Goal: Task Accomplishment & Management: Manage account settings

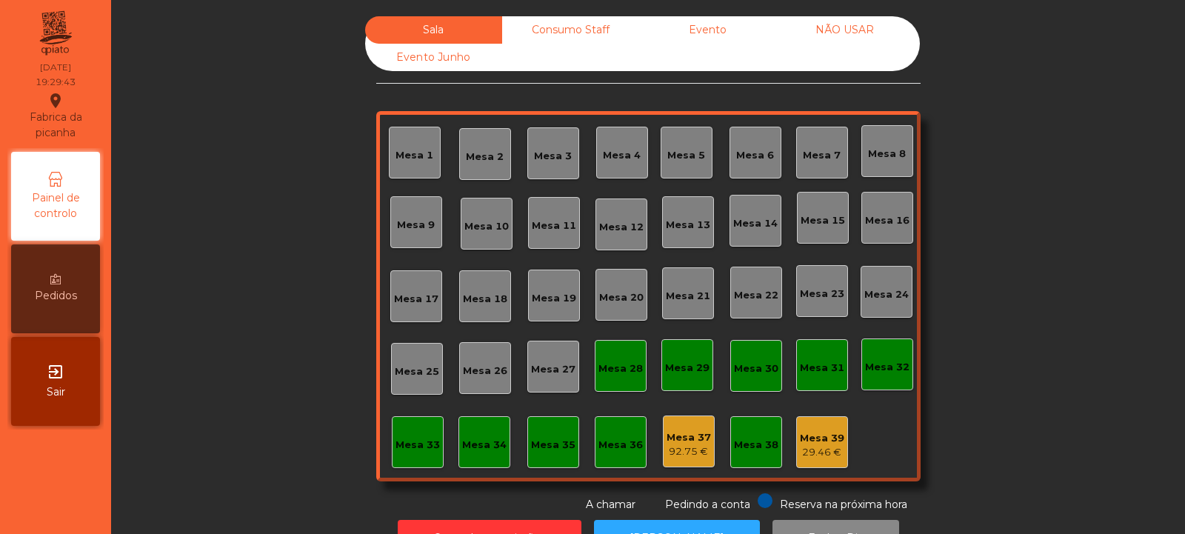
click at [826, 435] on div "Mesa 39" at bounding box center [822, 438] width 44 height 15
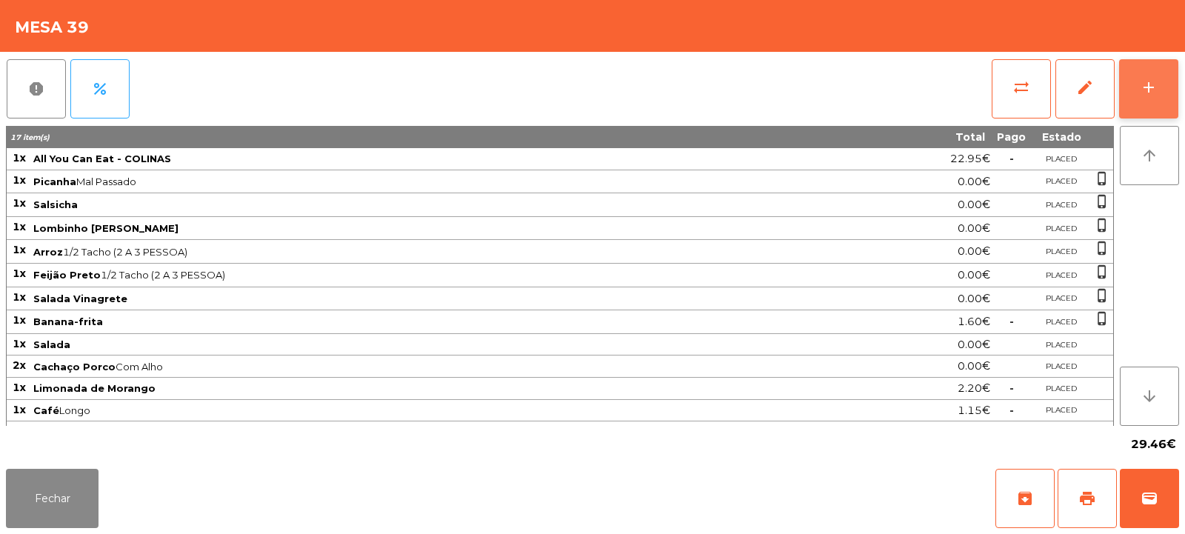
click at [1161, 73] on button "add" at bounding box center [1148, 88] width 59 height 59
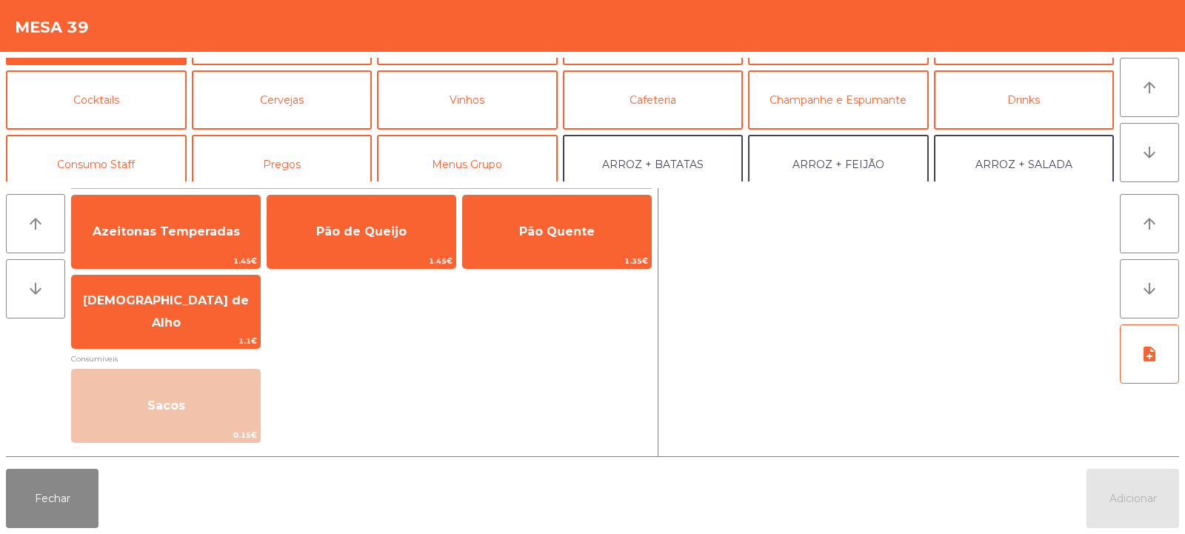
scroll to position [53, 0]
click at [89, 148] on button "Consumo Staff" at bounding box center [96, 163] width 181 height 59
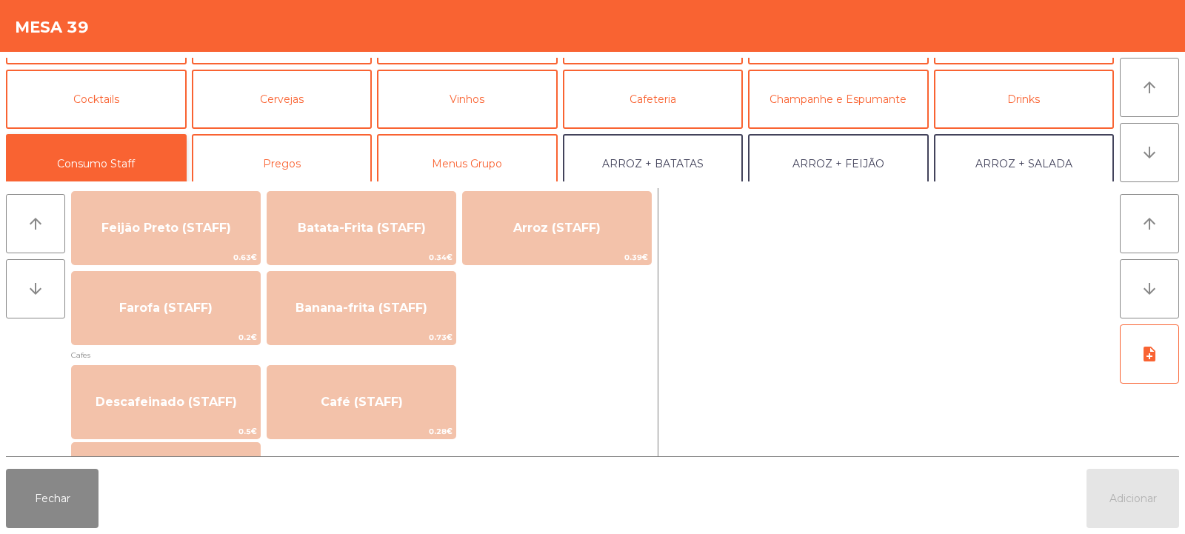
scroll to position [689, 0]
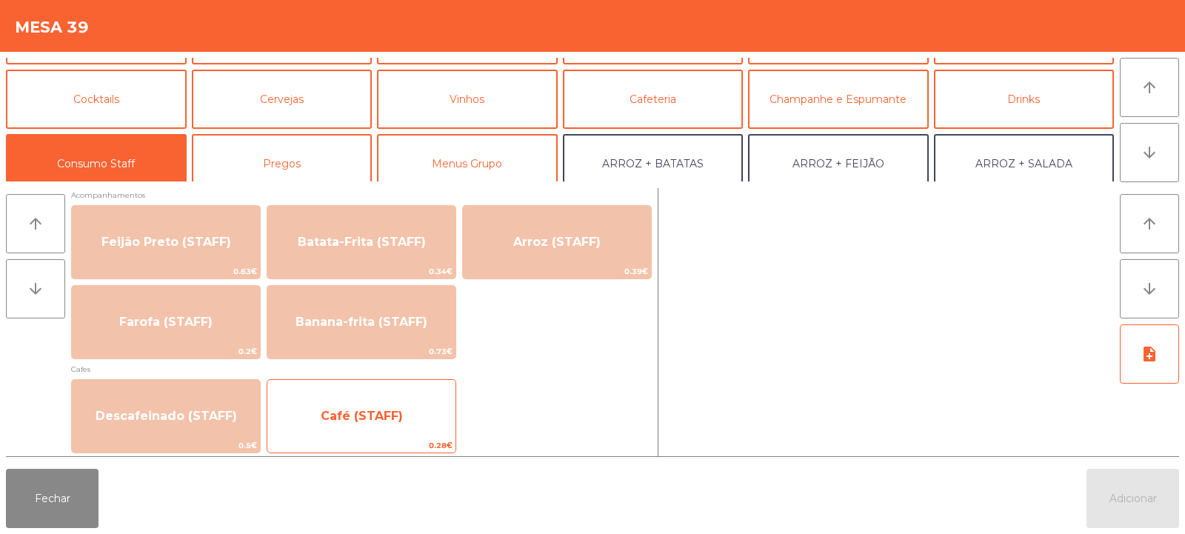
click at [399, 418] on span "Café (STAFF)" at bounding box center [362, 416] width 82 height 14
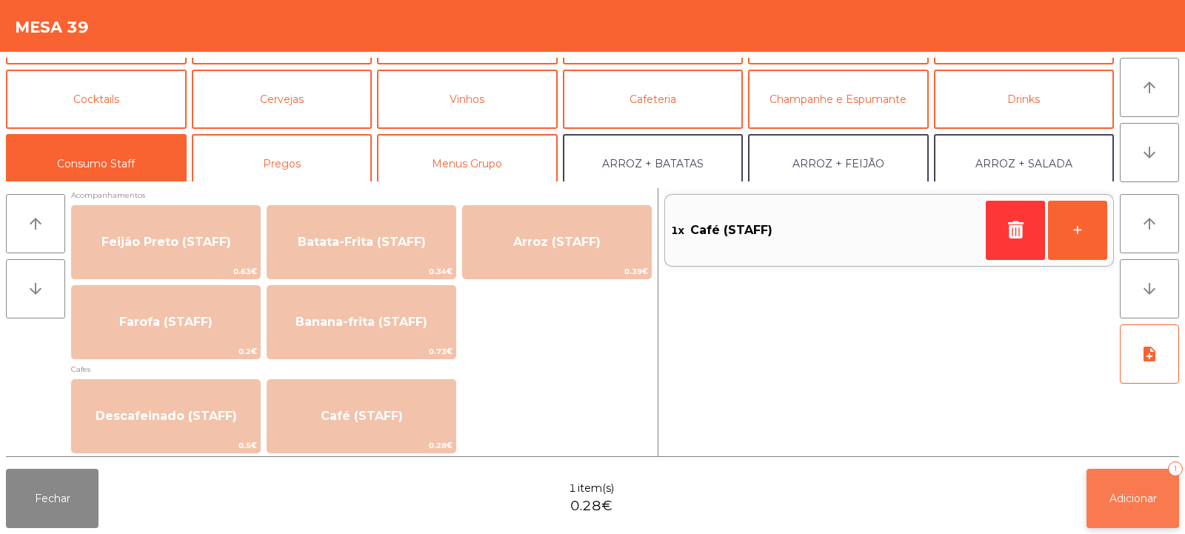
click at [1146, 483] on button "Adicionar 1" at bounding box center [1133, 498] width 93 height 59
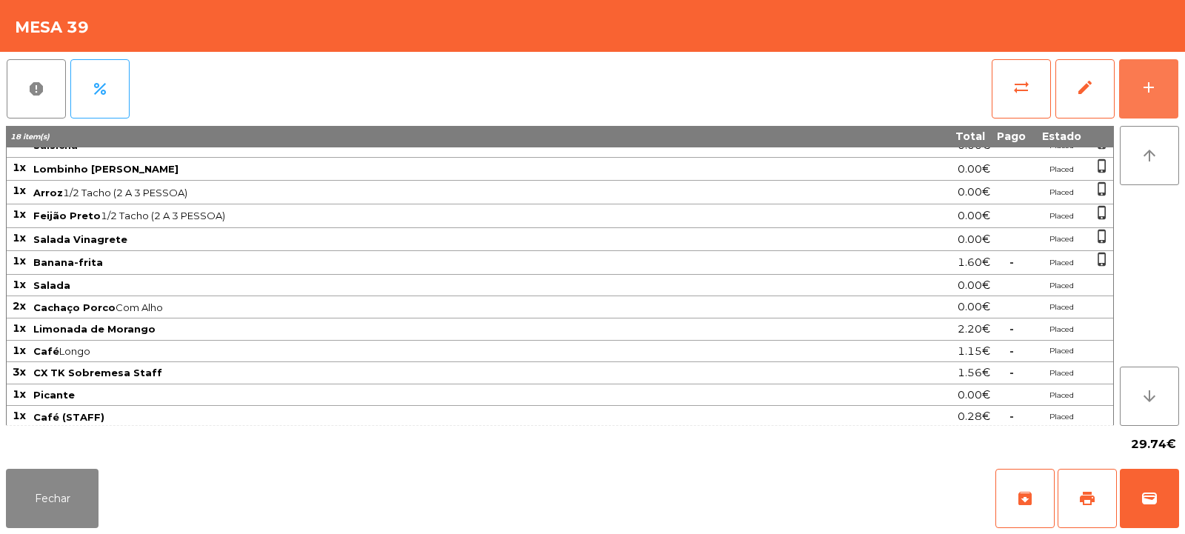
scroll to position [62, 0]
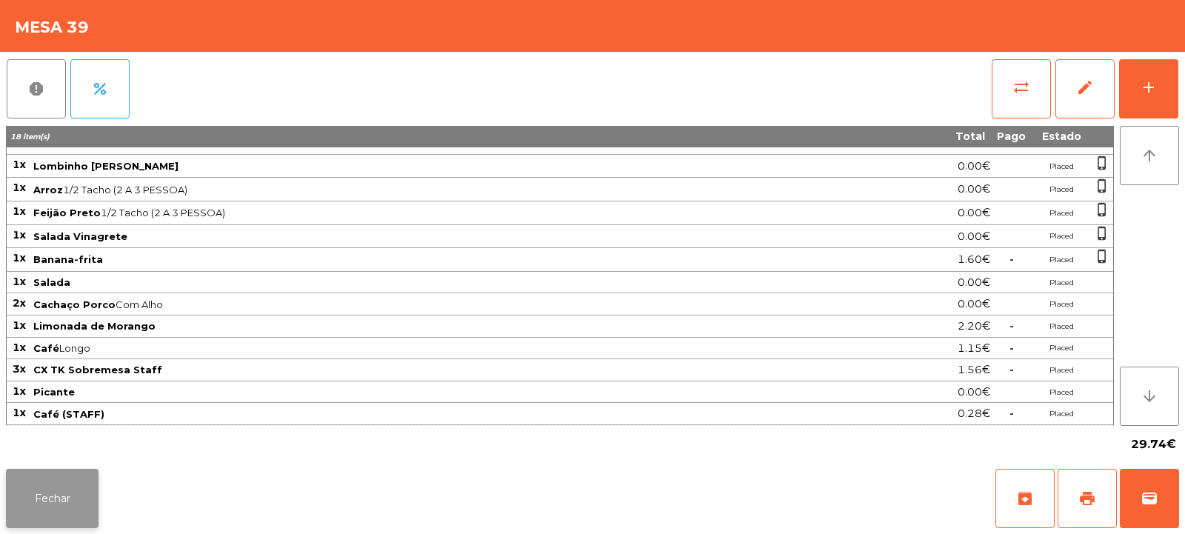
click at [64, 490] on button "Fechar" at bounding box center [52, 498] width 93 height 59
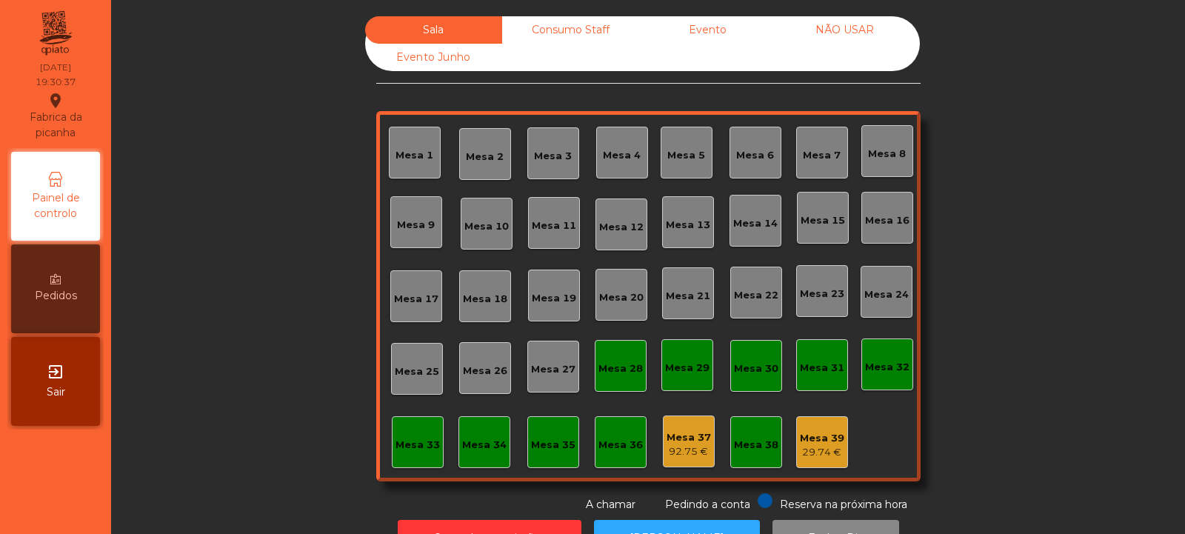
click at [832, 449] on div "29.74 €" at bounding box center [822, 452] width 44 height 15
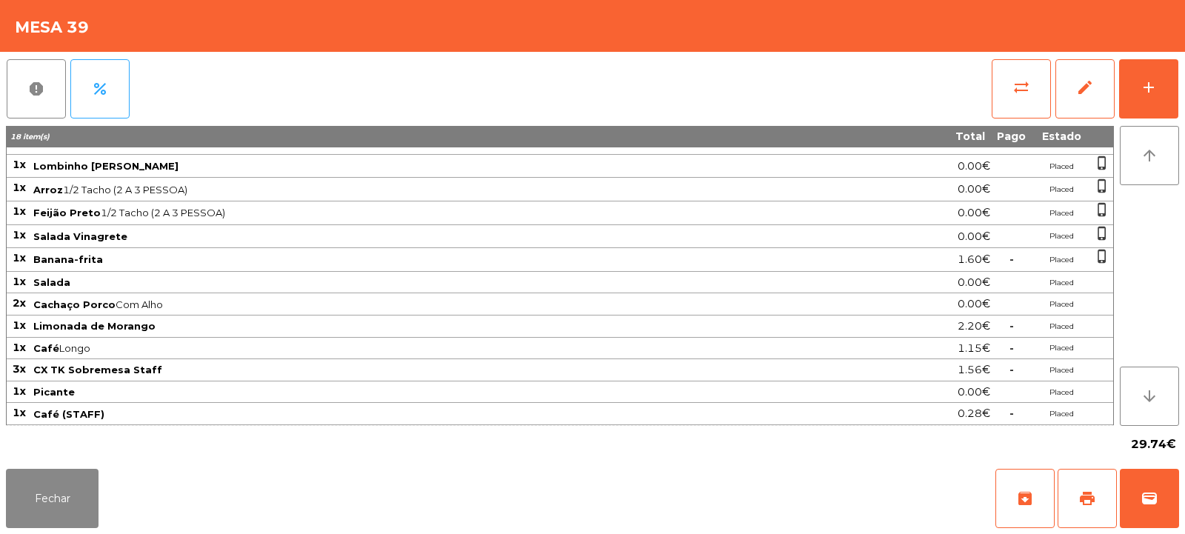
scroll to position [0, 0]
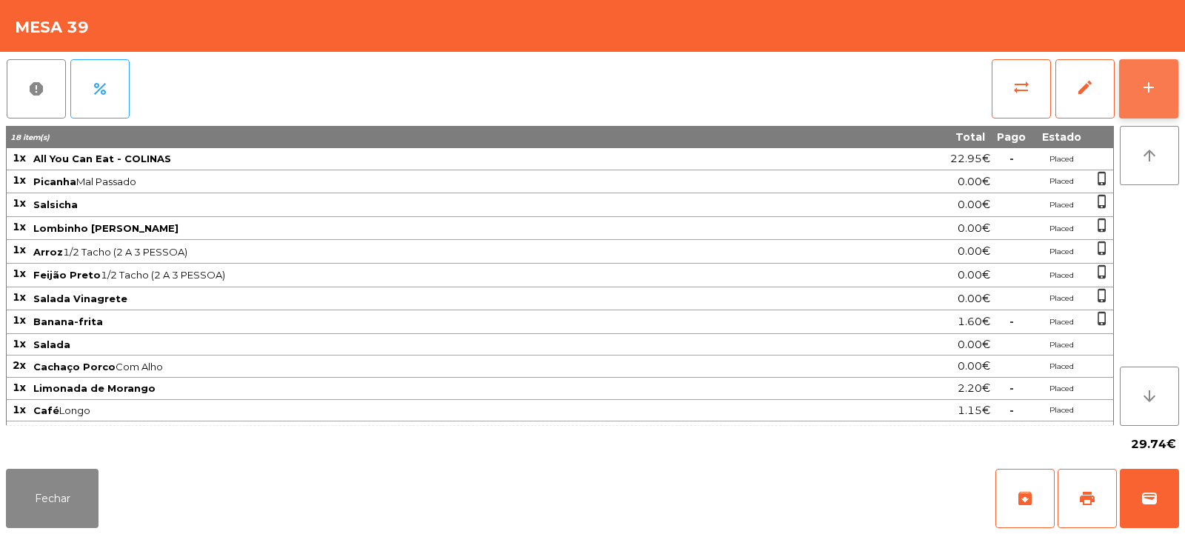
click at [1138, 95] on button "add" at bounding box center [1148, 88] width 59 height 59
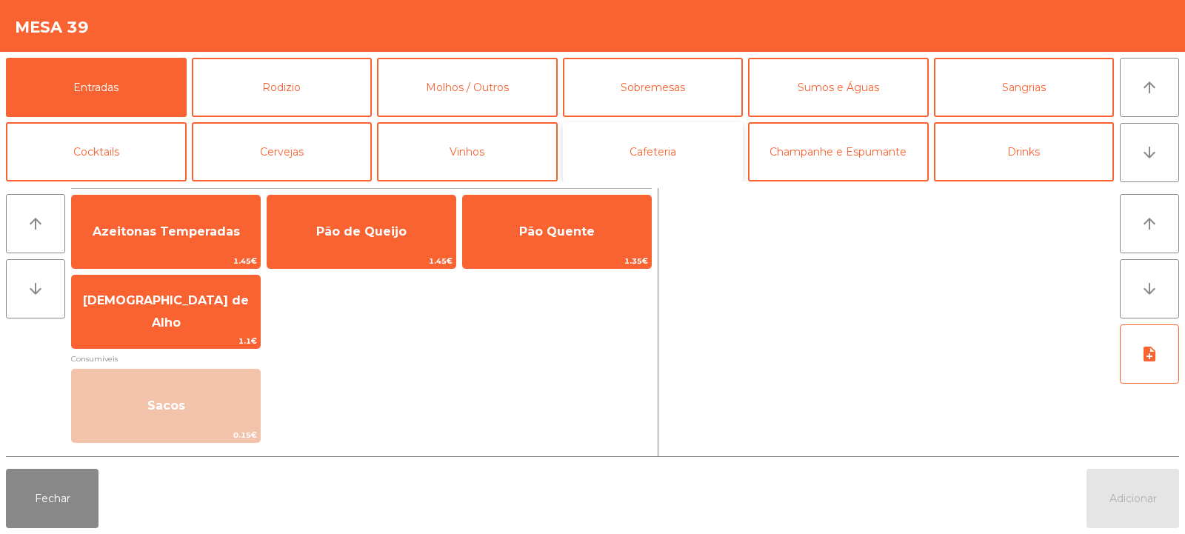
click at [658, 163] on button "Cafeteria" at bounding box center [653, 151] width 181 height 59
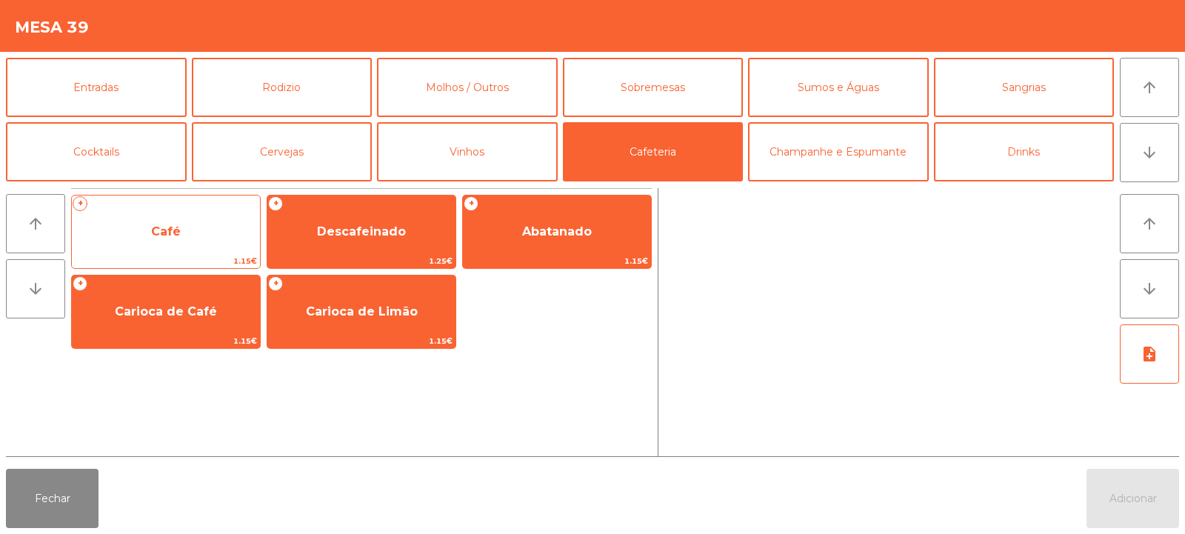
click at [173, 252] on span "Café" at bounding box center [166, 232] width 188 height 40
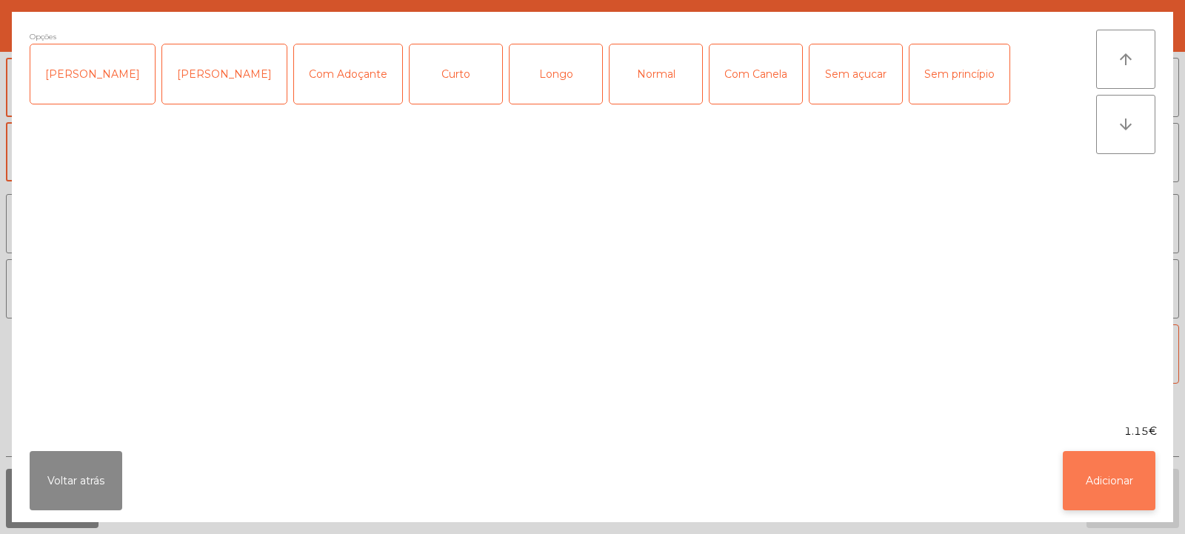
click at [1101, 491] on button "Adicionar" at bounding box center [1109, 480] width 93 height 59
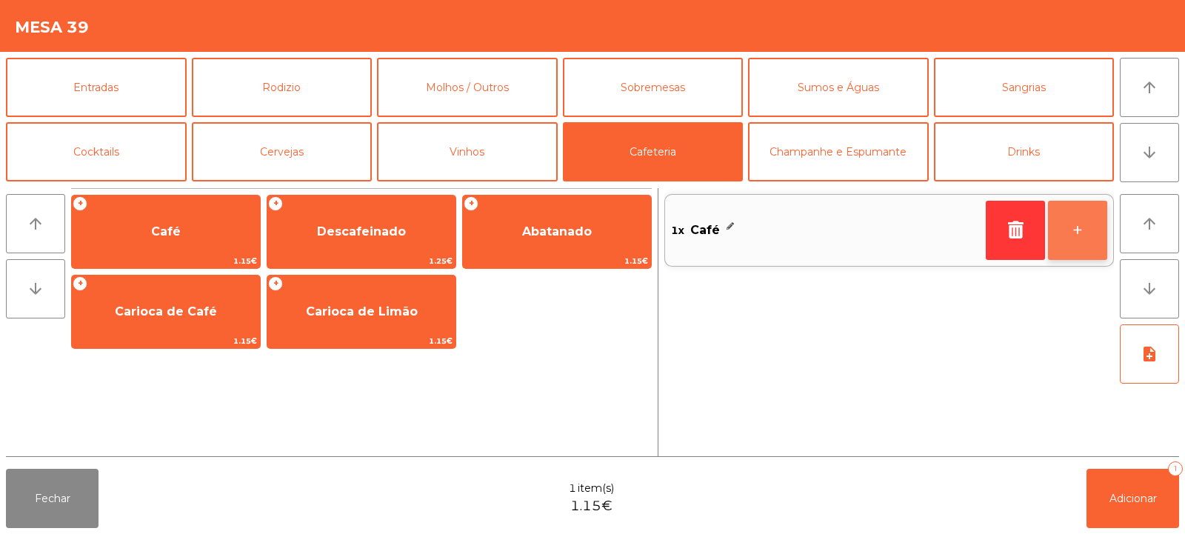
click at [1078, 249] on button "+" at bounding box center [1077, 230] width 59 height 59
click at [1073, 250] on button "+" at bounding box center [1077, 230] width 59 height 59
click at [1069, 248] on button "+" at bounding box center [1077, 230] width 59 height 59
click at [1061, 244] on button "+" at bounding box center [1077, 230] width 59 height 59
click at [1054, 242] on button "+" at bounding box center [1077, 230] width 59 height 59
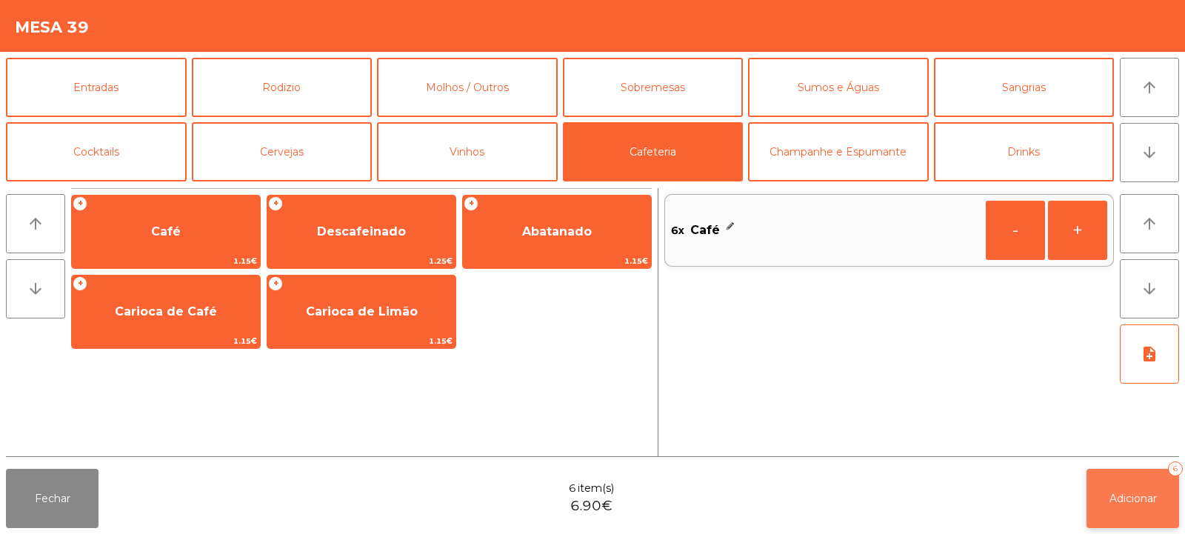
click at [1111, 502] on span "Adicionar" at bounding box center [1133, 498] width 47 height 13
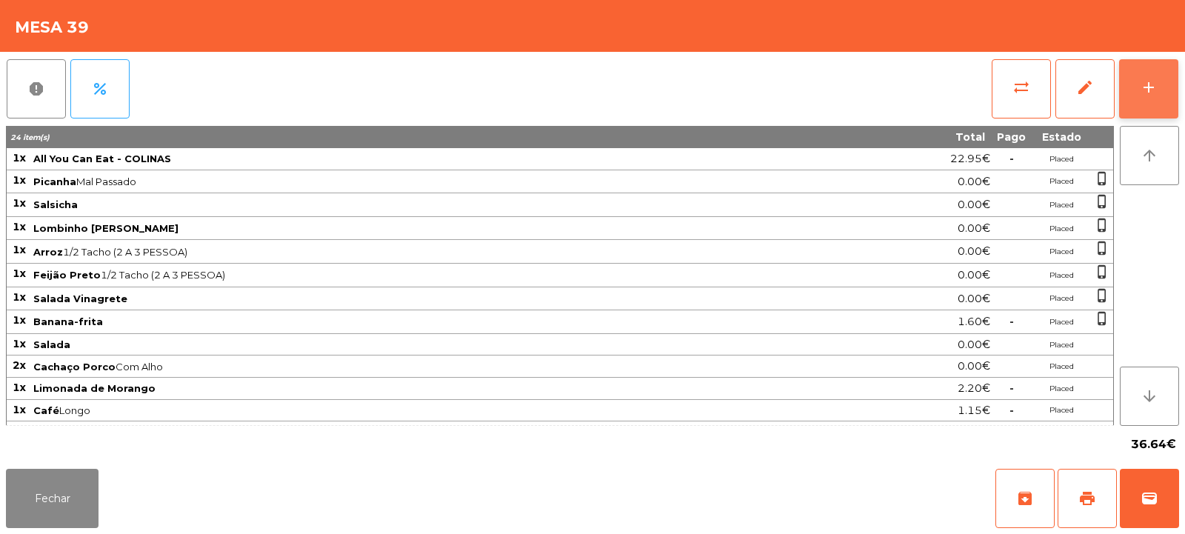
click at [1144, 99] on button "add" at bounding box center [1148, 88] width 59 height 59
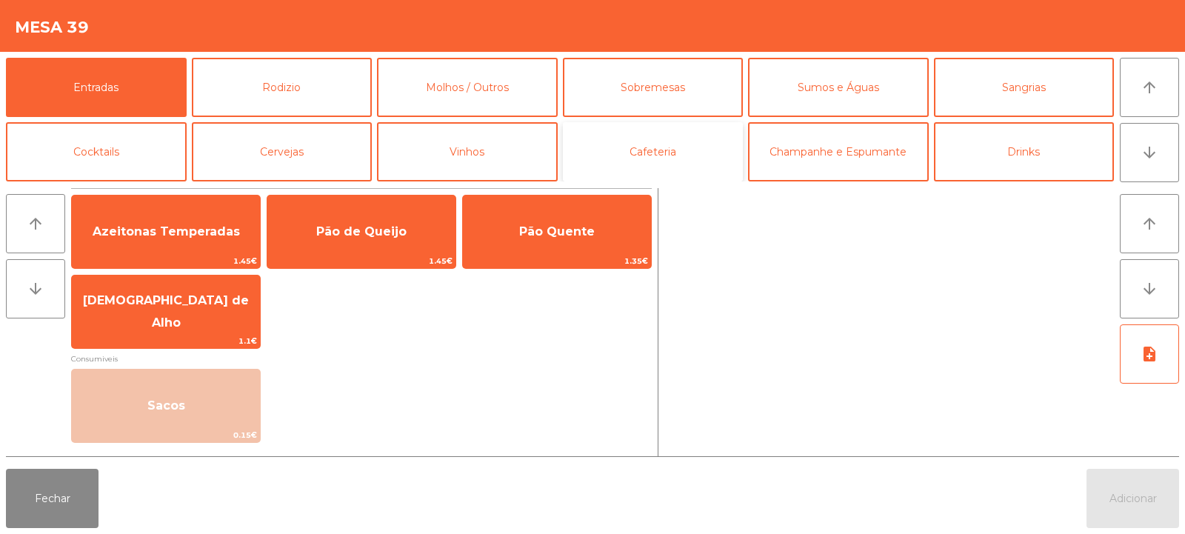
click at [646, 165] on button "Cafeteria" at bounding box center [653, 151] width 181 height 59
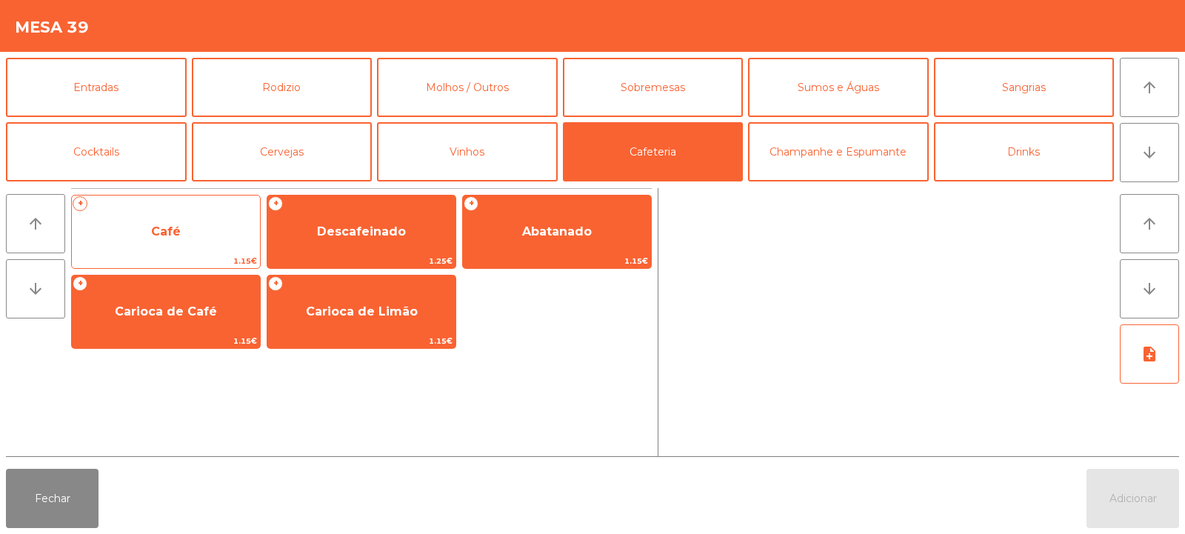
click at [167, 250] on span "Café" at bounding box center [166, 232] width 188 height 40
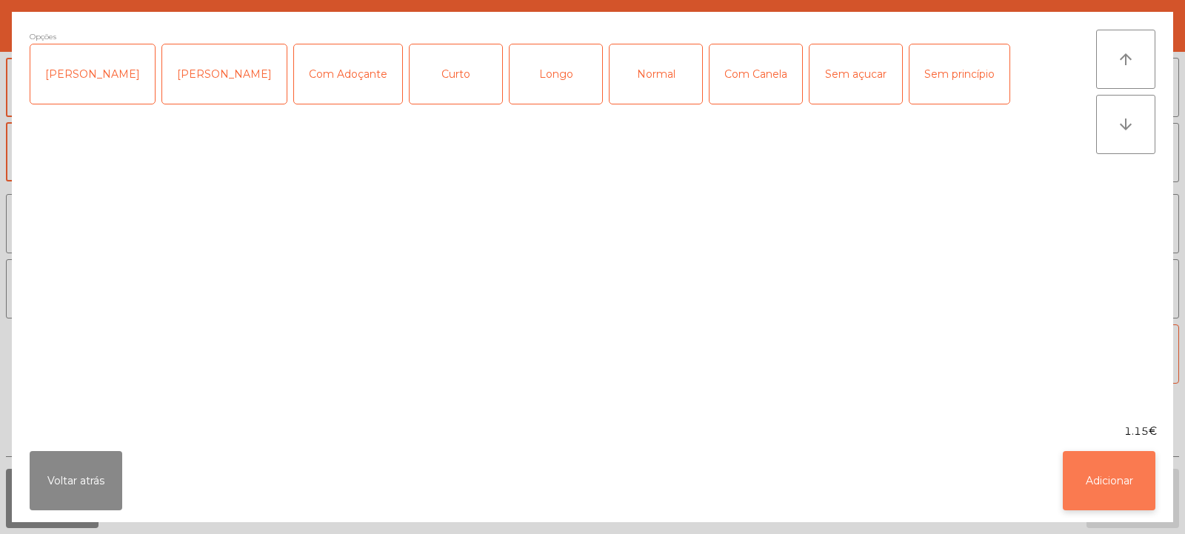
click at [1118, 485] on button "Adicionar" at bounding box center [1109, 480] width 93 height 59
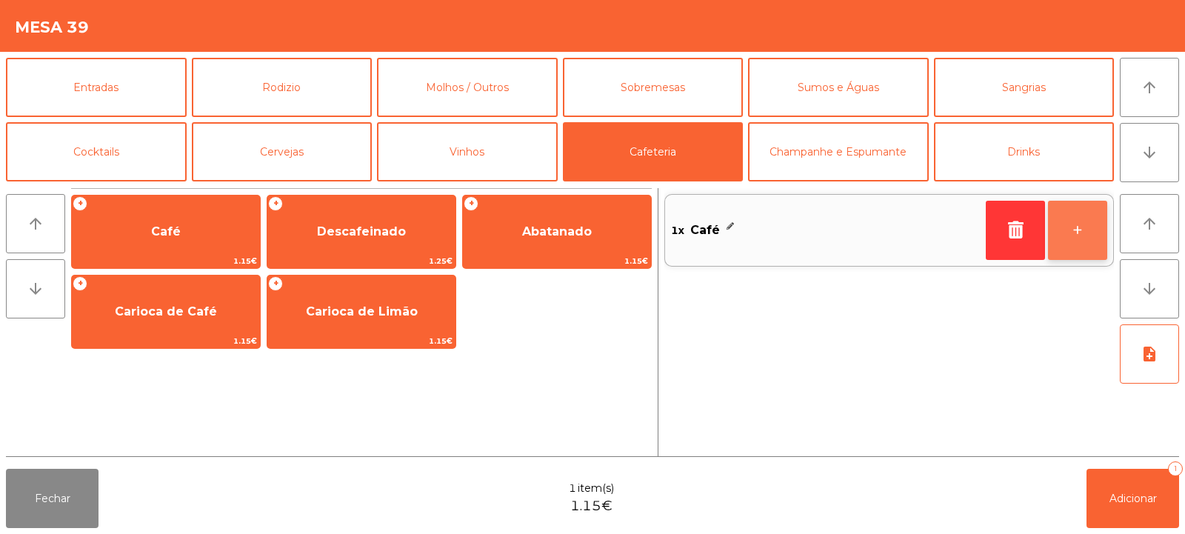
click at [1081, 239] on button "+" at bounding box center [1077, 230] width 59 height 59
click at [1066, 237] on button "+" at bounding box center [1077, 230] width 59 height 59
click at [1067, 236] on button "+" at bounding box center [1077, 230] width 59 height 59
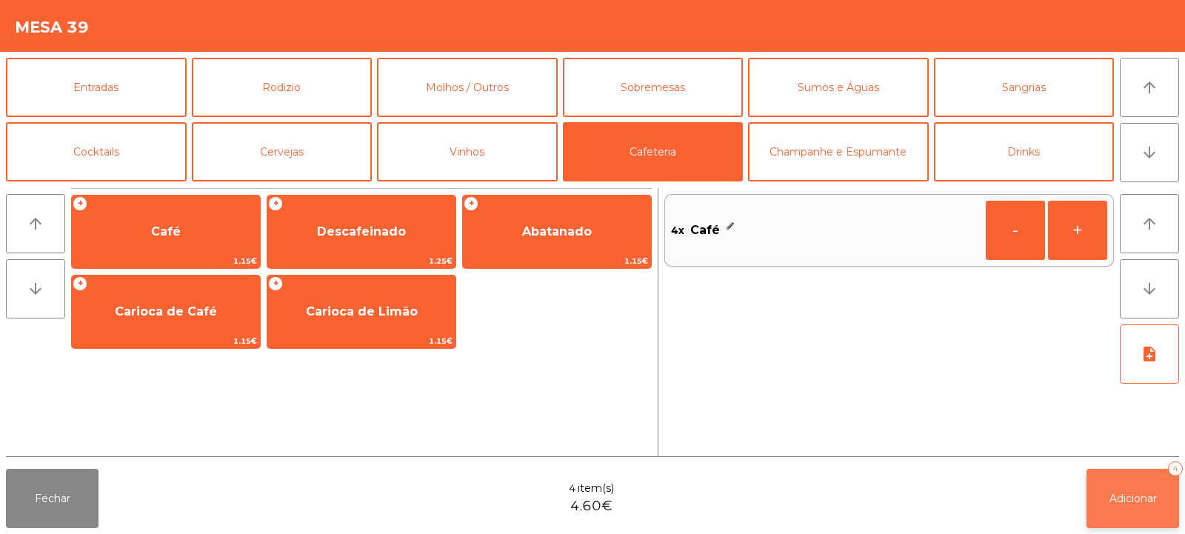
click at [1121, 503] on span "Adicionar" at bounding box center [1133, 498] width 47 height 13
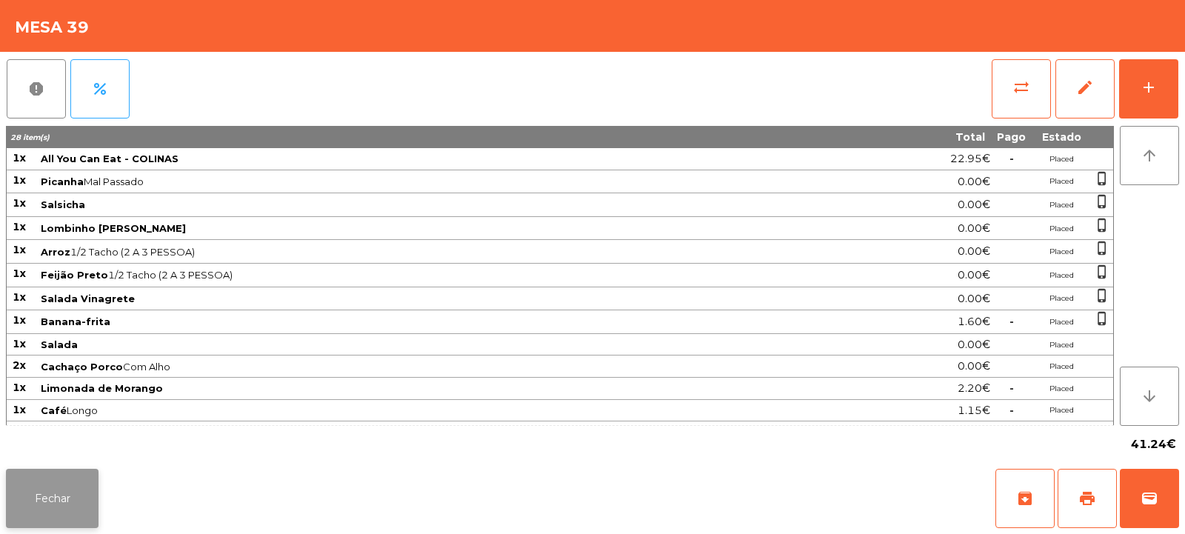
click at [66, 493] on button "Fechar" at bounding box center [52, 498] width 93 height 59
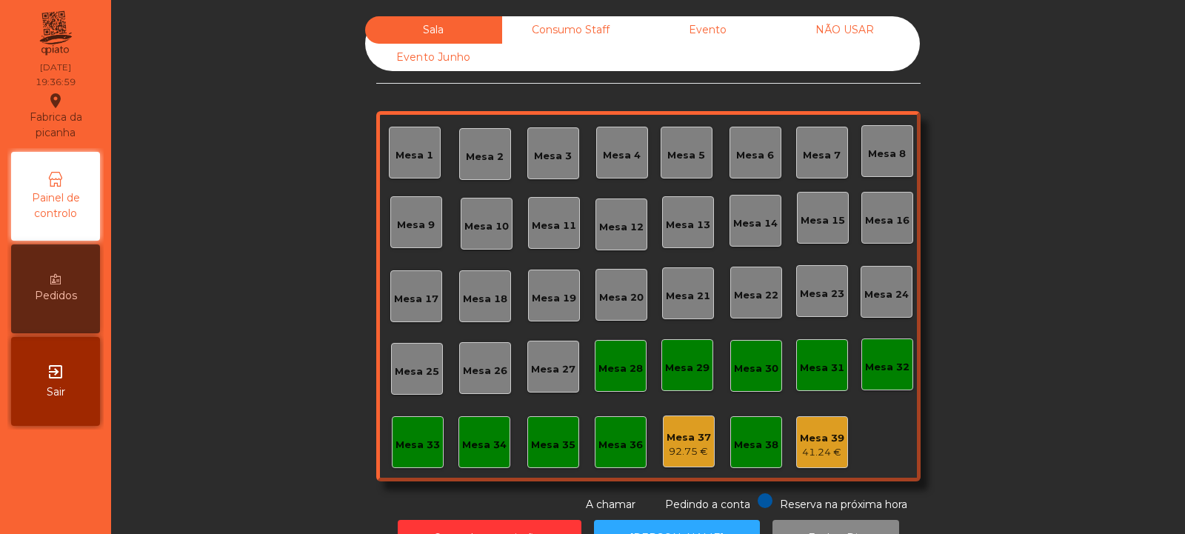
click at [867, 362] on div "Mesa 32" at bounding box center [887, 367] width 44 height 15
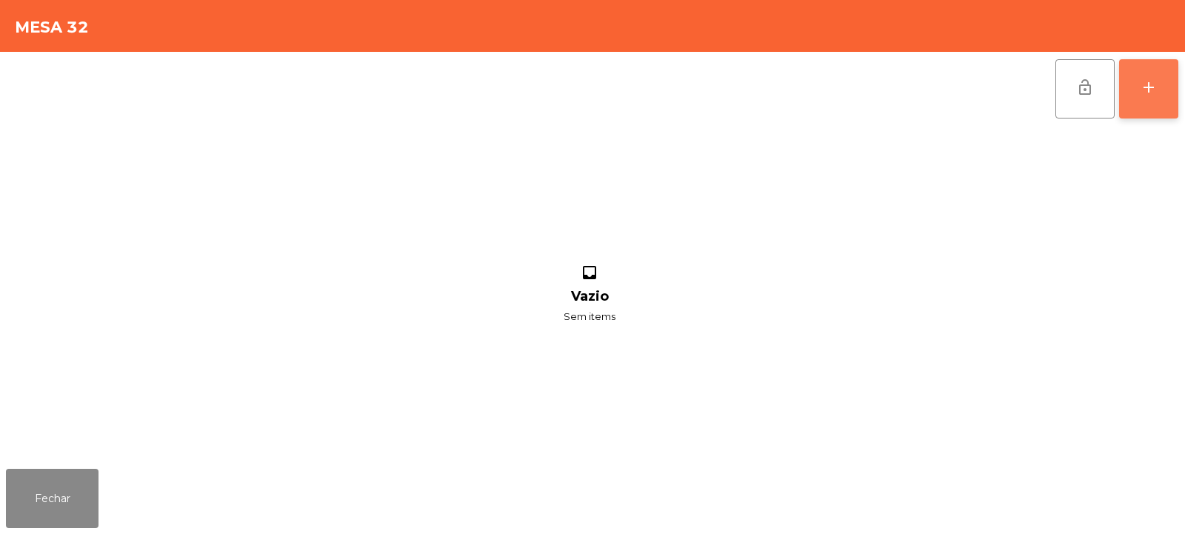
click at [1141, 92] on div "add" at bounding box center [1149, 88] width 18 height 18
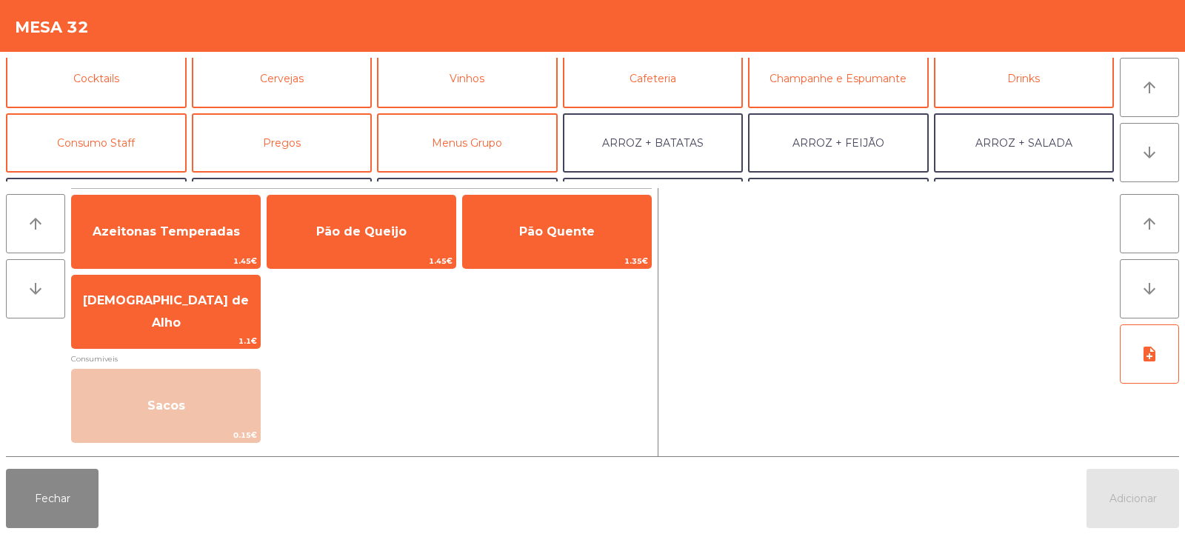
scroll to position [78, 0]
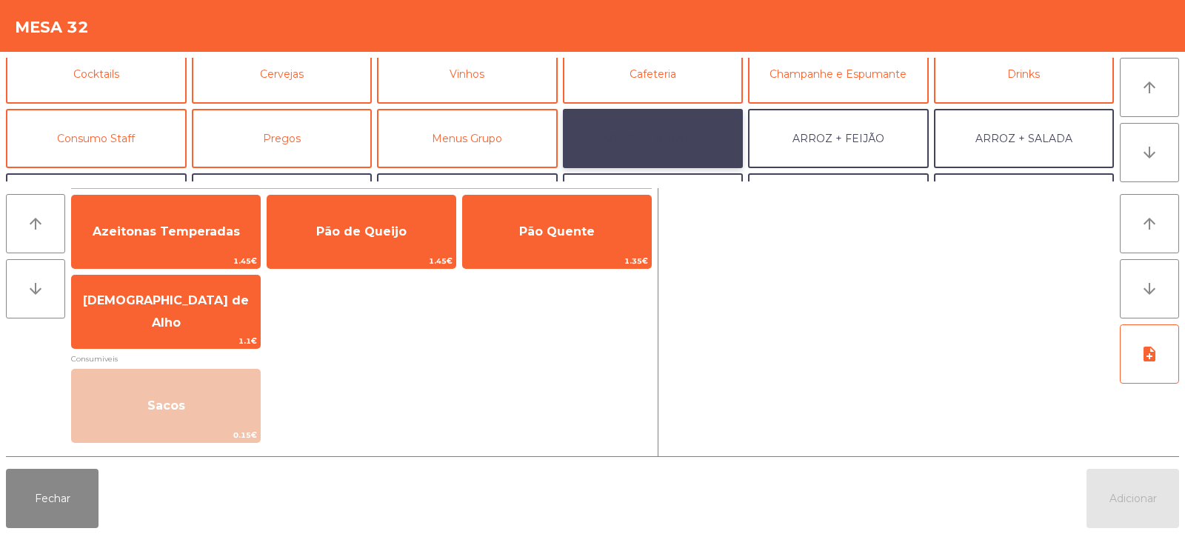
click at [698, 136] on button "ARROZ + BATATAS" at bounding box center [653, 138] width 181 height 59
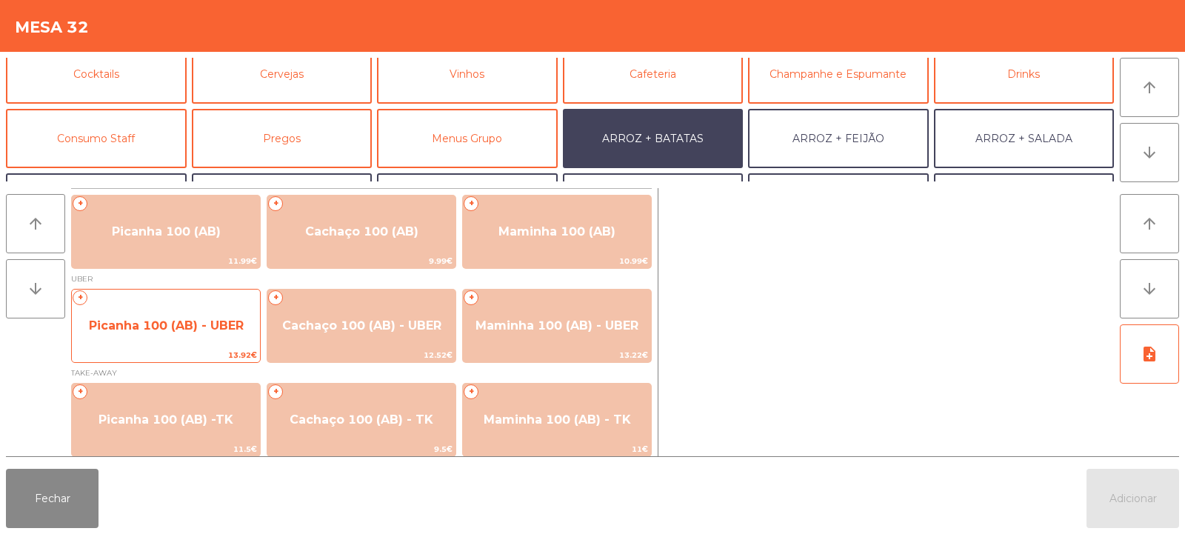
click at [135, 330] on span "Picanha 100 (AB) - UBER" at bounding box center [166, 325] width 155 height 14
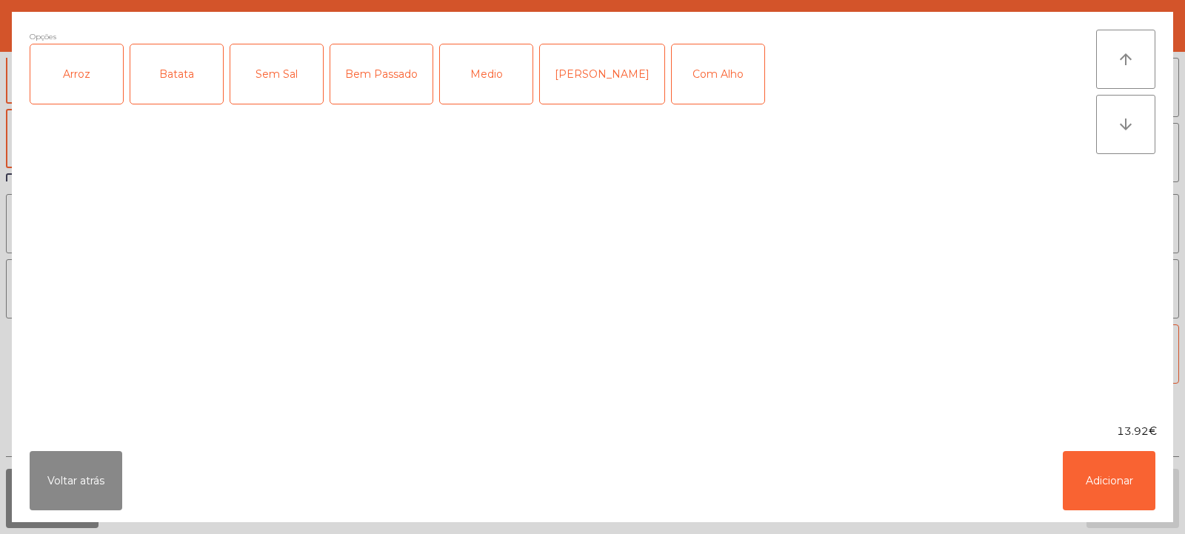
click at [59, 61] on div "Arroz" at bounding box center [76, 73] width 93 height 59
click at [162, 84] on div "Batata" at bounding box center [176, 73] width 93 height 59
click at [459, 57] on div "Medio" at bounding box center [486, 73] width 93 height 59
click at [458, 73] on div "Medio" at bounding box center [486, 73] width 93 height 59
click at [360, 88] on div "Bem Passado" at bounding box center [381, 73] width 102 height 59
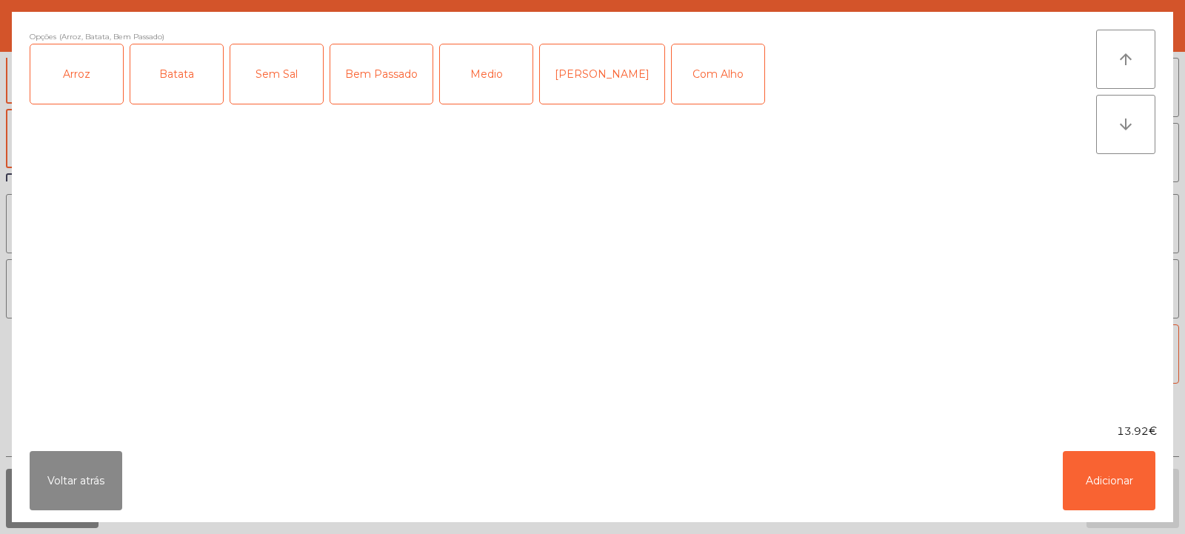
click at [672, 76] on div "Com Alho" at bounding box center [718, 73] width 93 height 59
click at [1118, 491] on button "Adicionar" at bounding box center [1109, 480] width 93 height 59
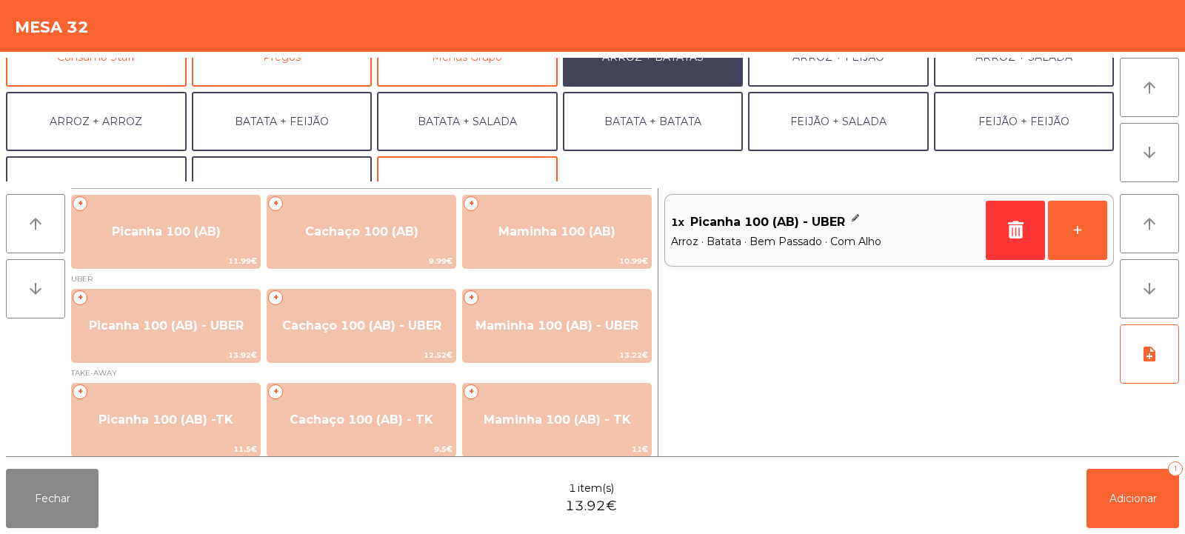
scroll to position [193, 0]
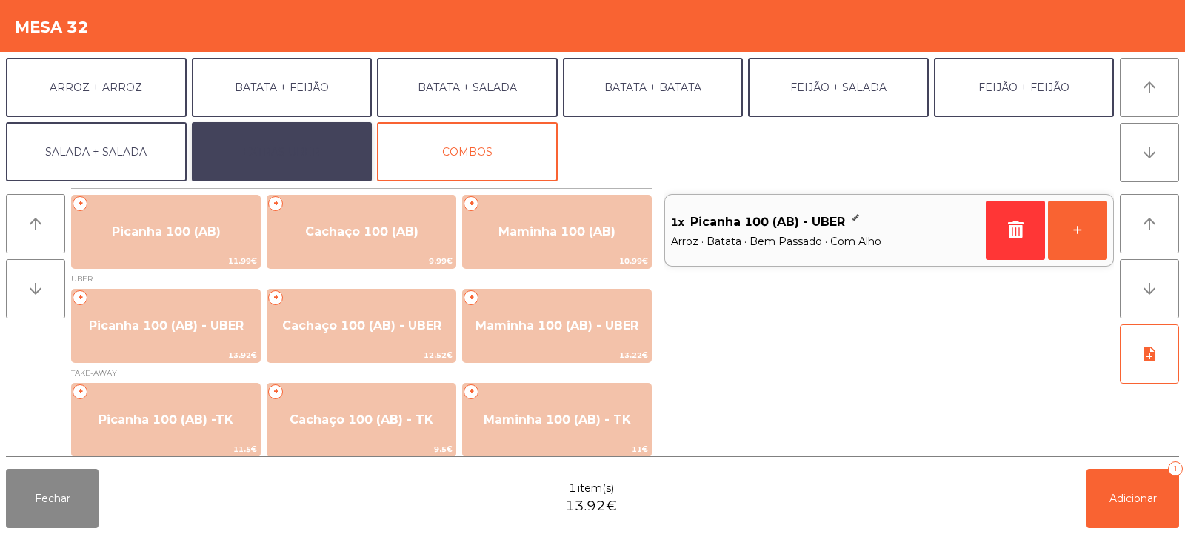
click at [263, 145] on button "EXTRAS UBER" at bounding box center [282, 151] width 181 height 59
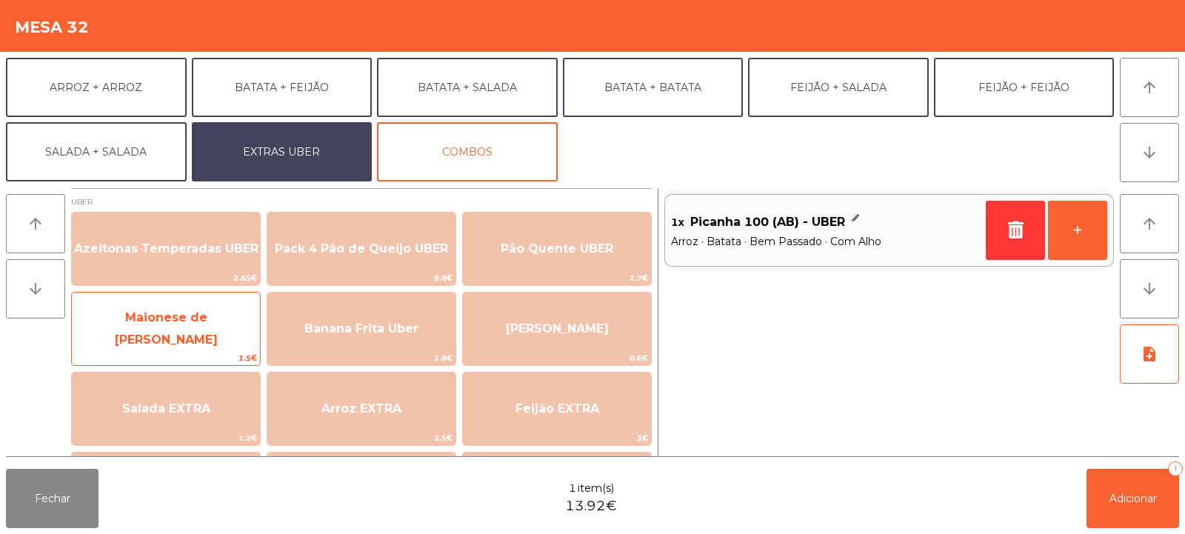
click at [170, 323] on span "Maionese de [PERSON_NAME]" at bounding box center [166, 328] width 103 height 36
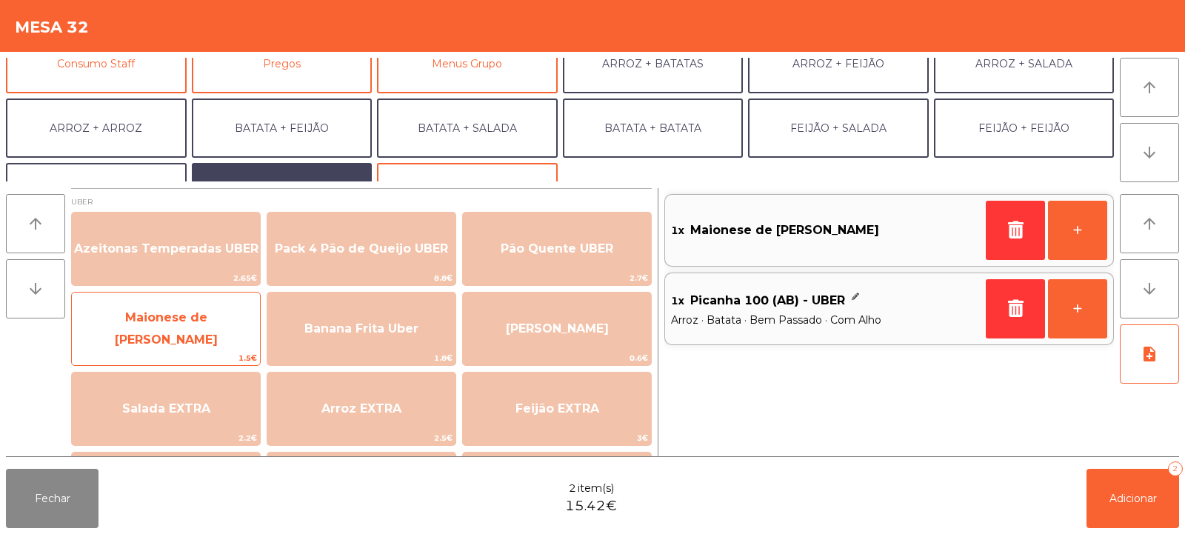
scroll to position [130, 0]
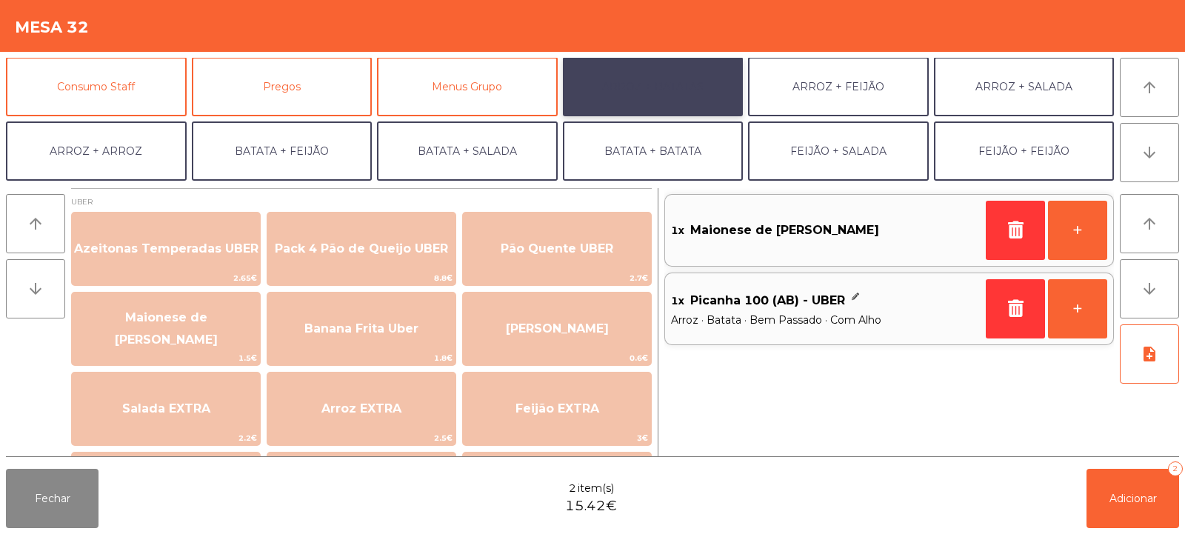
click at [664, 95] on button "ARROZ + BATATAS" at bounding box center [653, 86] width 181 height 59
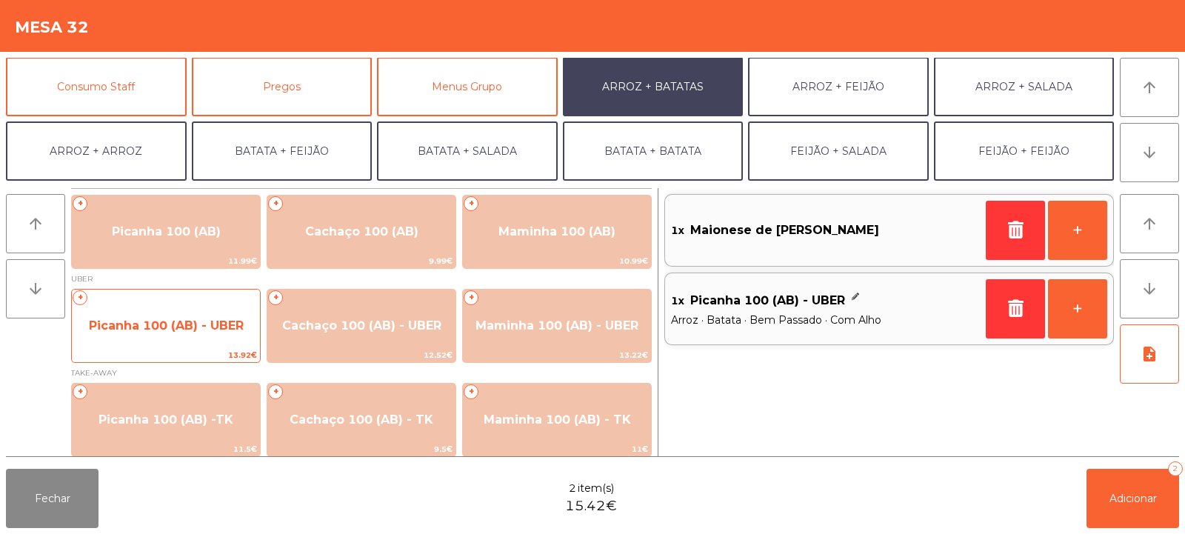
click at [168, 318] on span "Picanha 100 (AB) - UBER" at bounding box center [166, 325] width 155 height 14
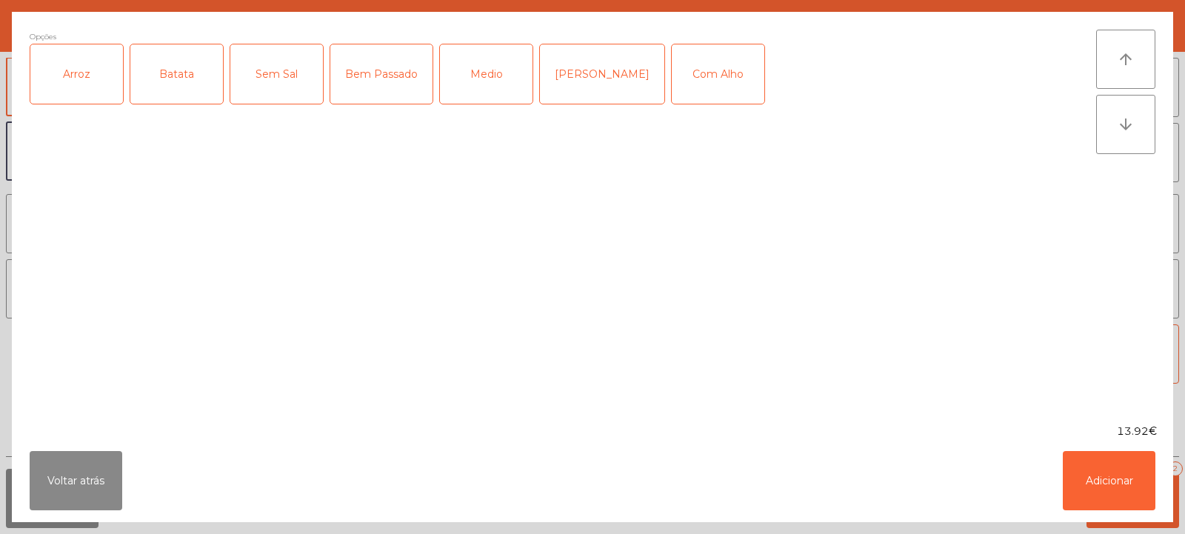
click at [72, 90] on div "Arroz" at bounding box center [76, 73] width 93 height 59
click at [160, 84] on div "Batata" at bounding box center [176, 73] width 93 height 59
click at [576, 93] on div "Mal Pssado" at bounding box center [602, 73] width 124 height 59
click at [1107, 473] on button "Adicionar" at bounding box center [1109, 480] width 93 height 59
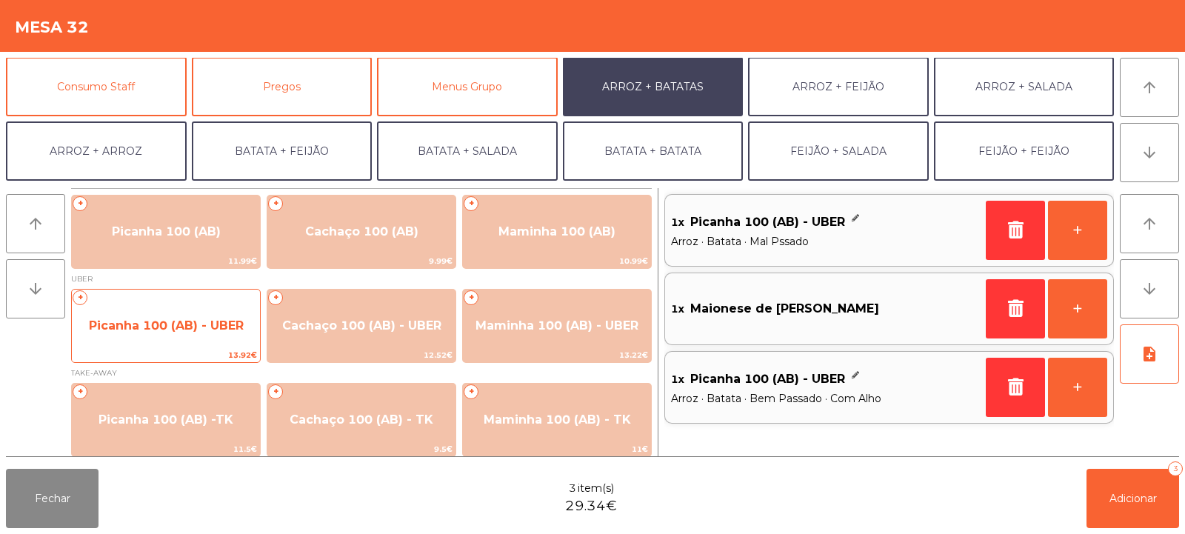
click at [182, 323] on span "Picanha 100 (AB) - UBER" at bounding box center [166, 325] width 155 height 14
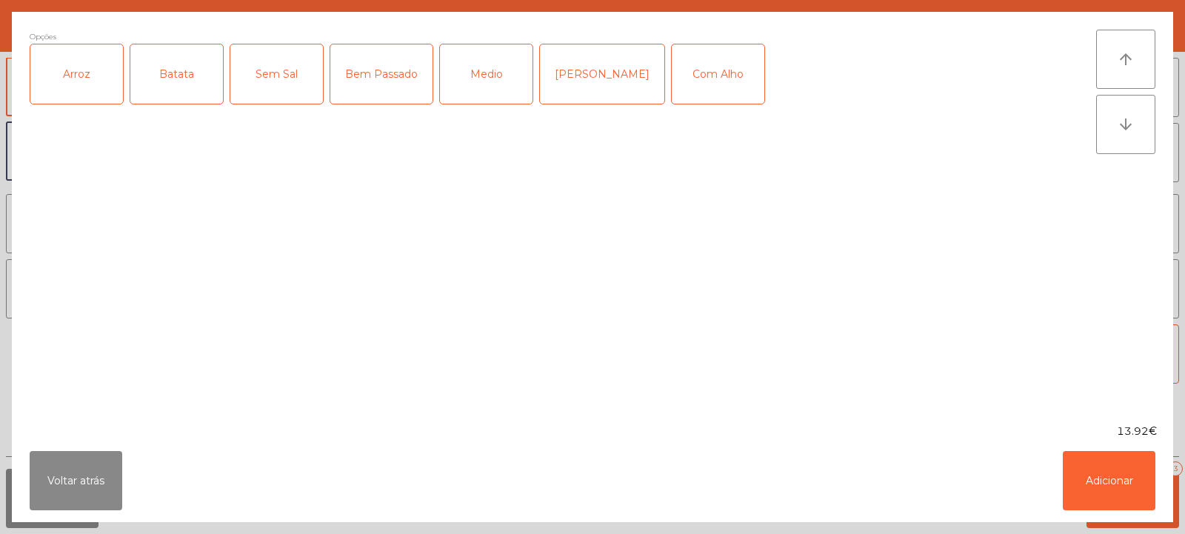
click at [84, 95] on div "Arroz" at bounding box center [76, 73] width 93 height 59
click at [174, 89] on div "Batata" at bounding box center [176, 73] width 93 height 59
click at [364, 76] on div "Bem Passado" at bounding box center [381, 73] width 102 height 59
click at [677, 64] on div "Com Alho" at bounding box center [718, 73] width 93 height 59
click at [1115, 480] on button "Adicionar" at bounding box center [1109, 480] width 93 height 59
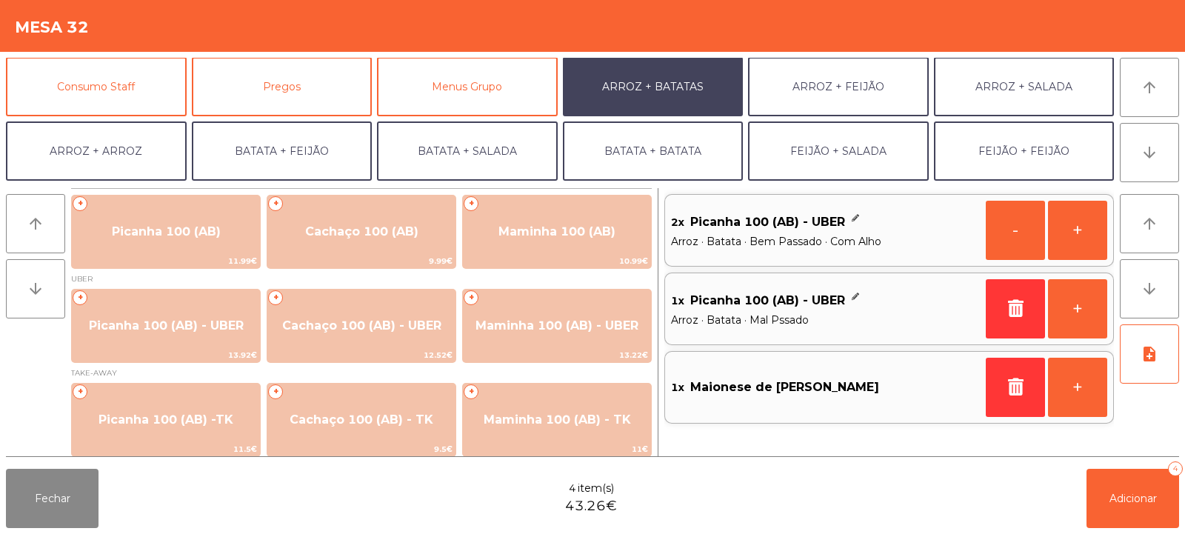
scroll to position [193, 0]
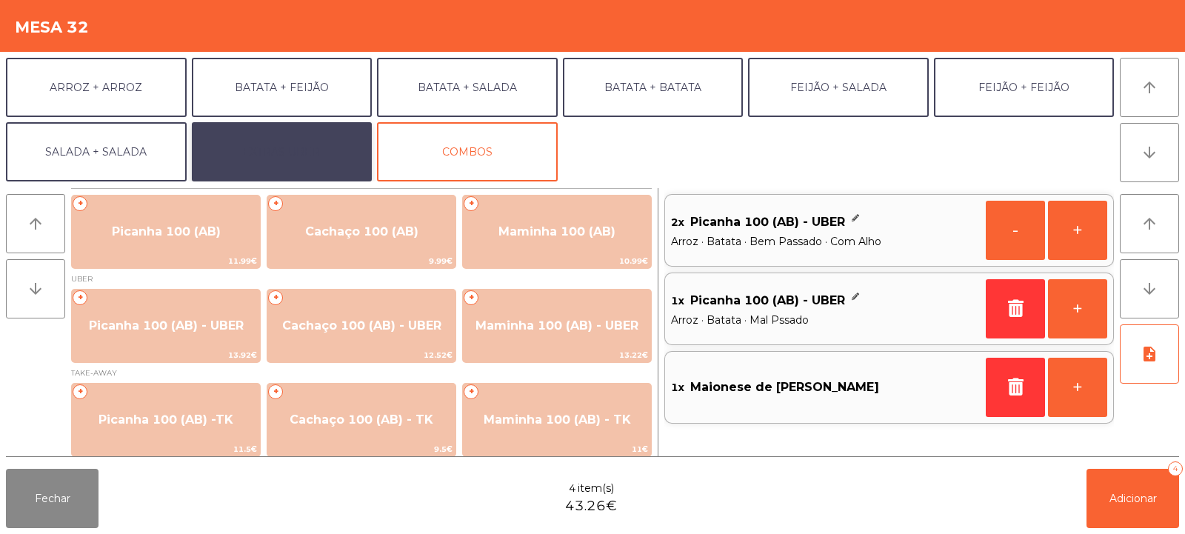
click at [334, 147] on button "EXTRAS UBER" at bounding box center [282, 151] width 181 height 59
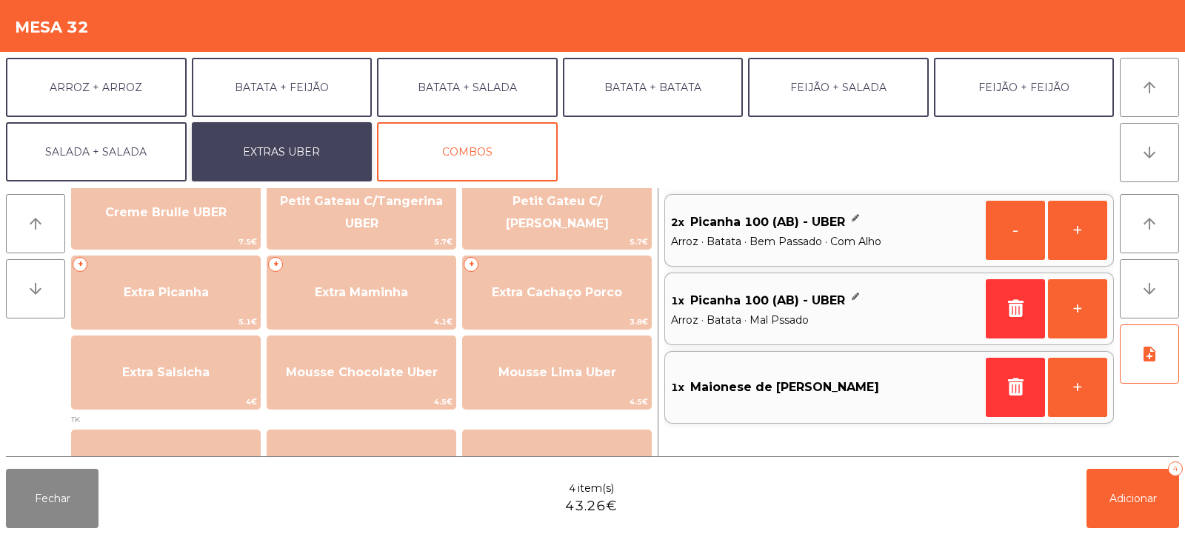
scroll to position [367, 0]
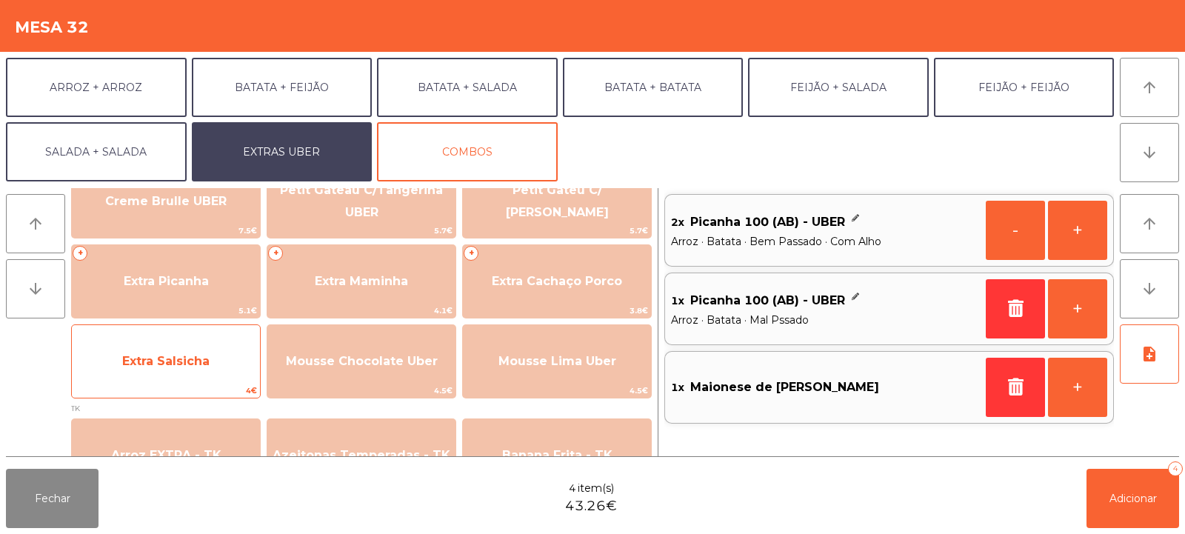
click at [118, 364] on span "Extra Salsicha" at bounding box center [166, 361] width 188 height 40
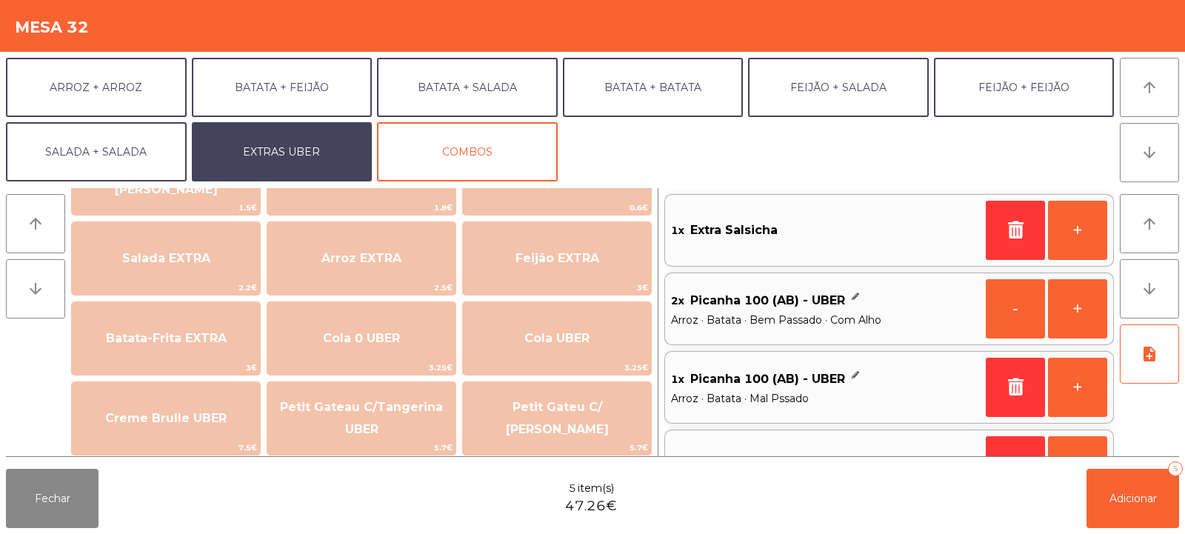
scroll to position [84, 0]
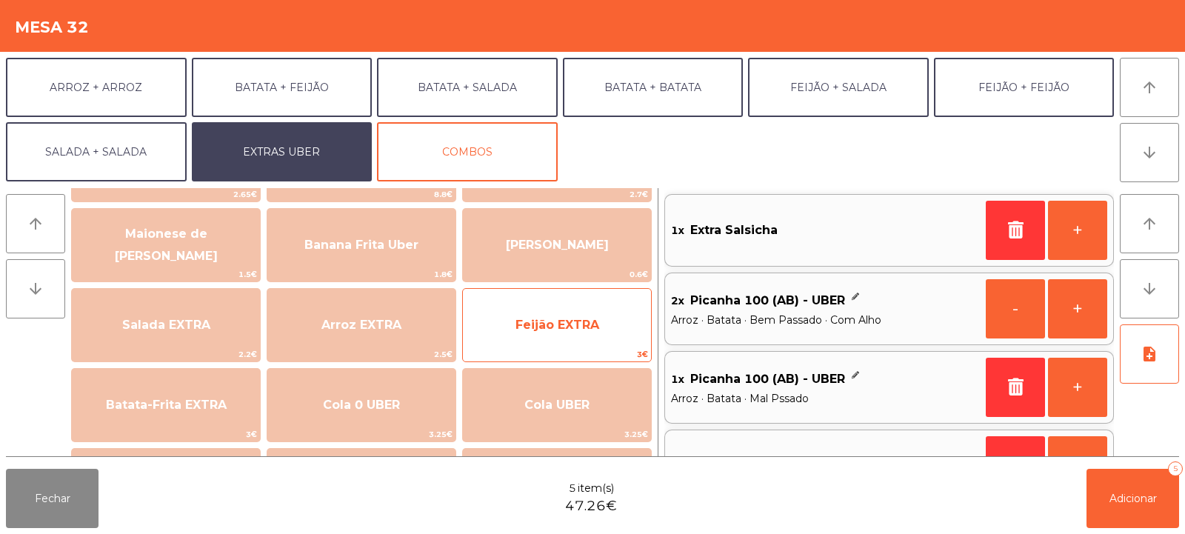
click at [586, 326] on span "Feijão EXTRA" at bounding box center [558, 325] width 84 height 14
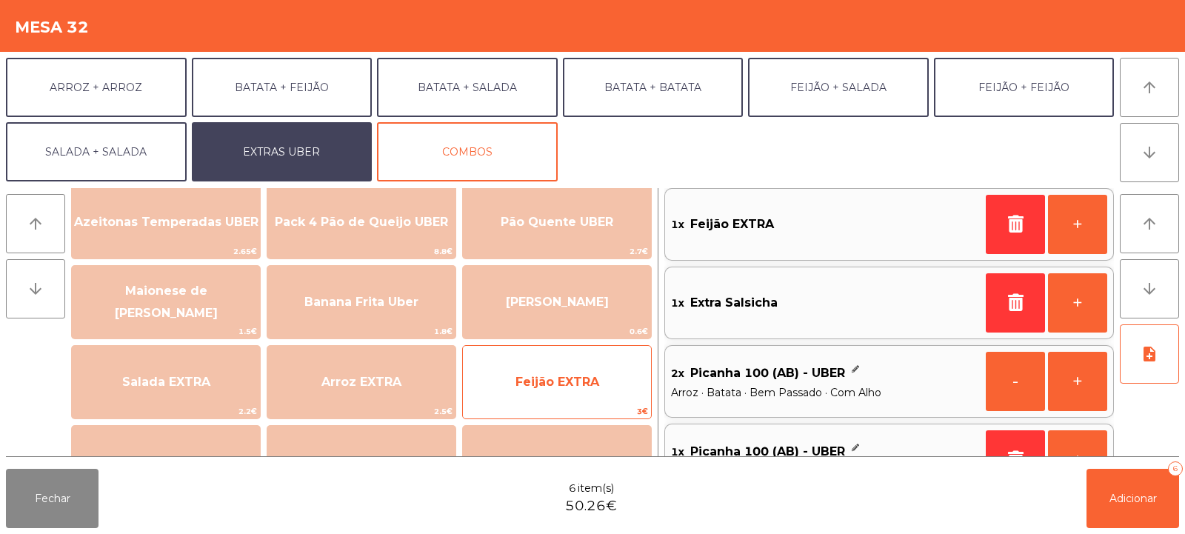
scroll to position [13, 0]
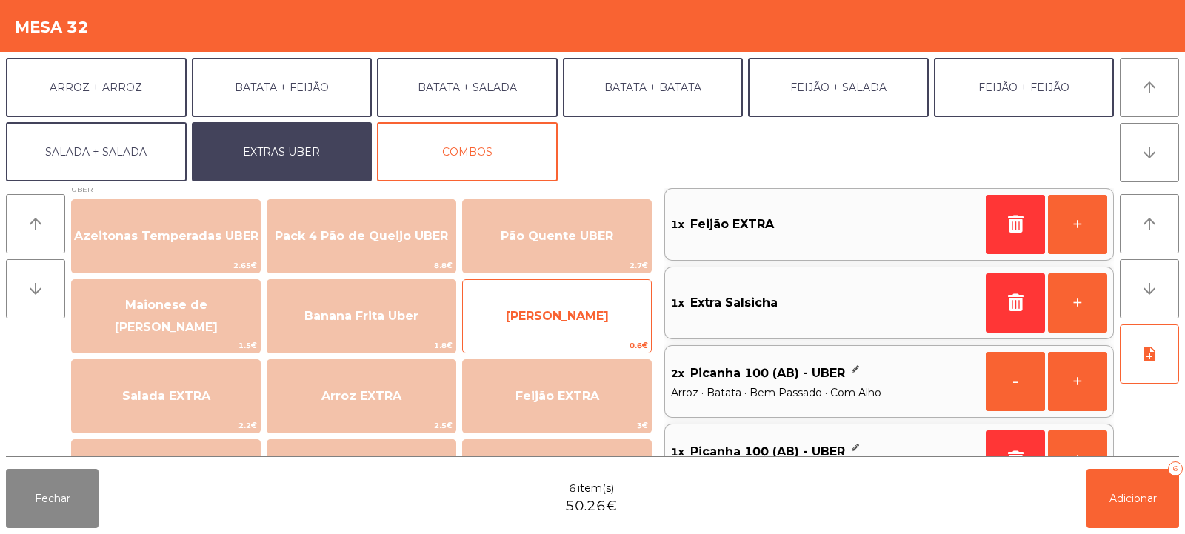
click at [585, 301] on span "[PERSON_NAME]" at bounding box center [557, 316] width 188 height 40
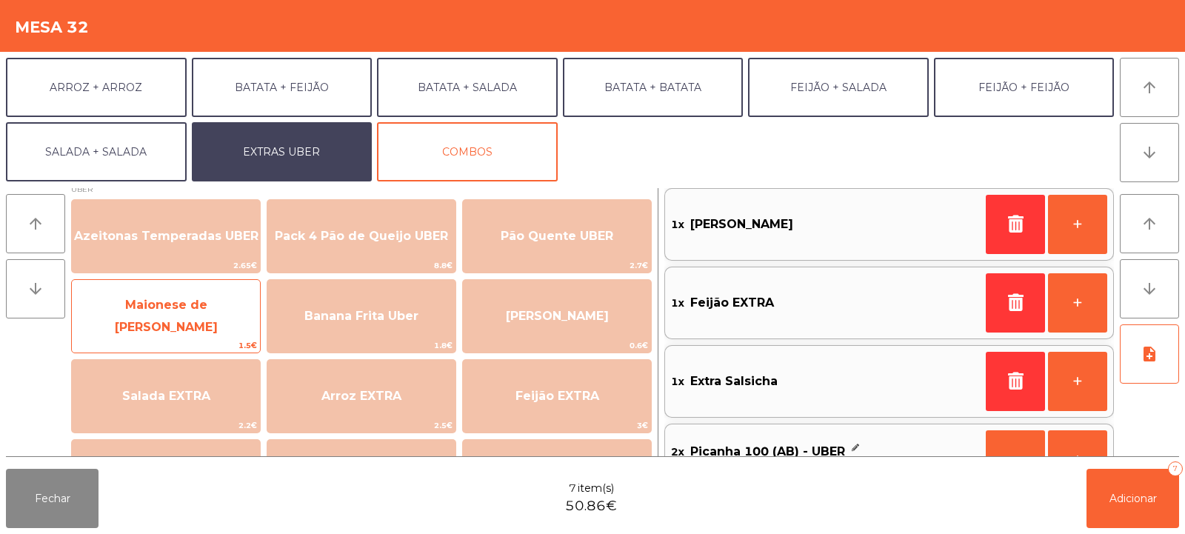
click at [117, 316] on span "Maionese de [PERSON_NAME]" at bounding box center [166, 316] width 103 height 36
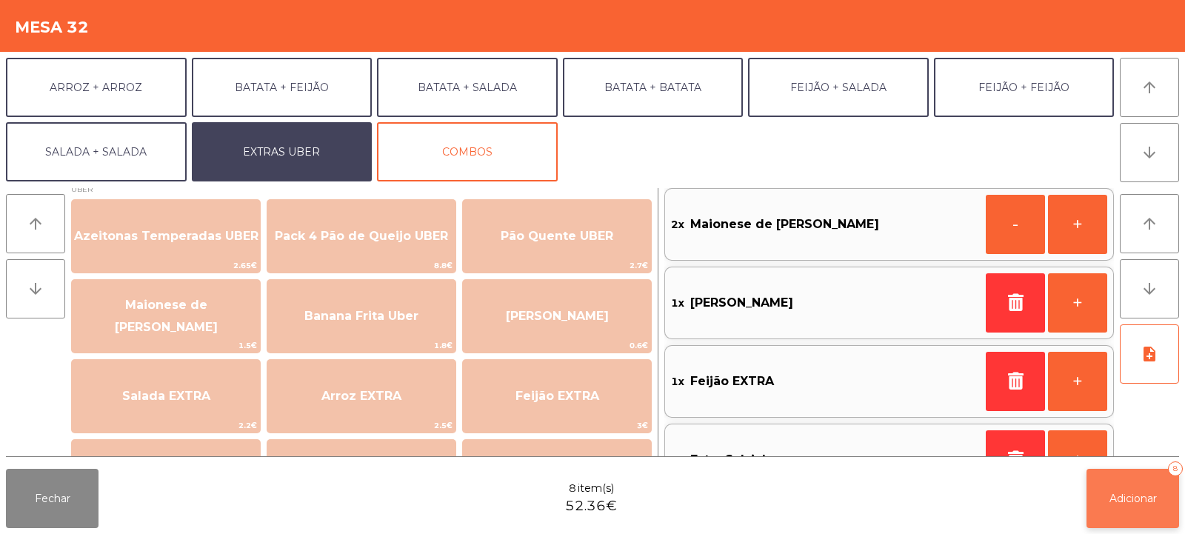
click at [1126, 507] on button "Adicionar 8" at bounding box center [1133, 498] width 93 height 59
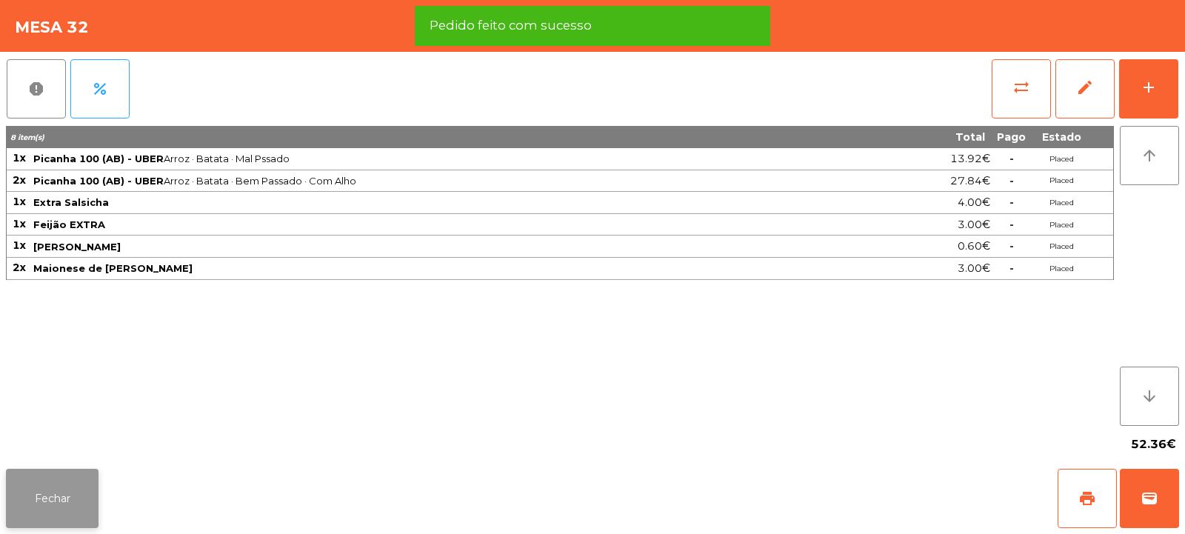
click at [64, 496] on button "Fechar" at bounding box center [52, 498] width 93 height 59
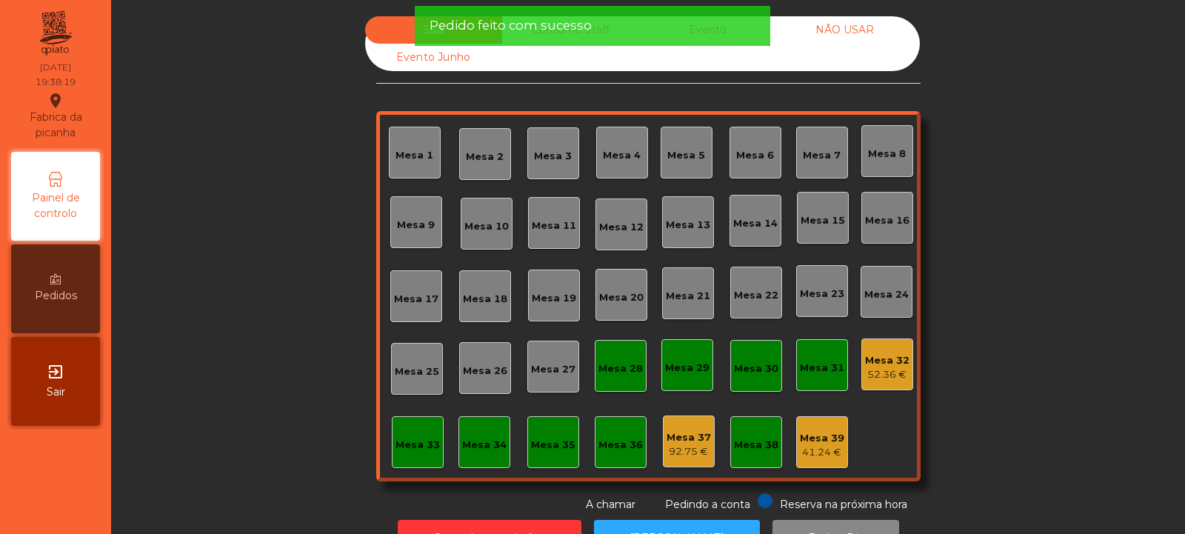
click at [464, 224] on div "Mesa 10" at bounding box center [486, 226] width 44 height 15
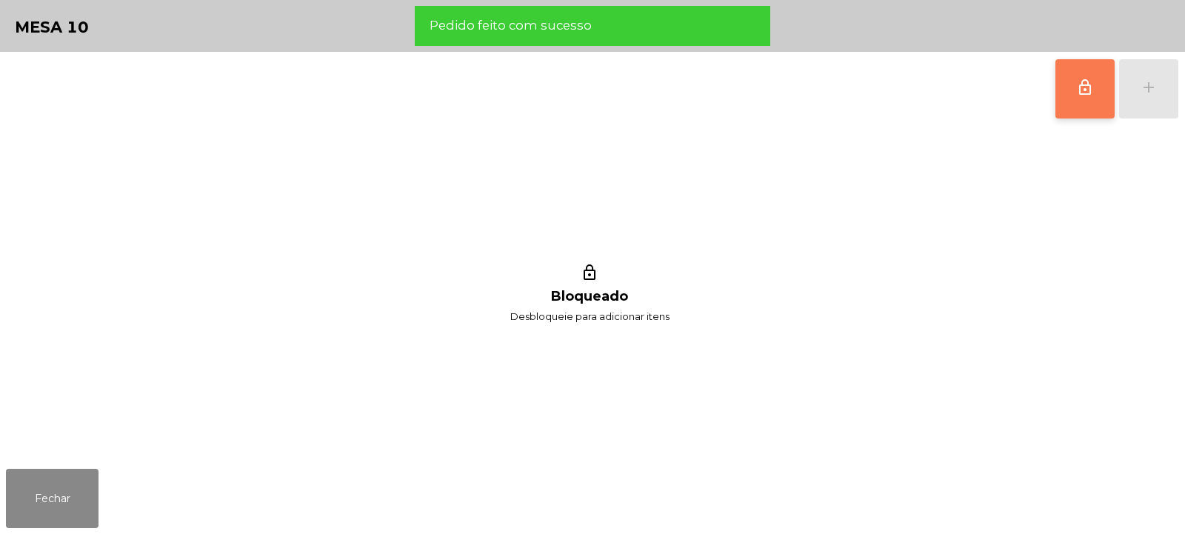
click at [1090, 96] on button "lock_outline" at bounding box center [1084, 88] width 59 height 59
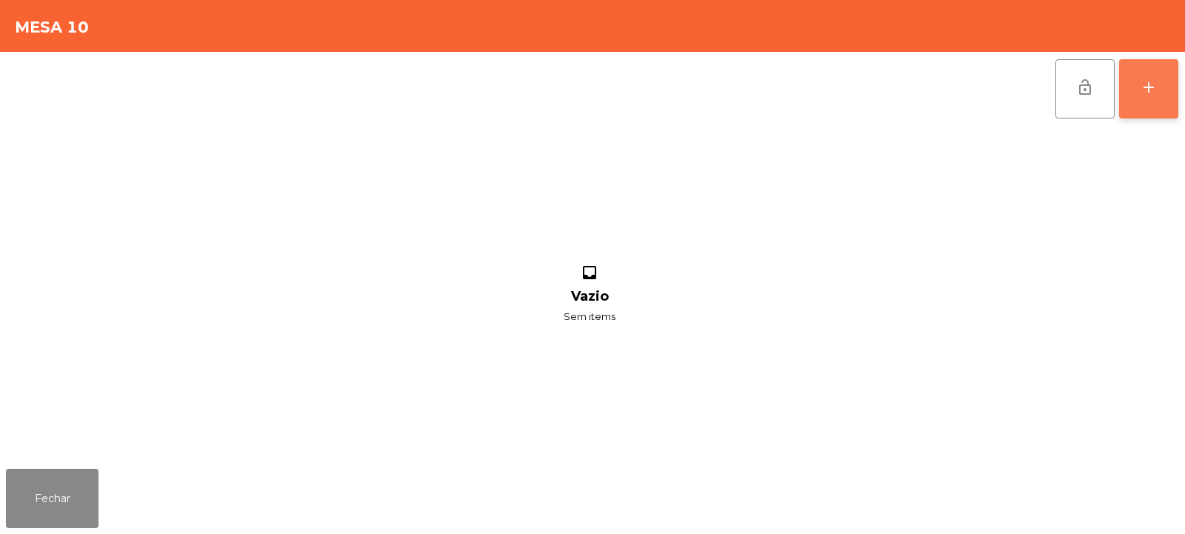
click at [1160, 102] on button "add" at bounding box center [1148, 88] width 59 height 59
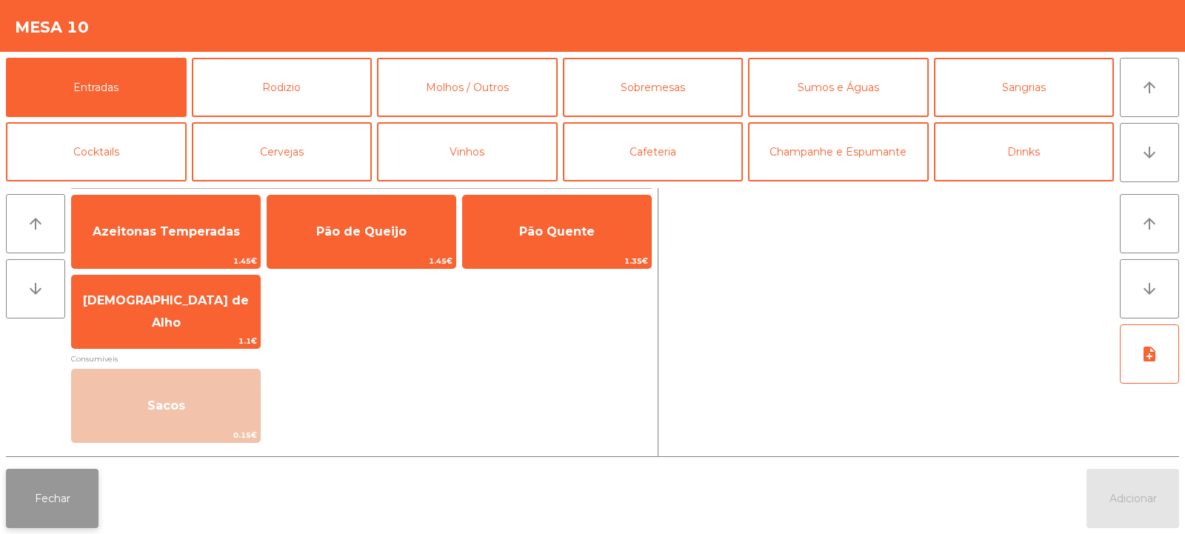
click at [82, 484] on button "Fechar" at bounding box center [52, 498] width 93 height 59
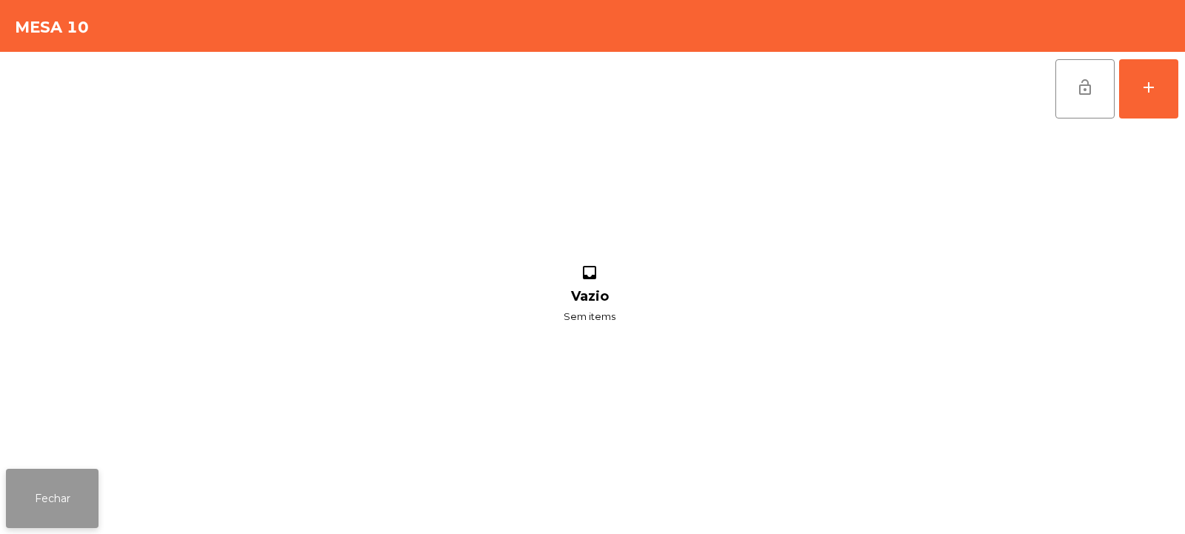
click at [54, 506] on button "Fechar" at bounding box center [52, 498] width 93 height 59
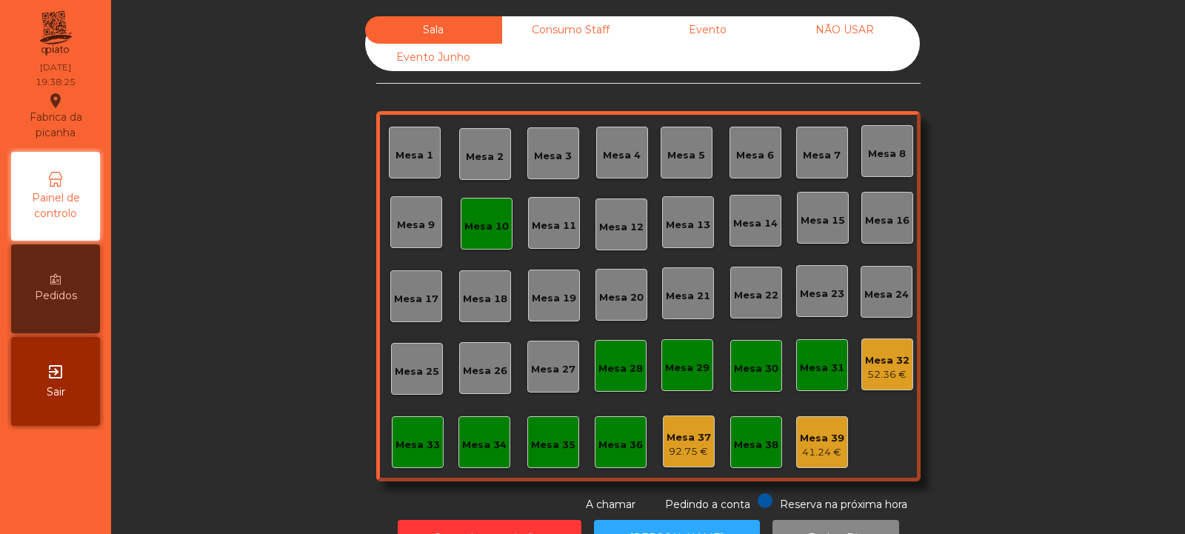
click at [569, 226] on div "Mesa 11" at bounding box center [554, 226] width 44 height 15
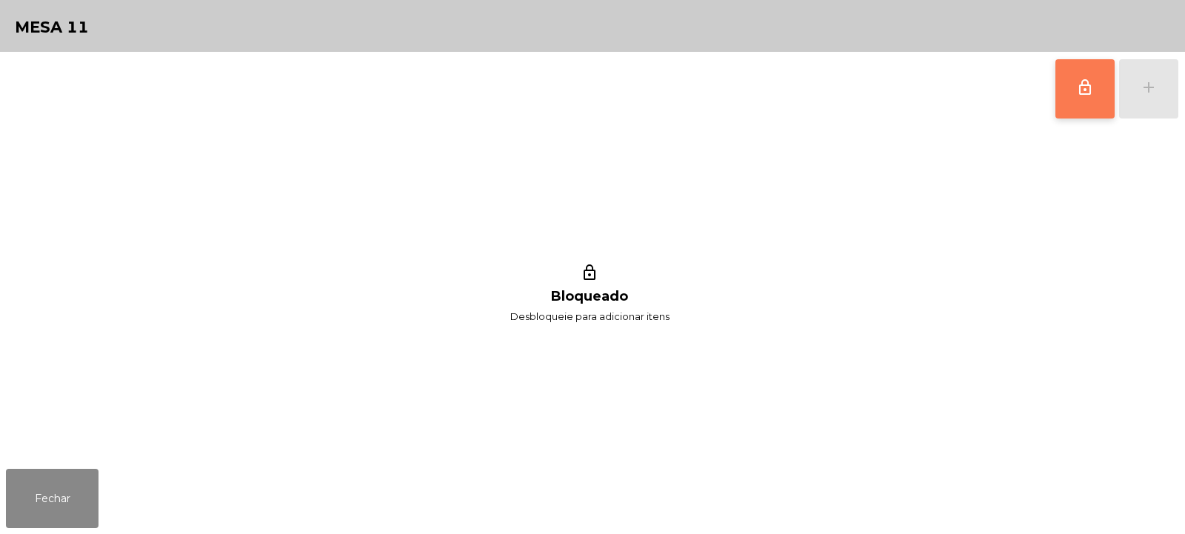
click at [1107, 101] on button "lock_outline" at bounding box center [1084, 88] width 59 height 59
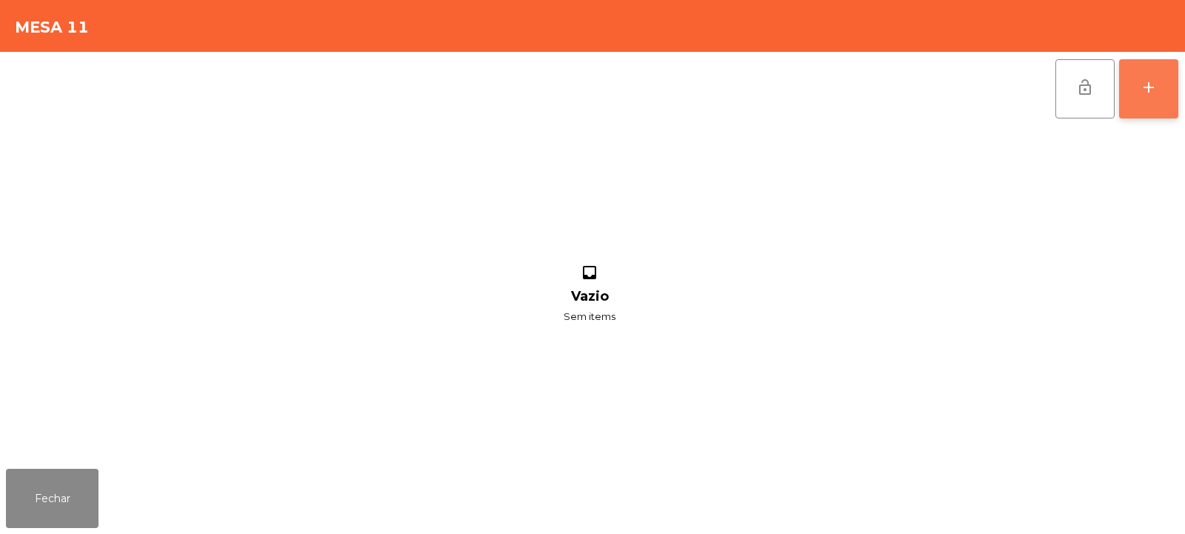
click at [1150, 107] on button "add" at bounding box center [1148, 88] width 59 height 59
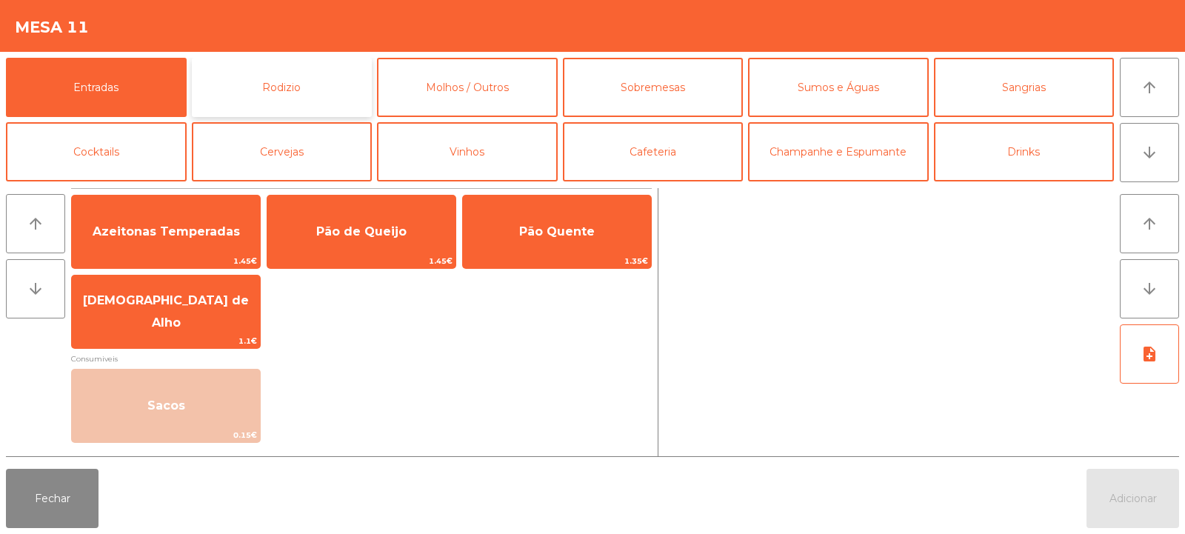
click at [363, 93] on button "Rodizio" at bounding box center [282, 87] width 181 height 59
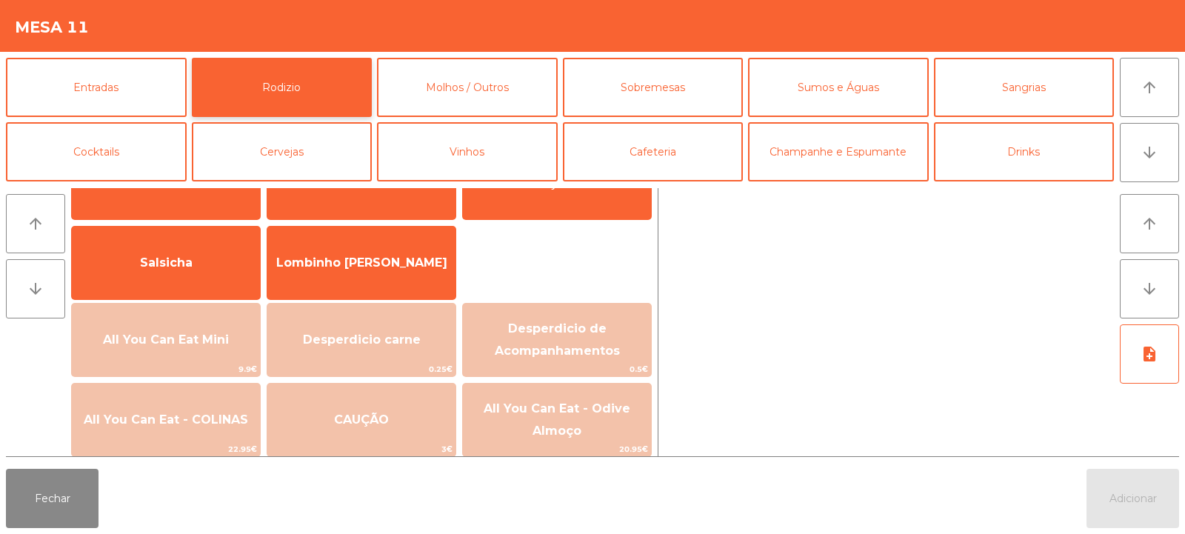
scroll to position [137, 0]
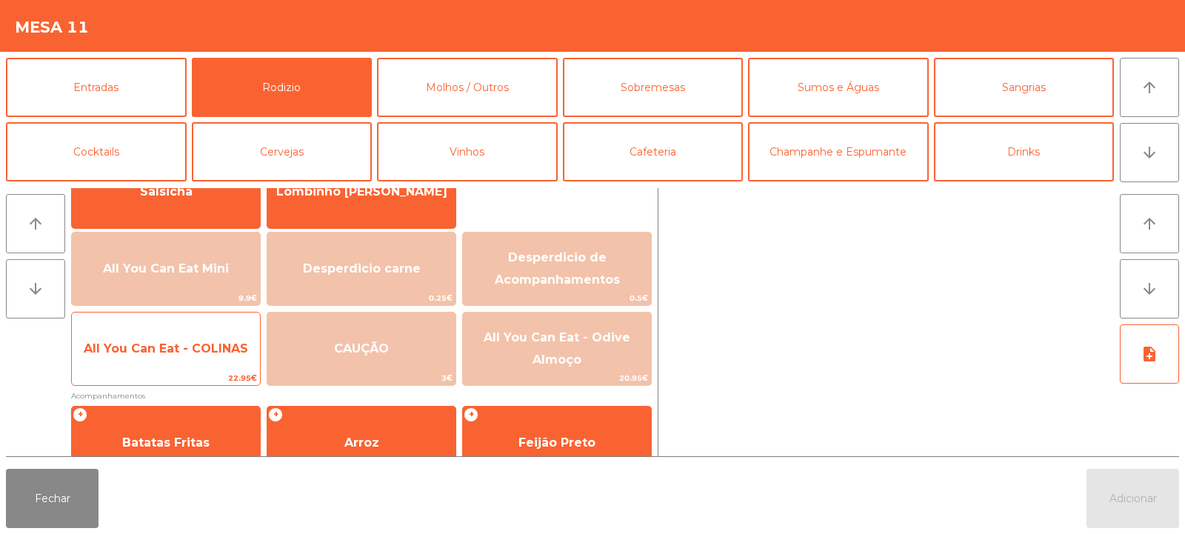
click at [225, 357] on span "All You Can Eat - COLINAS" at bounding box center [166, 349] width 188 height 40
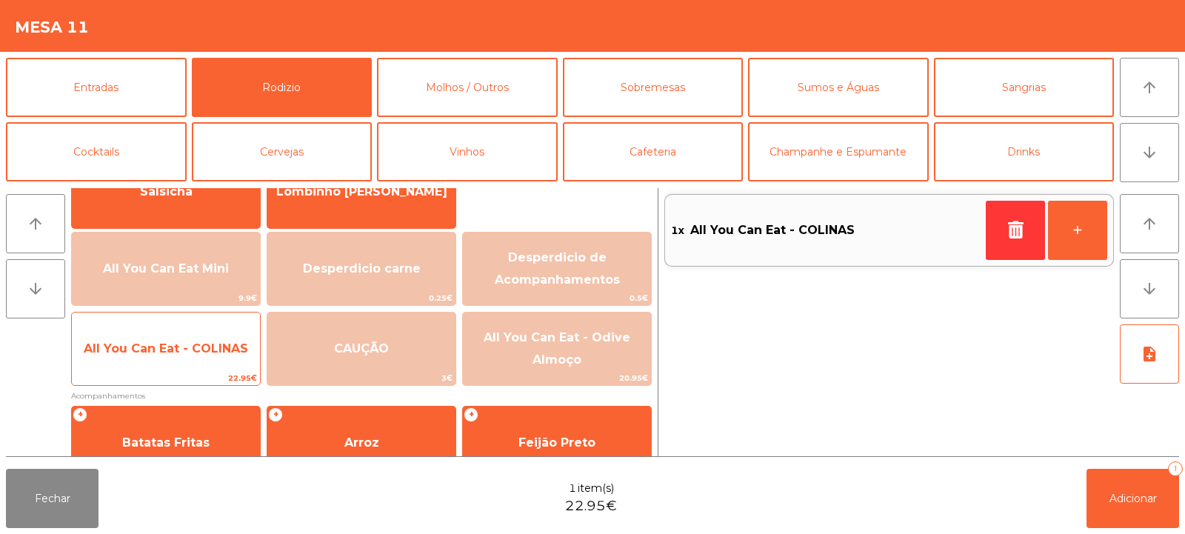
click at [234, 353] on span "All You Can Eat - COLINAS" at bounding box center [166, 348] width 164 height 14
click at [234, 351] on span "All You Can Eat - COLINAS" at bounding box center [166, 348] width 164 height 14
click at [234, 354] on span "All You Can Eat - COLINAS" at bounding box center [166, 348] width 164 height 14
click at [237, 351] on span "All You Can Eat - COLINAS" at bounding box center [166, 348] width 164 height 14
click at [238, 350] on span "All You Can Eat - COLINAS" at bounding box center [166, 348] width 164 height 14
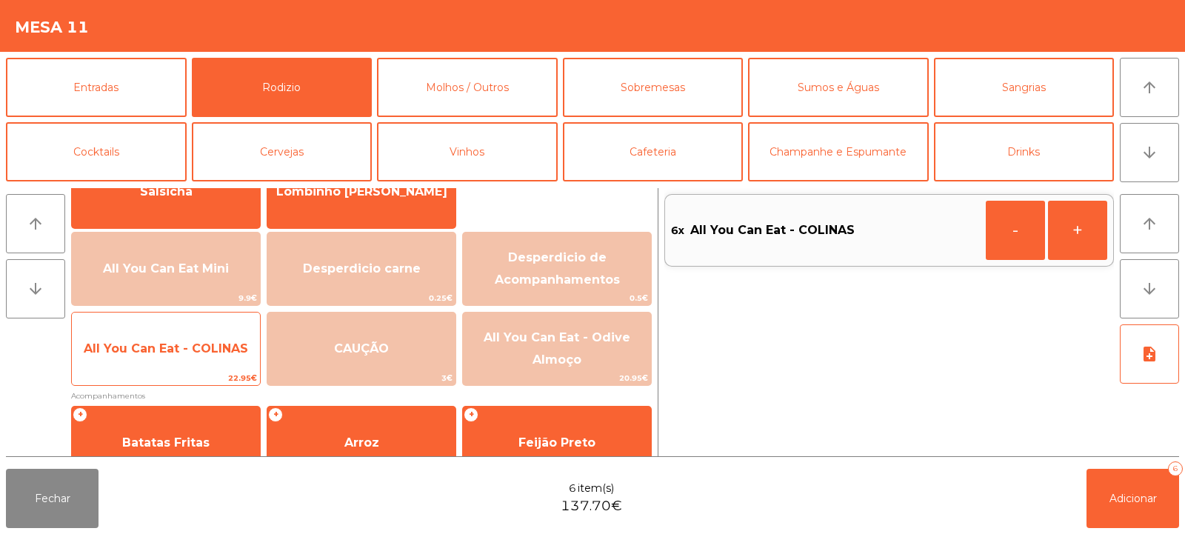
click at [235, 362] on span "All You Can Eat - COLINAS" at bounding box center [166, 349] width 188 height 40
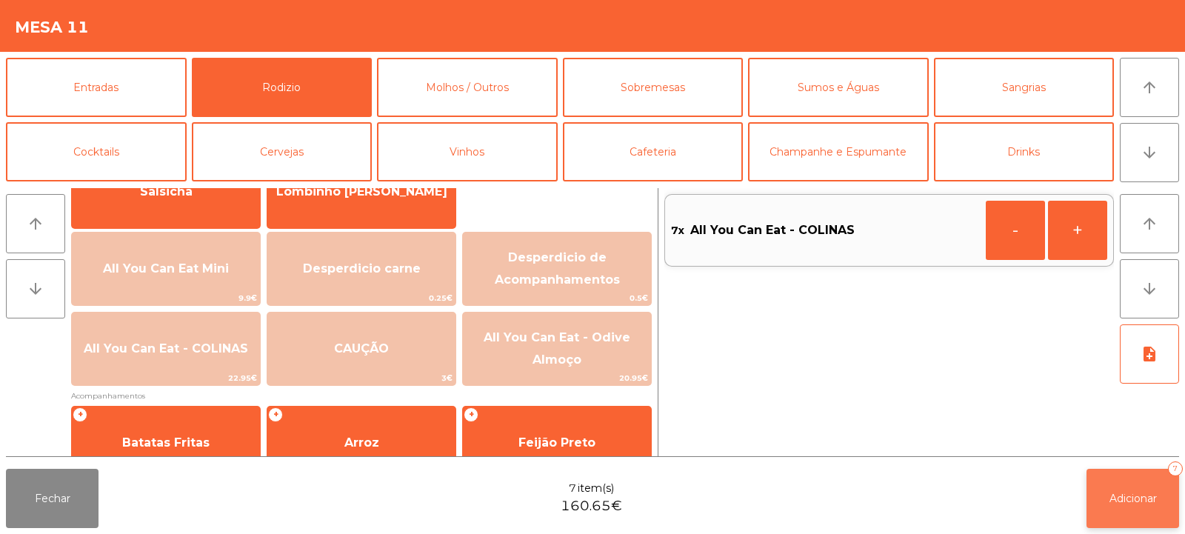
click at [1107, 510] on button "Adicionar 7" at bounding box center [1133, 498] width 93 height 59
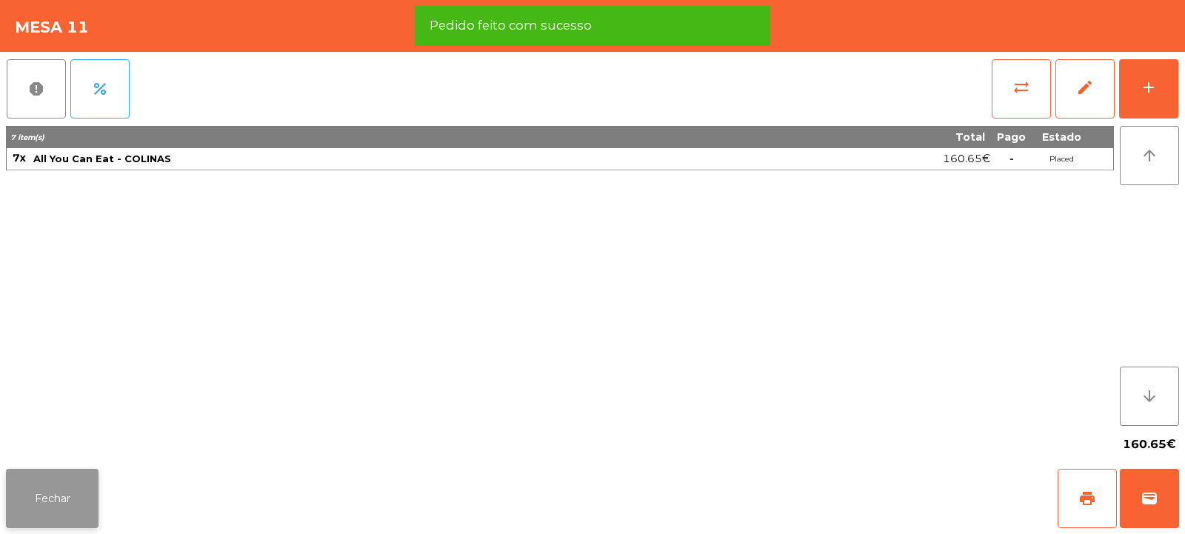
click at [63, 493] on button "Fechar" at bounding box center [52, 498] width 93 height 59
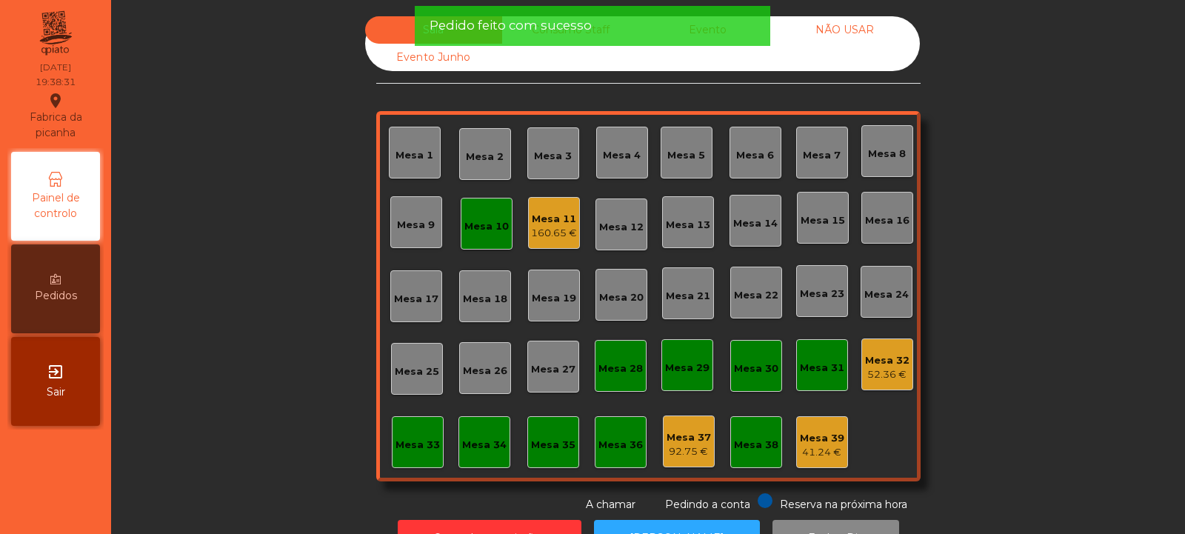
click at [487, 218] on div "Mesa 10" at bounding box center [486, 223] width 44 height 21
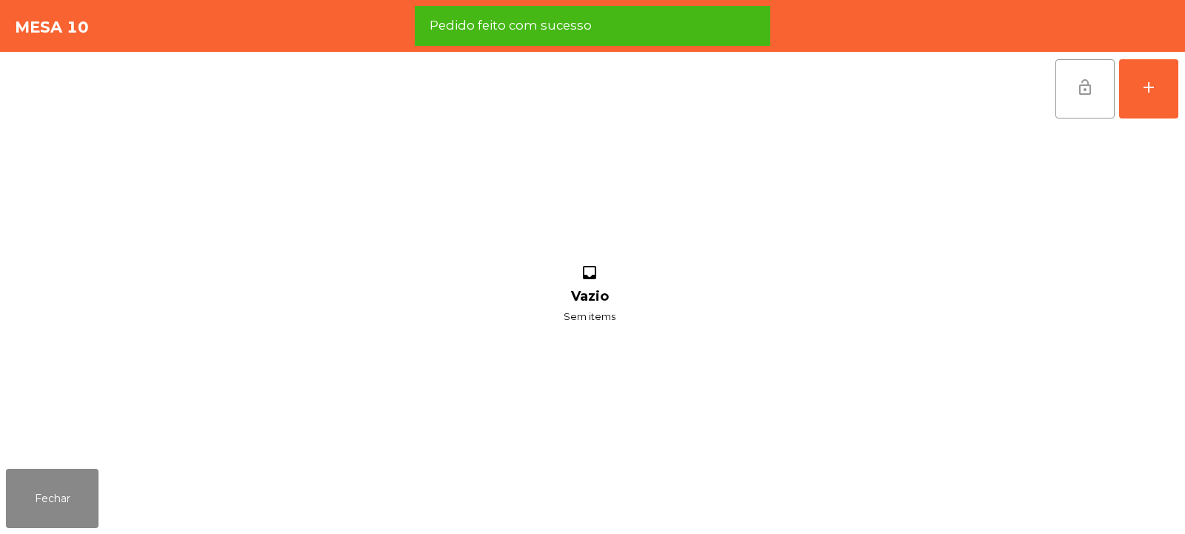
click at [1093, 100] on button "lock_open" at bounding box center [1084, 88] width 59 height 59
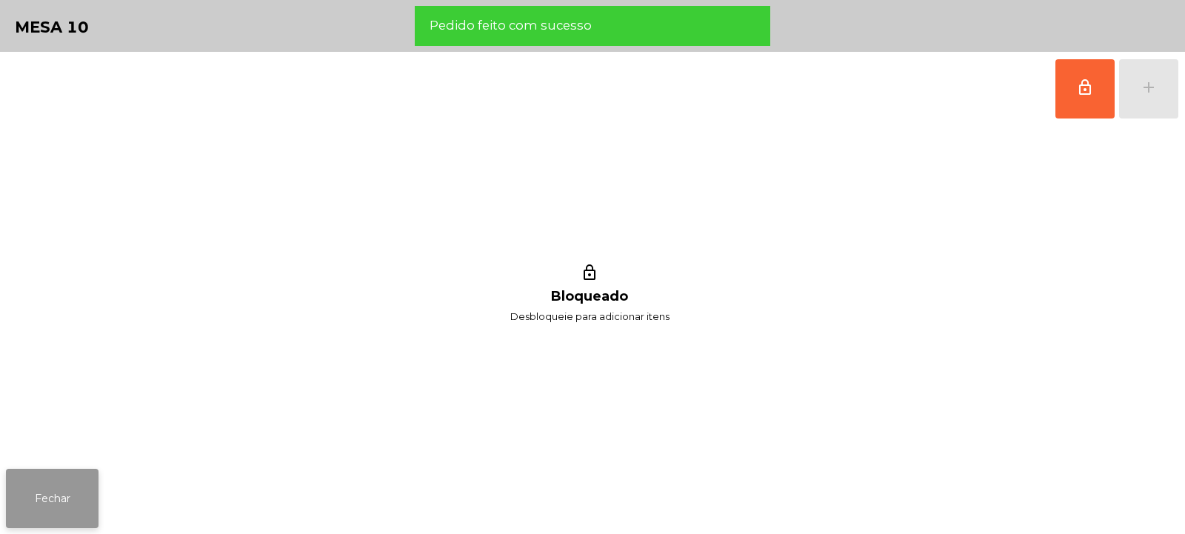
click at [64, 493] on button "Fechar" at bounding box center [52, 498] width 93 height 59
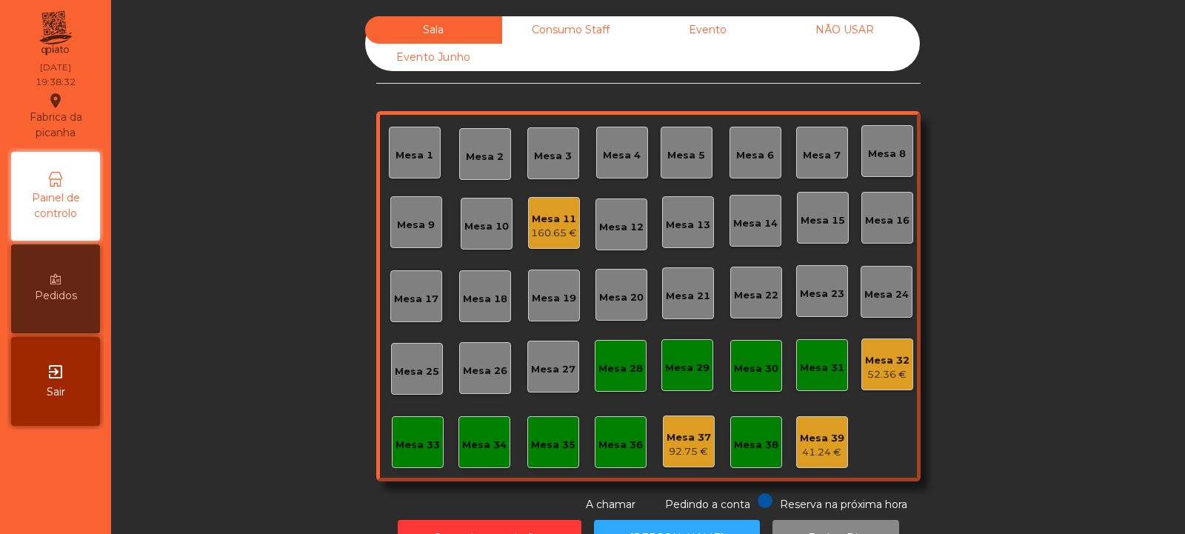
scroll to position [50, 0]
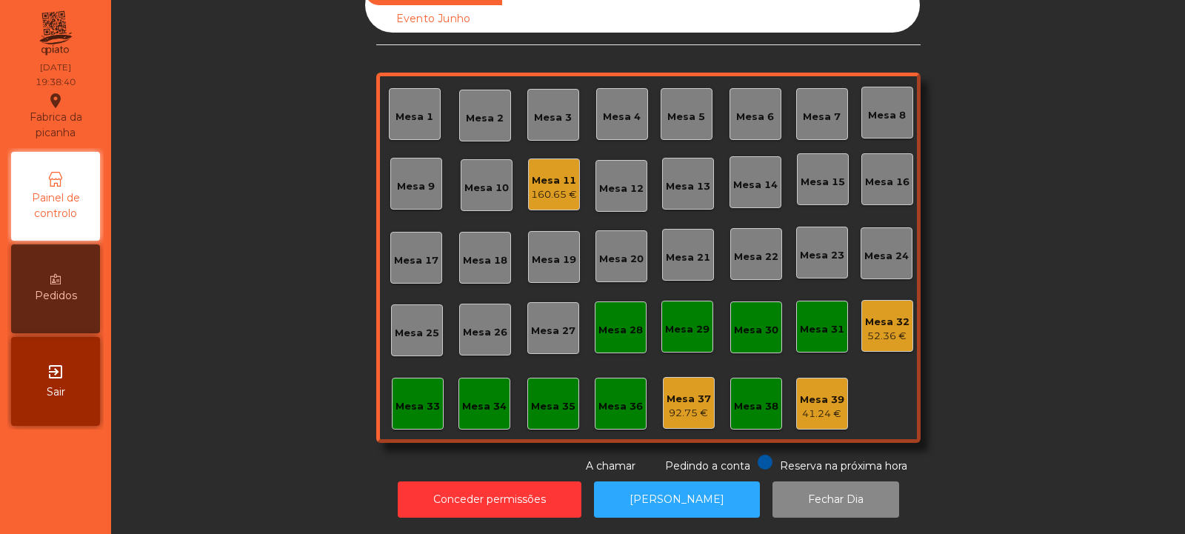
click at [879, 315] on div "Mesa 32" at bounding box center [887, 322] width 44 height 15
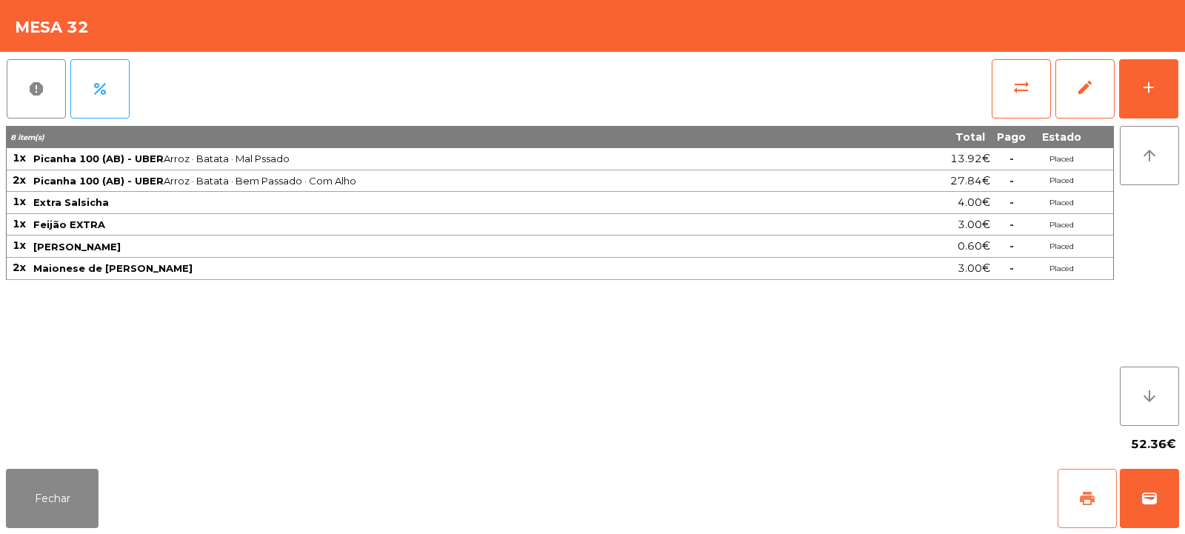
click at [1100, 506] on button "print" at bounding box center [1087, 498] width 59 height 59
click at [1147, 488] on button "wallet" at bounding box center [1149, 498] width 59 height 59
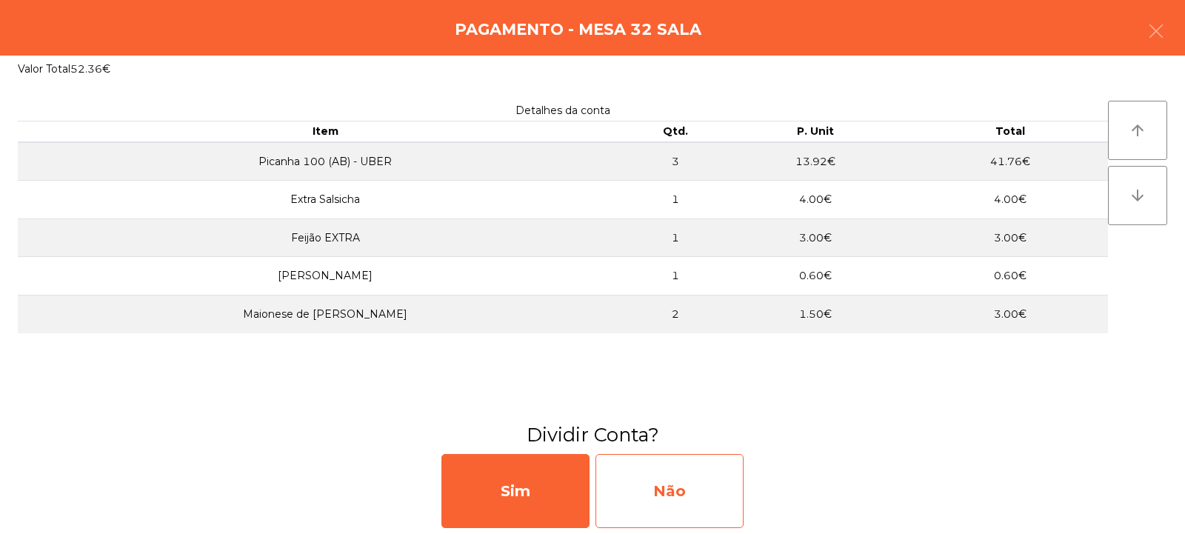
click at [702, 489] on div "Não" at bounding box center [670, 491] width 148 height 74
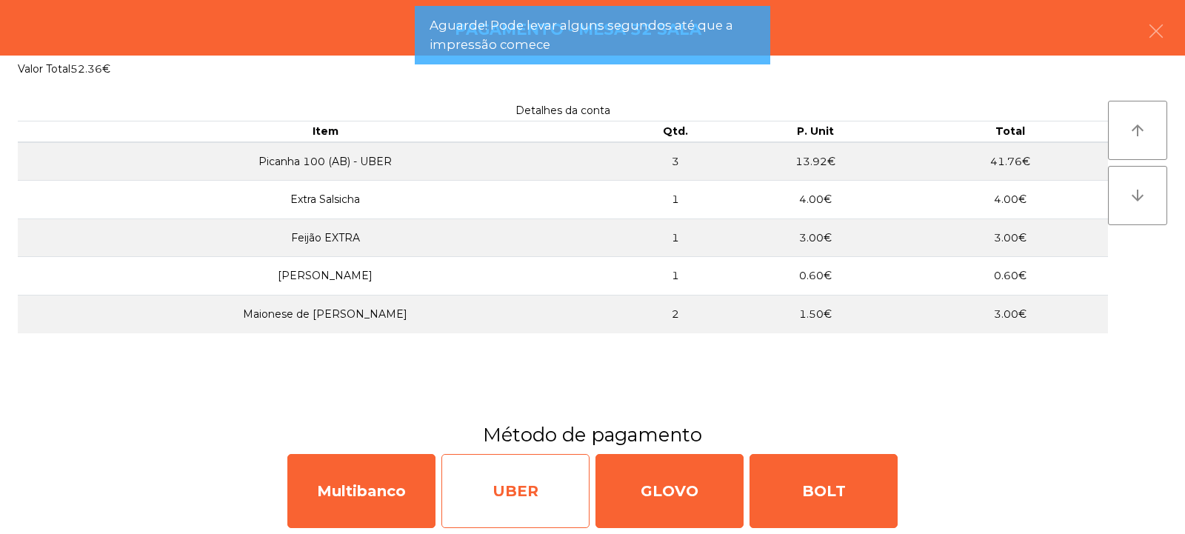
click at [544, 486] on div "UBER" at bounding box center [515, 491] width 148 height 74
select select "**"
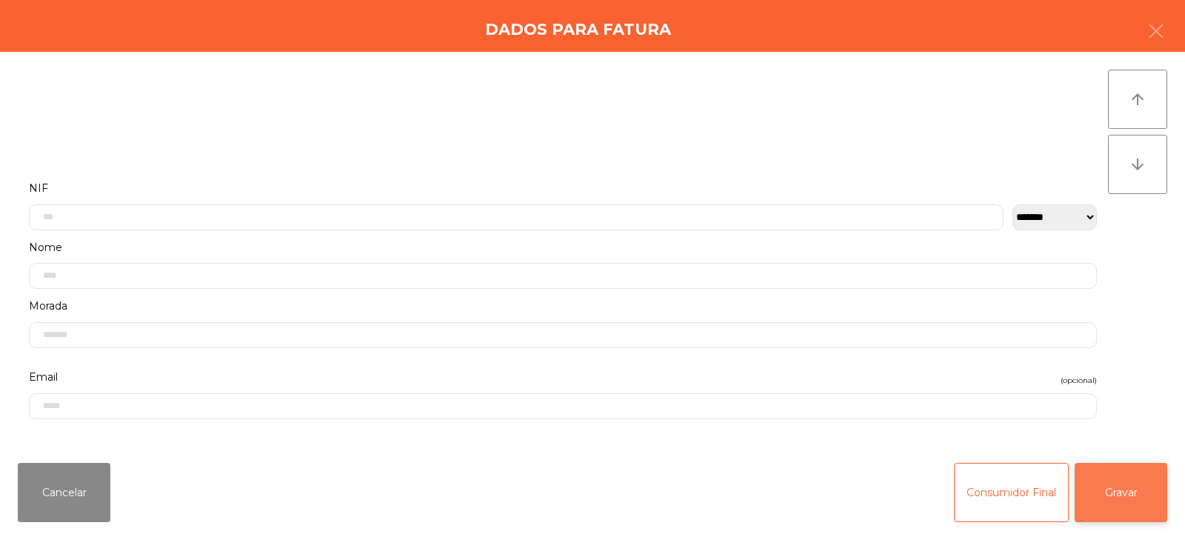
click at [1132, 486] on button "Gravar" at bounding box center [1121, 492] width 93 height 59
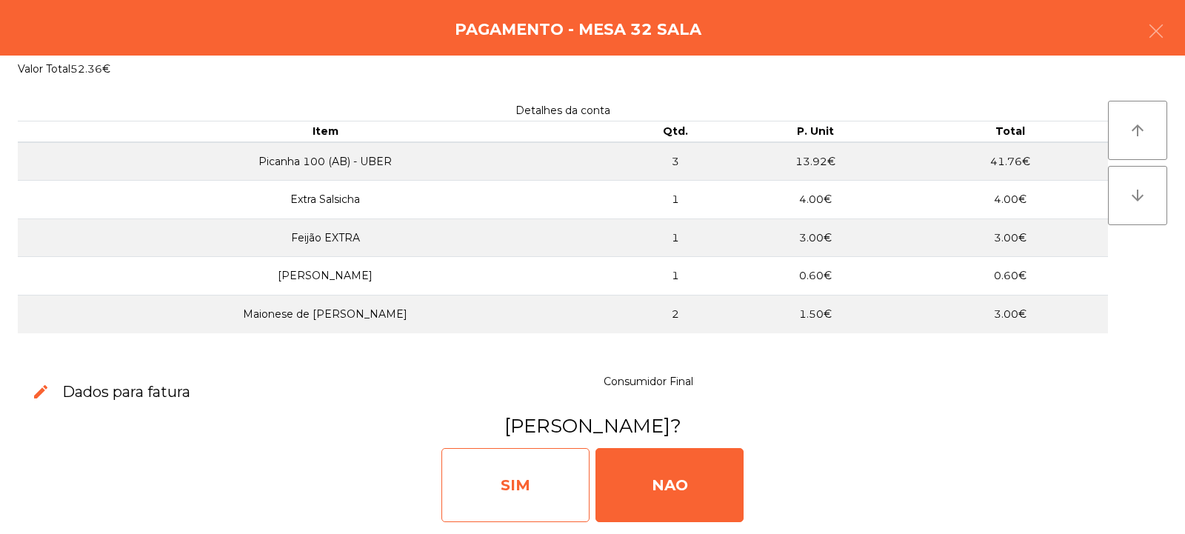
click at [561, 484] on div "SIM" at bounding box center [515, 485] width 148 height 74
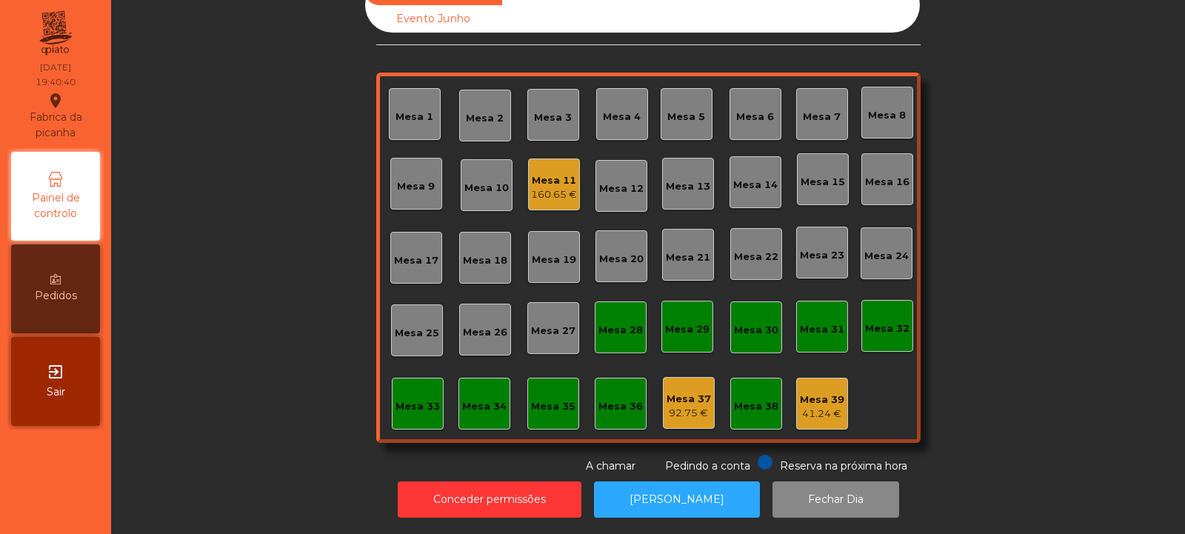
click at [741, 110] on div "Mesa 6" at bounding box center [755, 117] width 38 height 15
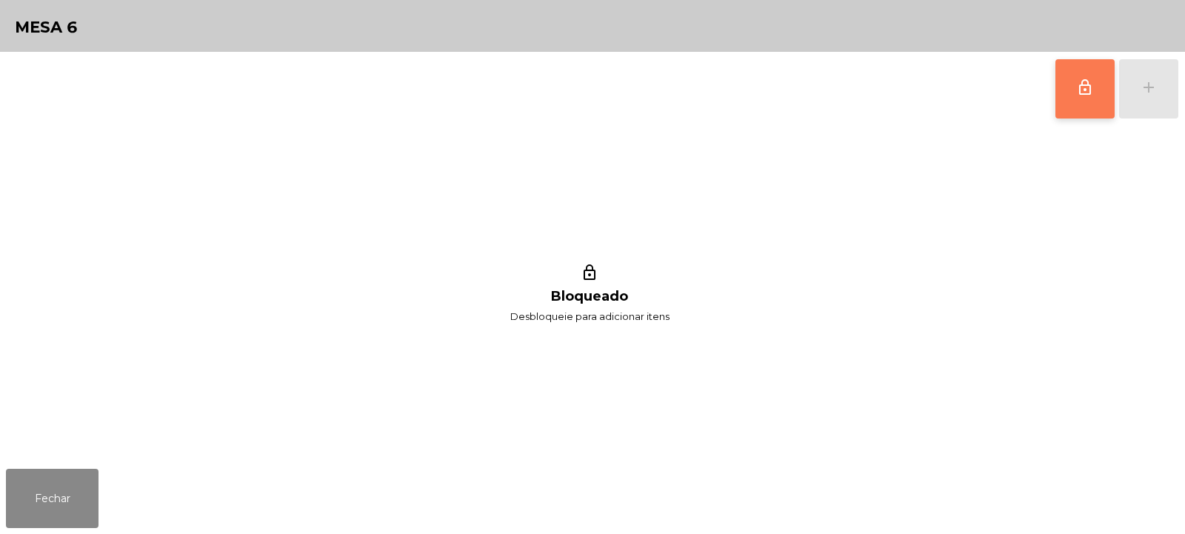
click at [1069, 93] on button "lock_outline" at bounding box center [1084, 88] width 59 height 59
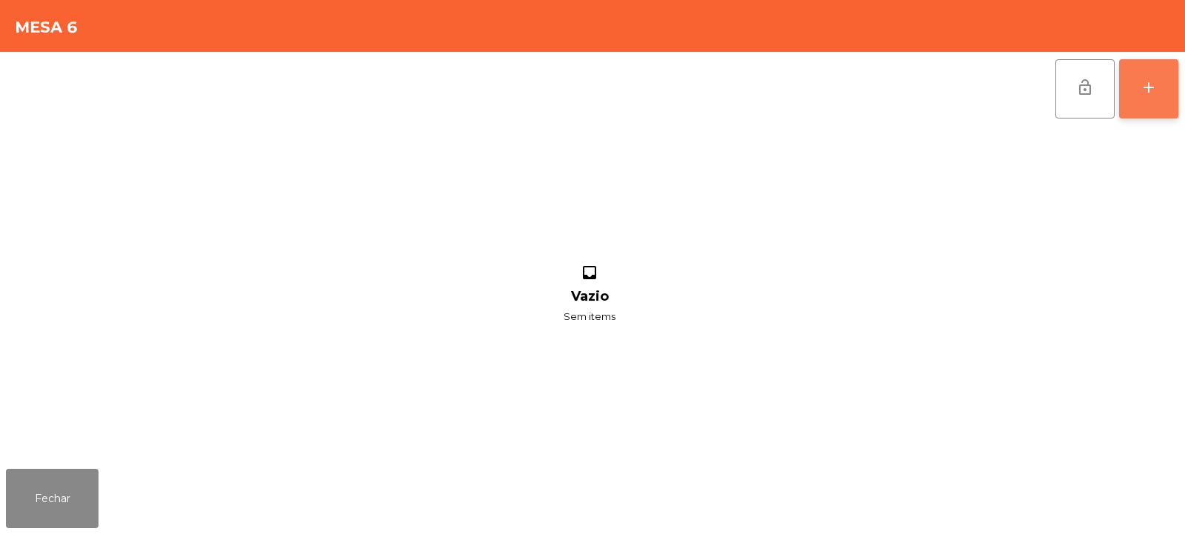
click at [1152, 95] on div "add" at bounding box center [1149, 88] width 18 height 18
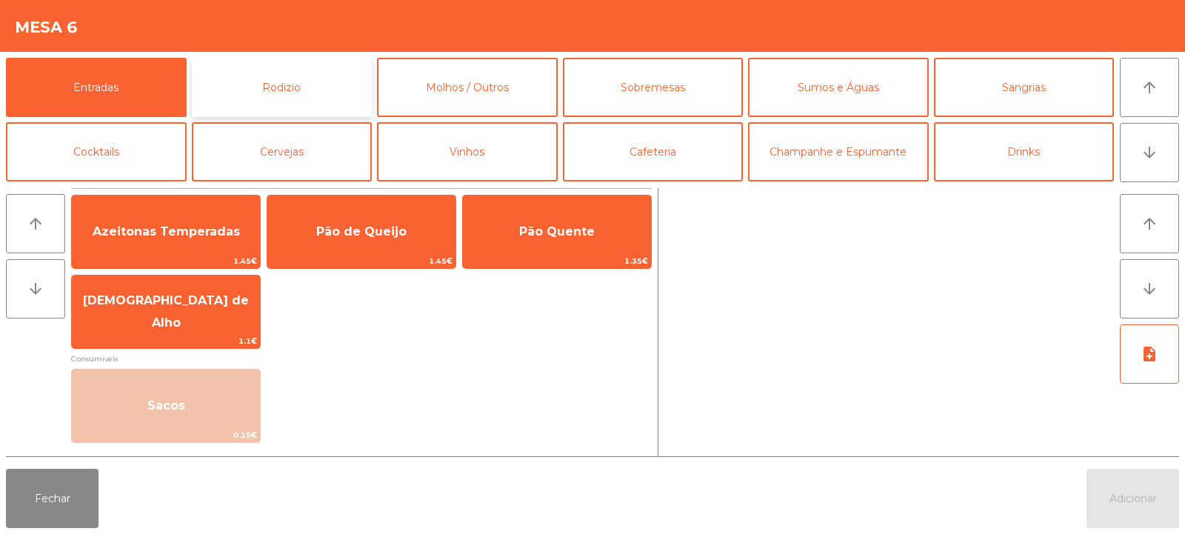
click at [300, 67] on button "Rodizio" at bounding box center [282, 87] width 181 height 59
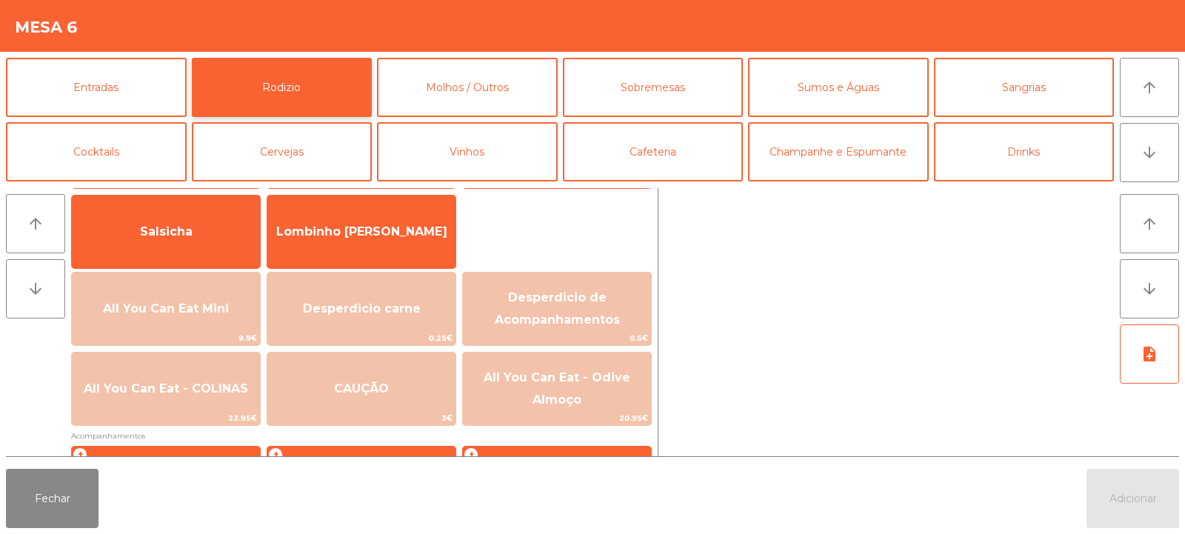
scroll to position [132, 0]
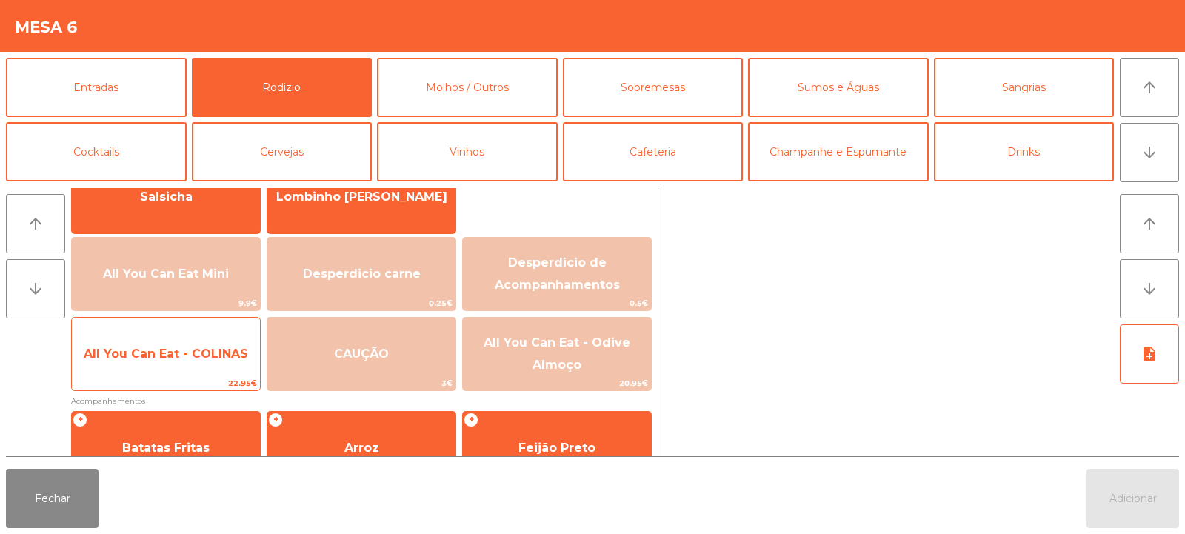
click at [156, 372] on span "All You Can Eat - COLINAS" at bounding box center [166, 354] width 188 height 40
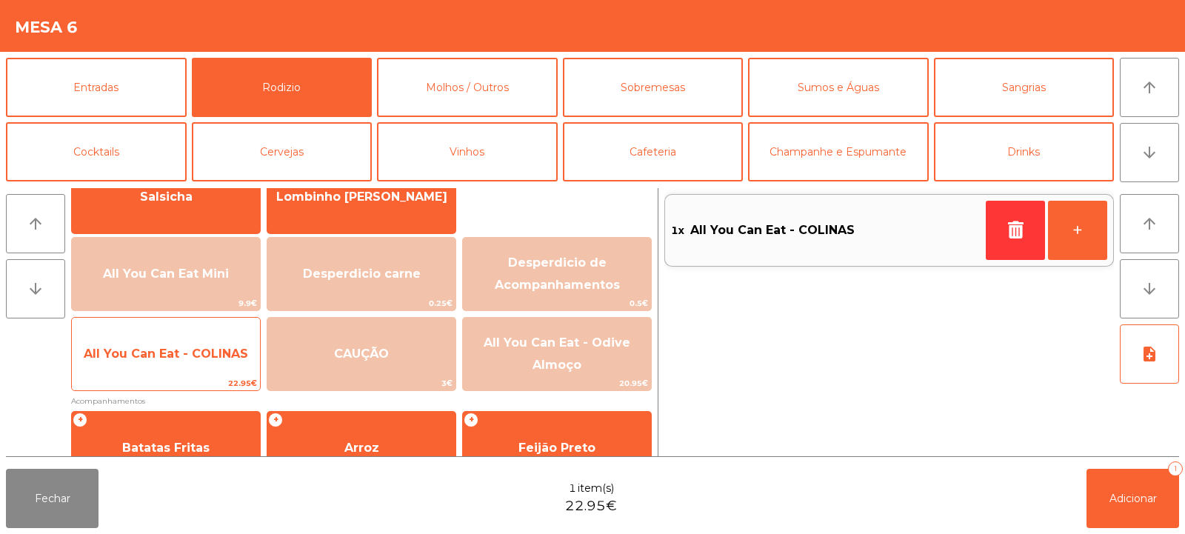
click at [151, 371] on span "All You Can Eat - COLINAS" at bounding box center [166, 354] width 188 height 40
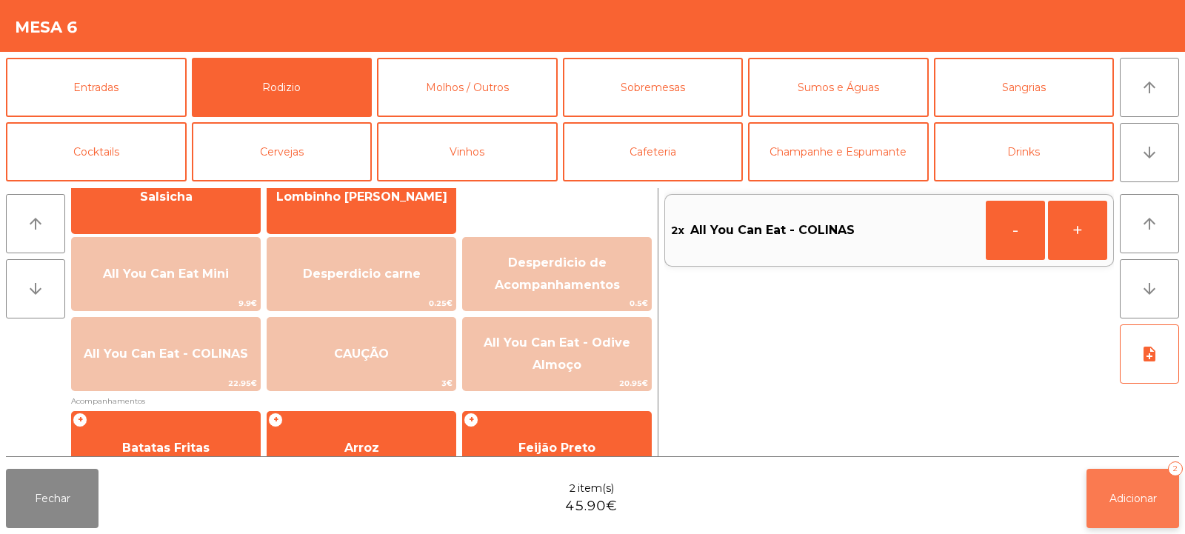
click at [1118, 502] on span "Adicionar" at bounding box center [1133, 498] width 47 height 13
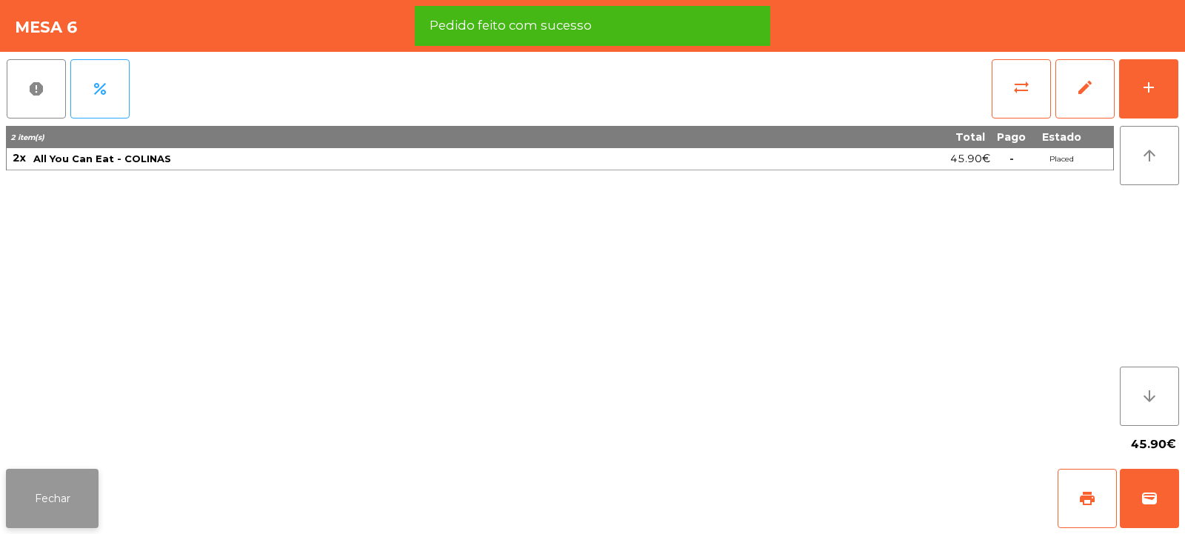
click at [45, 496] on button "Fechar" at bounding box center [52, 498] width 93 height 59
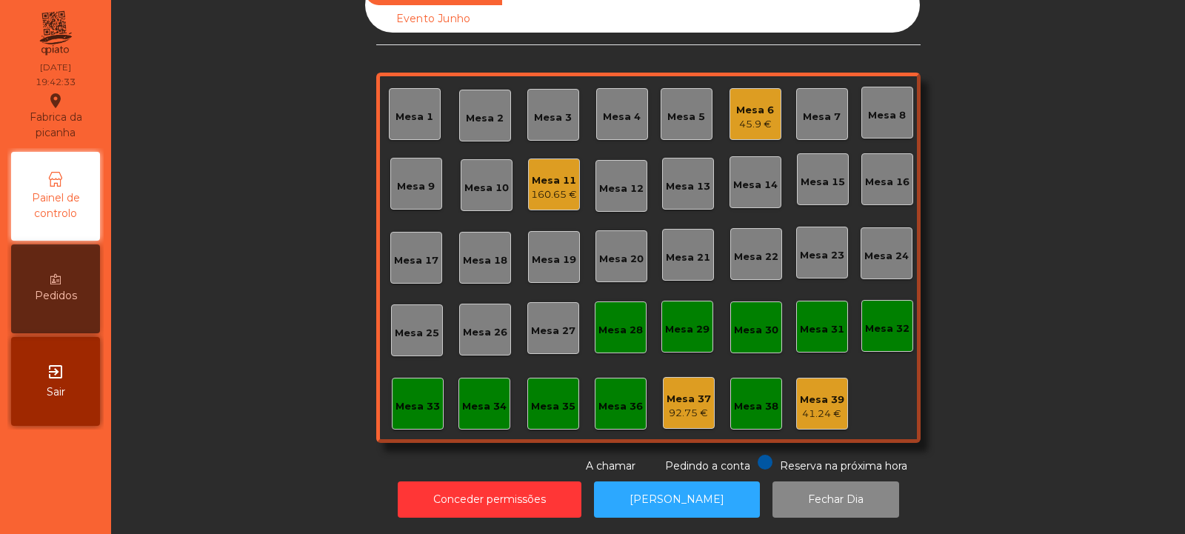
click at [731, 187] on div "Mesa 14" at bounding box center [756, 182] width 52 height 52
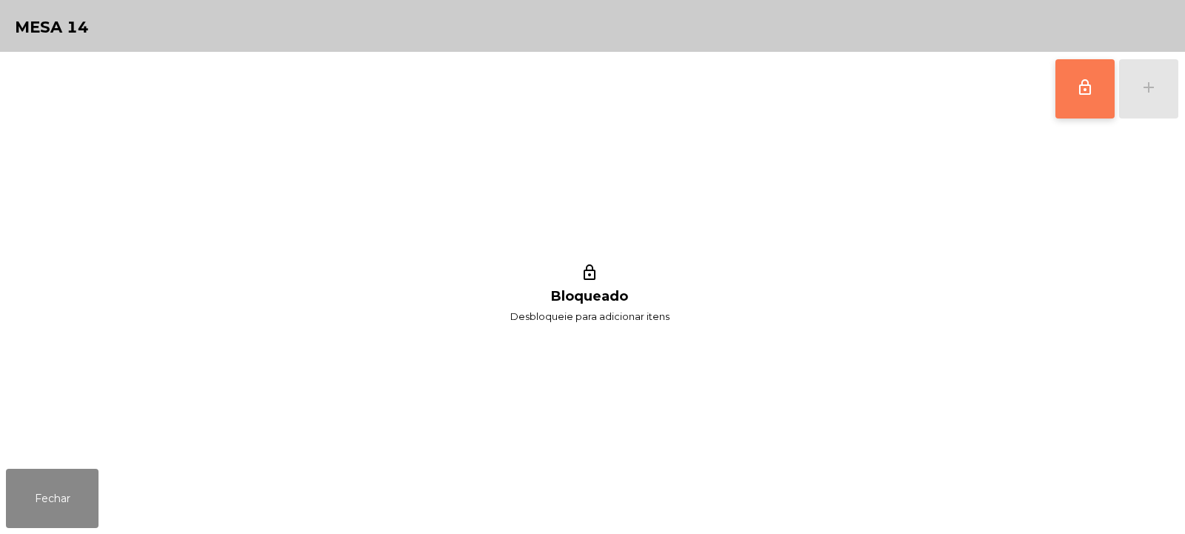
click at [1085, 96] on button "lock_outline" at bounding box center [1084, 88] width 59 height 59
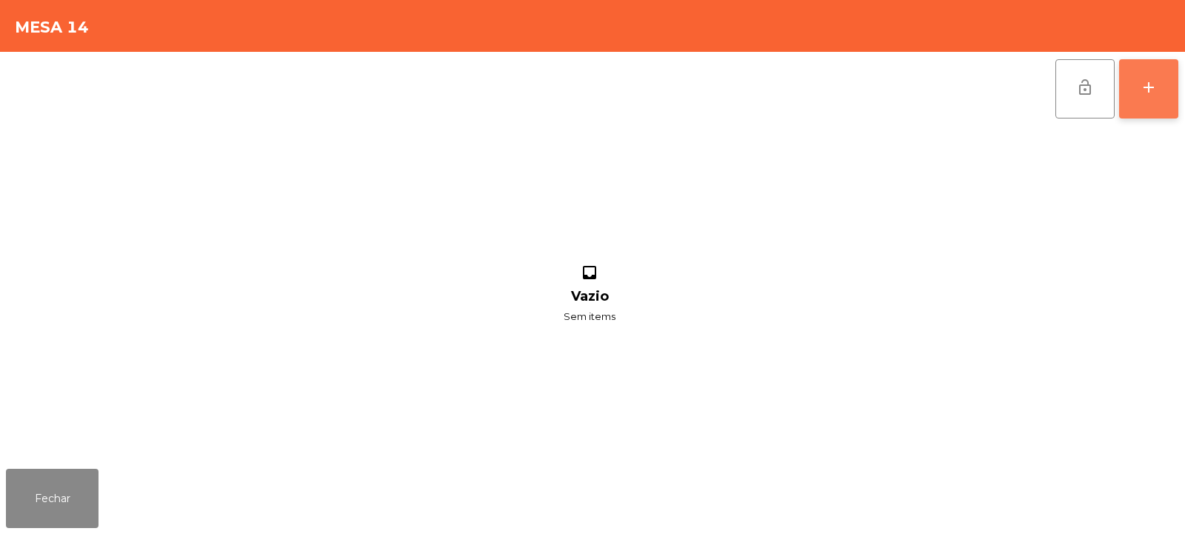
click at [1144, 88] on div "add" at bounding box center [1149, 88] width 18 height 18
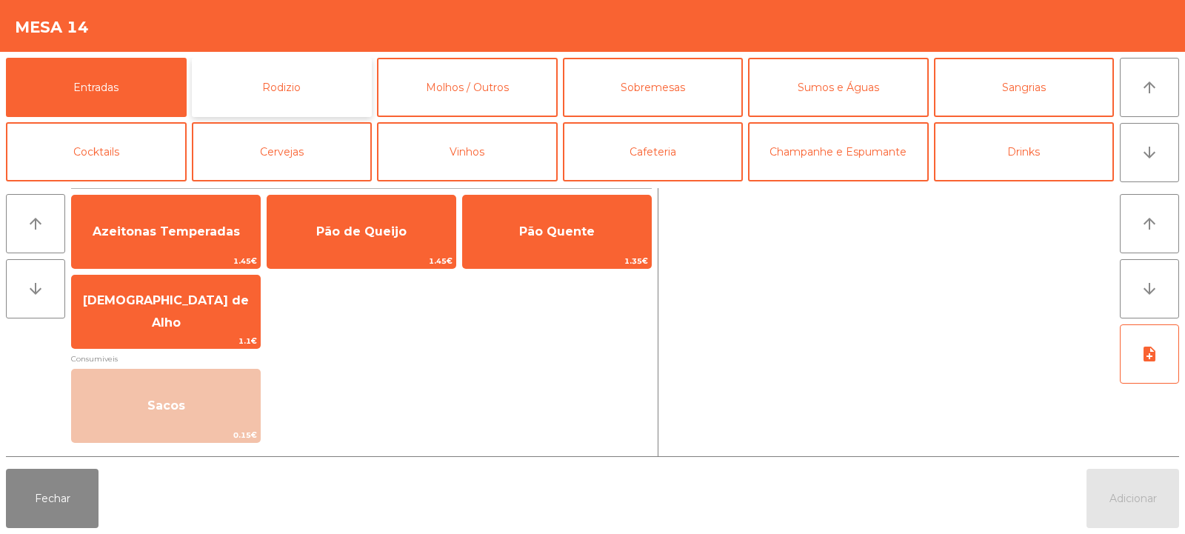
click at [310, 67] on button "Rodizio" at bounding box center [282, 87] width 181 height 59
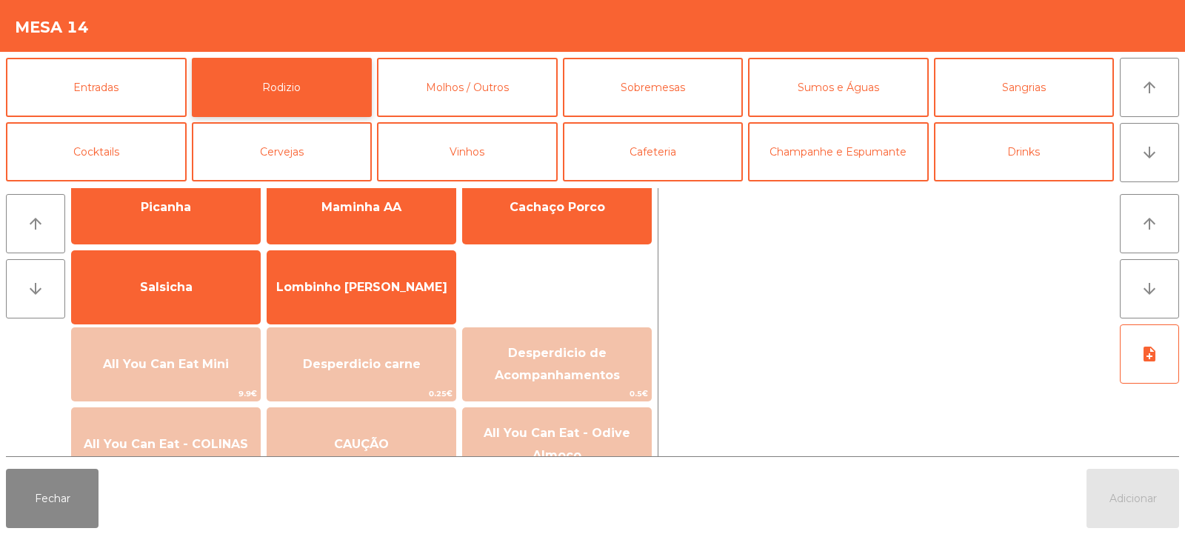
scroll to position [126, 0]
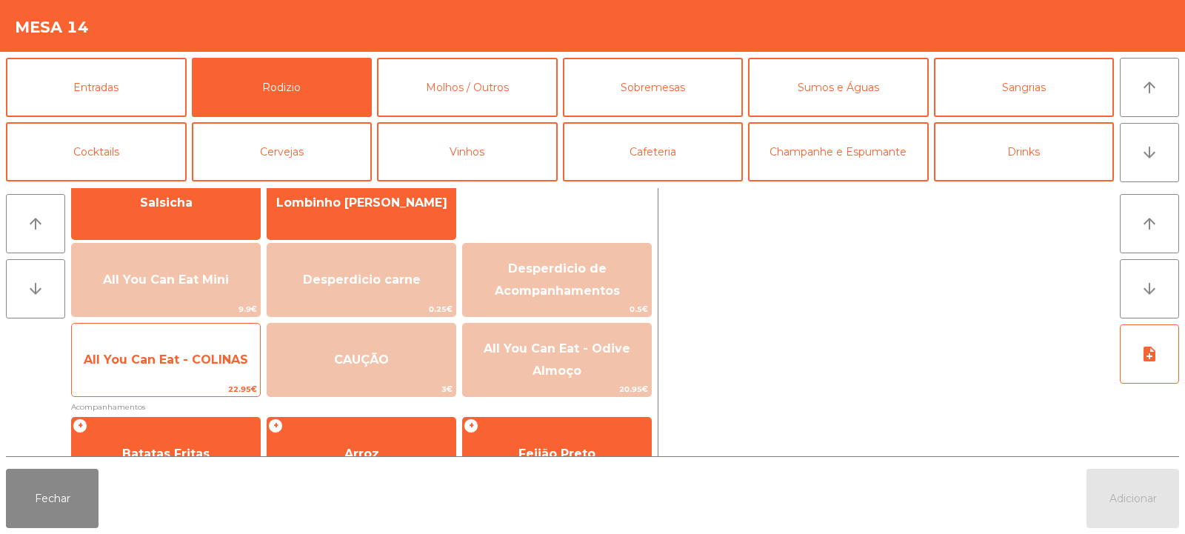
click at [123, 361] on span "All You Can Eat - COLINAS" at bounding box center [166, 360] width 164 height 14
click at [121, 379] on span "All You Can Eat - COLINAS" at bounding box center [166, 360] width 188 height 40
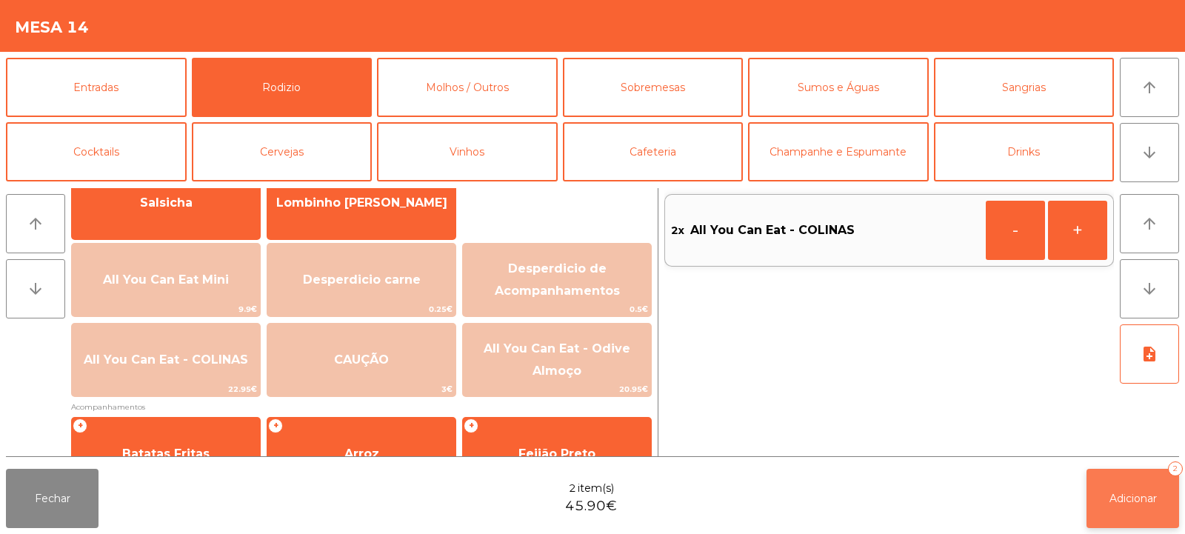
click at [1138, 492] on span "Adicionar" at bounding box center [1133, 498] width 47 height 13
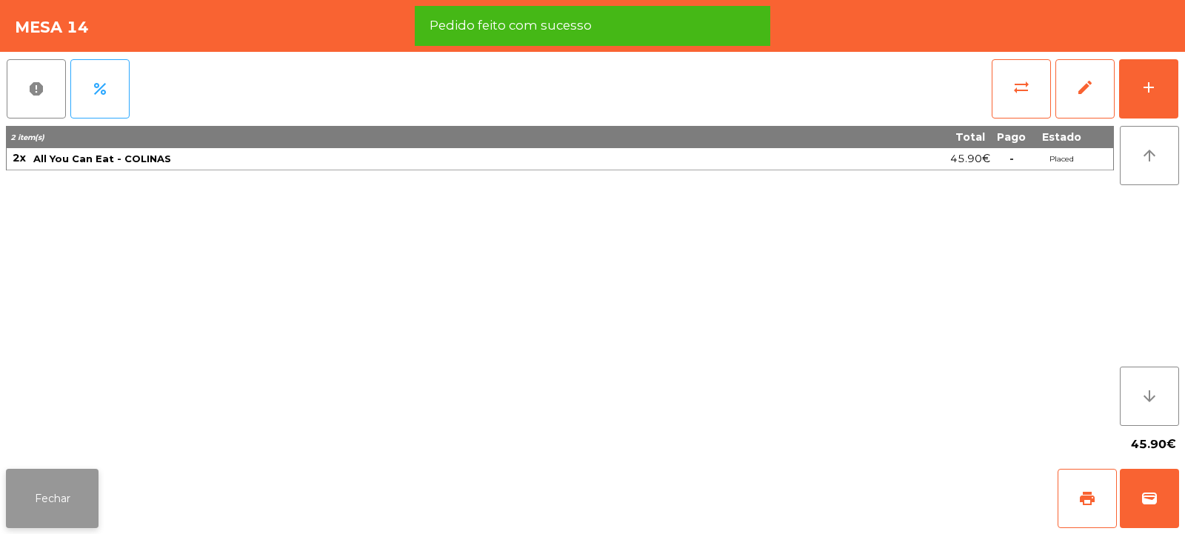
click at [56, 497] on button "Fechar" at bounding box center [52, 498] width 93 height 59
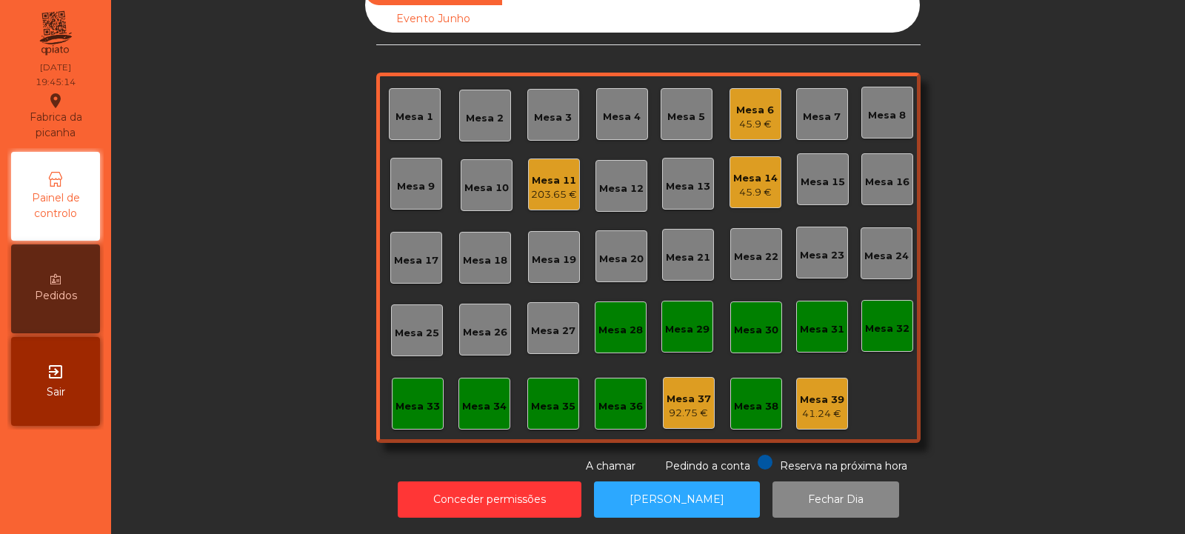
click at [874, 243] on div "Mesa 24" at bounding box center [886, 253] width 44 height 21
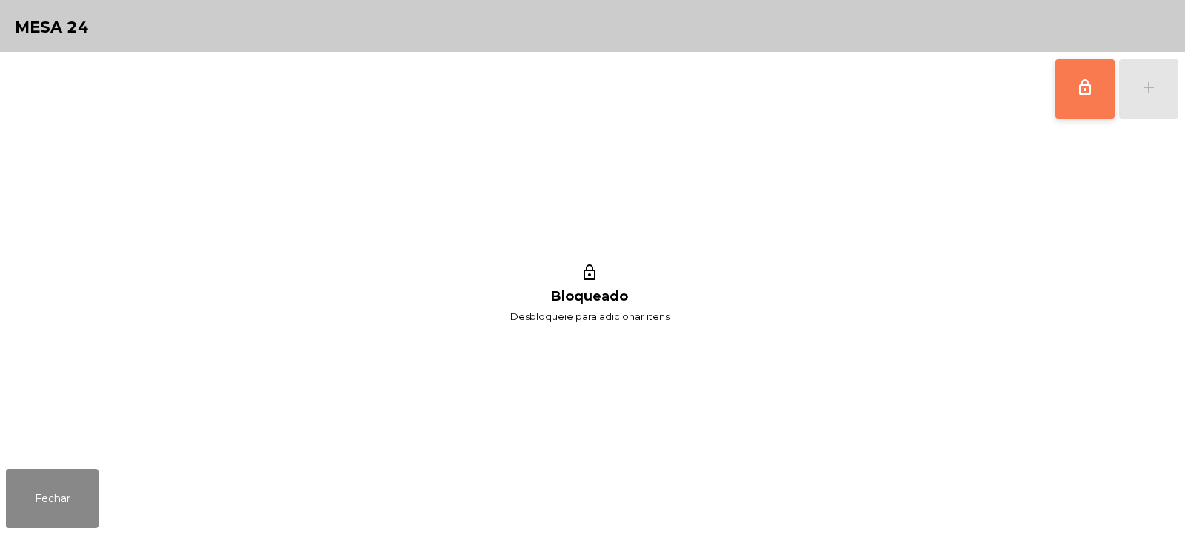
click at [1076, 95] on span "lock_outline" at bounding box center [1085, 88] width 18 height 18
click at [1153, 84] on div "add" at bounding box center [1149, 88] width 18 height 18
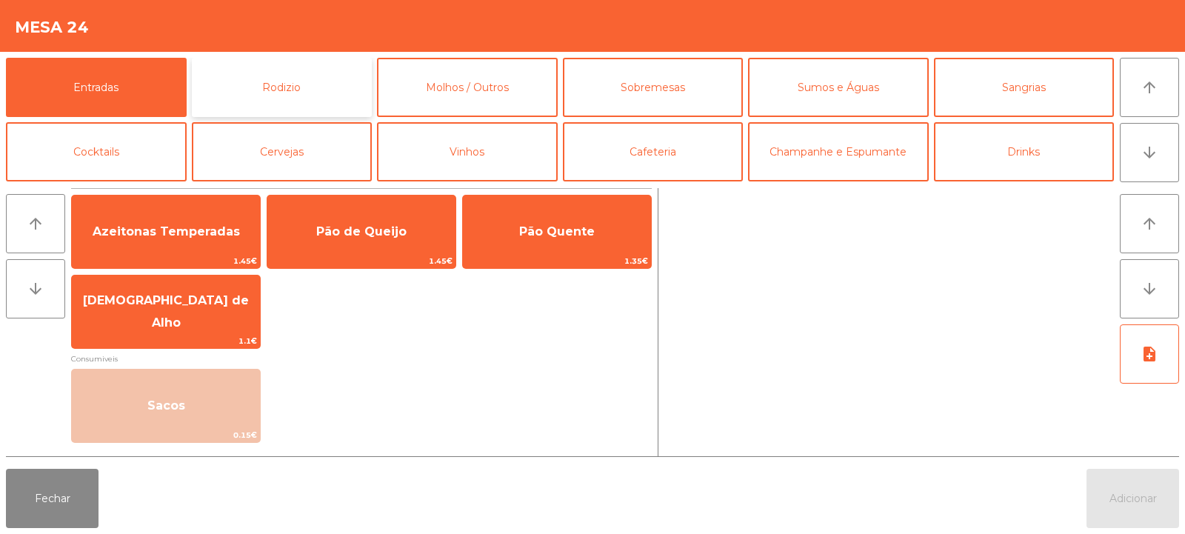
click at [278, 85] on button "Rodizio" at bounding box center [282, 87] width 181 height 59
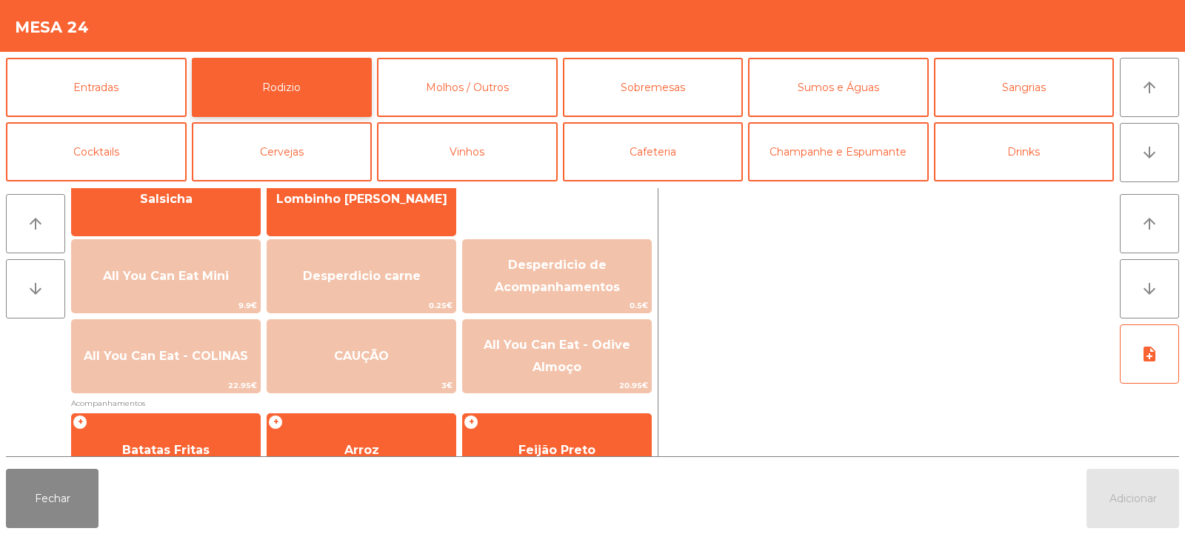
scroll to position [136, 0]
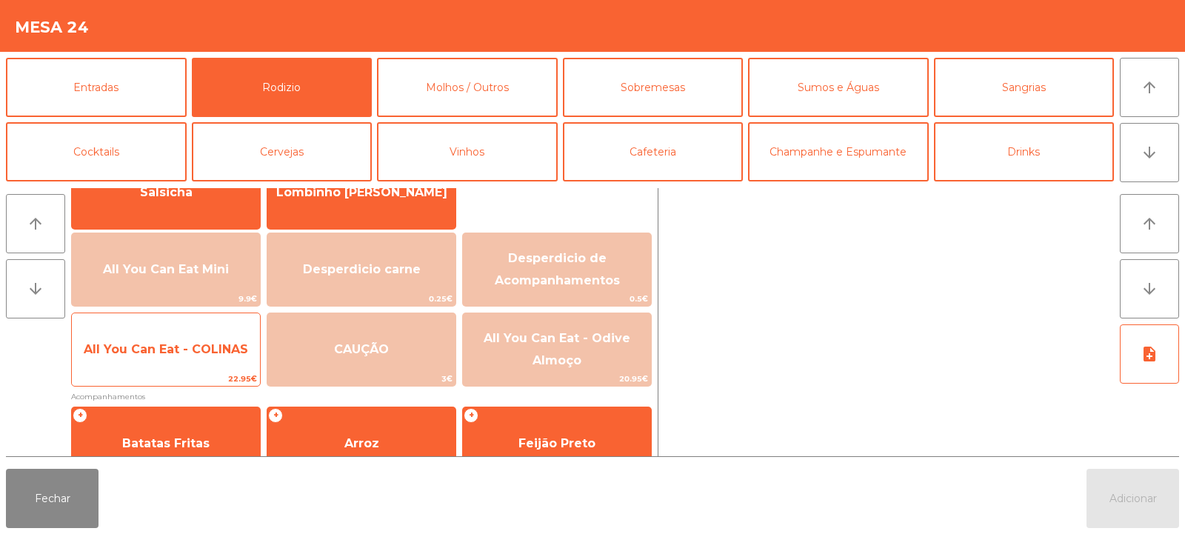
click at [173, 362] on span "All You Can Eat - COLINAS" at bounding box center [166, 350] width 188 height 40
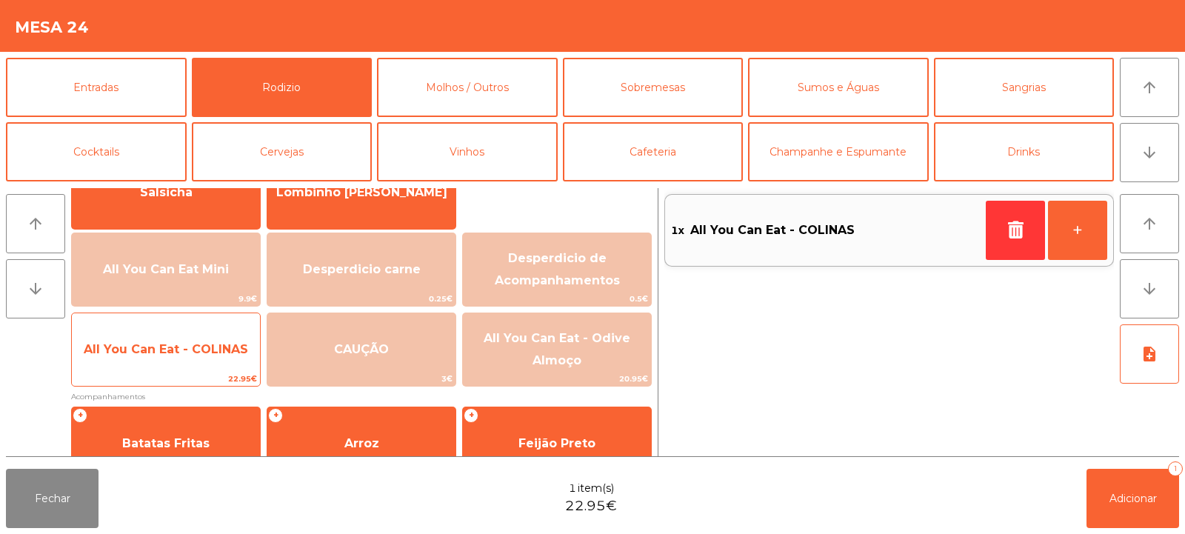
click at [161, 347] on span "All You Can Eat - COLINAS" at bounding box center [166, 349] width 164 height 14
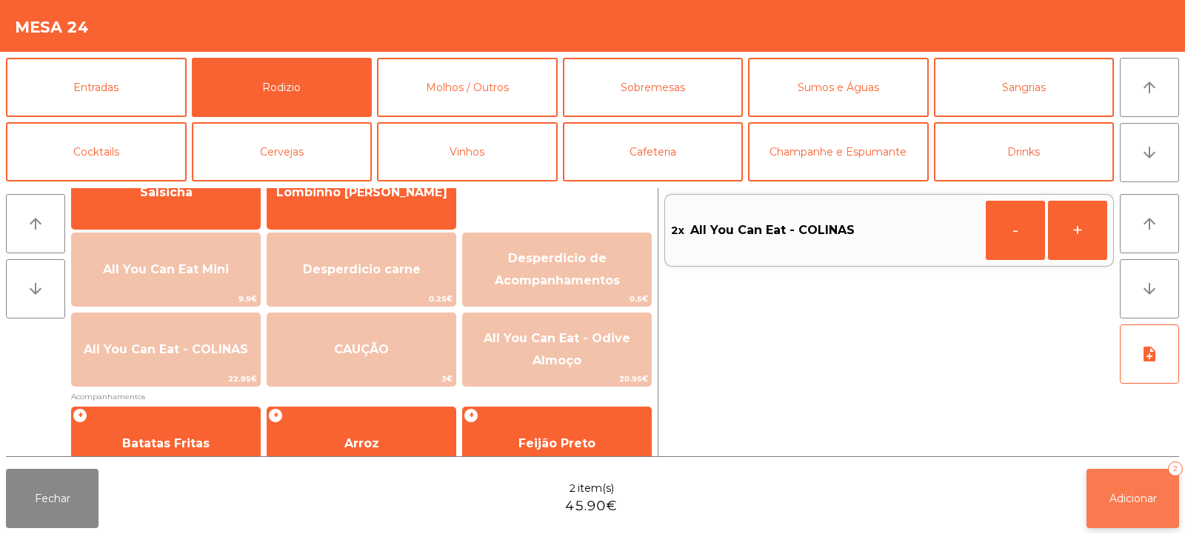
click at [1113, 484] on button "Adicionar 2" at bounding box center [1133, 498] width 93 height 59
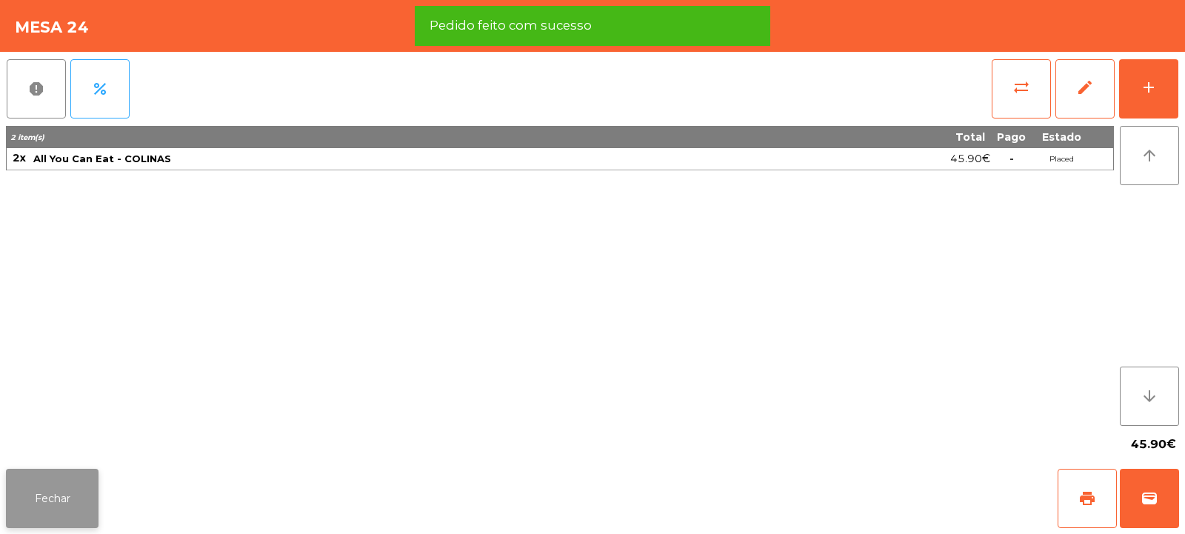
click at [74, 470] on button "Fechar" at bounding box center [52, 498] width 93 height 59
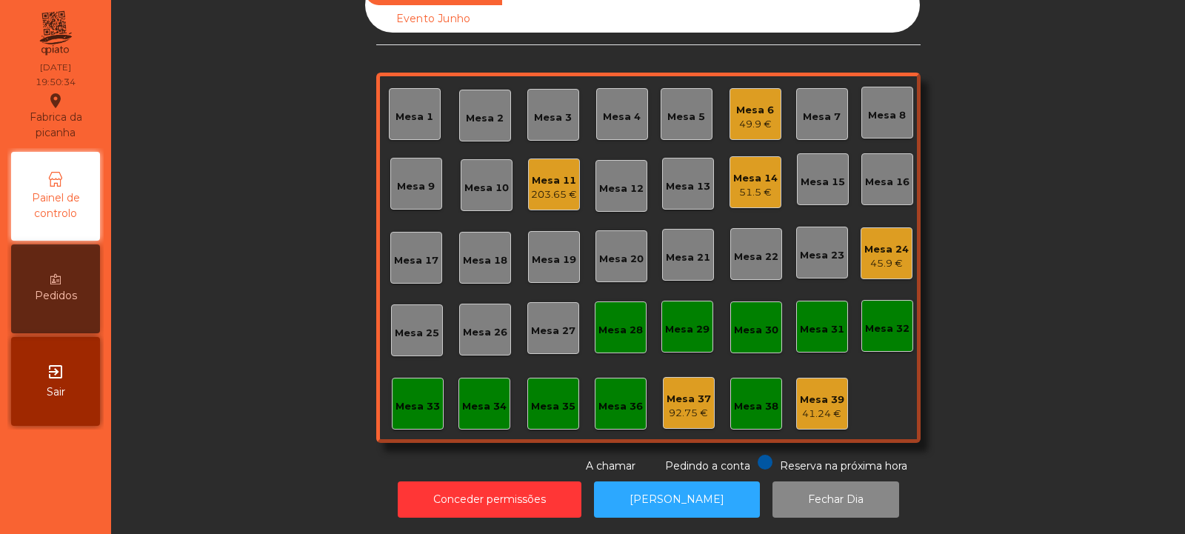
click at [543, 378] on div "Mesa 35" at bounding box center [553, 404] width 52 height 52
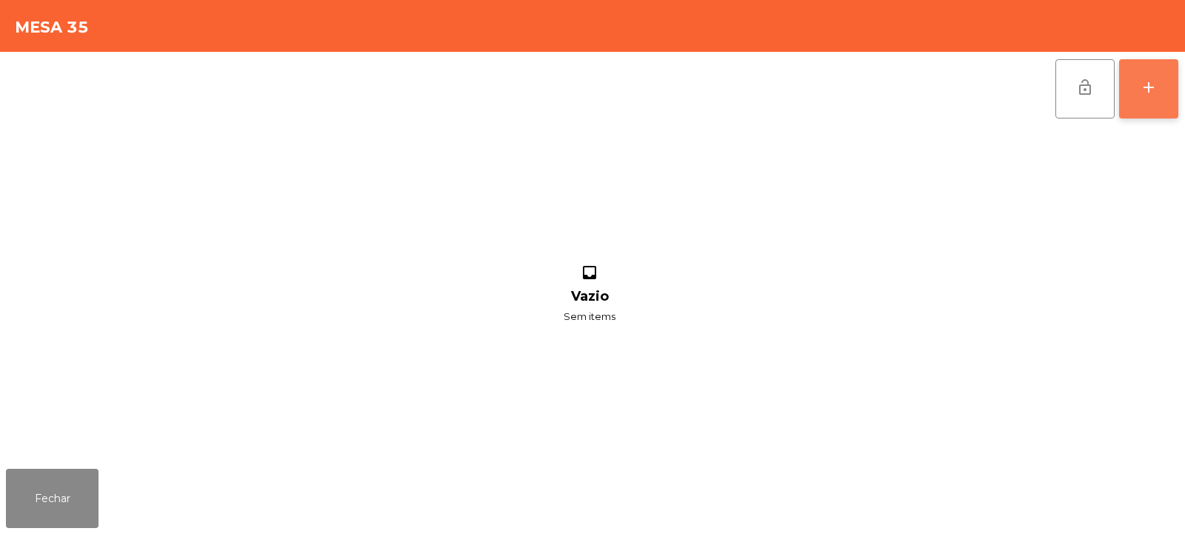
click at [1160, 76] on button "add" at bounding box center [1148, 88] width 59 height 59
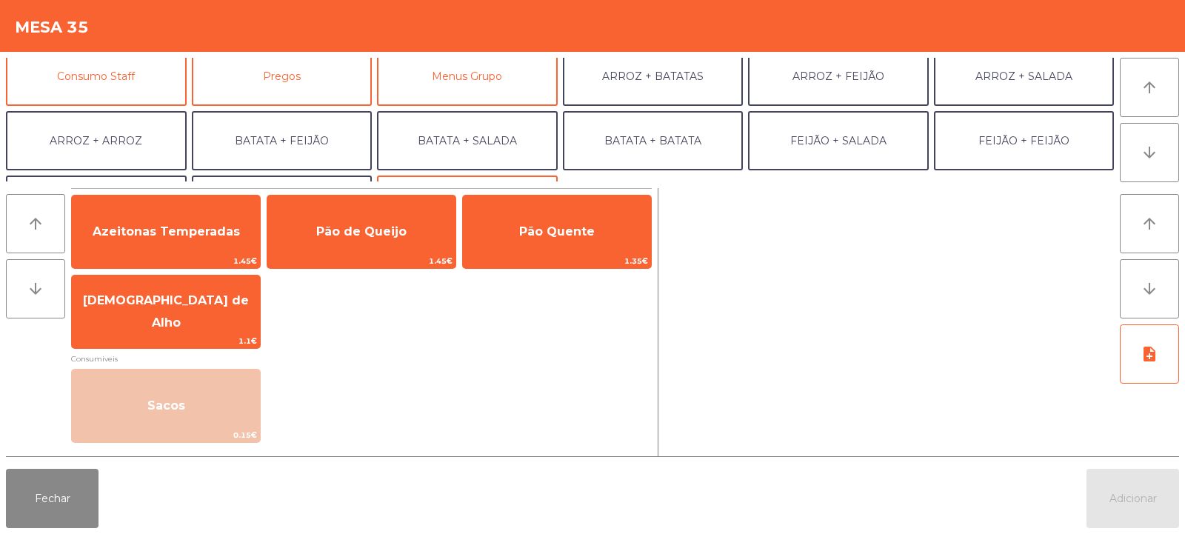
scroll to position [148, 0]
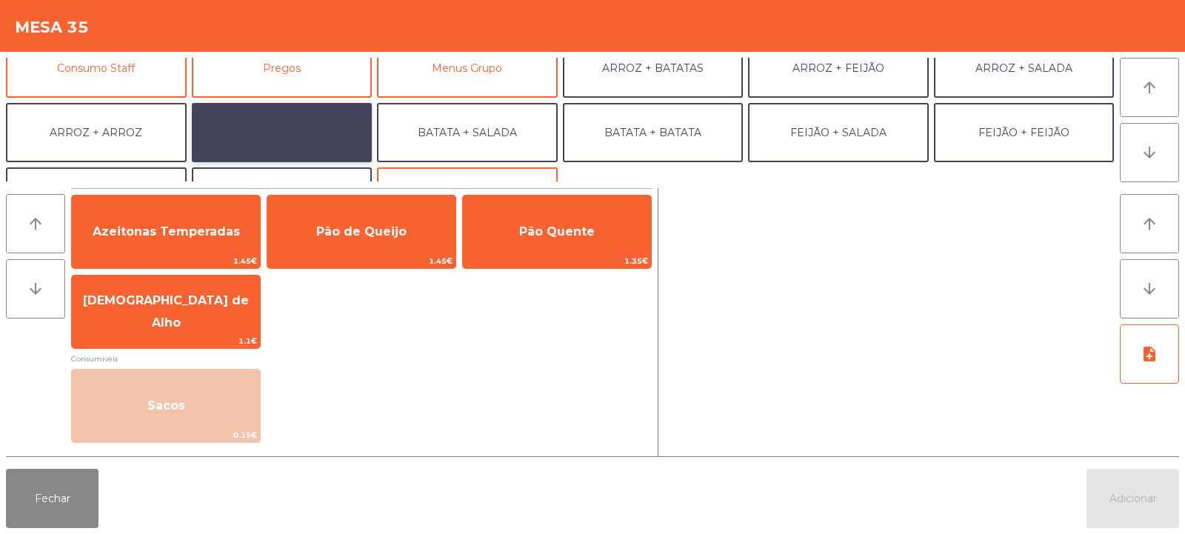
click at [273, 133] on button "BATATA + FEIJÃO" at bounding box center [282, 132] width 181 height 59
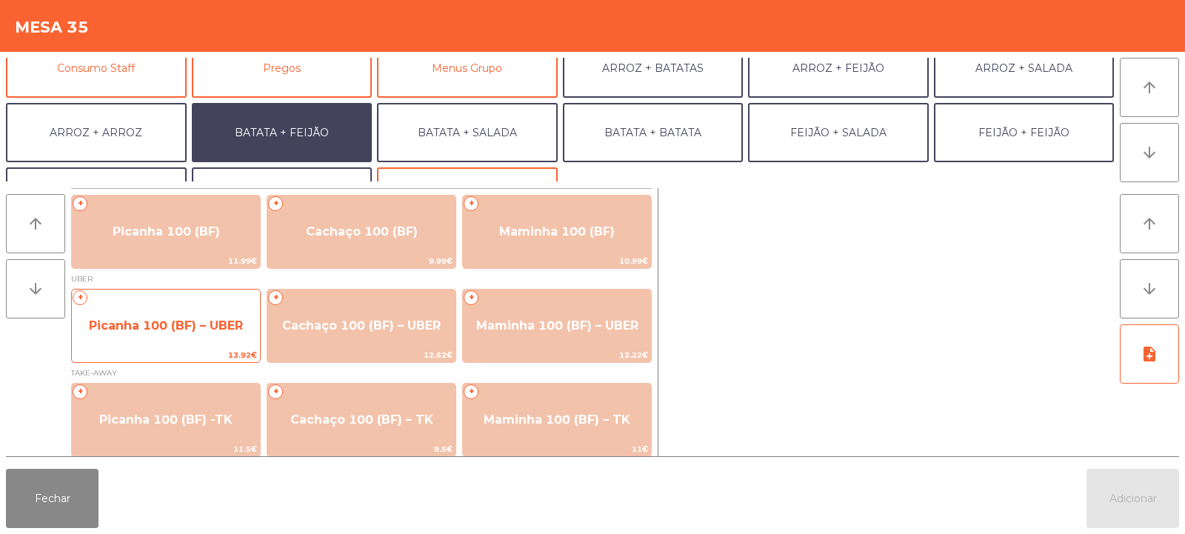
click at [159, 330] on span "Picanha 100 (BF) – UBER" at bounding box center [166, 325] width 154 height 14
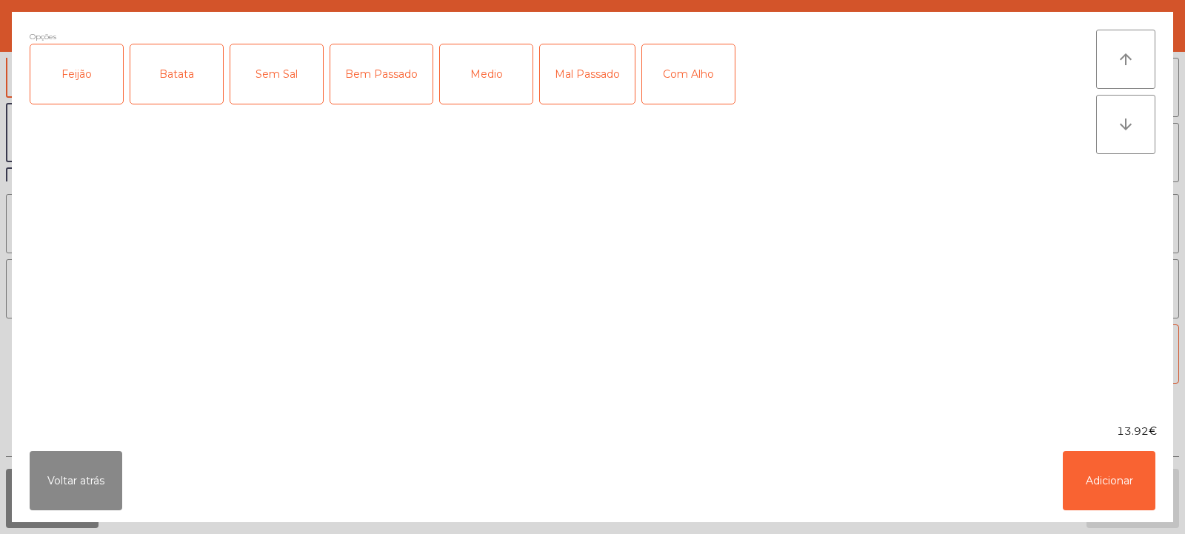
click at [381, 61] on div "Bem Passado" at bounding box center [381, 73] width 102 height 59
click at [393, 67] on div "Bem Passado" at bounding box center [381, 73] width 102 height 59
click at [486, 69] on div "Medio" at bounding box center [486, 73] width 93 height 59
click at [87, 73] on div "Feijão" at bounding box center [76, 73] width 93 height 59
click at [170, 70] on div "Batata" at bounding box center [176, 73] width 93 height 59
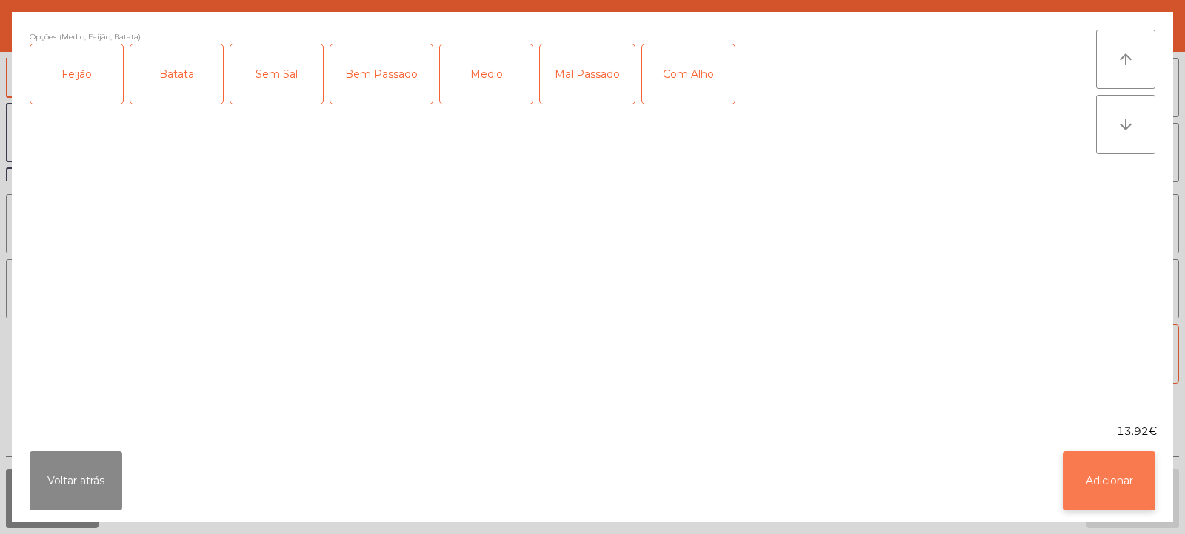
click at [1127, 485] on button "Adicionar" at bounding box center [1109, 480] width 93 height 59
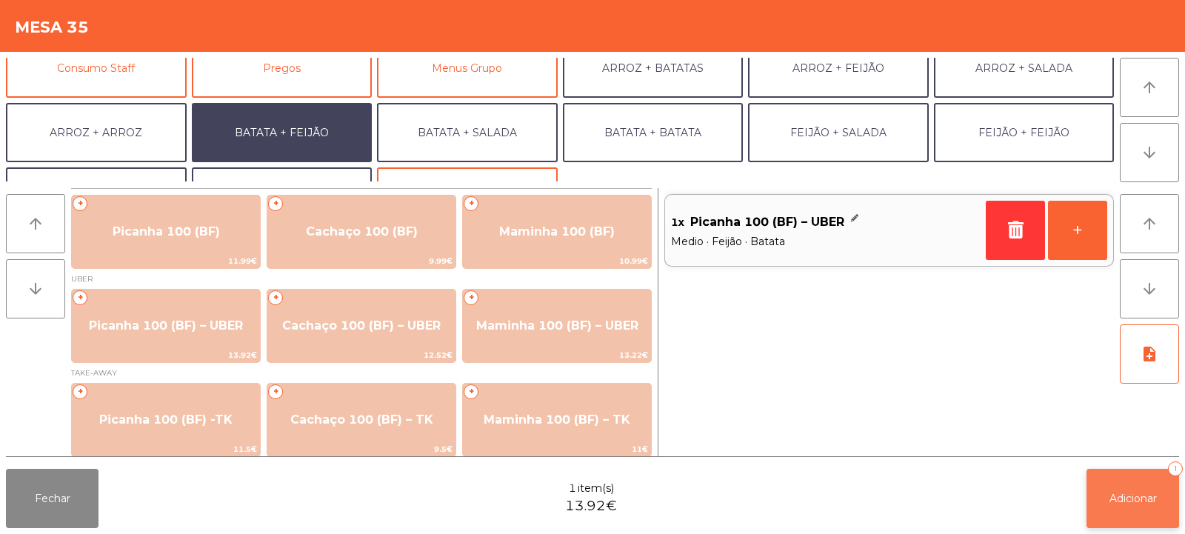
click at [1128, 502] on span "Adicionar" at bounding box center [1133, 498] width 47 height 13
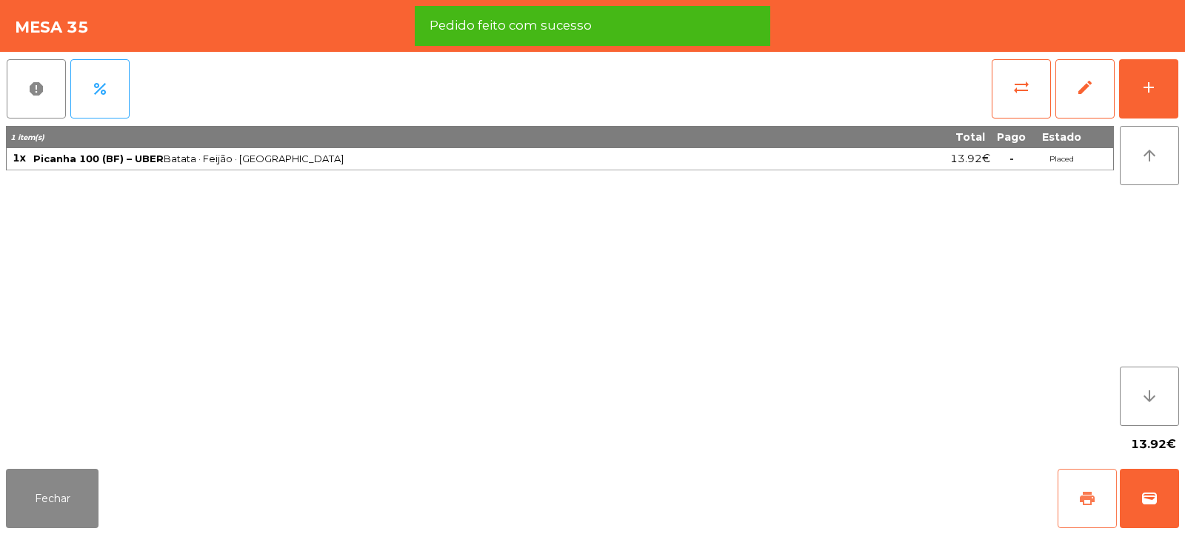
click at [1090, 498] on span "print" at bounding box center [1087, 499] width 18 height 18
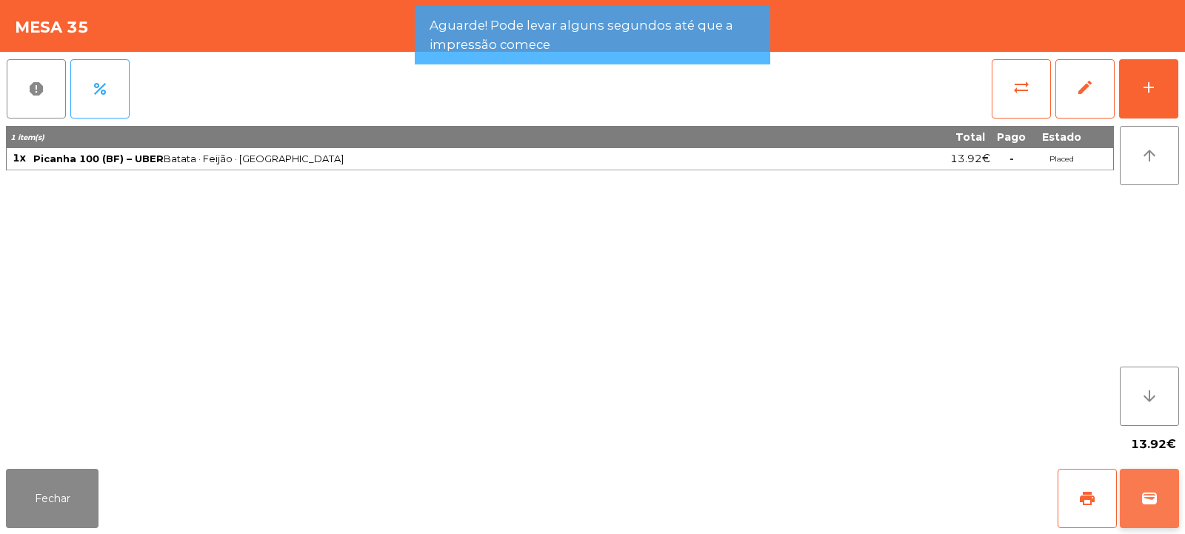
click at [1149, 509] on button "wallet" at bounding box center [1149, 498] width 59 height 59
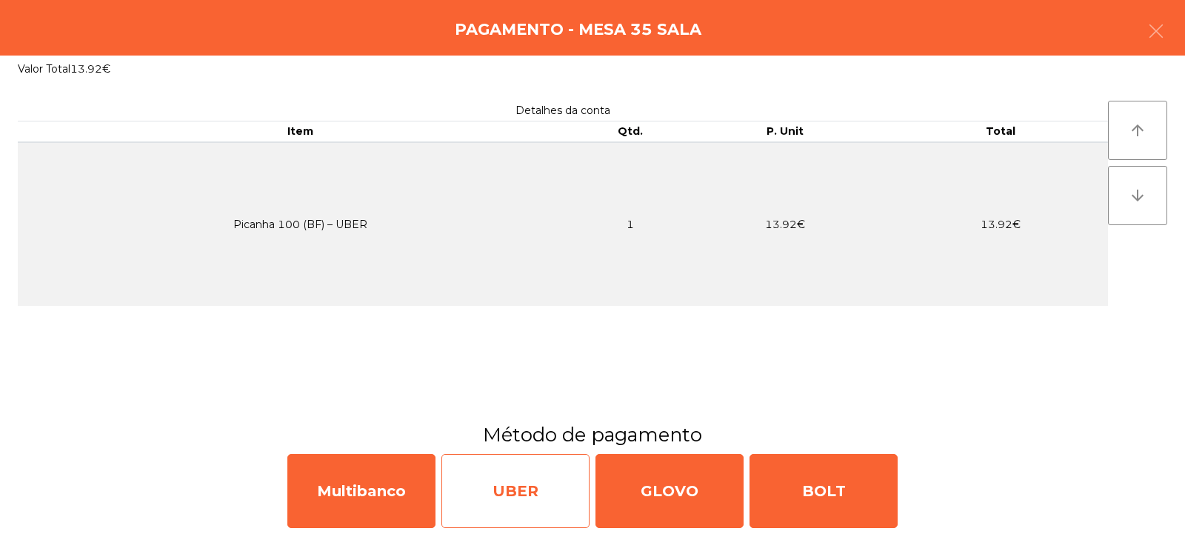
click at [528, 480] on div "UBER" at bounding box center [515, 491] width 148 height 74
select select "**"
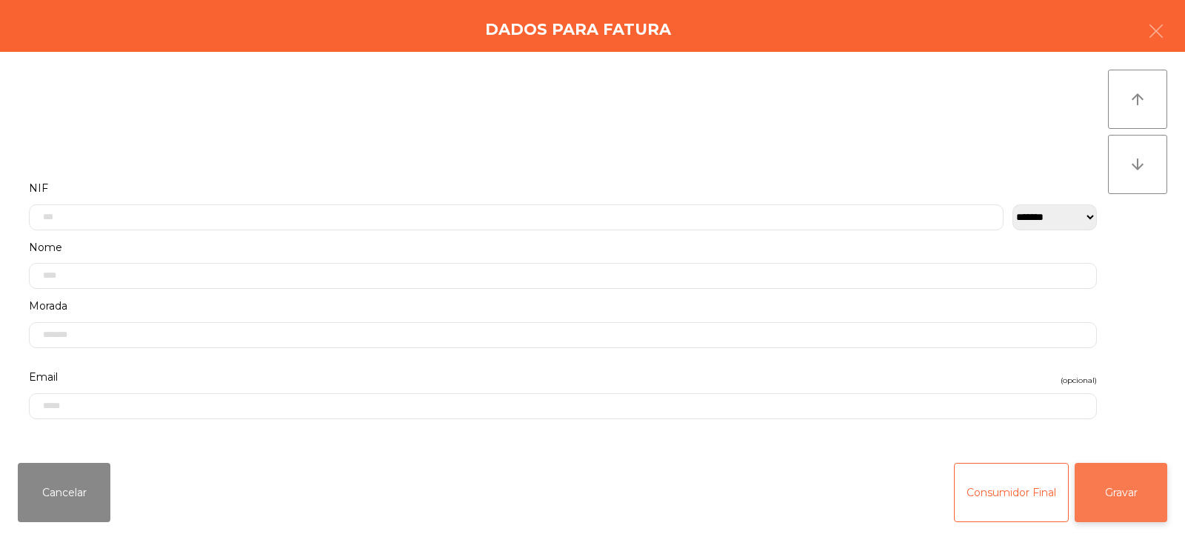
click at [1131, 486] on button "Gravar" at bounding box center [1121, 492] width 93 height 59
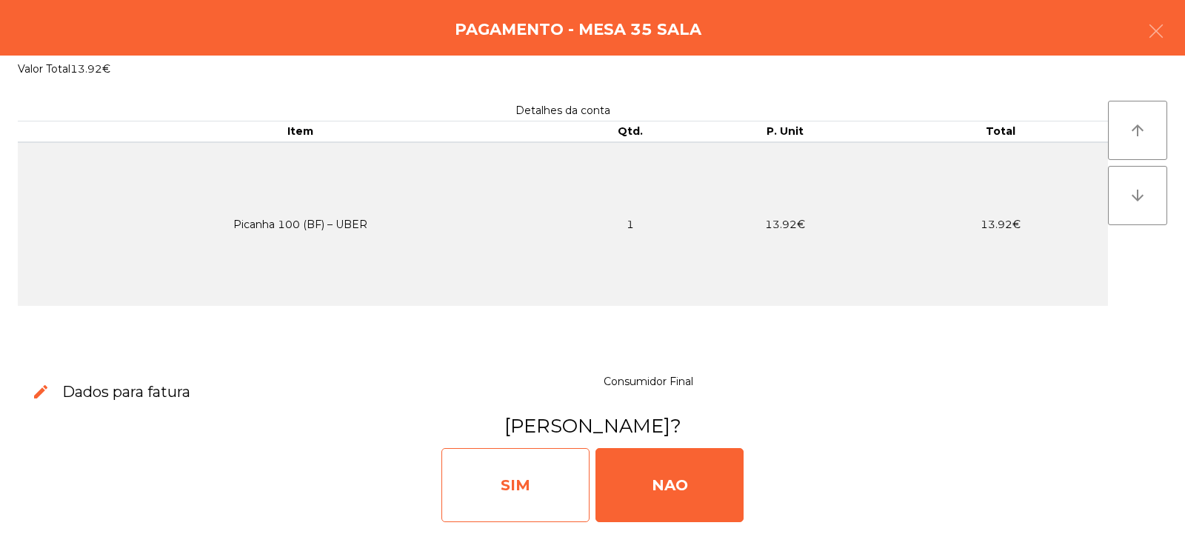
click at [520, 472] on div "SIM" at bounding box center [515, 485] width 148 height 74
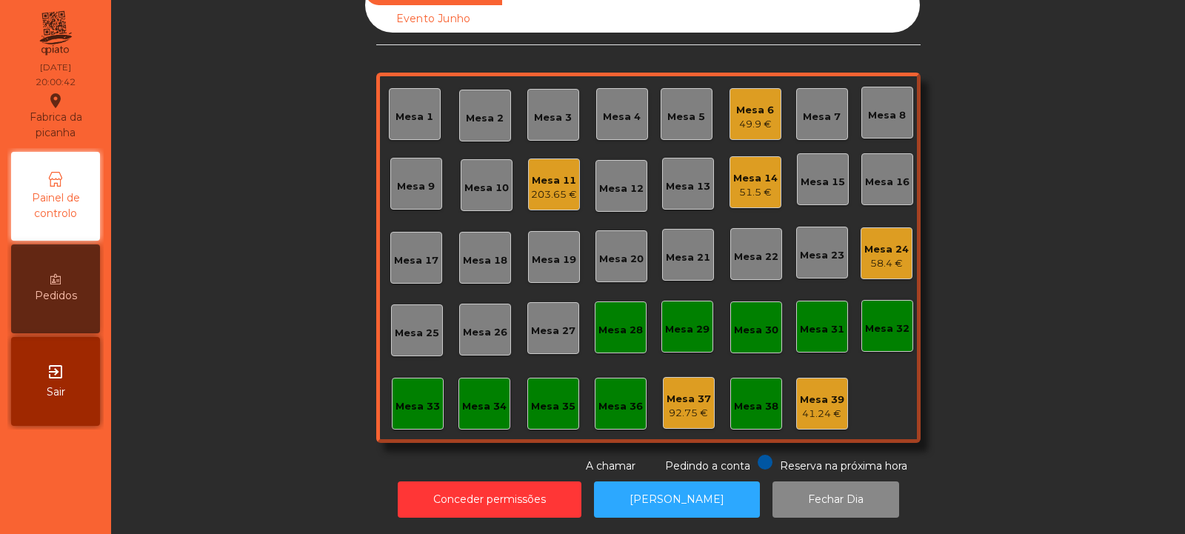
click at [550, 125] on div "Mesa 3" at bounding box center [553, 115] width 52 height 52
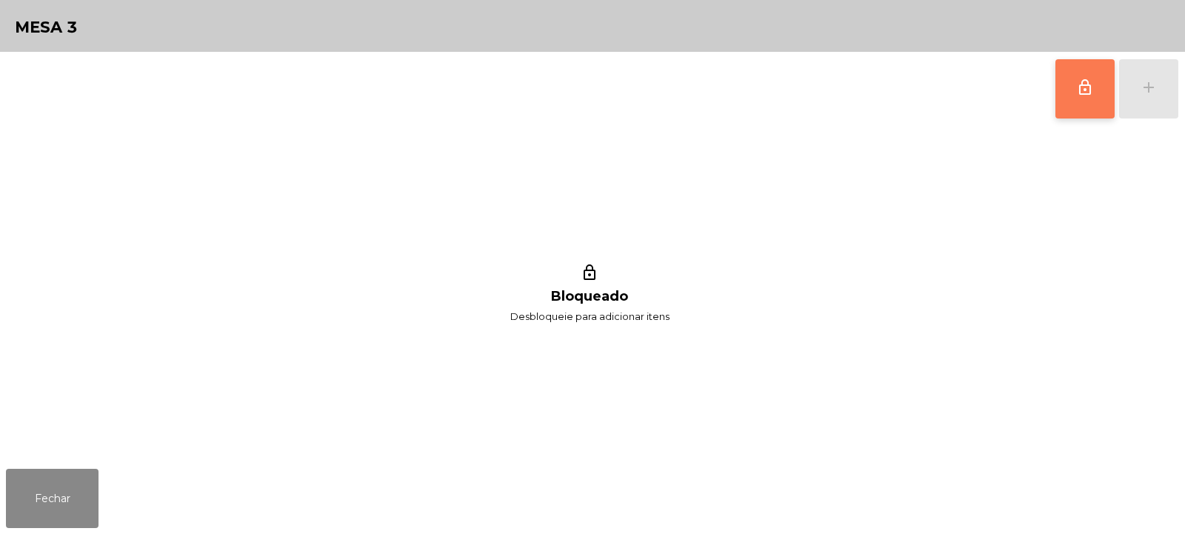
click at [1087, 102] on button "lock_outline" at bounding box center [1084, 88] width 59 height 59
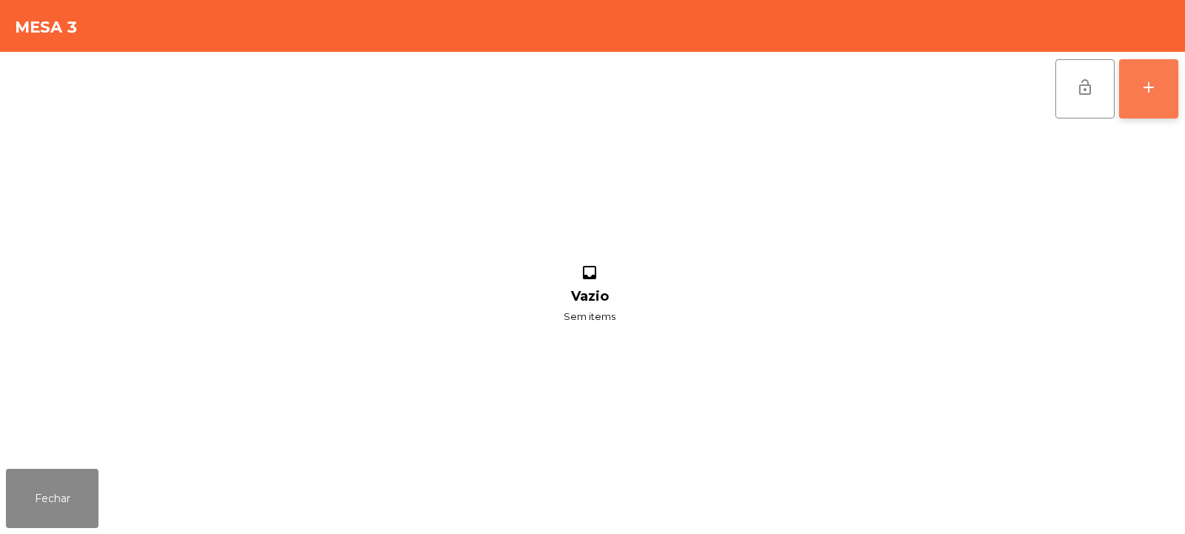
click at [1130, 96] on button "add" at bounding box center [1148, 88] width 59 height 59
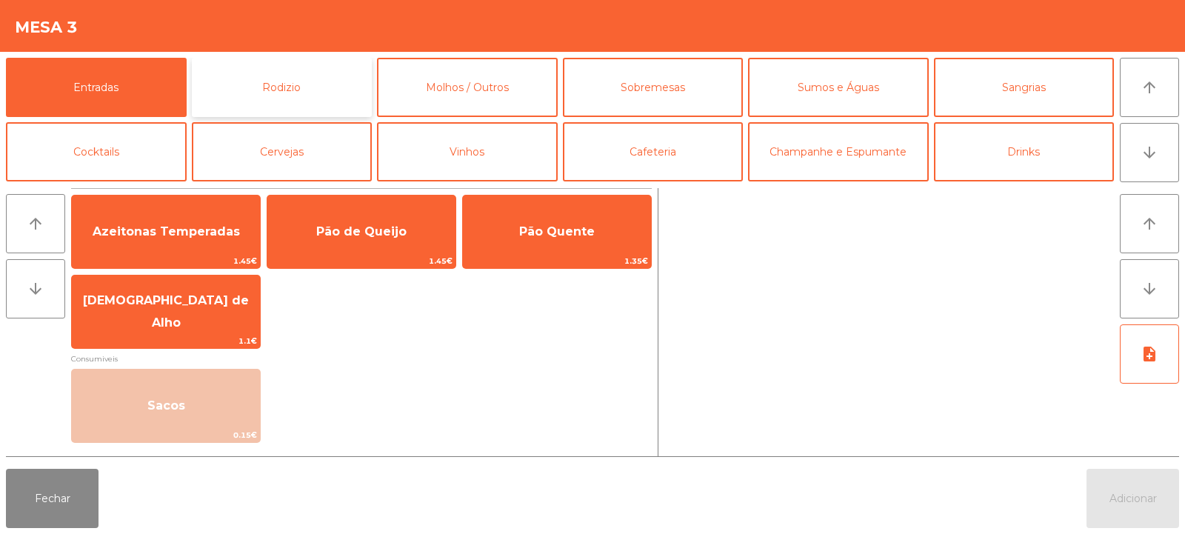
click at [247, 87] on button "Rodizio" at bounding box center [282, 87] width 181 height 59
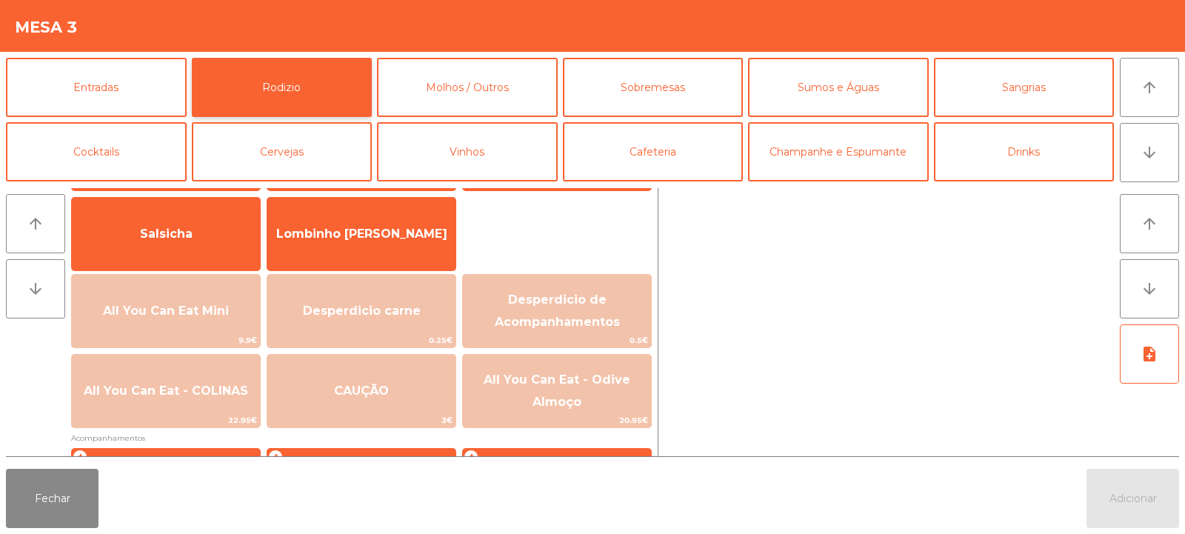
scroll to position [125, 0]
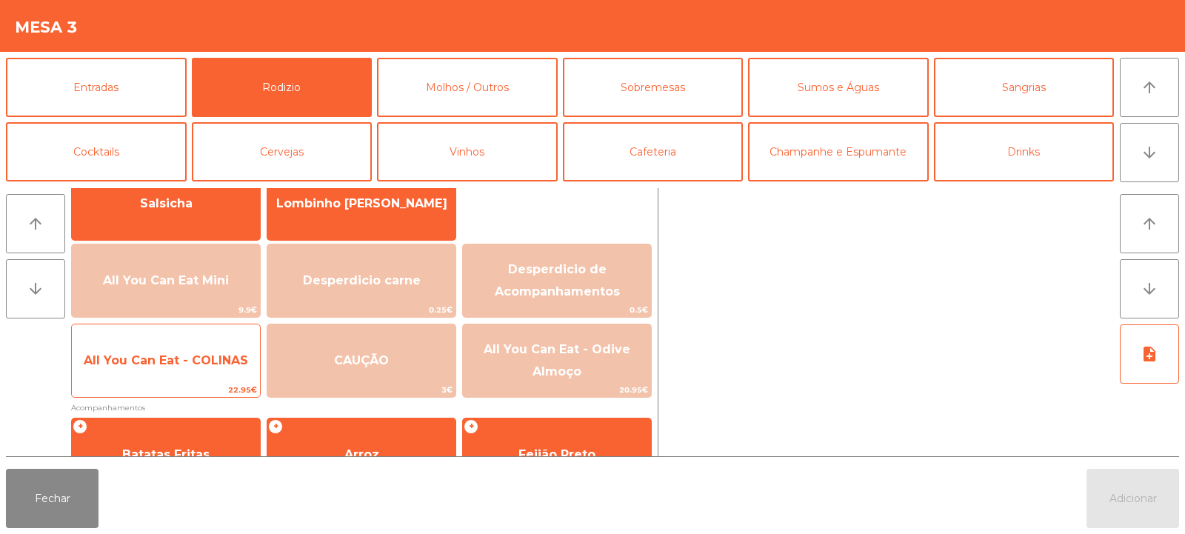
click at [147, 371] on span "All You Can Eat - COLINAS" at bounding box center [166, 361] width 188 height 40
click at [154, 376] on span "All You Can Eat - COLINAS" at bounding box center [166, 361] width 188 height 40
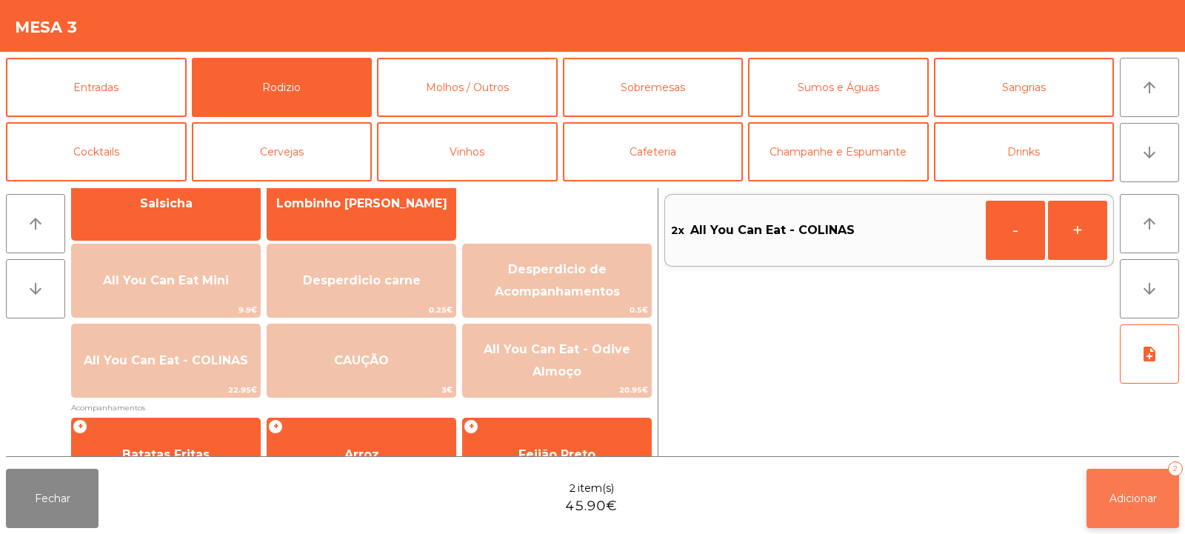
click at [1116, 502] on span "Adicionar" at bounding box center [1133, 498] width 47 height 13
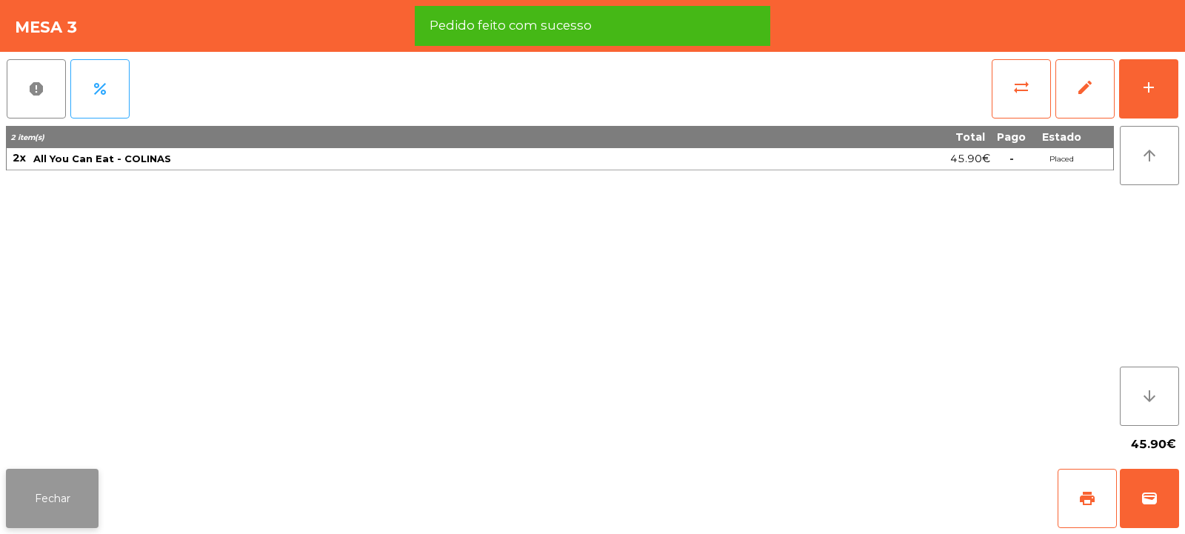
click at [27, 489] on button "Fechar" at bounding box center [52, 498] width 93 height 59
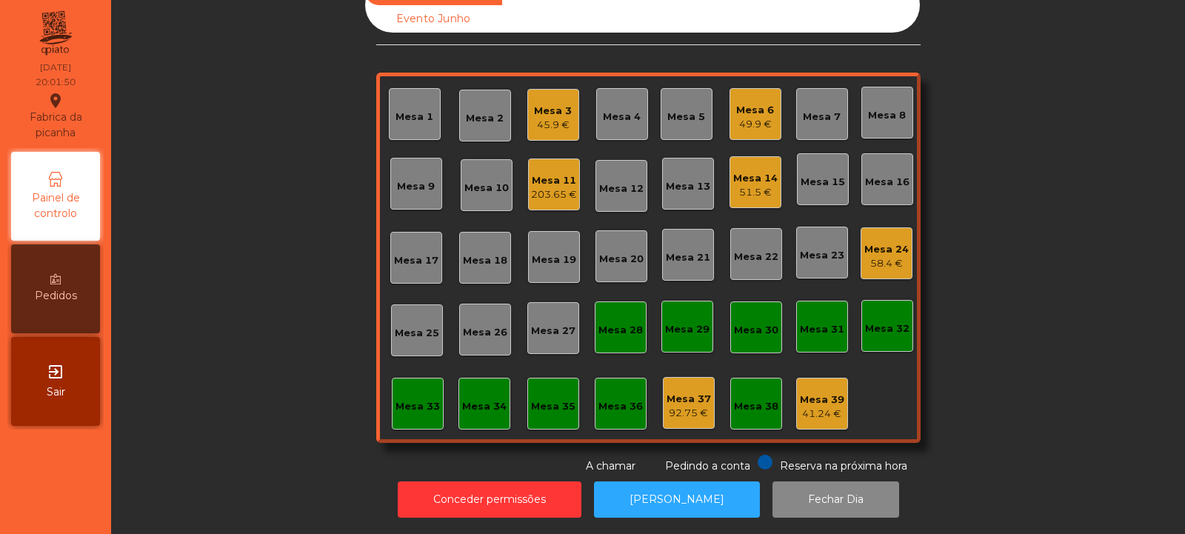
click at [673, 122] on div "Mesa 5" at bounding box center [687, 114] width 52 height 52
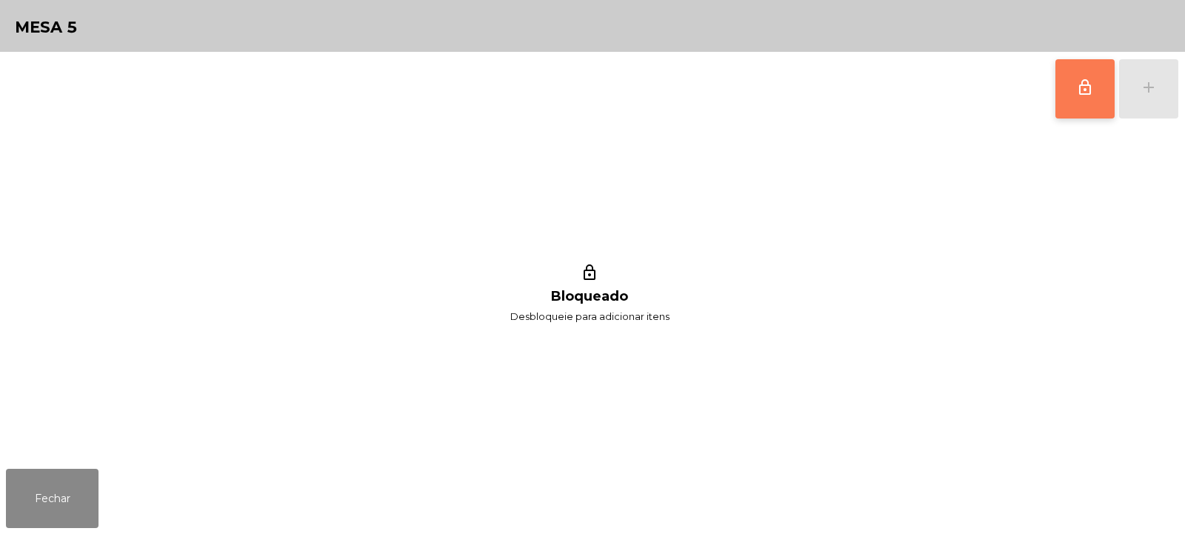
click at [1073, 90] on button "lock_outline" at bounding box center [1084, 88] width 59 height 59
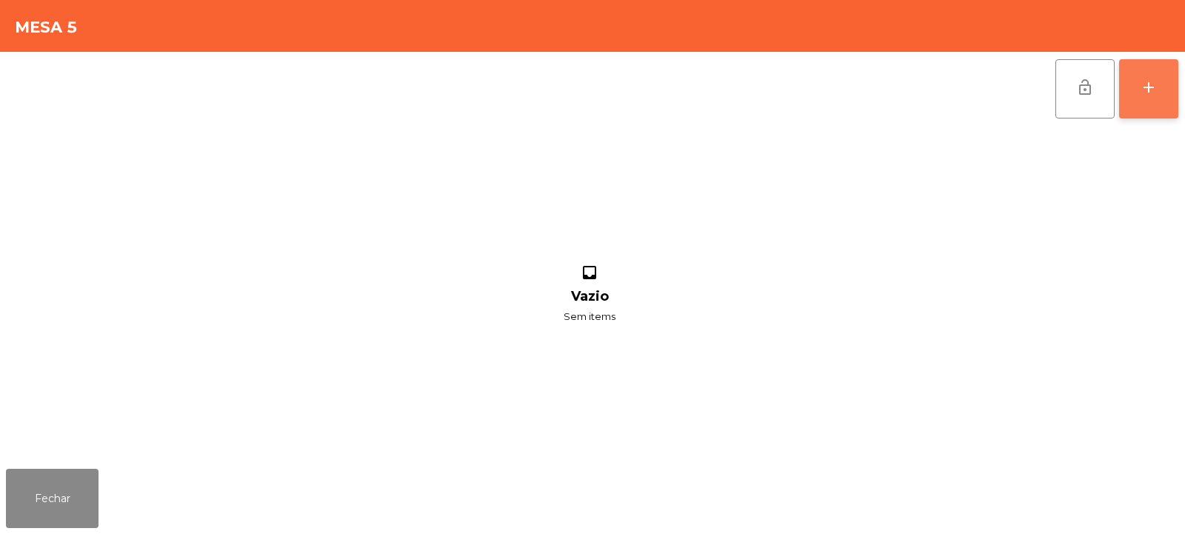
click at [1157, 99] on button "add" at bounding box center [1148, 88] width 59 height 59
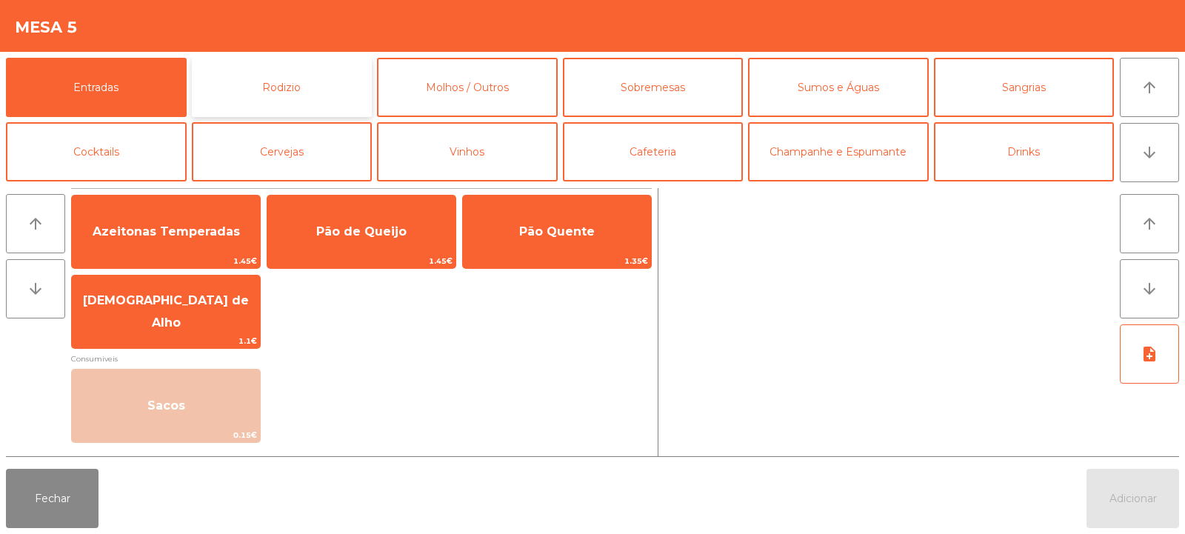
click at [268, 84] on button "Rodizio" at bounding box center [282, 87] width 181 height 59
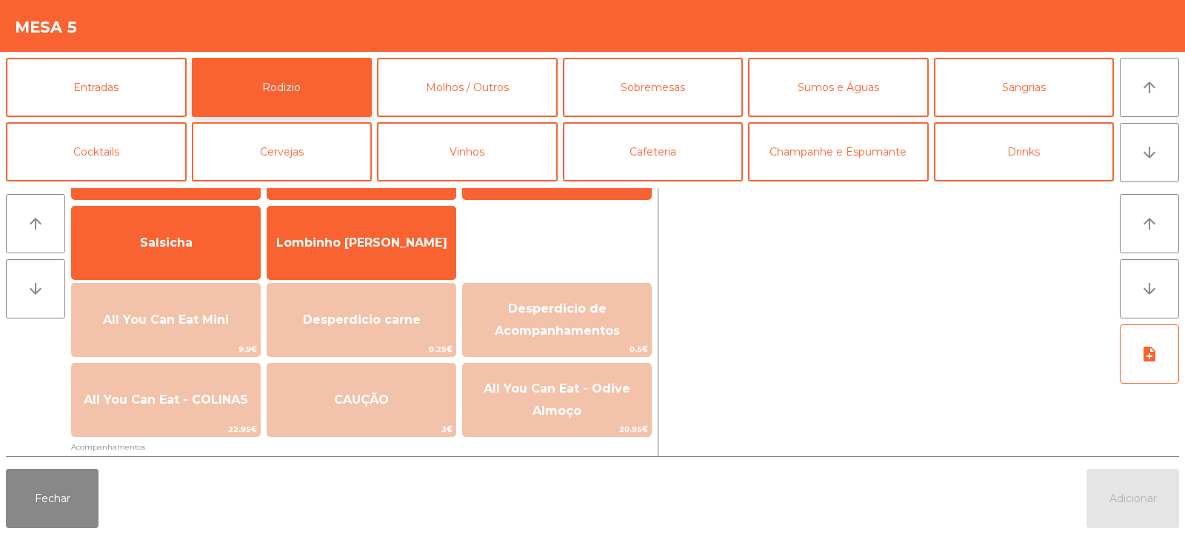
scroll to position [143, 0]
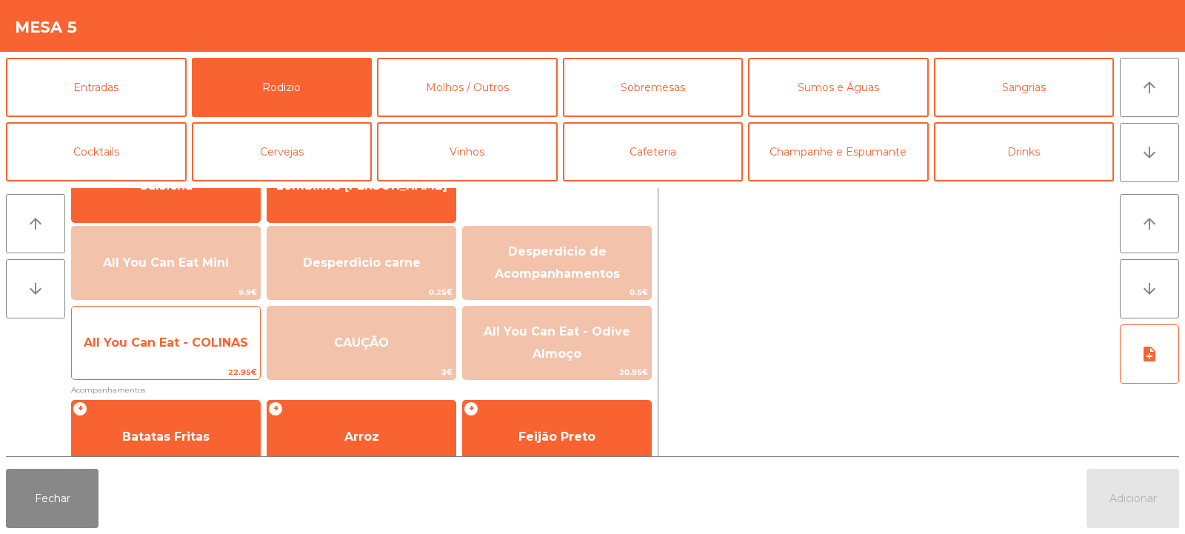
click at [141, 345] on span "All You Can Eat - COLINAS" at bounding box center [166, 343] width 164 height 14
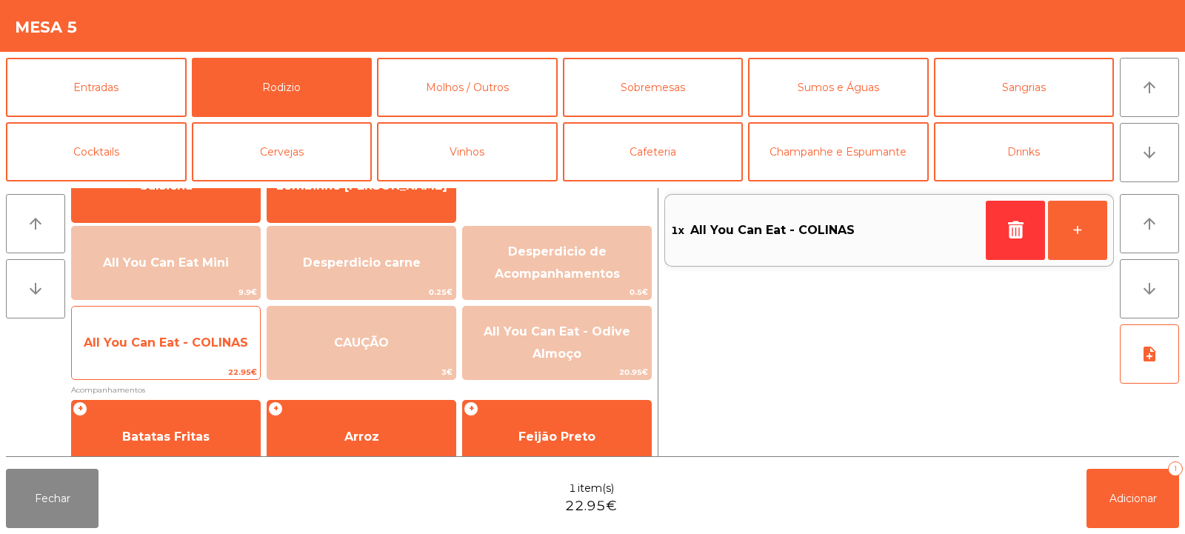
click at [141, 356] on span "All You Can Eat - COLINAS" at bounding box center [166, 343] width 188 height 40
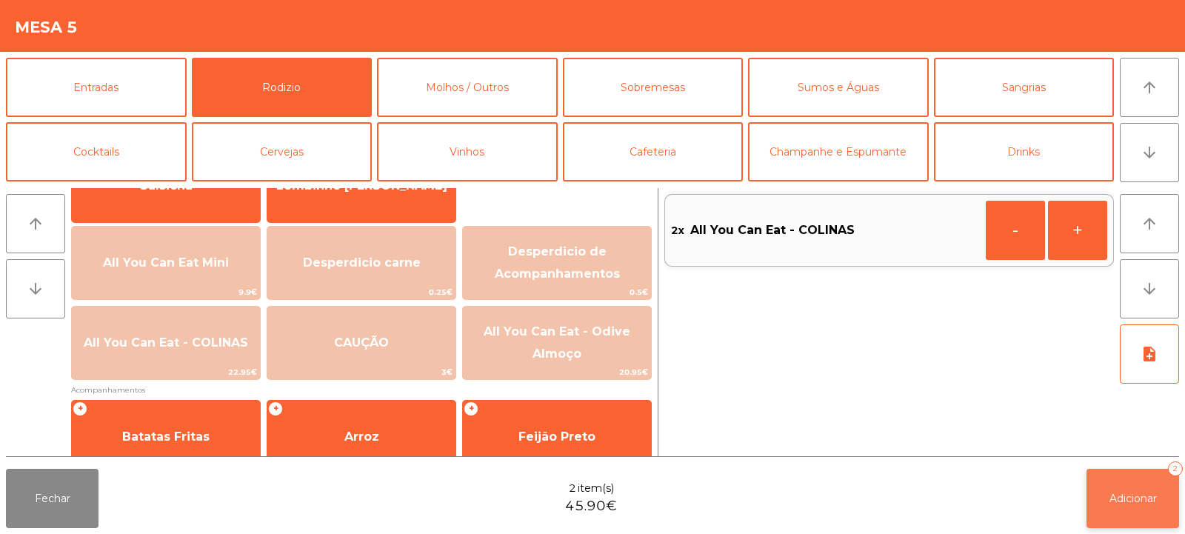
click at [1121, 504] on span "Adicionar" at bounding box center [1133, 498] width 47 height 13
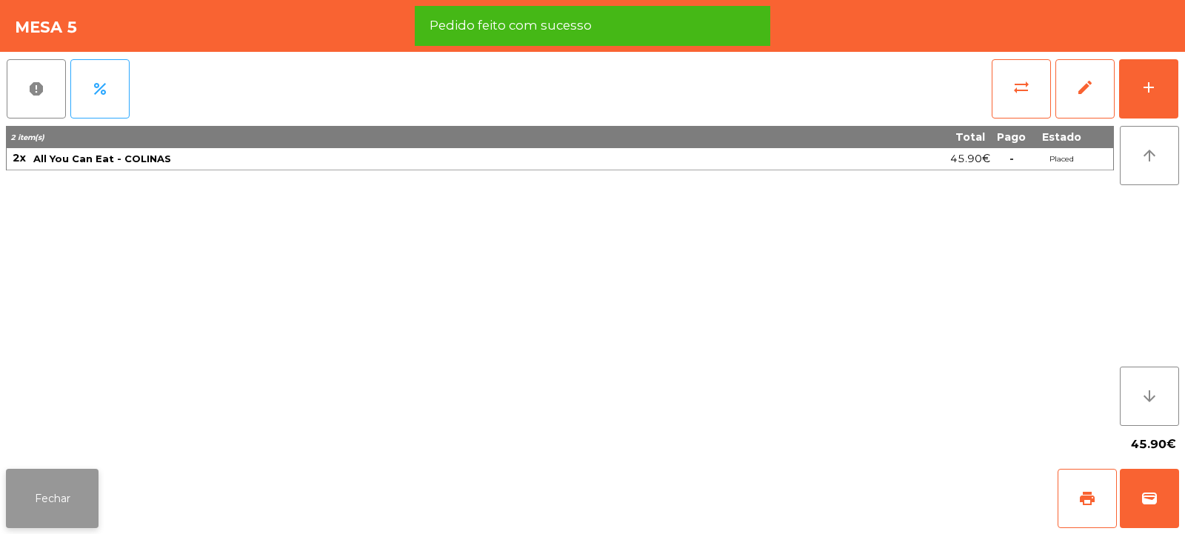
click at [59, 508] on button "Fechar" at bounding box center [52, 498] width 93 height 59
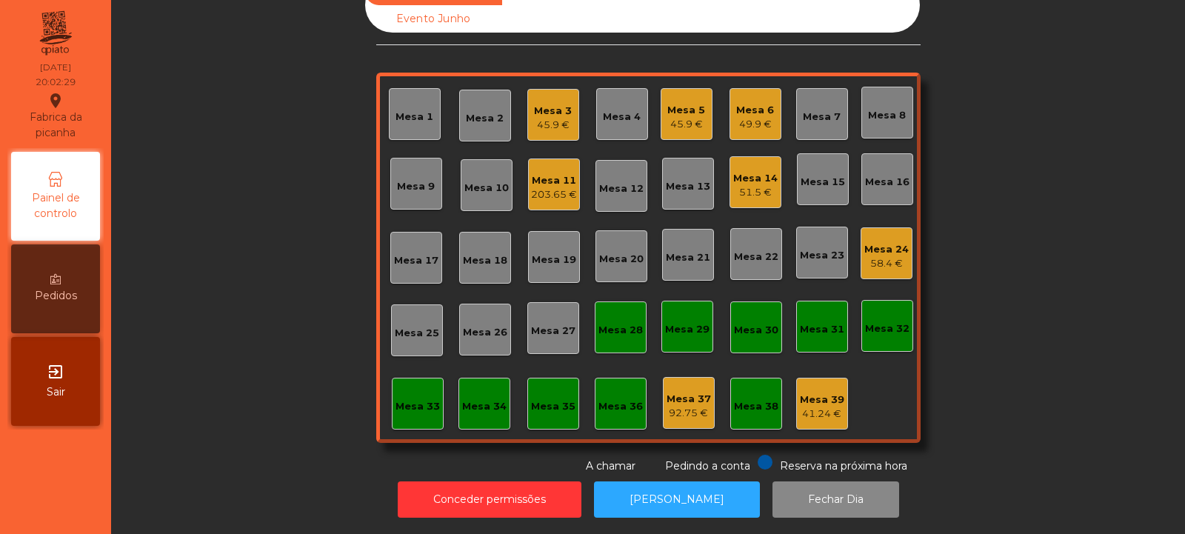
click at [886, 316] on div "Mesa 32" at bounding box center [887, 326] width 44 height 21
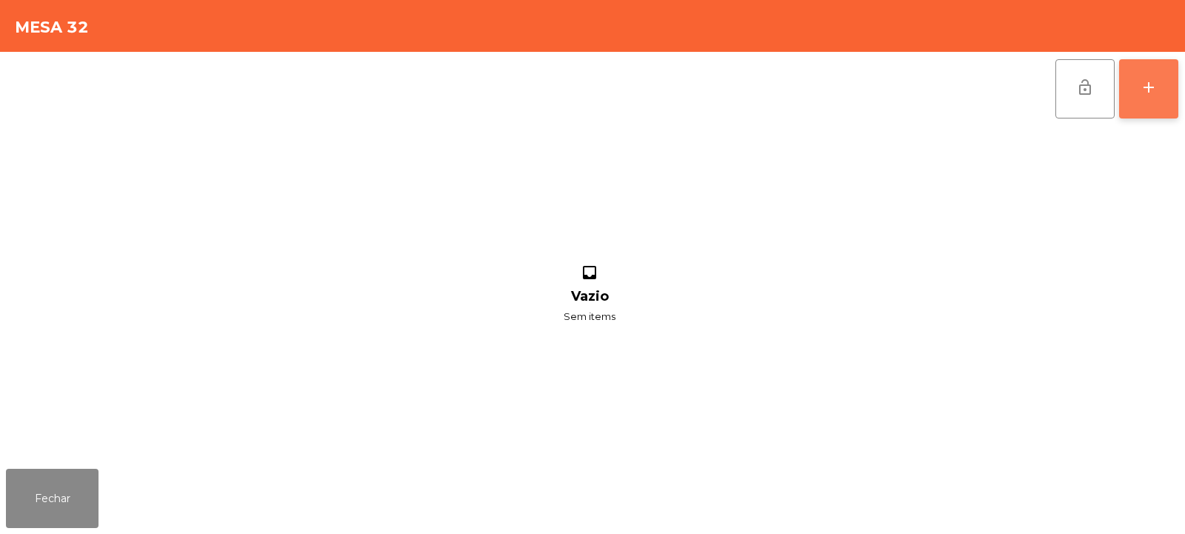
click at [1154, 110] on button "add" at bounding box center [1148, 88] width 59 height 59
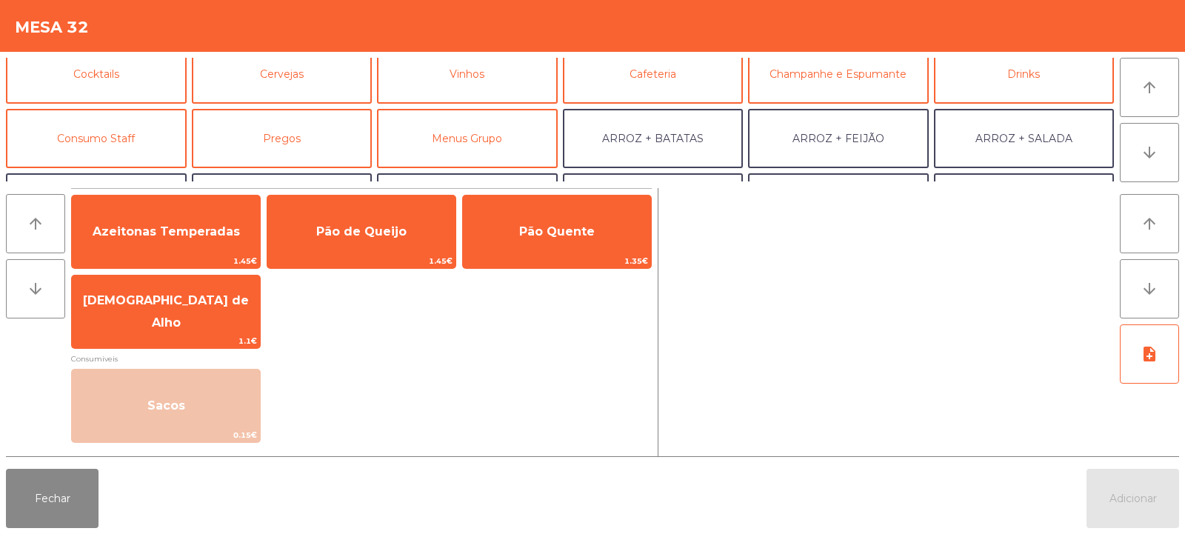
scroll to position [96, 0]
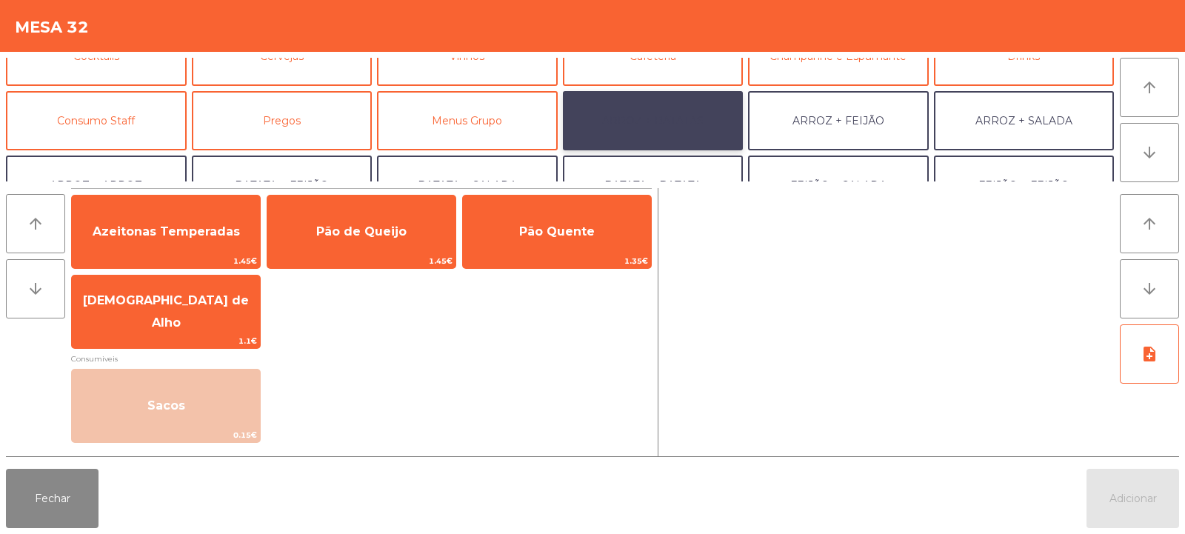
click at [693, 116] on button "ARROZ + BATATAS" at bounding box center [653, 120] width 181 height 59
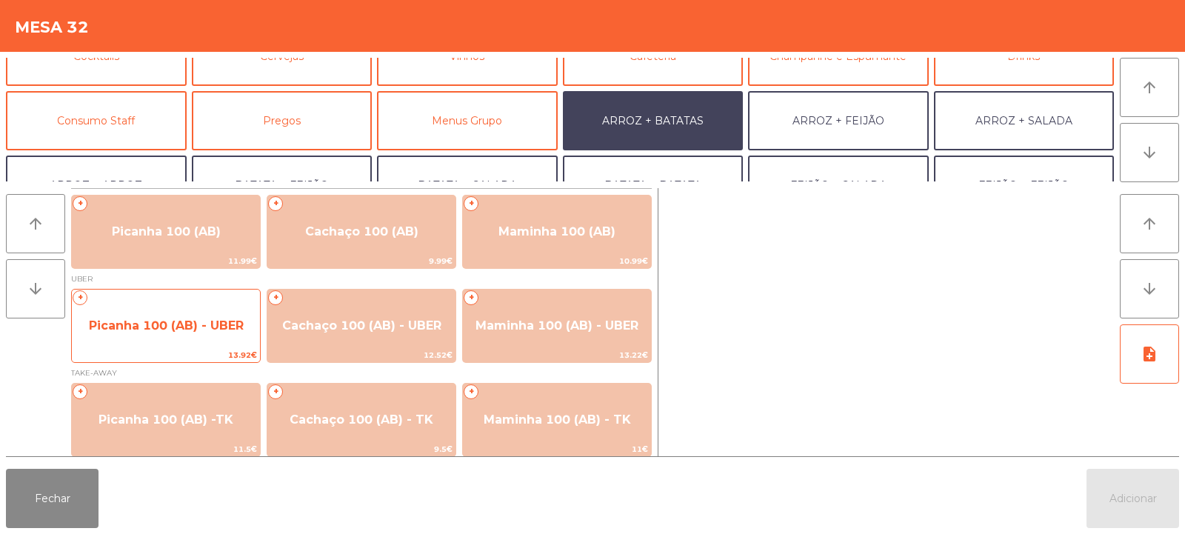
click at [209, 334] on span "Picanha 100 (AB) - UBER" at bounding box center [166, 326] width 188 height 40
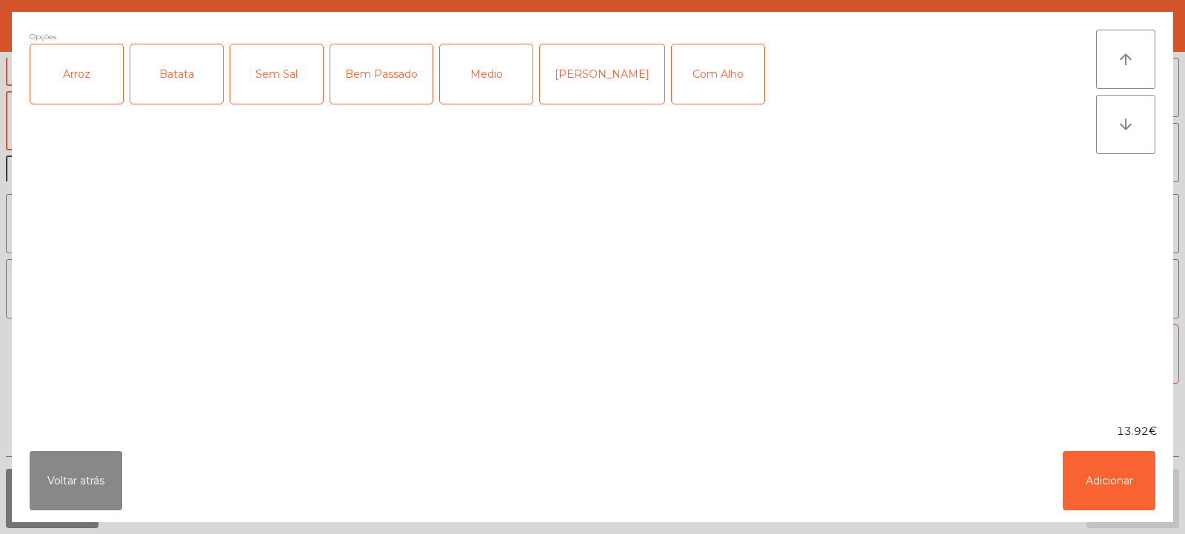
click at [101, 73] on div "Arroz" at bounding box center [76, 73] width 93 height 59
click at [175, 77] on div "Batata" at bounding box center [176, 73] width 93 height 59
click at [486, 80] on div "Medio" at bounding box center [486, 73] width 93 height 59
click at [678, 84] on div "Com Alho" at bounding box center [718, 73] width 93 height 59
click at [1104, 487] on button "Adicionar" at bounding box center [1109, 480] width 93 height 59
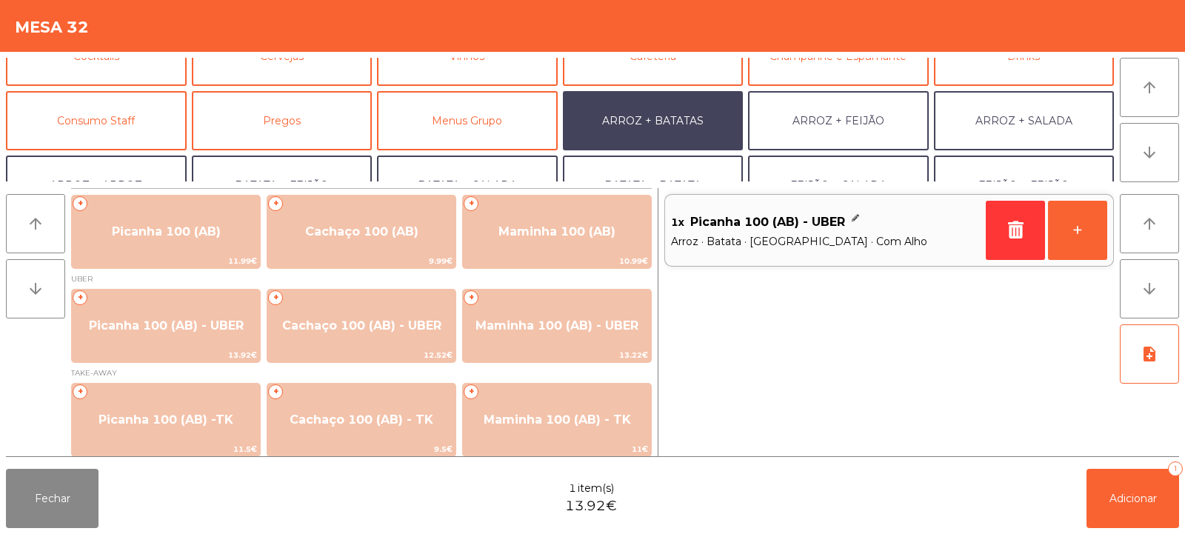
scroll to position [193, 0]
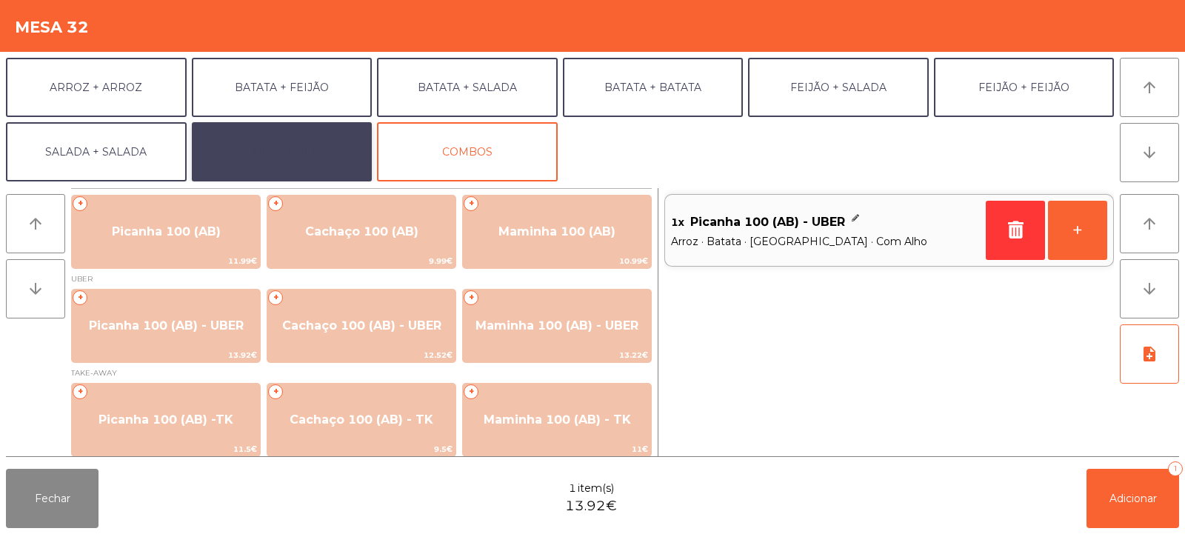
click at [311, 134] on button "EXTRAS UBER" at bounding box center [282, 151] width 181 height 59
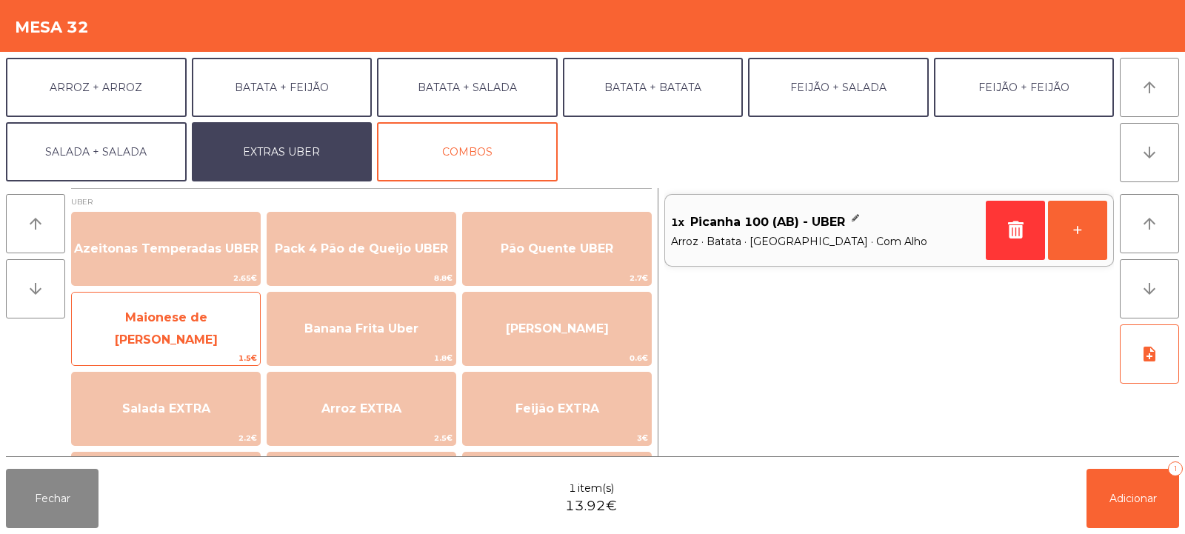
click at [210, 337] on span "Maionese de [PERSON_NAME]" at bounding box center [166, 329] width 188 height 63
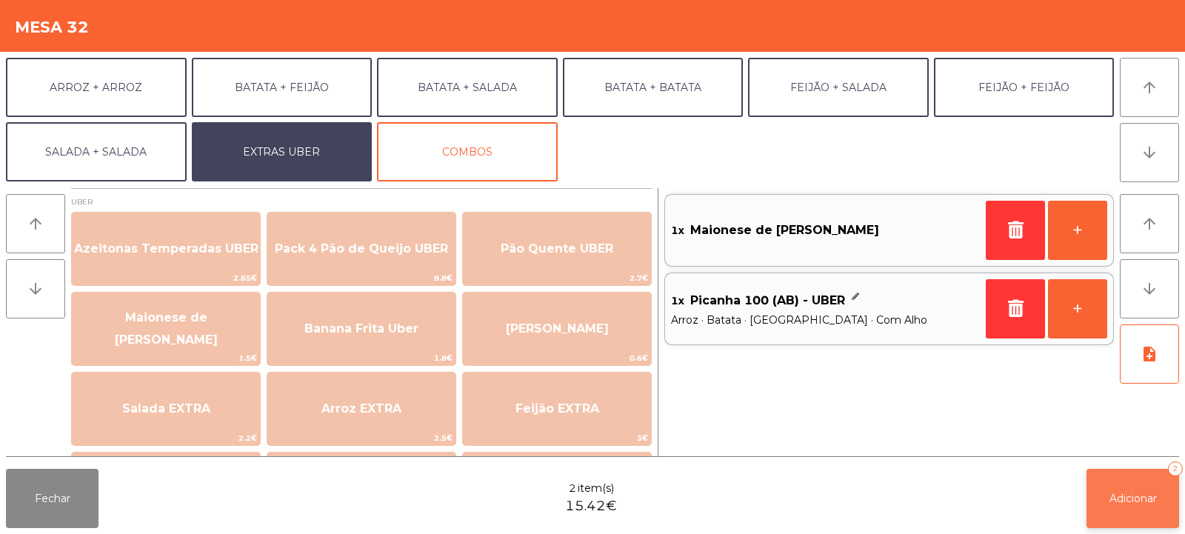
click at [1113, 496] on span "Adicionar" at bounding box center [1133, 498] width 47 height 13
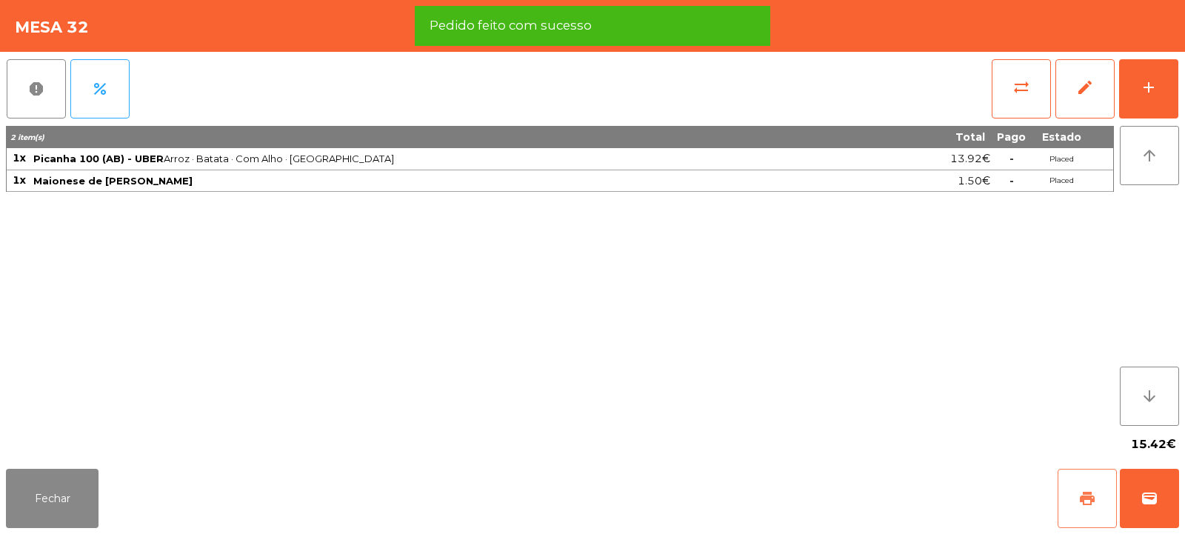
click at [1100, 502] on button "print" at bounding box center [1087, 498] width 59 height 59
click at [1152, 502] on span "wallet" at bounding box center [1150, 499] width 18 height 18
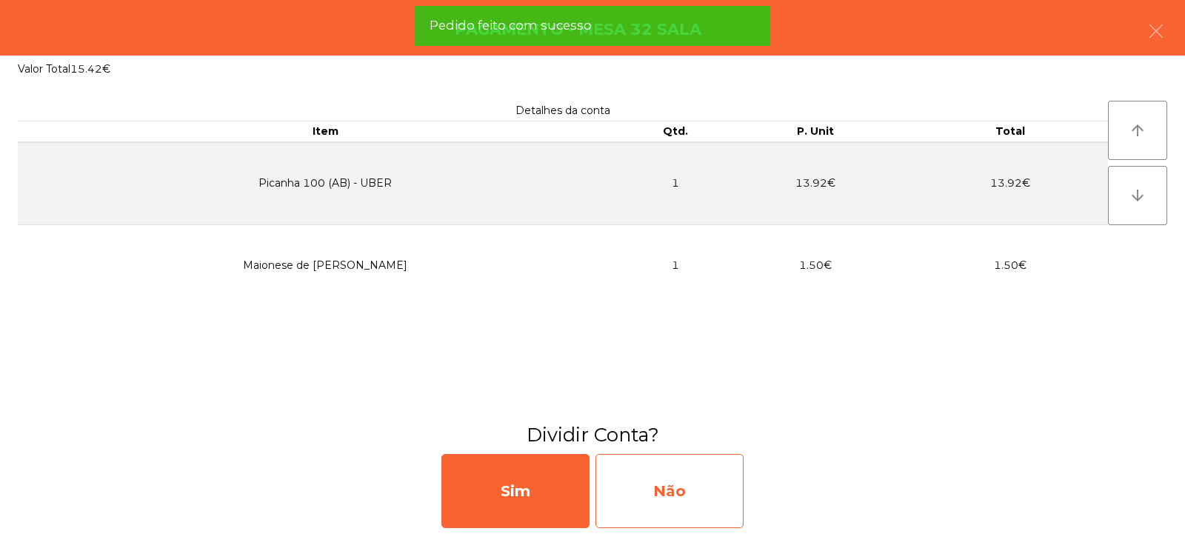
click at [685, 508] on div "Não" at bounding box center [670, 491] width 148 height 74
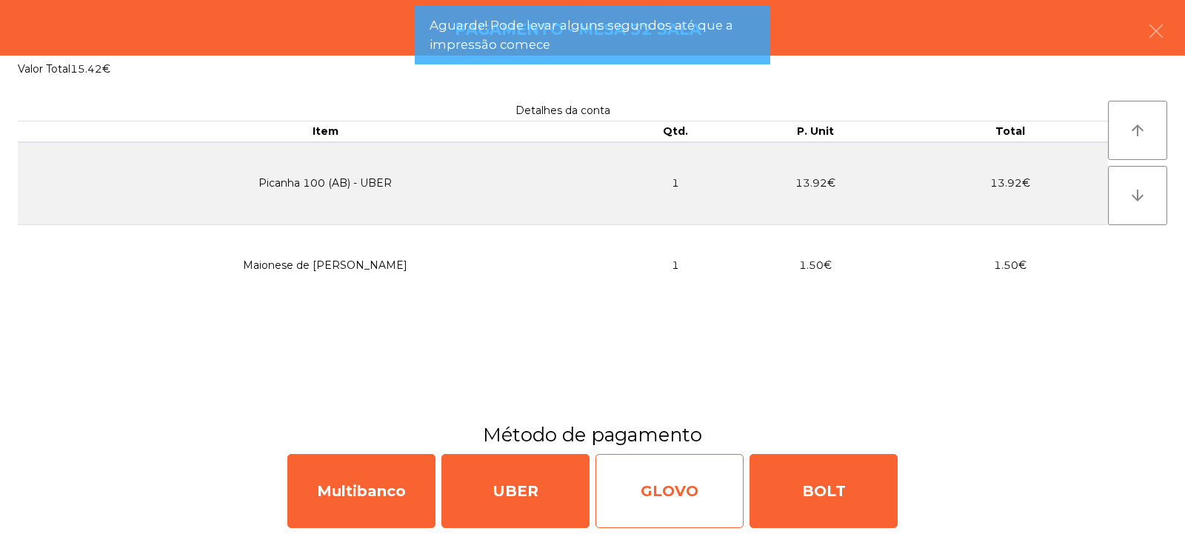
click at [668, 496] on div "GLOVO" at bounding box center [670, 491] width 148 height 74
select select "**"
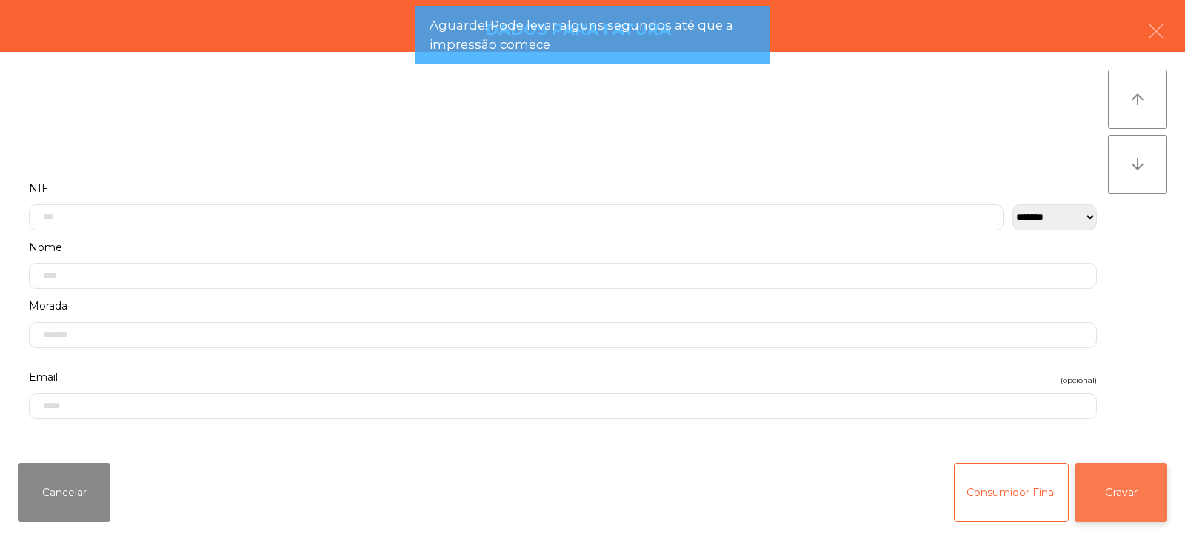
click at [1106, 482] on button "Gravar" at bounding box center [1121, 492] width 93 height 59
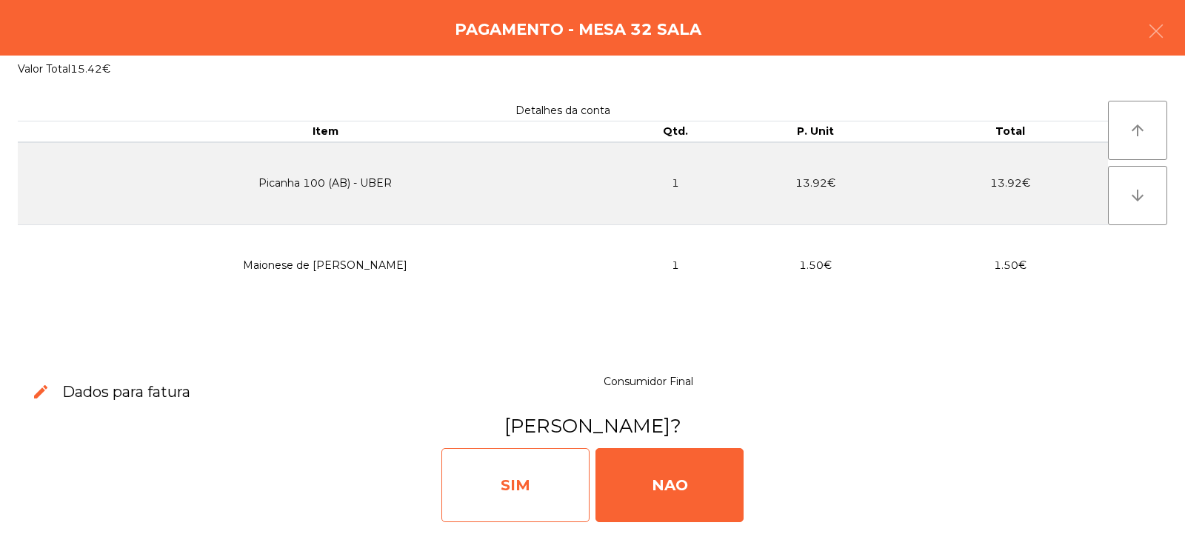
click at [481, 481] on div "SIM" at bounding box center [515, 485] width 148 height 74
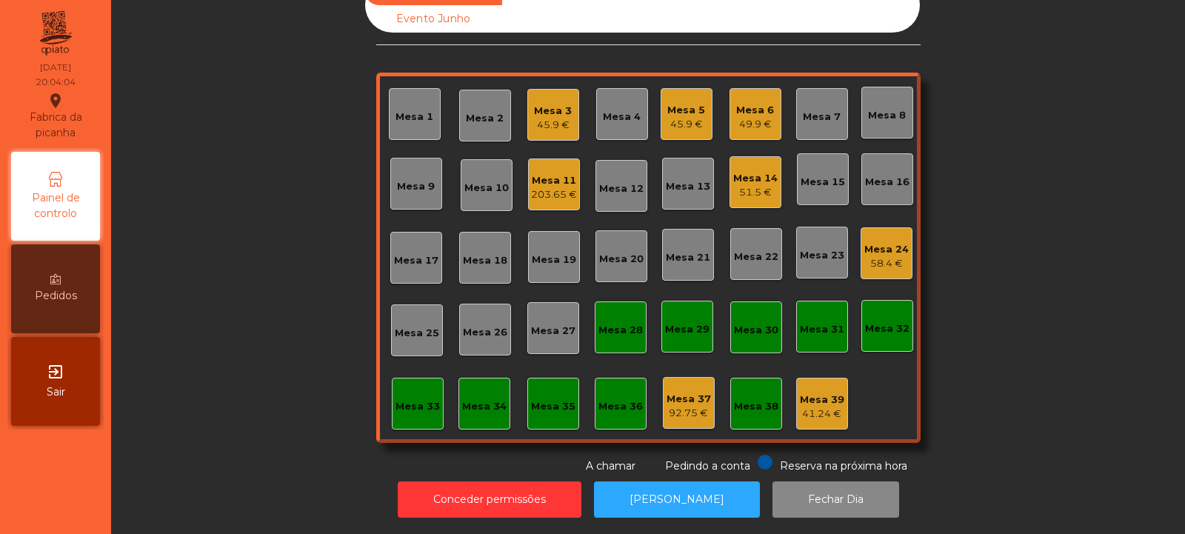
click at [618, 113] on div "Mesa 4" at bounding box center [622, 114] width 52 height 52
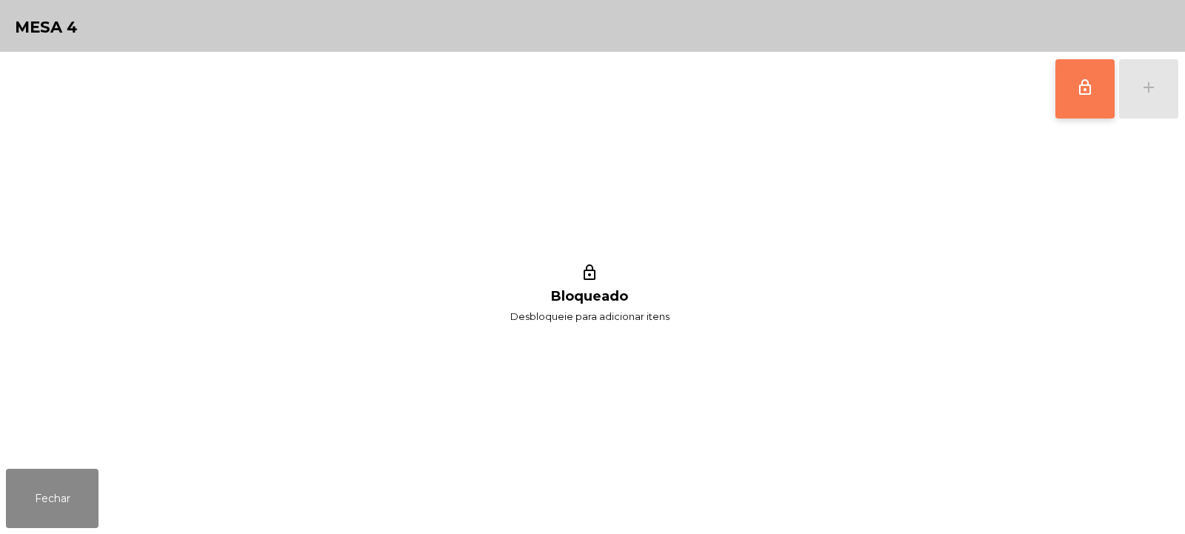
click at [1083, 94] on span "lock_outline" at bounding box center [1085, 88] width 18 height 18
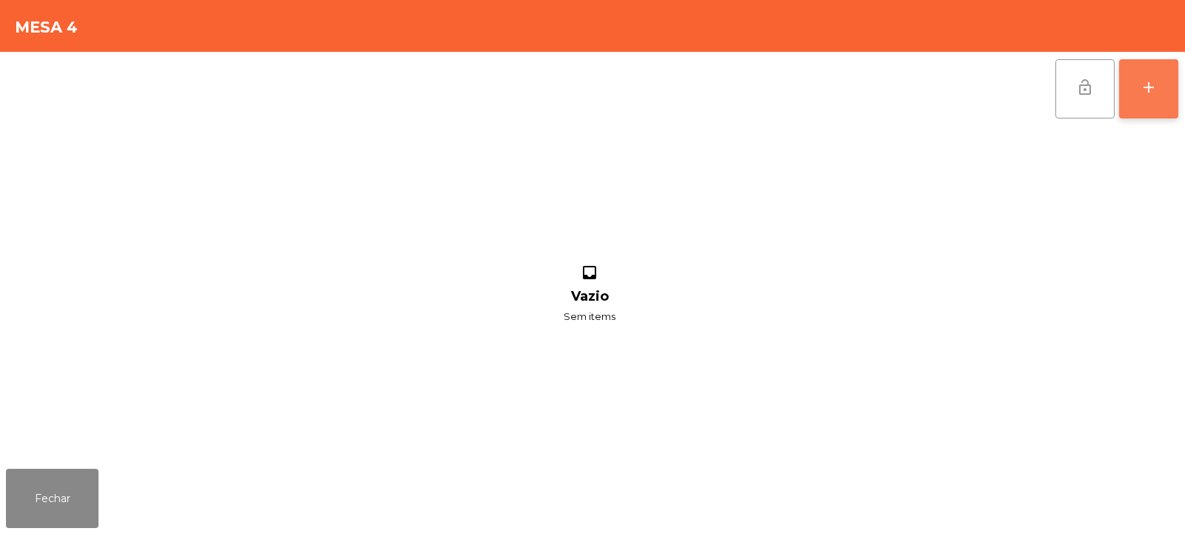
click at [1148, 96] on div "add" at bounding box center [1149, 88] width 18 height 18
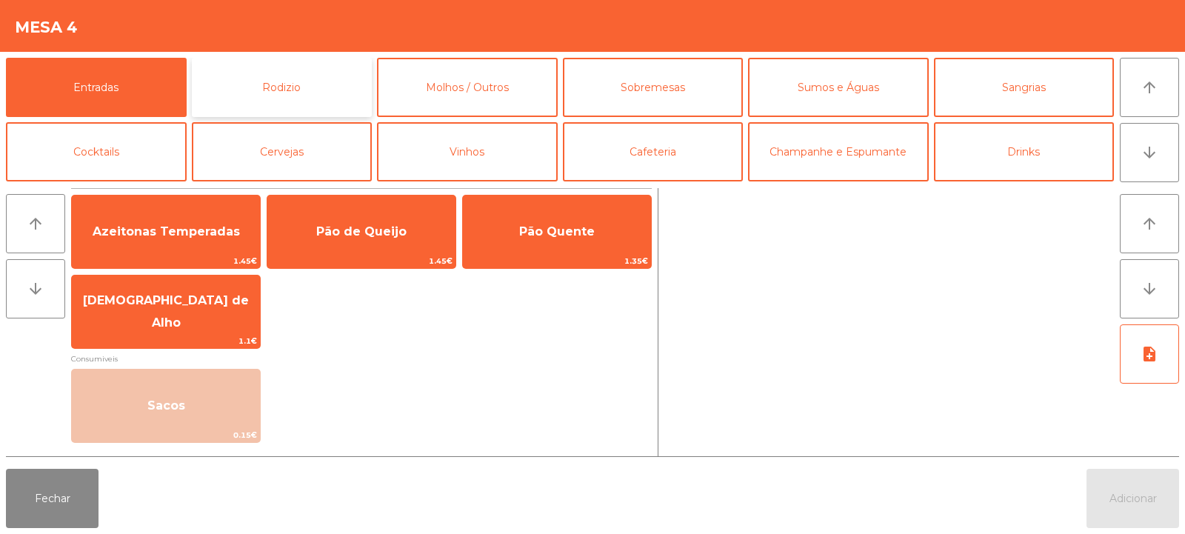
click at [319, 80] on button "Rodizio" at bounding box center [282, 87] width 181 height 59
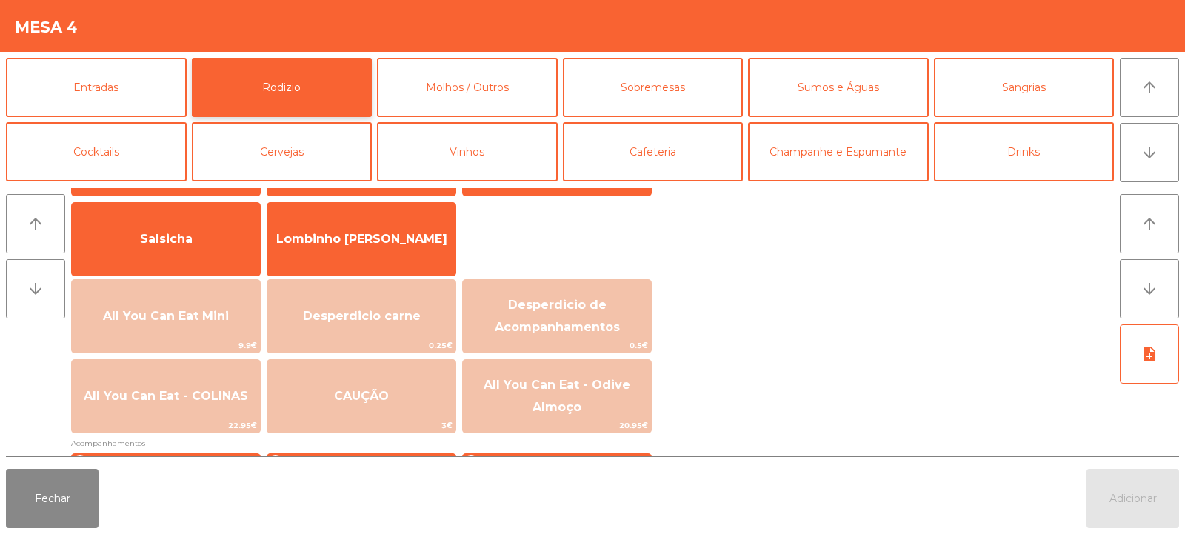
scroll to position [96, 0]
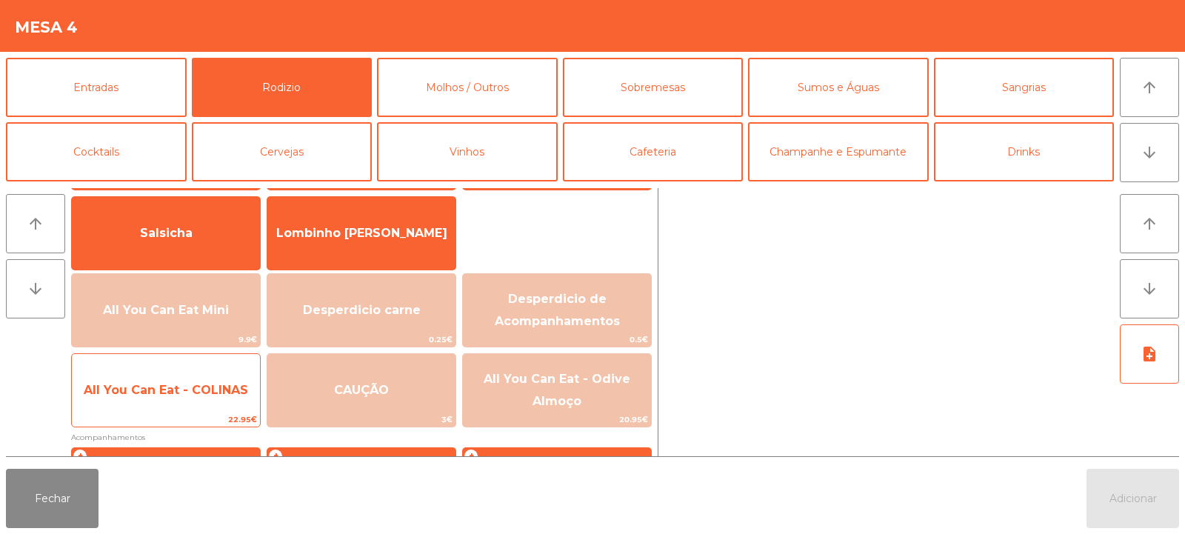
click at [214, 387] on span "All You Can Eat - COLINAS" at bounding box center [166, 390] width 164 height 14
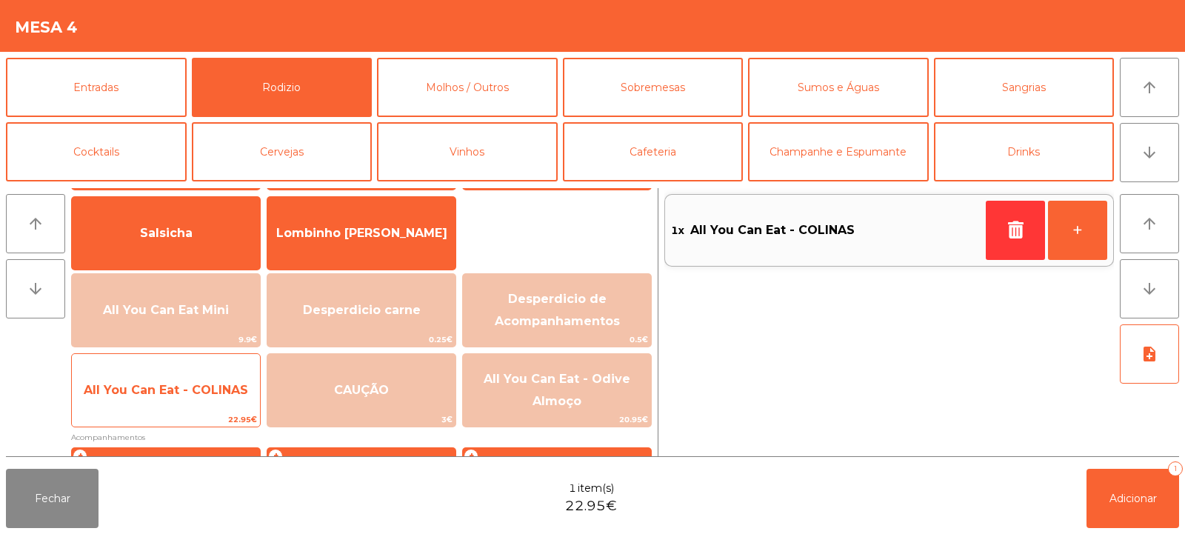
click at [213, 383] on span "All You Can Eat - COLINAS" at bounding box center [166, 390] width 164 height 14
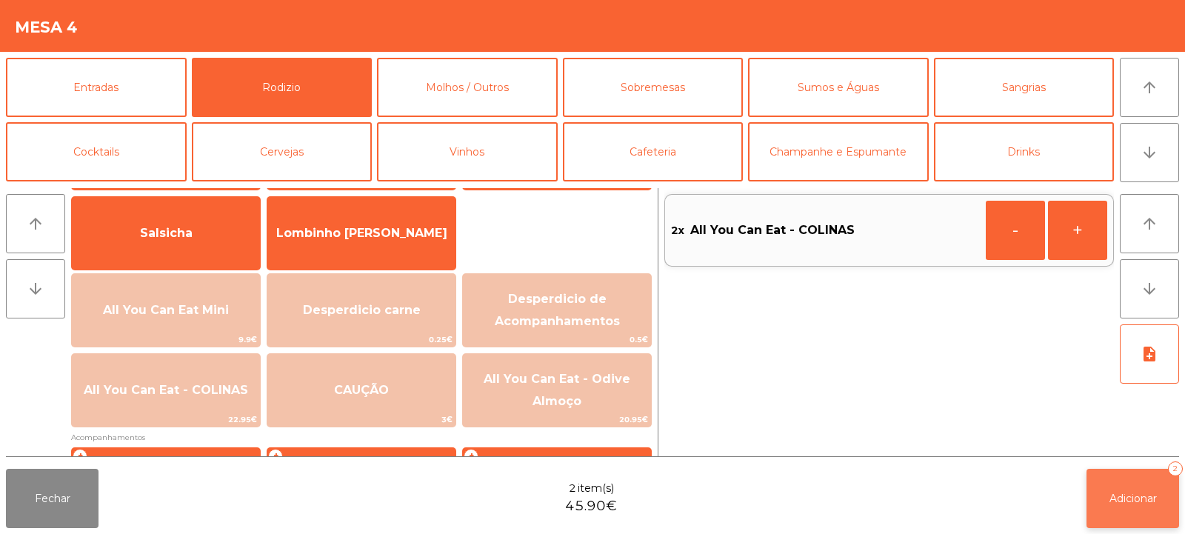
click at [1133, 501] on span "Adicionar" at bounding box center [1133, 498] width 47 height 13
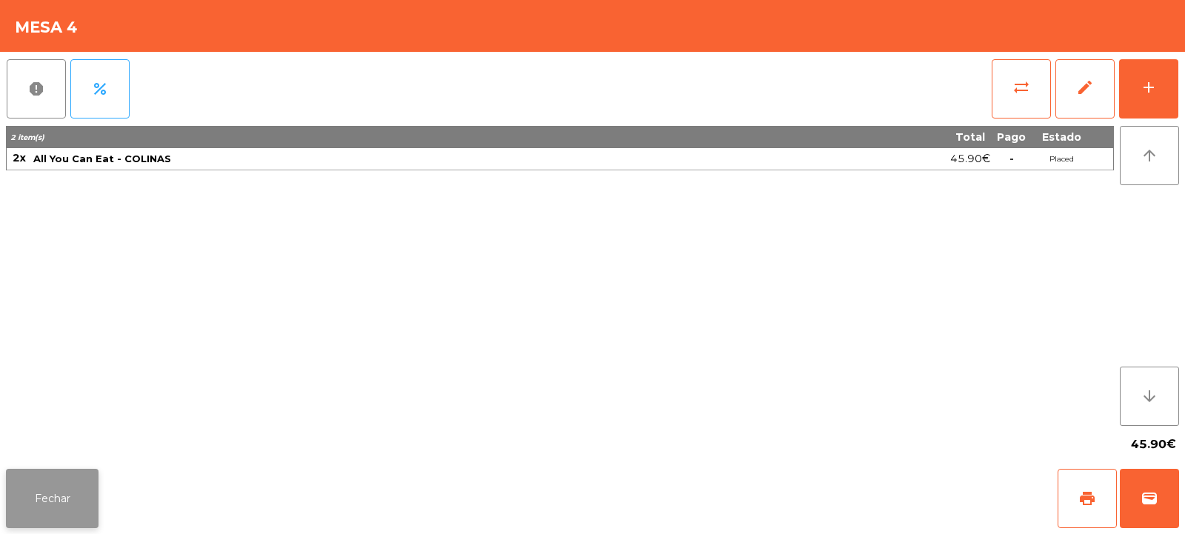
click at [71, 487] on button "Fechar" at bounding box center [52, 498] width 93 height 59
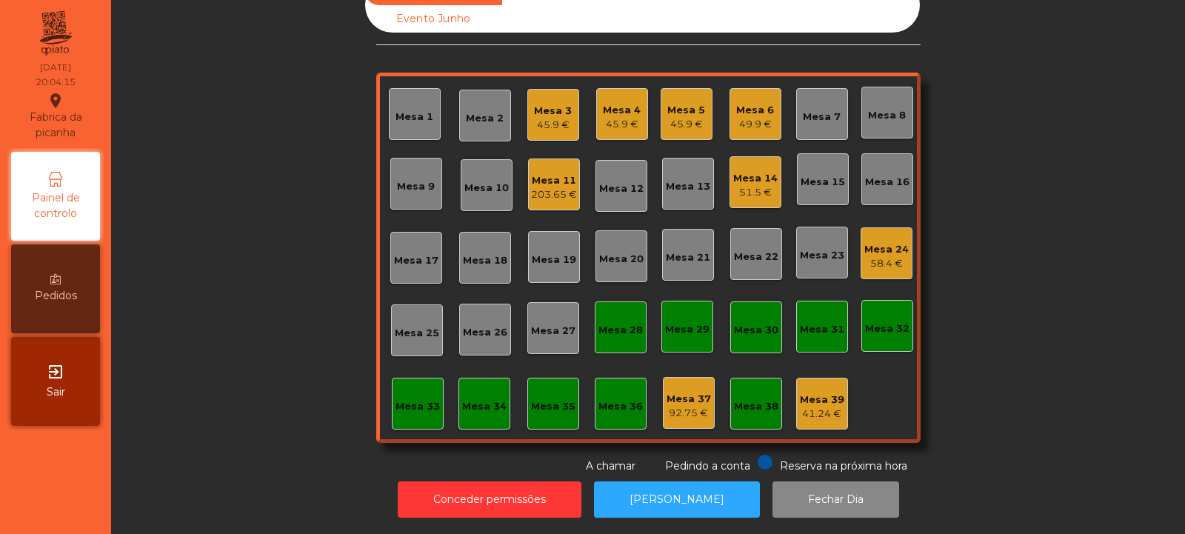
scroll to position [0, 0]
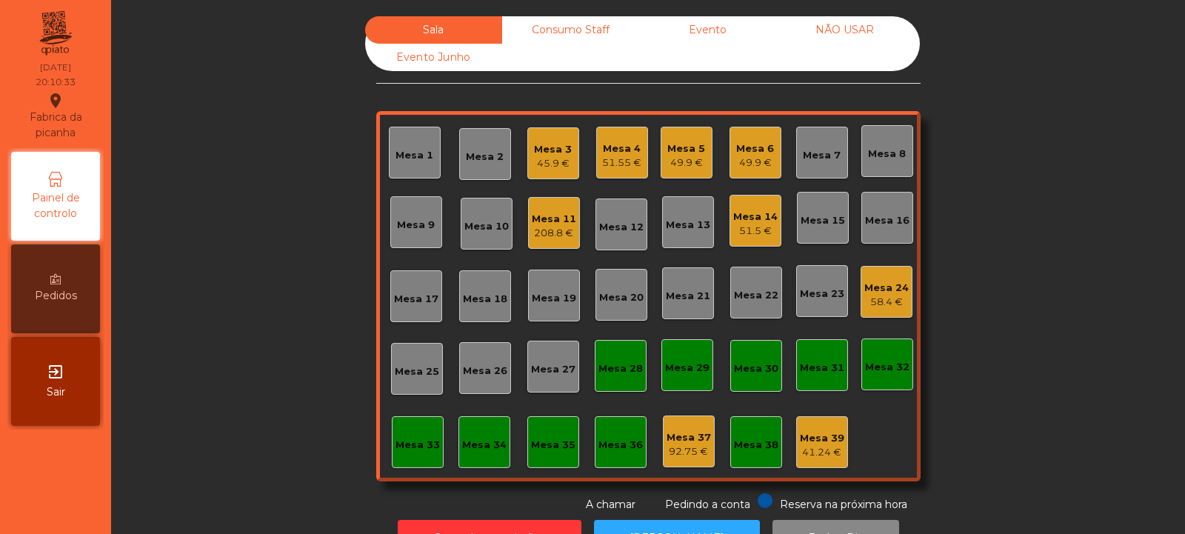
click at [476, 432] on div "Mesa 34" at bounding box center [484, 442] width 44 height 21
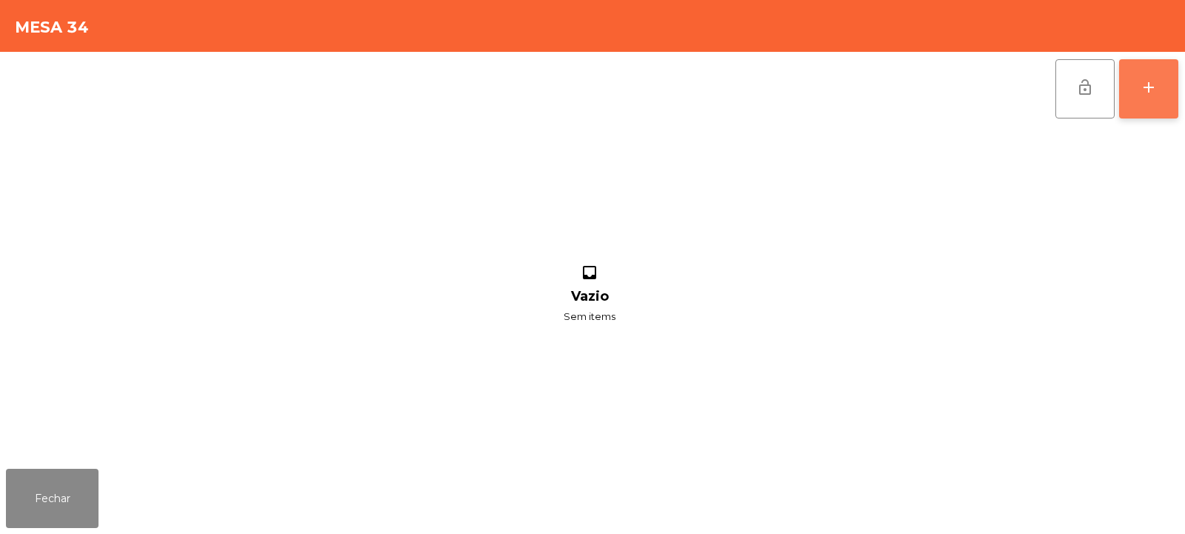
click at [1146, 86] on div "add" at bounding box center [1149, 88] width 18 height 18
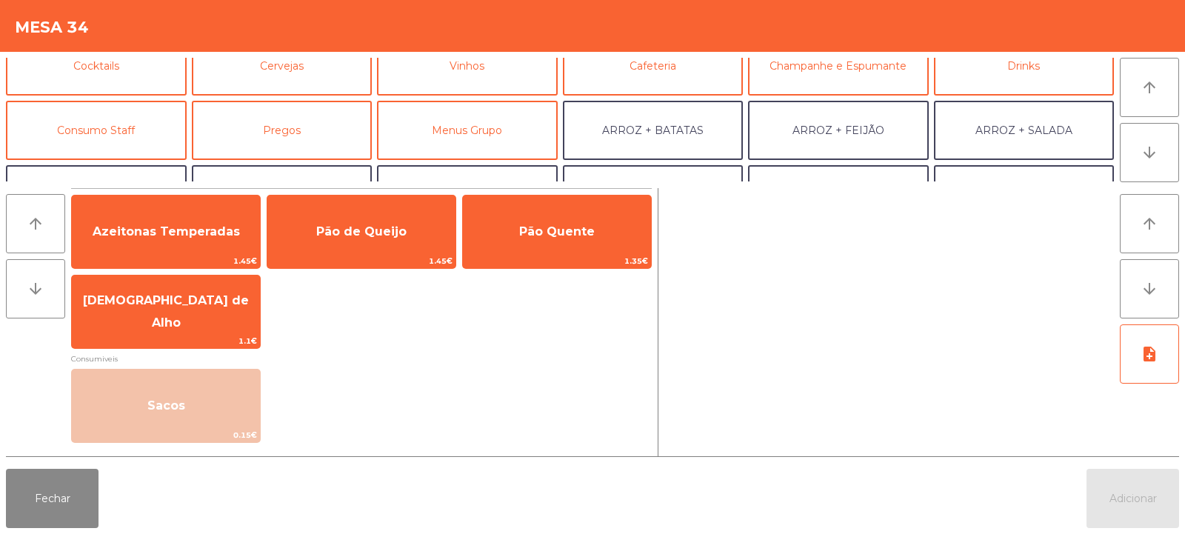
scroll to position [87, 0]
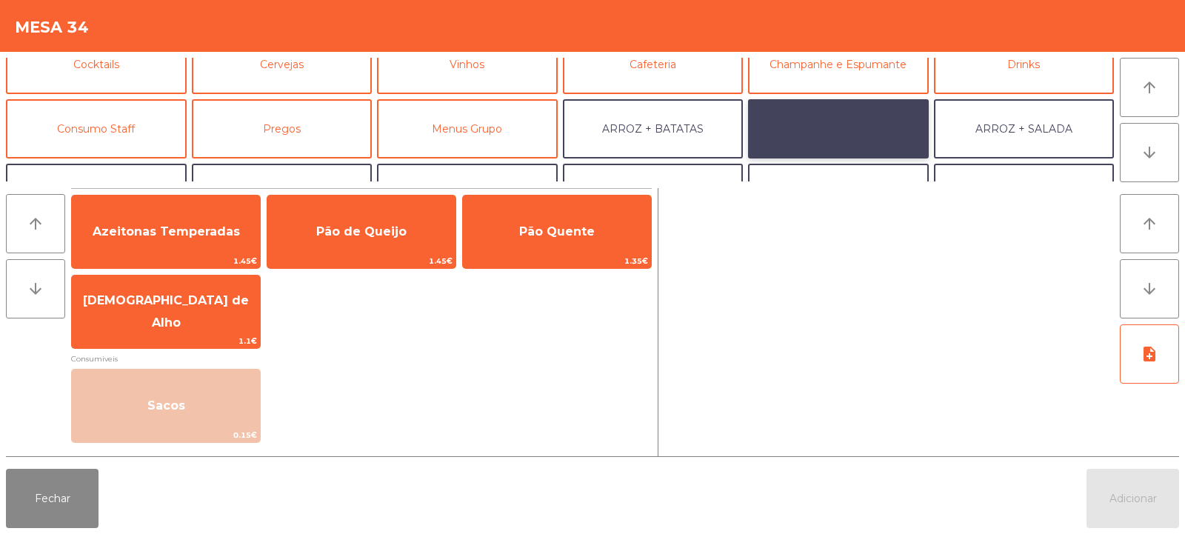
click at [828, 124] on button "ARROZ + FEIJÃO" at bounding box center [838, 128] width 181 height 59
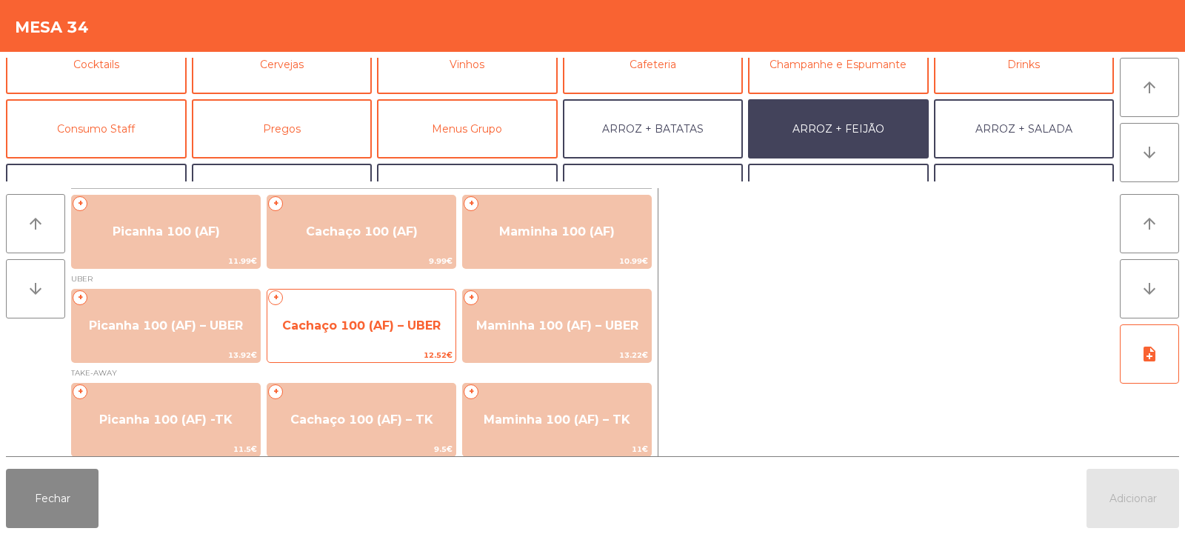
click at [360, 330] on span "Cachaço 100 (AF) – UBER" at bounding box center [361, 325] width 159 height 14
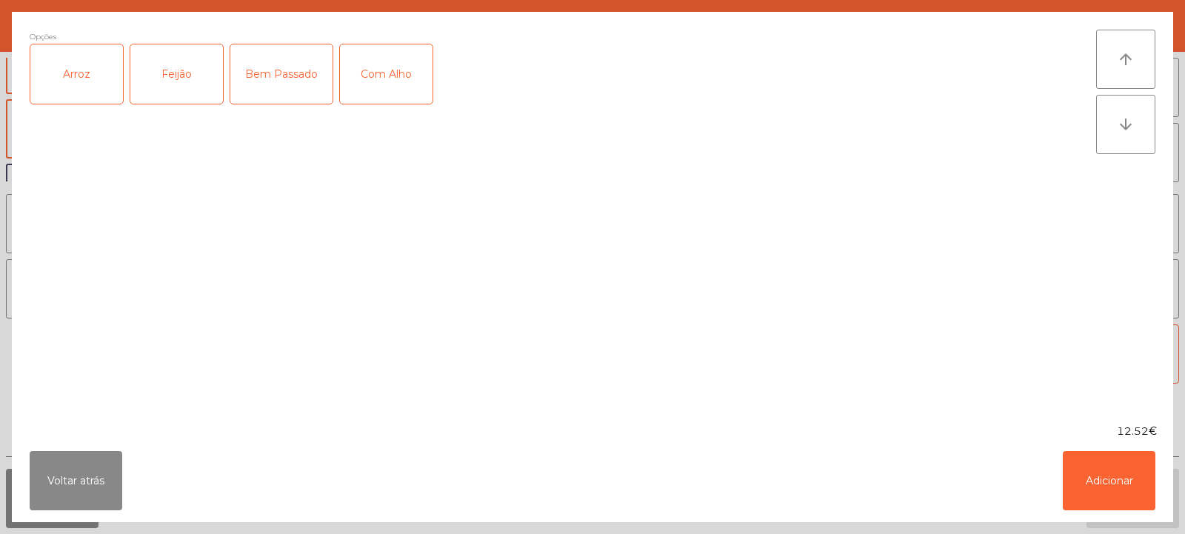
click at [90, 75] on div "Arroz" at bounding box center [76, 73] width 93 height 59
click at [175, 71] on div "Feijão" at bounding box center [176, 73] width 93 height 59
click at [273, 76] on div "Bem Passado" at bounding box center [281, 73] width 102 height 59
click at [1112, 479] on button "Adicionar" at bounding box center [1109, 480] width 93 height 59
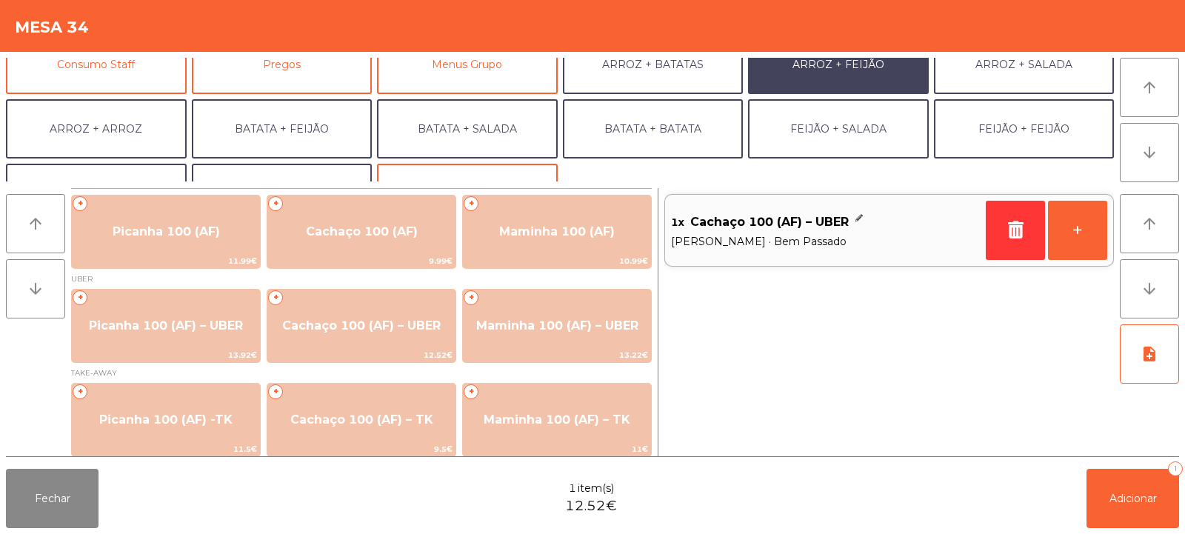
scroll to position [152, 0]
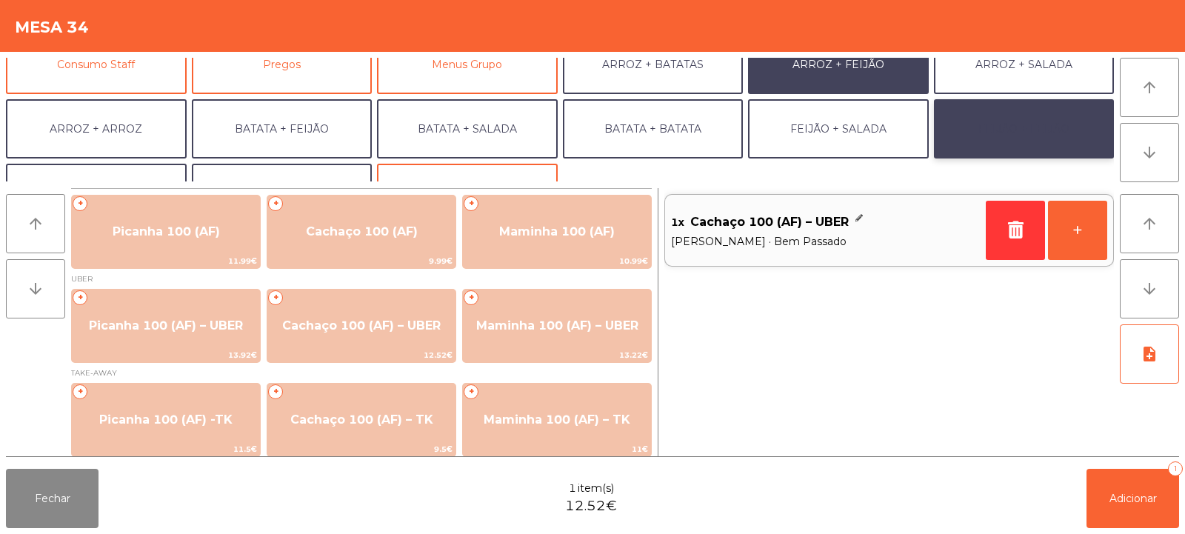
click at [1018, 130] on button "FEIJÃO + FEIJÃO" at bounding box center [1024, 128] width 181 height 59
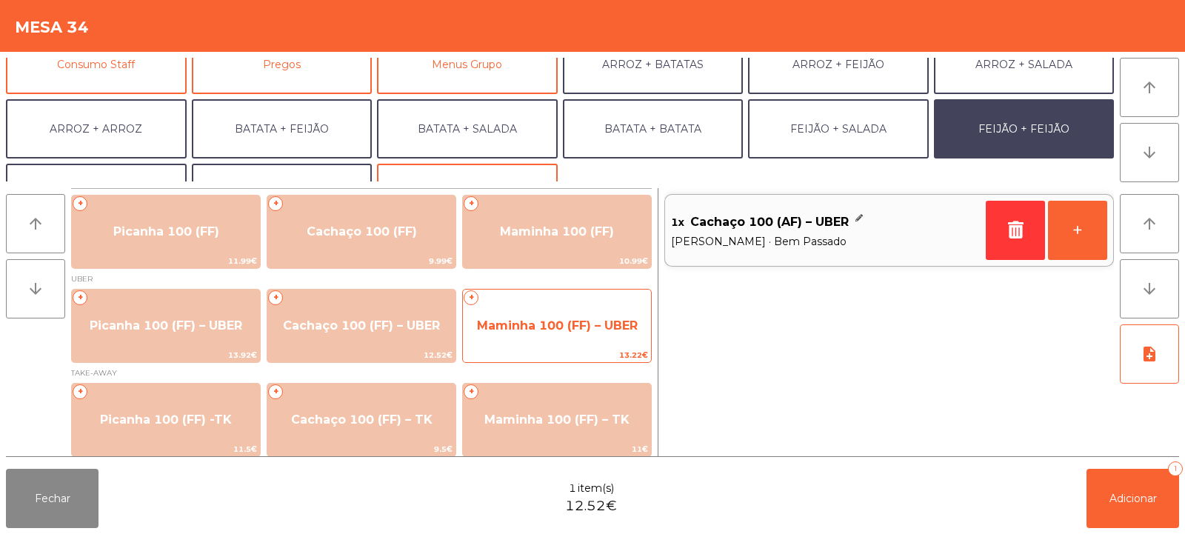
click at [544, 315] on span "Maminha 100 (FF) – UBER" at bounding box center [557, 326] width 188 height 40
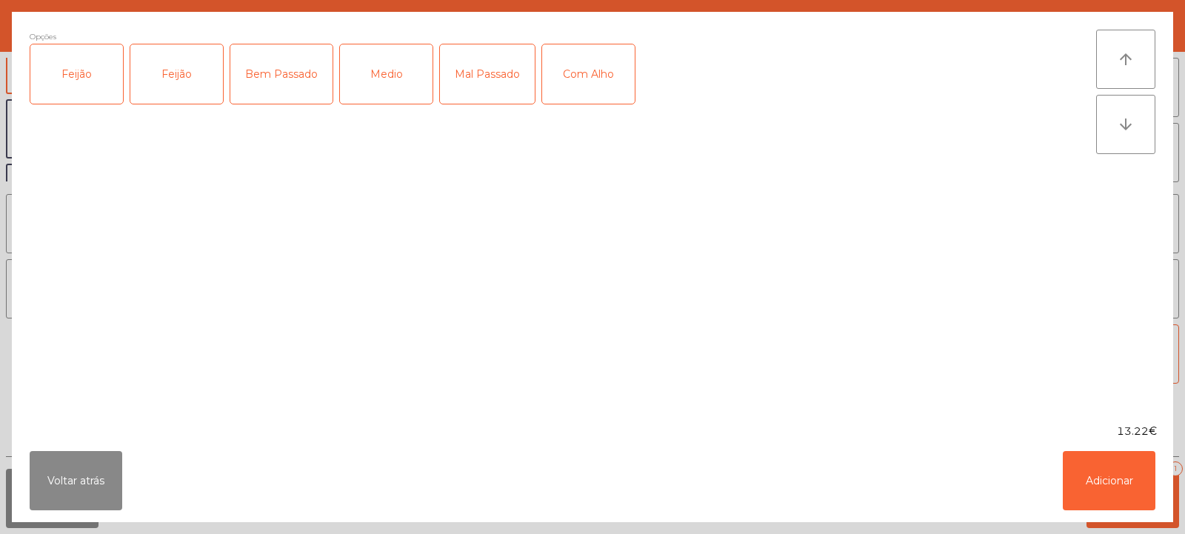
click at [84, 75] on div "Feijão" at bounding box center [76, 73] width 93 height 59
click at [490, 67] on div "Mal Passado" at bounding box center [487, 73] width 95 height 59
click at [1109, 467] on button "Adicionar" at bounding box center [1109, 480] width 93 height 59
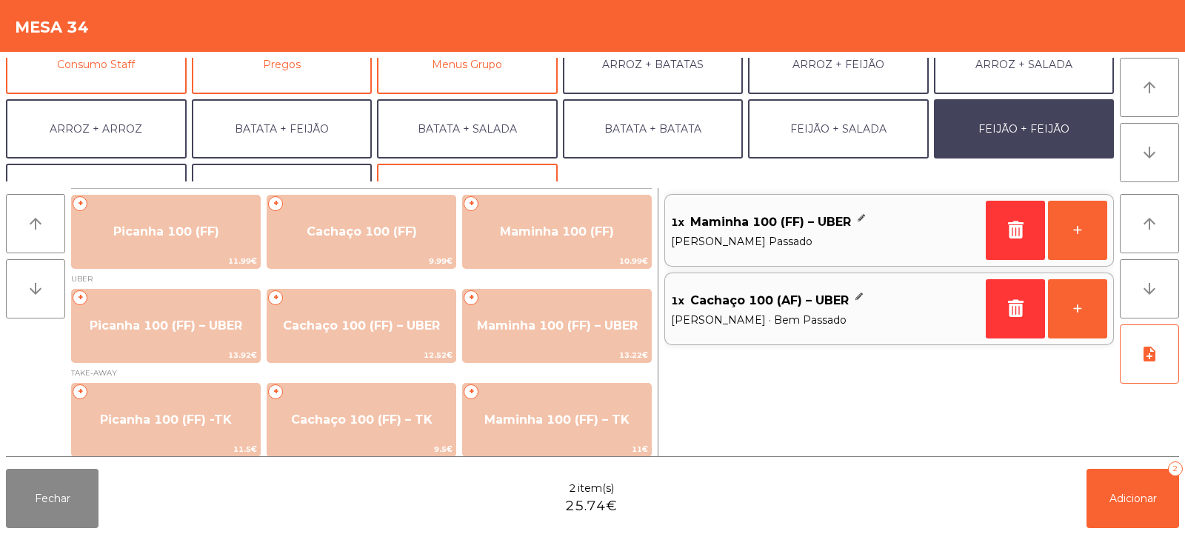
scroll to position [193, 0]
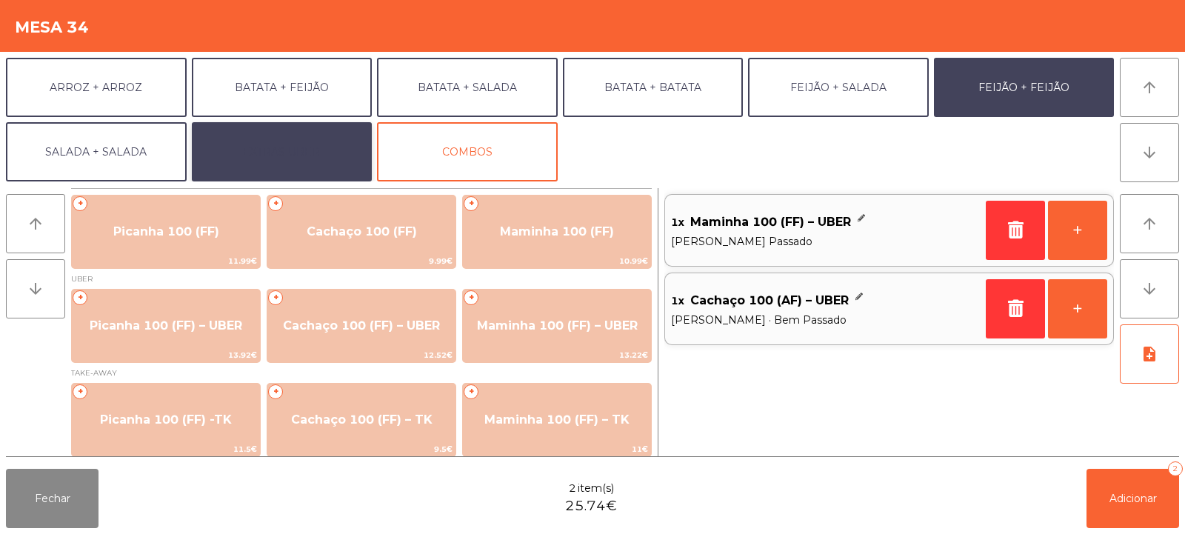
click at [267, 151] on button "EXTRAS UBER" at bounding box center [282, 151] width 181 height 59
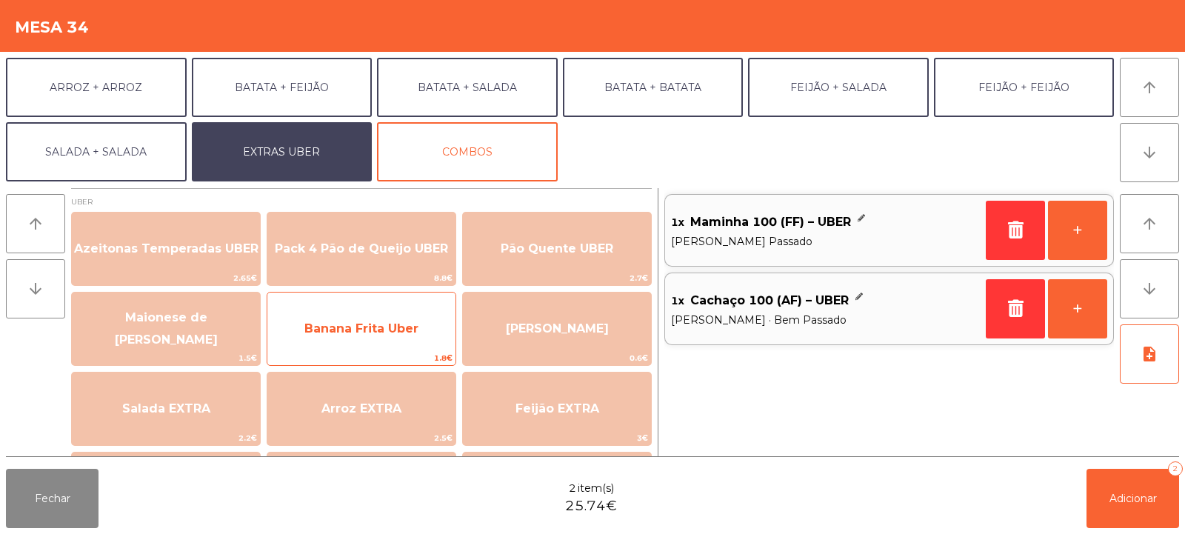
click at [353, 327] on span "Banana Frita Uber" at bounding box center [361, 328] width 114 height 14
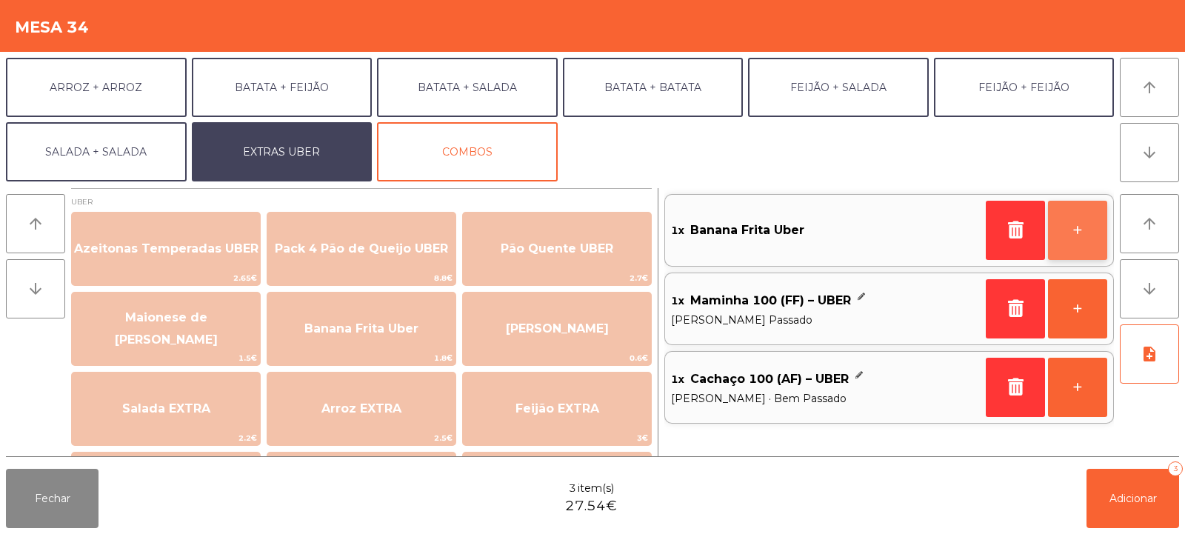
click at [1072, 236] on button "+" at bounding box center [1077, 230] width 59 height 59
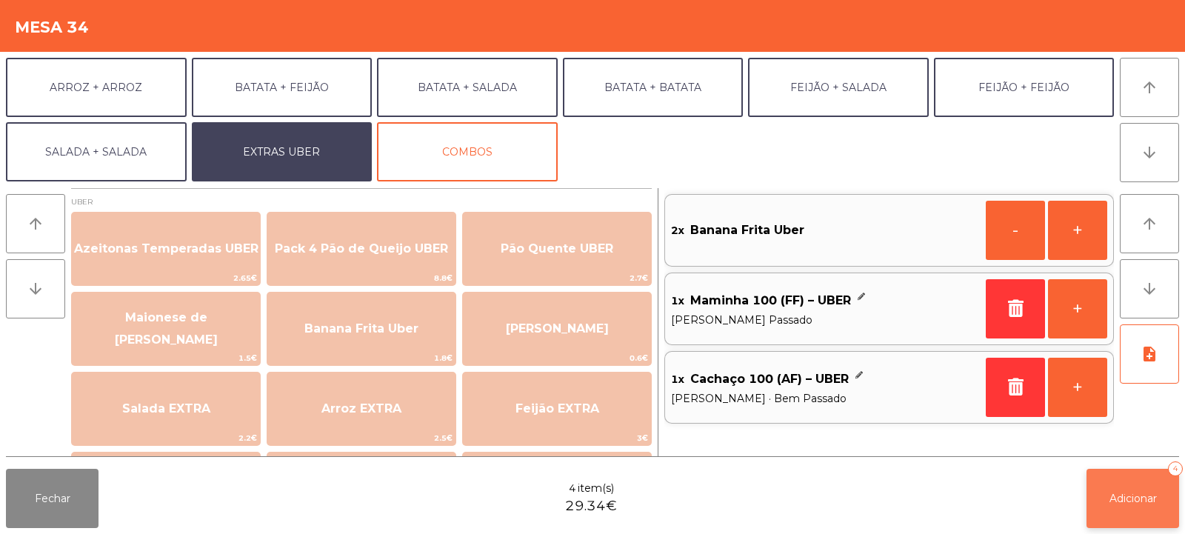
click at [1160, 505] on button "Adicionar 4" at bounding box center [1133, 498] width 93 height 59
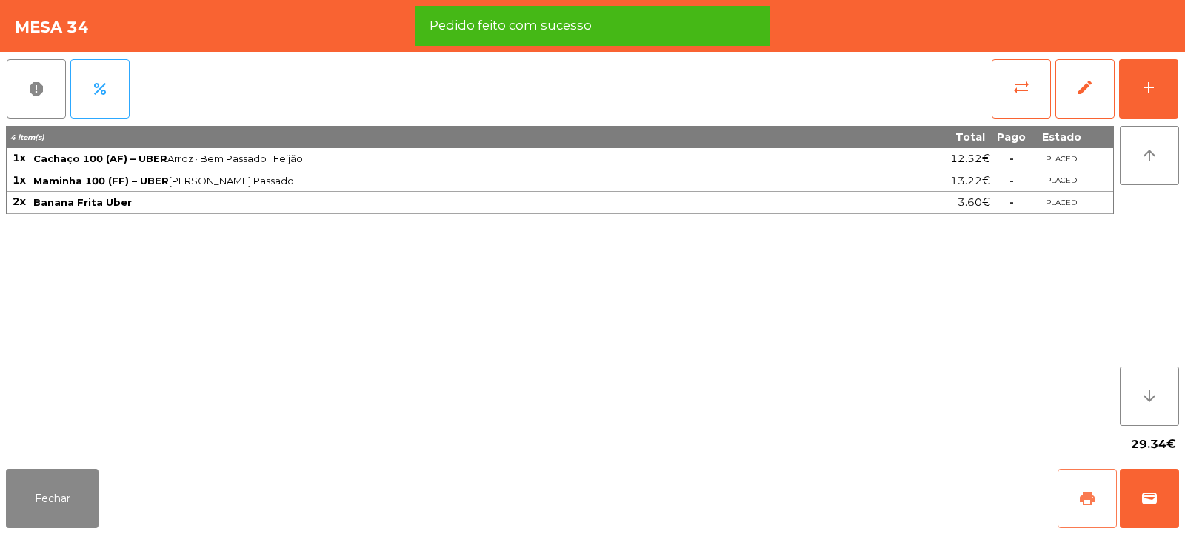
click at [1081, 487] on button "print" at bounding box center [1087, 498] width 59 height 59
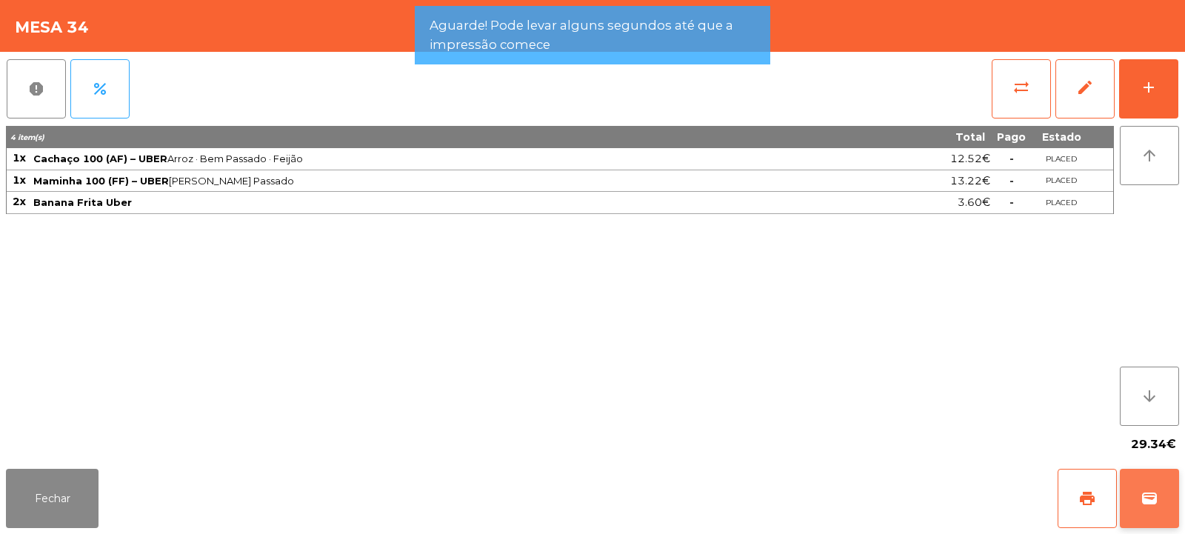
click at [1154, 490] on span "wallet" at bounding box center [1150, 499] width 18 height 18
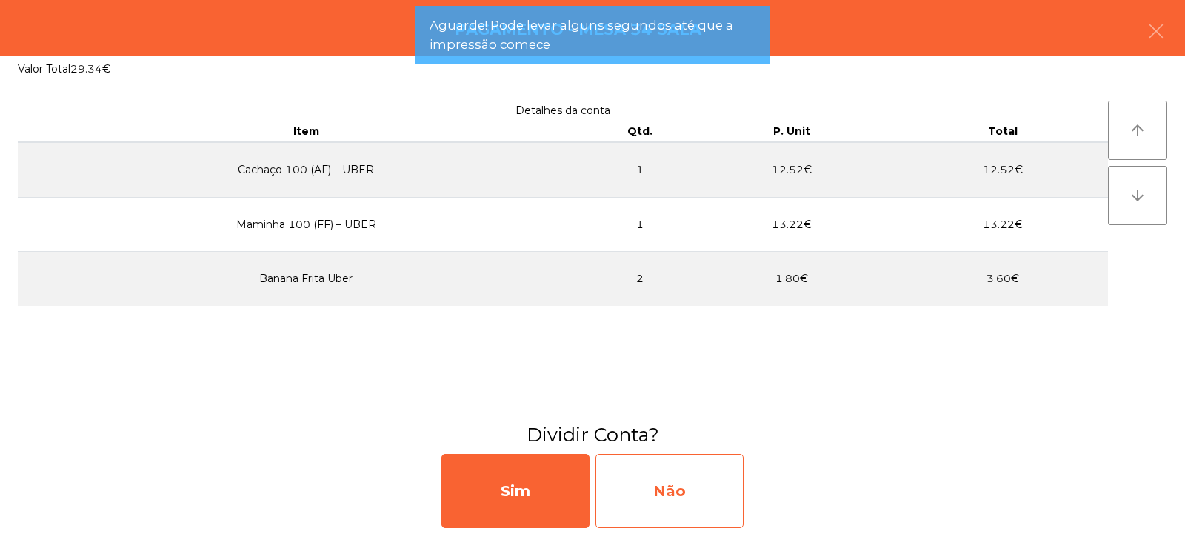
click at [667, 481] on div "Não" at bounding box center [670, 491] width 148 height 74
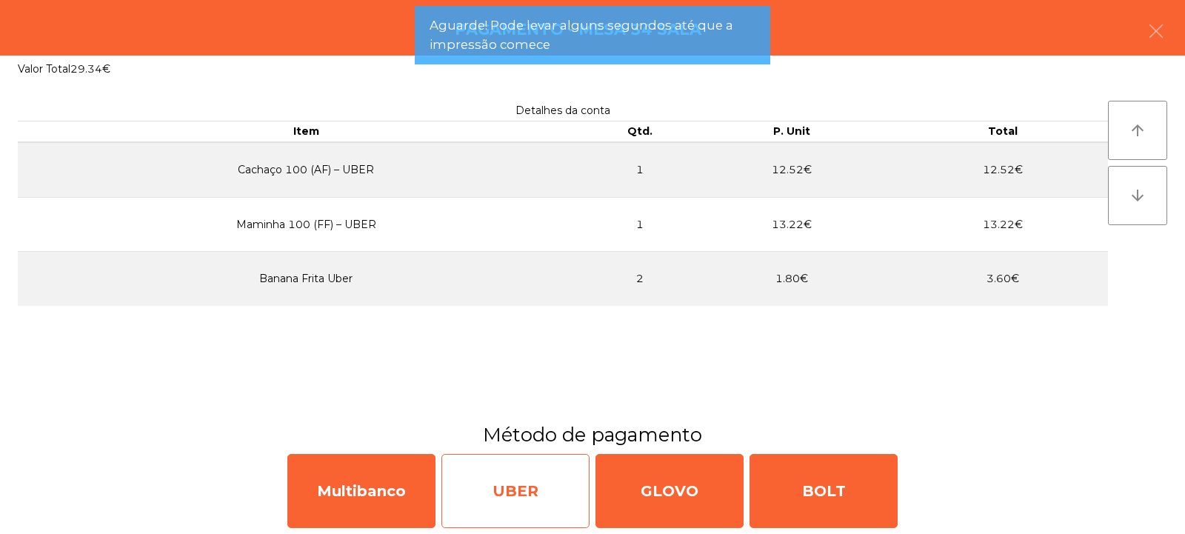
click at [497, 479] on div "UBER" at bounding box center [515, 491] width 148 height 74
select select "**"
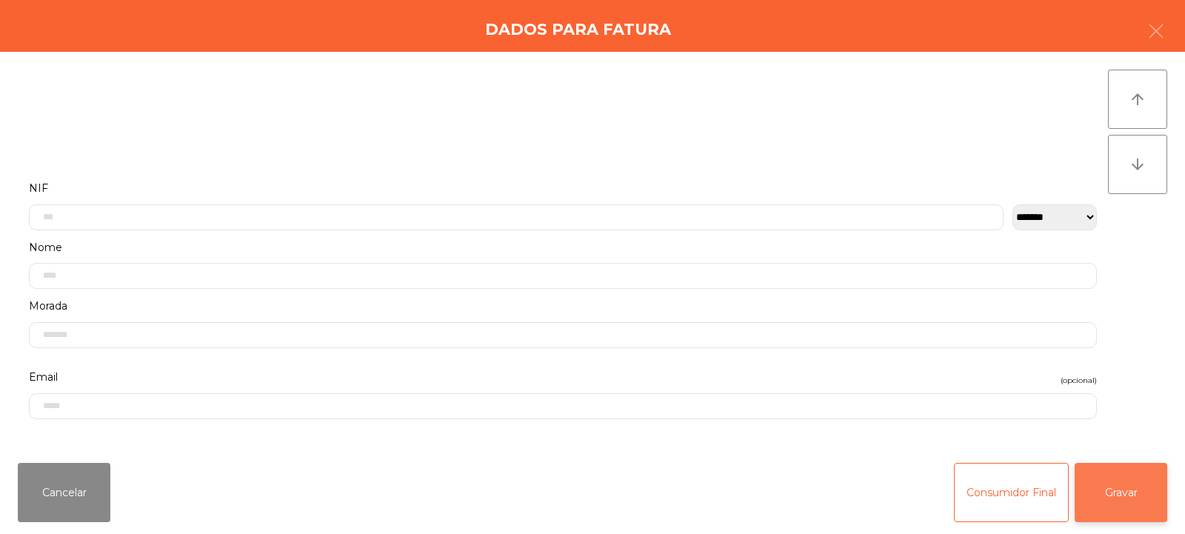
click at [1158, 479] on button "Gravar" at bounding box center [1121, 492] width 93 height 59
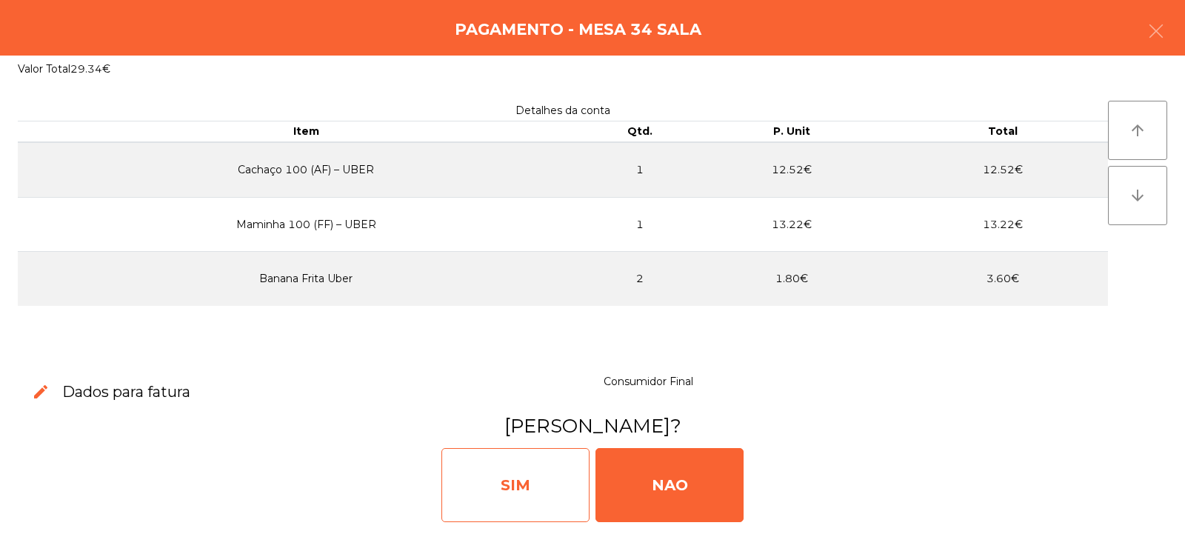
click at [513, 495] on div "SIM" at bounding box center [515, 485] width 148 height 74
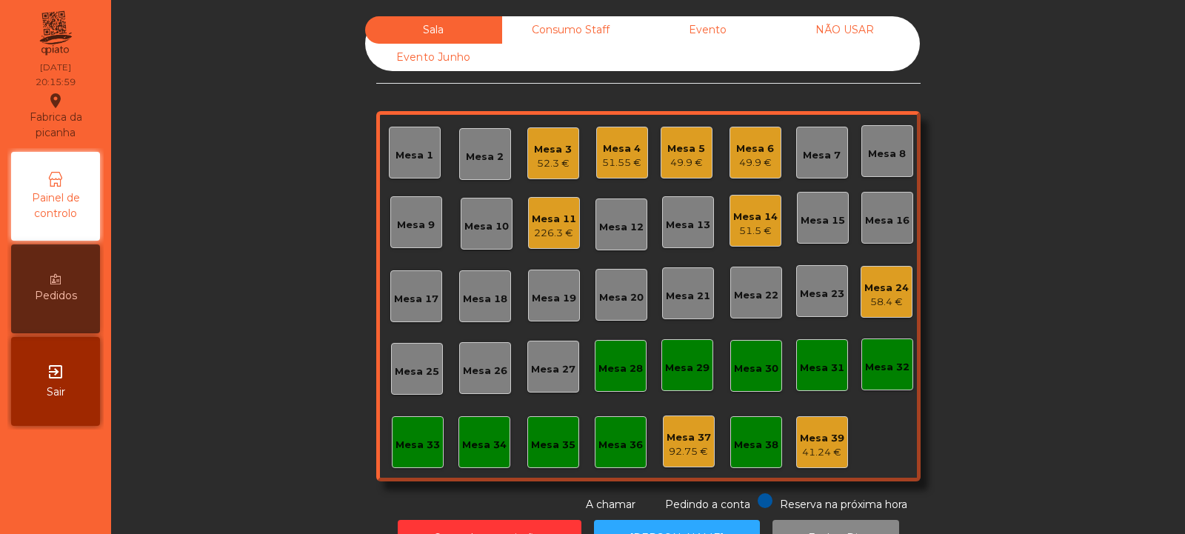
click at [690, 230] on div "Mesa 13" at bounding box center [688, 225] width 44 height 15
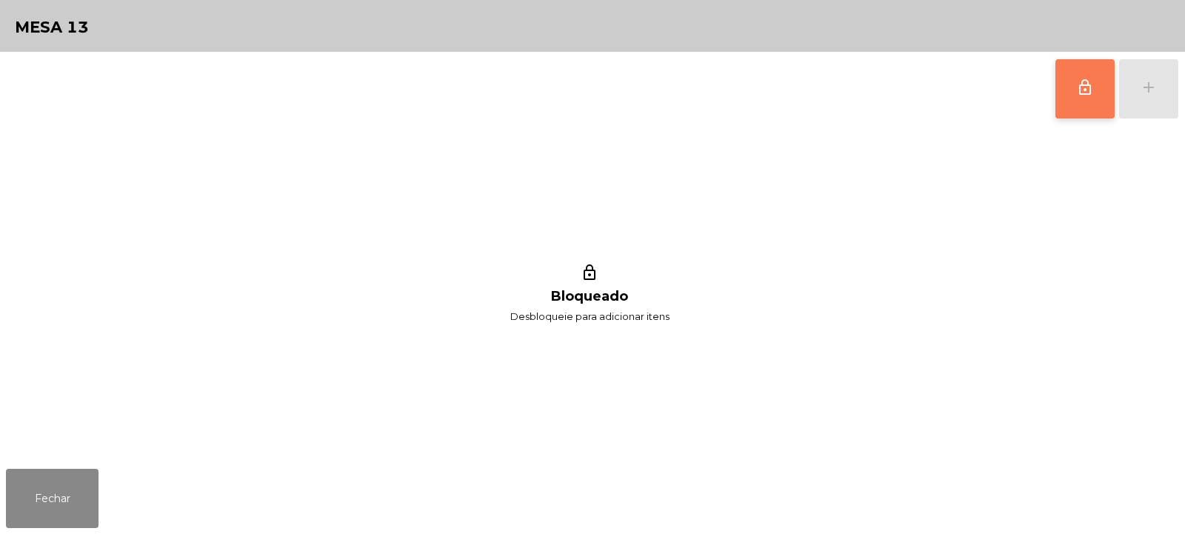
click at [1094, 90] on button "lock_outline" at bounding box center [1084, 88] width 59 height 59
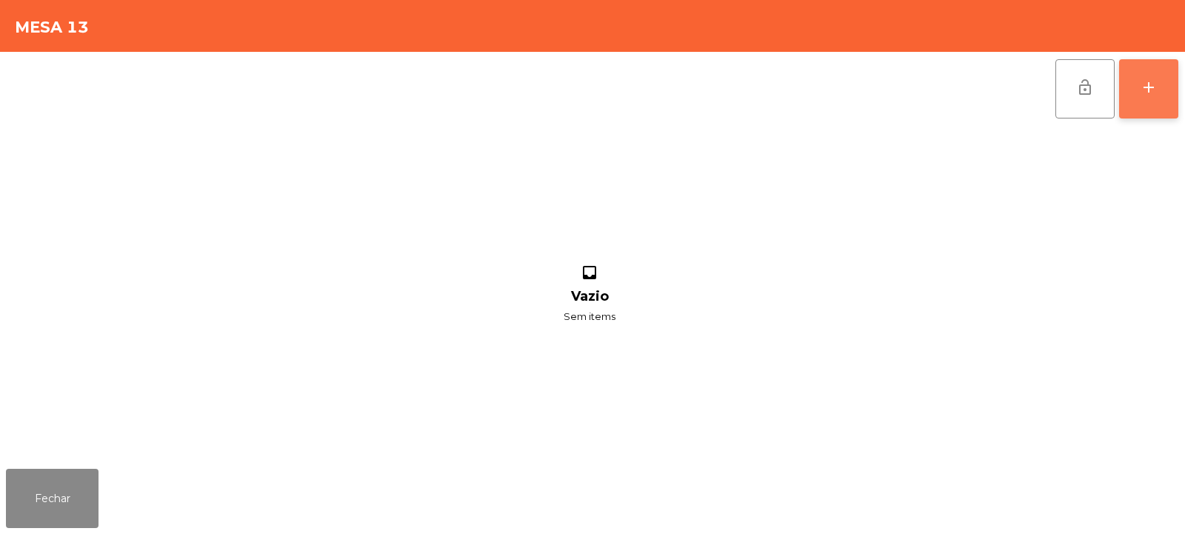
click at [1146, 93] on div "add" at bounding box center [1149, 88] width 18 height 18
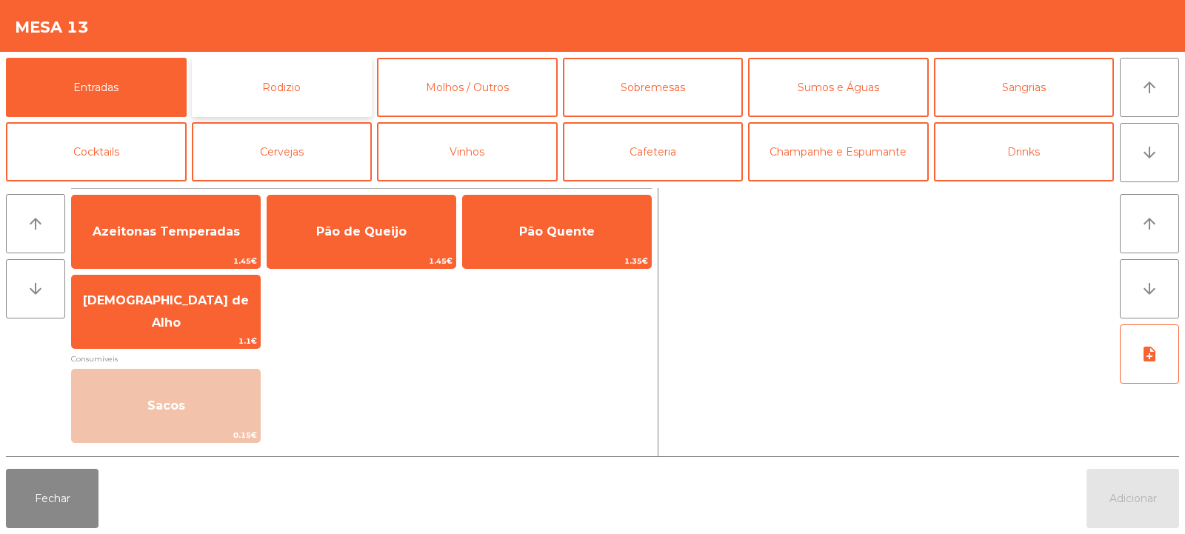
click at [310, 77] on button "Rodizio" at bounding box center [282, 87] width 181 height 59
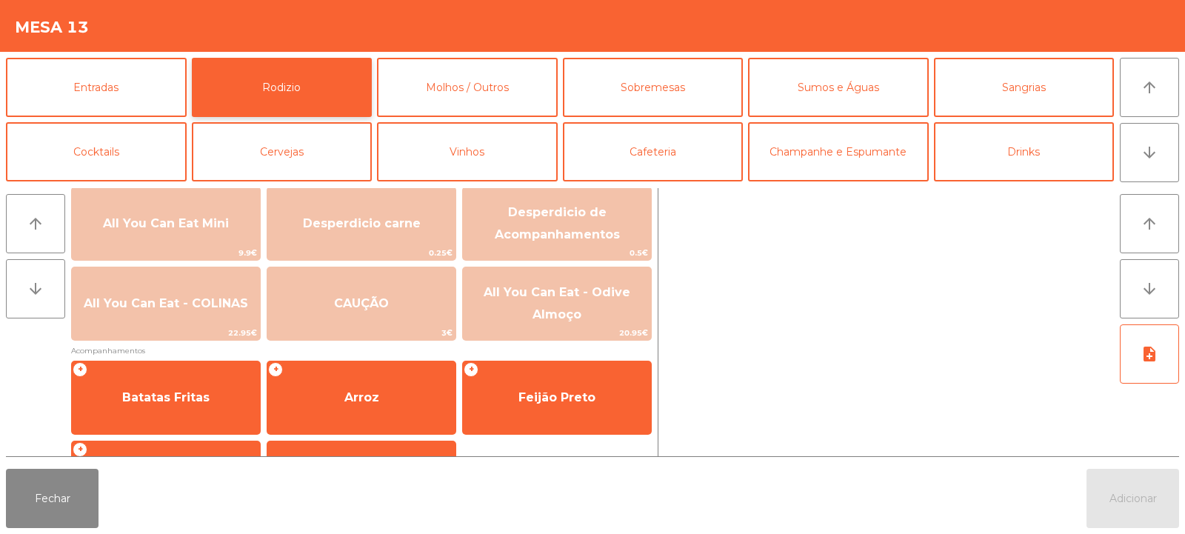
scroll to position [190, 0]
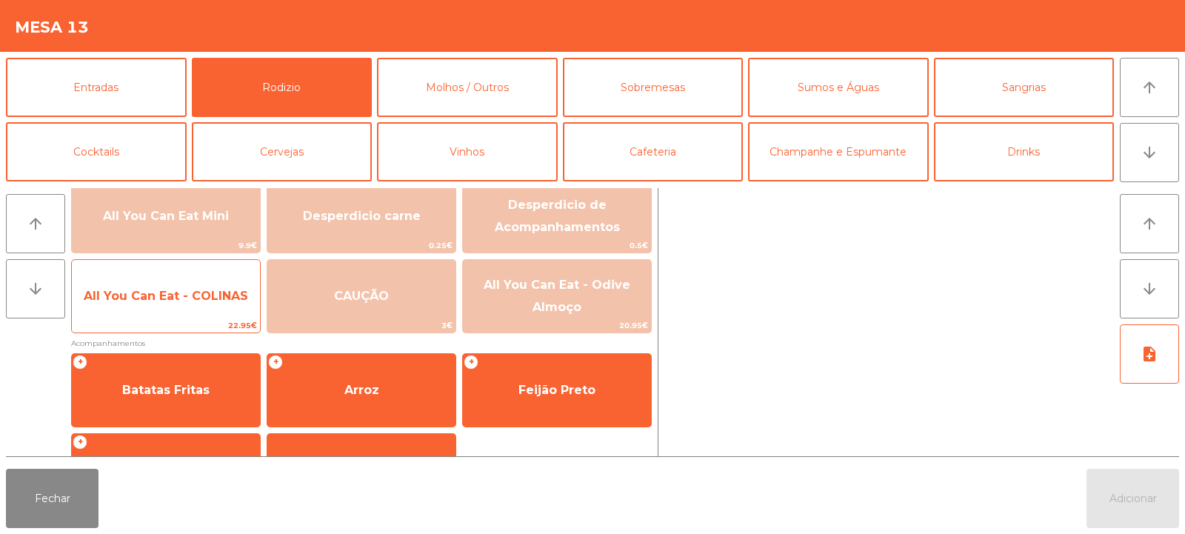
click at [126, 322] on span "22.95€" at bounding box center [166, 325] width 188 height 14
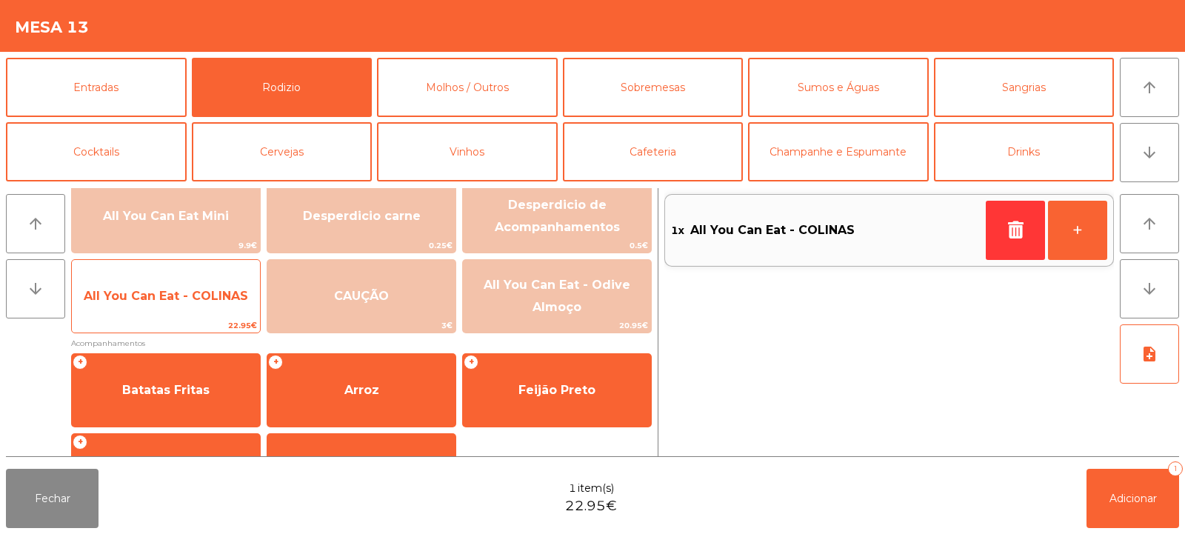
click at [123, 315] on span "All You Can Eat - COLINAS" at bounding box center [166, 296] width 188 height 40
click at [128, 315] on span "All You Can Eat - COLINAS" at bounding box center [166, 296] width 188 height 40
click at [131, 320] on span "22.95€" at bounding box center [166, 325] width 188 height 14
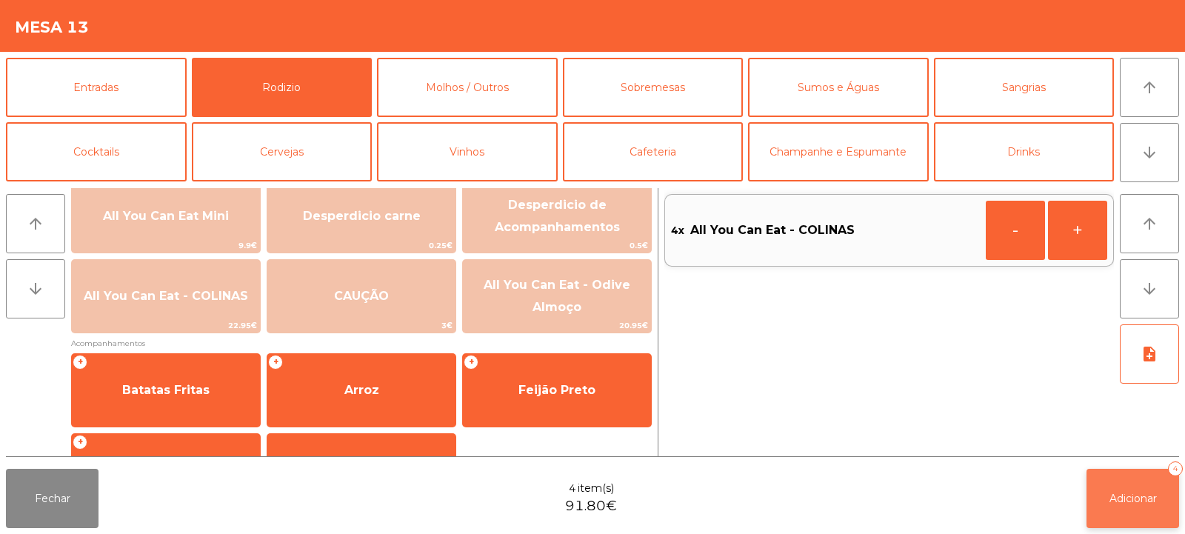
click at [1133, 497] on span "Adicionar" at bounding box center [1133, 498] width 47 height 13
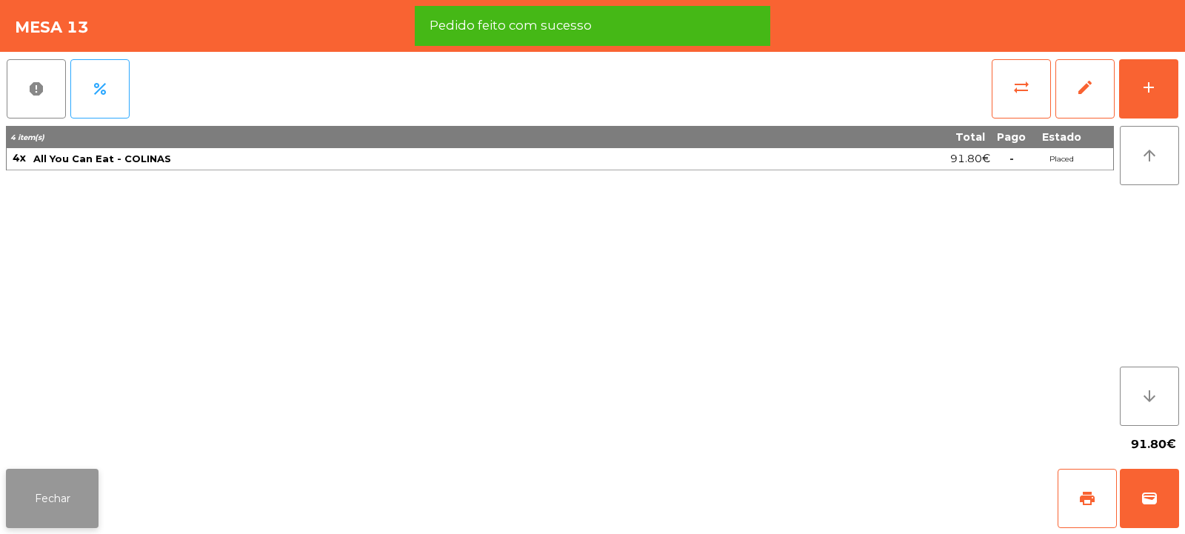
click at [50, 496] on button "Fechar" at bounding box center [52, 498] width 93 height 59
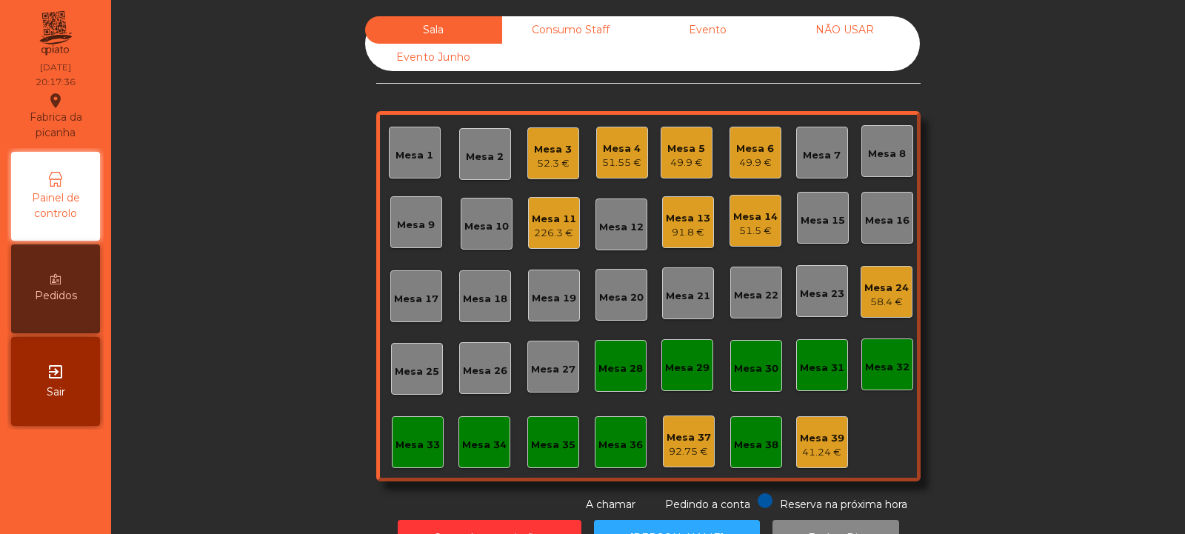
click at [895, 151] on div "Mesa 8" at bounding box center [887, 154] width 38 height 15
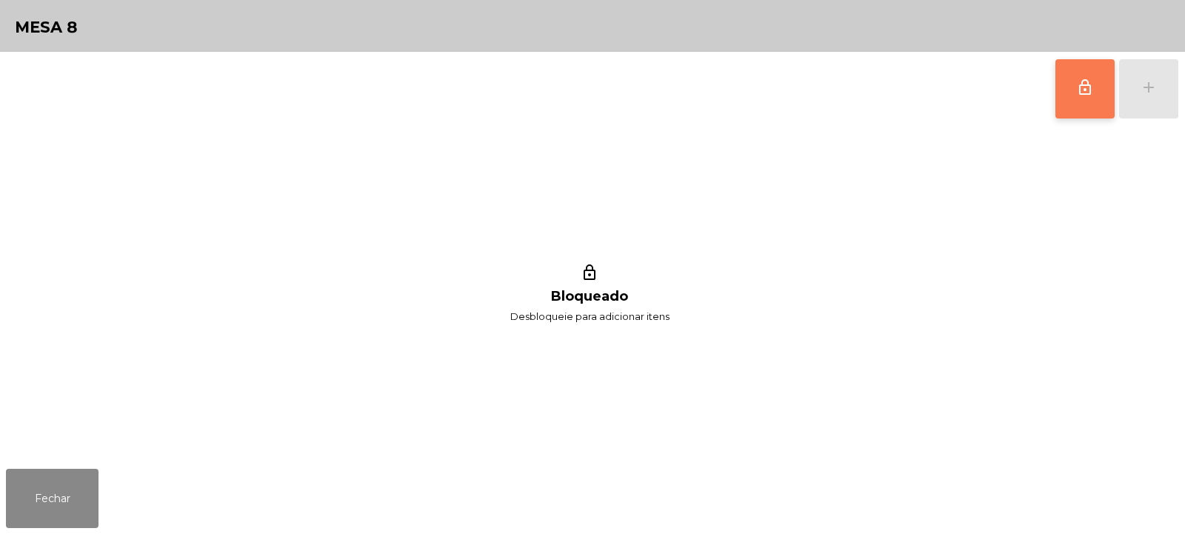
click at [1096, 93] on button "lock_outline" at bounding box center [1084, 88] width 59 height 59
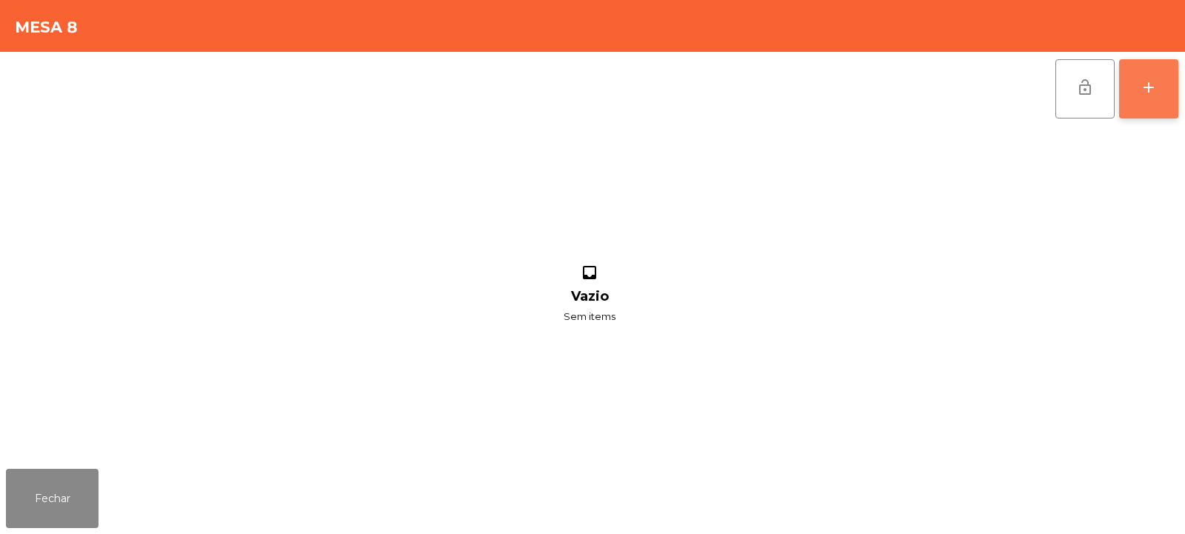
click at [1138, 98] on button "add" at bounding box center [1148, 88] width 59 height 59
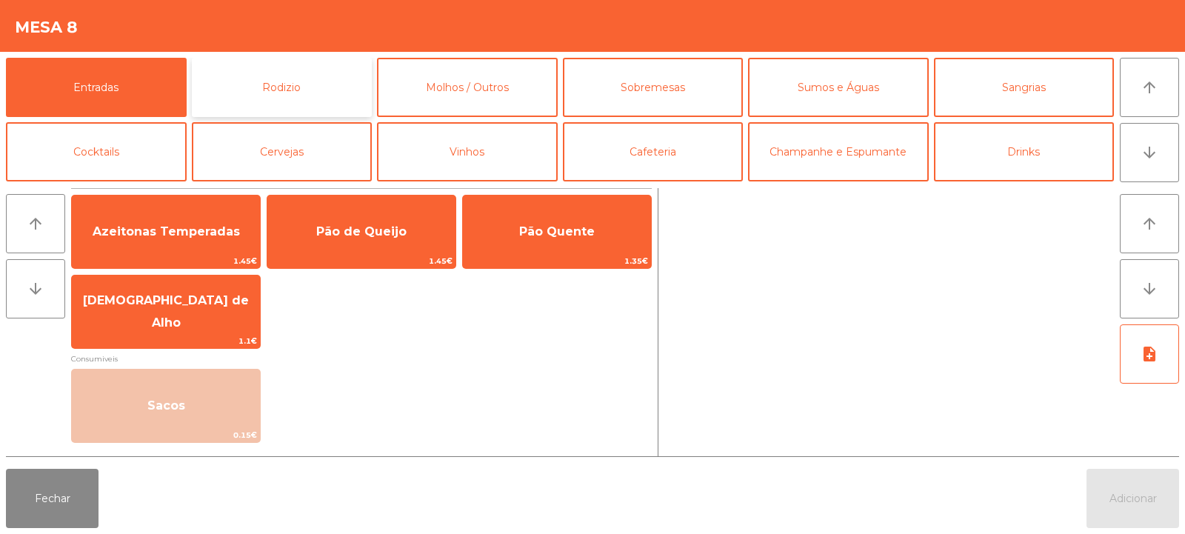
click at [300, 95] on button "Rodizio" at bounding box center [282, 87] width 181 height 59
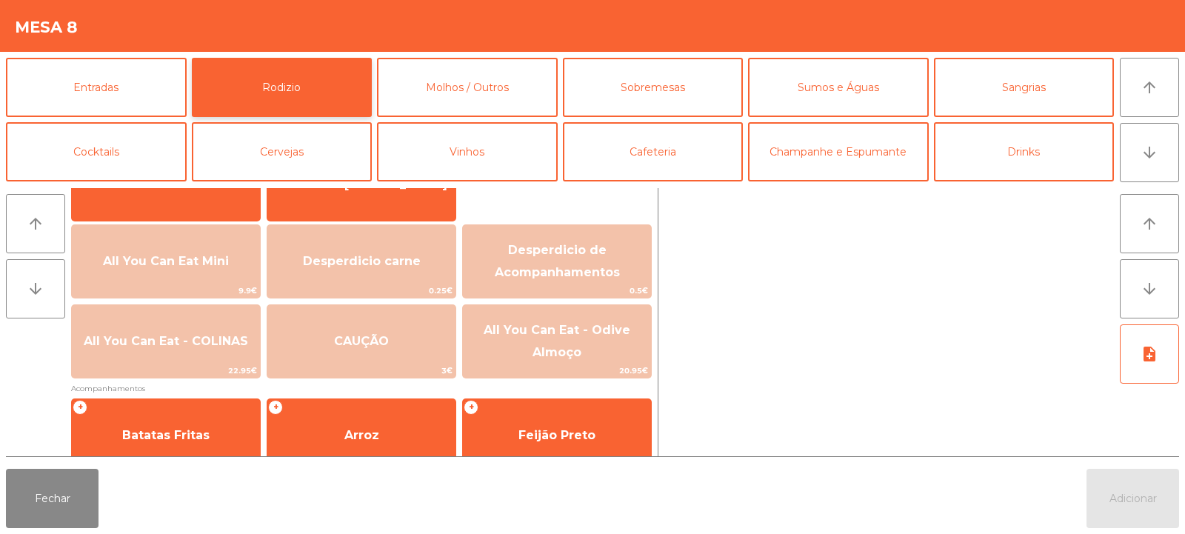
scroll to position [147, 0]
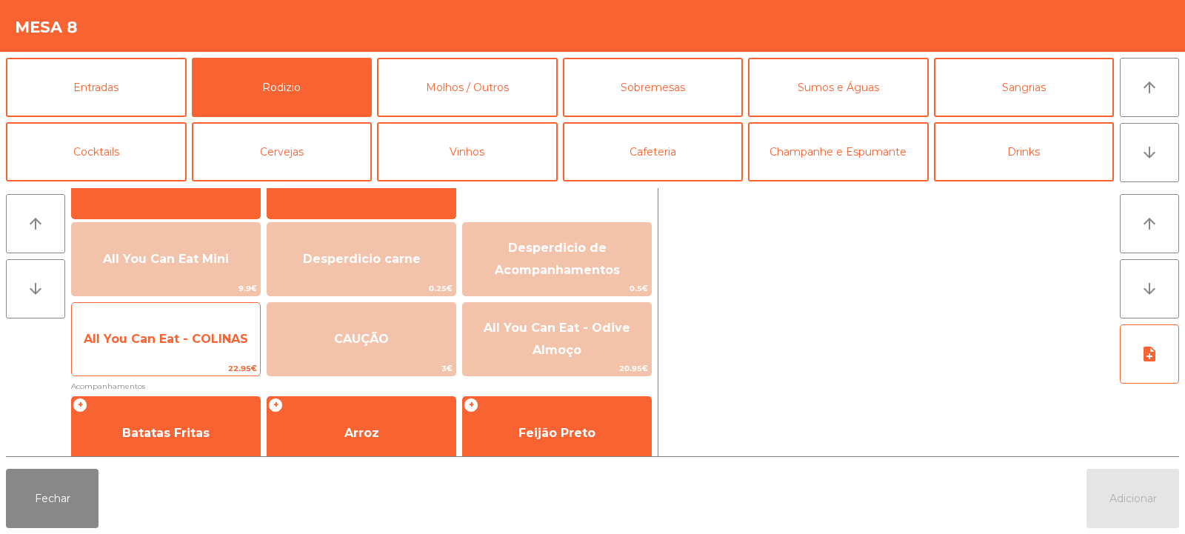
click at [184, 345] on span "All You Can Eat - COLINAS" at bounding box center [166, 339] width 164 height 14
click at [181, 351] on span "All You Can Eat - COLINAS" at bounding box center [166, 339] width 188 height 40
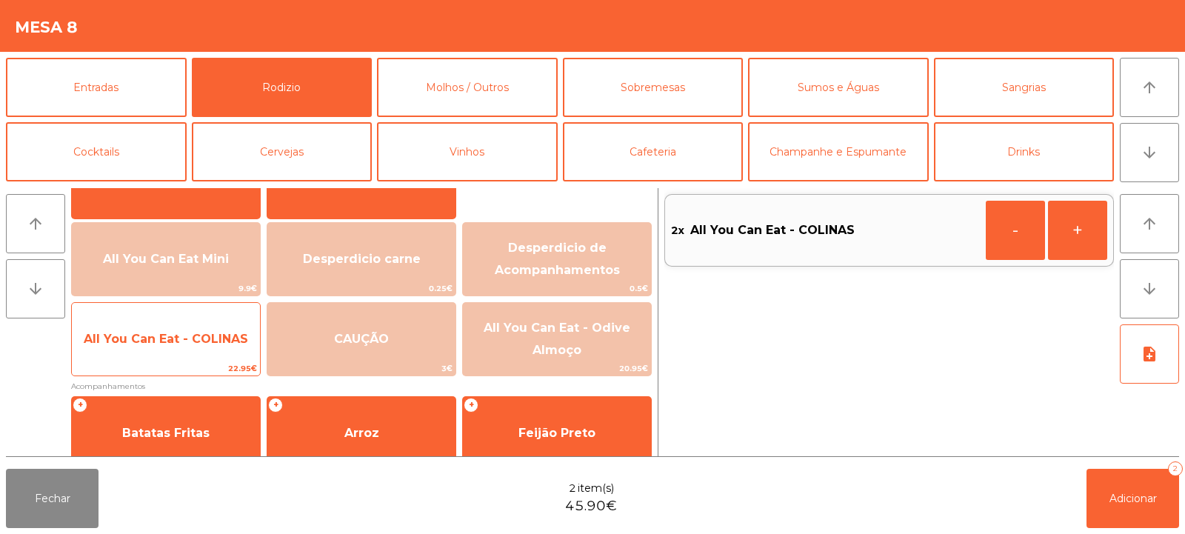
click at [186, 356] on span "All You Can Eat - COLINAS" at bounding box center [166, 339] width 188 height 40
click at [185, 357] on span "All You Can Eat - COLINAS" at bounding box center [166, 339] width 188 height 40
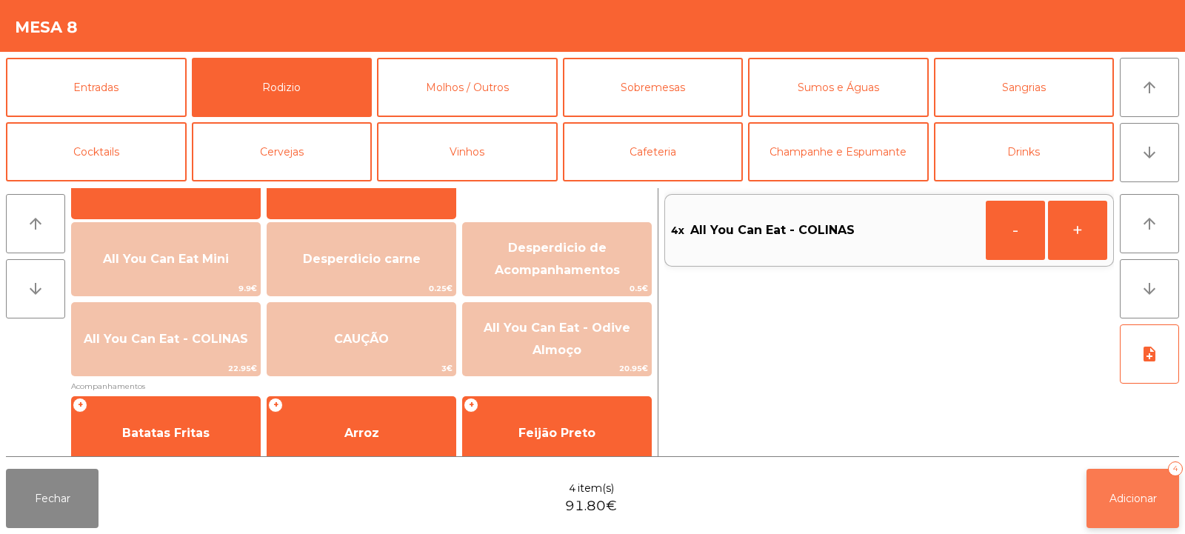
click at [1130, 504] on span "Adicionar" at bounding box center [1133, 498] width 47 height 13
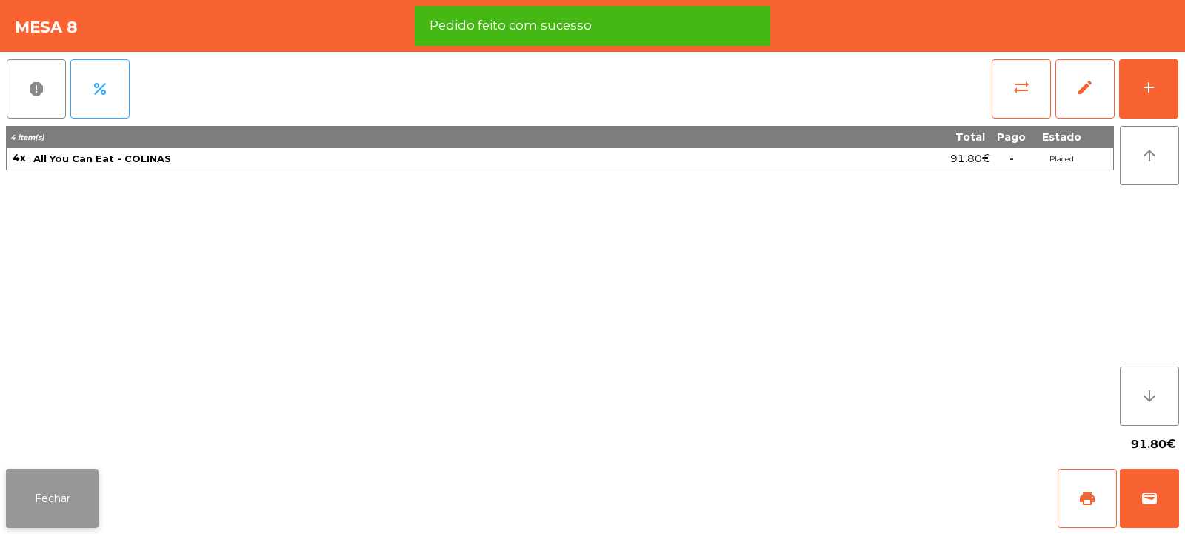
click at [74, 513] on button "Fechar" at bounding box center [52, 498] width 93 height 59
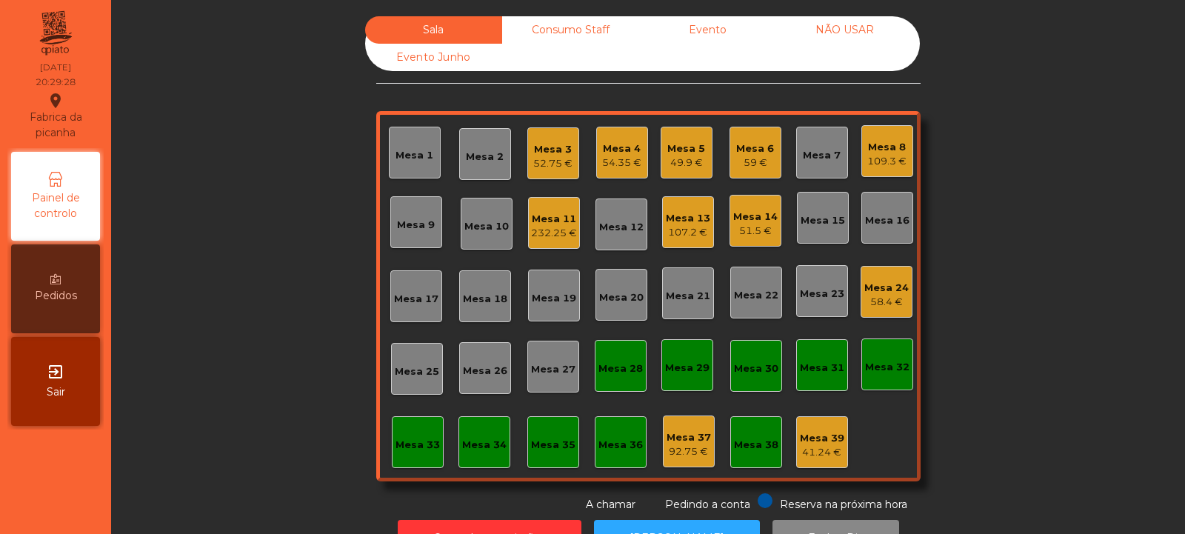
click at [552, 445] on div "Mesa 35" at bounding box center [553, 445] width 44 height 15
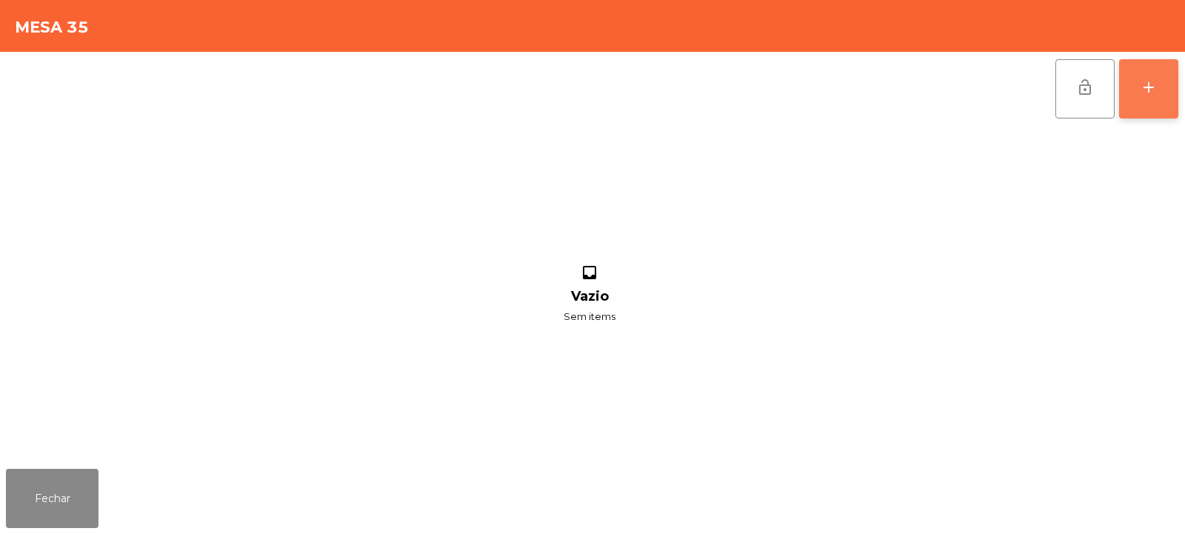
click at [1163, 82] on button "add" at bounding box center [1148, 88] width 59 height 59
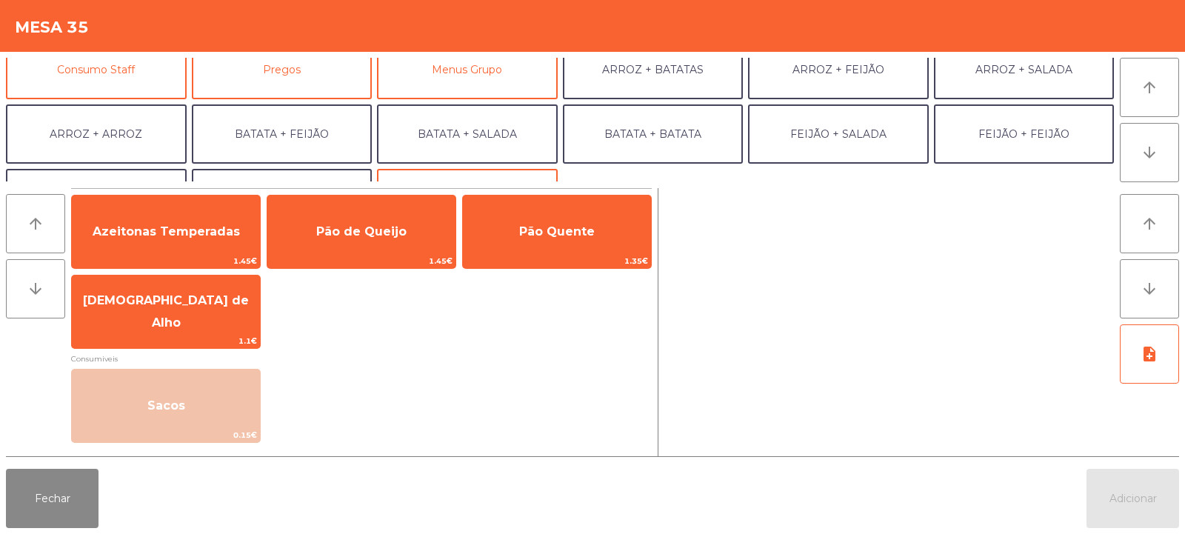
scroll to position [151, 0]
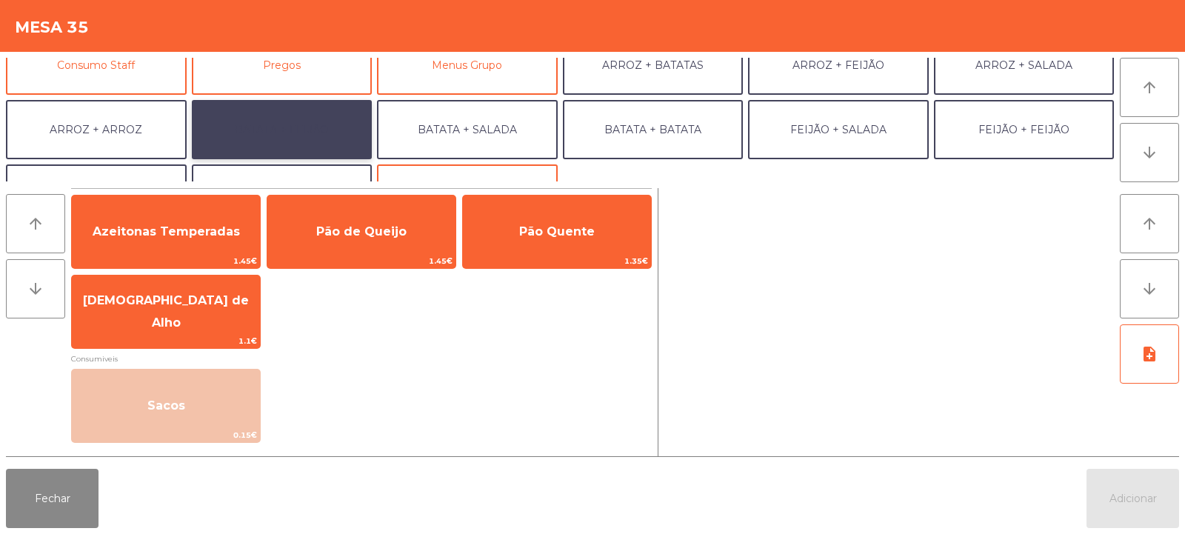
click at [282, 134] on button "BATATA + FEIJÃO" at bounding box center [282, 129] width 181 height 59
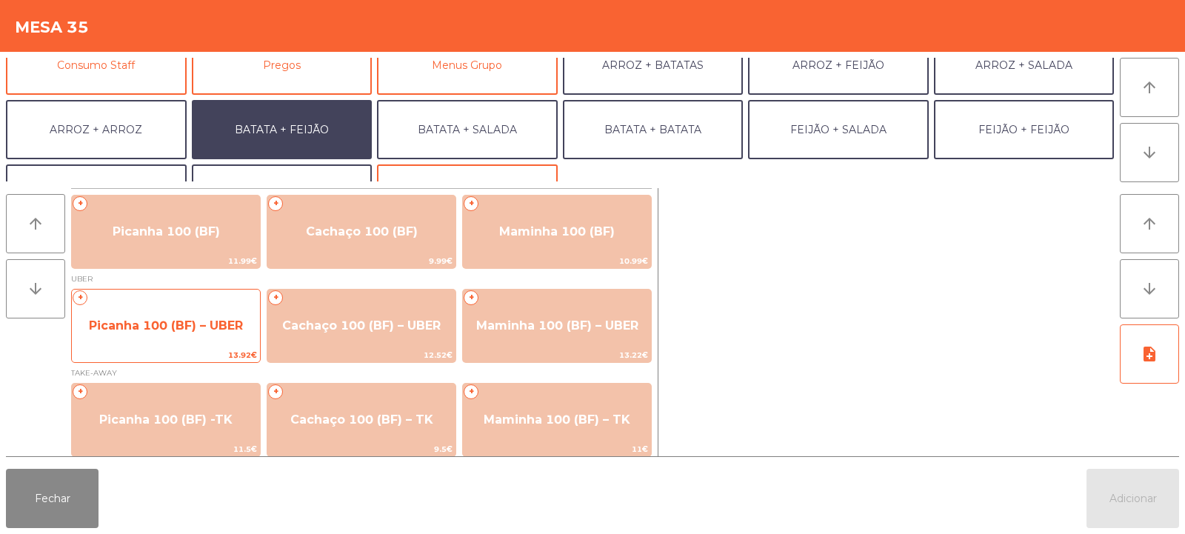
click at [144, 331] on span "Picanha 100 (BF) – UBER" at bounding box center [166, 325] width 154 height 14
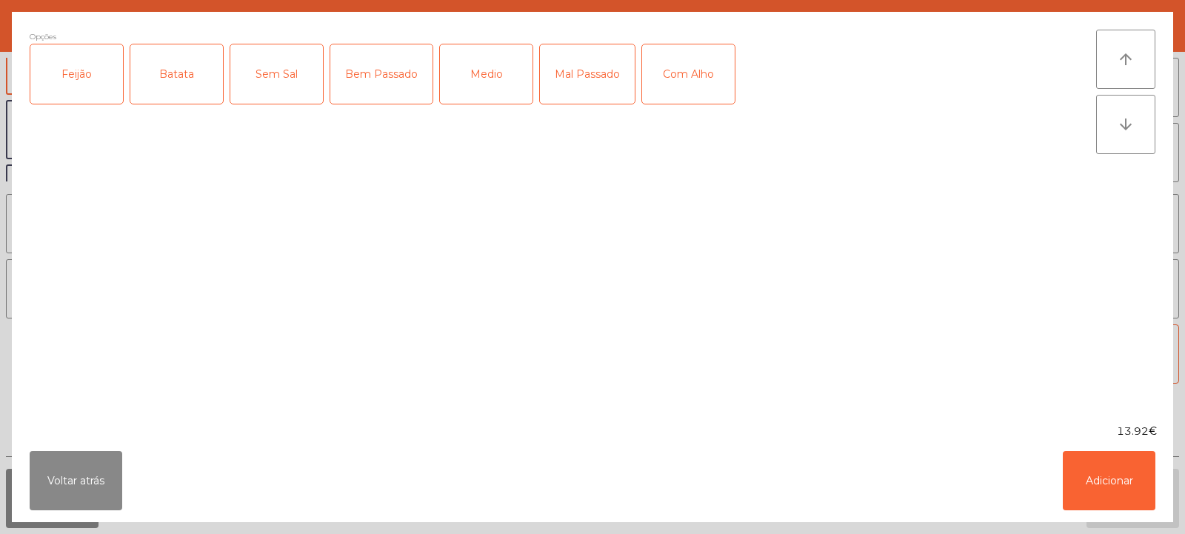
click at [86, 86] on div "Feijão" at bounding box center [76, 73] width 93 height 59
click at [162, 80] on div "Batata" at bounding box center [176, 73] width 93 height 59
click at [384, 79] on div "Bem Passado" at bounding box center [381, 73] width 102 height 59
click at [1111, 485] on button "Adicionar" at bounding box center [1109, 480] width 93 height 59
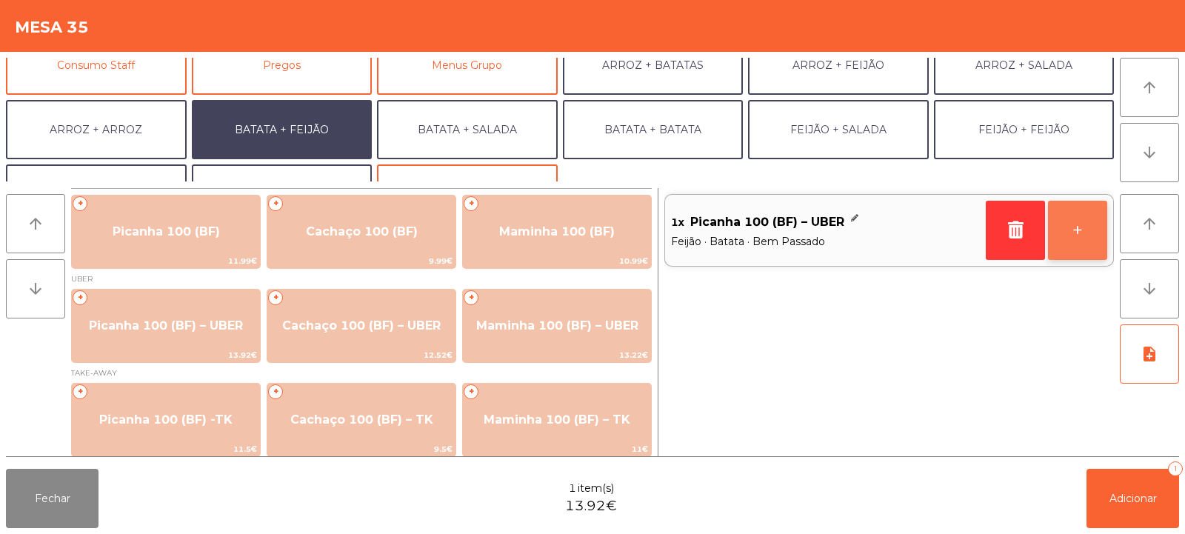
click at [1083, 221] on button "+" at bounding box center [1077, 230] width 59 height 59
click at [1093, 229] on button "+" at bounding box center [1077, 230] width 59 height 59
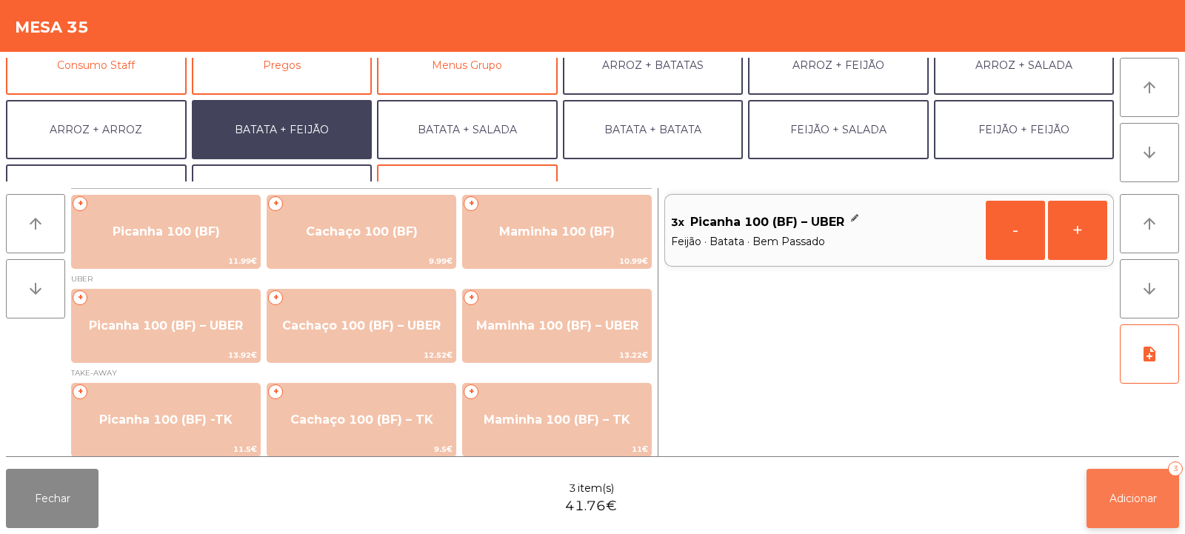
click at [1128, 499] on span "Adicionar" at bounding box center [1133, 498] width 47 height 13
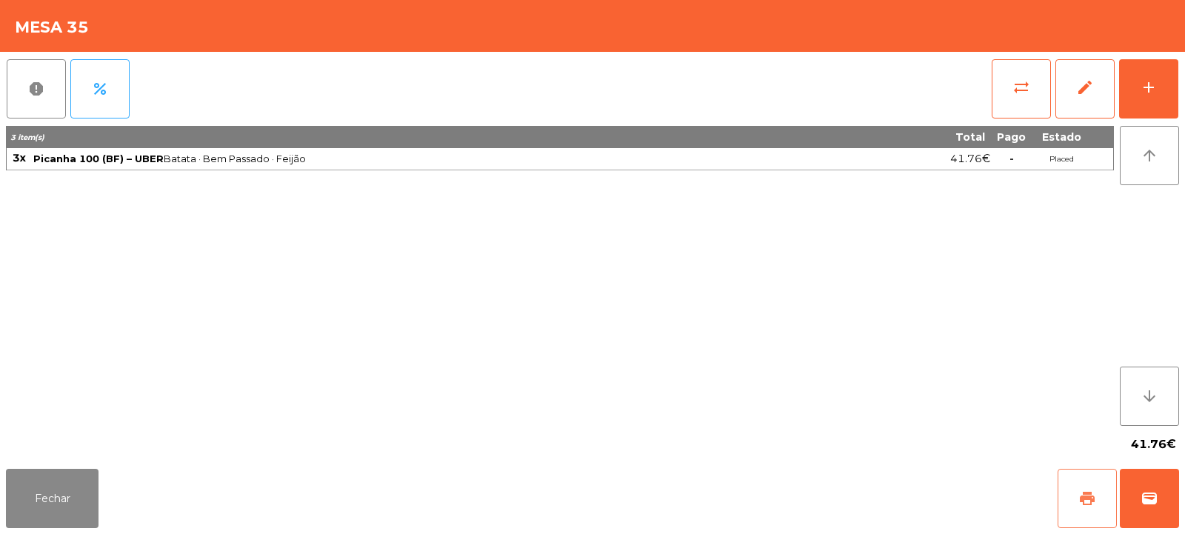
click at [1082, 493] on span "print" at bounding box center [1087, 499] width 18 height 18
click at [1170, 487] on button "wallet" at bounding box center [1149, 498] width 59 height 59
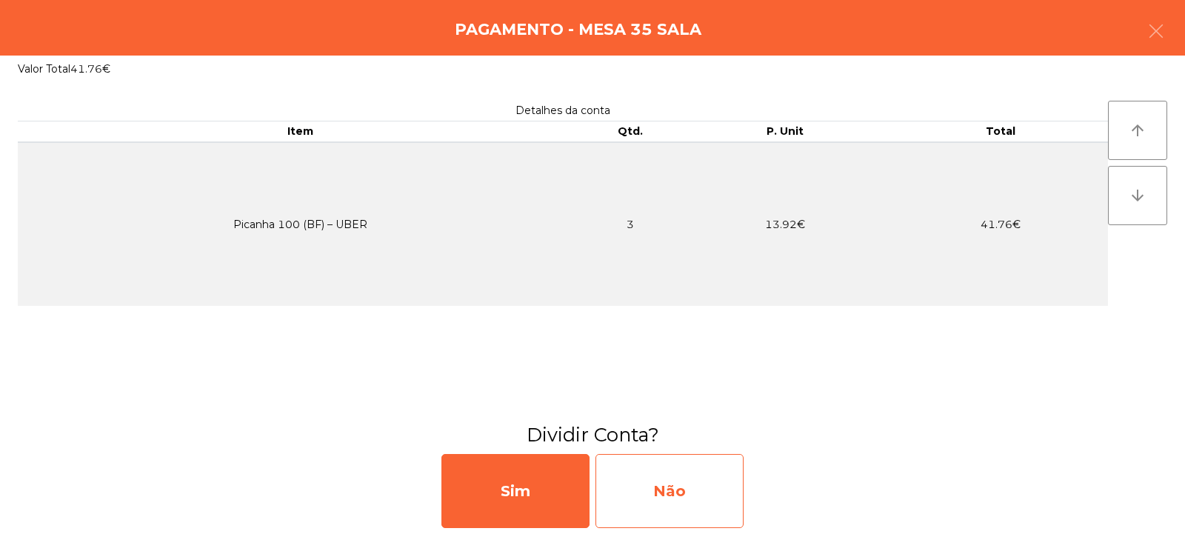
click at [668, 471] on div "Não" at bounding box center [670, 491] width 148 height 74
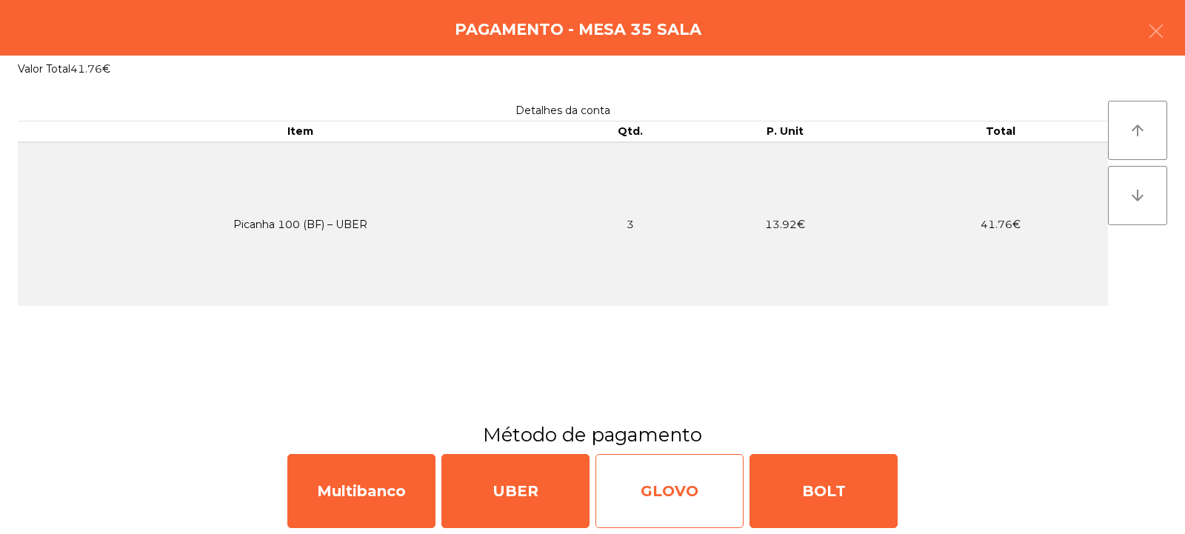
click at [664, 487] on div "GLOVO" at bounding box center [670, 491] width 148 height 74
select select "**"
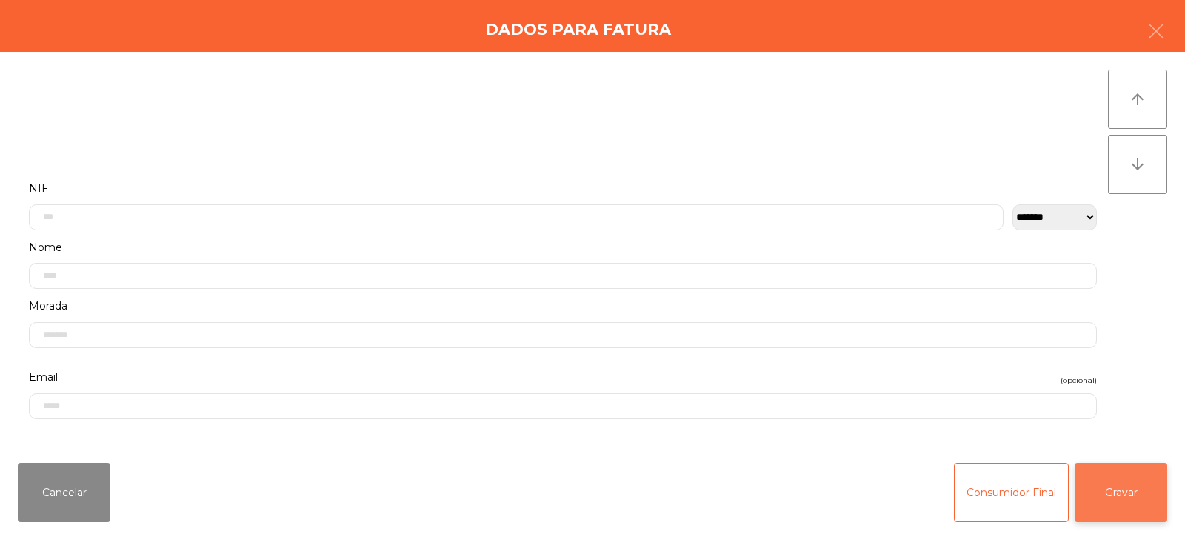
click at [1124, 487] on button "Gravar" at bounding box center [1121, 492] width 93 height 59
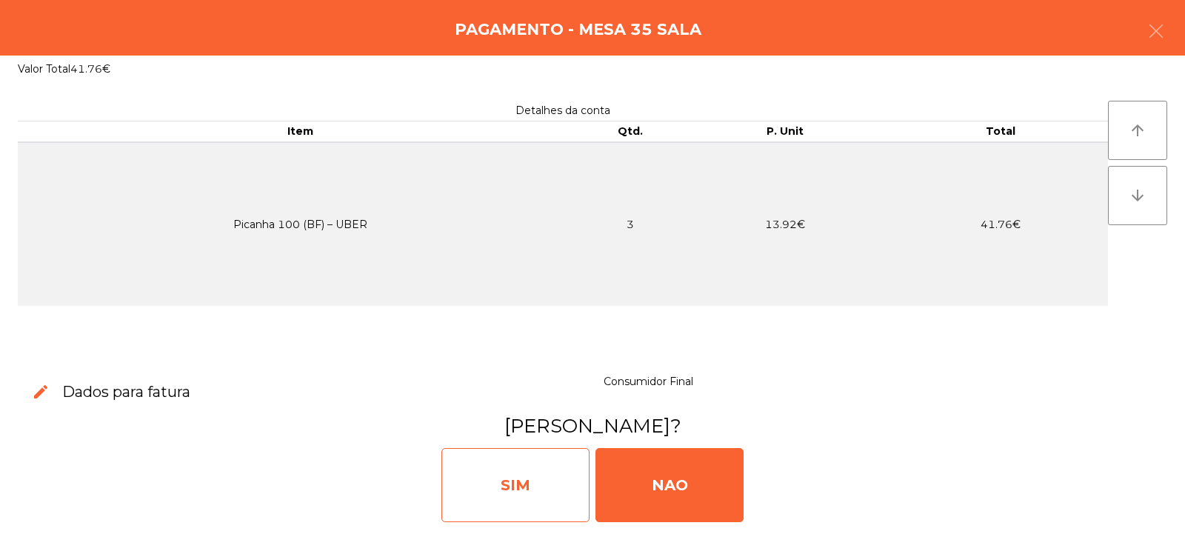
click at [520, 471] on div "SIM" at bounding box center [515, 485] width 148 height 74
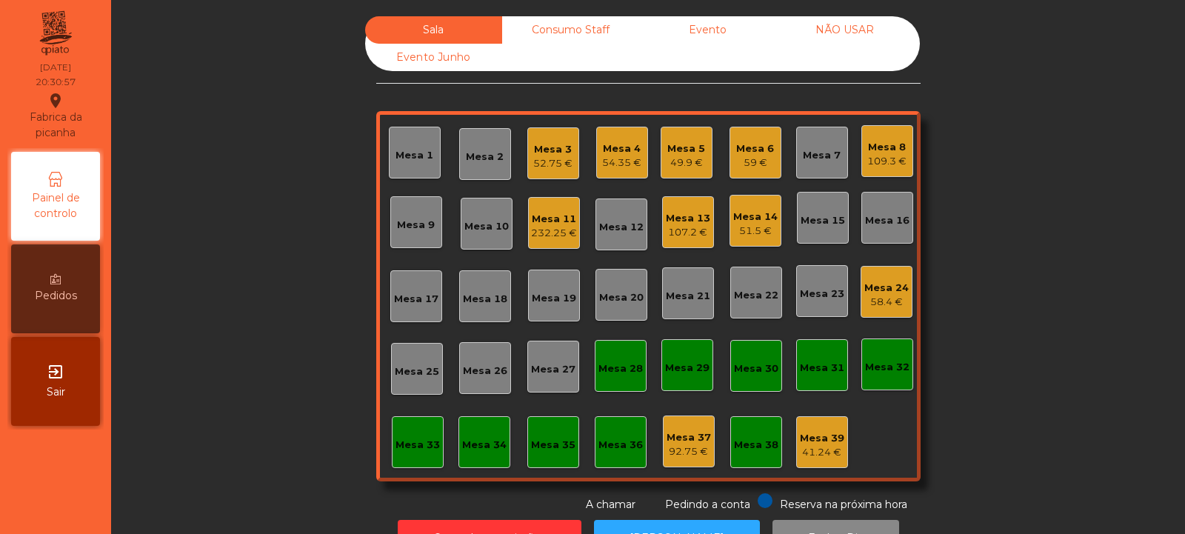
click at [755, 219] on div "Mesa 14" at bounding box center [755, 217] width 44 height 15
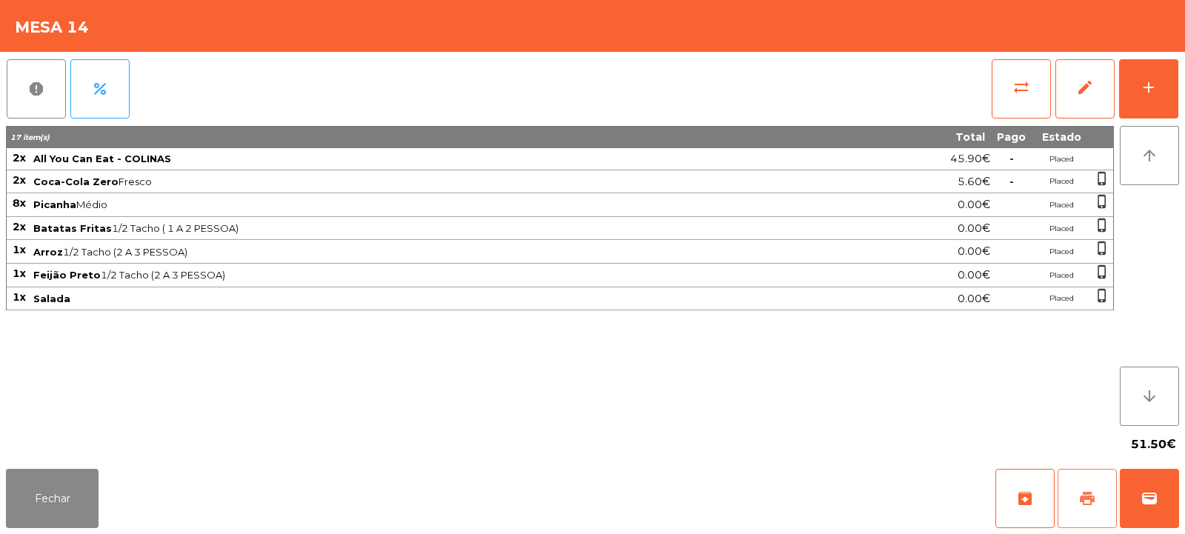
click at [1092, 493] on span "print" at bounding box center [1087, 499] width 18 height 18
click at [65, 482] on button "Fechar" at bounding box center [52, 498] width 93 height 59
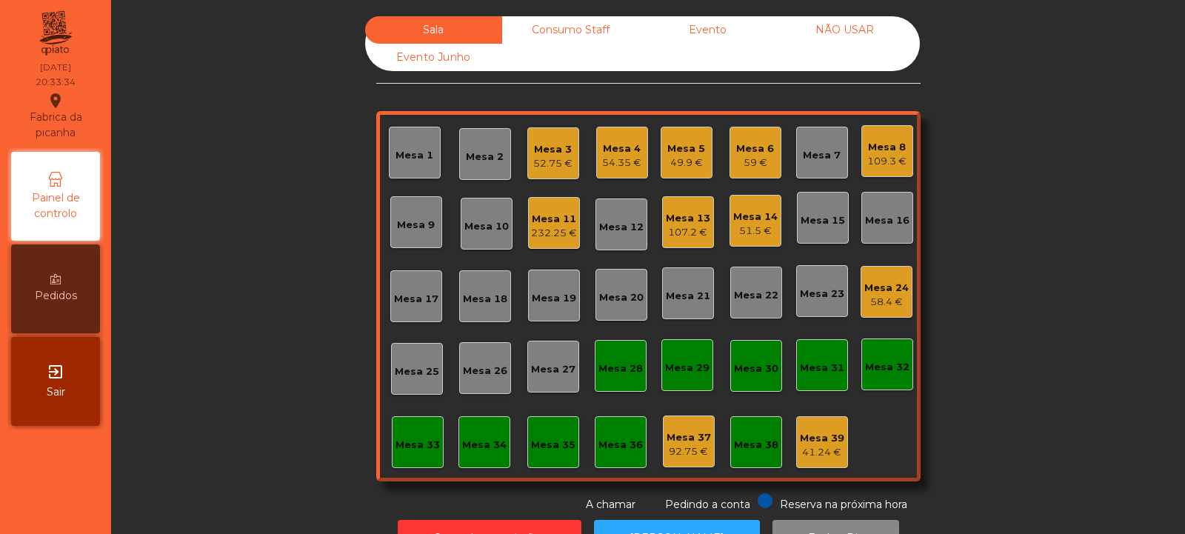
click at [471, 291] on div "Mesa 18" at bounding box center [485, 296] width 44 height 21
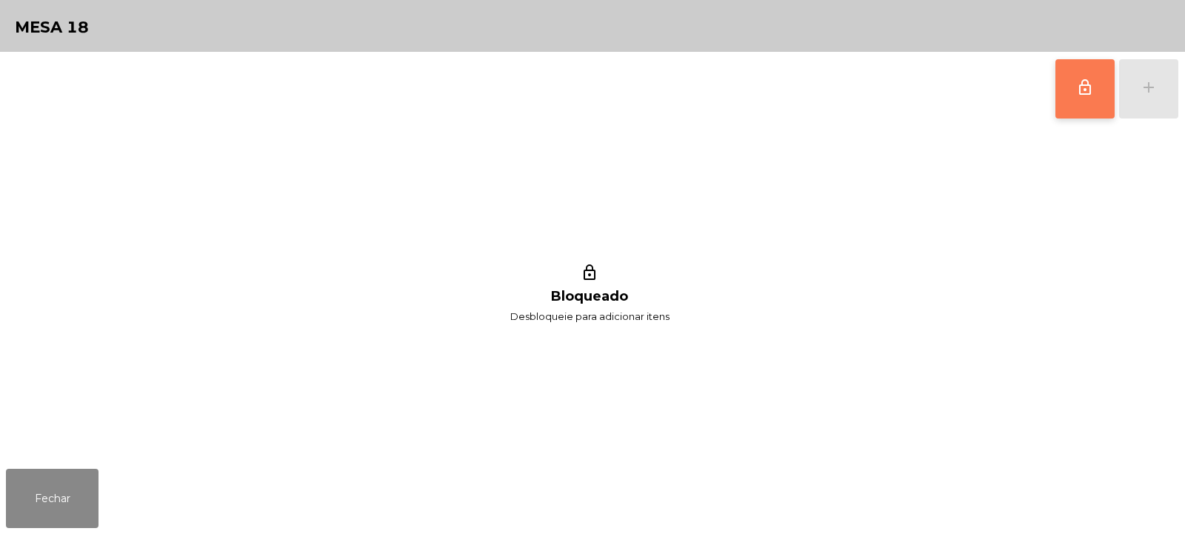
click at [1073, 108] on button "lock_outline" at bounding box center [1084, 88] width 59 height 59
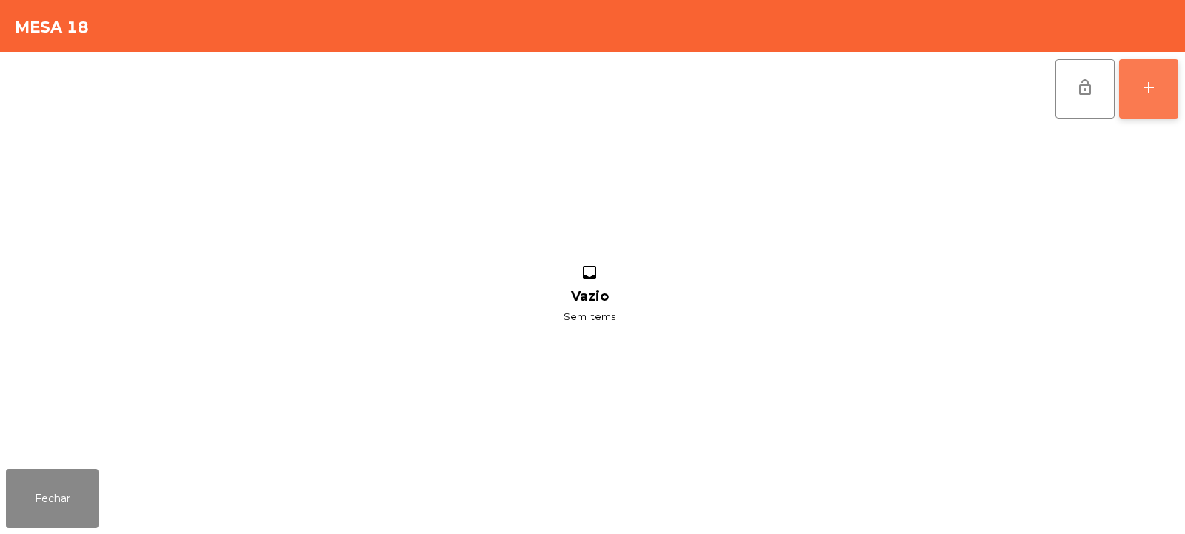
click at [1142, 95] on div "add" at bounding box center [1149, 88] width 18 height 18
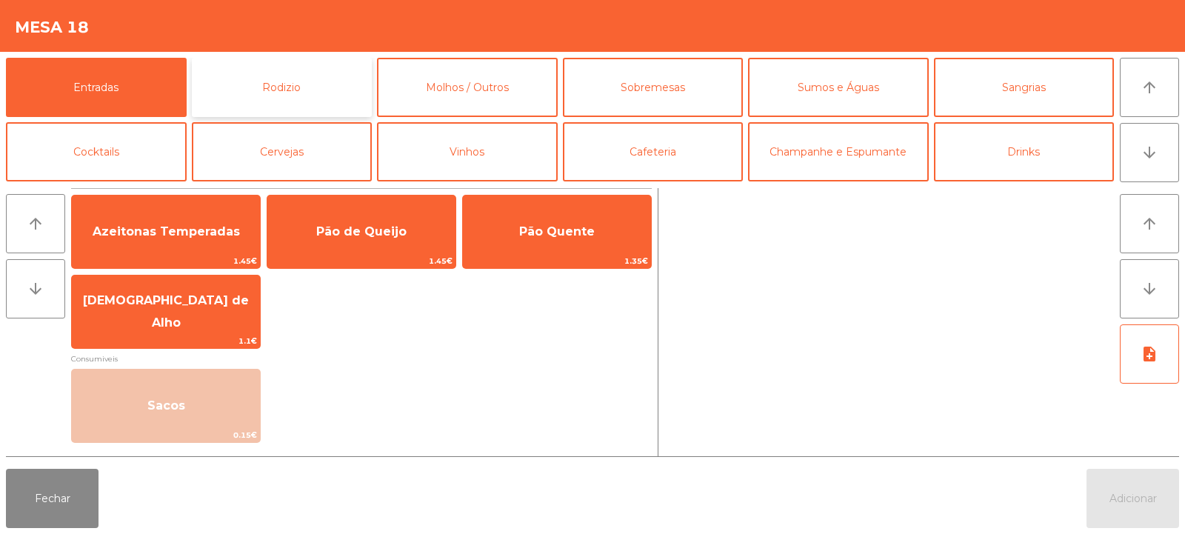
click at [300, 99] on button "Rodizio" at bounding box center [282, 87] width 181 height 59
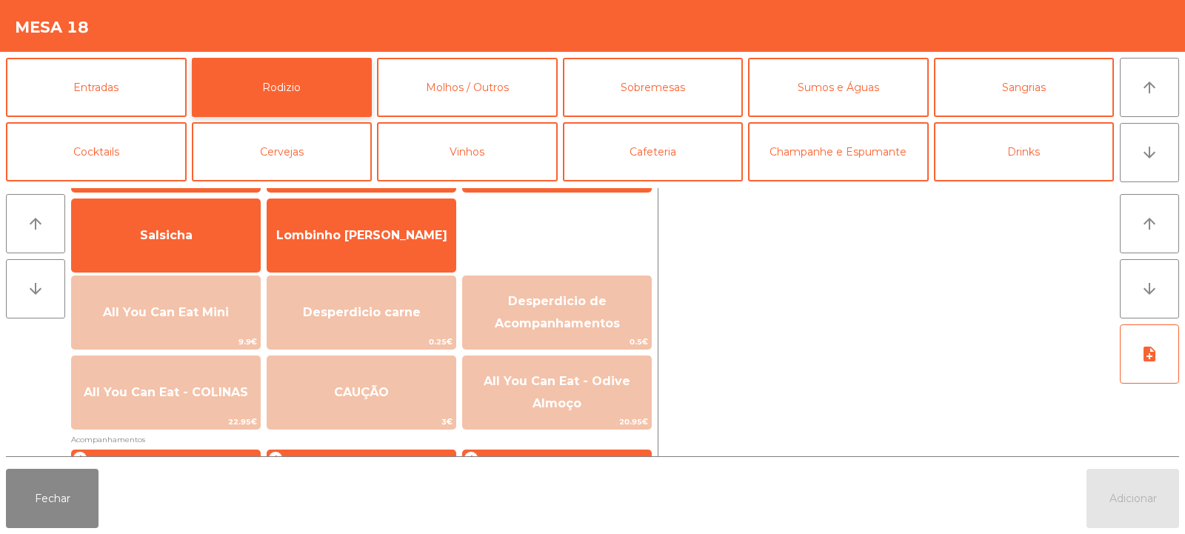
scroll to position [116, 0]
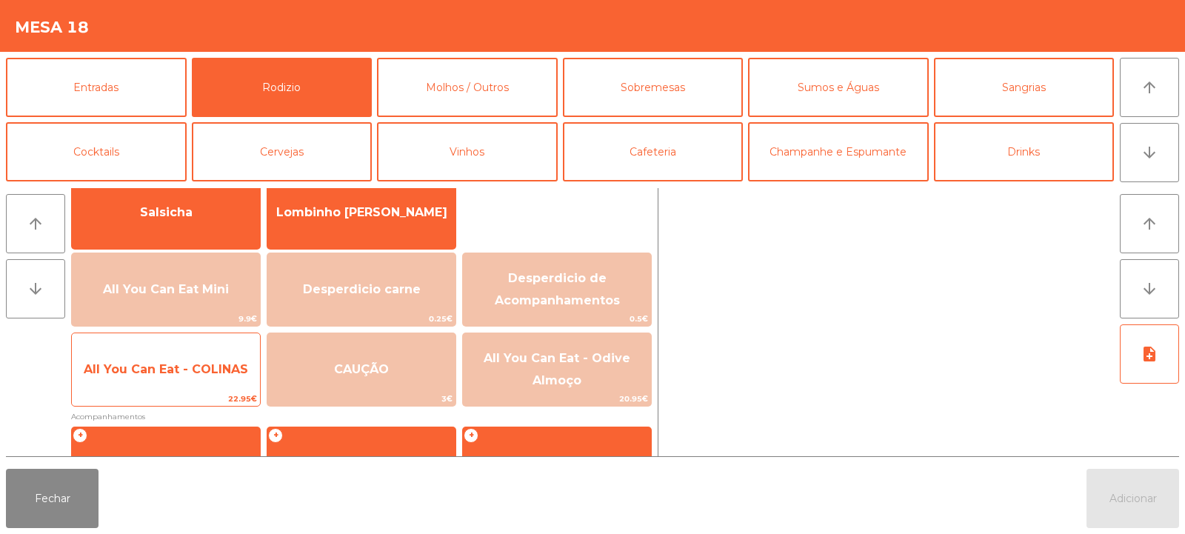
click at [170, 370] on span "All You Can Eat - COLINAS" at bounding box center [166, 369] width 164 height 14
click at [176, 372] on span "All You Can Eat - COLINAS" at bounding box center [166, 369] width 164 height 14
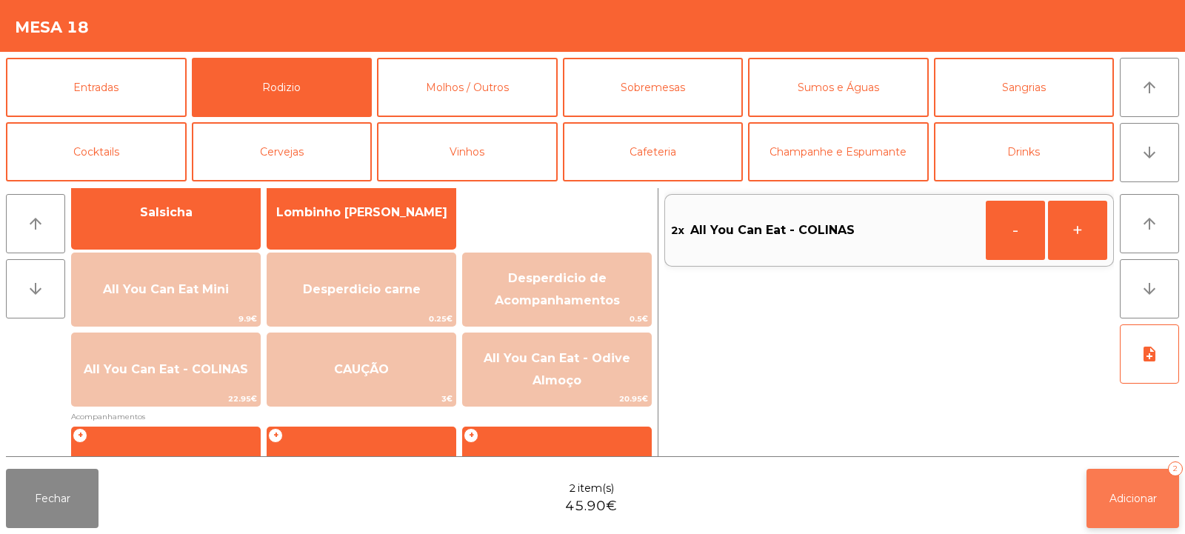
click at [1124, 498] on span "Adicionar" at bounding box center [1133, 498] width 47 height 13
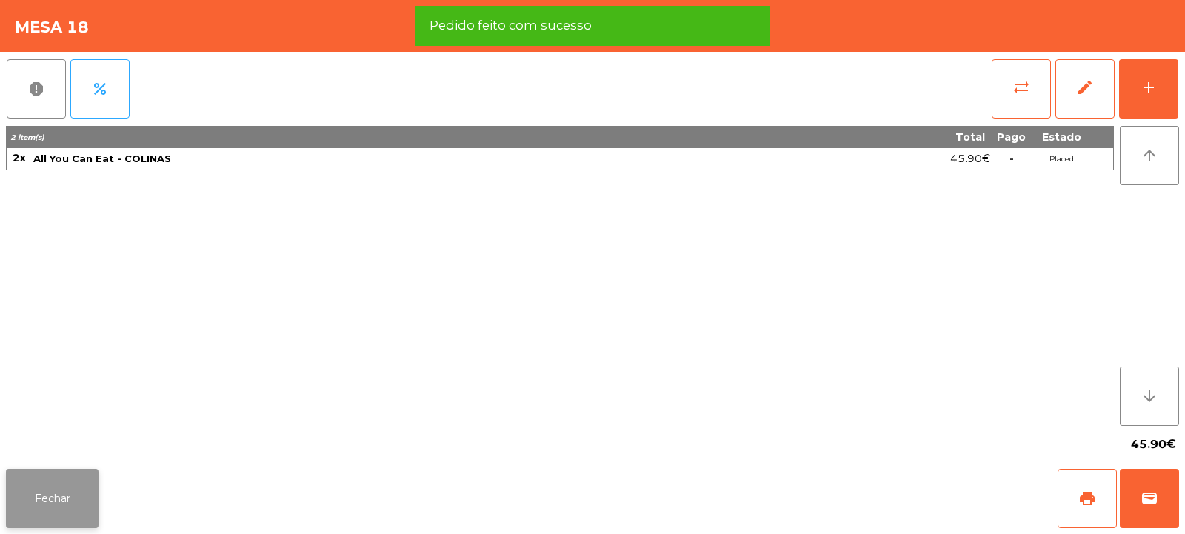
click at [38, 494] on button "Fechar" at bounding box center [52, 498] width 93 height 59
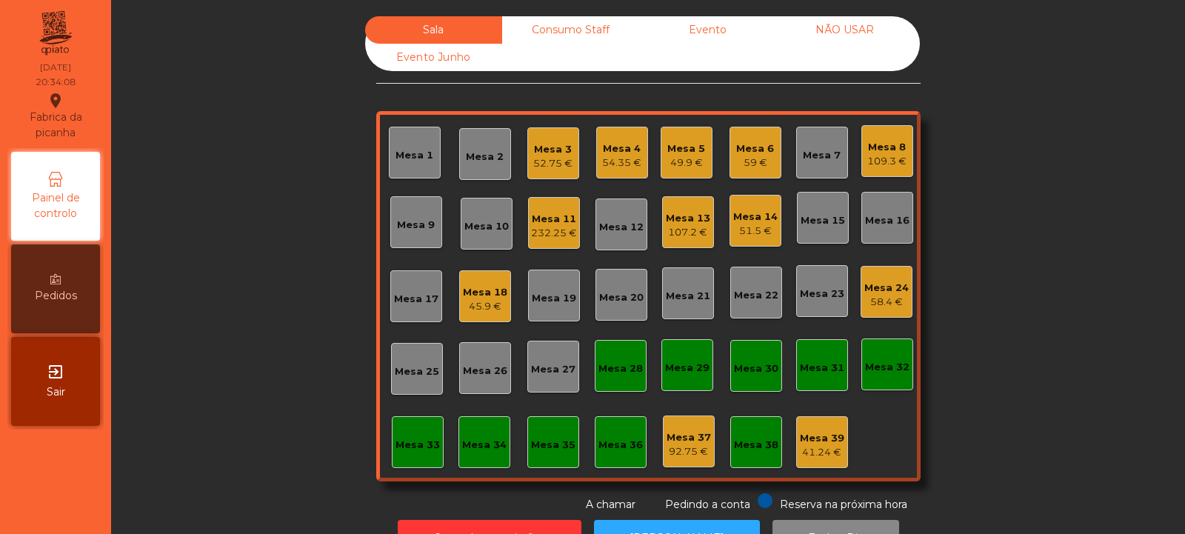
scroll to position [50, 0]
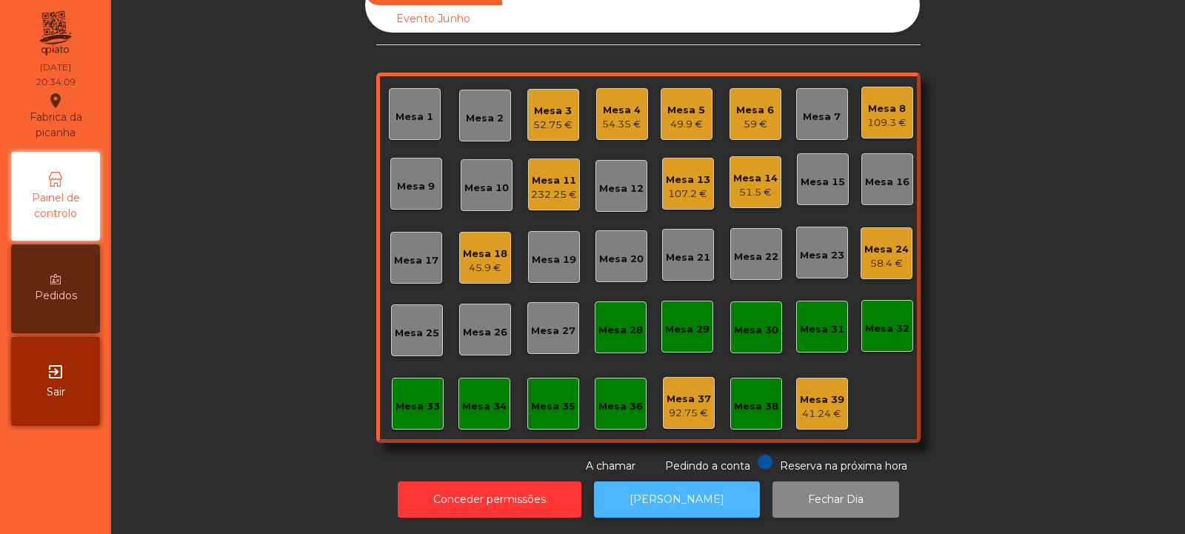
click at [681, 484] on button "[PERSON_NAME]" at bounding box center [677, 499] width 166 height 36
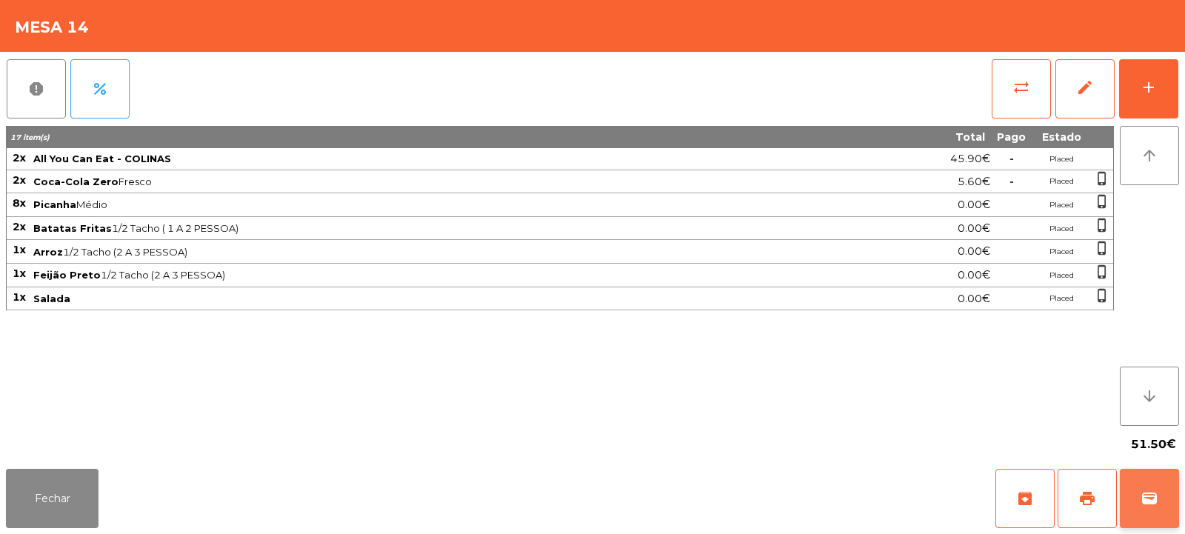
click at [1160, 493] on button "wallet" at bounding box center [1149, 498] width 59 height 59
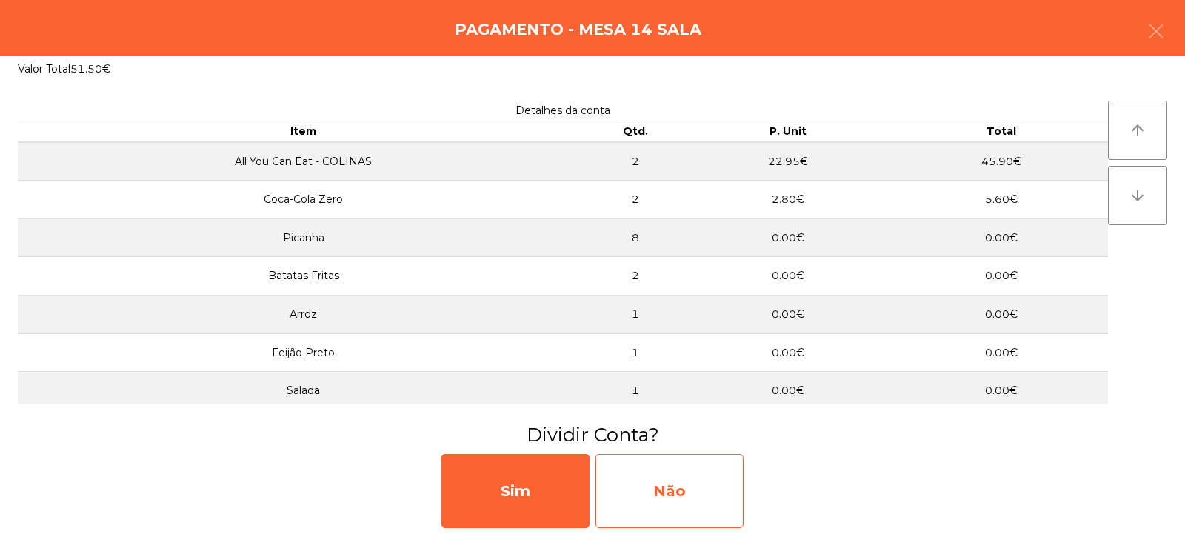
click at [653, 489] on div "Não" at bounding box center [670, 491] width 148 height 74
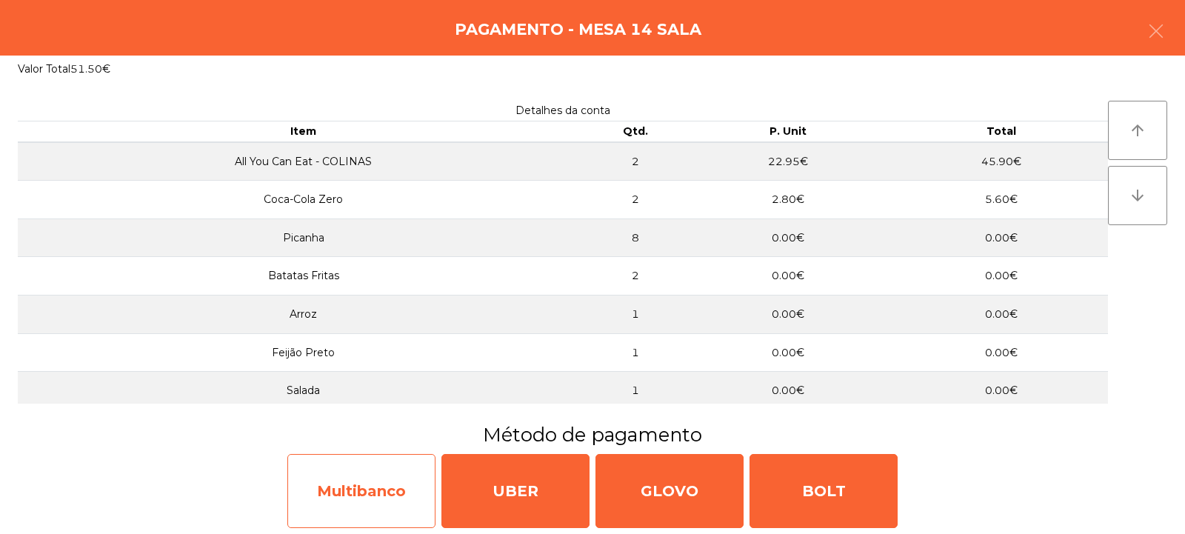
click at [347, 492] on div "Multibanco" at bounding box center [361, 491] width 148 height 74
select select "**"
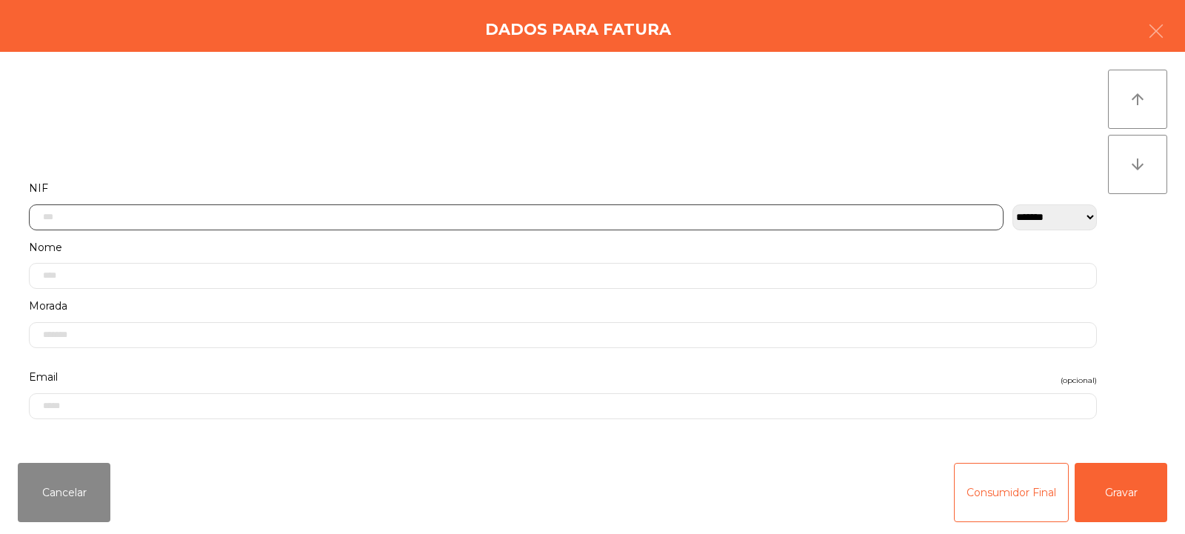
click at [659, 213] on input "text" at bounding box center [516, 217] width 975 height 26
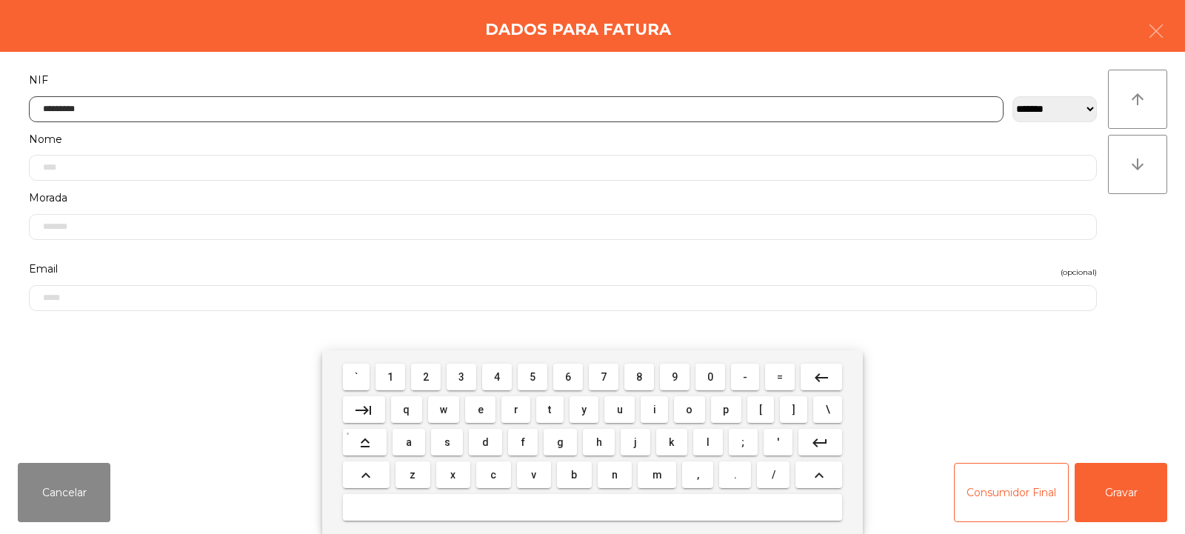
type input "*********"
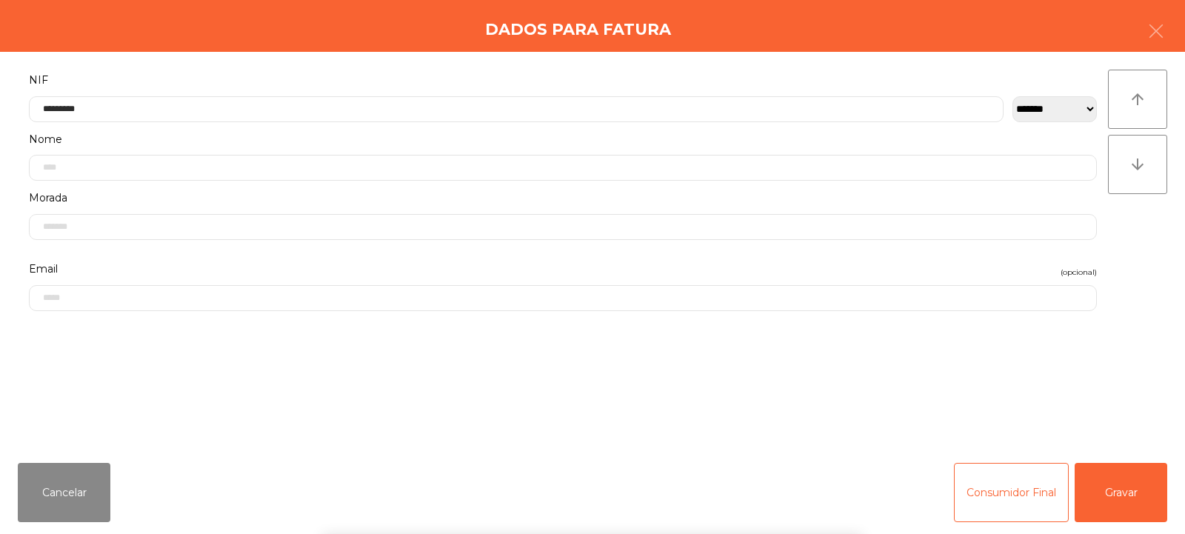
click at [1147, 258] on div "arrow_upward arrow_downward" at bounding box center [1137, 252] width 59 height 364
click at [1114, 499] on button "Gravar" at bounding box center [1121, 492] width 93 height 59
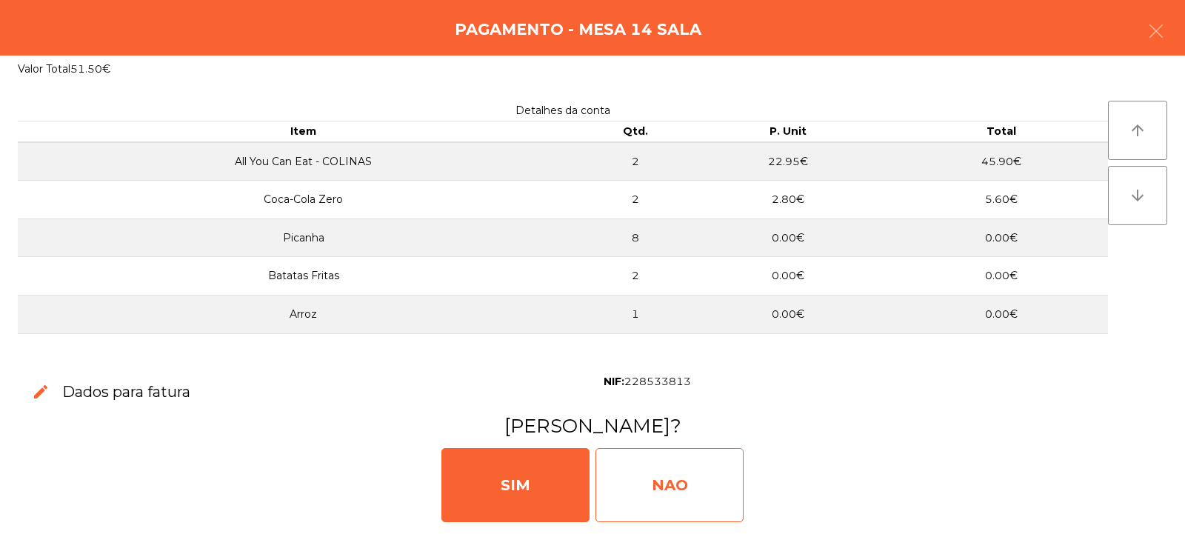
click at [664, 482] on div "NAO" at bounding box center [670, 485] width 148 height 74
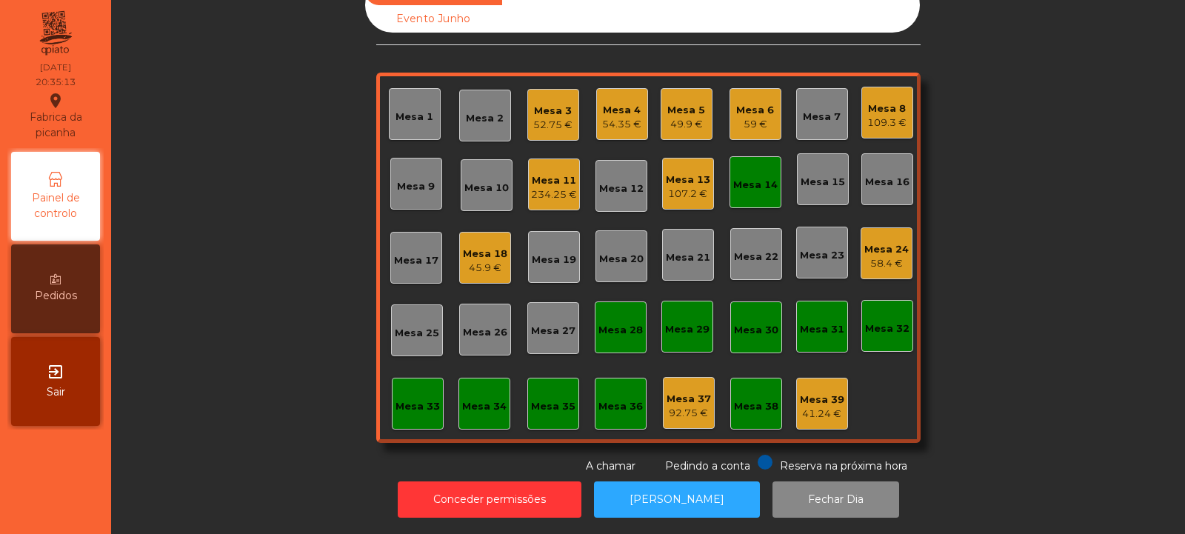
scroll to position [0, 0]
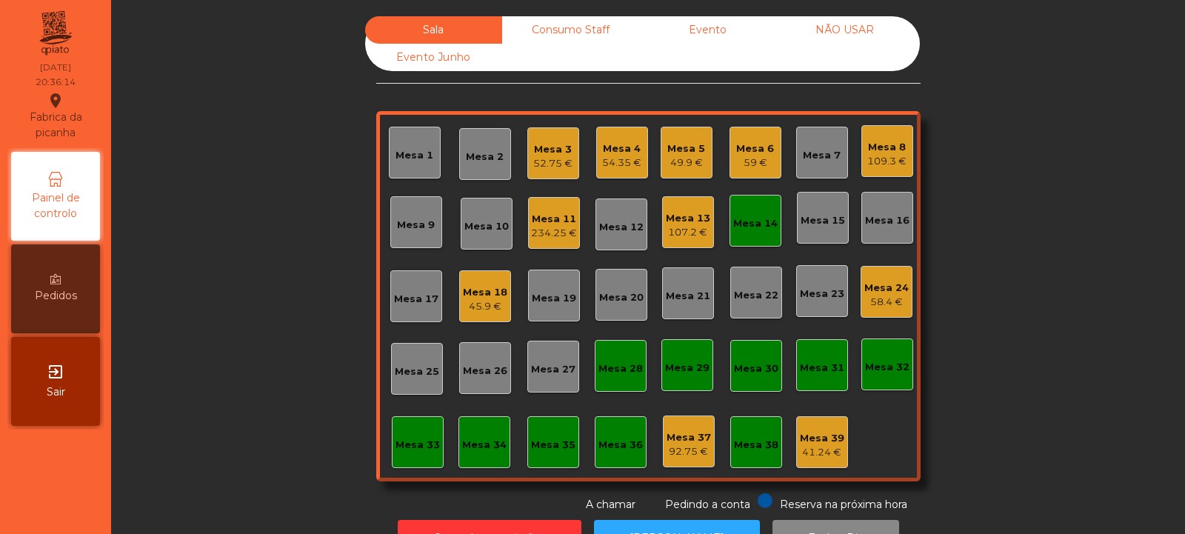
click at [750, 227] on div "Mesa 14" at bounding box center [755, 223] width 44 height 15
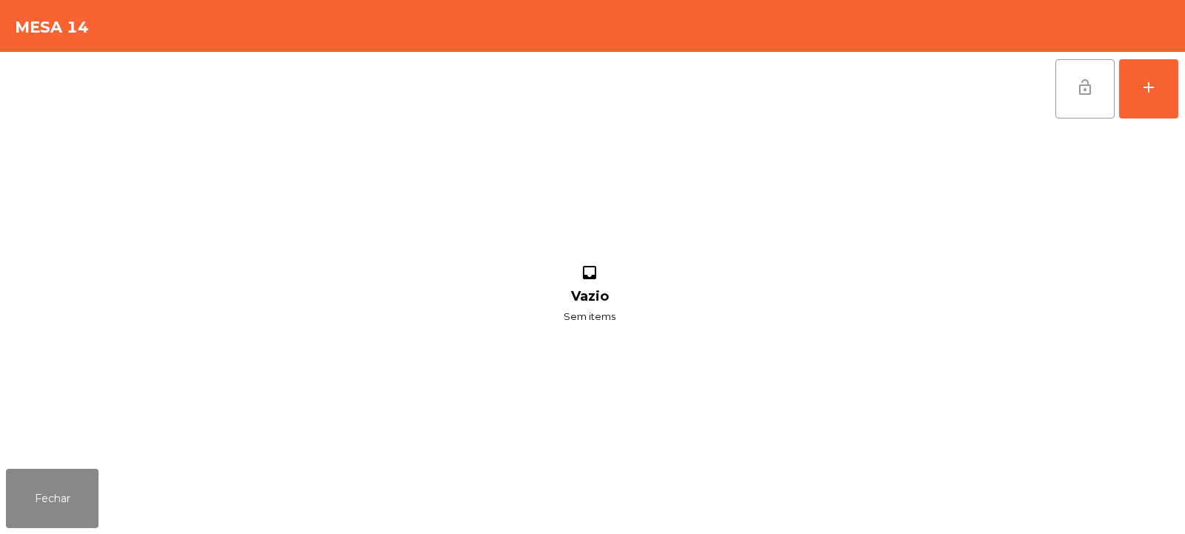
click at [1087, 81] on span "lock_open" at bounding box center [1085, 88] width 18 height 18
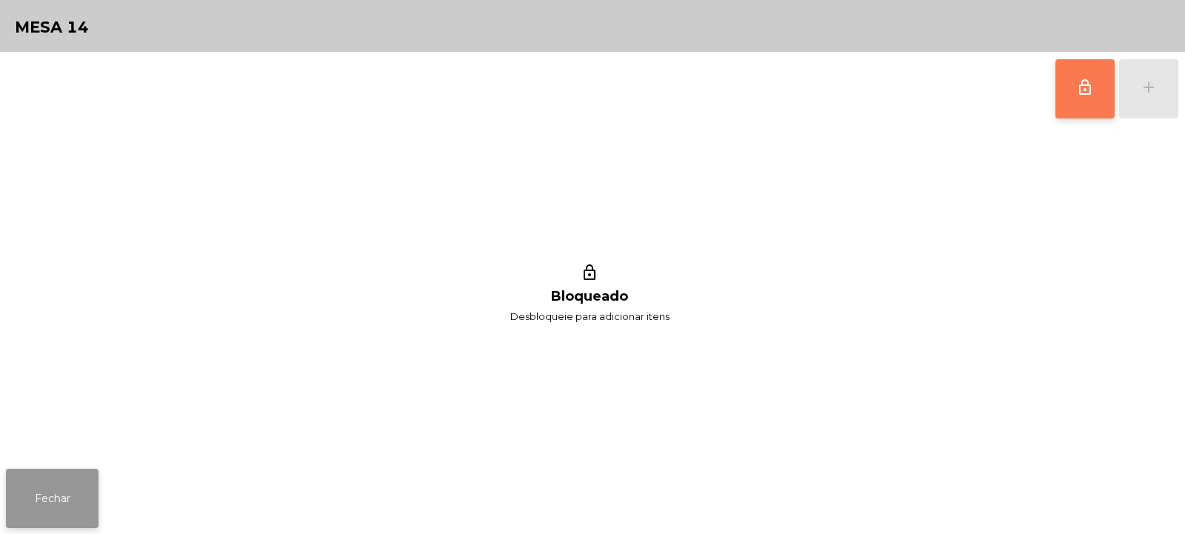
click at [68, 513] on button "Fechar" at bounding box center [52, 498] width 93 height 59
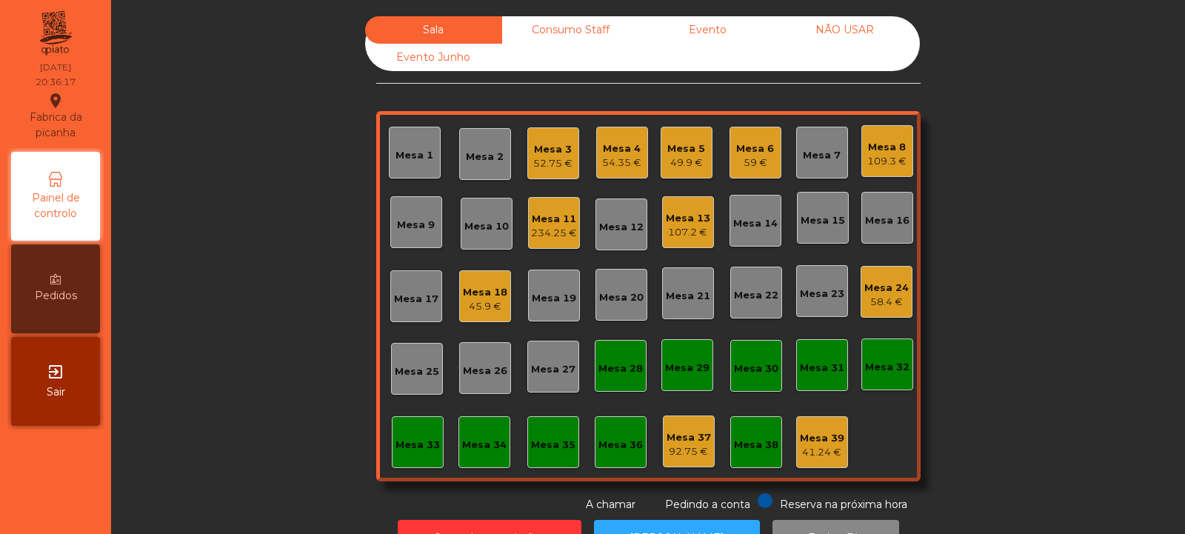
scroll to position [50, 0]
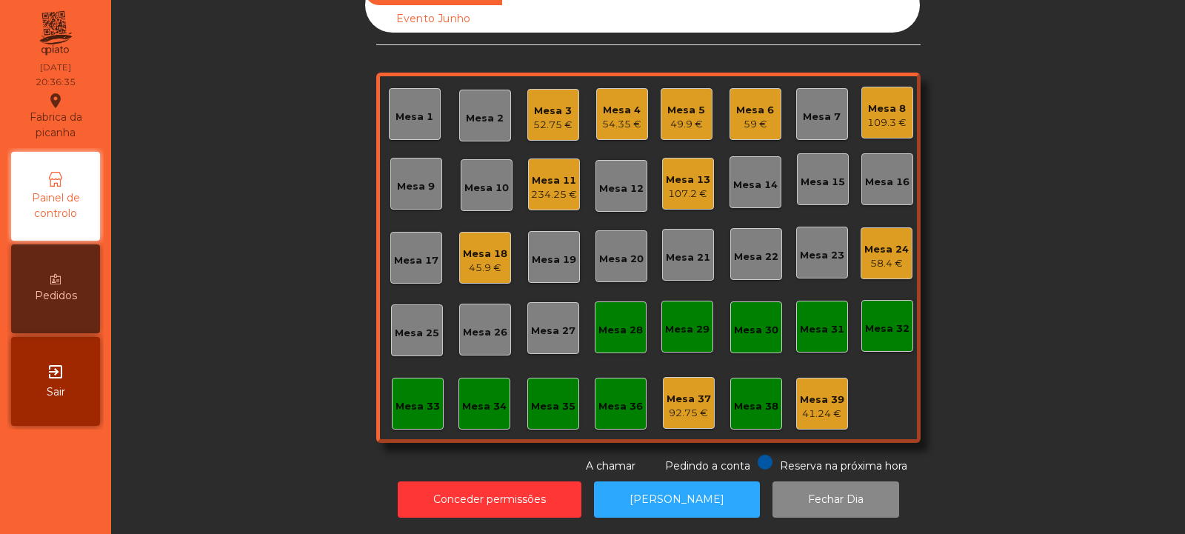
click at [744, 104] on div "Mesa 6" at bounding box center [755, 110] width 38 height 15
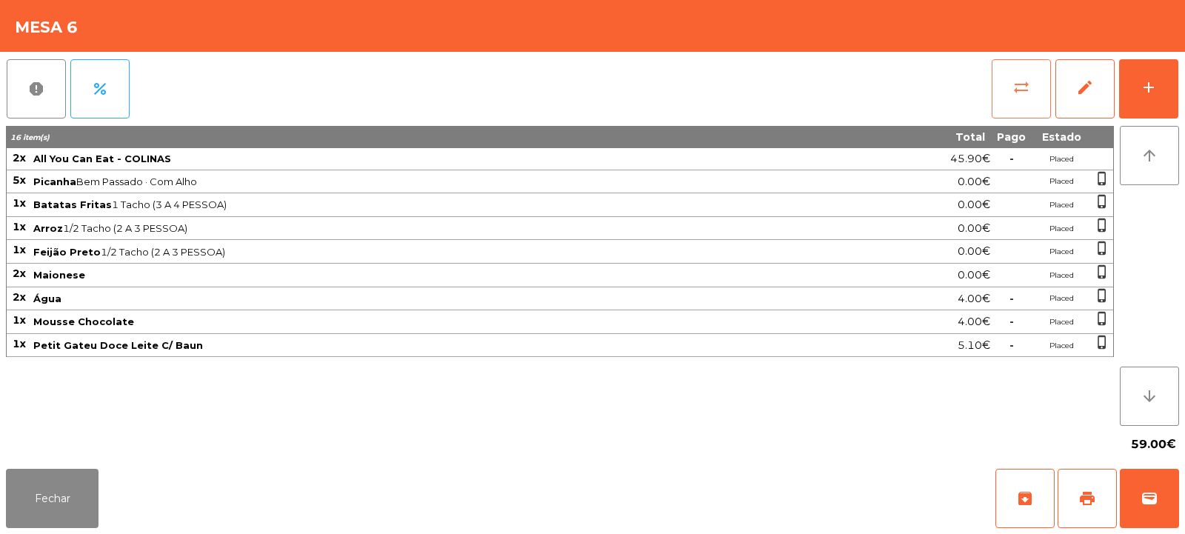
click at [1015, 85] on span "sync_alt" at bounding box center [1022, 88] width 18 height 18
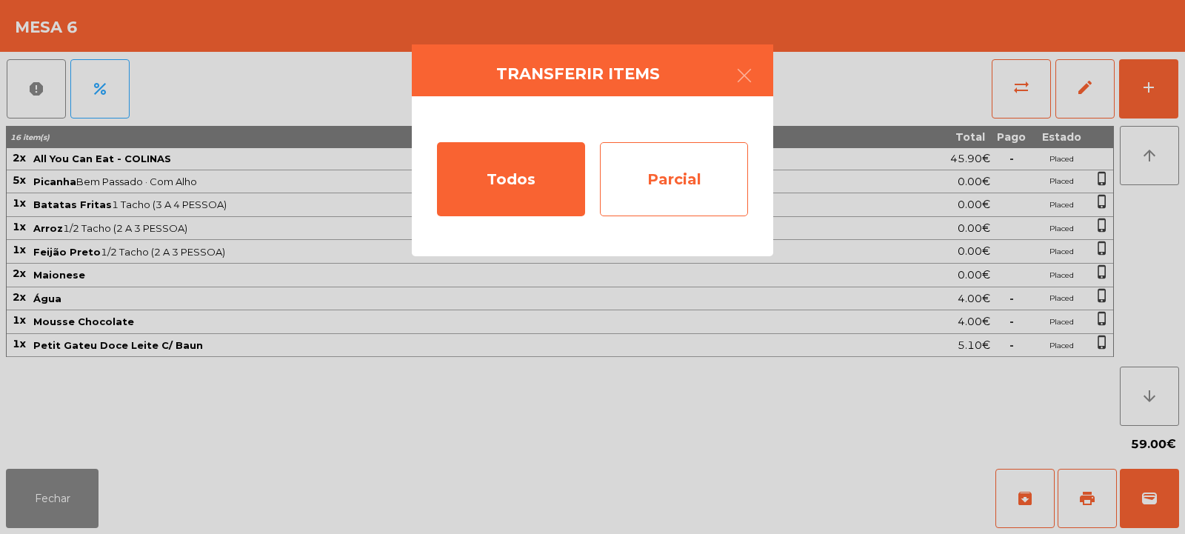
click at [658, 181] on div "Parcial" at bounding box center [674, 179] width 148 height 74
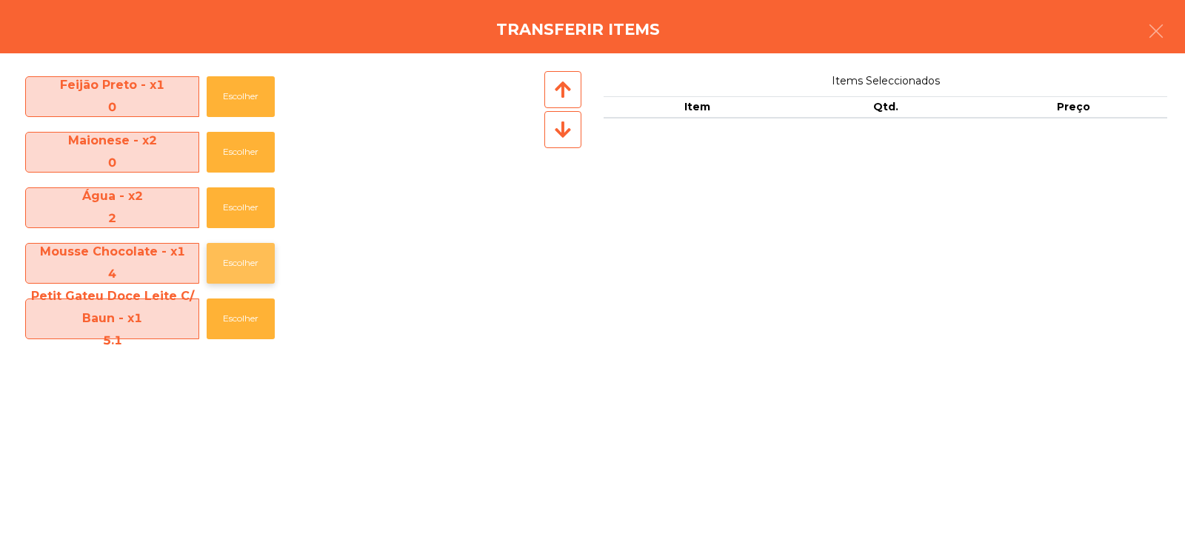
click at [240, 265] on button "Escolher" at bounding box center [241, 263] width 68 height 41
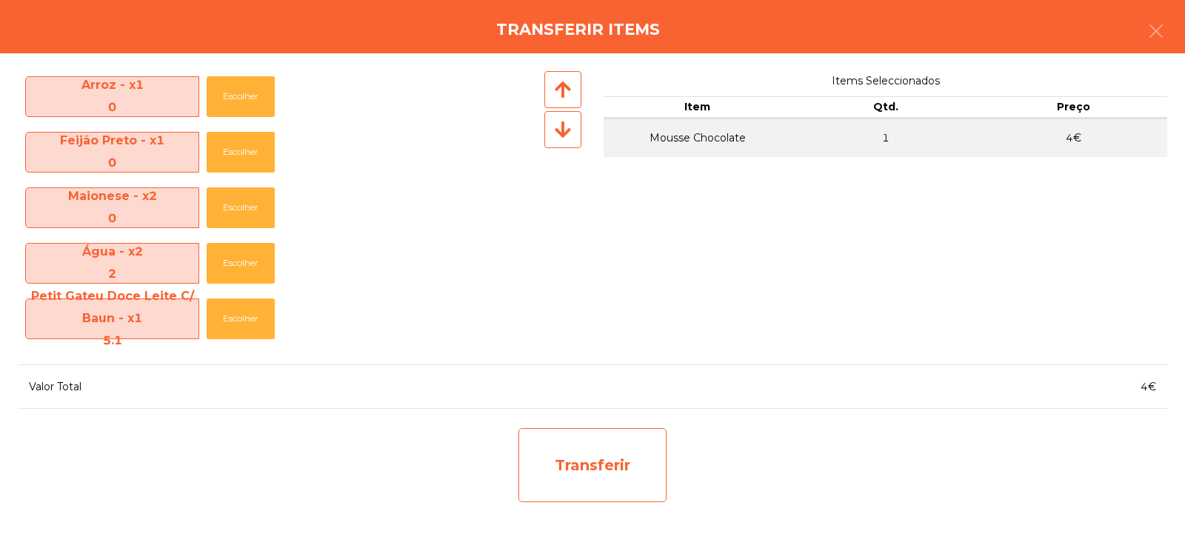
click at [589, 470] on div "Transferir" at bounding box center [592, 465] width 148 height 74
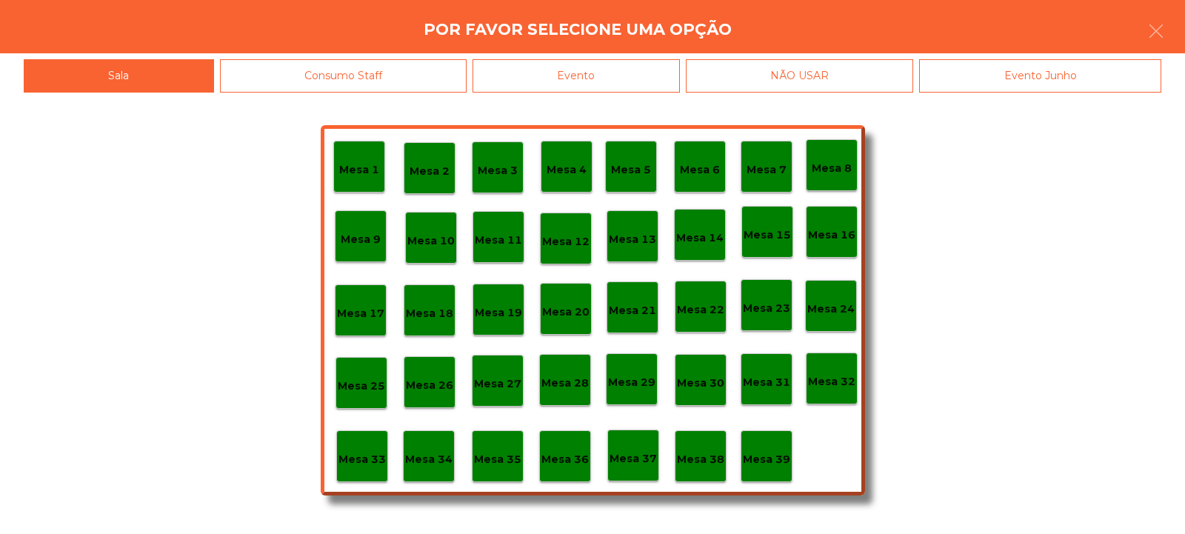
click at [630, 466] on p "Mesa 37" at bounding box center [633, 458] width 47 height 17
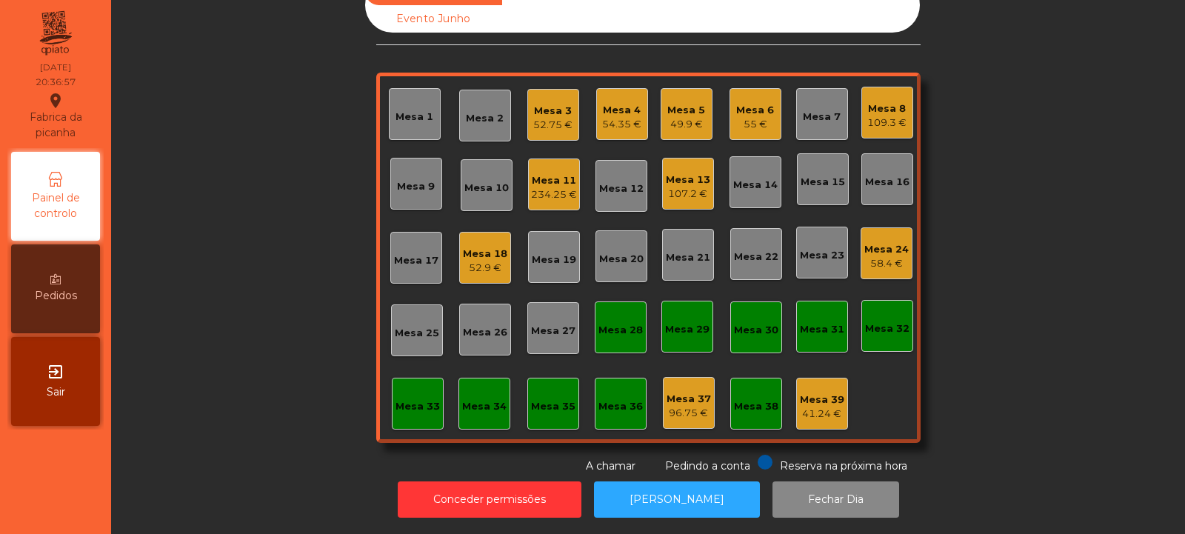
click at [616, 252] on div "Mesa 20" at bounding box center [621, 259] width 44 height 15
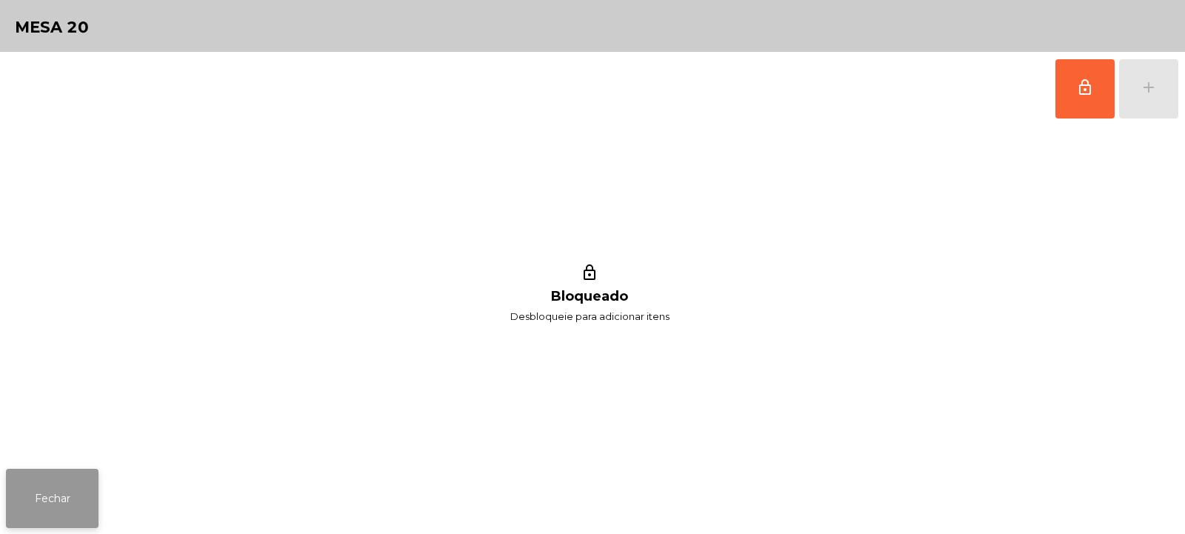
click at [33, 519] on button "Fechar" at bounding box center [52, 498] width 93 height 59
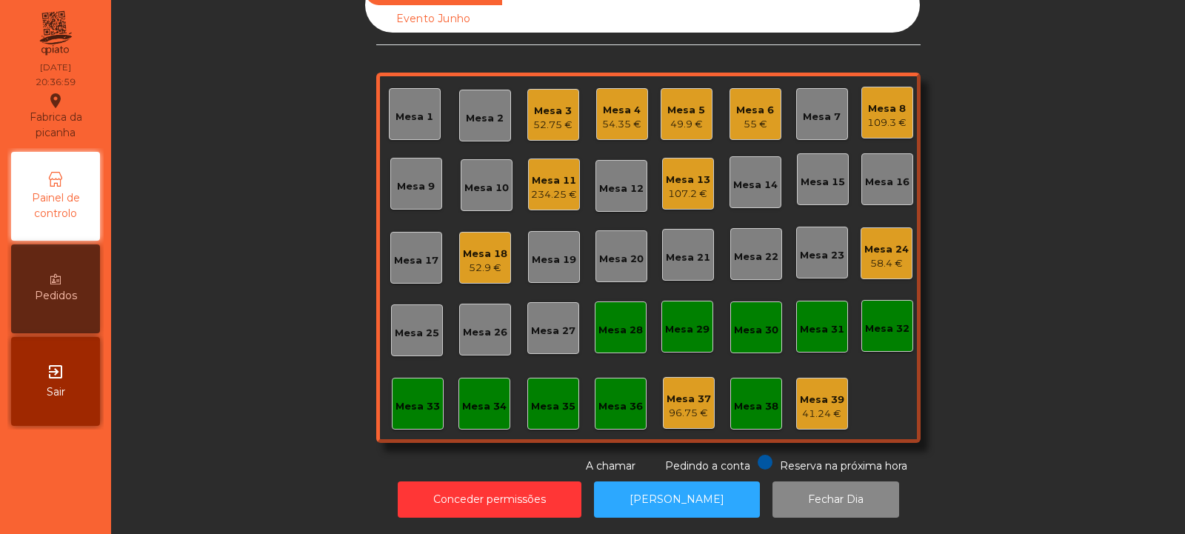
click at [602, 176] on div "Mesa 12" at bounding box center [621, 186] width 44 height 21
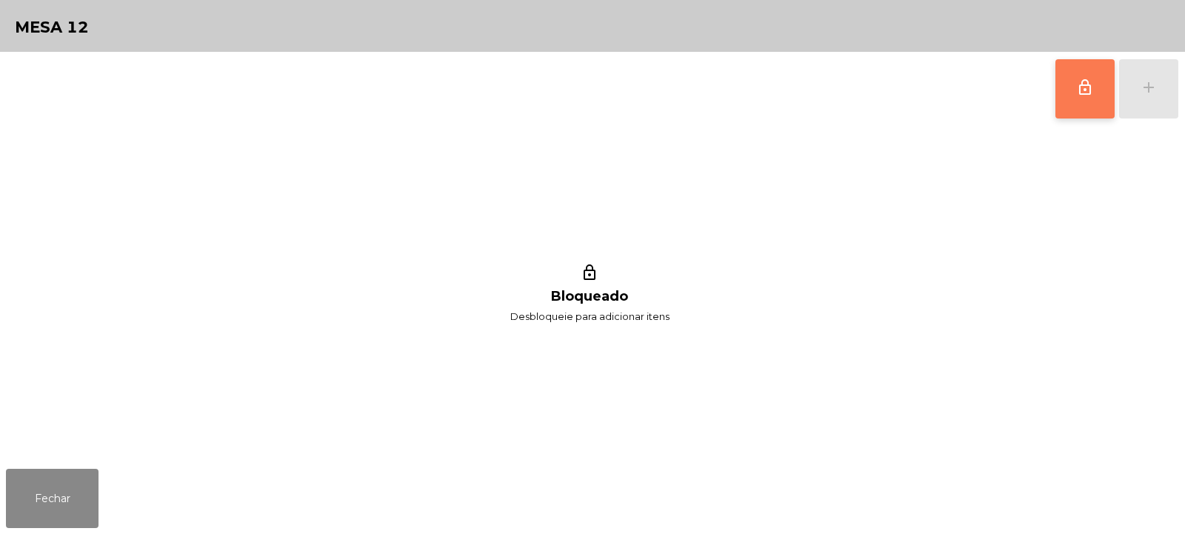
click at [1078, 89] on span "lock_outline" at bounding box center [1085, 88] width 18 height 18
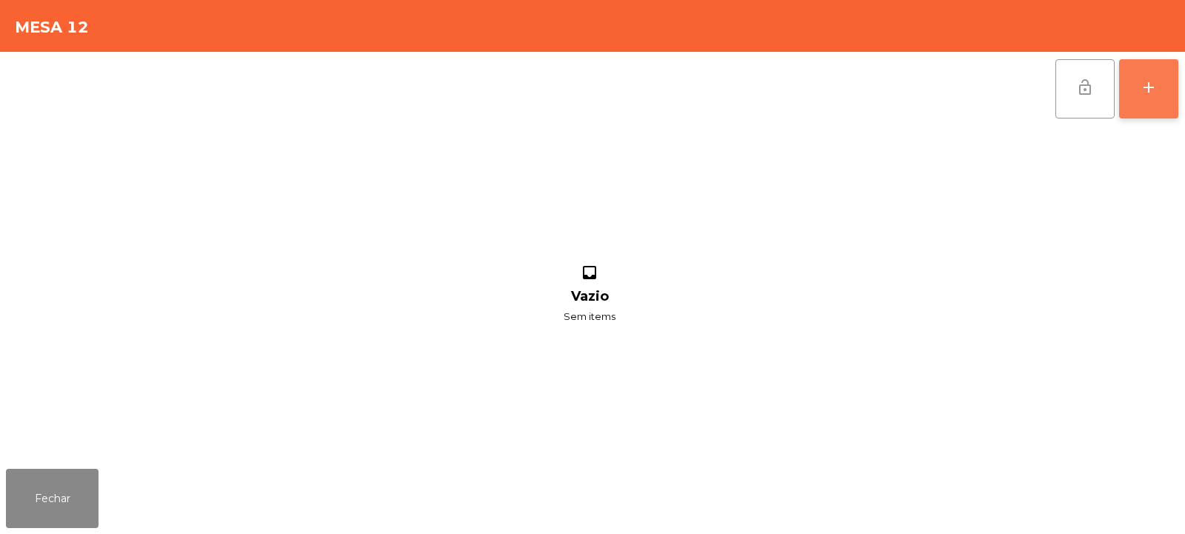
click at [1152, 88] on div "add" at bounding box center [1149, 88] width 18 height 18
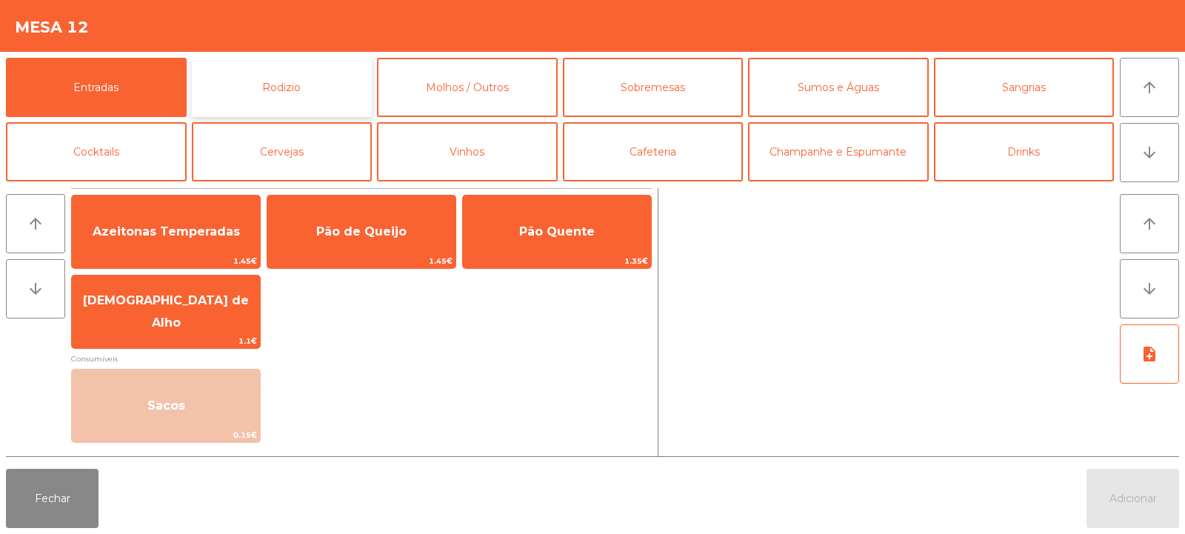
click at [330, 68] on button "Rodizio" at bounding box center [282, 87] width 181 height 59
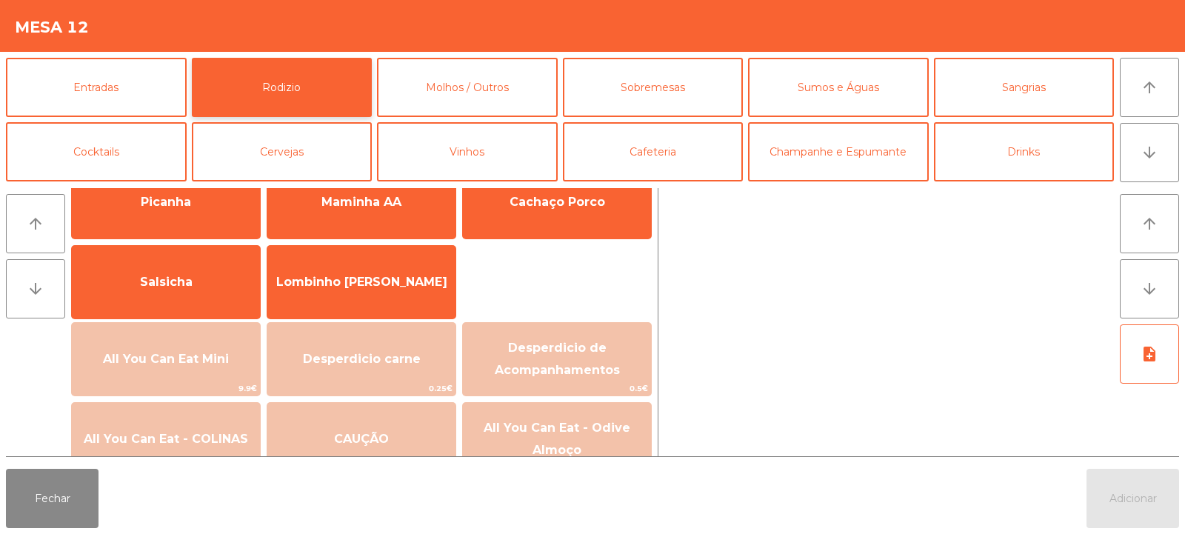
scroll to position [147, 0]
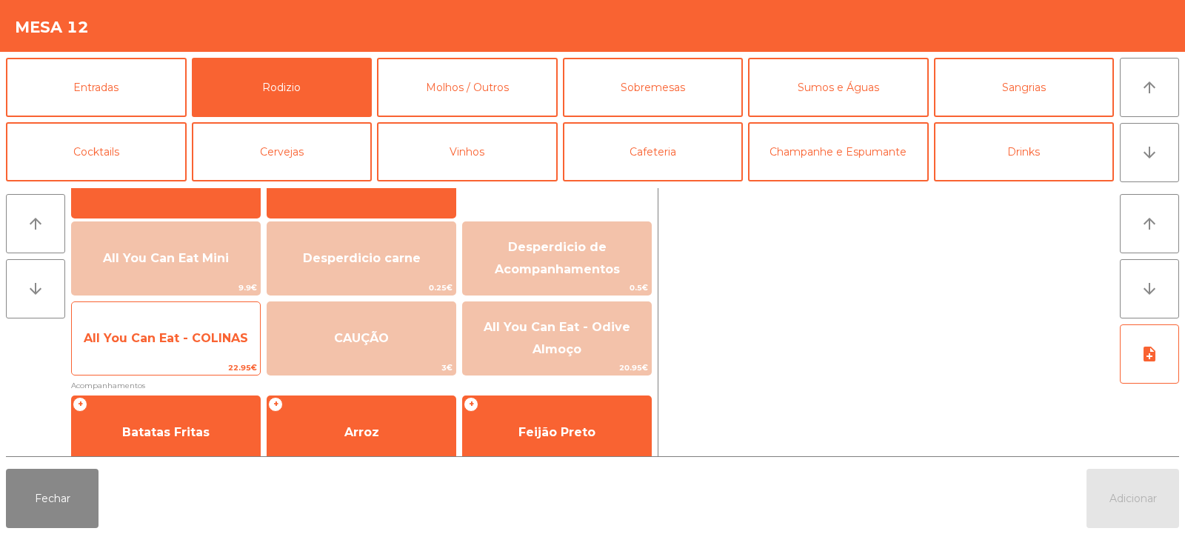
click at [150, 349] on span "All You Can Eat - COLINAS" at bounding box center [166, 338] width 188 height 40
click at [148, 345] on span "All You Can Eat - COLINAS" at bounding box center [166, 338] width 188 height 40
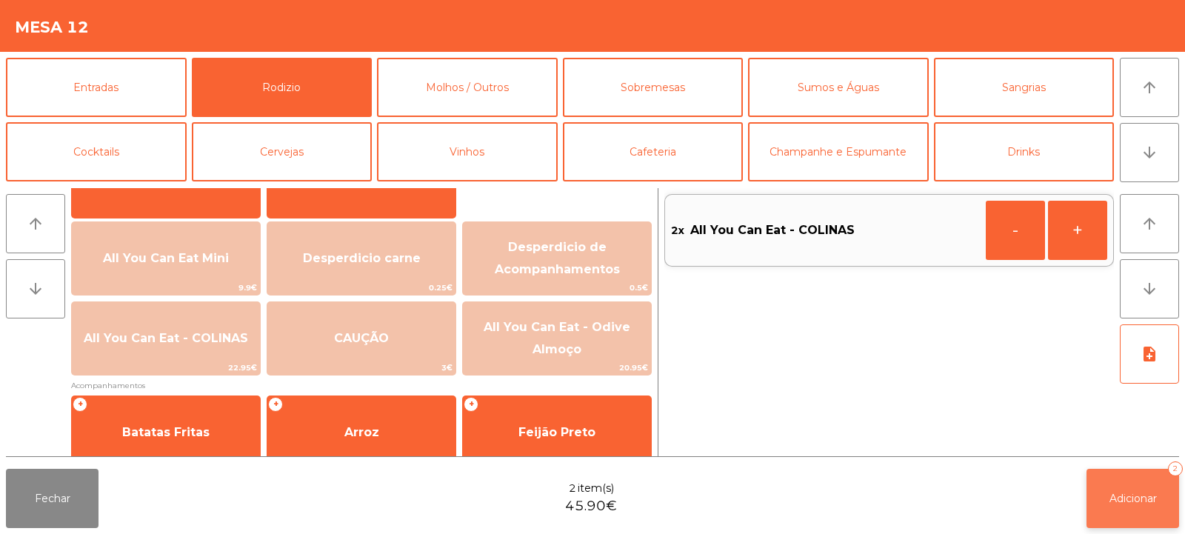
click at [1115, 502] on span "Adicionar" at bounding box center [1133, 498] width 47 height 13
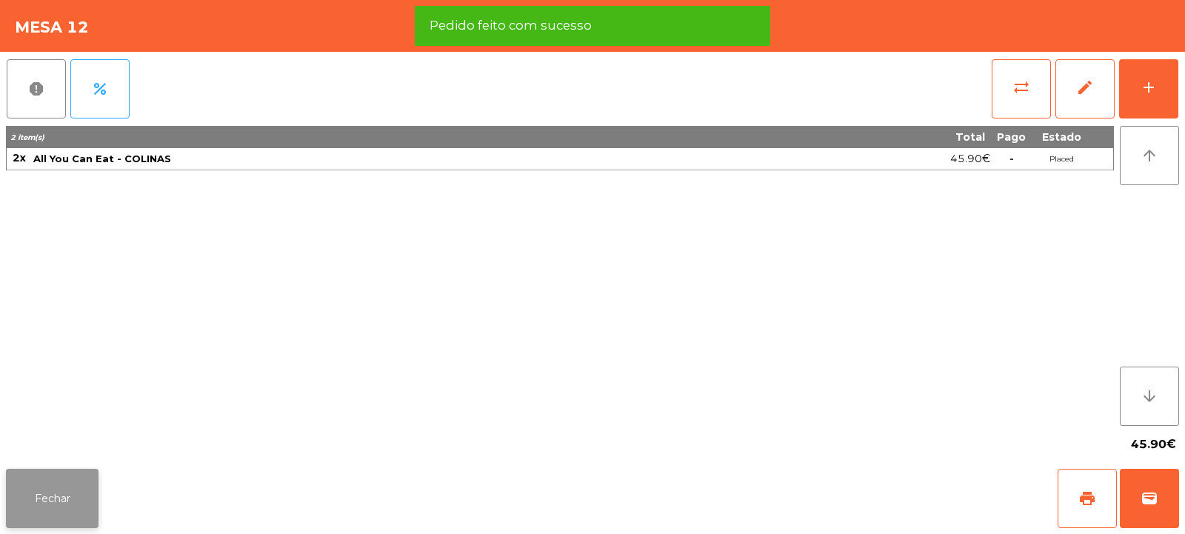
click at [55, 504] on button "Fechar" at bounding box center [52, 498] width 93 height 59
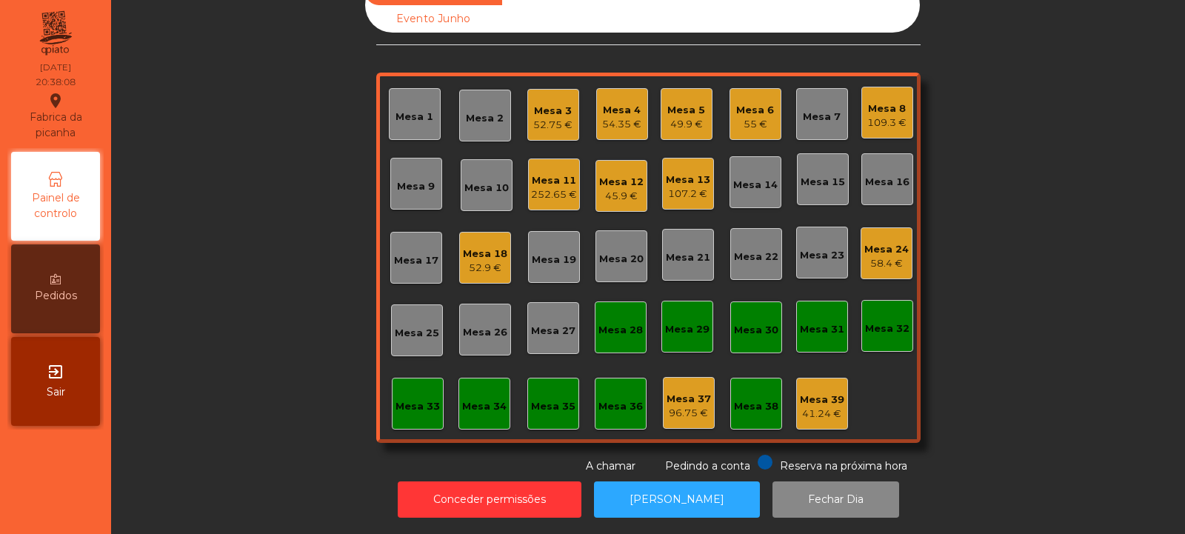
click at [410, 253] on div "Mesa 17" at bounding box center [416, 260] width 44 height 15
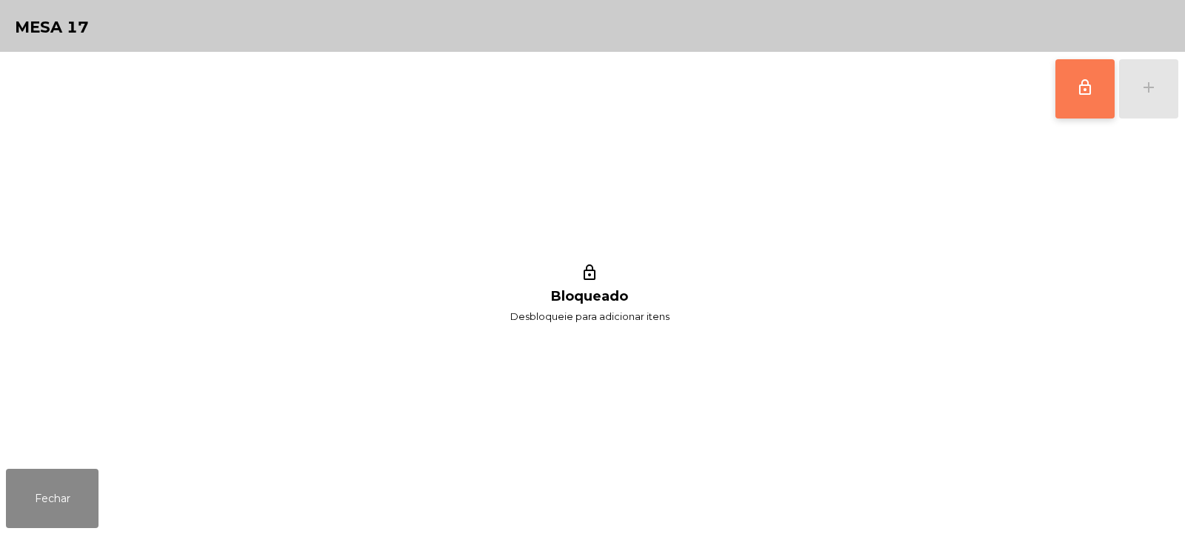
click at [1058, 87] on button "lock_outline" at bounding box center [1084, 88] width 59 height 59
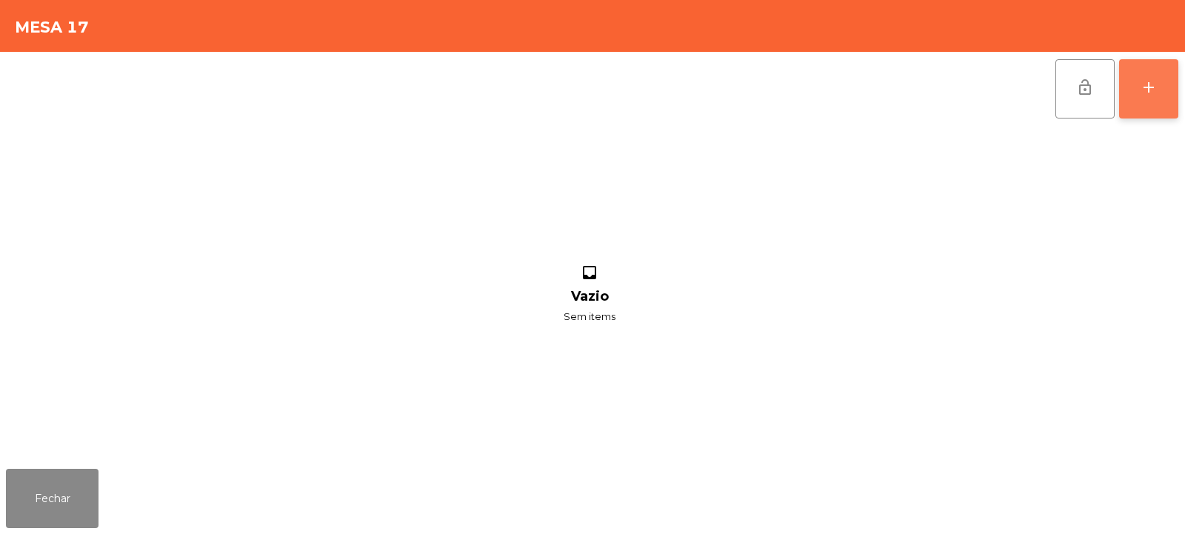
click at [1136, 97] on button "add" at bounding box center [1148, 88] width 59 height 59
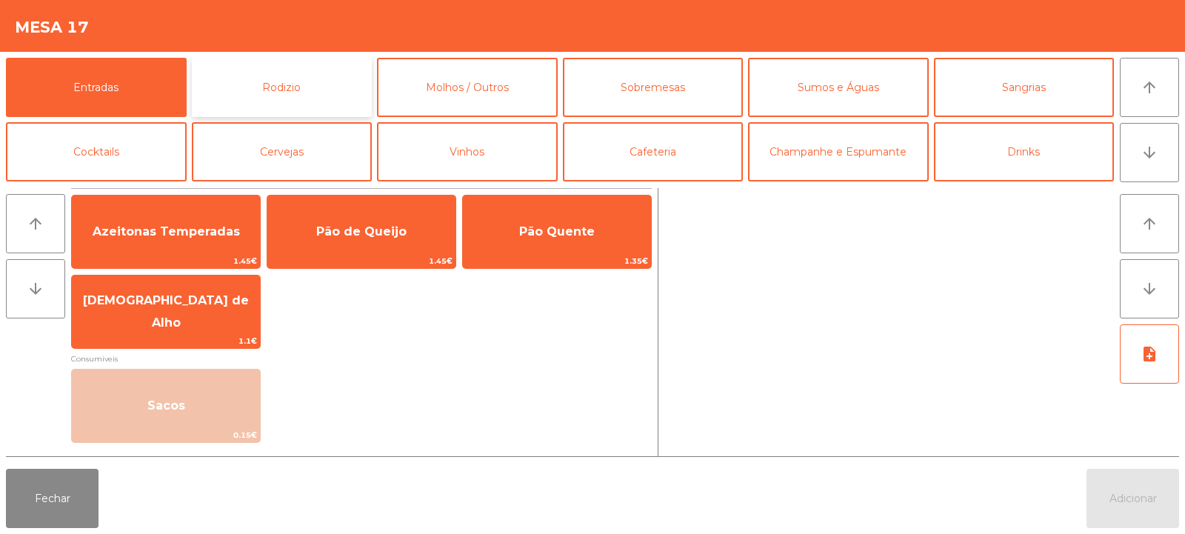
click at [271, 84] on button "Rodizio" at bounding box center [282, 87] width 181 height 59
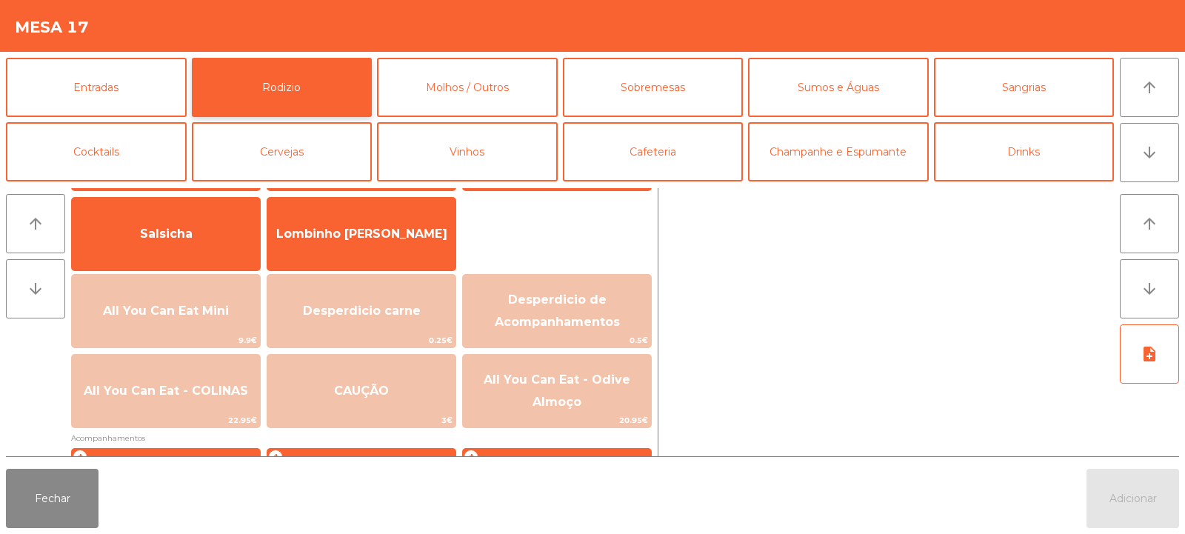
scroll to position [133, 0]
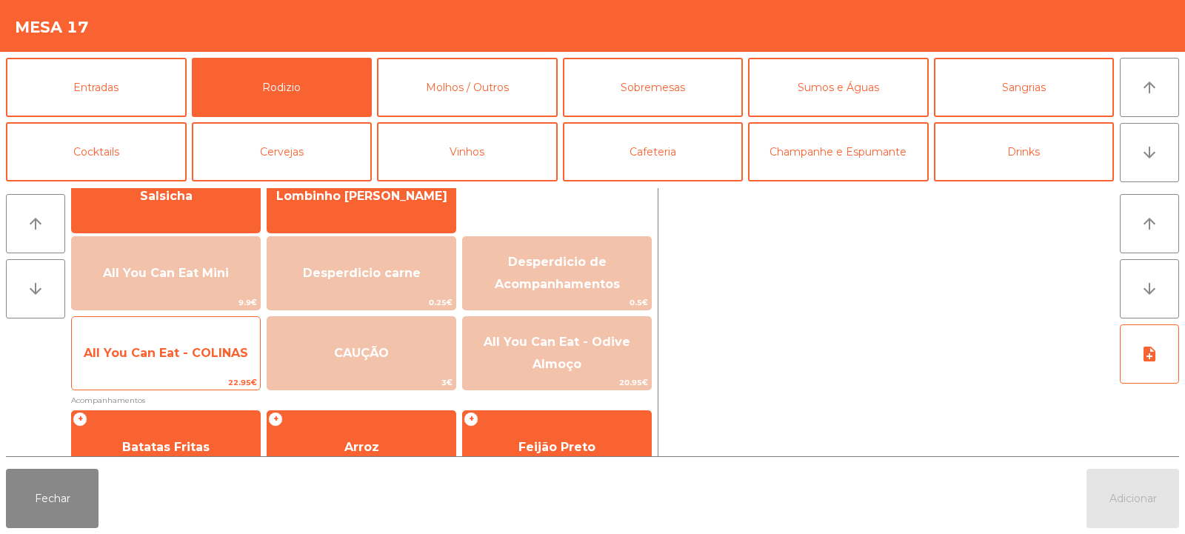
click at [161, 366] on span "All You Can Eat - COLINAS" at bounding box center [166, 353] width 188 height 40
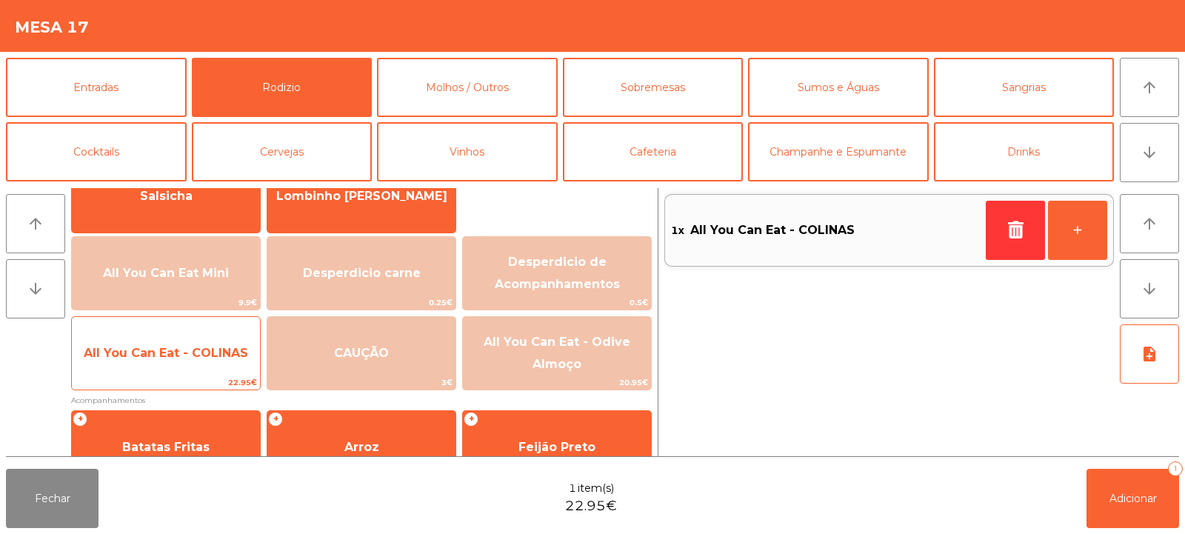
click at [160, 368] on span "All You Can Eat - COLINAS" at bounding box center [166, 353] width 188 height 40
click at [184, 373] on span "All You Can Eat - COLINAS" at bounding box center [166, 353] width 188 height 40
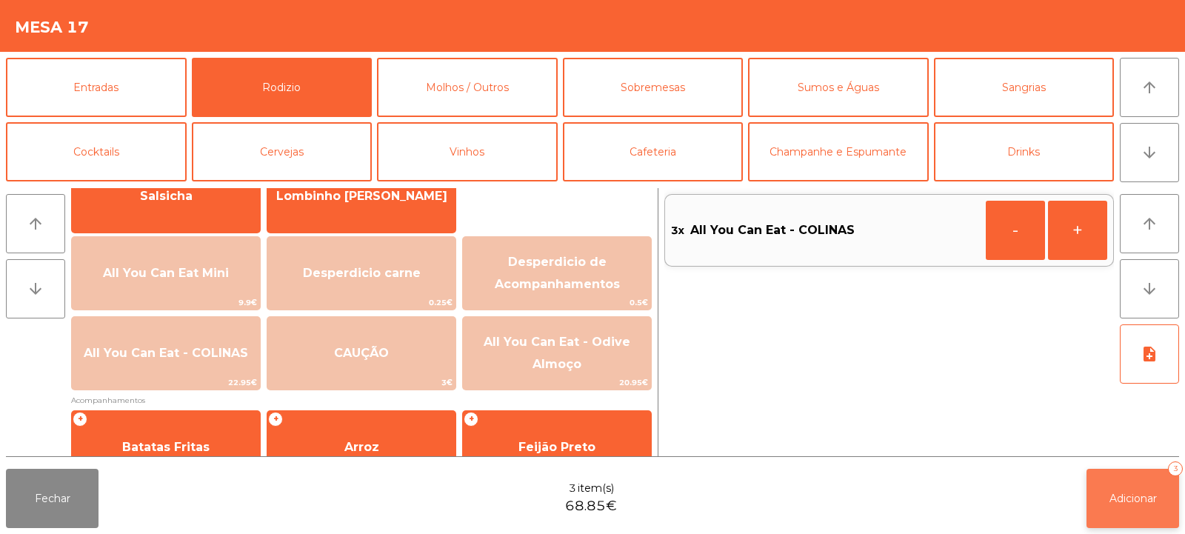
click at [1139, 499] on span "Adicionar" at bounding box center [1133, 498] width 47 height 13
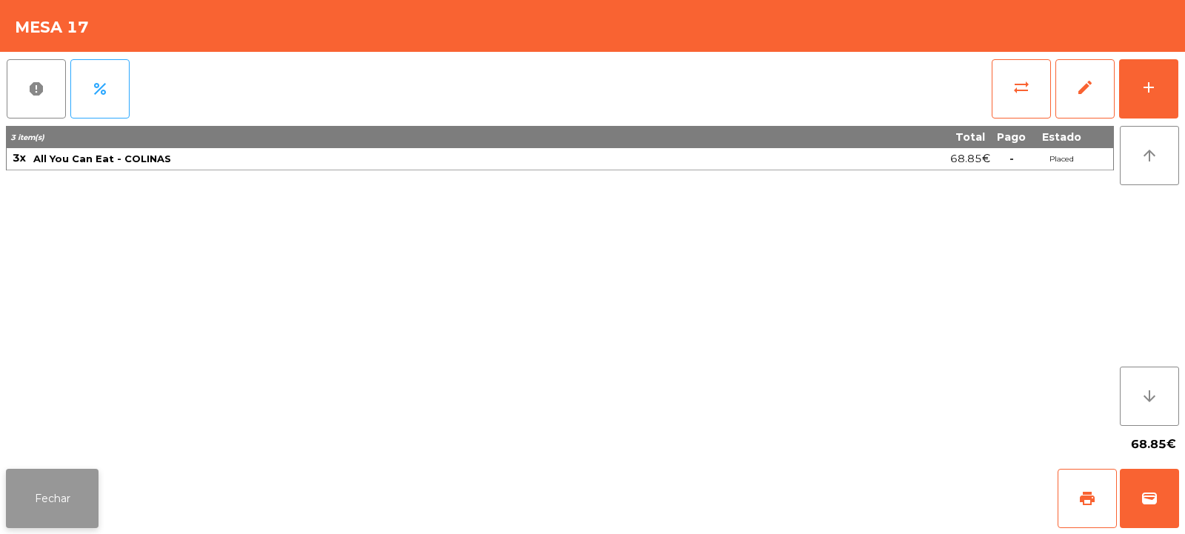
click at [52, 490] on button "Fechar" at bounding box center [52, 498] width 93 height 59
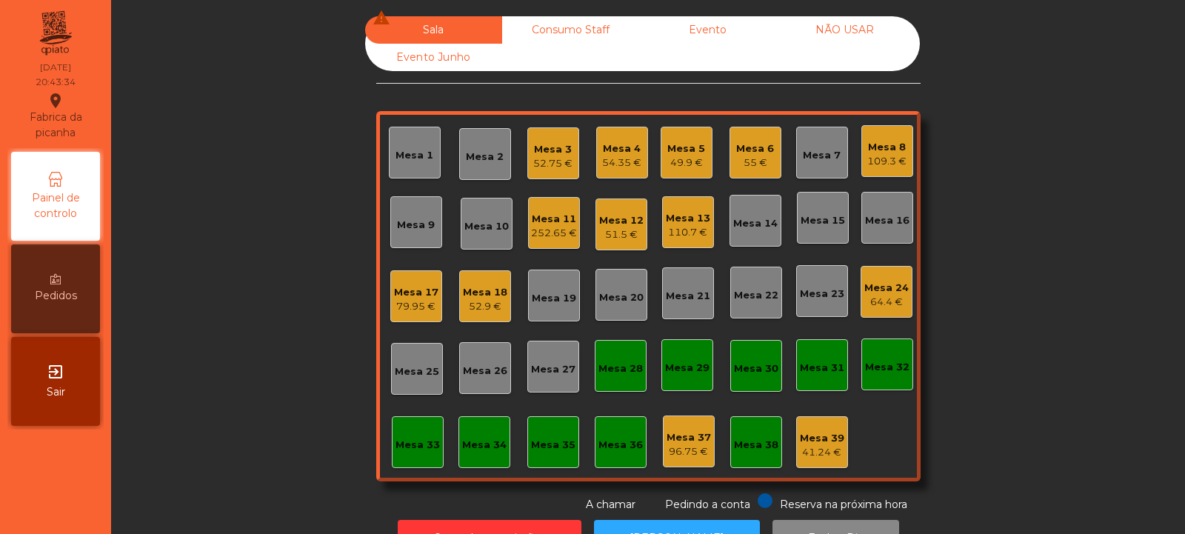
scroll to position [50, 0]
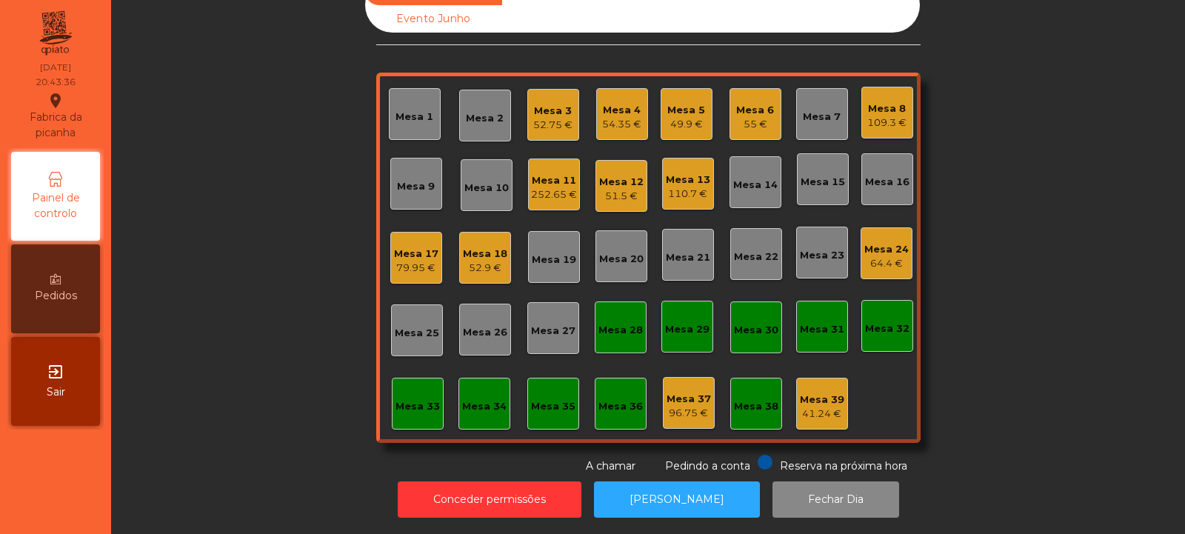
click at [627, 117] on div "54.35 €" at bounding box center [621, 124] width 39 height 15
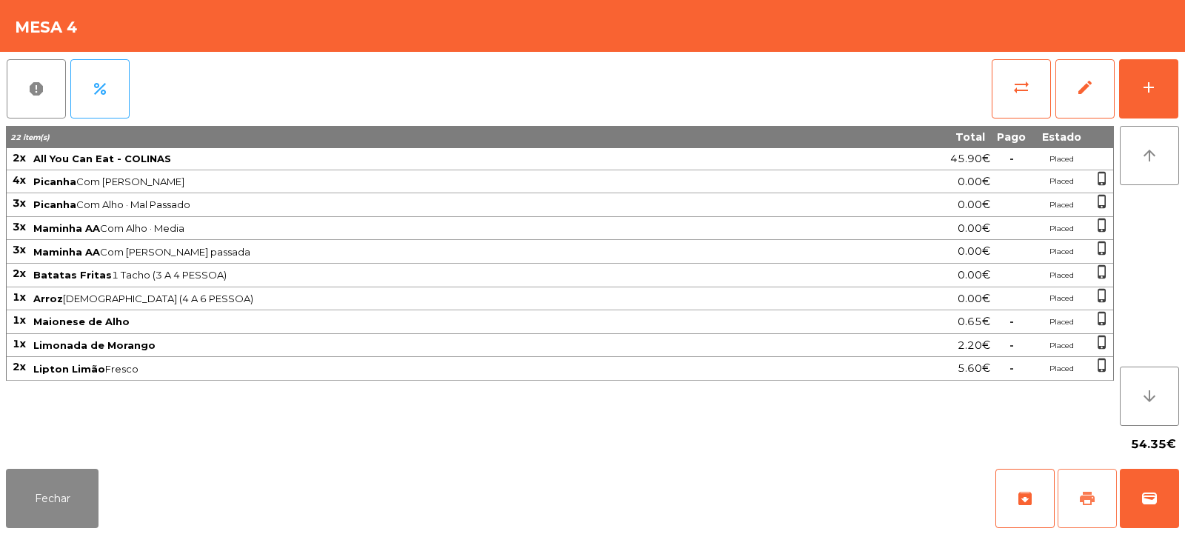
click at [1088, 481] on button "print" at bounding box center [1087, 498] width 59 height 59
click at [1018, 100] on button "sync_alt" at bounding box center [1021, 88] width 59 height 59
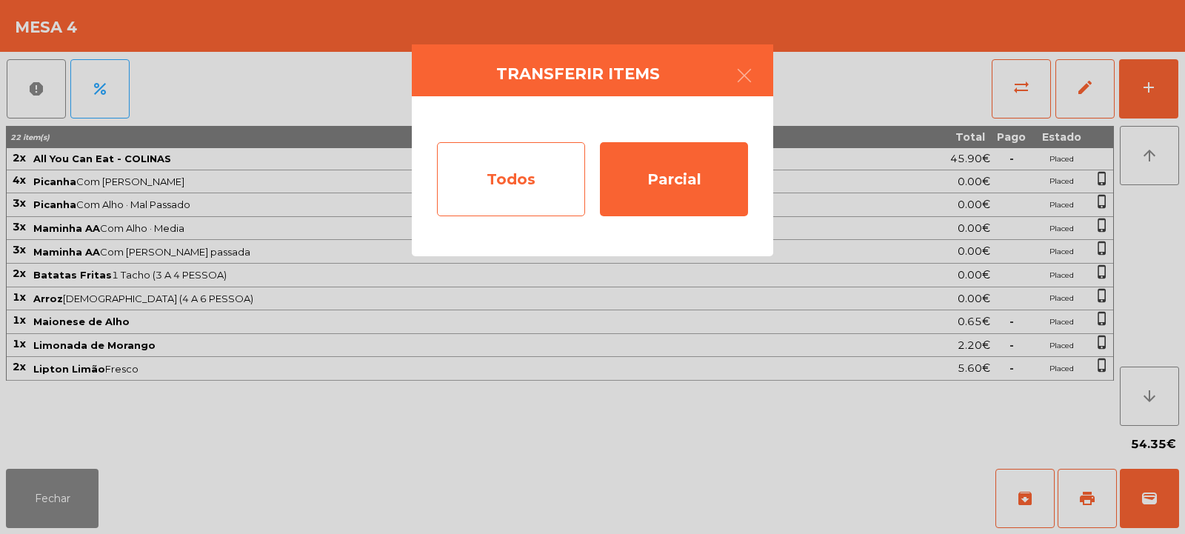
click at [541, 186] on div "Todos" at bounding box center [511, 179] width 148 height 74
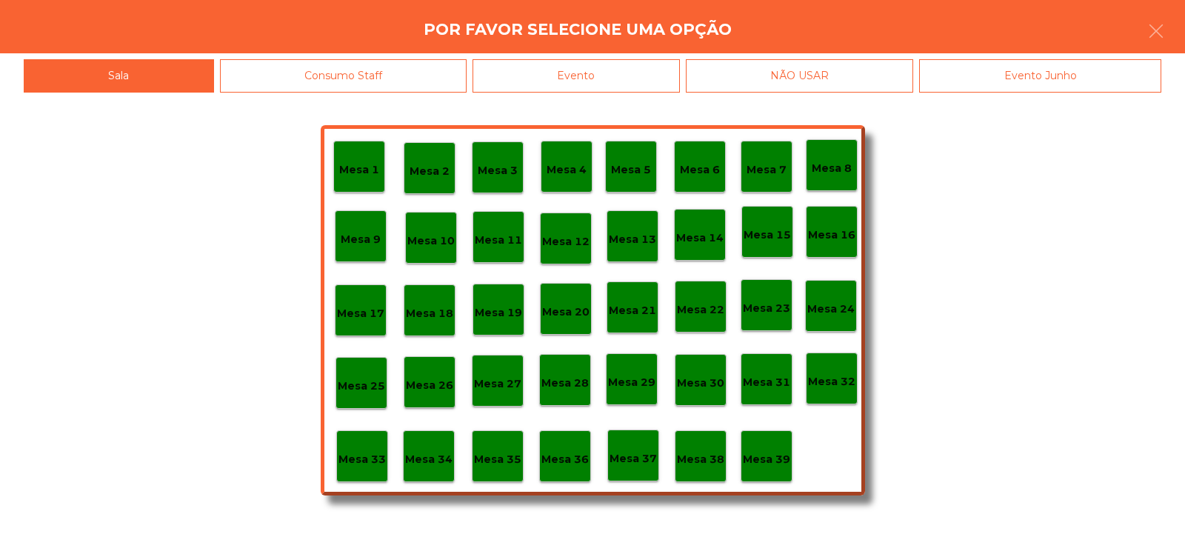
click at [639, 74] on div "Evento" at bounding box center [576, 75] width 207 height 33
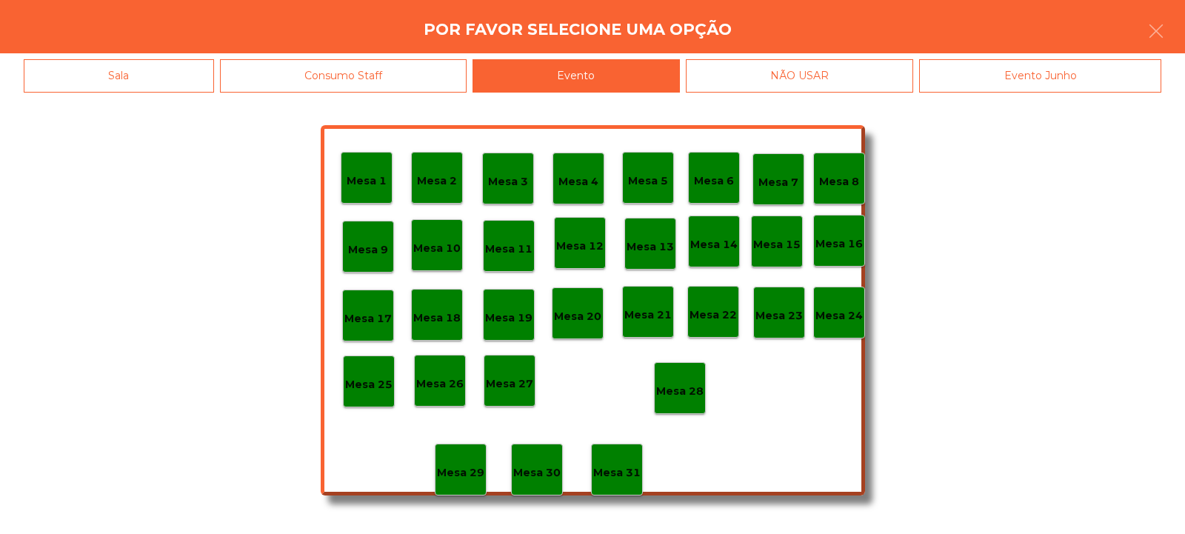
click at [697, 376] on div "Mesa 28" at bounding box center [680, 388] width 52 height 52
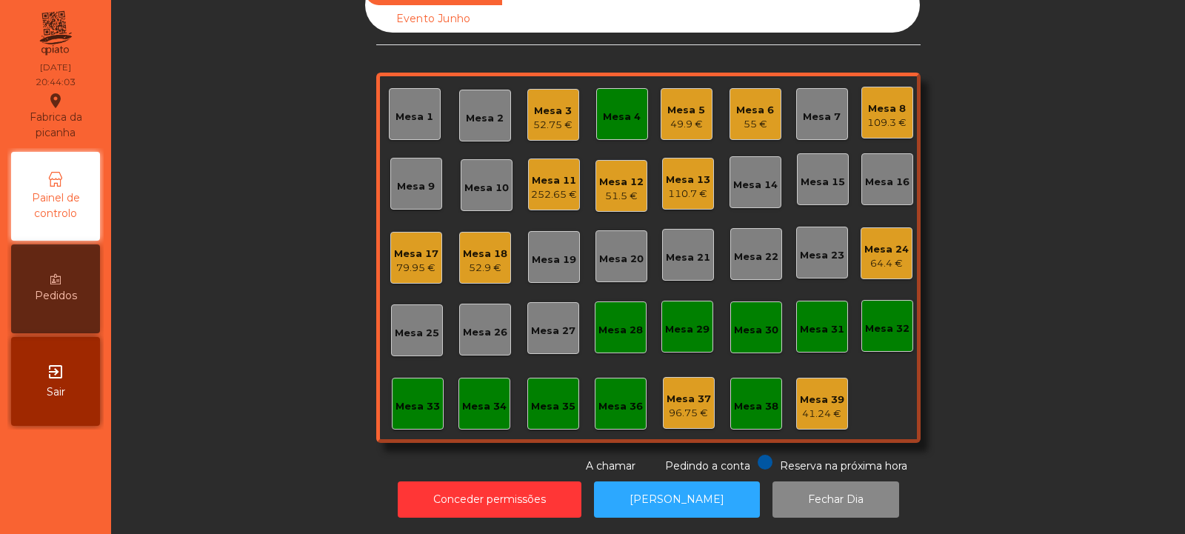
click at [635, 102] on div "Mesa 4" at bounding box center [622, 114] width 52 height 52
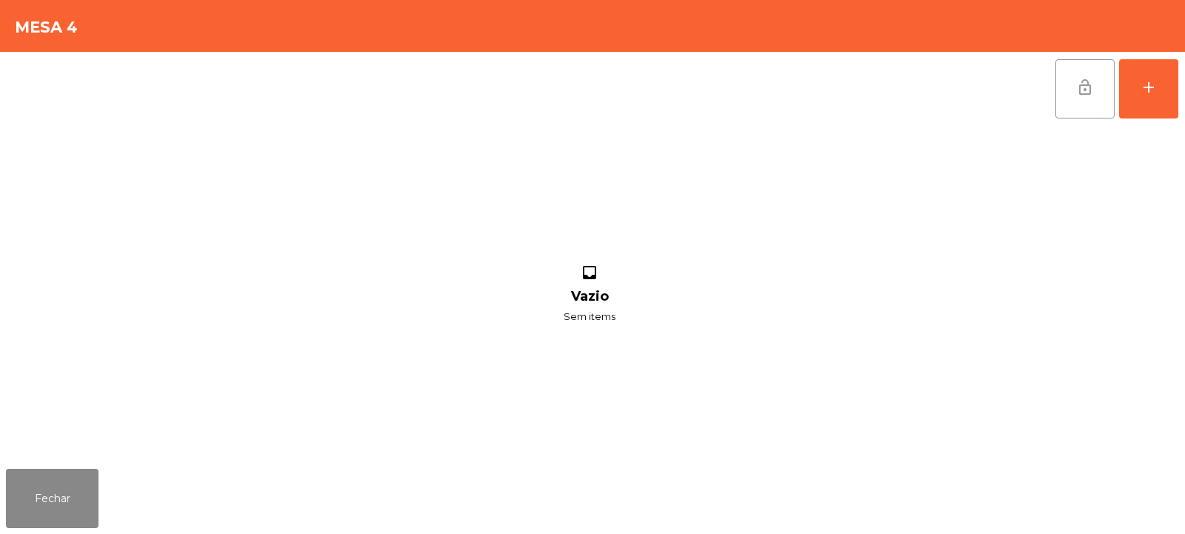
click at [1091, 89] on span "lock_open" at bounding box center [1085, 88] width 18 height 18
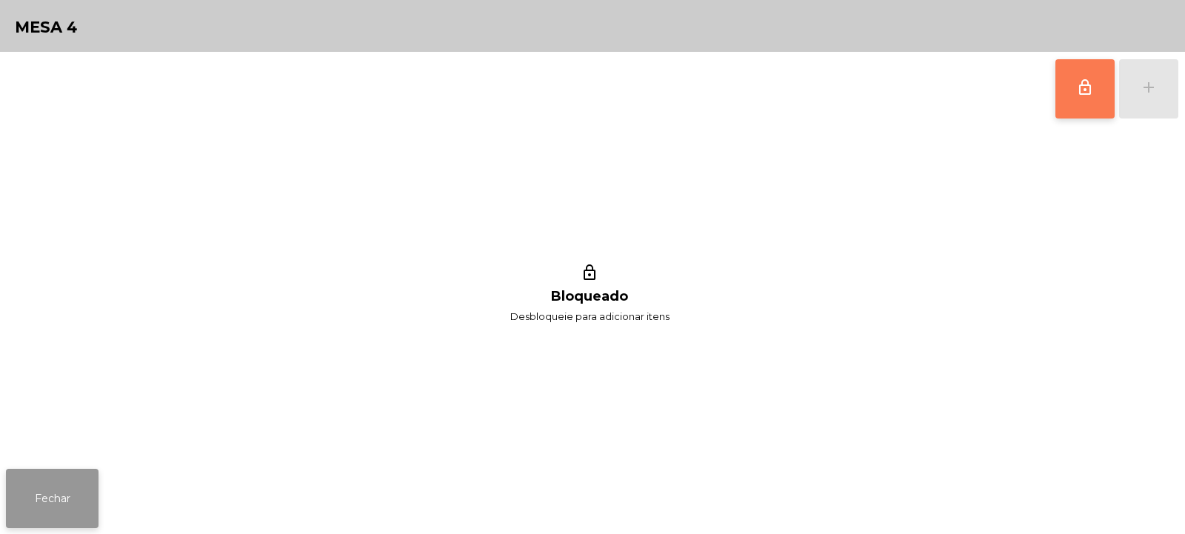
click at [83, 498] on button "Fechar" at bounding box center [52, 498] width 93 height 59
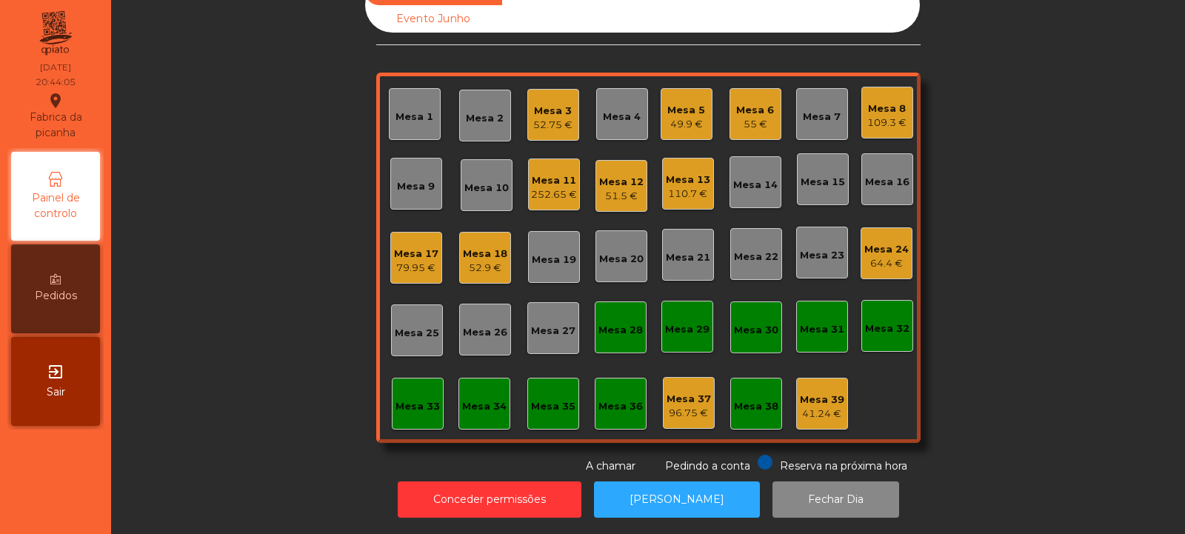
click at [762, 117] on div "55 €" at bounding box center [755, 124] width 38 height 15
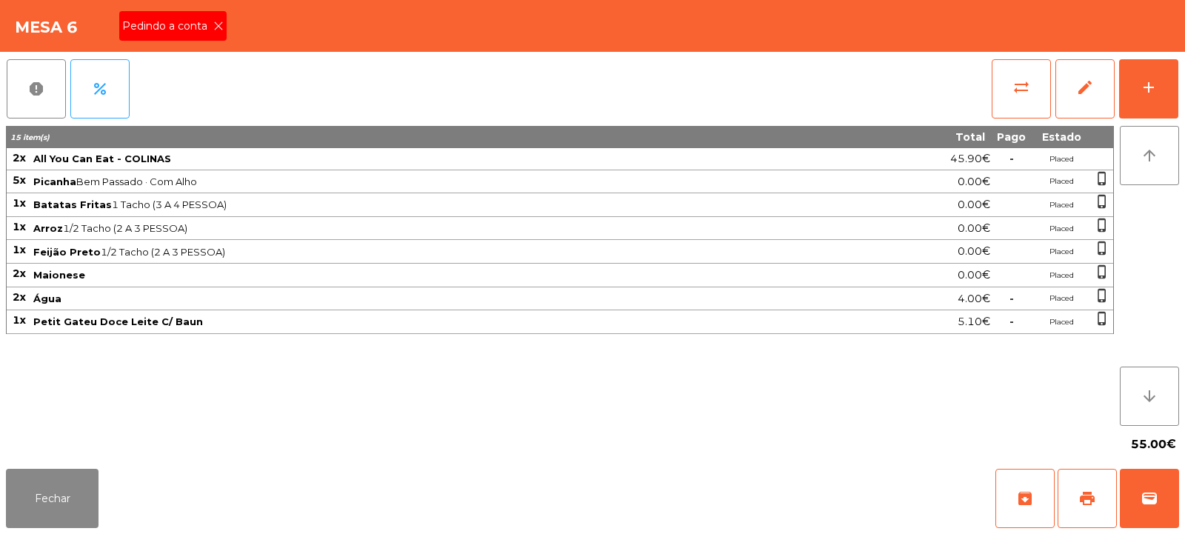
click at [219, 26] on icon at bounding box center [218, 26] width 10 height 10
click at [1089, 498] on span "print" at bounding box center [1087, 499] width 18 height 18
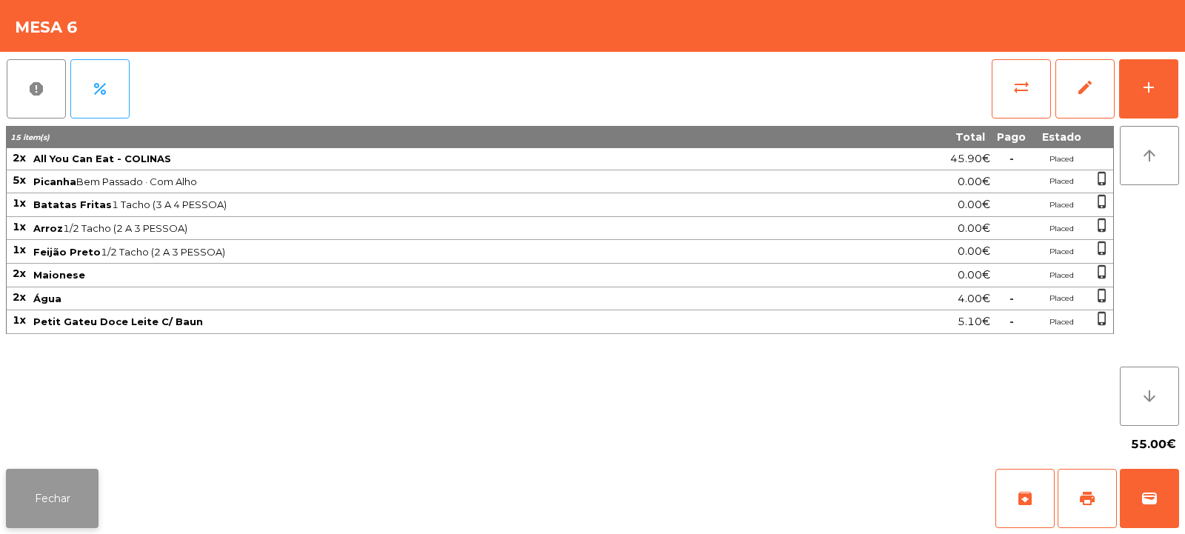
click at [45, 496] on button "Fechar" at bounding box center [52, 498] width 93 height 59
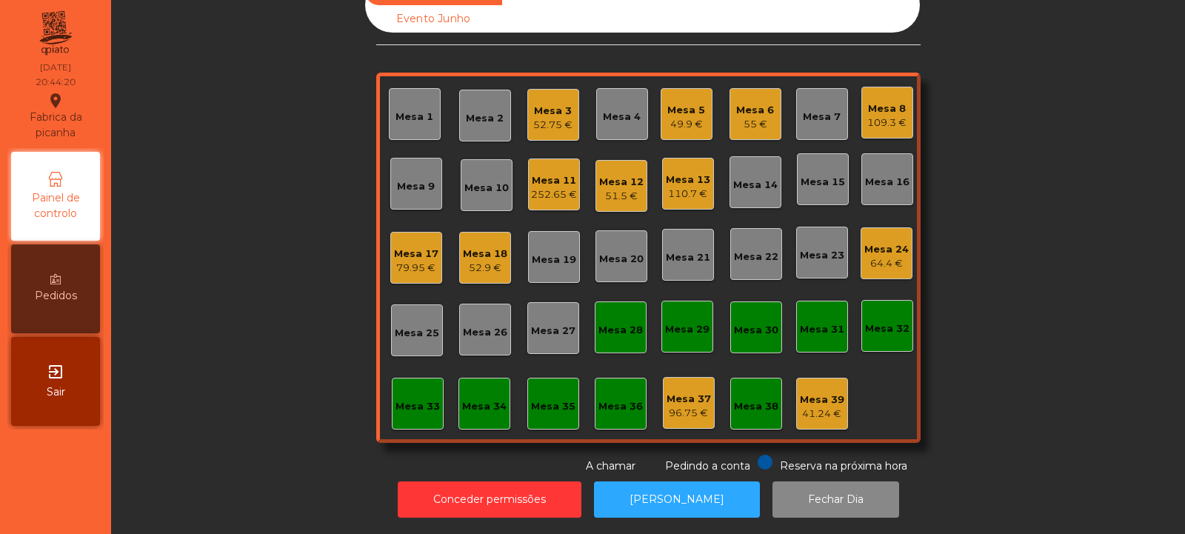
scroll to position [0, 0]
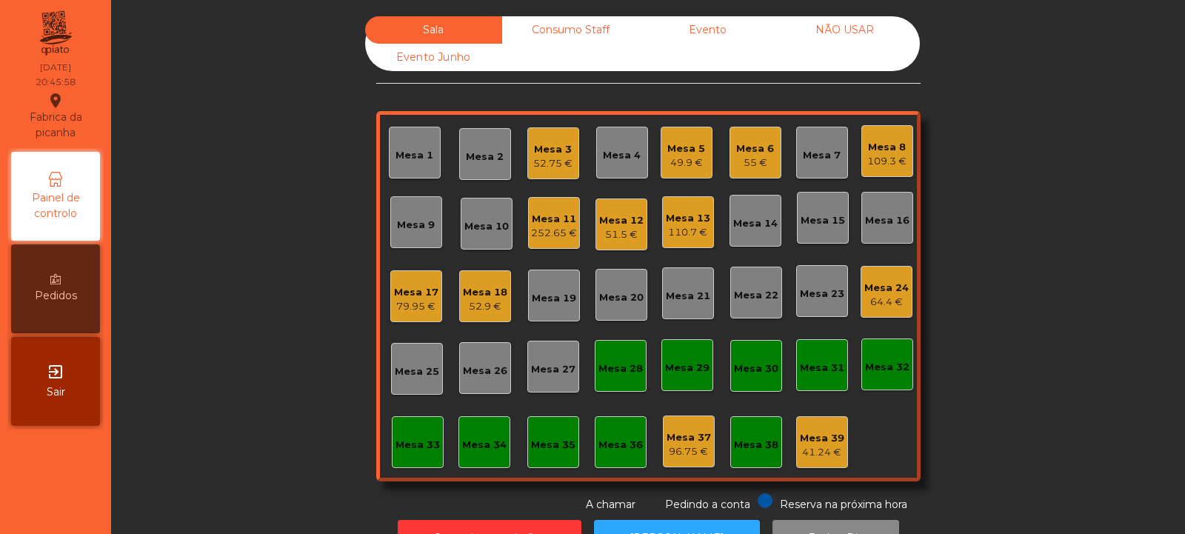
click at [740, 136] on div "Mesa 6 55 €" at bounding box center [755, 153] width 38 height 35
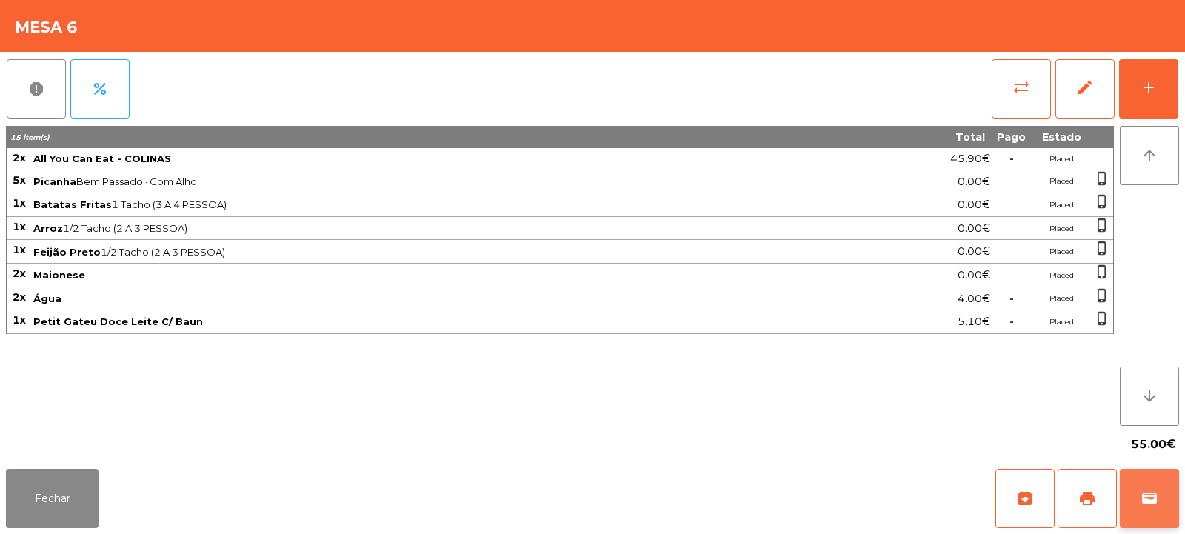
click at [1143, 499] on span "wallet" at bounding box center [1150, 499] width 18 height 18
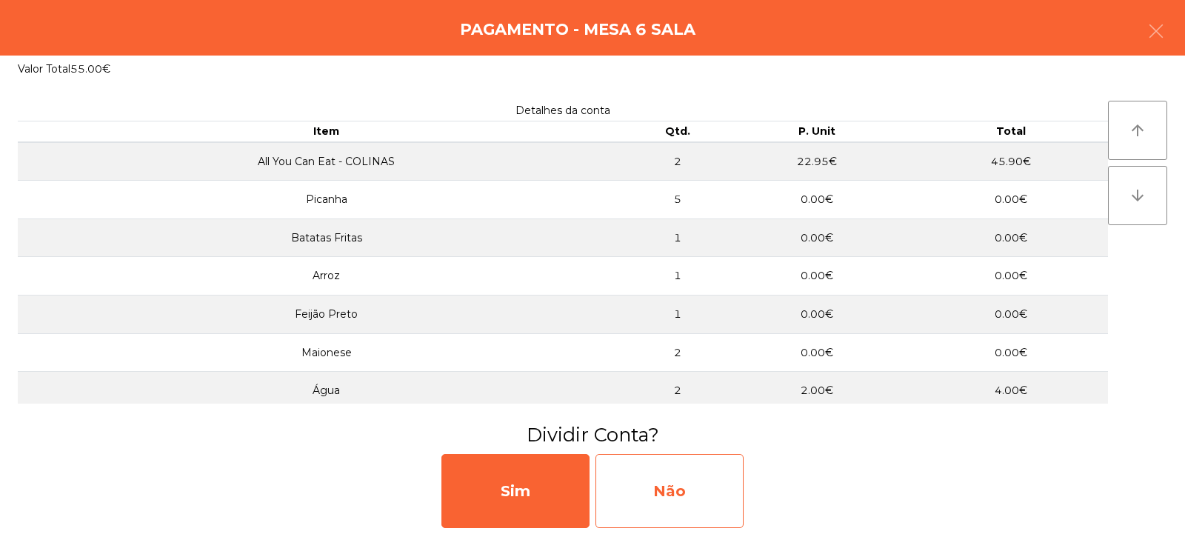
click at [677, 473] on div "Não" at bounding box center [670, 491] width 148 height 74
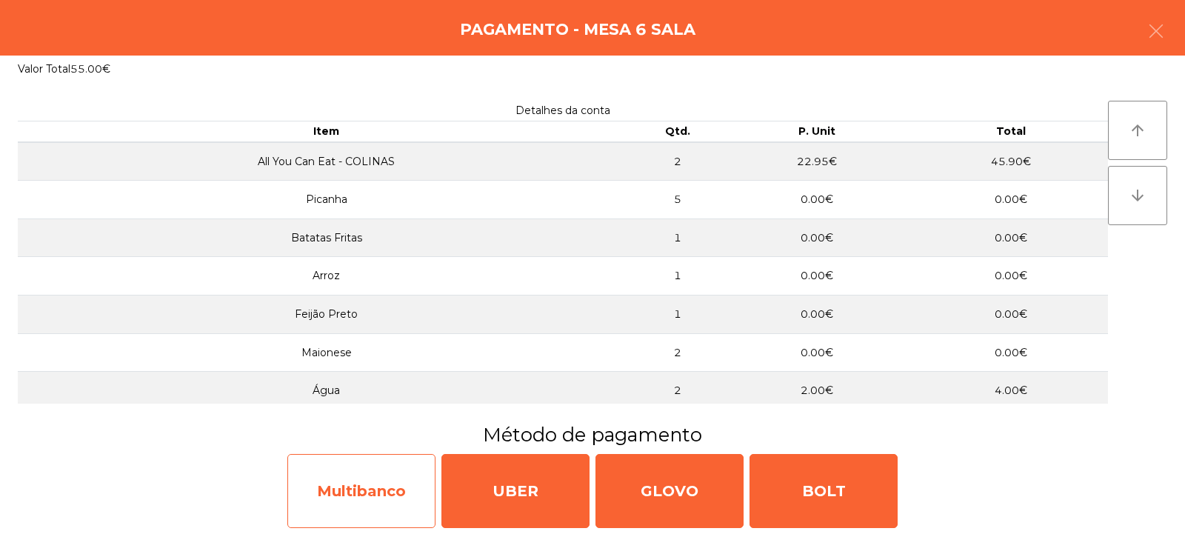
click at [350, 494] on div "Multibanco" at bounding box center [361, 491] width 148 height 74
select select "**"
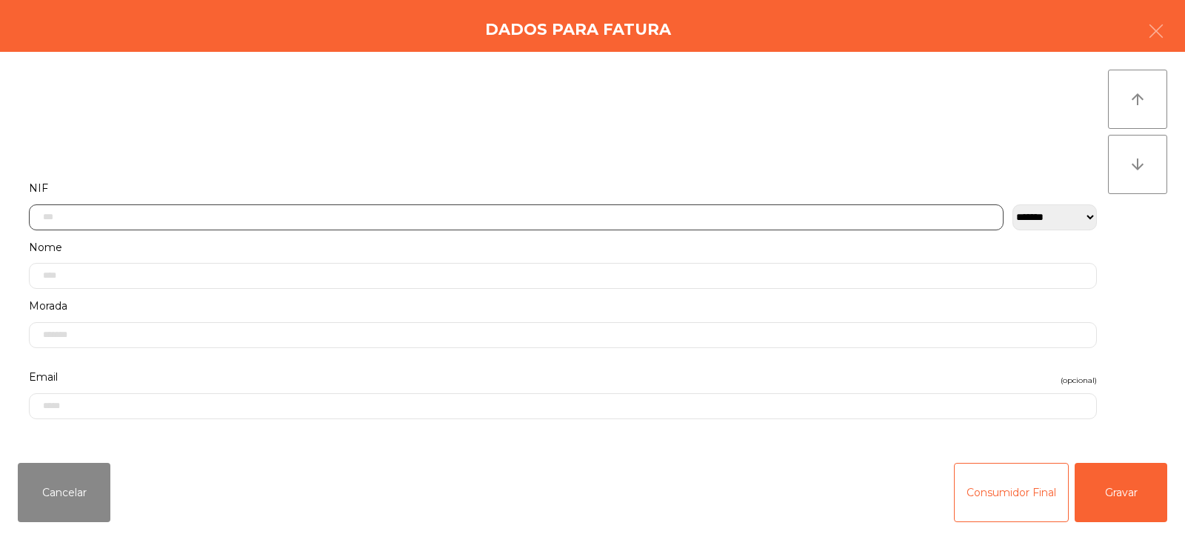
click at [466, 216] on input "text" at bounding box center [516, 217] width 975 height 26
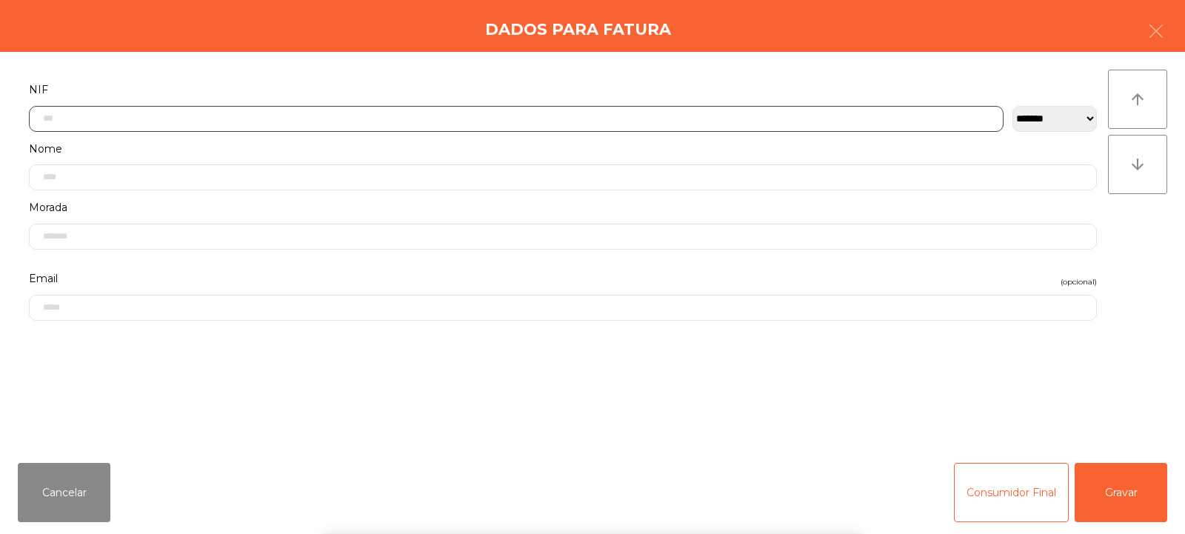
scroll to position [108, 0]
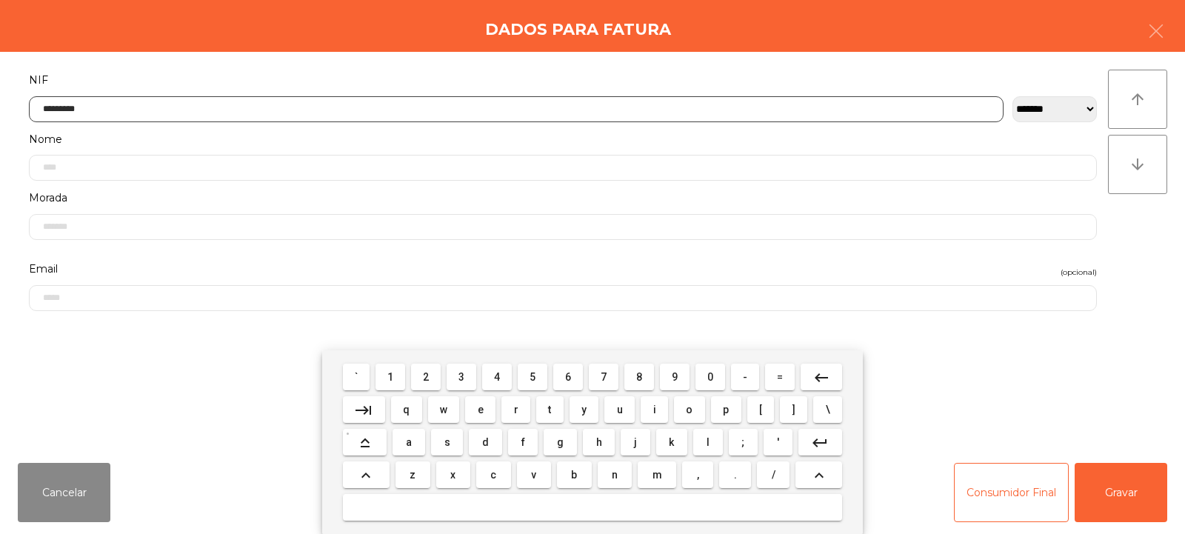
type input "*********"
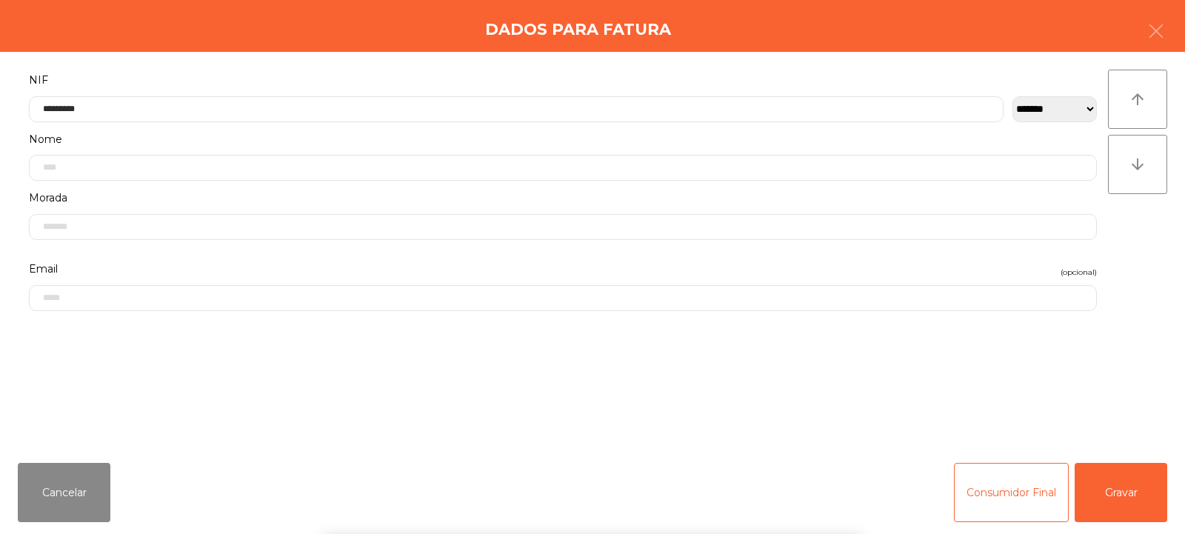
click at [1144, 263] on div "arrow_upward arrow_downward" at bounding box center [1137, 252] width 59 height 364
click at [1132, 487] on button "Gravar" at bounding box center [1121, 492] width 93 height 59
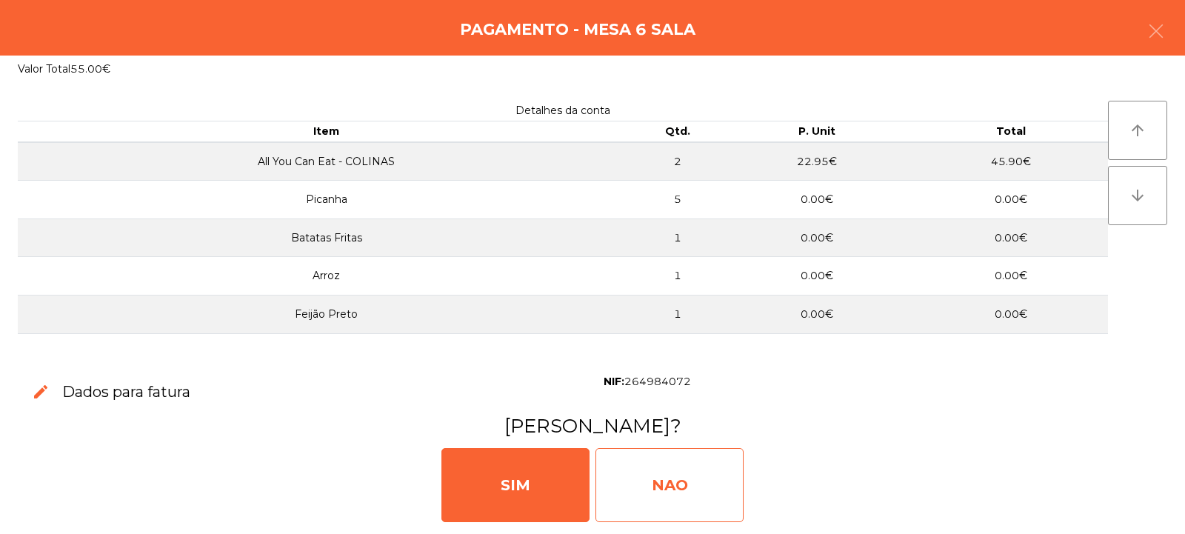
click at [673, 502] on div "NAO" at bounding box center [670, 485] width 148 height 74
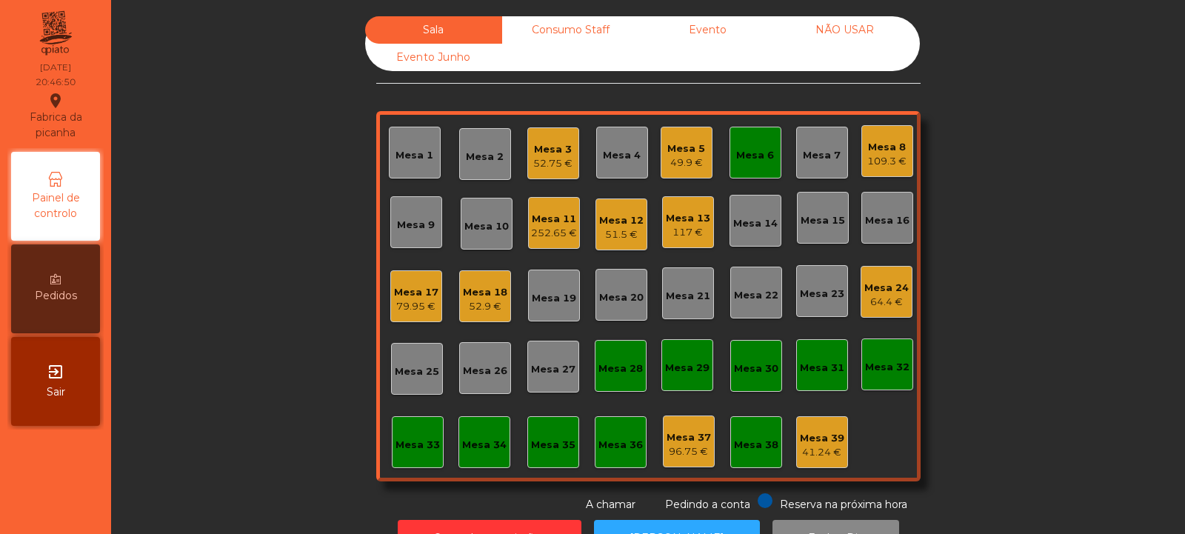
click at [751, 154] on div "Mesa 6" at bounding box center [755, 155] width 38 height 15
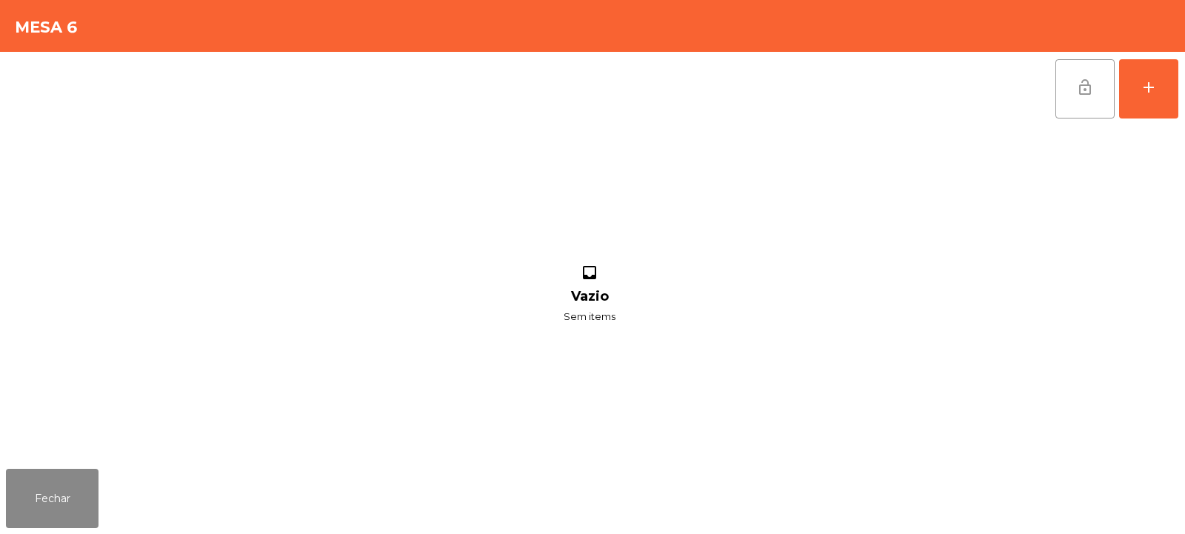
click at [1076, 82] on span "lock_open" at bounding box center [1085, 88] width 18 height 18
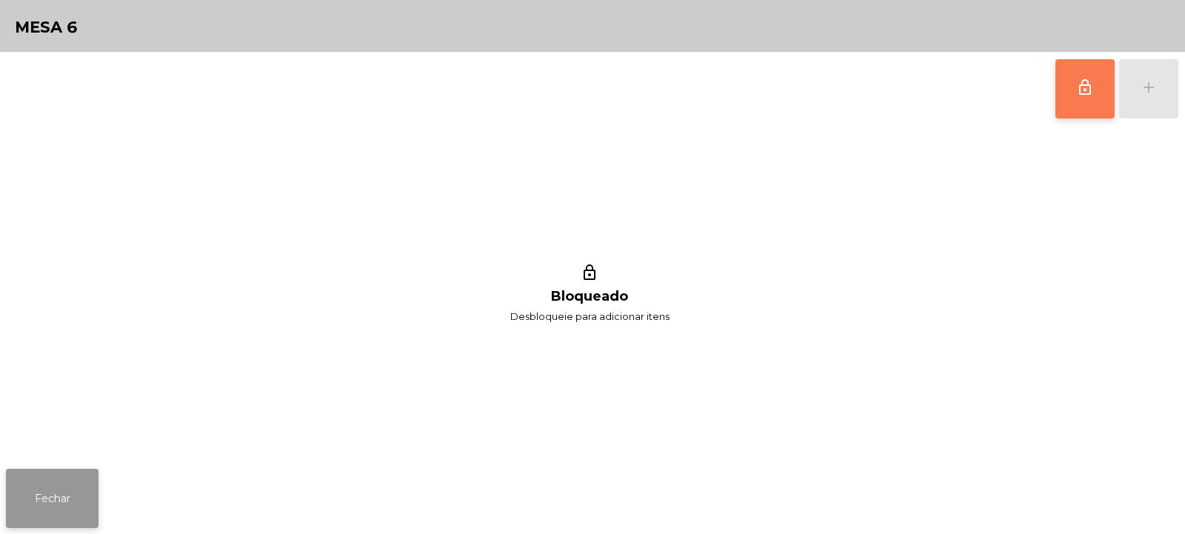
click at [67, 482] on button "Fechar" at bounding box center [52, 498] width 93 height 59
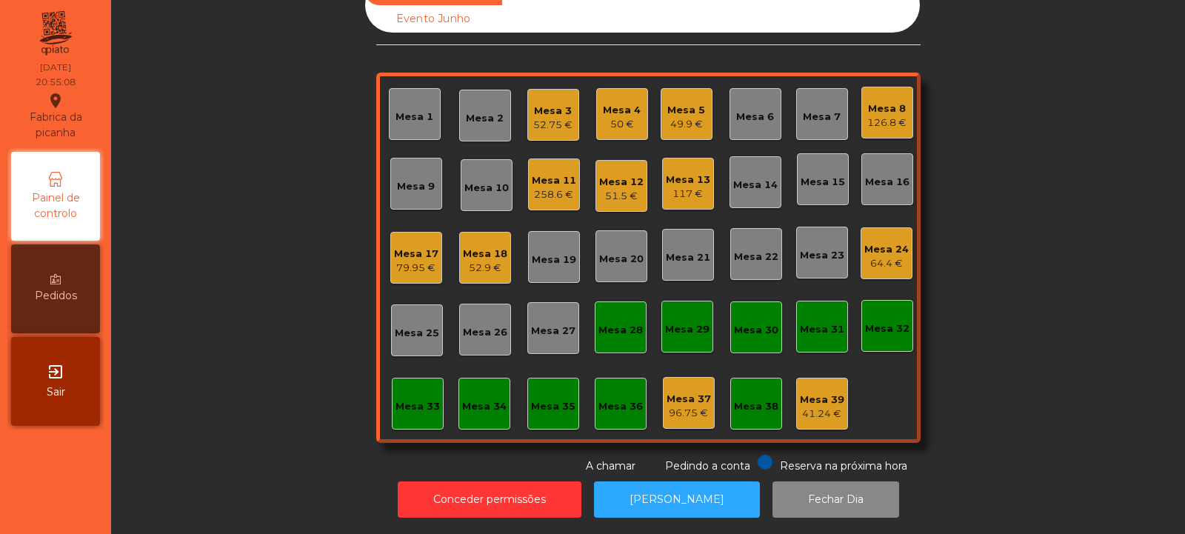
scroll to position [0, 0]
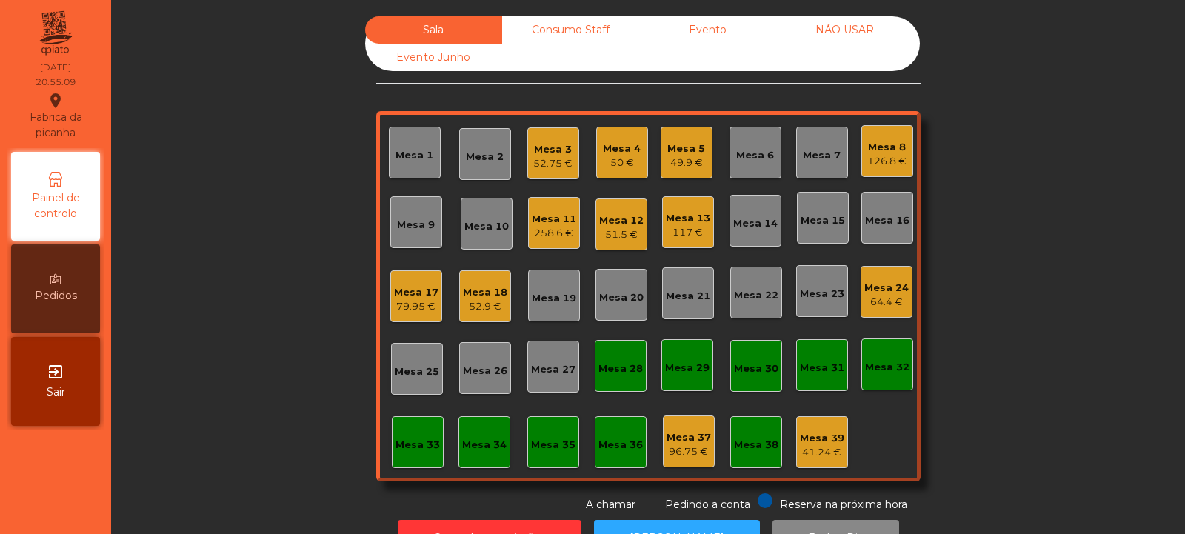
click at [623, 156] on div "50 €" at bounding box center [622, 163] width 38 height 15
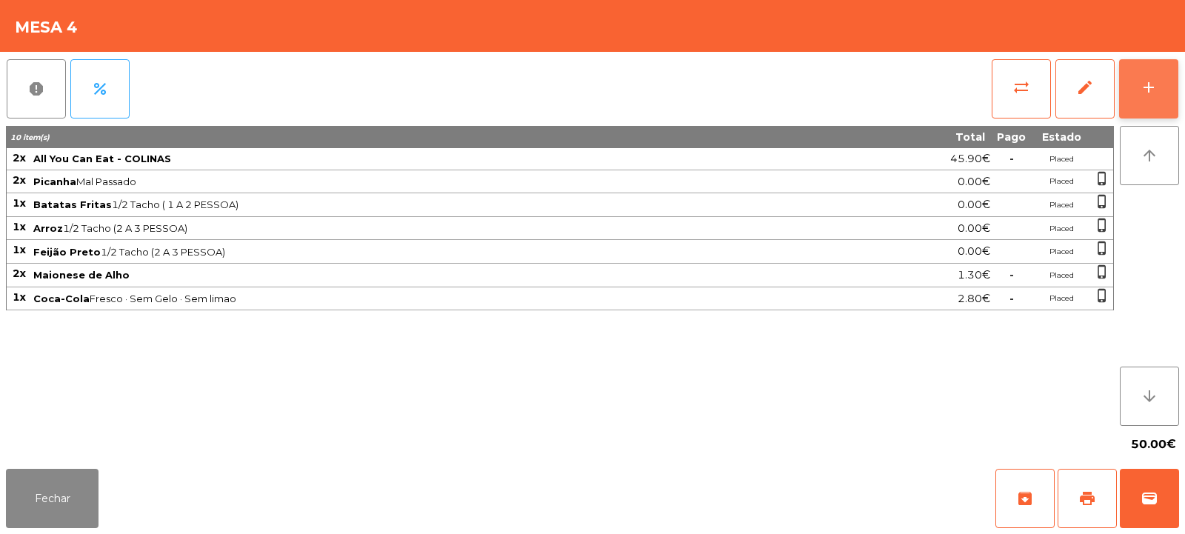
click at [1155, 96] on div "add" at bounding box center [1149, 88] width 18 height 18
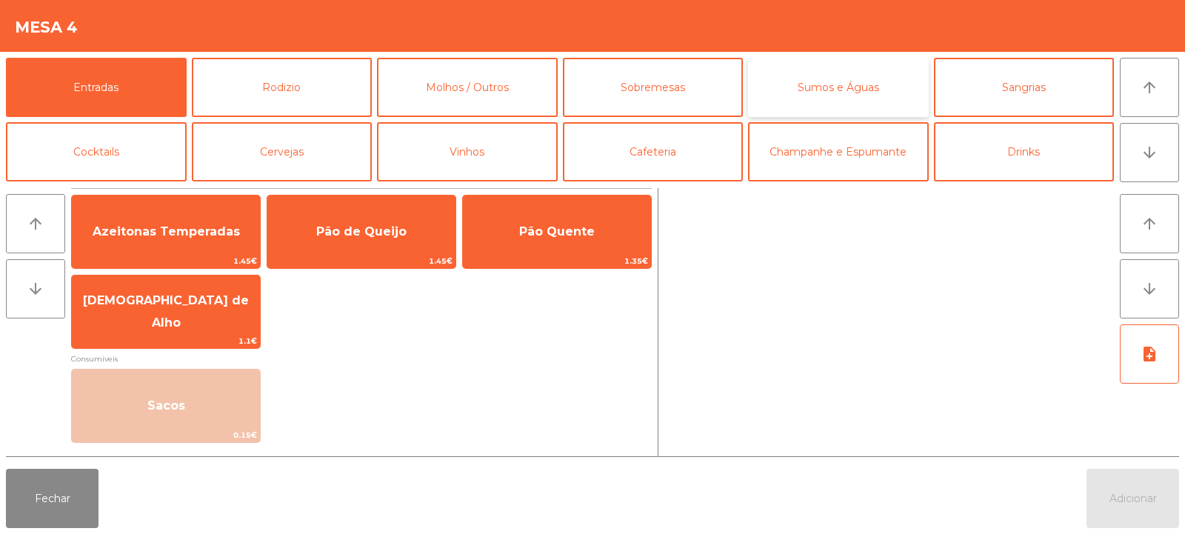
click at [840, 96] on button "Sumos e Águas" at bounding box center [838, 87] width 181 height 59
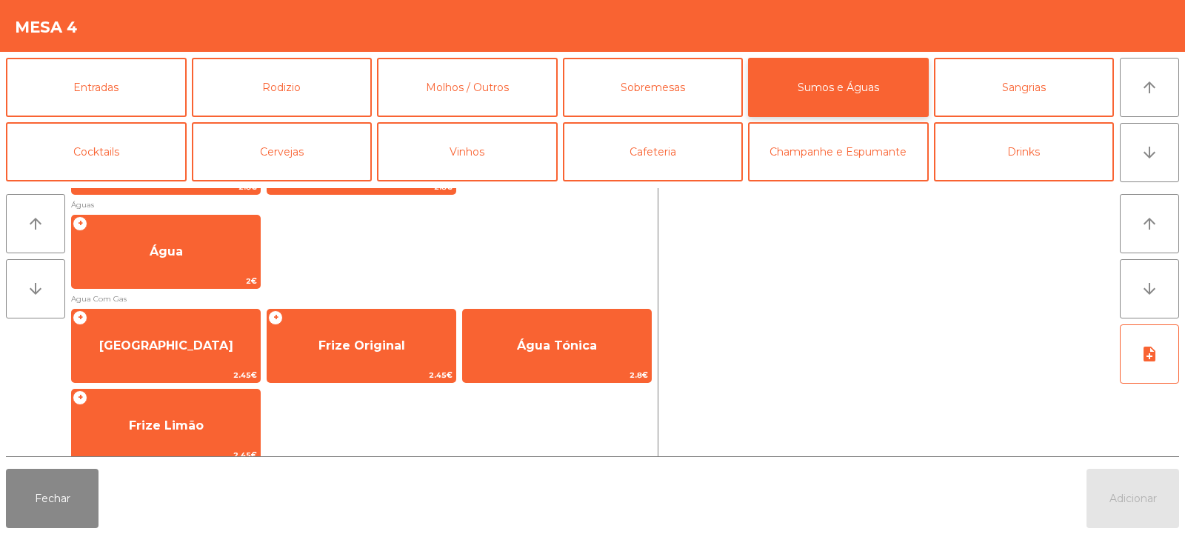
scroll to position [501, 0]
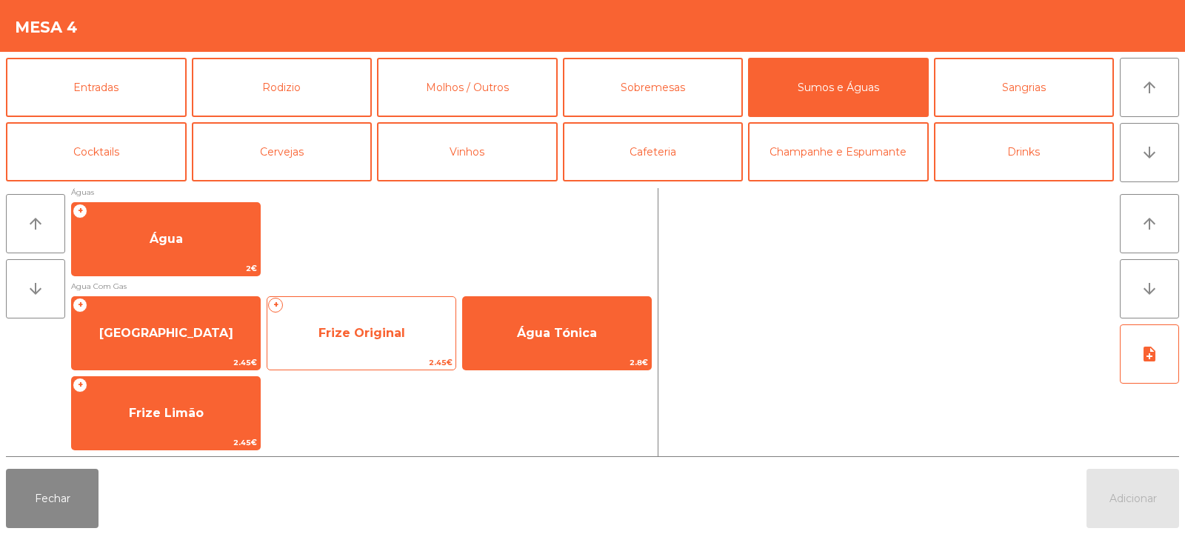
click at [404, 340] on span "Frize Original" at bounding box center [361, 333] width 188 height 40
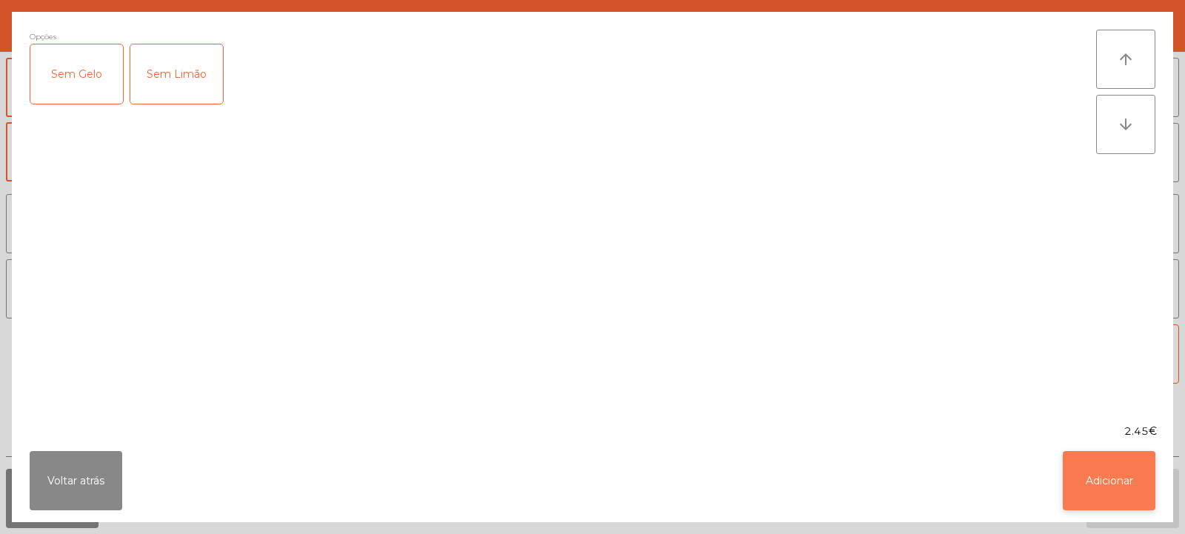
click at [1101, 495] on button "Adicionar" at bounding box center [1109, 480] width 93 height 59
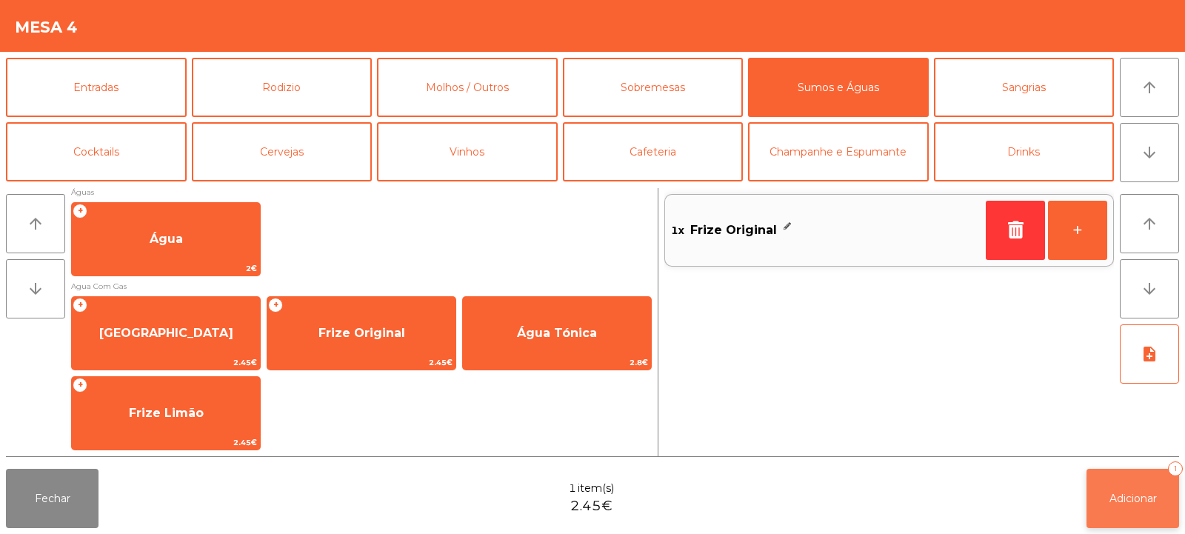
click at [1123, 494] on span "Adicionar" at bounding box center [1133, 498] width 47 height 13
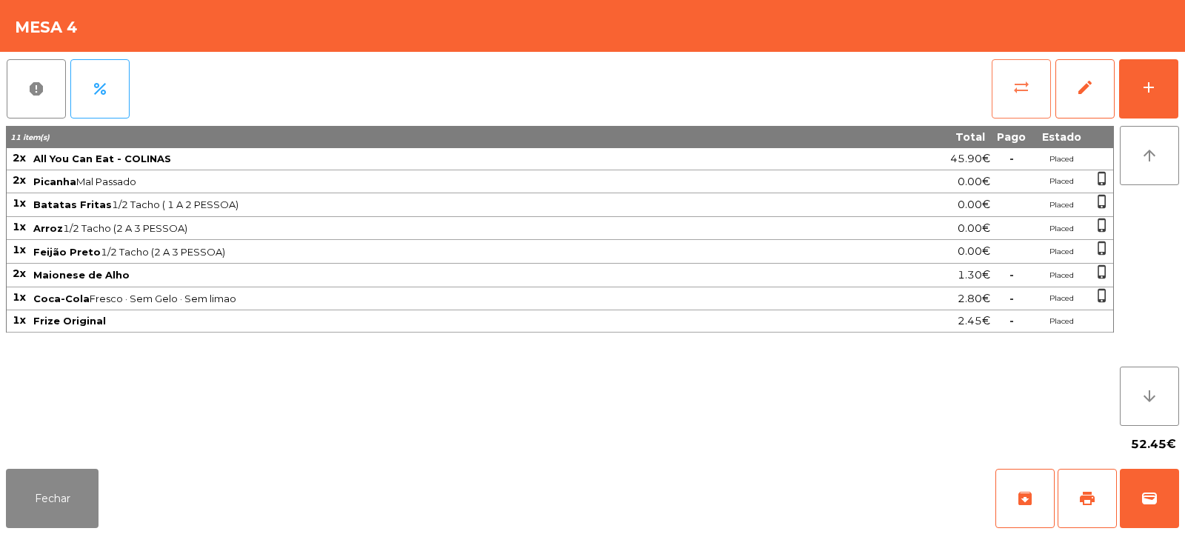
click at [1004, 104] on button "sync_alt" at bounding box center [1021, 88] width 59 height 59
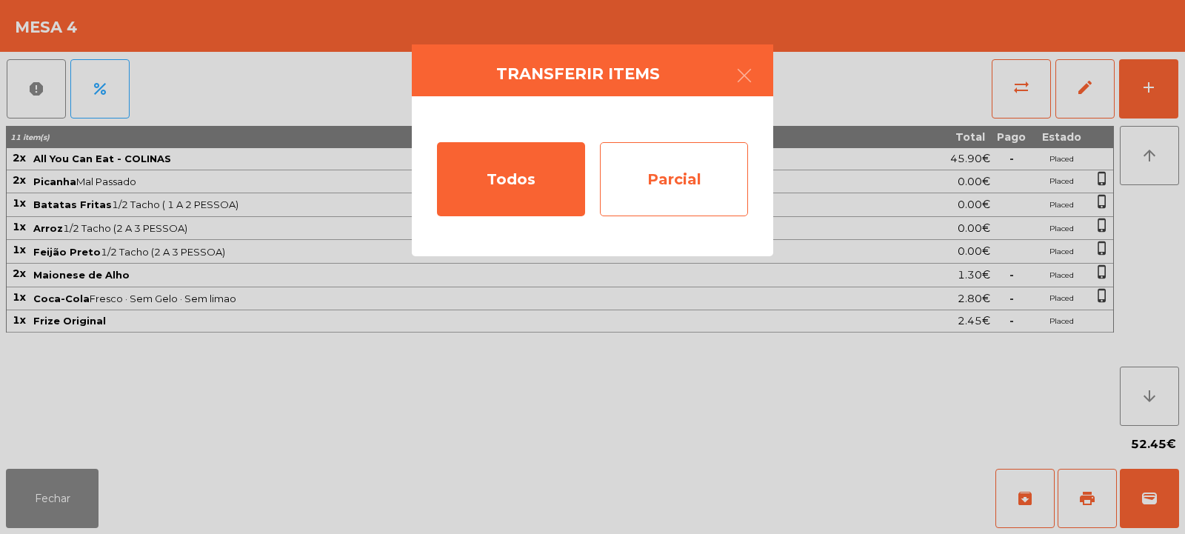
click at [659, 176] on div "Parcial" at bounding box center [674, 179] width 148 height 74
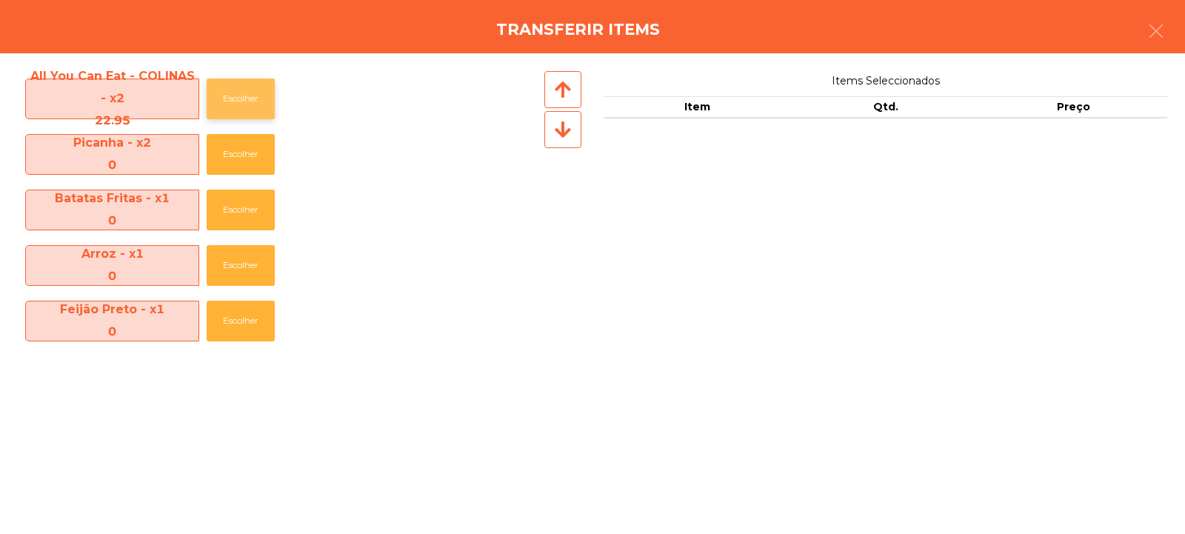
click at [257, 104] on button "Escolher" at bounding box center [241, 99] width 68 height 41
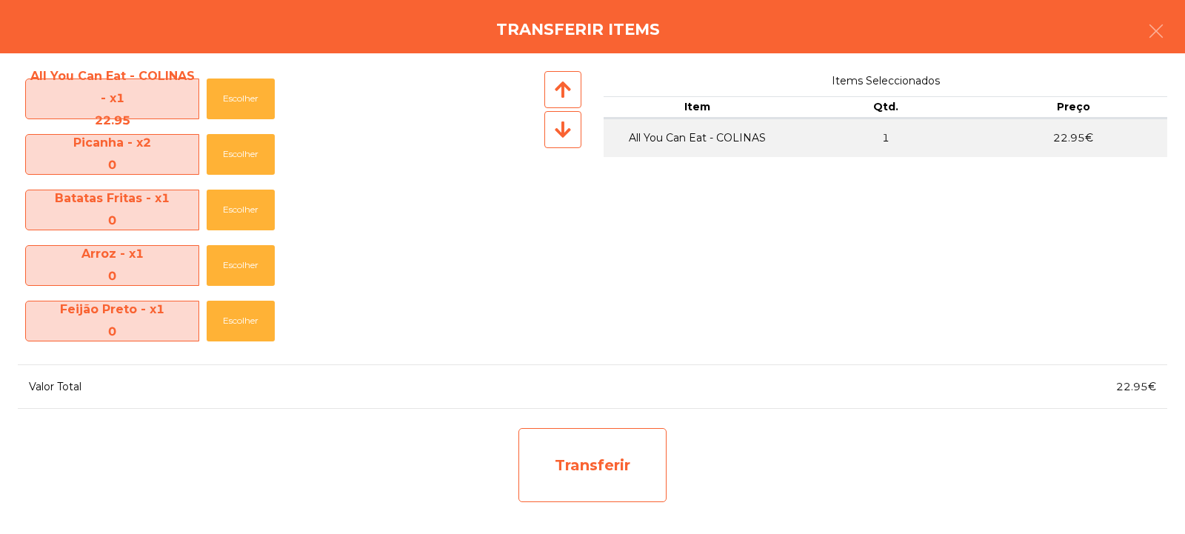
click at [573, 444] on div "Transferir" at bounding box center [592, 465] width 148 height 74
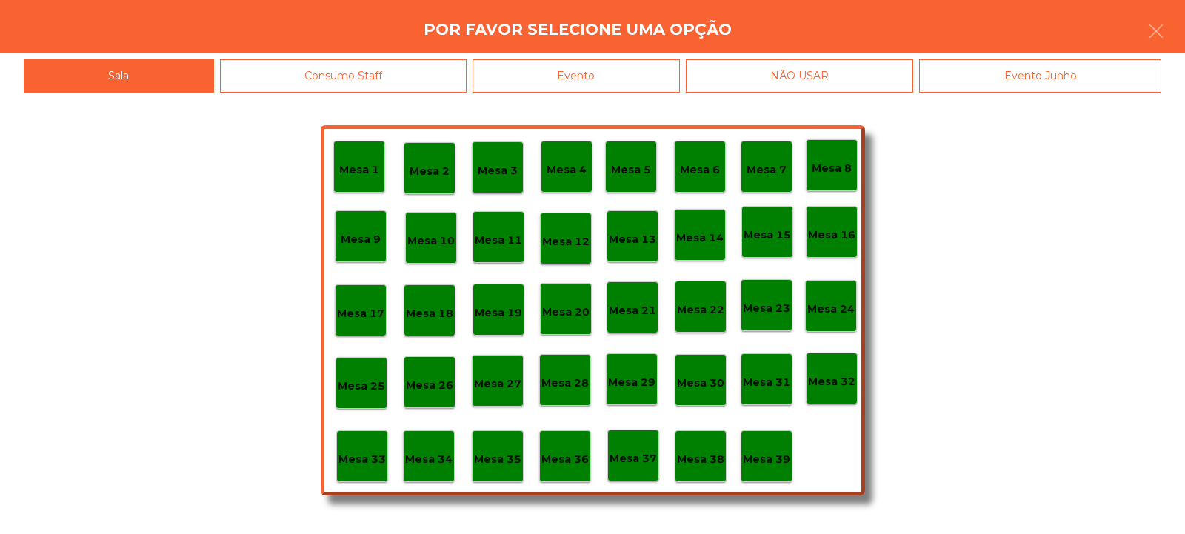
click at [635, 460] on p "Mesa 37" at bounding box center [633, 458] width 47 height 17
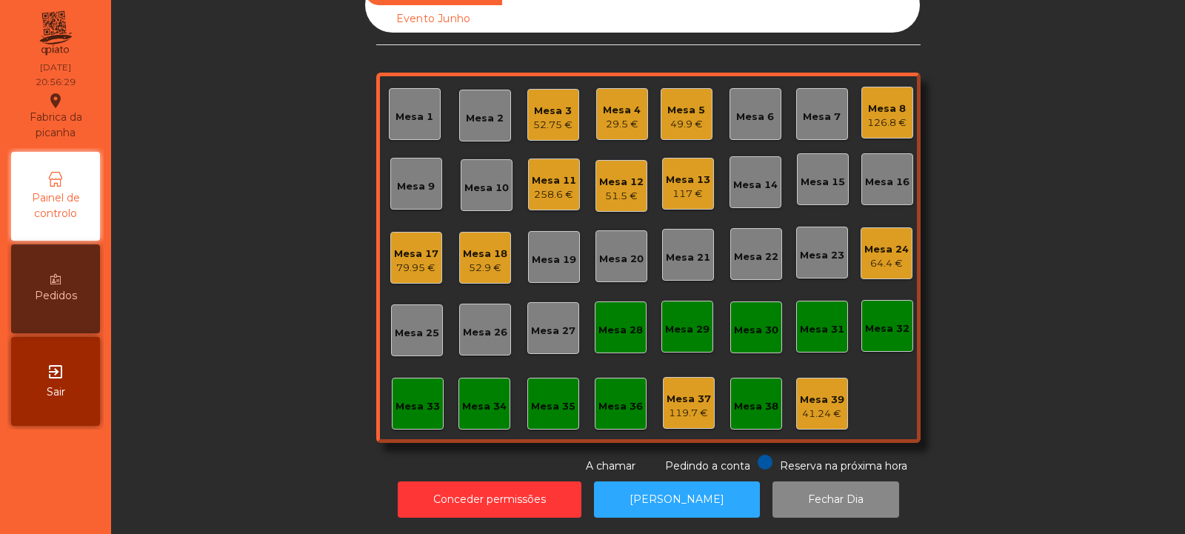
scroll to position [0, 0]
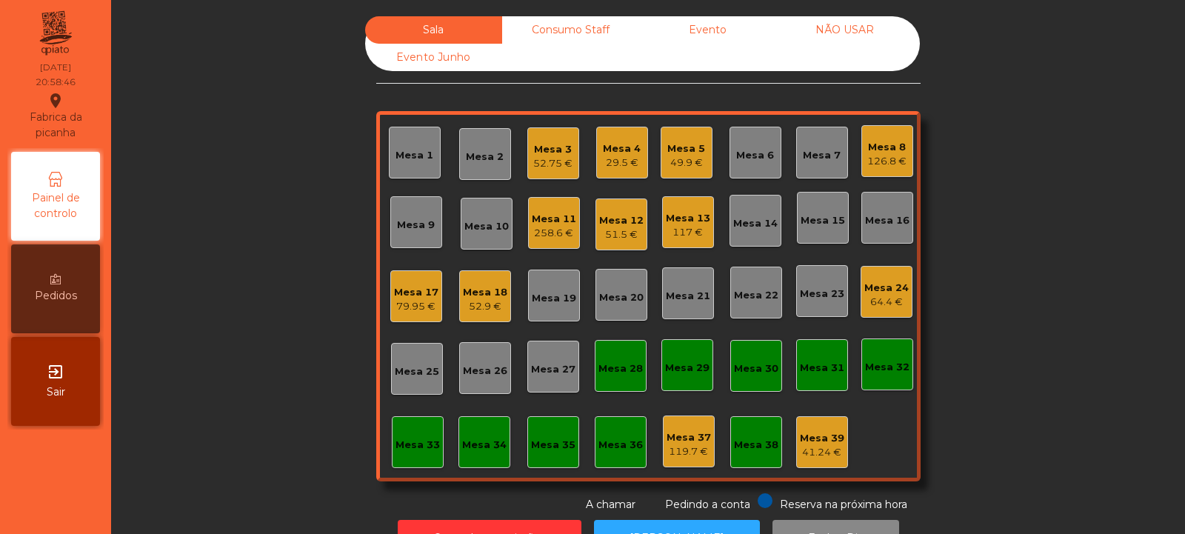
click at [886, 290] on div "Mesa 24" at bounding box center [886, 288] width 44 height 15
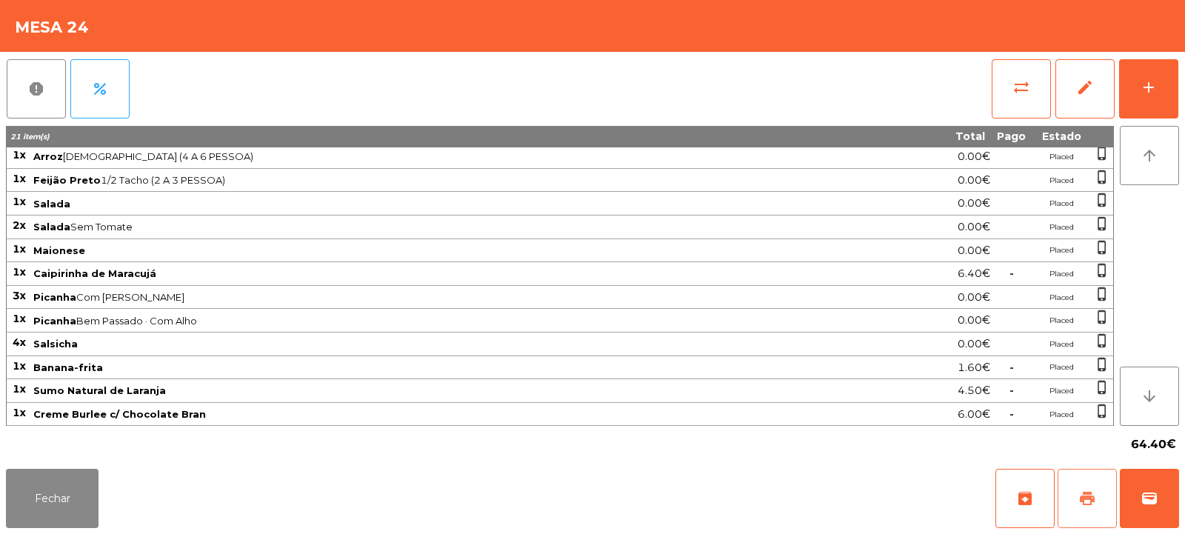
click at [1091, 502] on span "print" at bounding box center [1087, 499] width 18 height 18
click at [60, 498] on button "Fechar" at bounding box center [52, 498] width 93 height 59
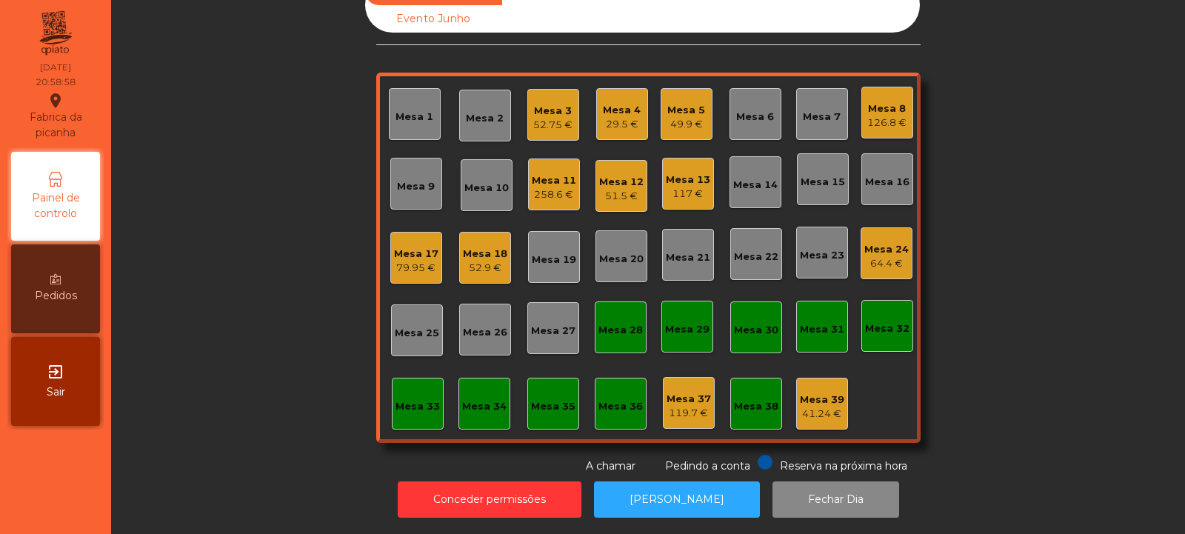
scroll to position [0, 0]
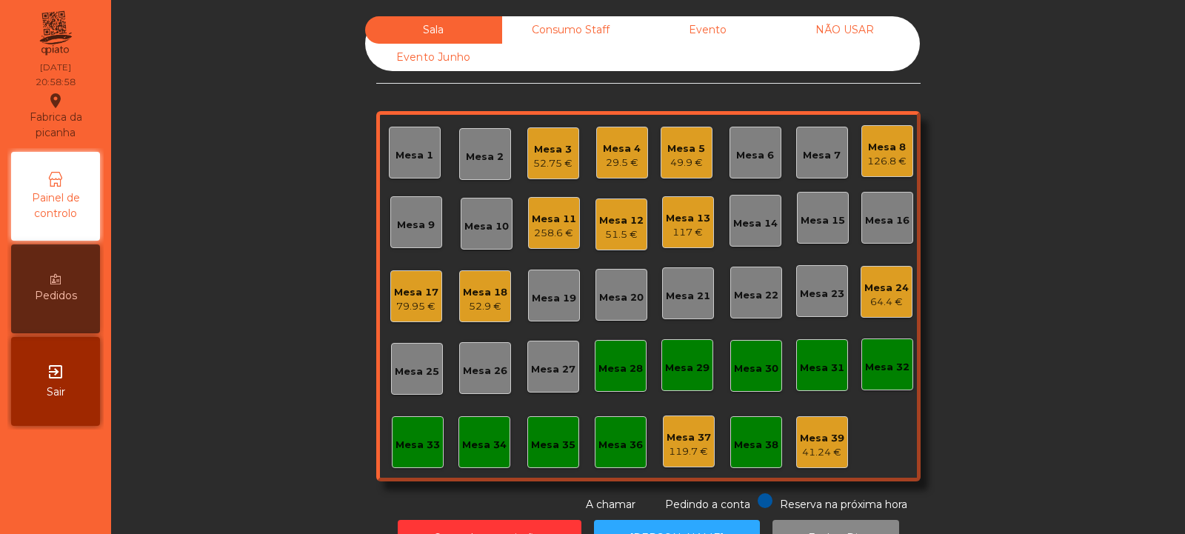
click at [875, 301] on div "64.4 €" at bounding box center [886, 302] width 44 height 15
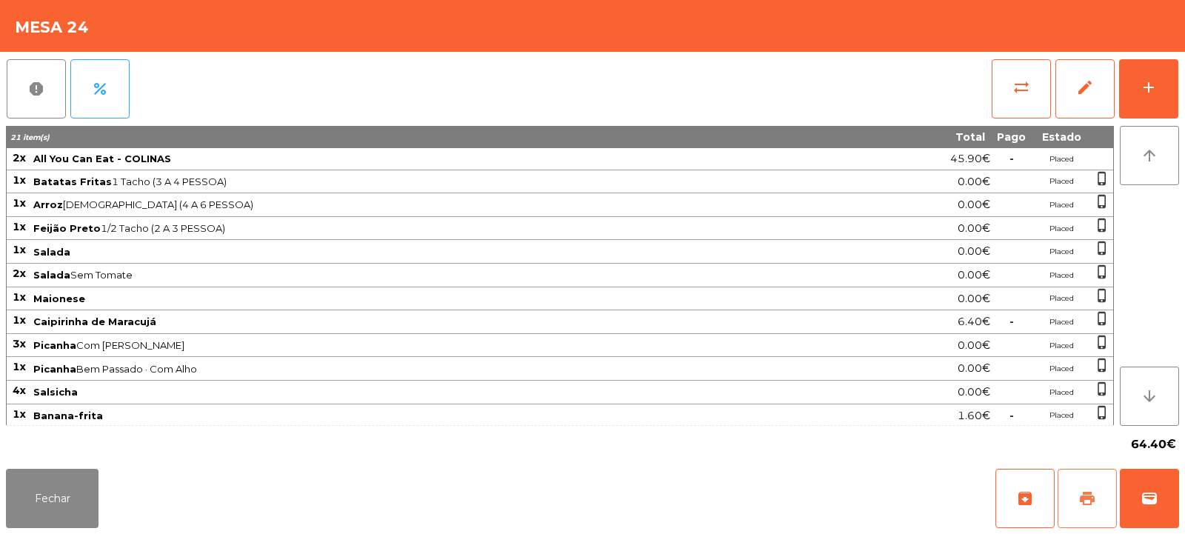
click at [1093, 501] on span "print" at bounding box center [1087, 499] width 18 height 18
click at [1025, 112] on button "sync_alt" at bounding box center [1021, 88] width 59 height 59
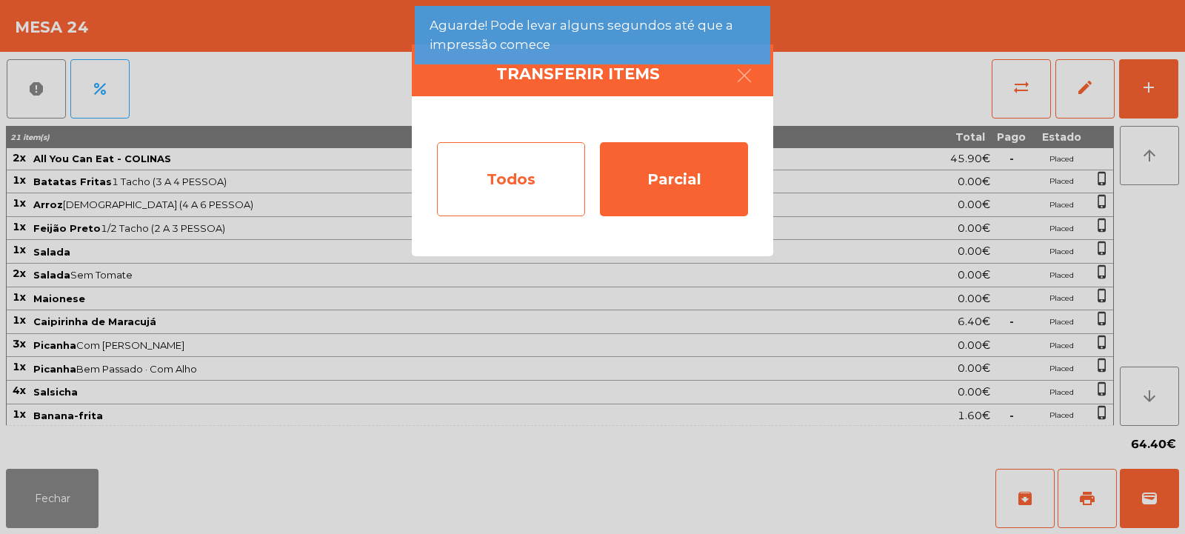
click at [535, 170] on div "Todos" at bounding box center [511, 179] width 148 height 74
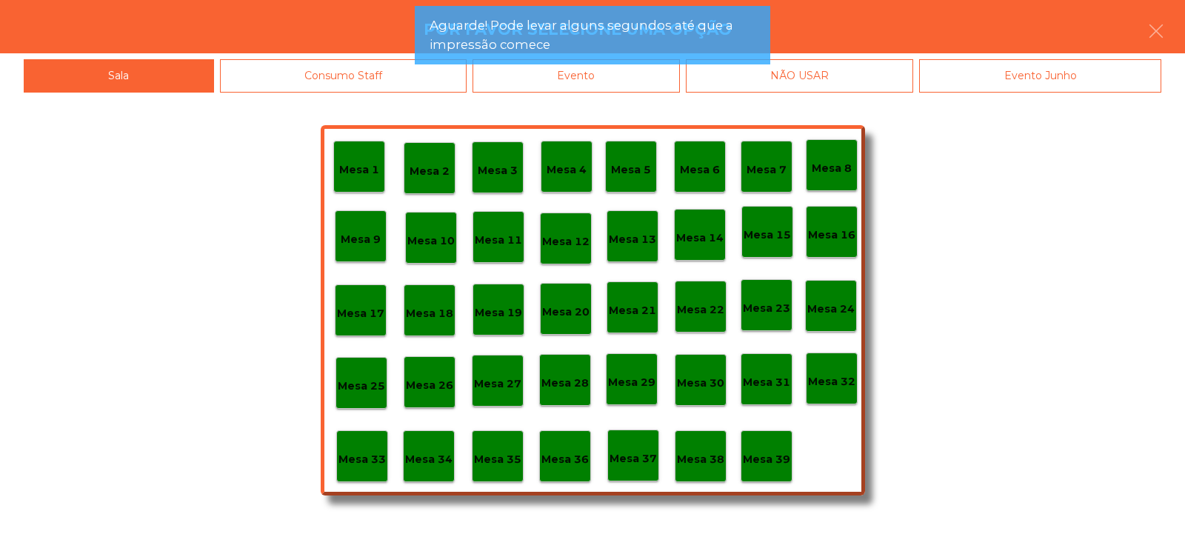
click at [646, 77] on div "Evento" at bounding box center [576, 75] width 207 height 33
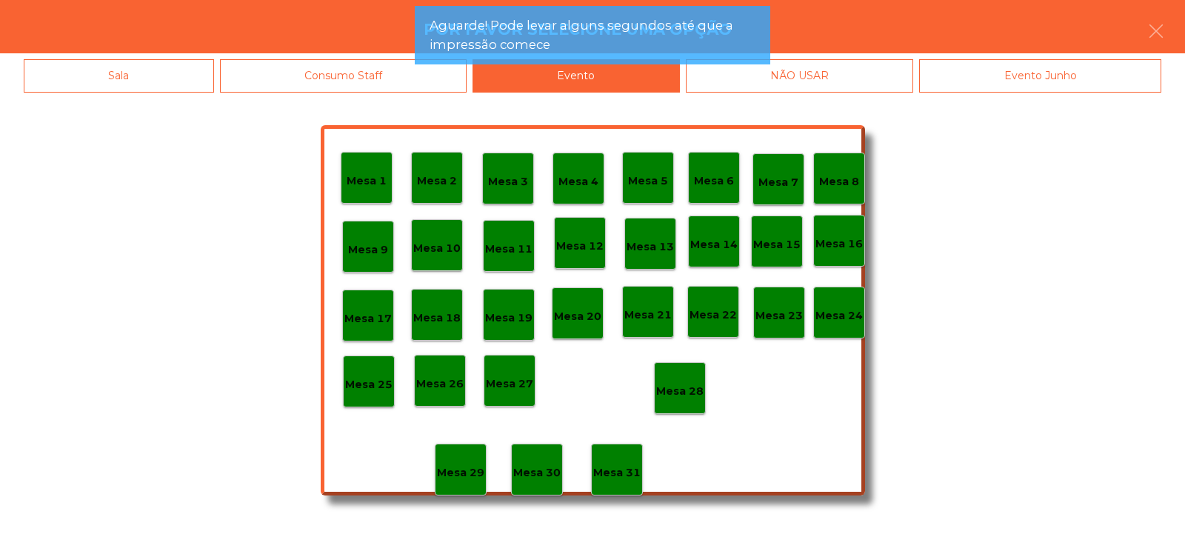
click at [681, 381] on div "Mesa 28" at bounding box center [679, 388] width 47 height 23
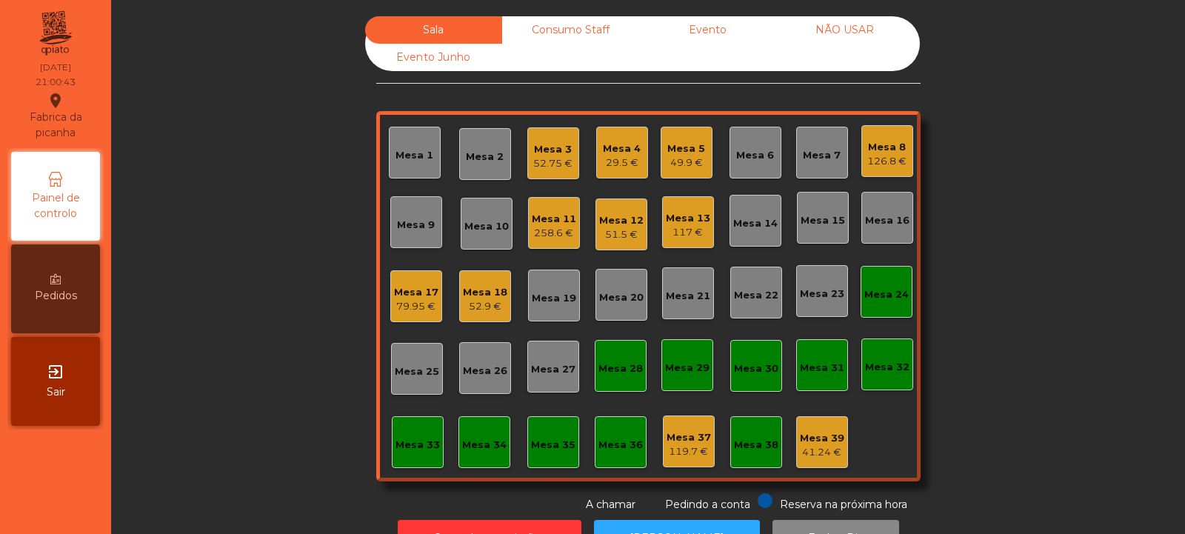
click at [893, 287] on div "Mesa 24" at bounding box center [886, 291] width 44 height 21
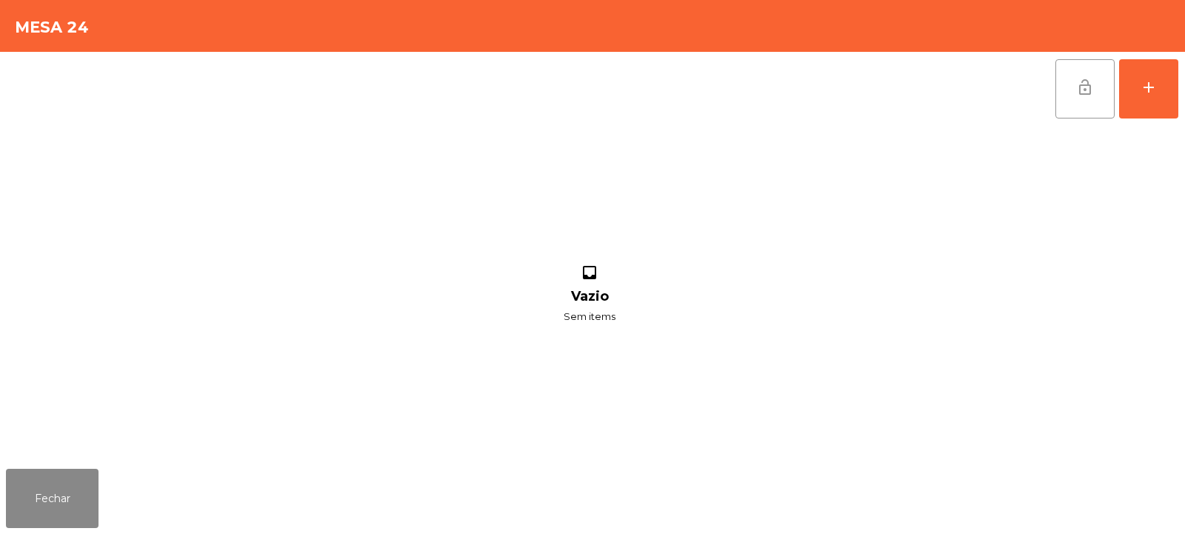
click at [1080, 92] on span "lock_open" at bounding box center [1085, 88] width 18 height 18
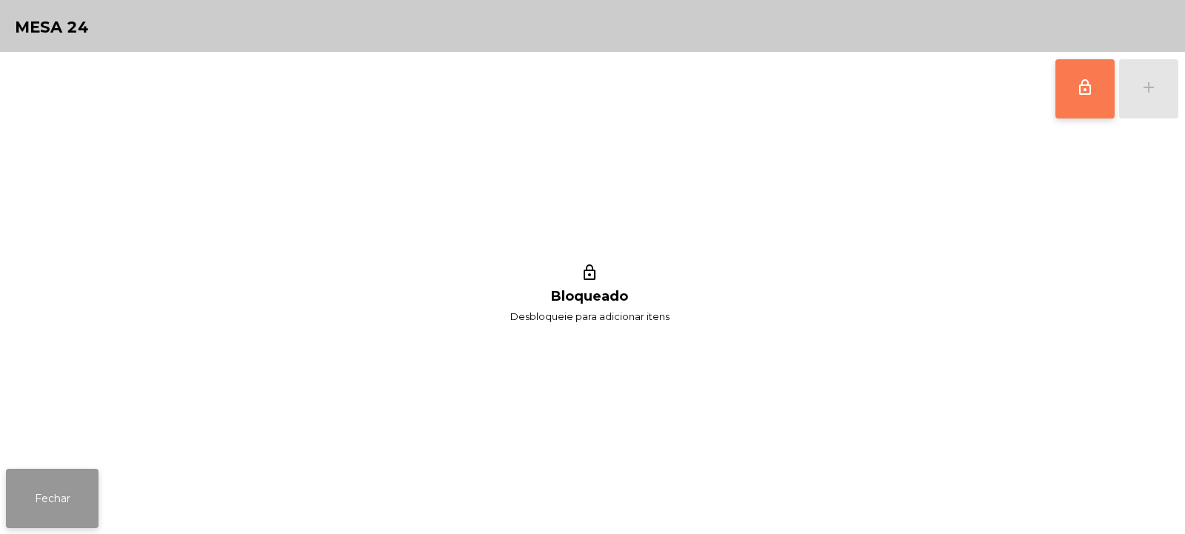
click at [48, 495] on button "Fechar" at bounding box center [52, 498] width 93 height 59
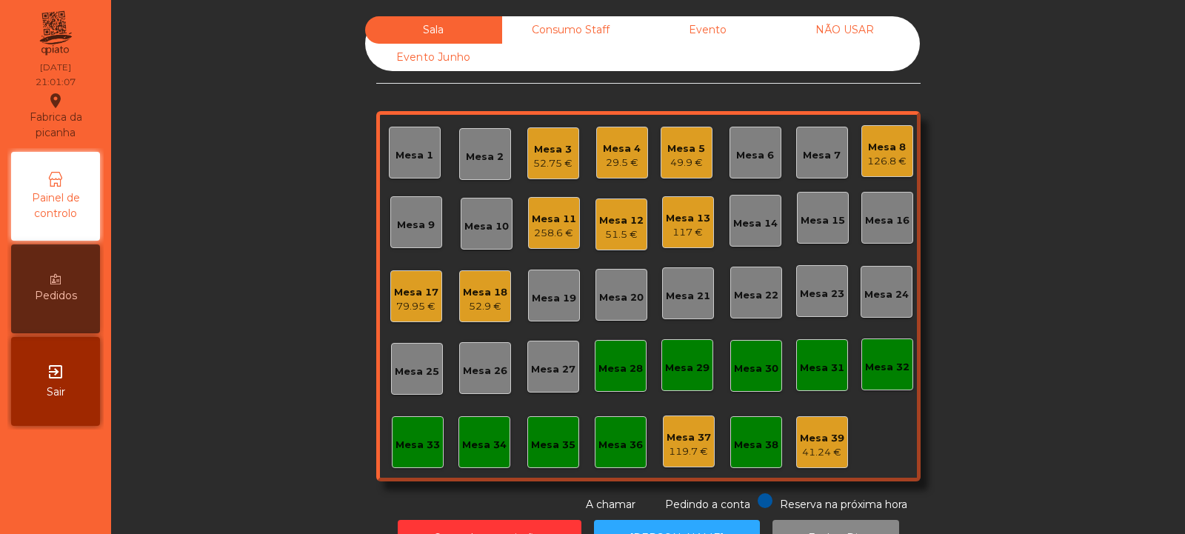
scroll to position [50, 0]
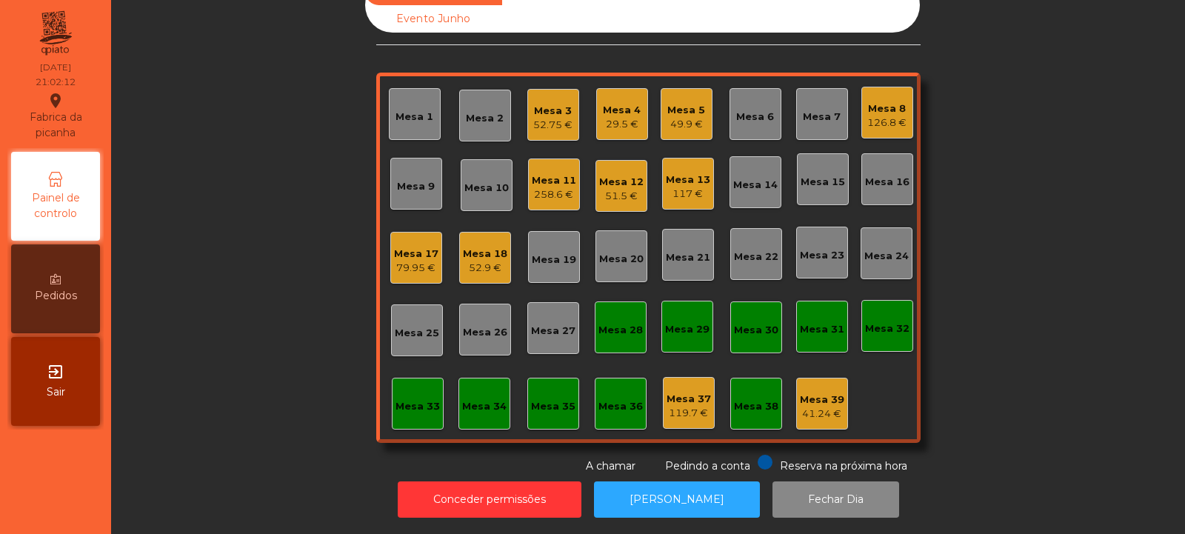
click at [681, 104] on div "Mesa 5" at bounding box center [686, 110] width 38 height 15
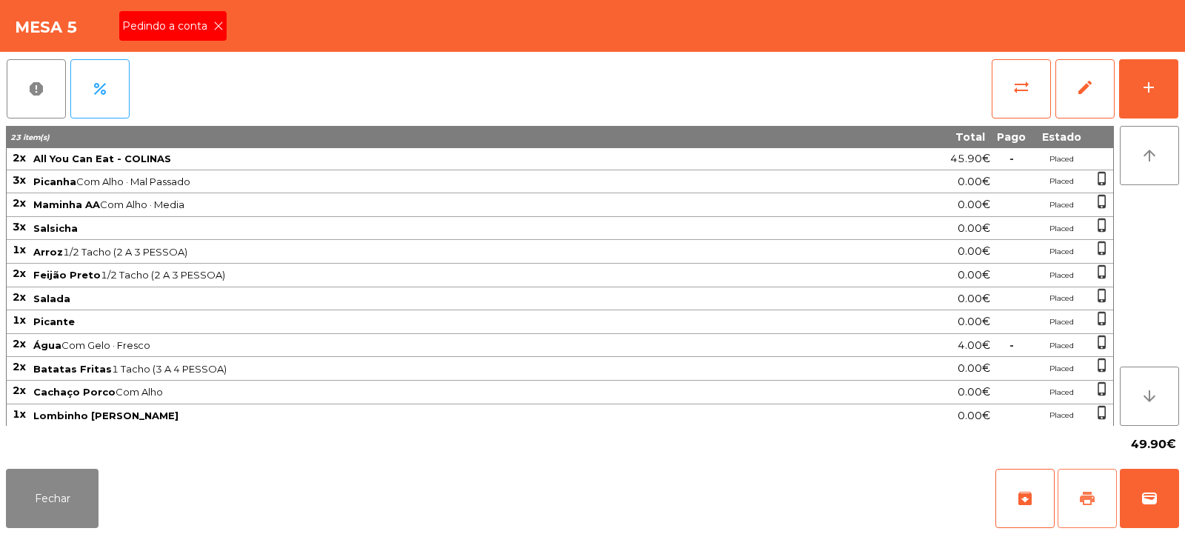
click at [1085, 503] on span "print" at bounding box center [1087, 499] width 18 height 18
click at [1158, 490] on button "wallet" at bounding box center [1149, 498] width 59 height 59
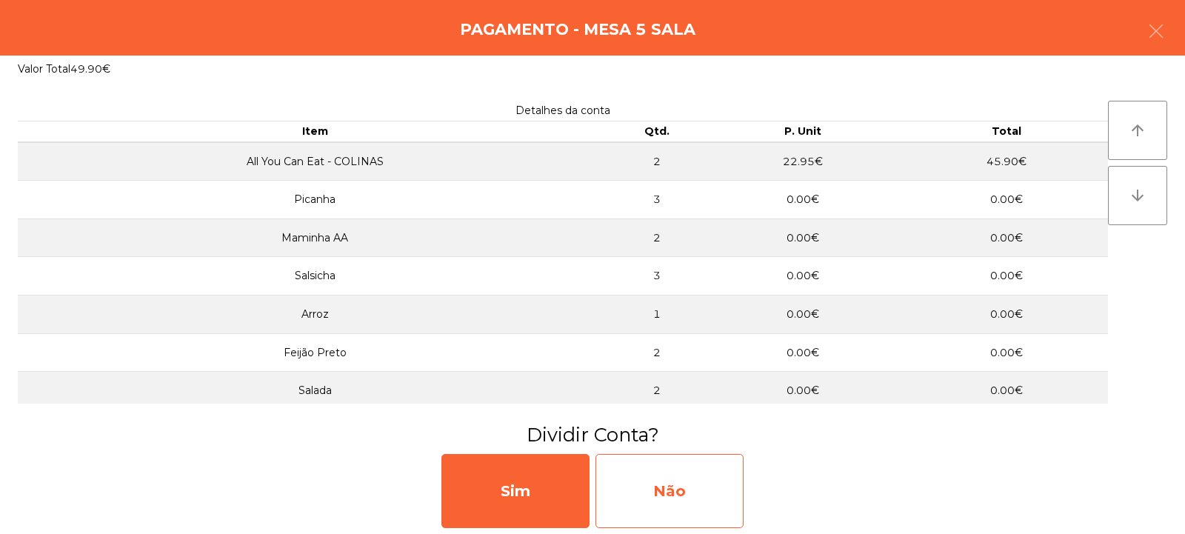
click at [678, 493] on div "Não" at bounding box center [670, 491] width 148 height 74
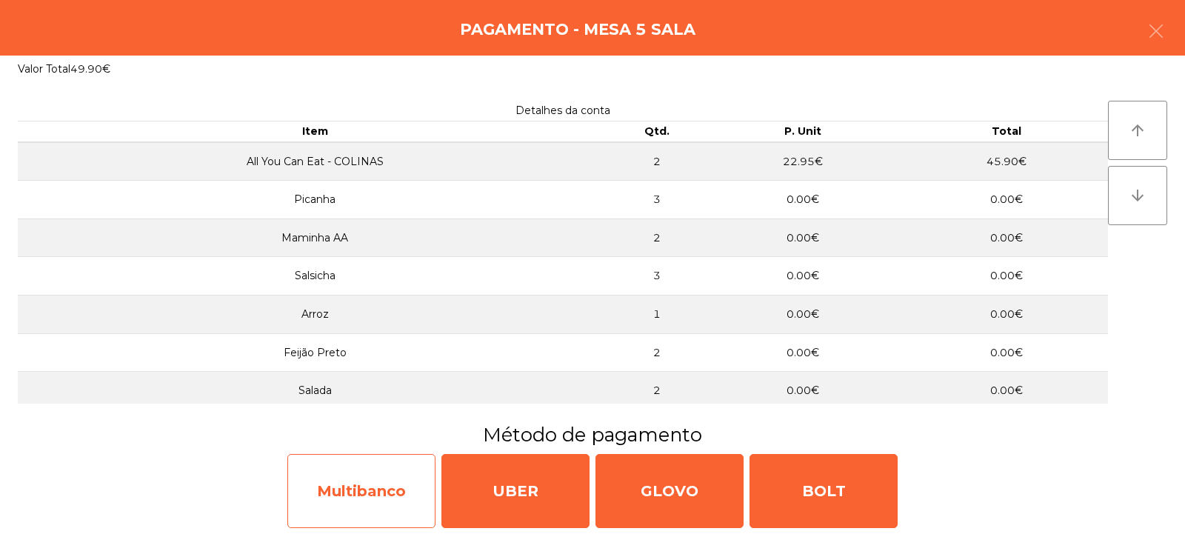
click at [344, 505] on div "Multibanco" at bounding box center [361, 491] width 148 height 74
select select "**"
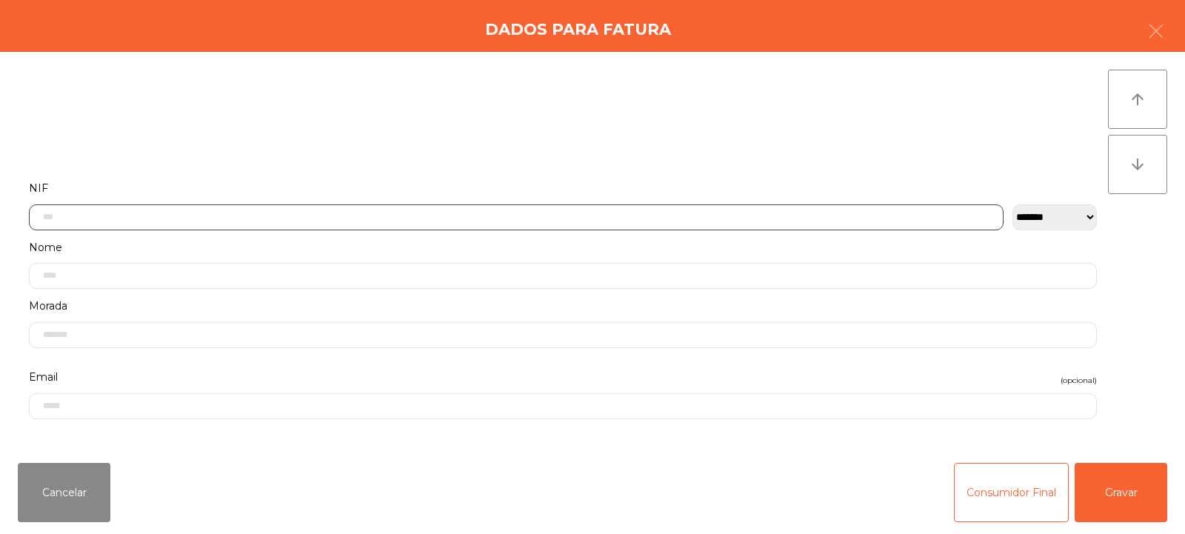
click at [491, 219] on input "text" at bounding box center [516, 217] width 975 height 26
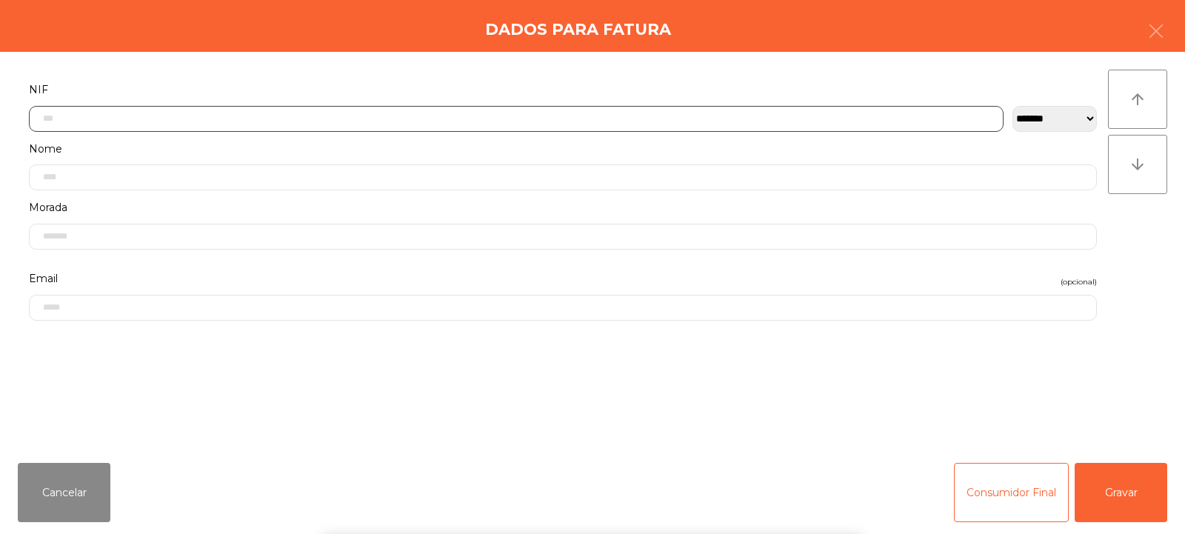
scroll to position [108, 0]
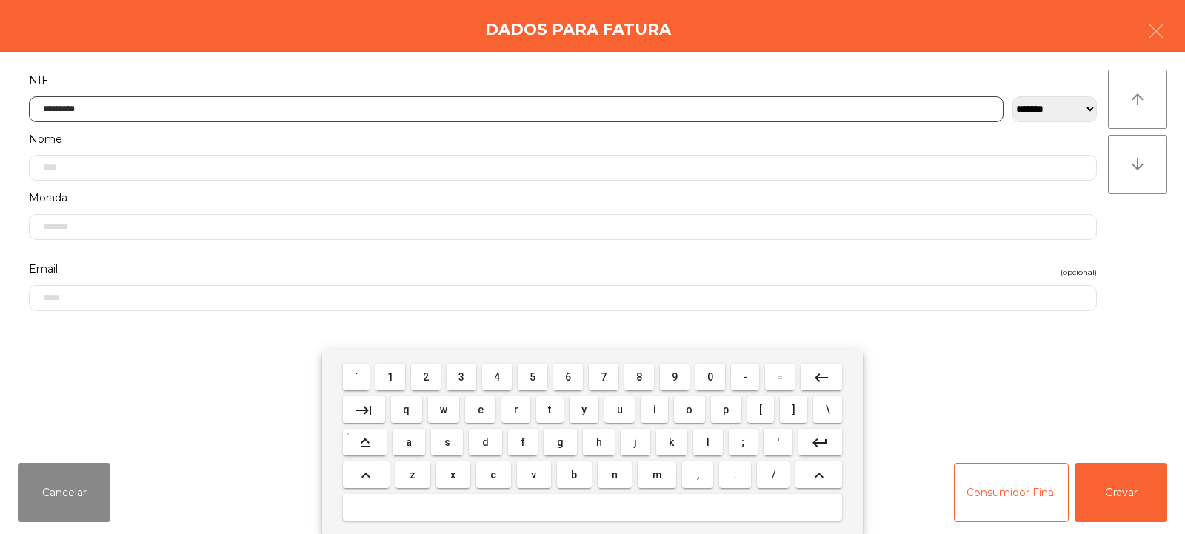
type input "*********"
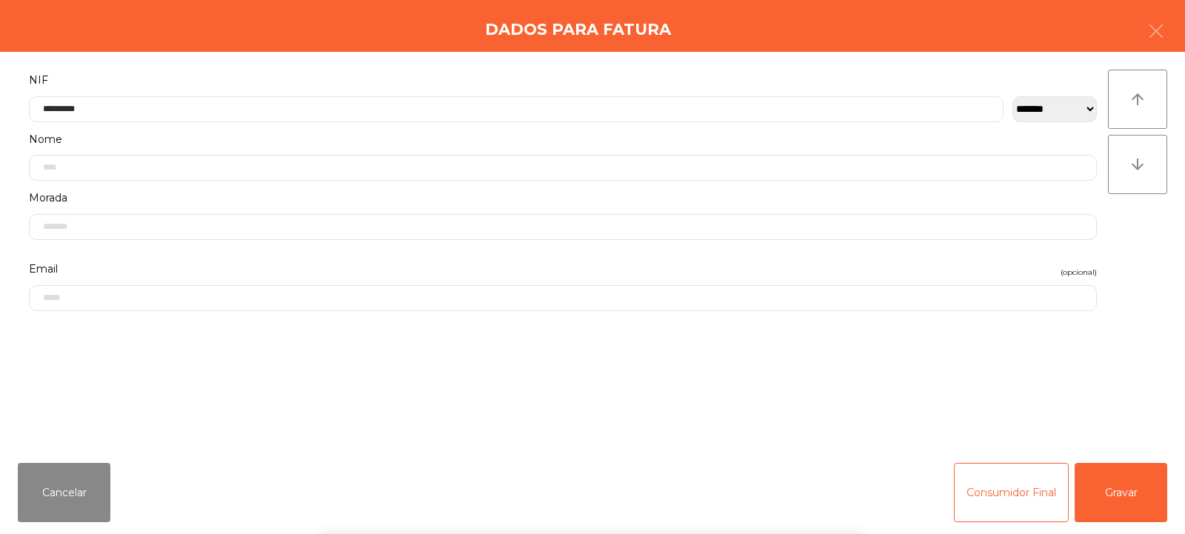
click at [1131, 255] on div "arrow_upward arrow_downward" at bounding box center [1137, 252] width 59 height 364
click at [1120, 496] on button "Gravar" at bounding box center [1121, 492] width 93 height 59
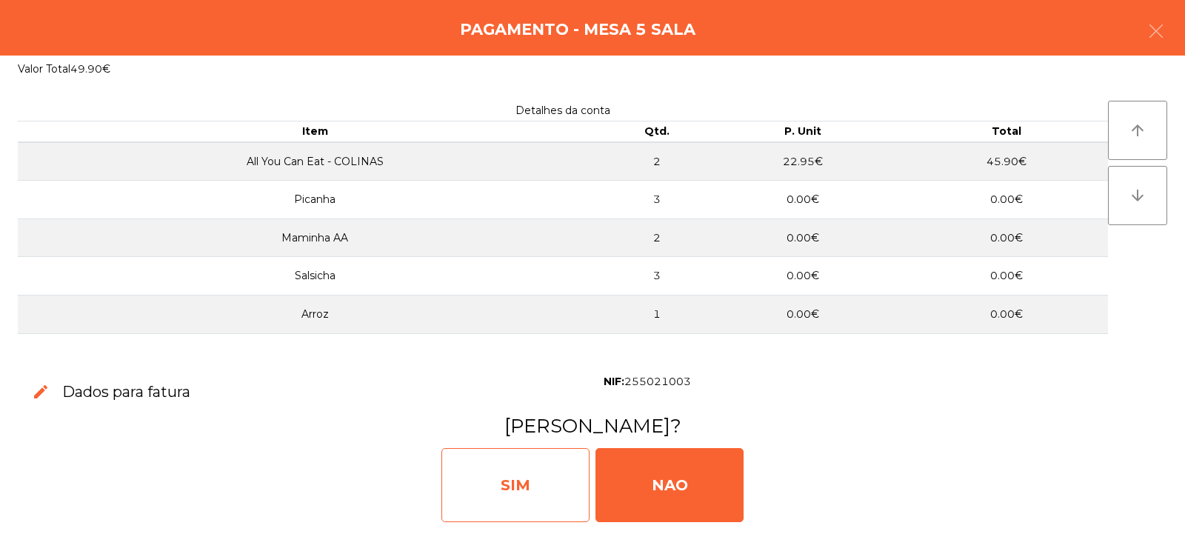
click at [510, 476] on div "SIM" at bounding box center [515, 485] width 148 height 74
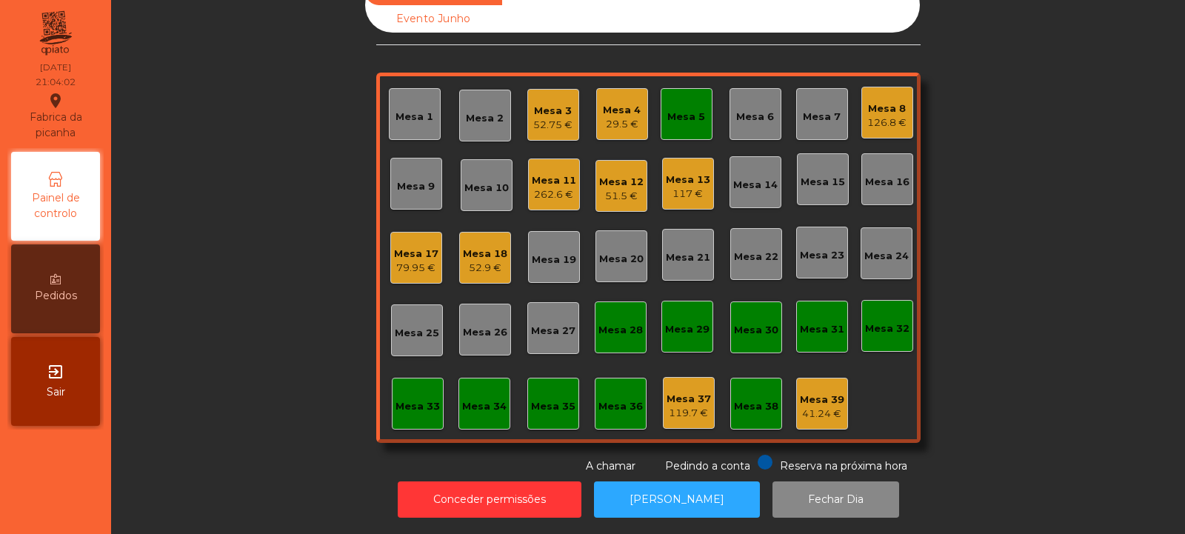
click at [687, 91] on div "Mesa 5" at bounding box center [687, 114] width 52 height 52
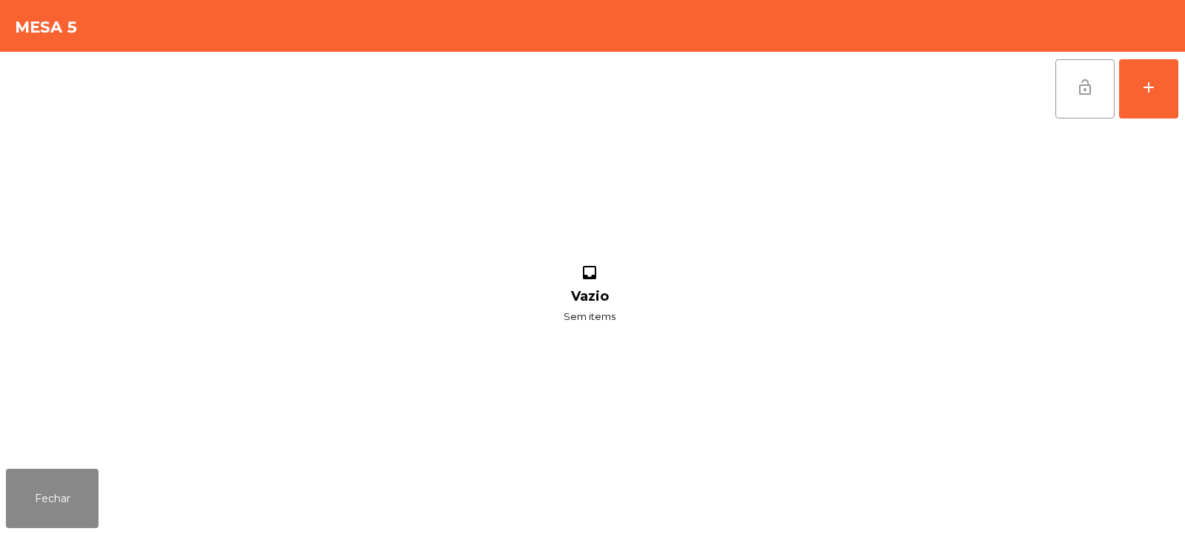
click at [1079, 96] on button "lock_open" at bounding box center [1084, 88] width 59 height 59
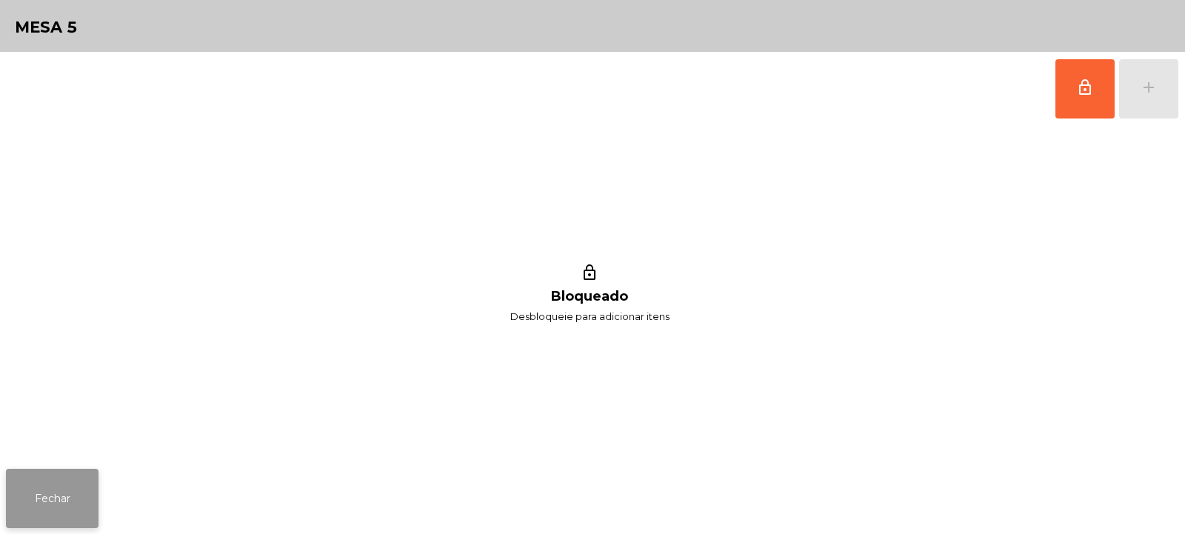
click at [32, 510] on button "Fechar" at bounding box center [52, 498] width 93 height 59
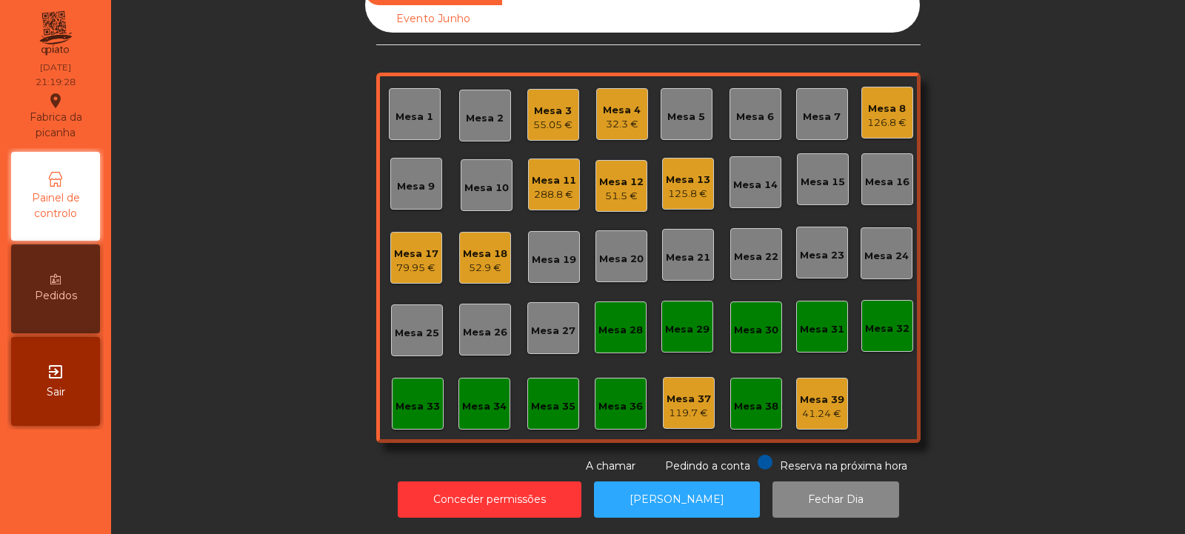
click at [738, 110] on div "Mesa 6" at bounding box center [755, 117] width 38 height 15
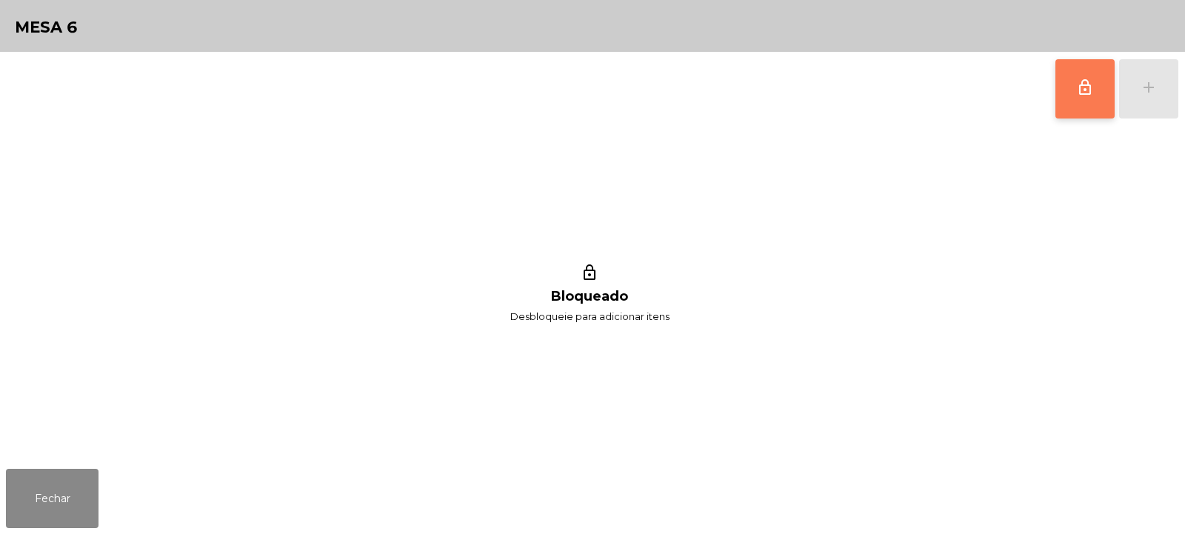
click at [1102, 81] on button "lock_outline" at bounding box center [1084, 88] width 59 height 59
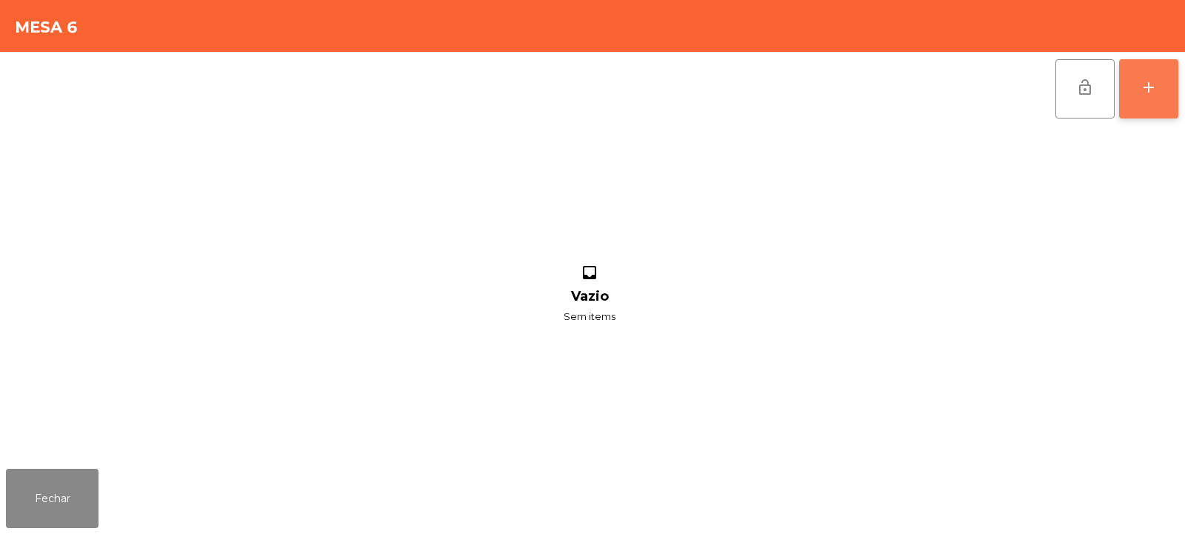
click at [1145, 91] on div "add" at bounding box center [1149, 88] width 18 height 18
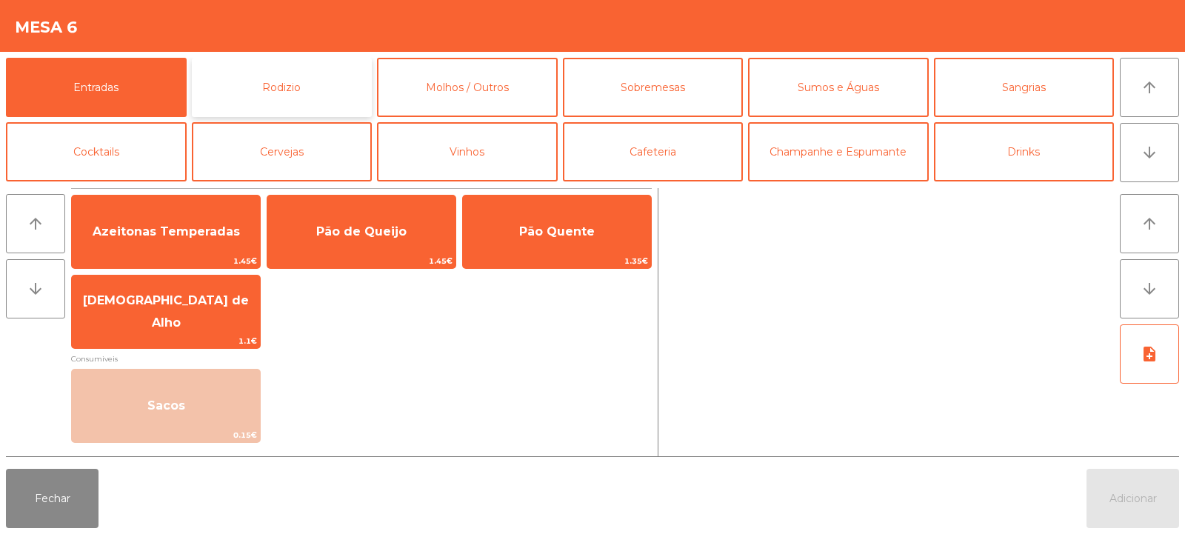
click at [314, 74] on button "Rodizio" at bounding box center [282, 87] width 181 height 59
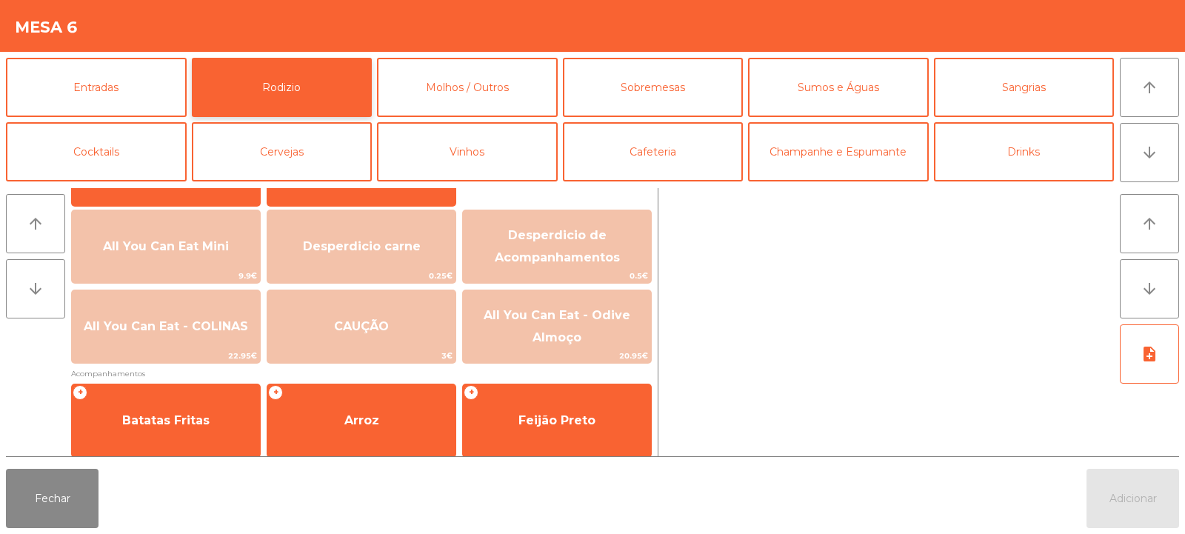
scroll to position [158, 0]
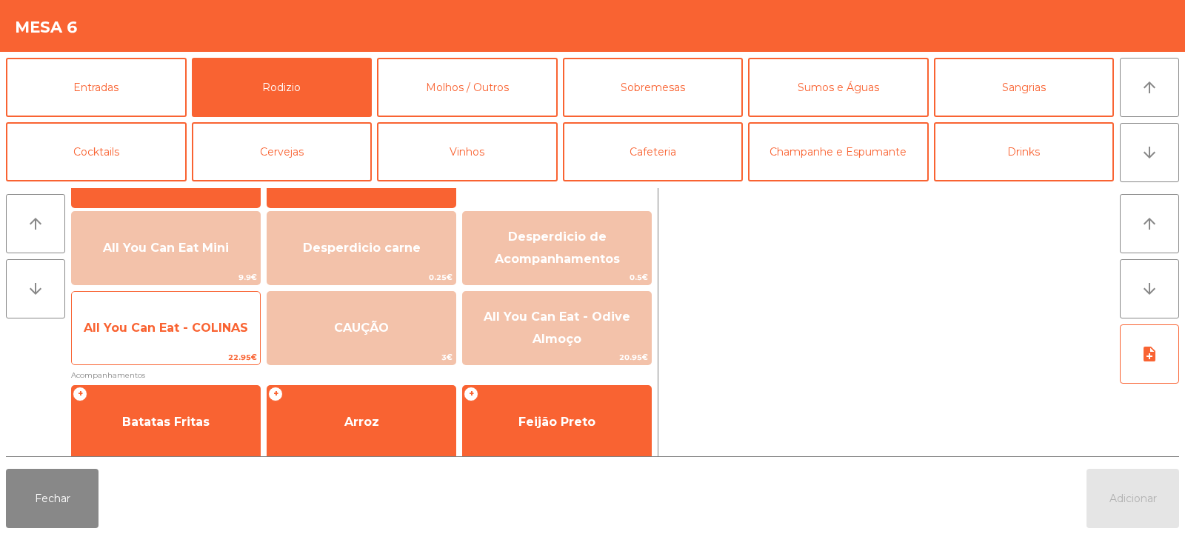
click at [134, 323] on span "All You Can Eat - COLINAS" at bounding box center [166, 328] width 164 height 14
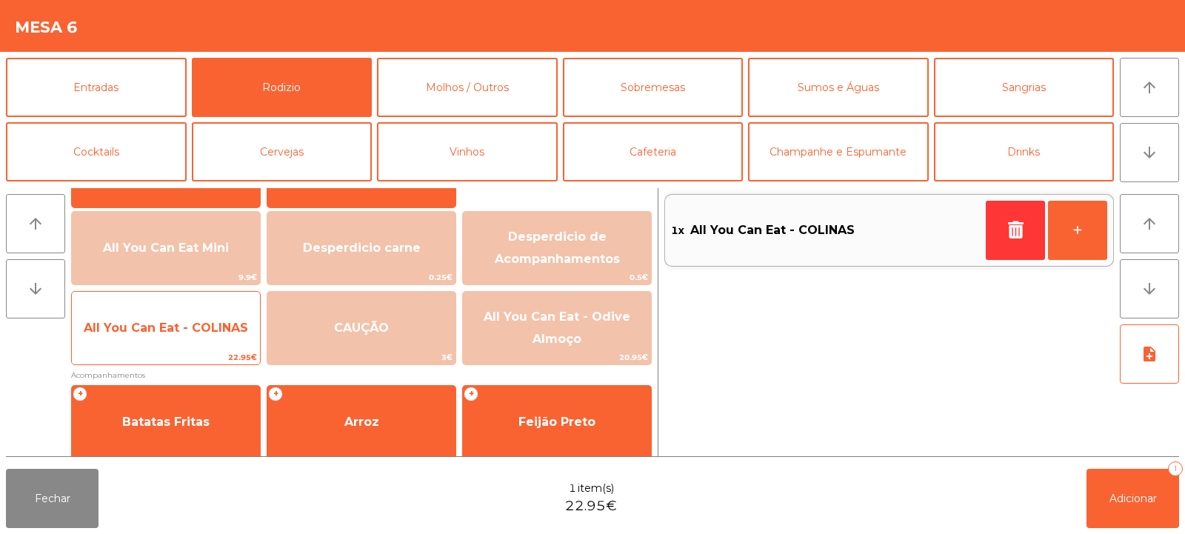
click at [138, 338] on span "All You Can Eat - COLINAS" at bounding box center [166, 328] width 188 height 40
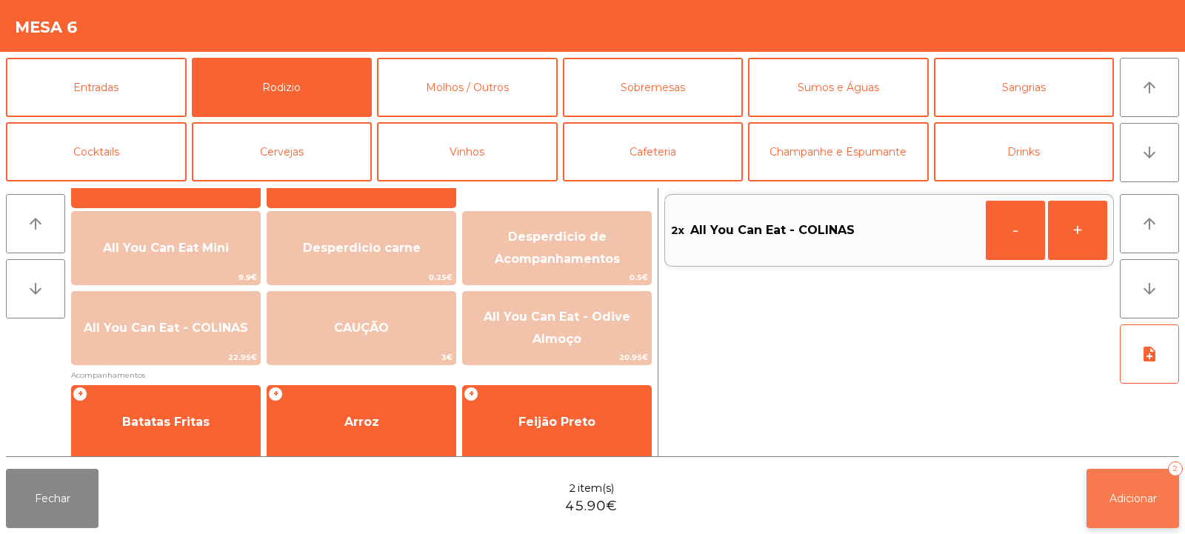
click at [1140, 498] on span "Adicionar" at bounding box center [1133, 498] width 47 height 13
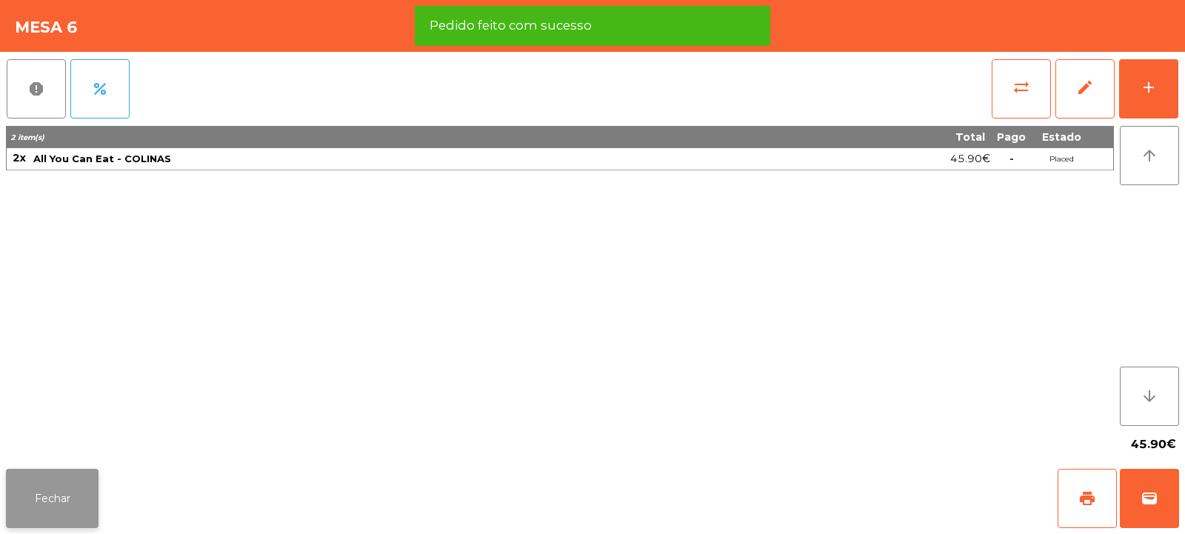
click at [56, 501] on button "Fechar" at bounding box center [52, 498] width 93 height 59
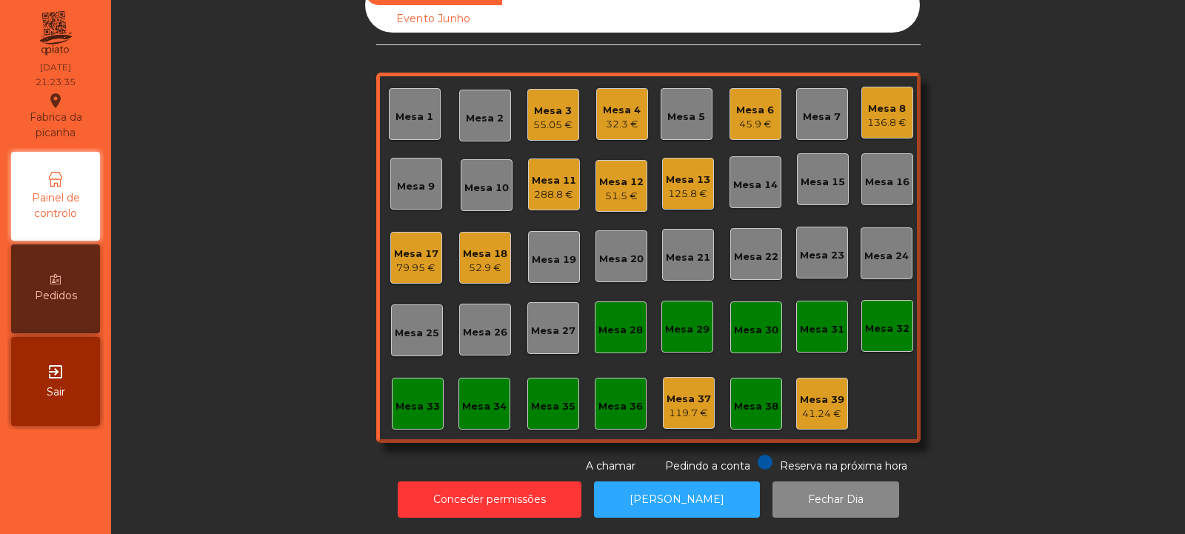
click at [741, 178] on div "Mesa 14" at bounding box center [755, 185] width 44 height 15
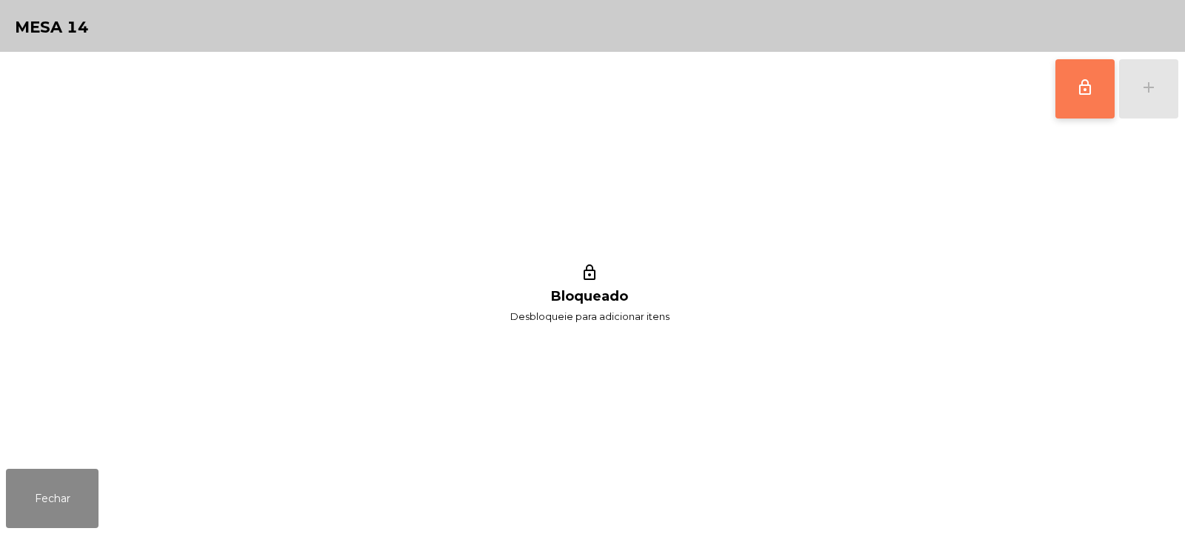
click at [1073, 65] on button "lock_outline" at bounding box center [1084, 88] width 59 height 59
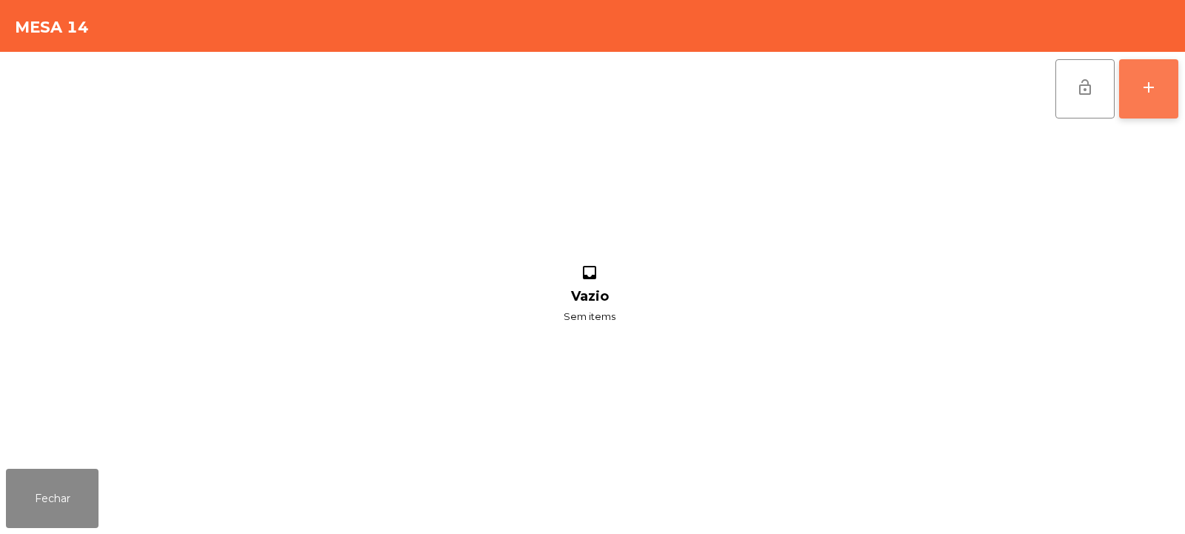
click at [1154, 93] on div "add" at bounding box center [1149, 88] width 18 height 18
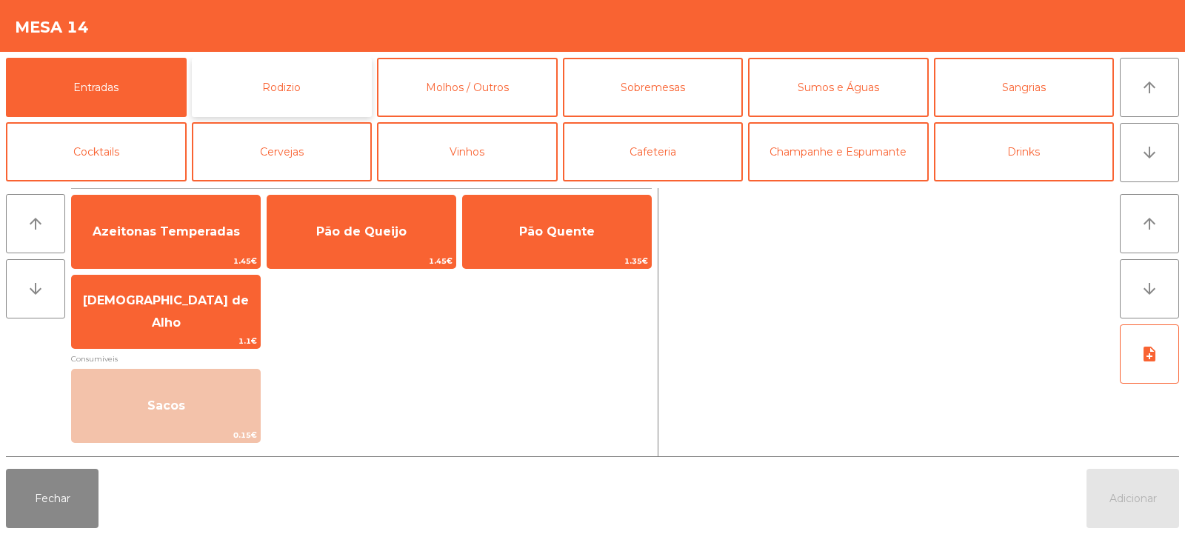
click at [283, 82] on button "Rodizio" at bounding box center [282, 87] width 181 height 59
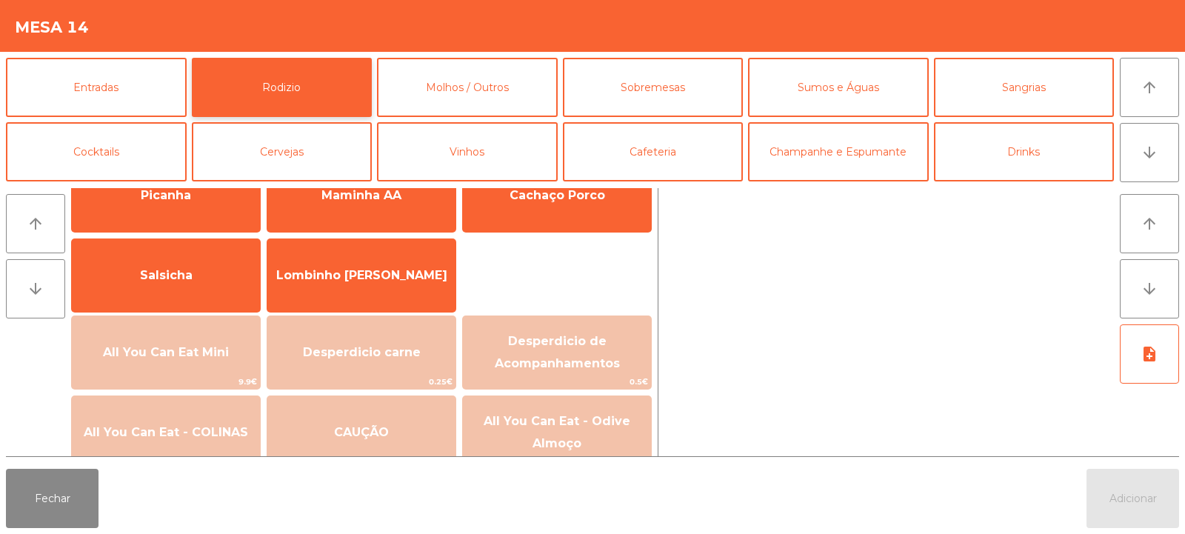
scroll to position [124, 0]
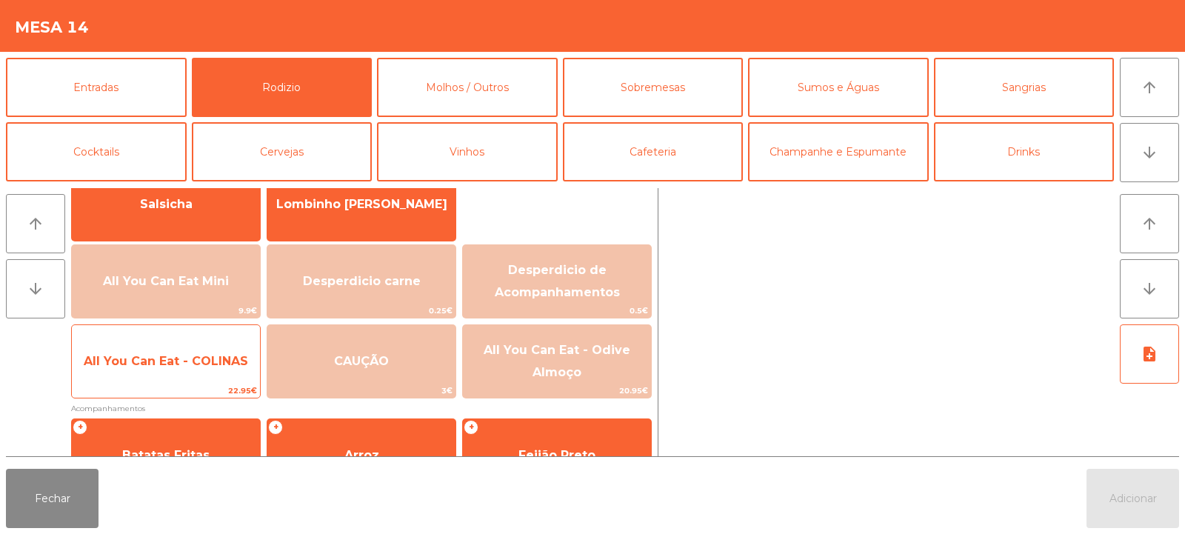
click at [156, 371] on span "All You Can Eat - COLINAS" at bounding box center [166, 361] width 188 height 40
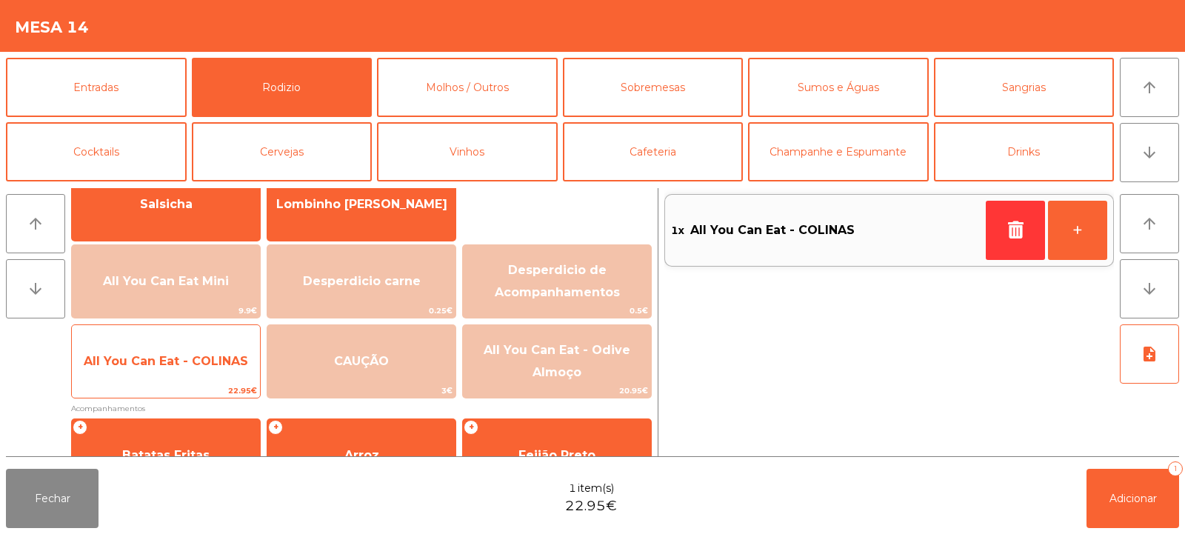
click at [147, 378] on span "All You Can Eat - COLINAS" at bounding box center [166, 361] width 188 height 40
click at [150, 373] on span "All You Can Eat - COLINAS" at bounding box center [166, 361] width 188 height 40
click at [151, 376] on span "All You Can Eat - COLINAS" at bounding box center [166, 361] width 188 height 40
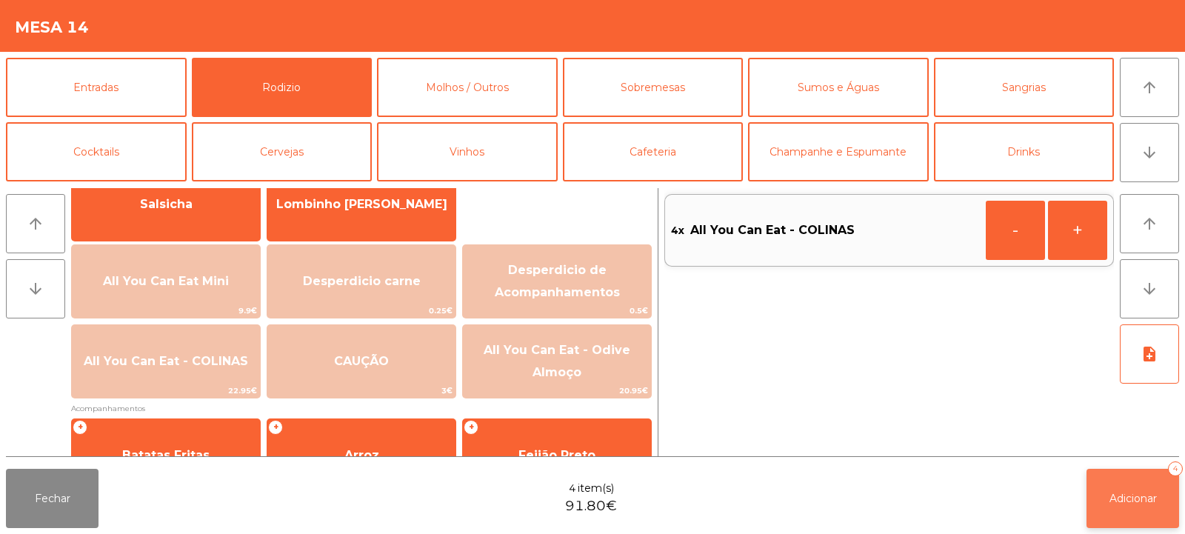
click at [1143, 498] on span "Adicionar" at bounding box center [1133, 498] width 47 height 13
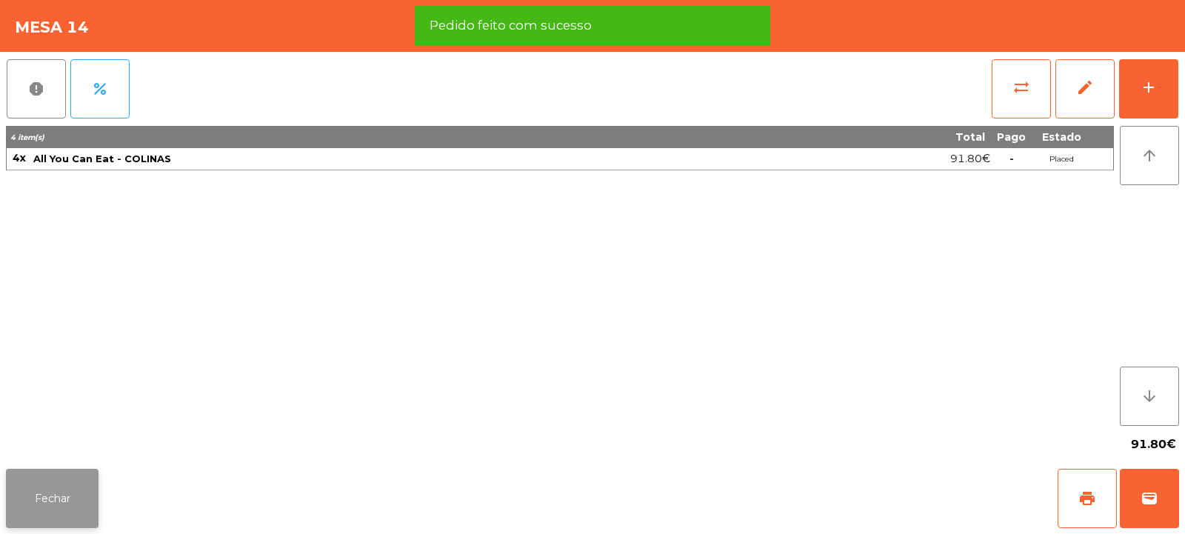
click at [65, 502] on button "Fechar" at bounding box center [52, 498] width 93 height 59
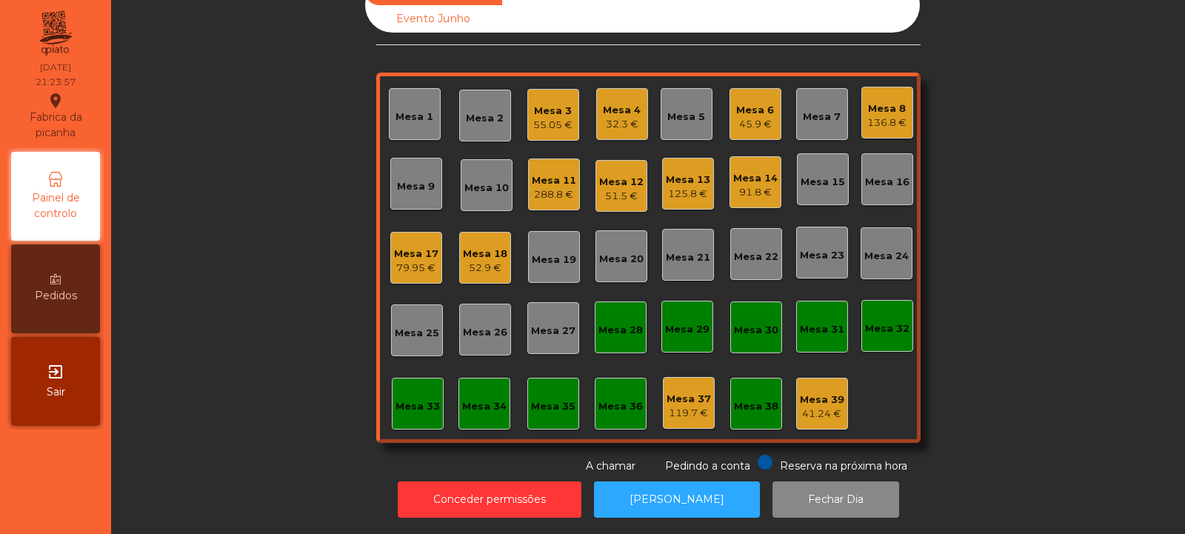
click at [628, 103] on div "Mesa 4" at bounding box center [622, 110] width 38 height 15
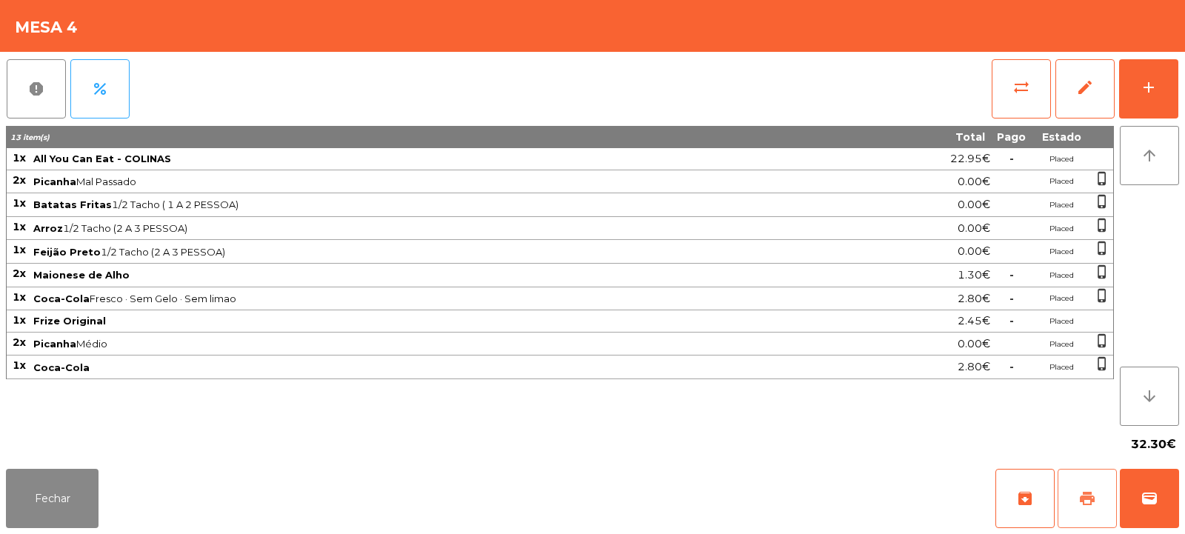
click at [1082, 497] on span "print" at bounding box center [1087, 499] width 18 height 18
click at [1144, 489] on button "wallet" at bounding box center [1149, 498] width 59 height 59
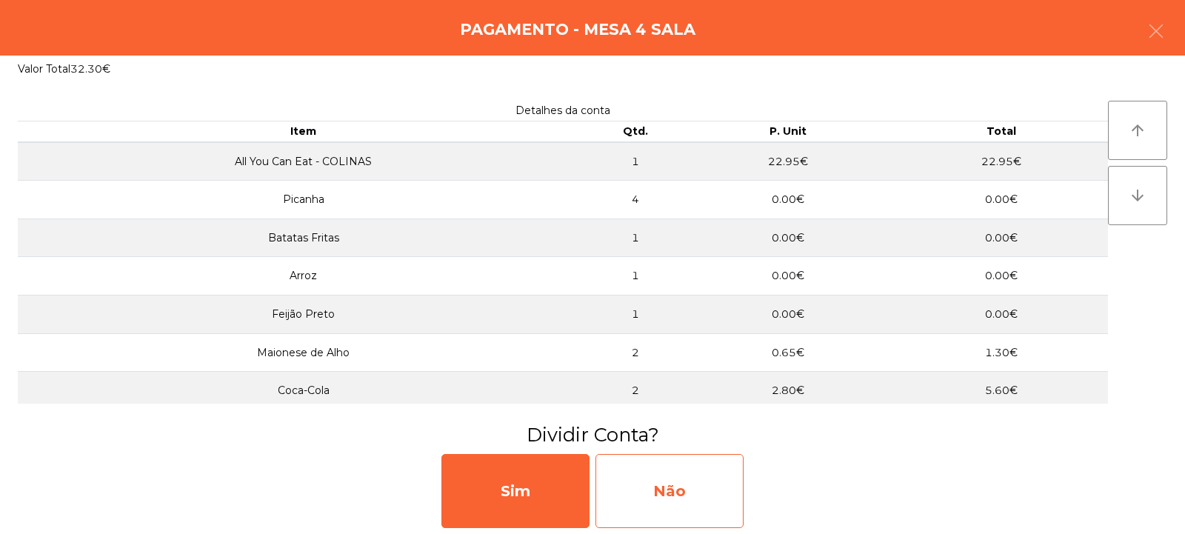
click at [685, 493] on div "Não" at bounding box center [670, 491] width 148 height 74
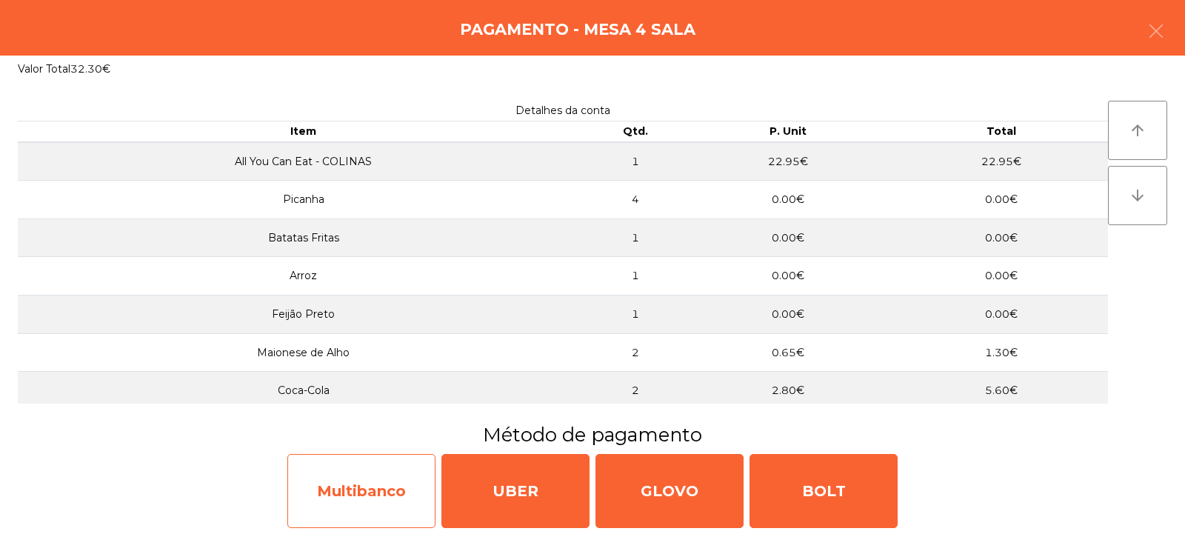
click at [376, 510] on div "Multibanco" at bounding box center [361, 491] width 148 height 74
select select "**"
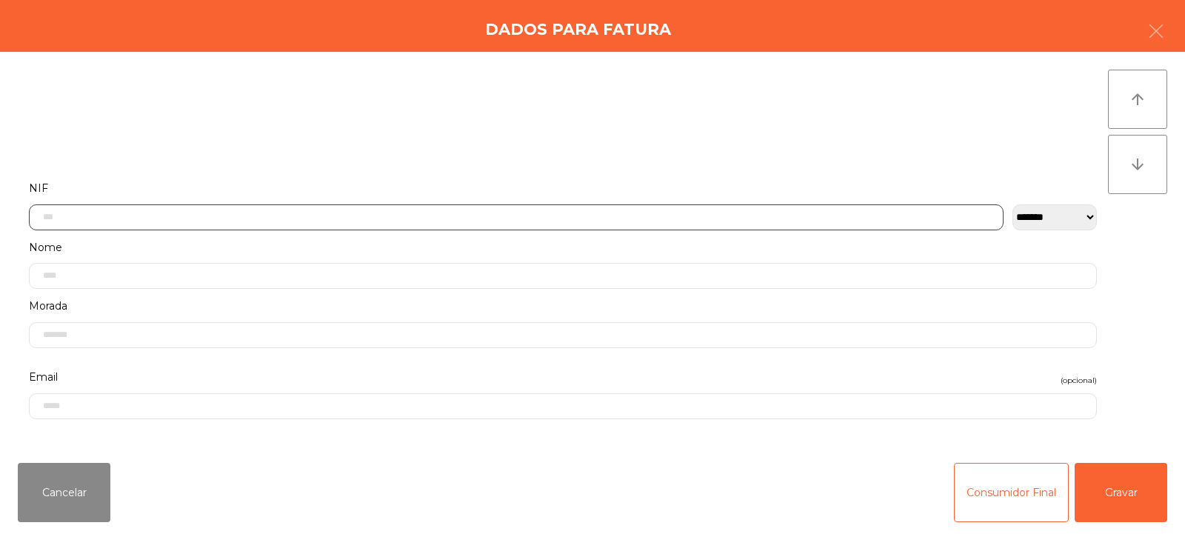
click at [474, 218] on input "text" at bounding box center [516, 217] width 975 height 26
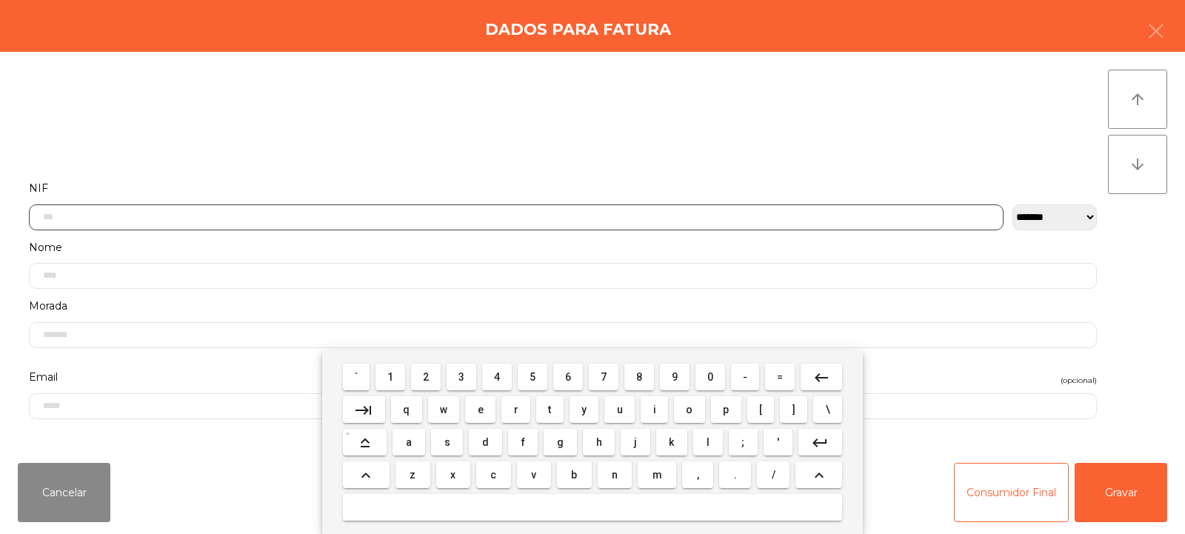
scroll to position [108, 0]
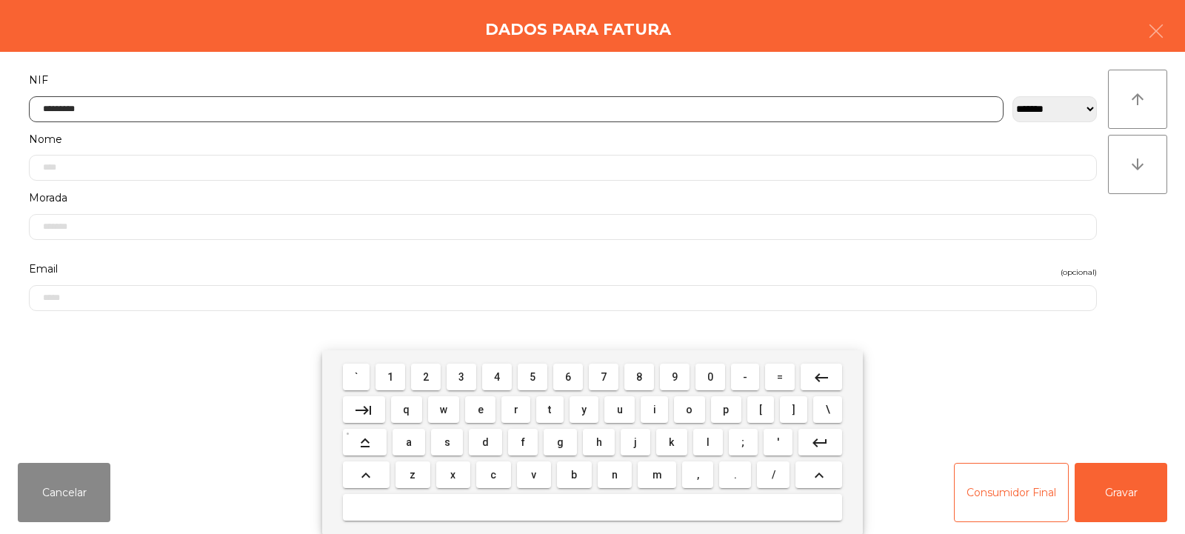
type input "*********"
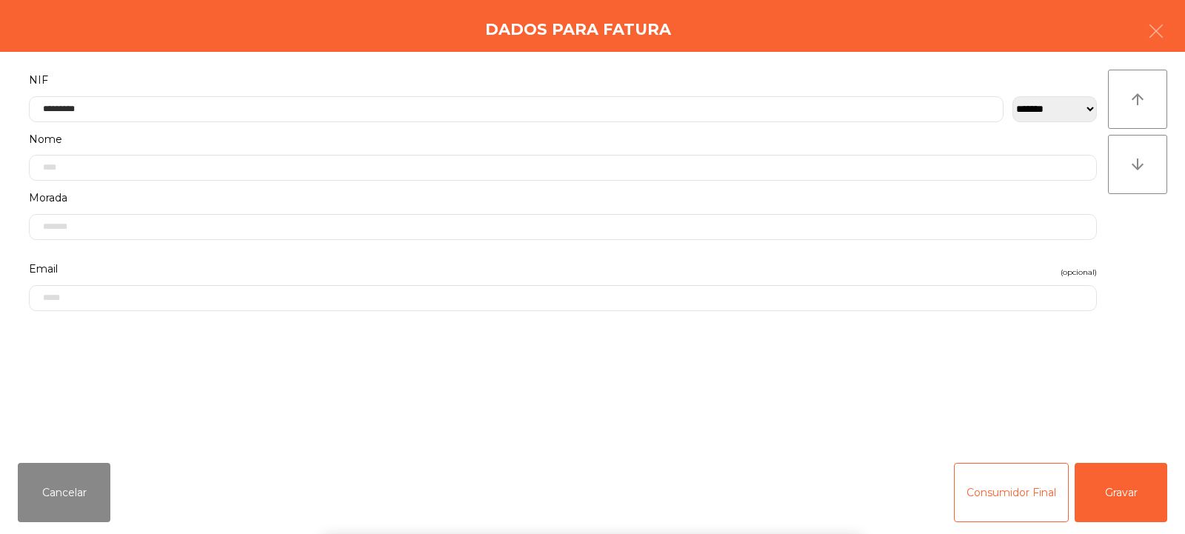
click at [1152, 275] on div "arrow_upward arrow_downward" at bounding box center [1137, 252] width 59 height 364
click at [1128, 496] on button "Gravar" at bounding box center [1121, 492] width 93 height 59
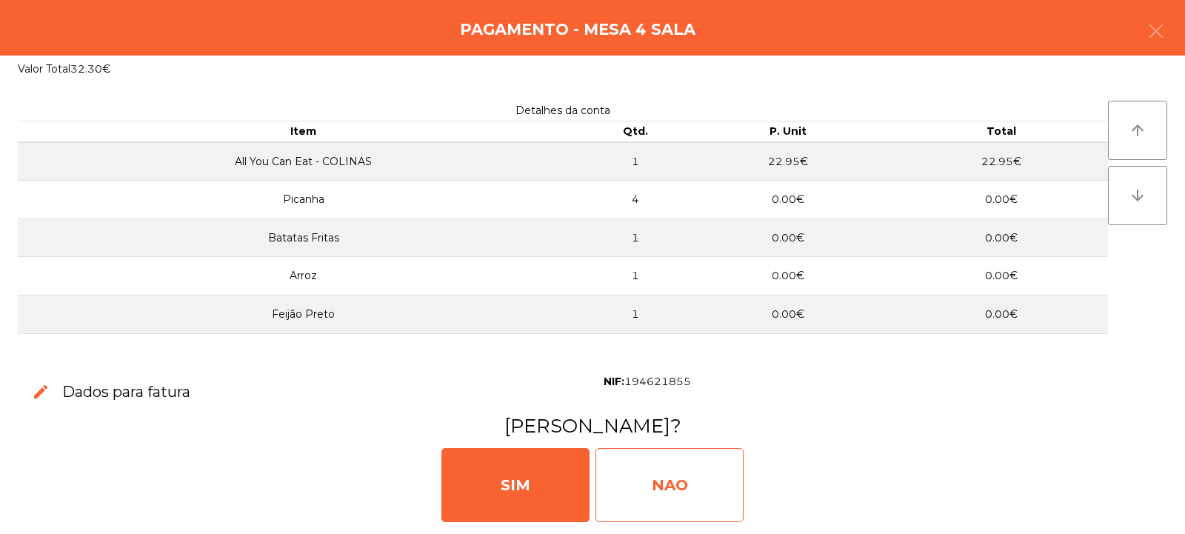
click at [664, 474] on div "NAO" at bounding box center [670, 485] width 148 height 74
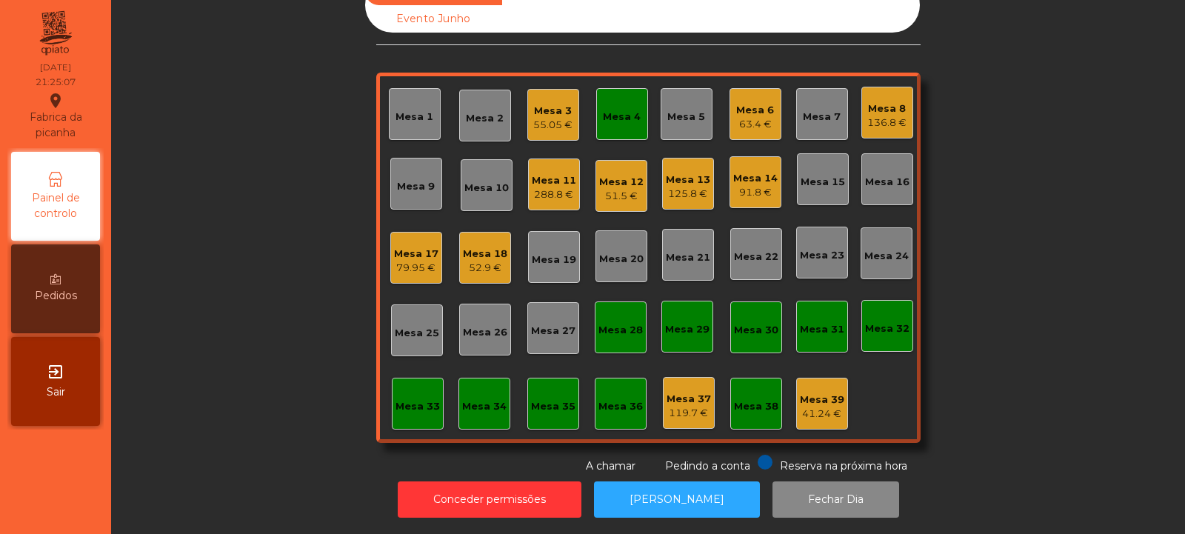
click at [624, 110] on div "Mesa 4" at bounding box center [622, 117] width 38 height 15
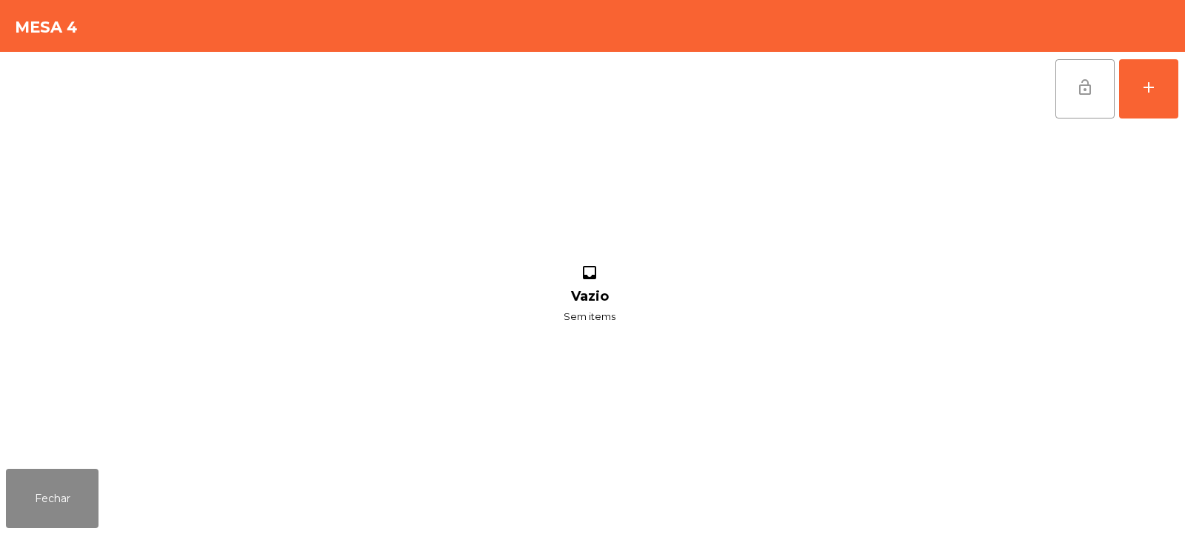
click at [1062, 98] on button "lock_open" at bounding box center [1084, 88] width 59 height 59
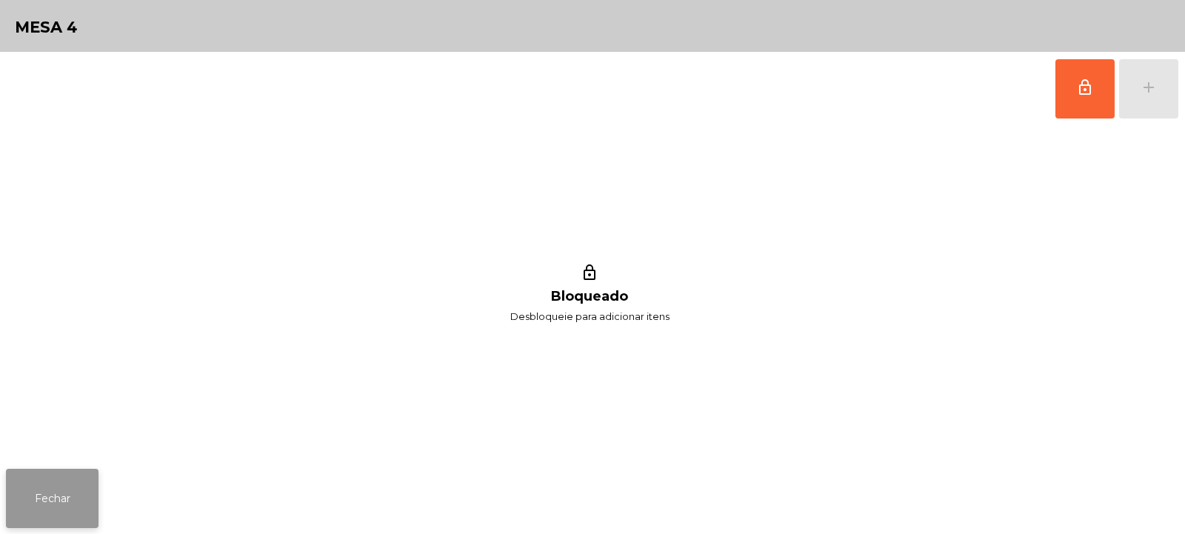
click at [34, 504] on button "Fechar" at bounding box center [52, 498] width 93 height 59
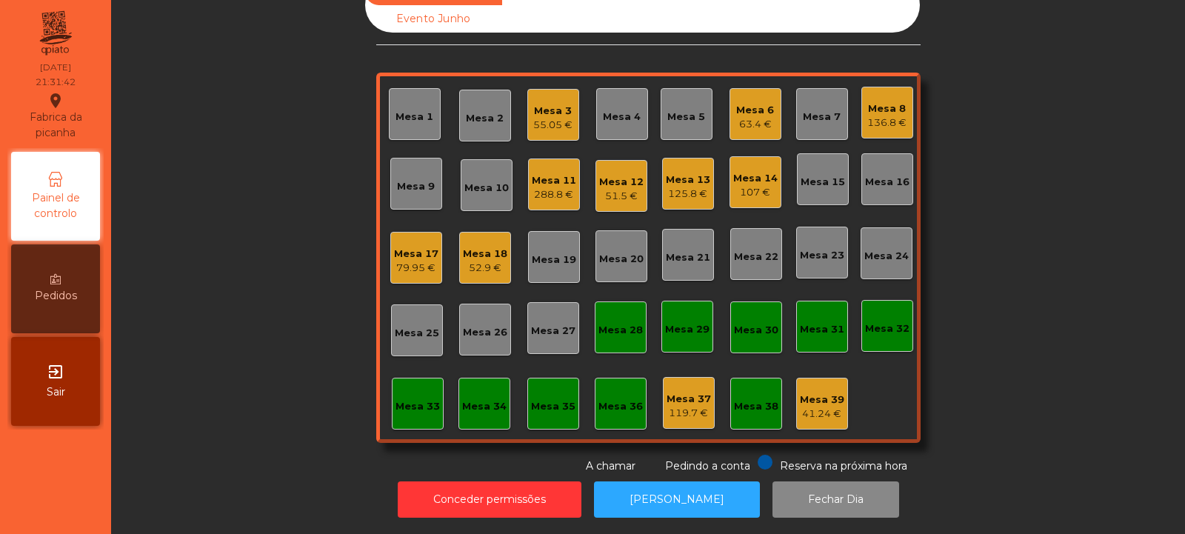
scroll to position [0, 0]
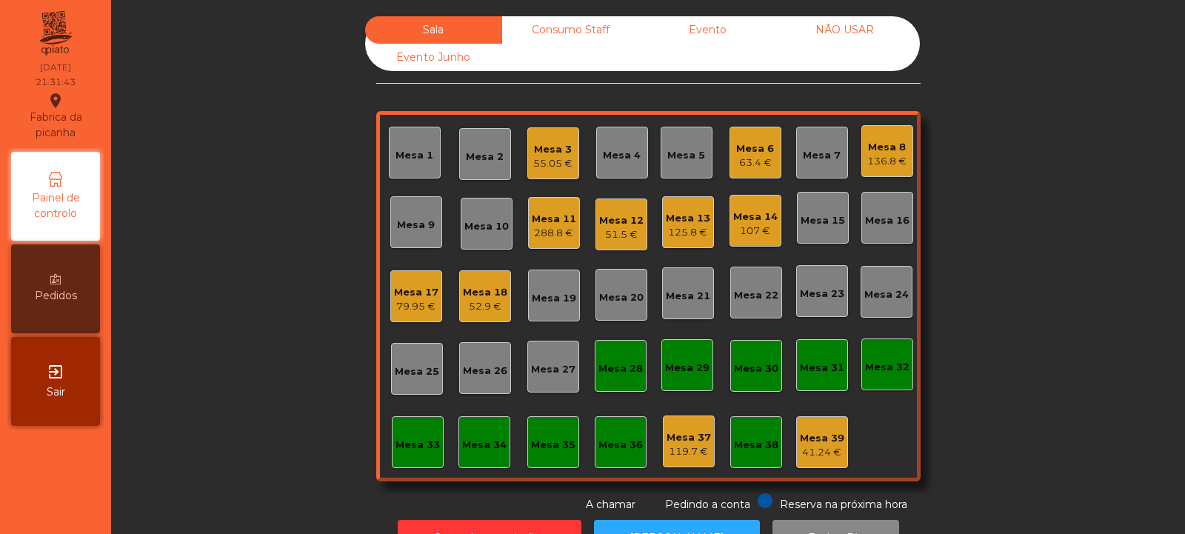
click at [549, 27] on div "Consumo Staff" at bounding box center [570, 29] width 137 height 27
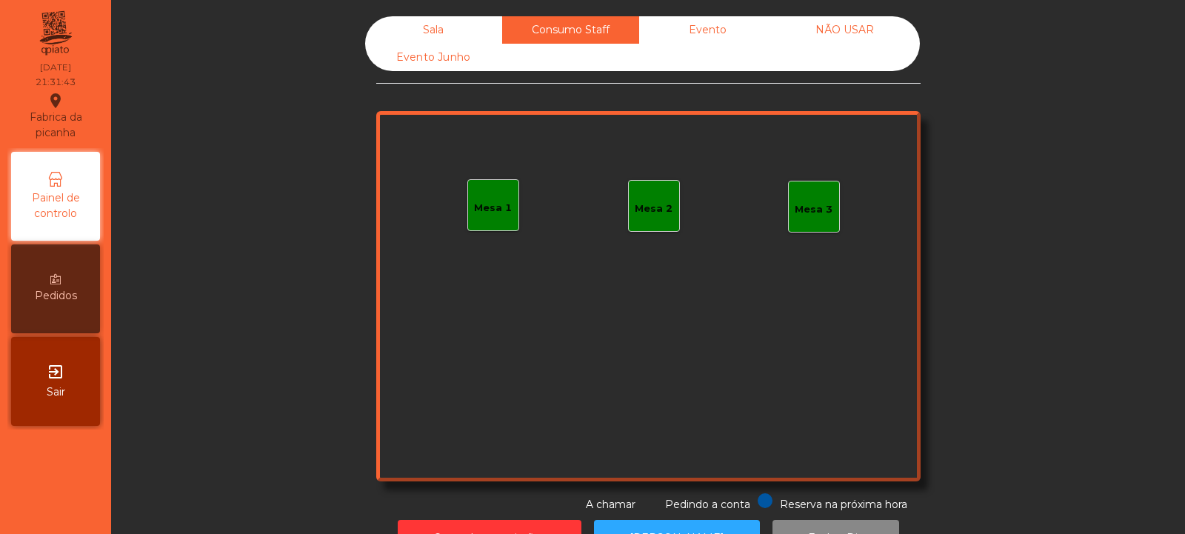
click at [479, 213] on div "Mesa 1" at bounding box center [493, 208] width 38 height 15
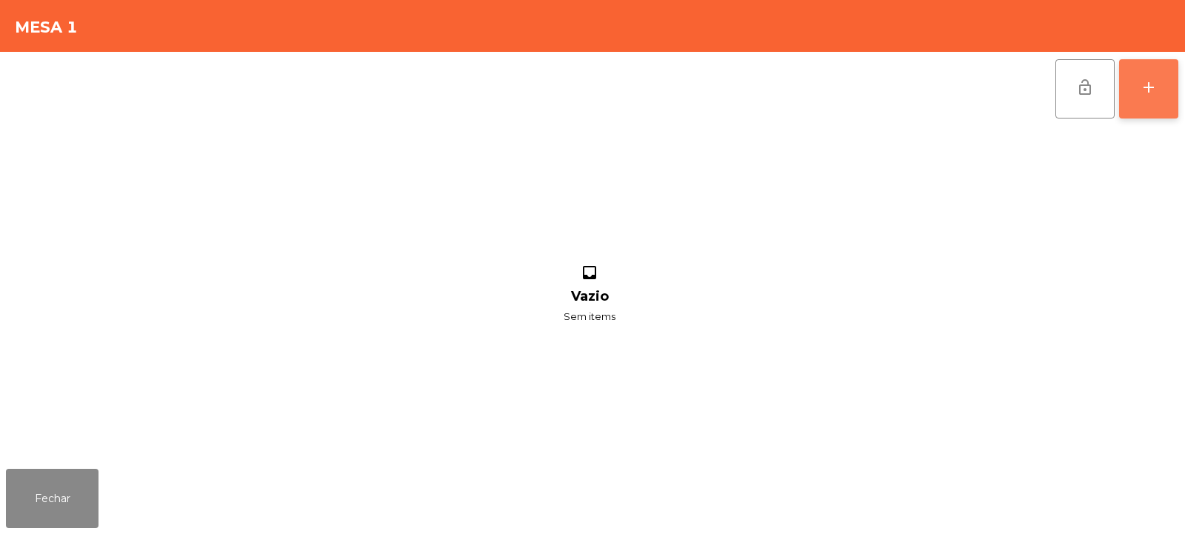
click at [1154, 92] on div "add" at bounding box center [1149, 88] width 18 height 18
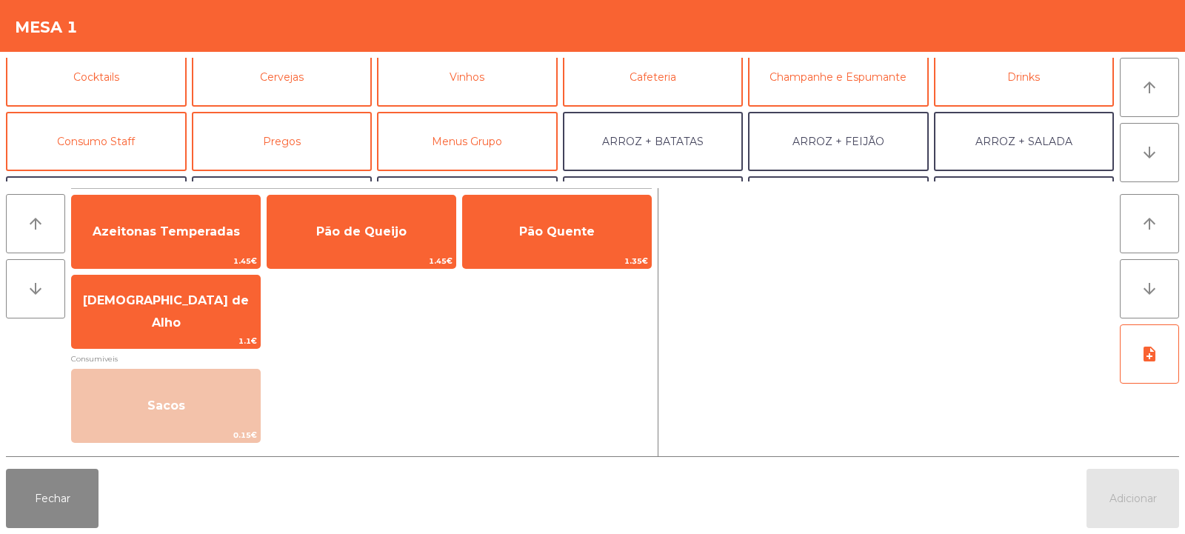
scroll to position [93, 0]
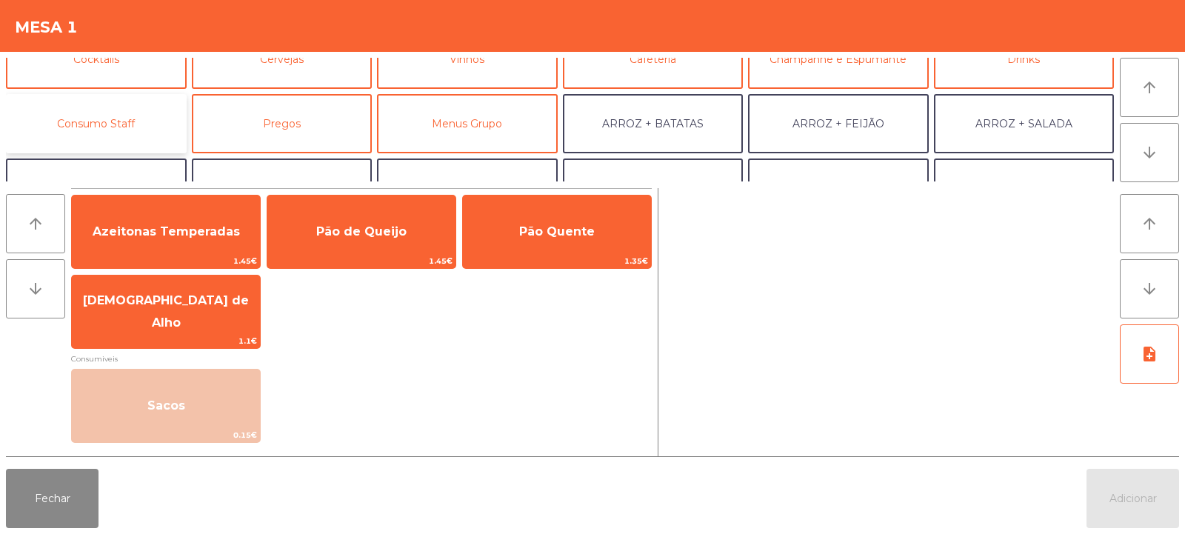
click at [102, 113] on button "Consumo Staff" at bounding box center [96, 123] width 181 height 59
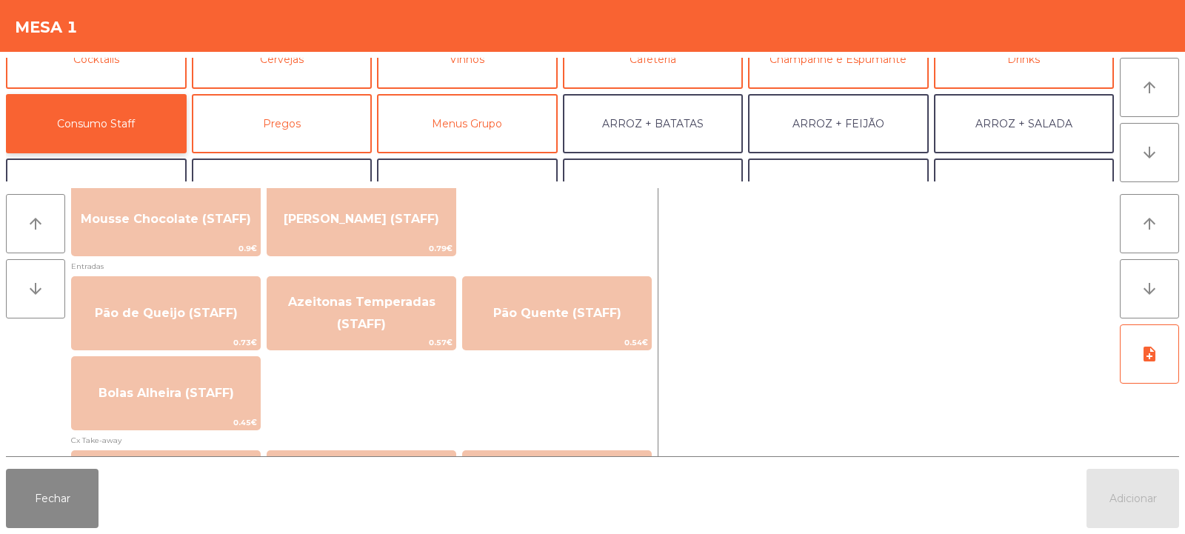
scroll to position [1142, 0]
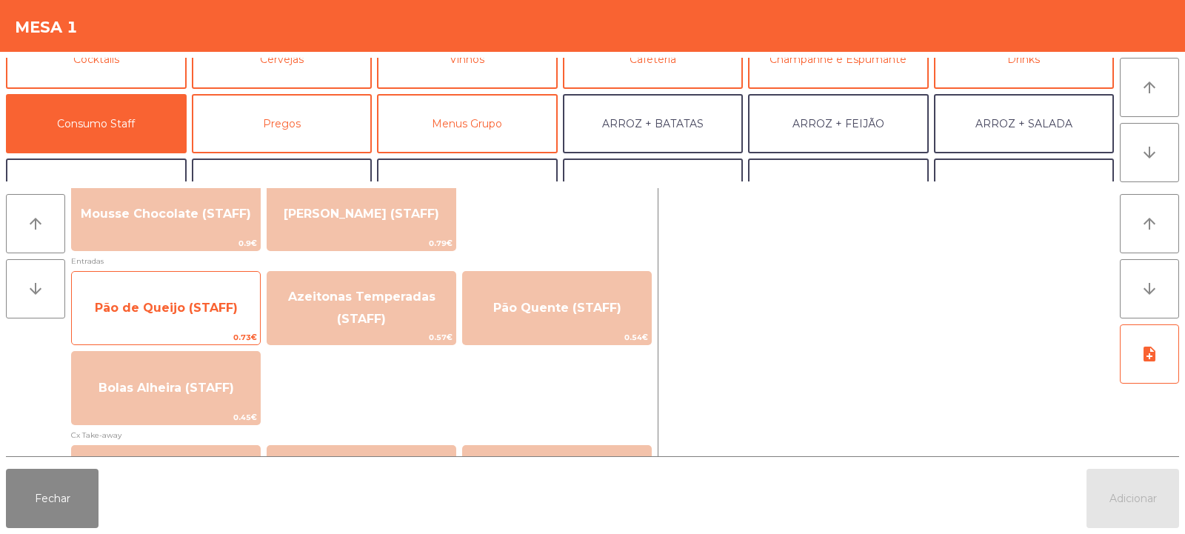
click at [159, 307] on span "Pão de Queijo (STAFF)" at bounding box center [166, 308] width 143 height 14
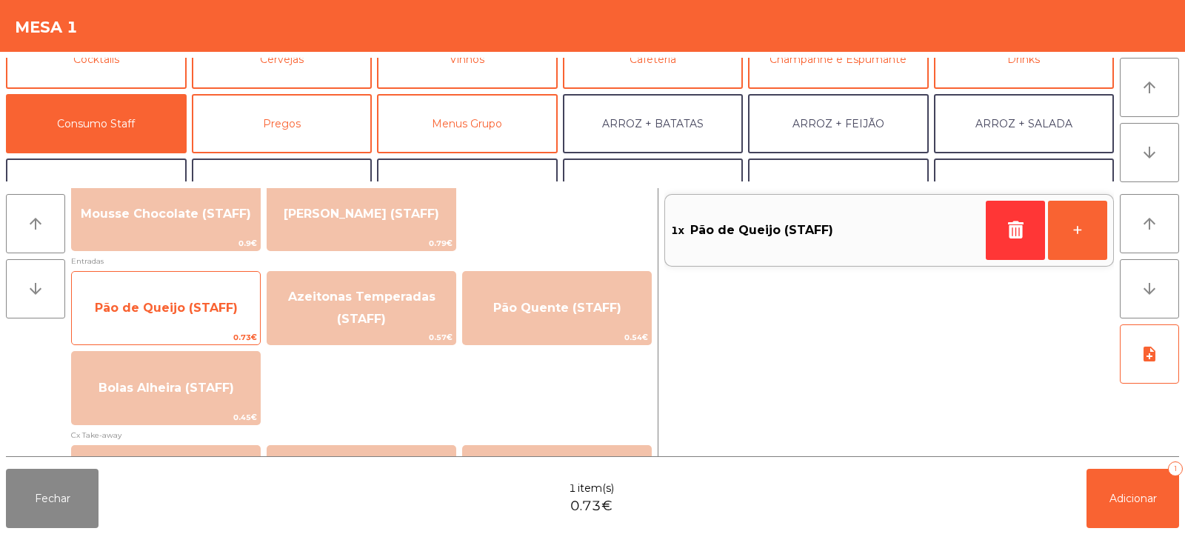
click at [163, 323] on span "Pão de Queijo (STAFF)" at bounding box center [166, 308] width 188 height 40
click at [164, 328] on span "Pão de Queijo (STAFF)" at bounding box center [166, 308] width 188 height 40
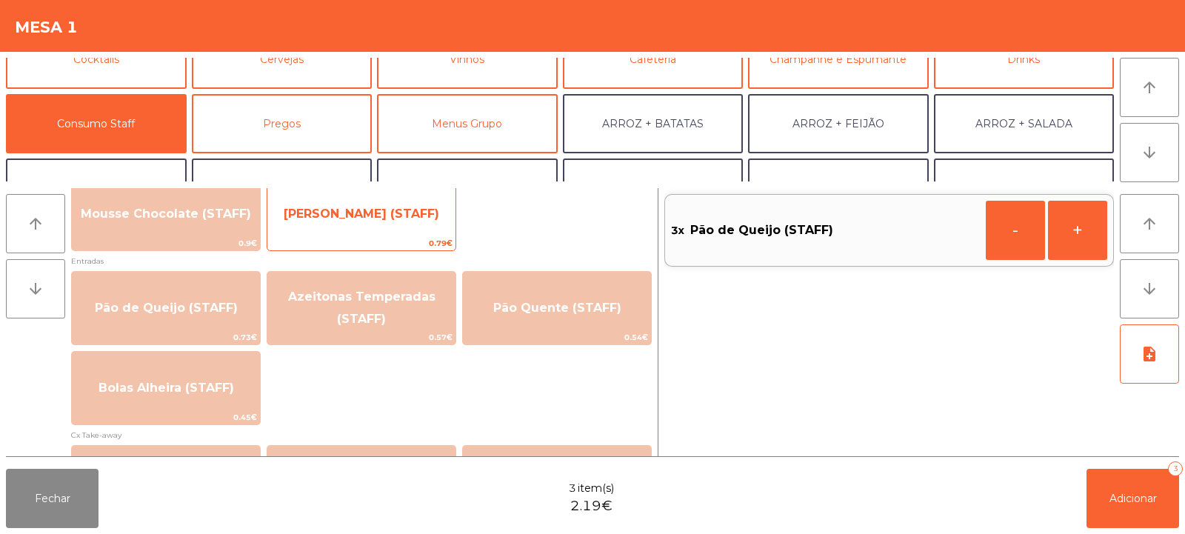
click at [361, 220] on span "[PERSON_NAME] (STAFF)" at bounding box center [362, 214] width 156 height 14
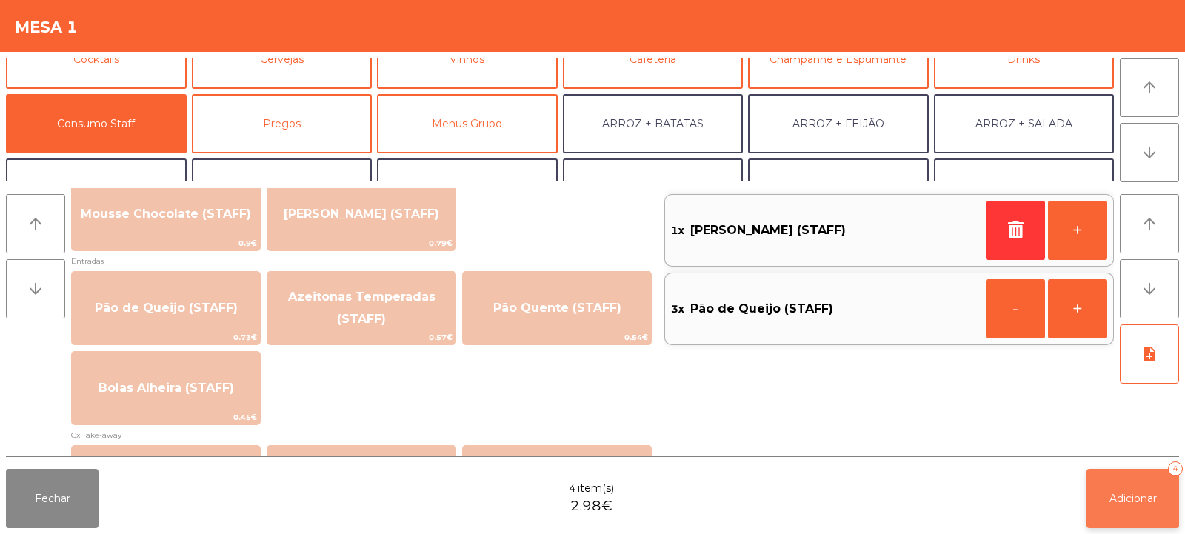
click at [1144, 497] on span "Adicionar" at bounding box center [1133, 498] width 47 height 13
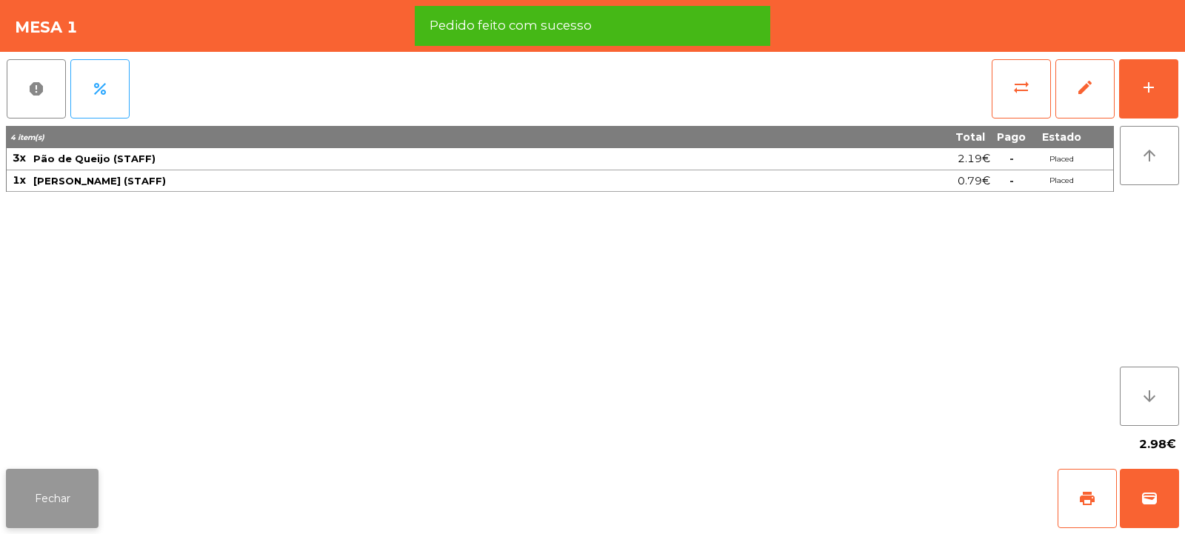
click at [51, 502] on button "Fechar" at bounding box center [52, 498] width 93 height 59
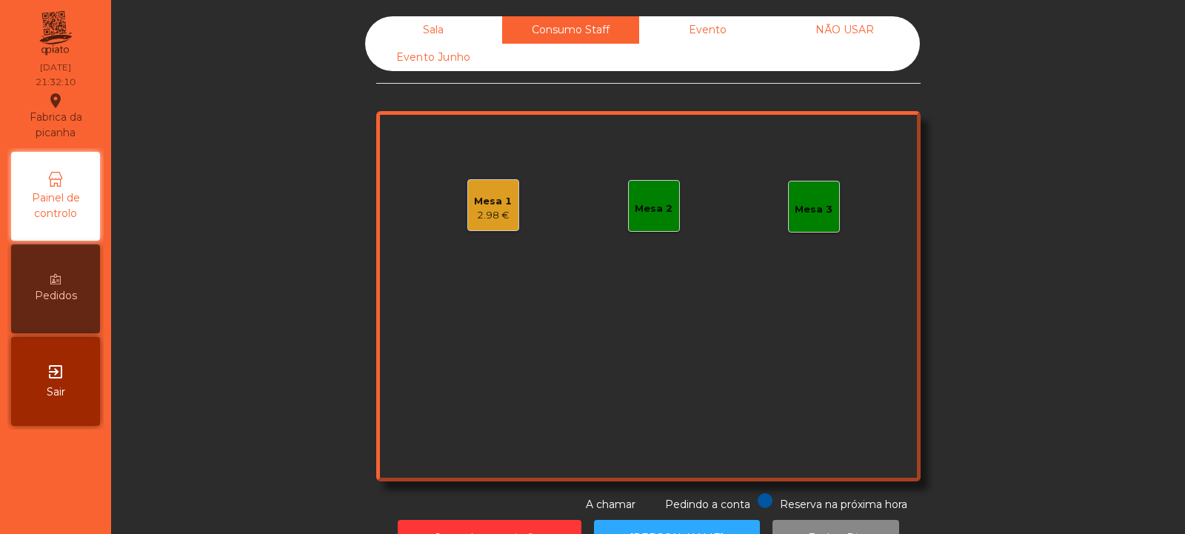
click at [420, 24] on div "Sala" at bounding box center [433, 29] width 137 height 27
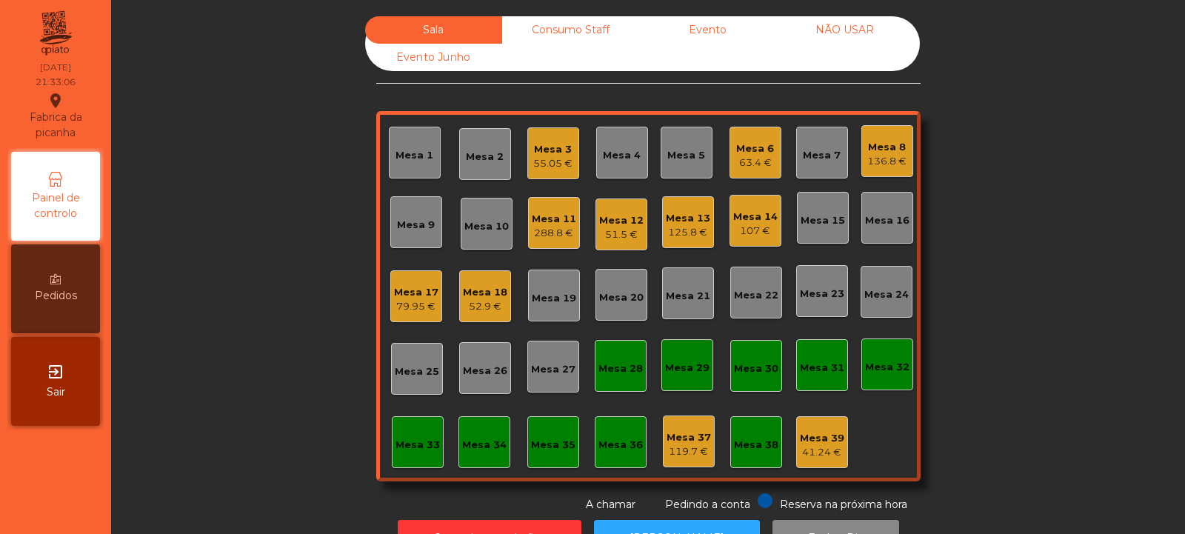
click at [547, 161] on div "55.05 €" at bounding box center [552, 163] width 39 height 15
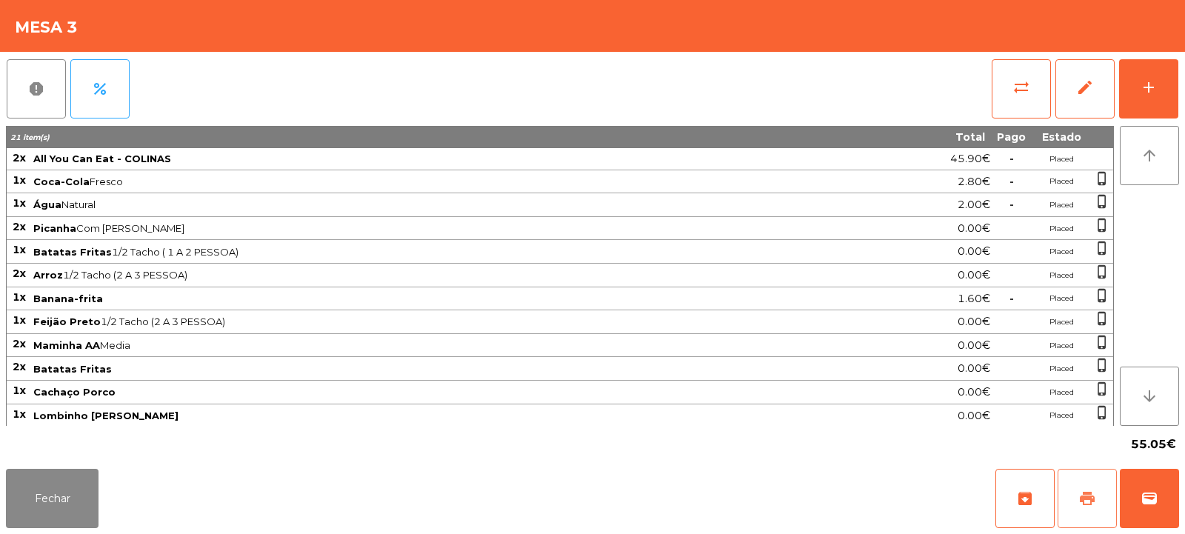
click at [1095, 494] on span "print" at bounding box center [1087, 499] width 18 height 18
click at [994, 84] on button "sync_alt" at bounding box center [1021, 88] width 59 height 59
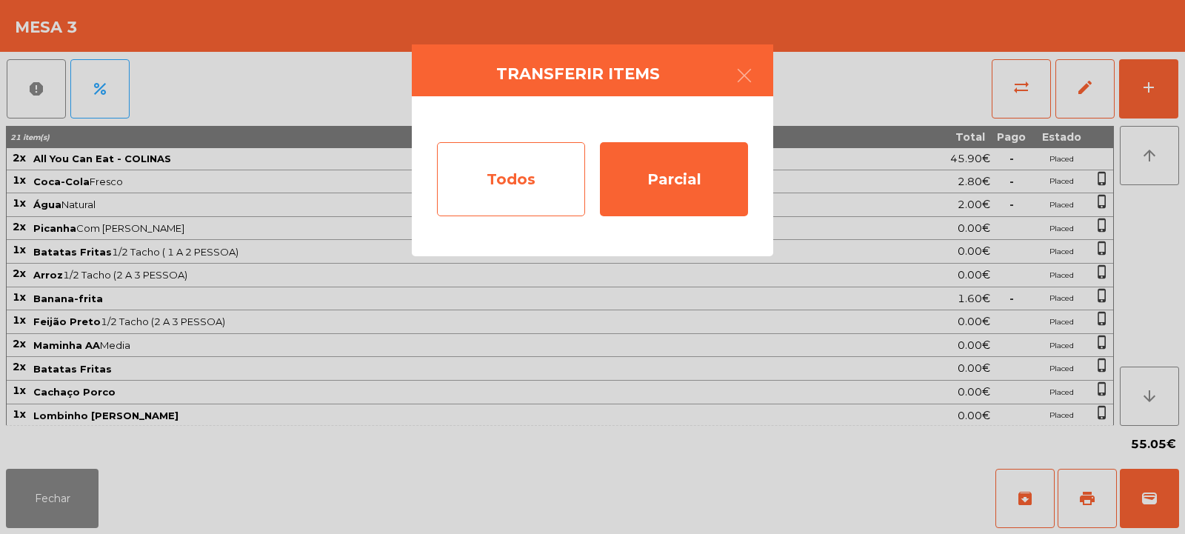
click at [494, 195] on div "Todos" at bounding box center [511, 179] width 148 height 74
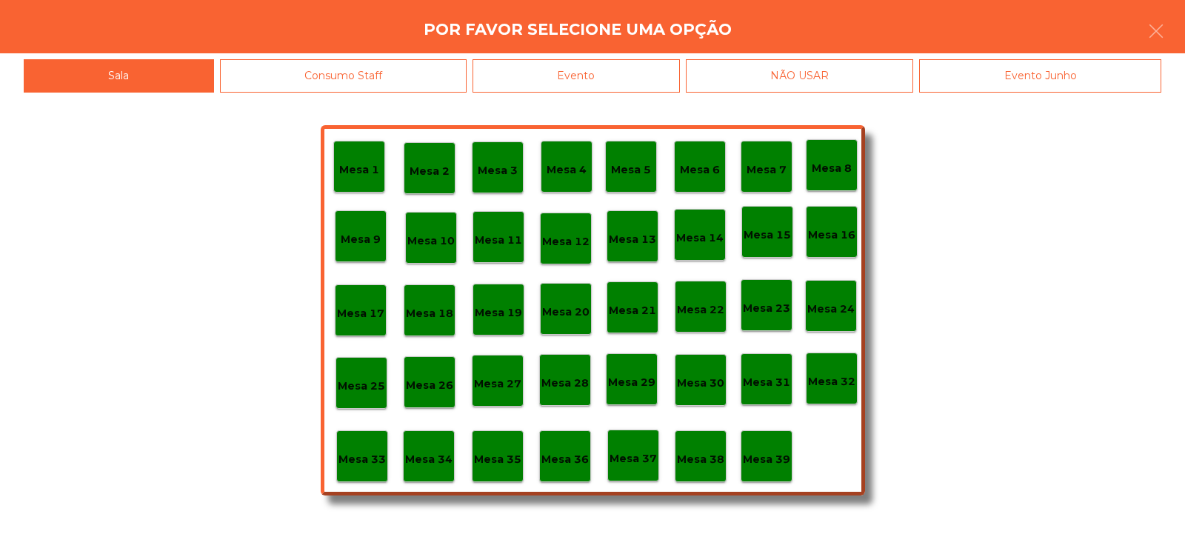
click at [615, 70] on div "Evento" at bounding box center [576, 75] width 207 height 33
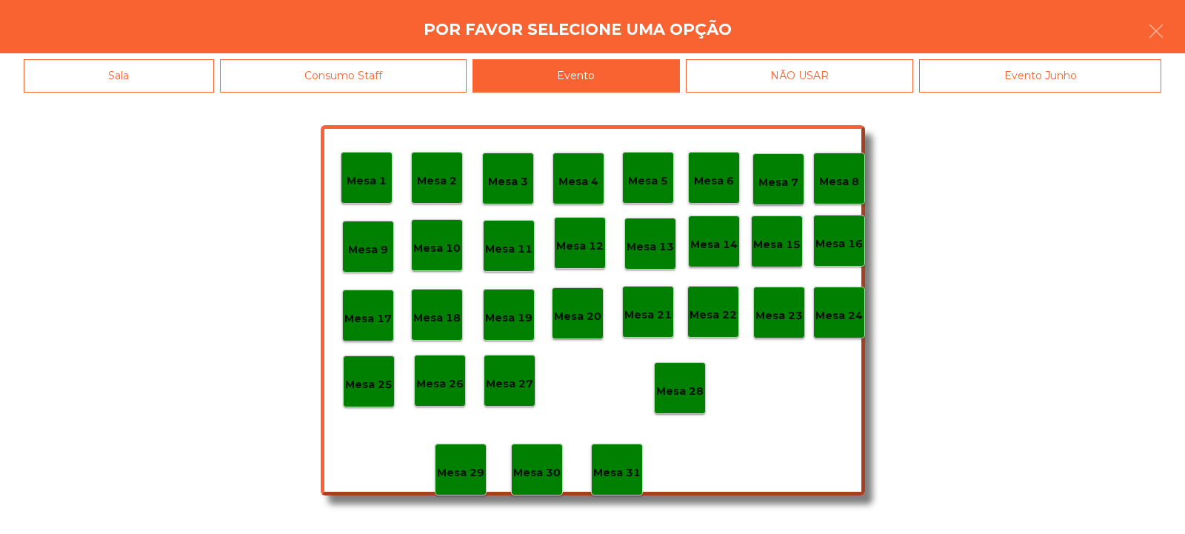
click at [672, 385] on p "Mesa 28" at bounding box center [679, 391] width 47 height 17
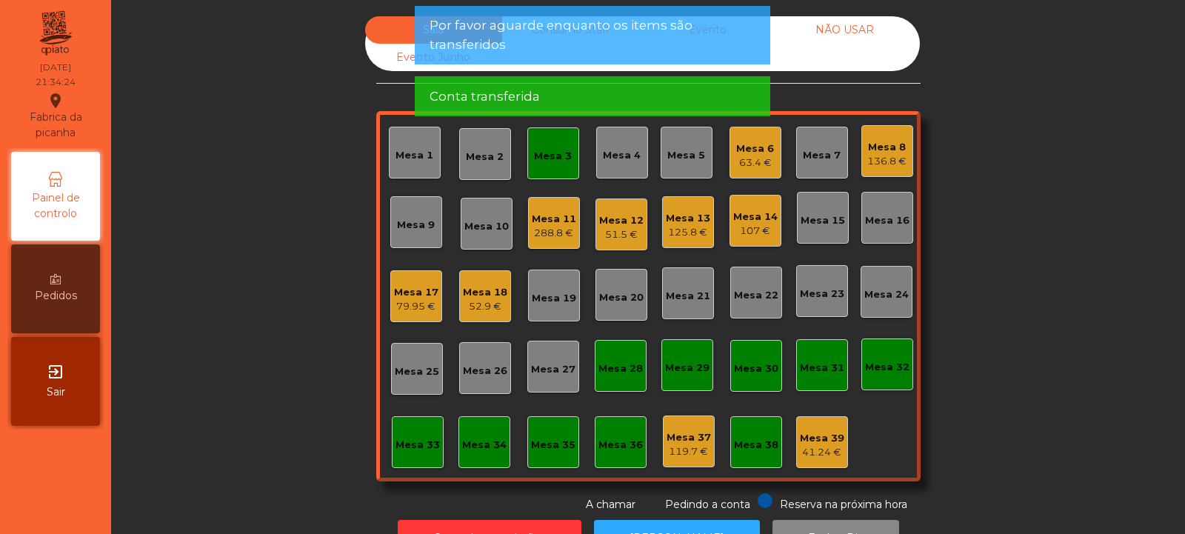
click at [561, 165] on div "Mesa 3" at bounding box center [553, 153] width 52 height 52
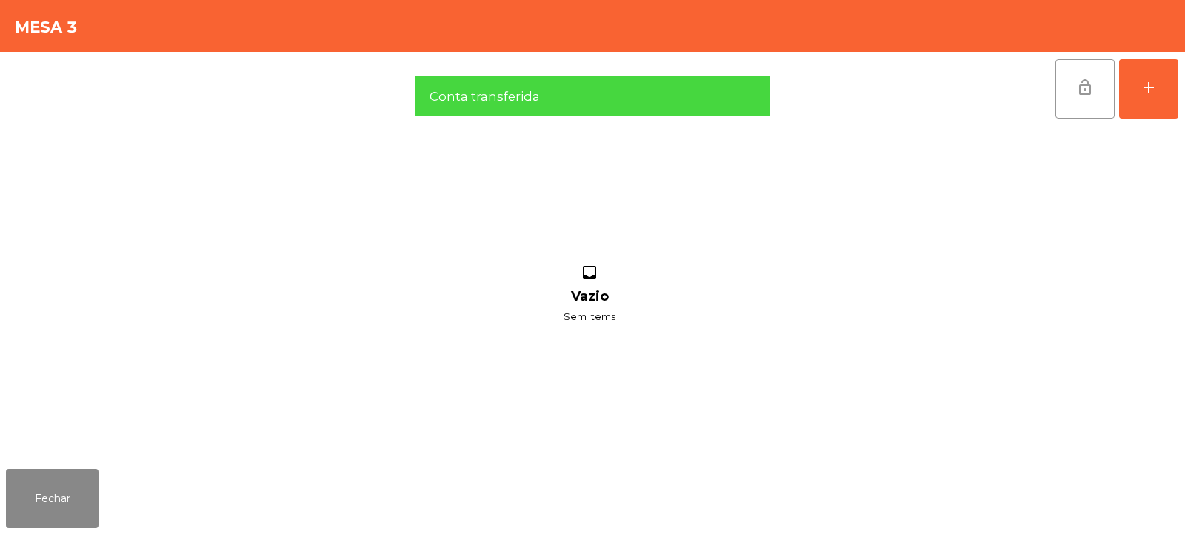
click at [1082, 79] on span "lock_open" at bounding box center [1085, 88] width 18 height 18
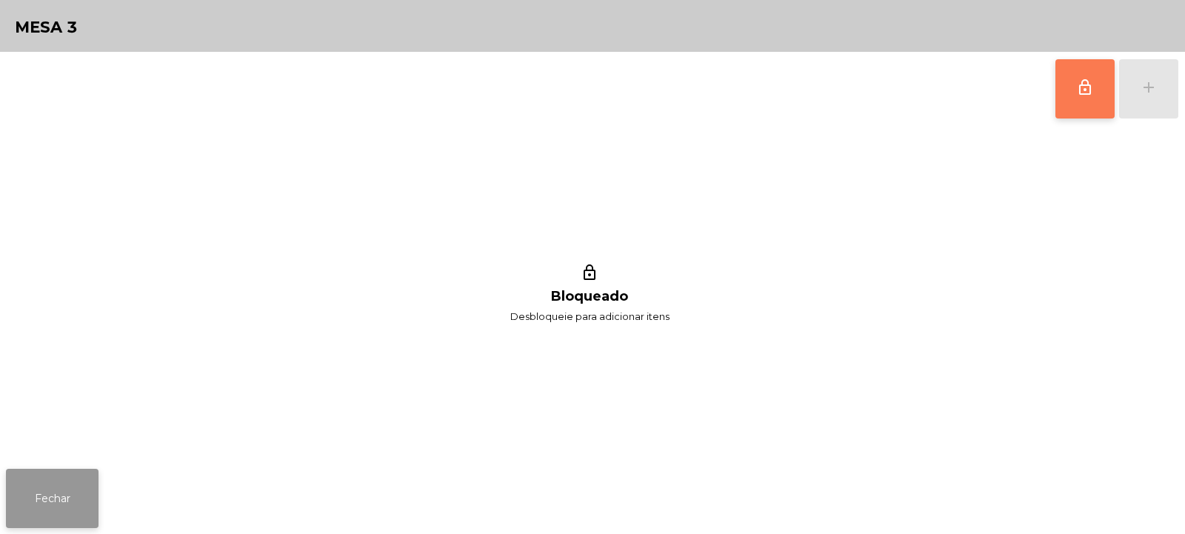
click at [75, 481] on button "Fechar" at bounding box center [52, 498] width 93 height 59
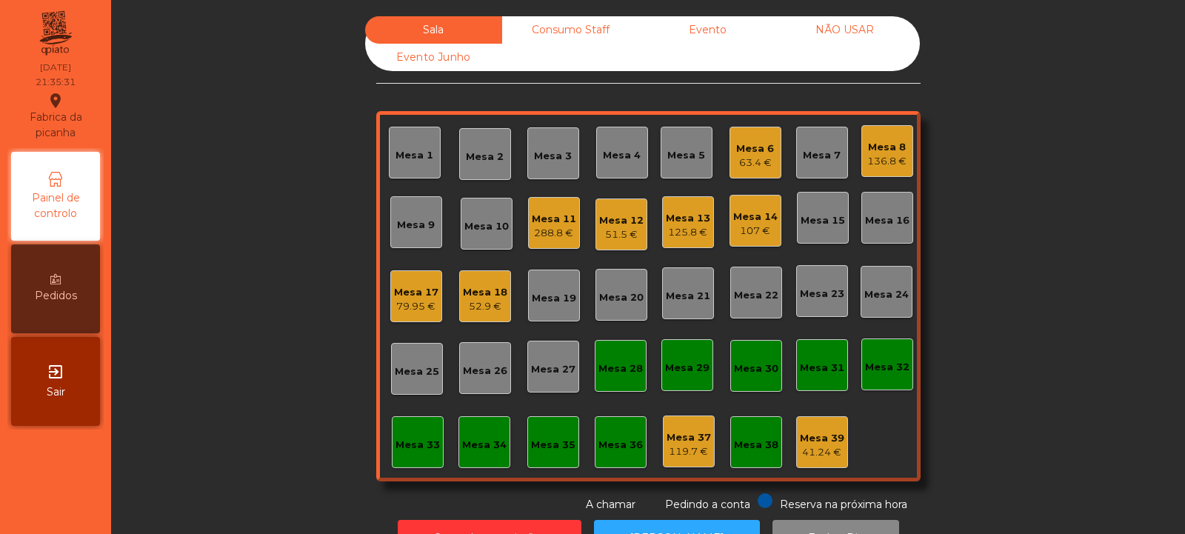
click at [764, 225] on div "107 €" at bounding box center [755, 231] width 44 height 15
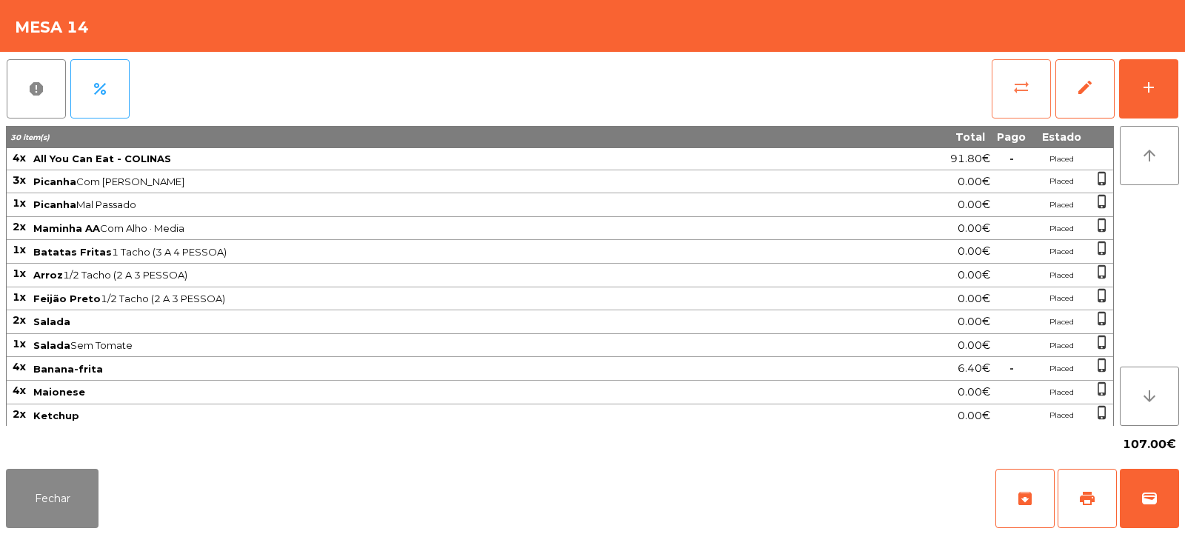
click at [1005, 100] on button "sync_alt" at bounding box center [1021, 88] width 59 height 59
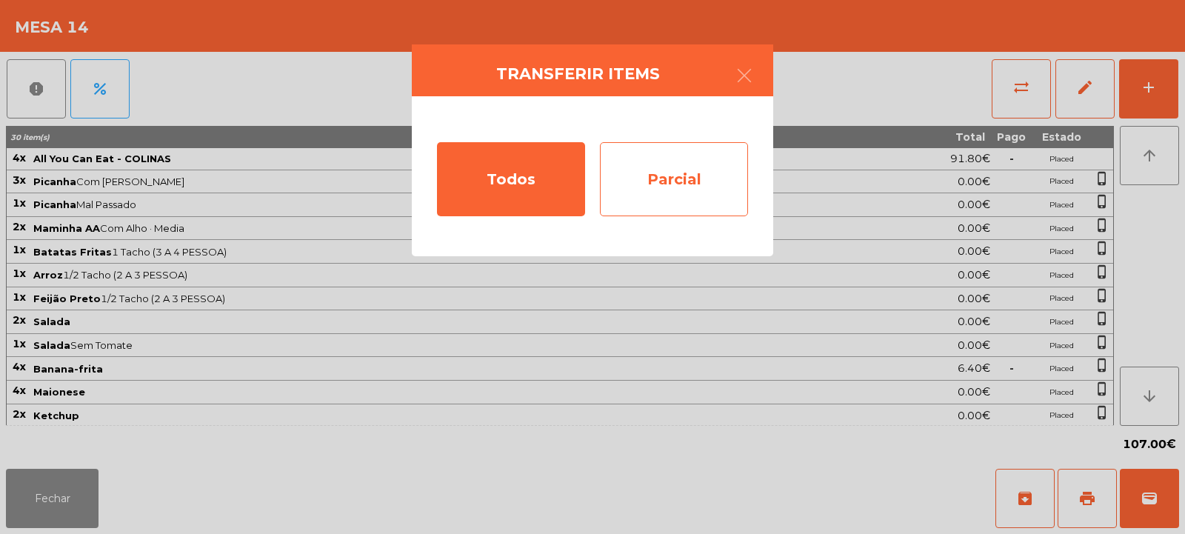
click at [686, 173] on div "Parcial" at bounding box center [674, 179] width 148 height 74
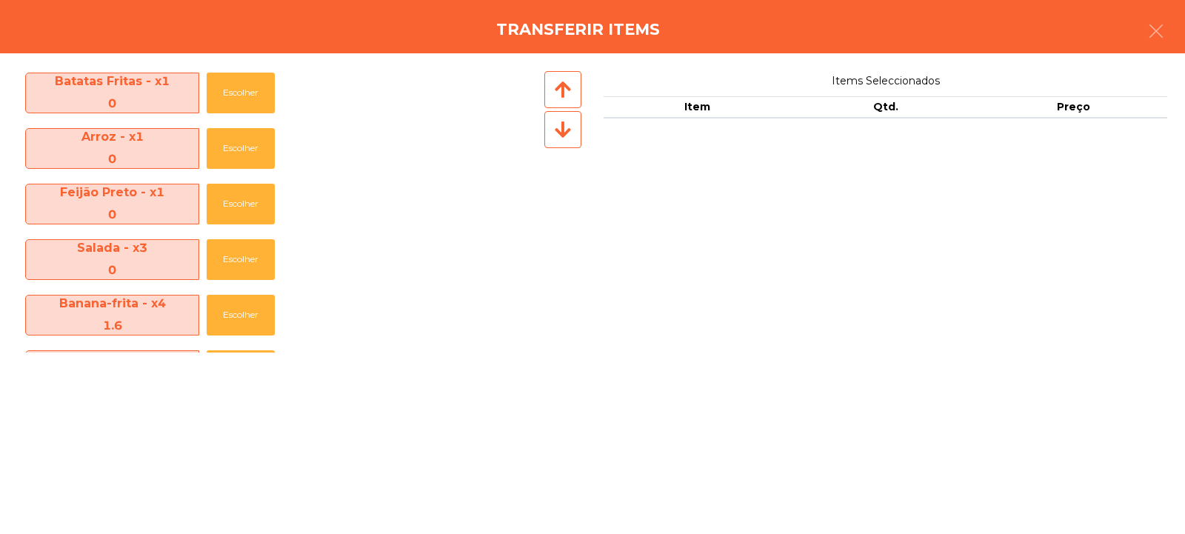
scroll to position [330, 0]
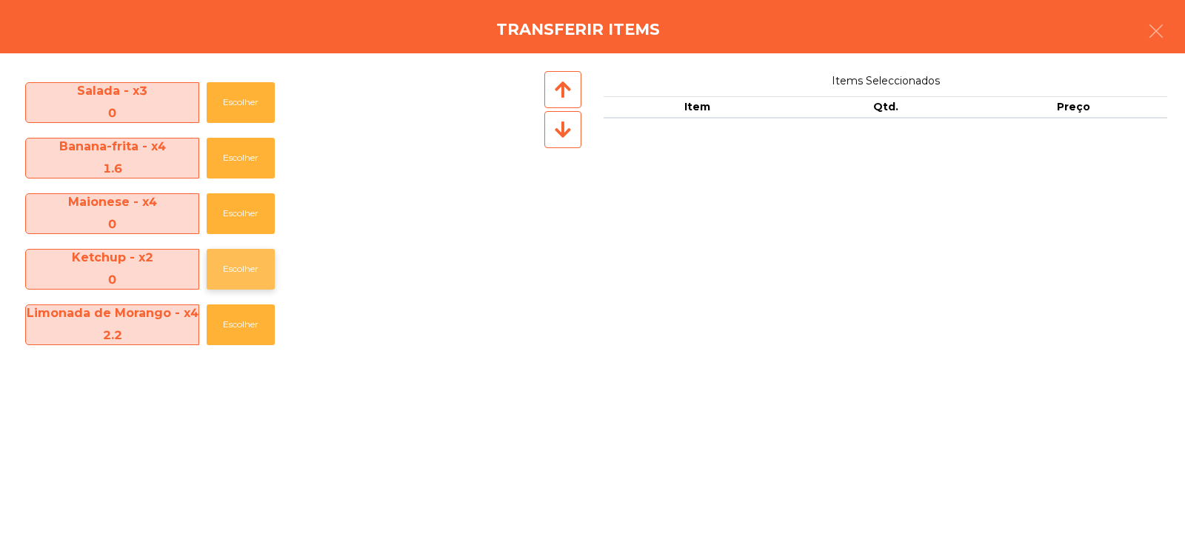
click at [237, 288] on button "Escolher" at bounding box center [241, 269] width 68 height 41
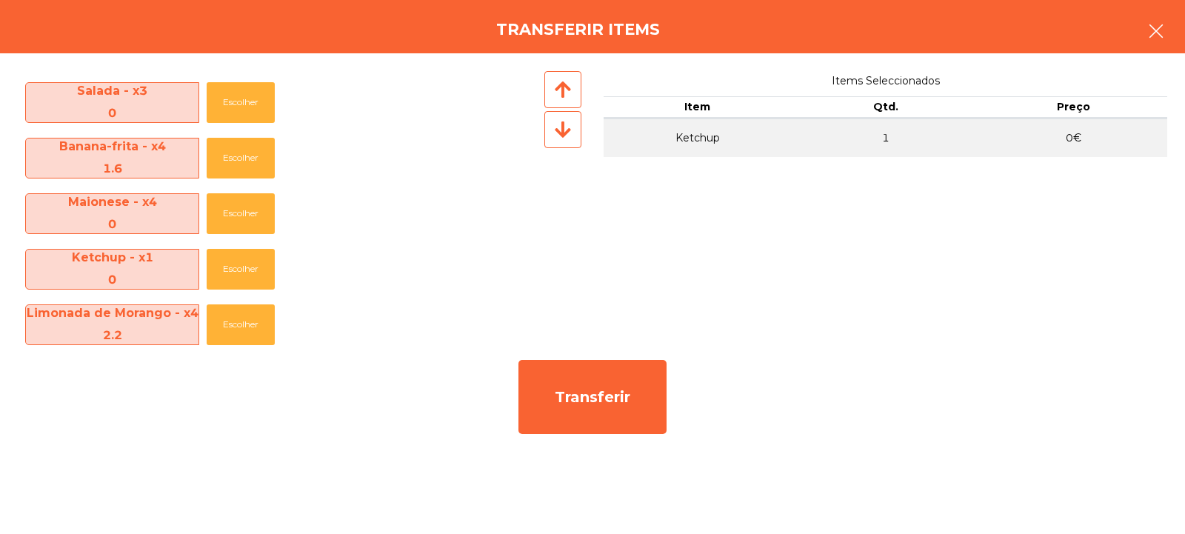
click at [1155, 33] on icon "button" at bounding box center [1156, 31] width 18 height 18
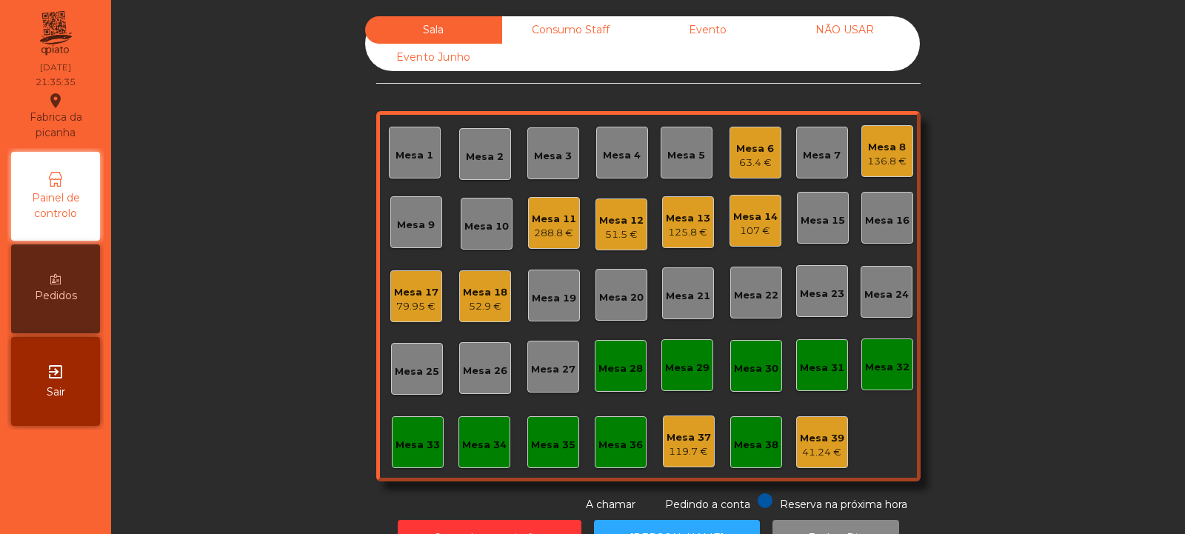
click at [755, 230] on div "107 €" at bounding box center [755, 231] width 44 height 15
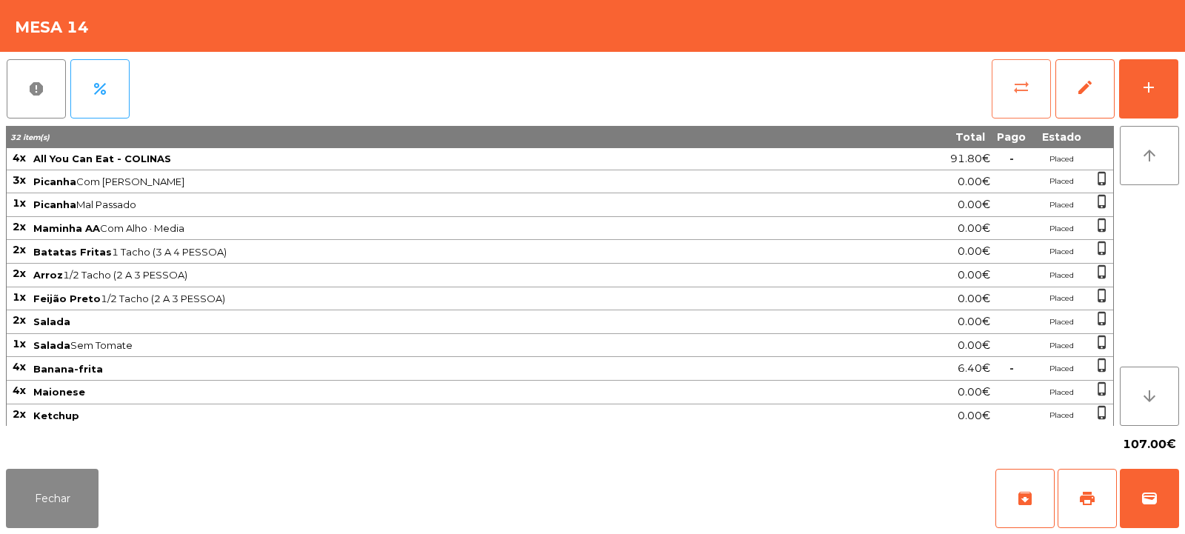
click at [1034, 104] on button "sync_alt" at bounding box center [1021, 88] width 59 height 59
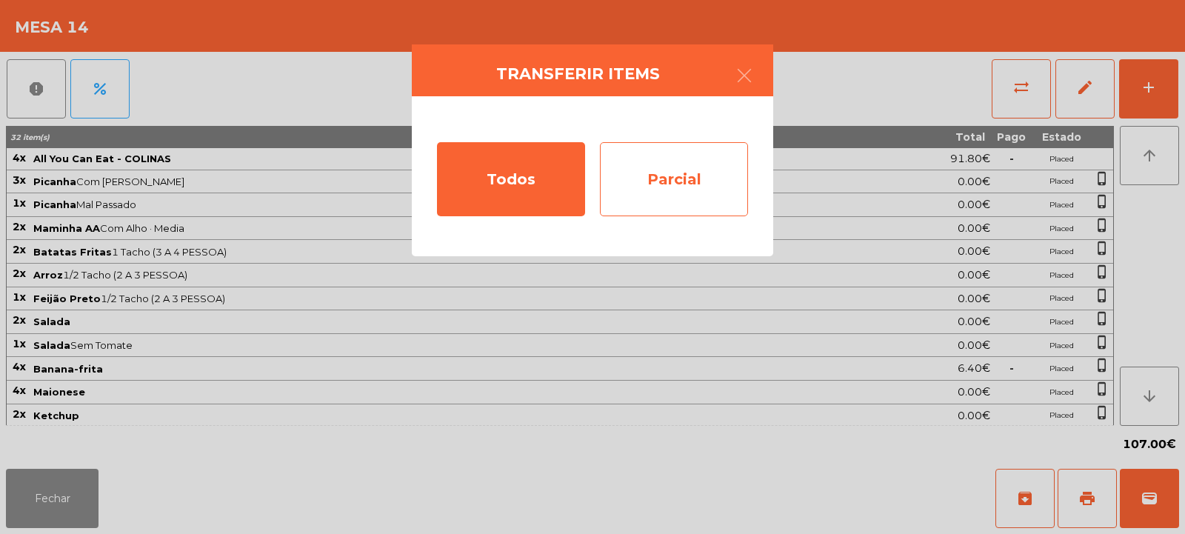
click at [693, 181] on div "Parcial" at bounding box center [674, 179] width 148 height 74
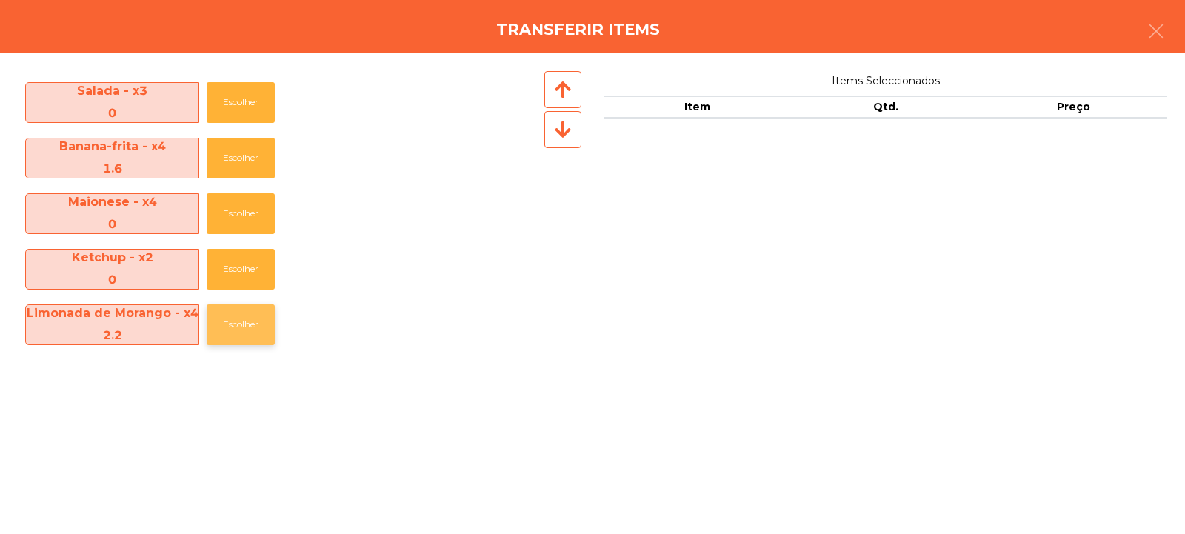
click at [235, 313] on button "Escolher" at bounding box center [241, 324] width 68 height 41
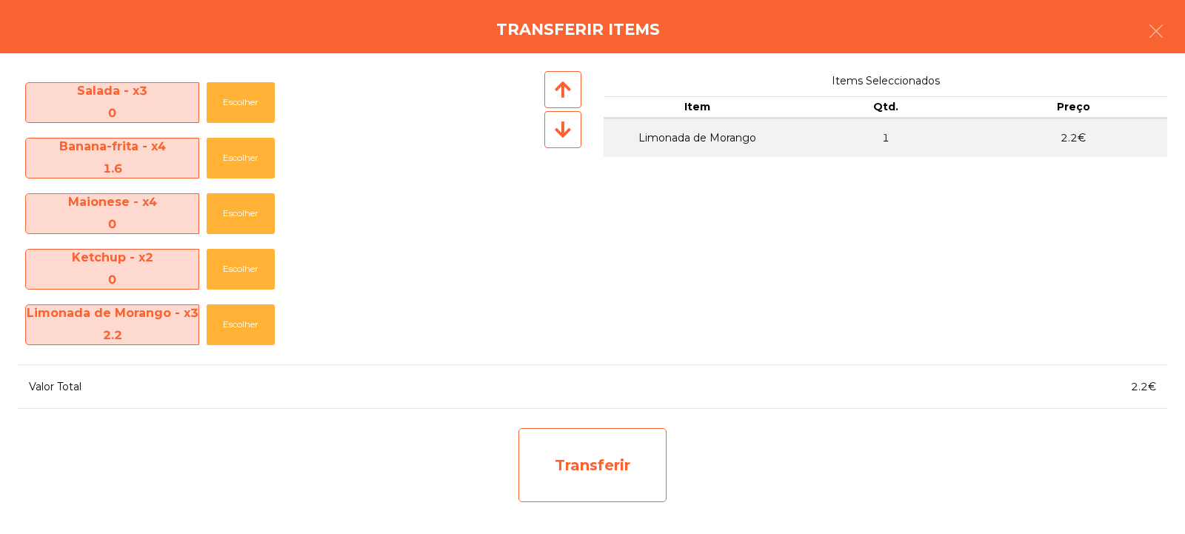
click at [558, 453] on div "Transferir" at bounding box center [592, 465] width 148 height 74
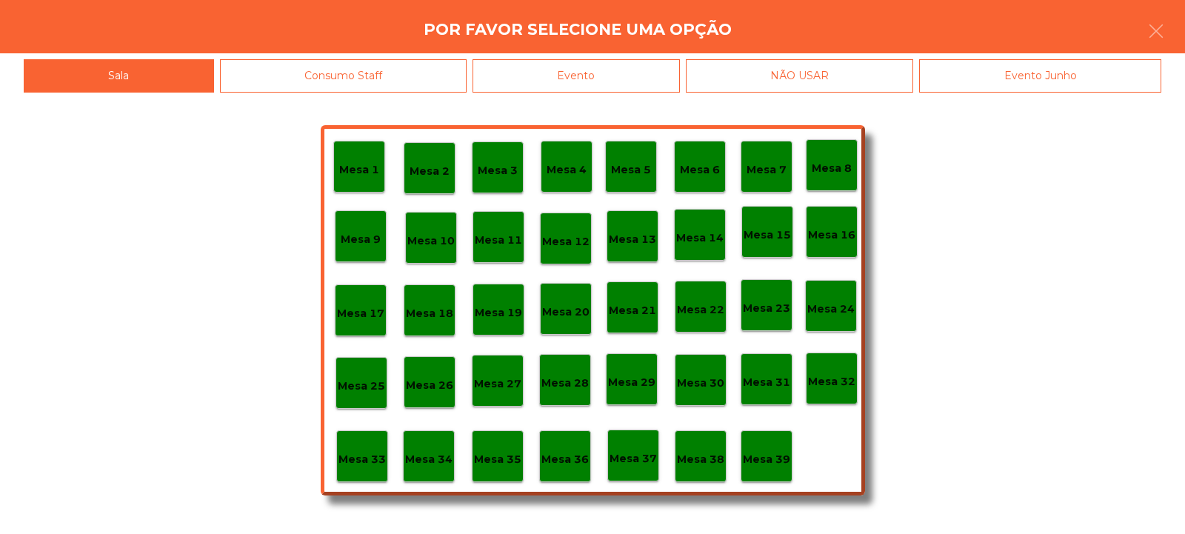
click at [644, 467] on p "Mesa 37" at bounding box center [633, 458] width 47 height 17
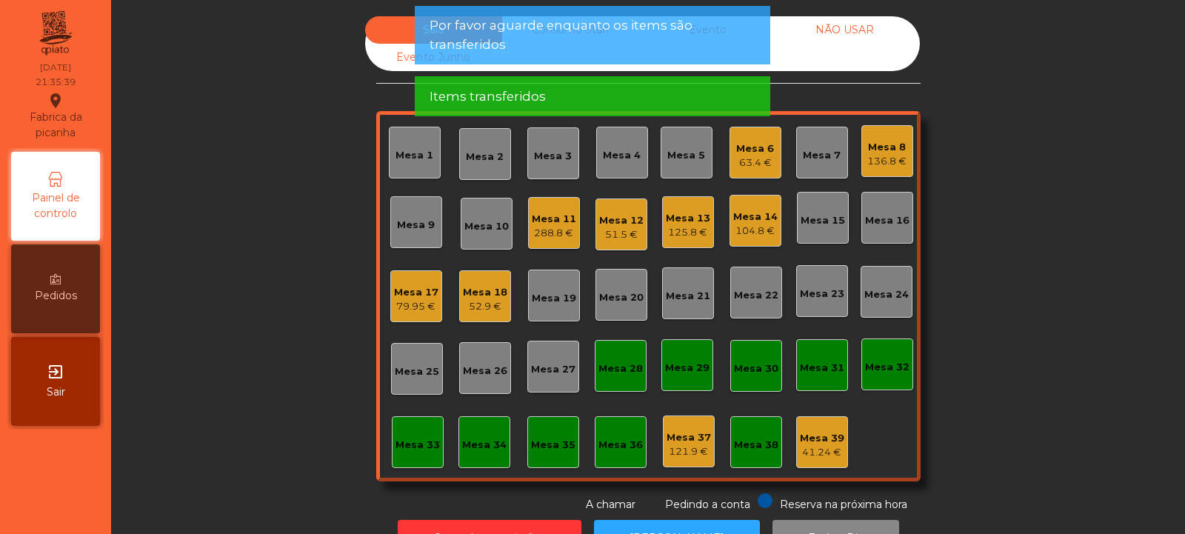
click at [751, 225] on div "104.8 €" at bounding box center [755, 231] width 44 height 15
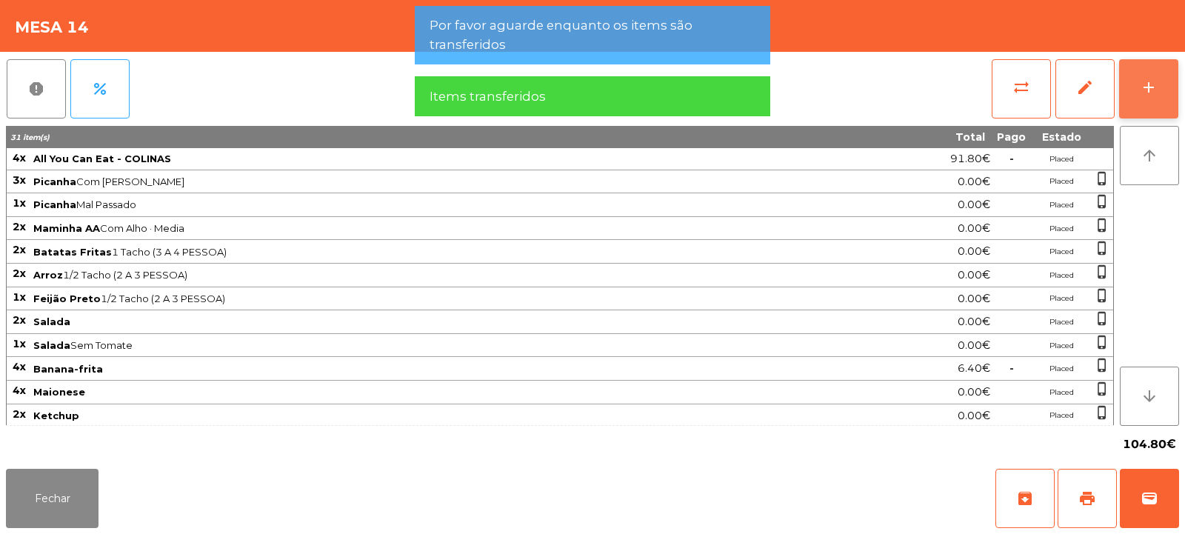
click at [1150, 101] on button "add" at bounding box center [1148, 88] width 59 height 59
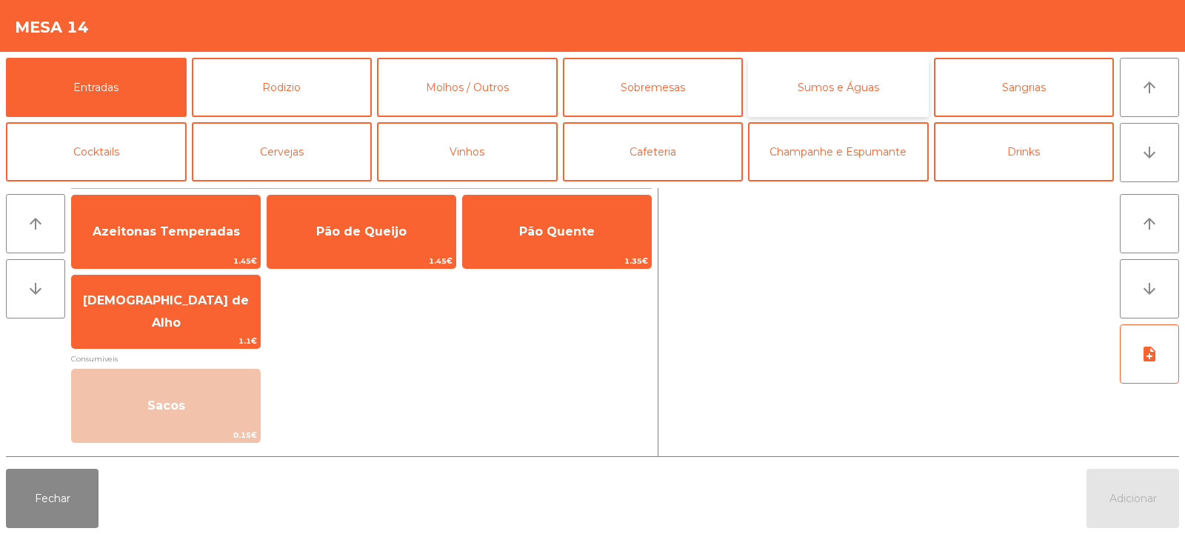
click at [876, 96] on button "Sumos e Águas" at bounding box center [838, 87] width 181 height 59
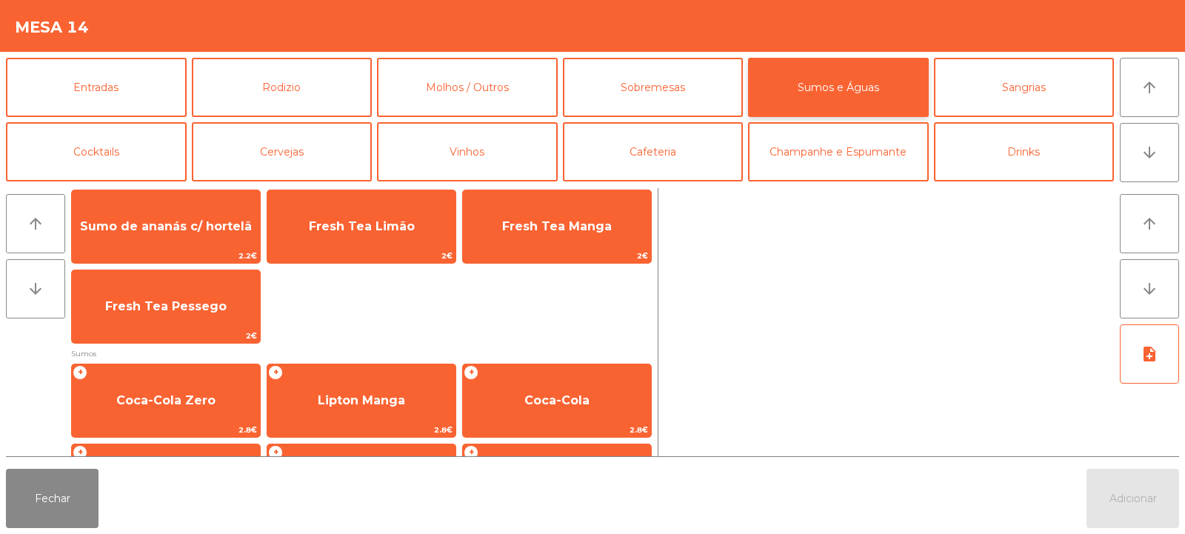
scroll to position [0, 0]
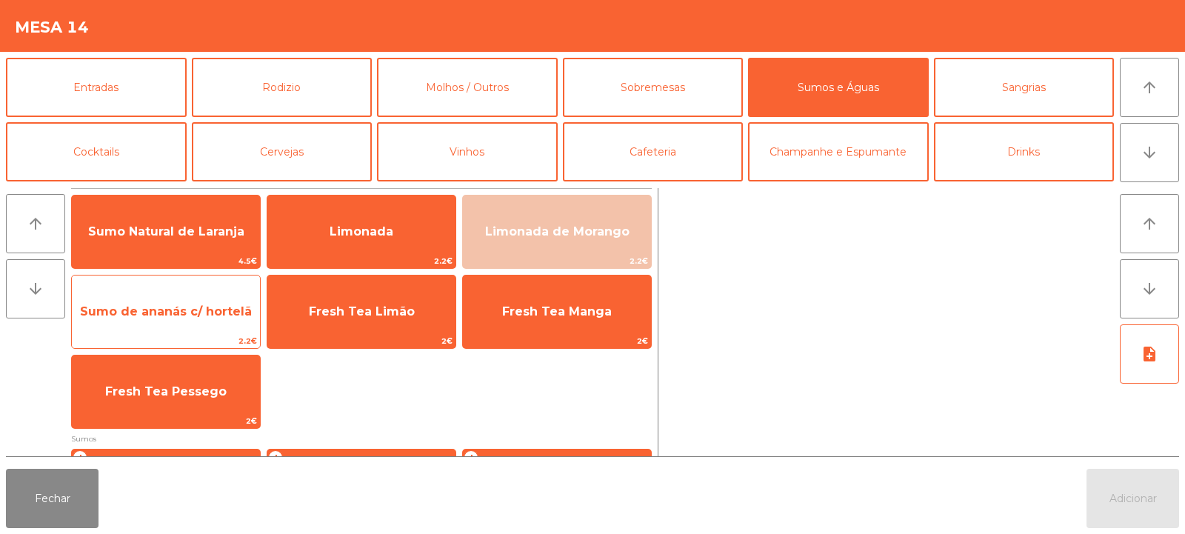
click at [192, 316] on span "Sumo de ananás c/ hortelã" at bounding box center [166, 311] width 172 height 14
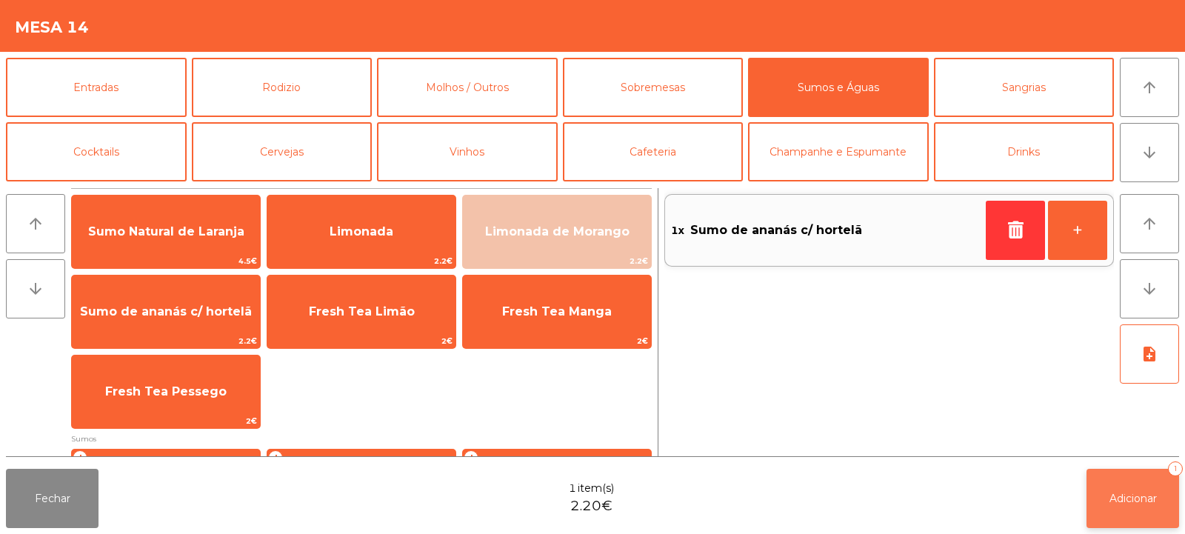
click at [1142, 518] on button "Adicionar 1" at bounding box center [1133, 498] width 93 height 59
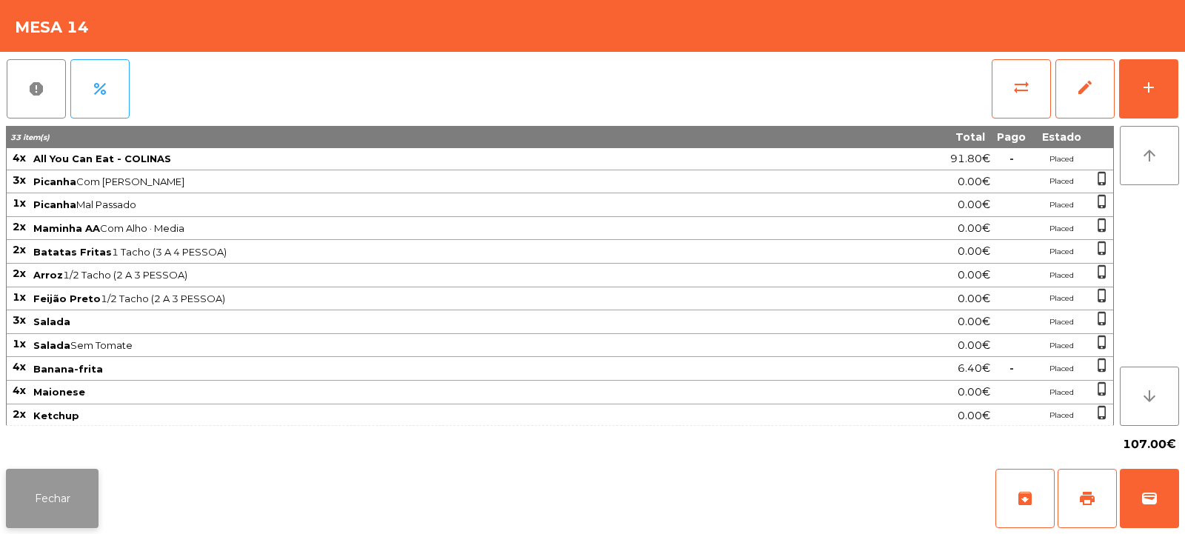
click at [94, 506] on button "Fechar" at bounding box center [52, 498] width 93 height 59
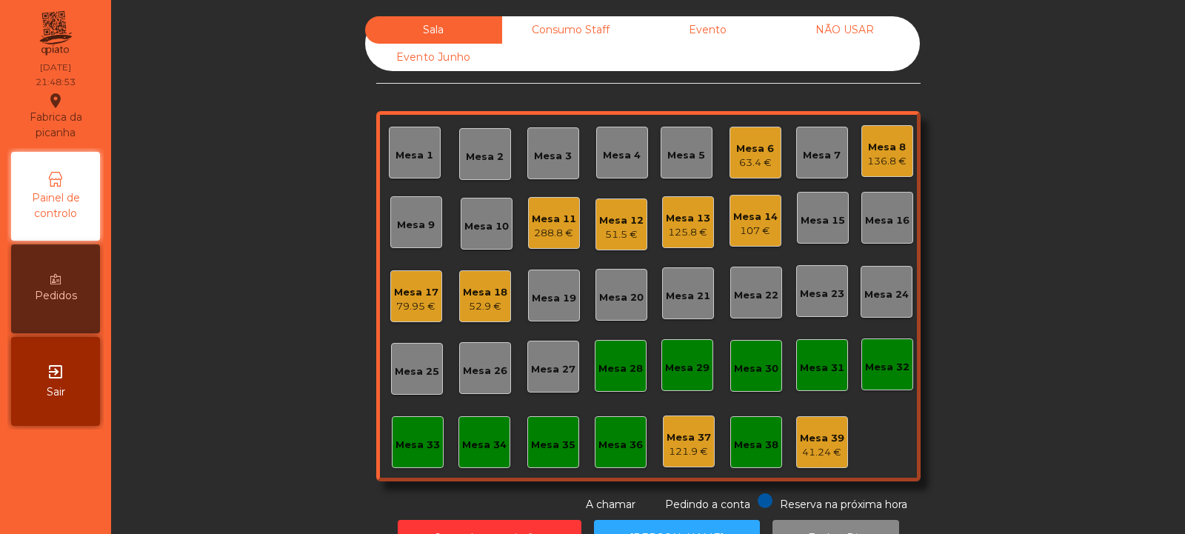
click at [884, 370] on div "Mesa 32" at bounding box center [887, 367] width 44 height 15
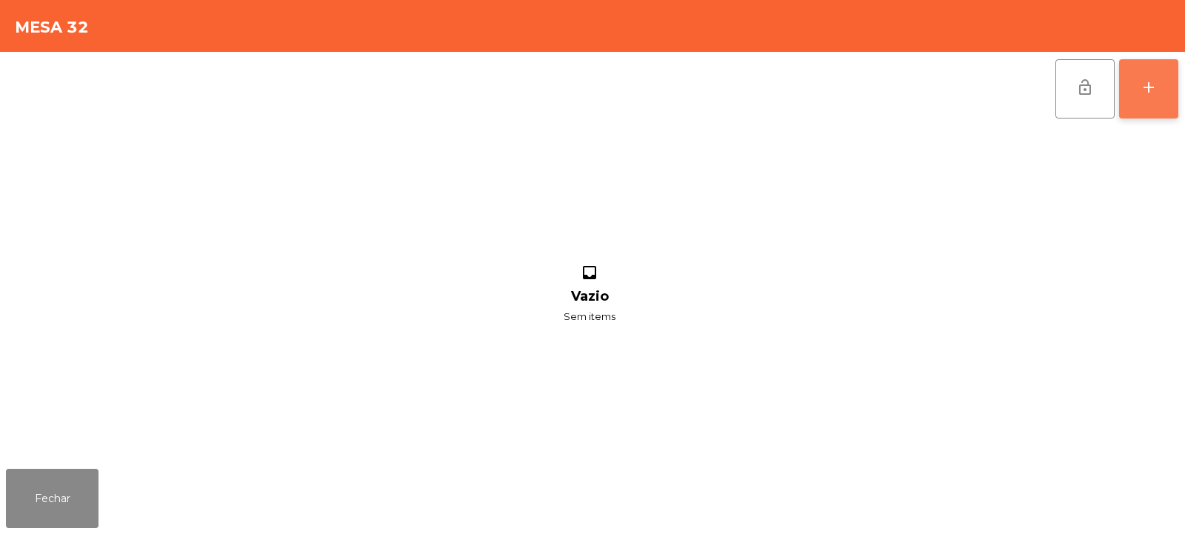
click at [1154, 101] on button "add" at bounding box center [1148, 88] width 59 height 59
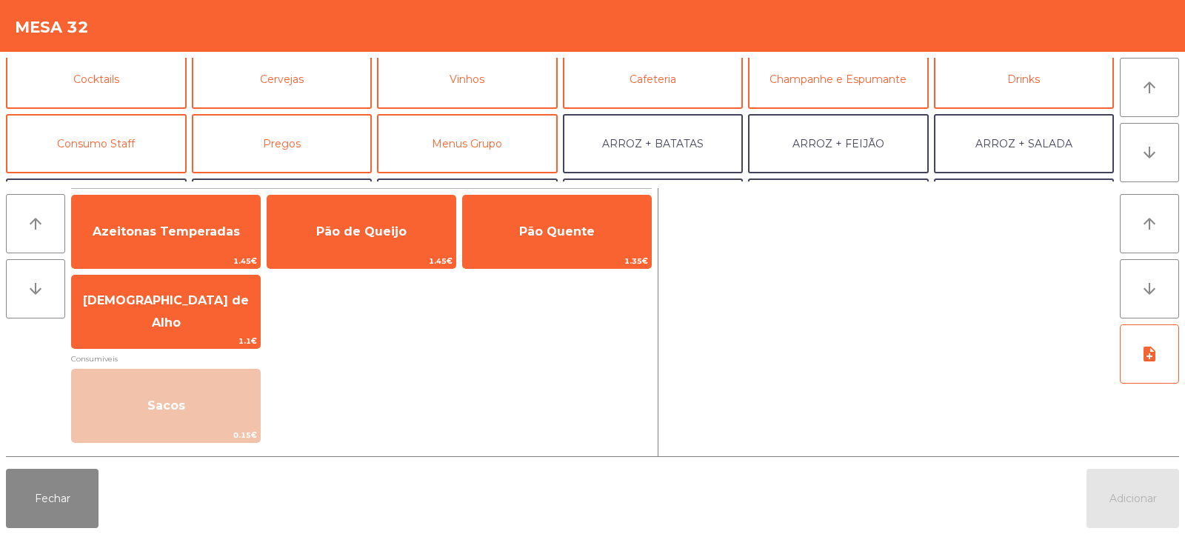
scroll to position [76, 0]
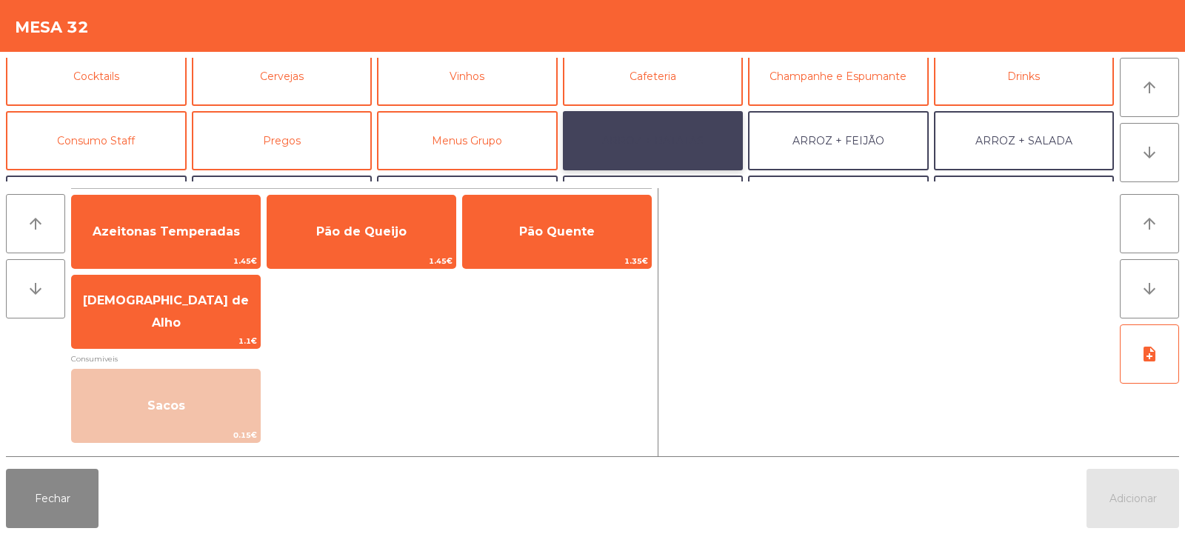
click at [680, 144] on button "ARROZ + BATATAS" at bounding box center [653, 140] width 181 height 59
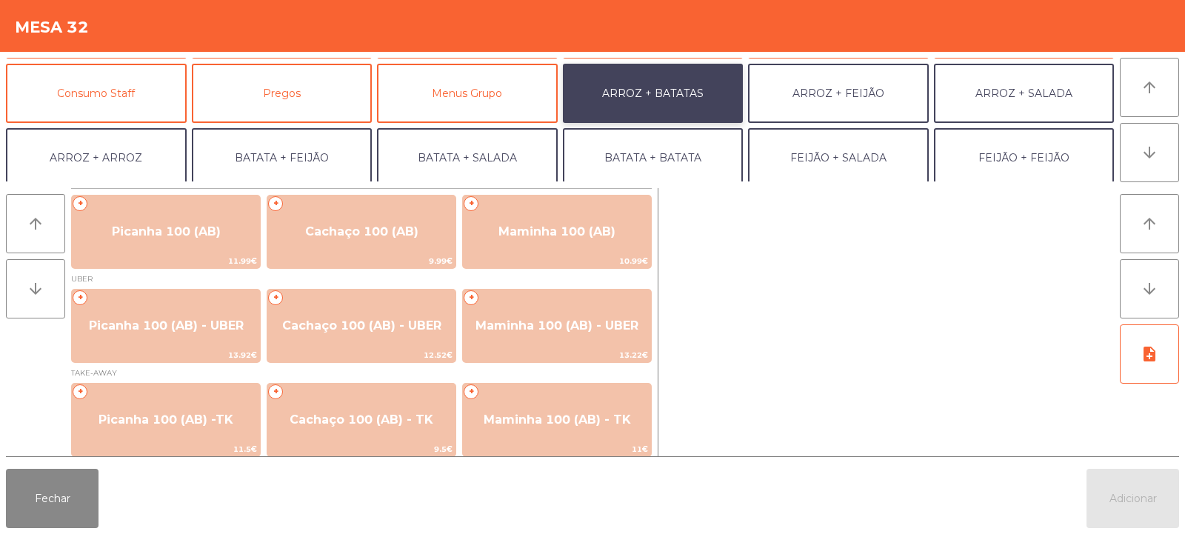
scroll to position [147, 0]
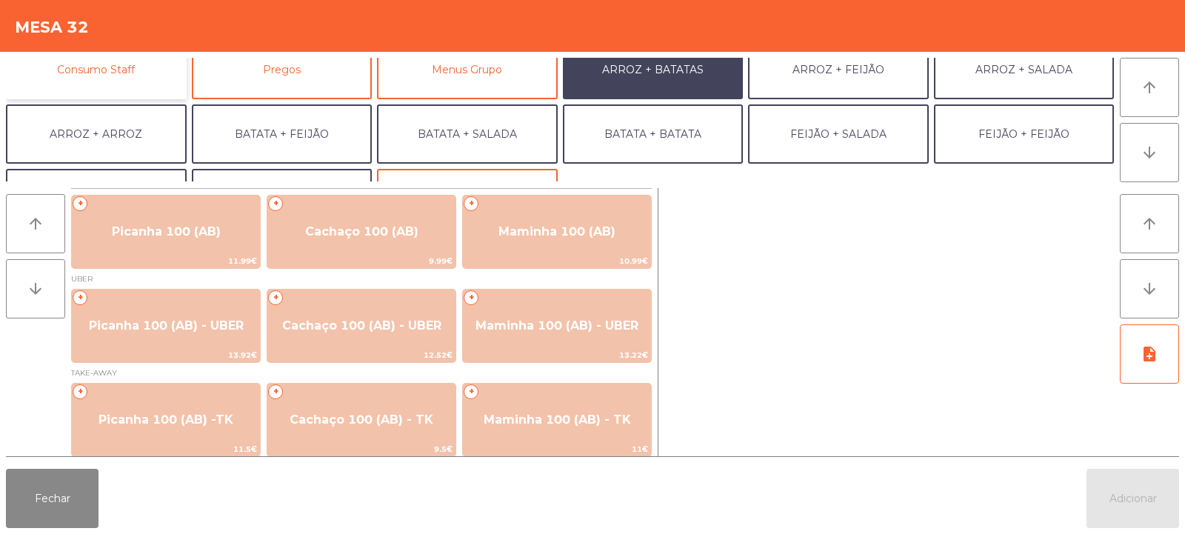
click at [151, 80] on button "Consumo Staff" at bounding box center [96, 69] width 181 height 59
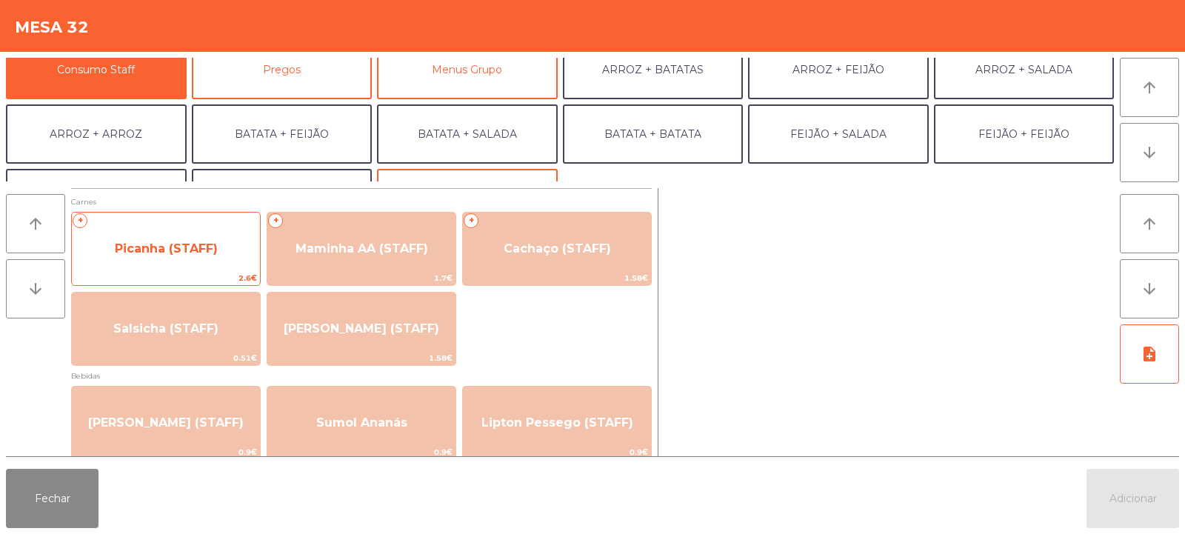
click at [217, 250] on span "Picanha (STAFF)" at bounding box center [166, 249] width 188 height 40
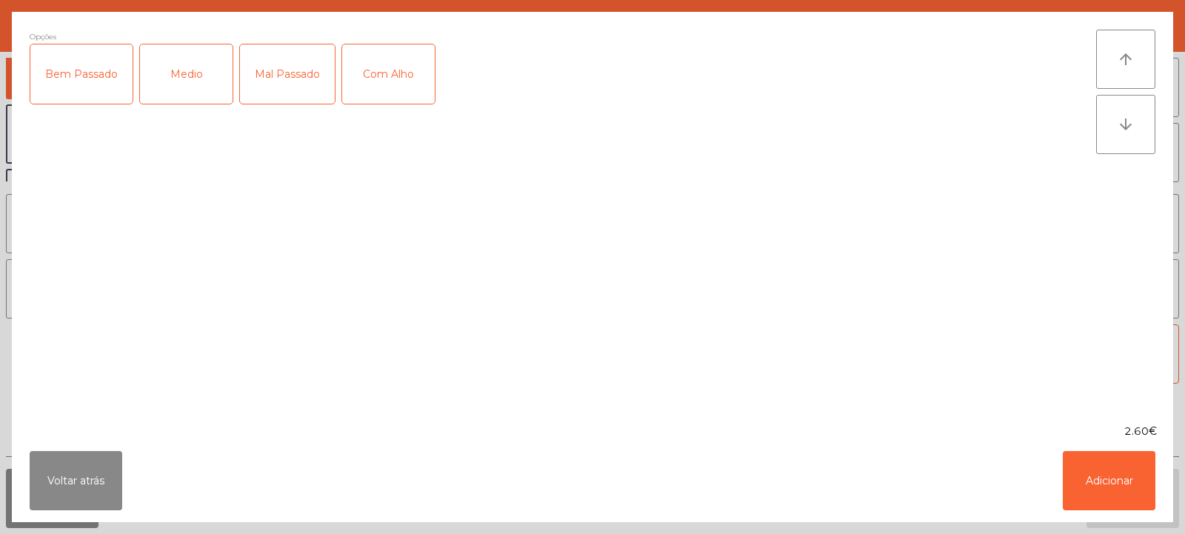
click at [199, 90] on div "Medio" at bounding box center [186, 73] width 93 height 59
click at [385, 84] on div "Com Alho" at bounding box center [388, 73] width 93 height 59
click at [1112, 483] on button "Adicionar" at bounding box center [1109, 480] width 93 height 59
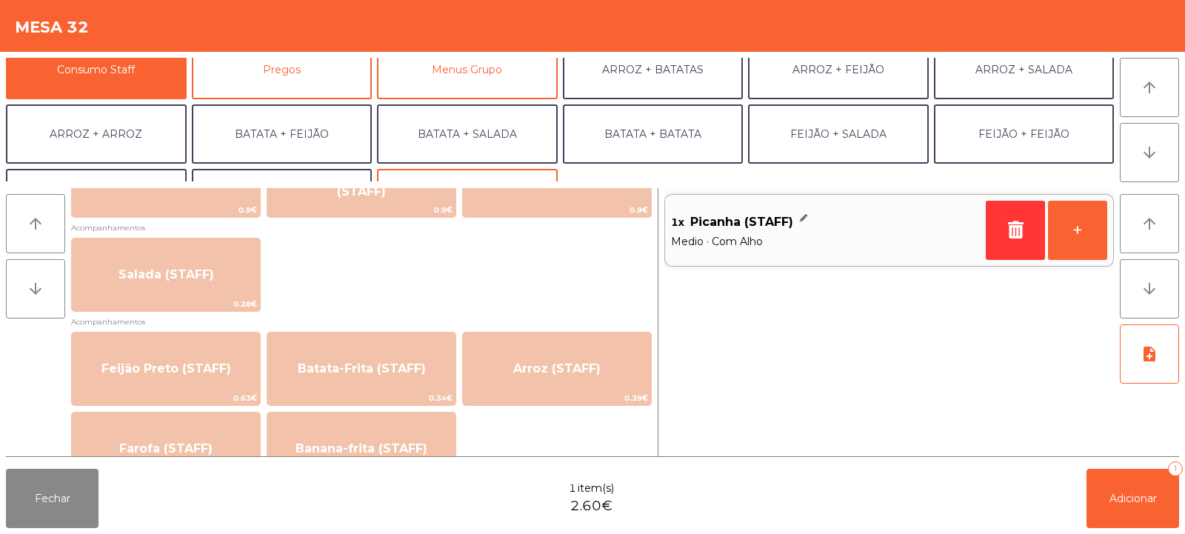
scroll to position [565, 0]
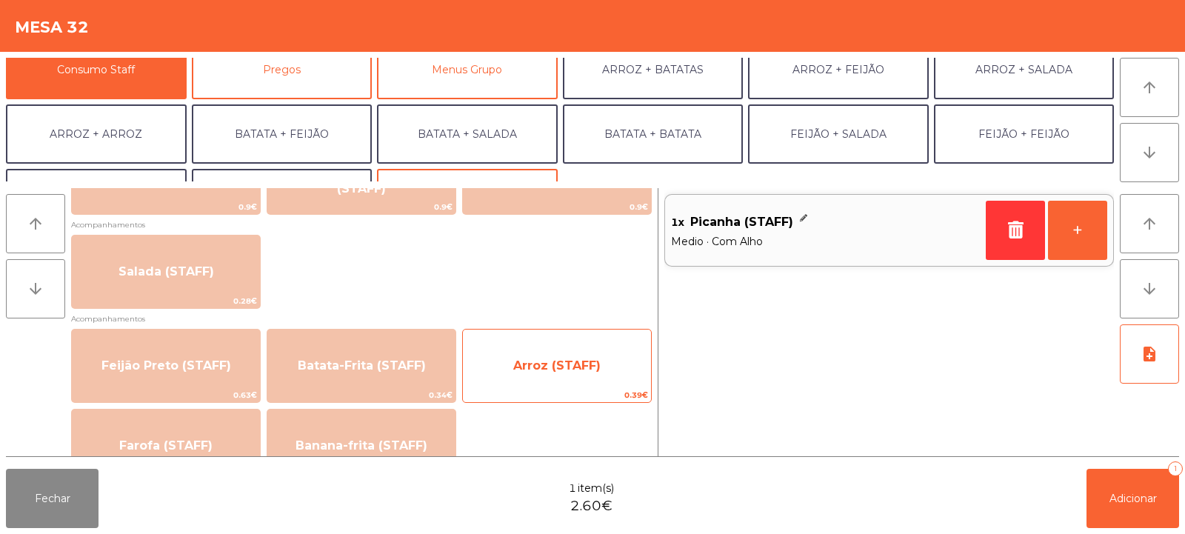
click at [574, 367] on span "Arroz (STAFF)" at bounding box center [556, 365] width 87 height 14
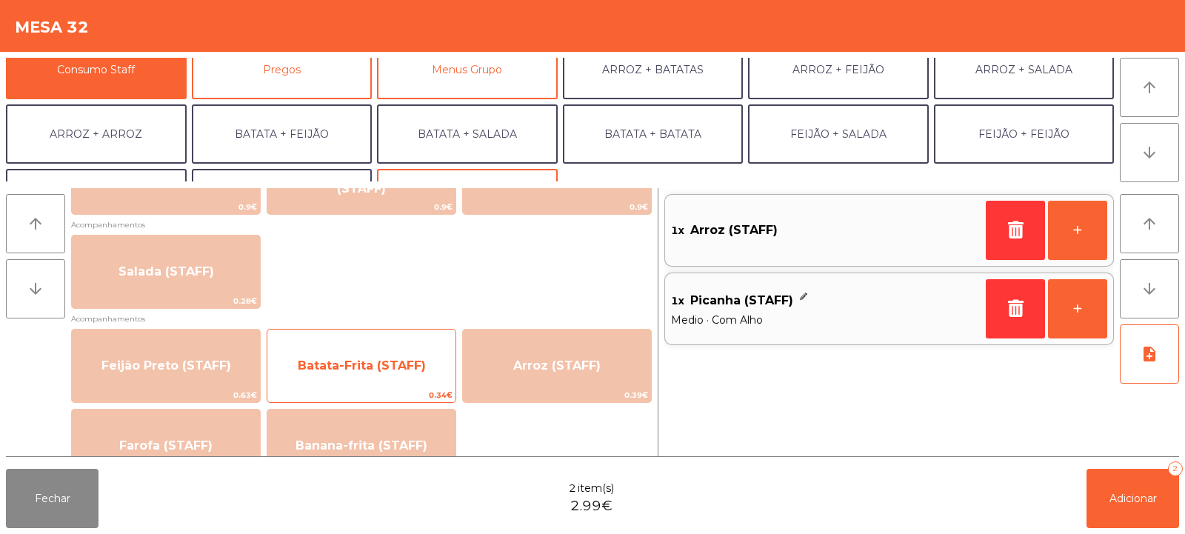
click at [370, 391] on span "0.34€" at bounding box center [361, 395] width 188 height 14
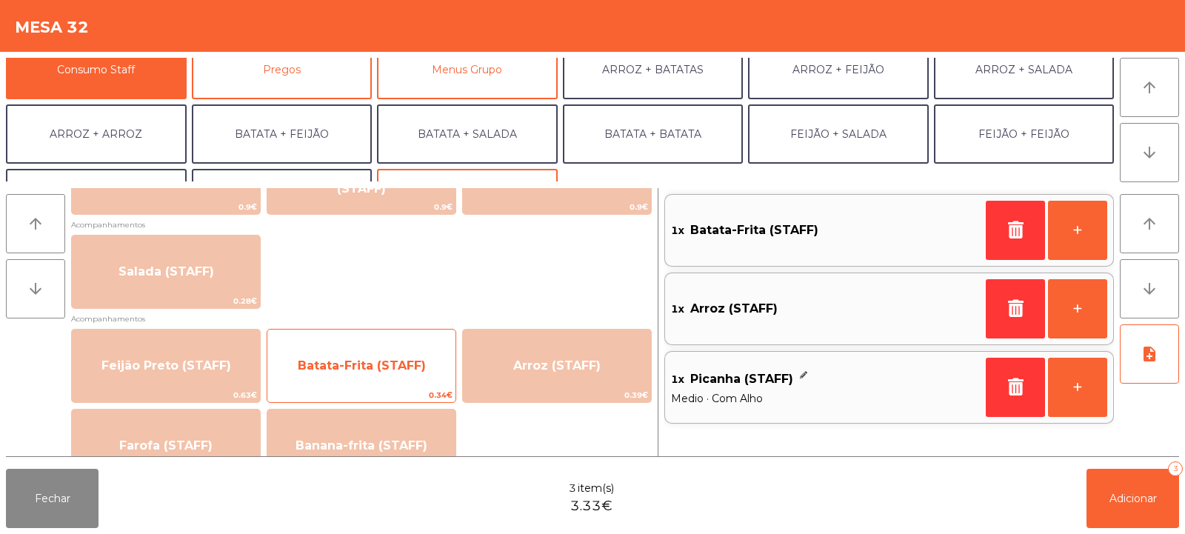
scroll to position [193, 0]
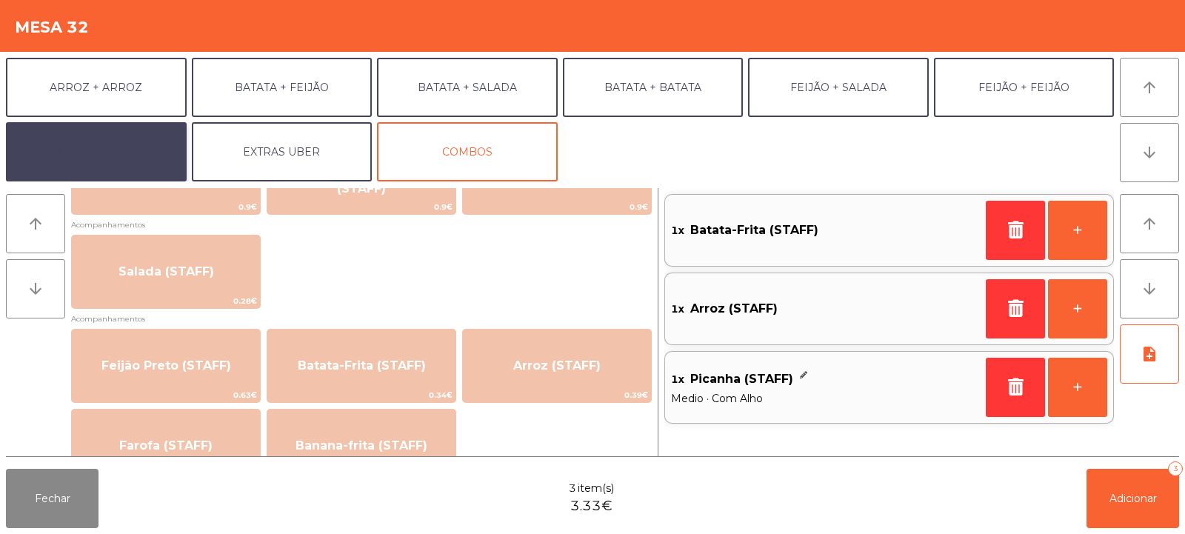
click at [128, 144] on button "SALADA + SALADA" at bounding box center [96, 151] width 181 height 59
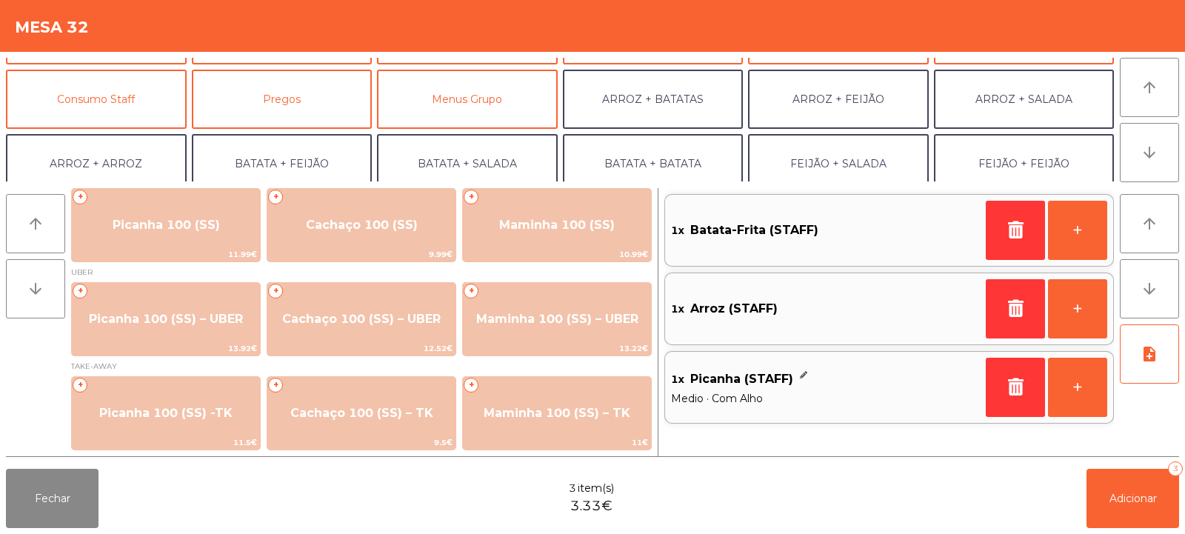
scroll to position [120, 0]
click at [144, 90] on button "Consumo Staff" at bounding box center [96, 96] width 181 height 59
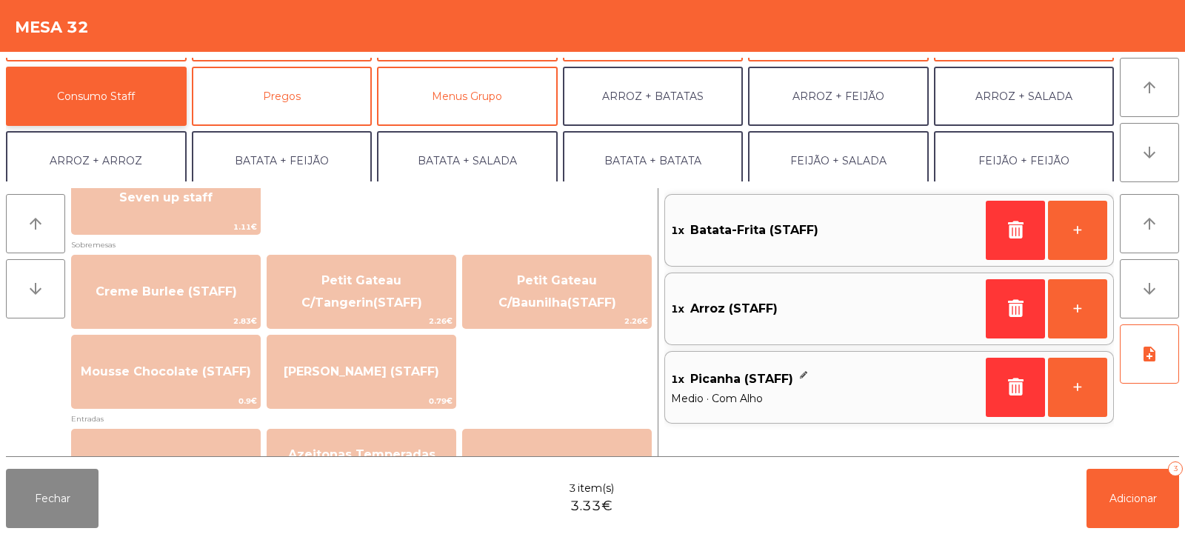
scroll to position [1291, 0]
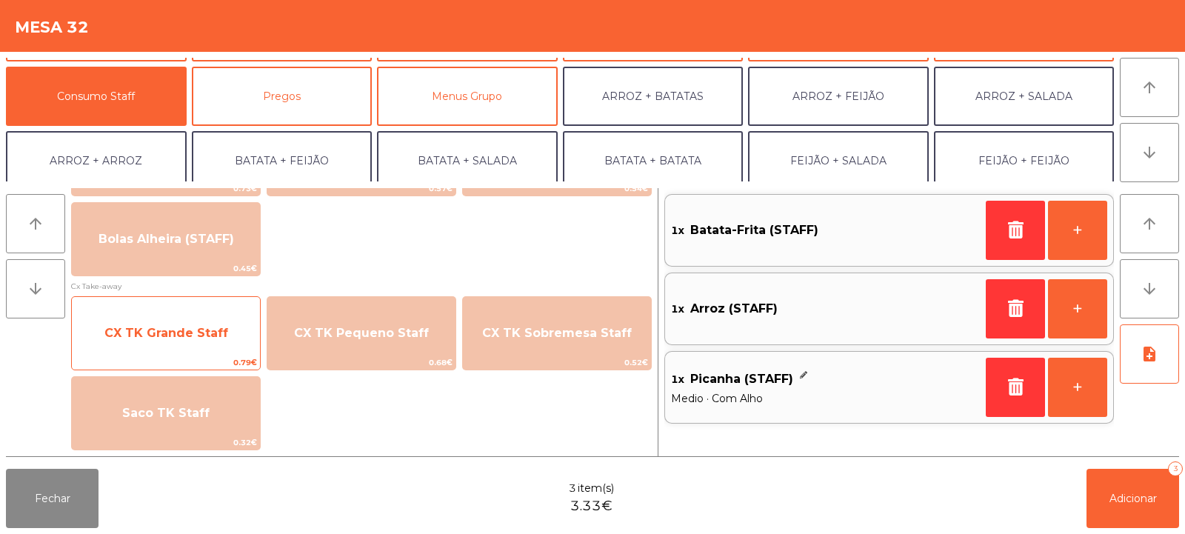
click at [221, 344] on span "CX TK Grande Staff" at bounding box center [166, 333] width 188 height 40
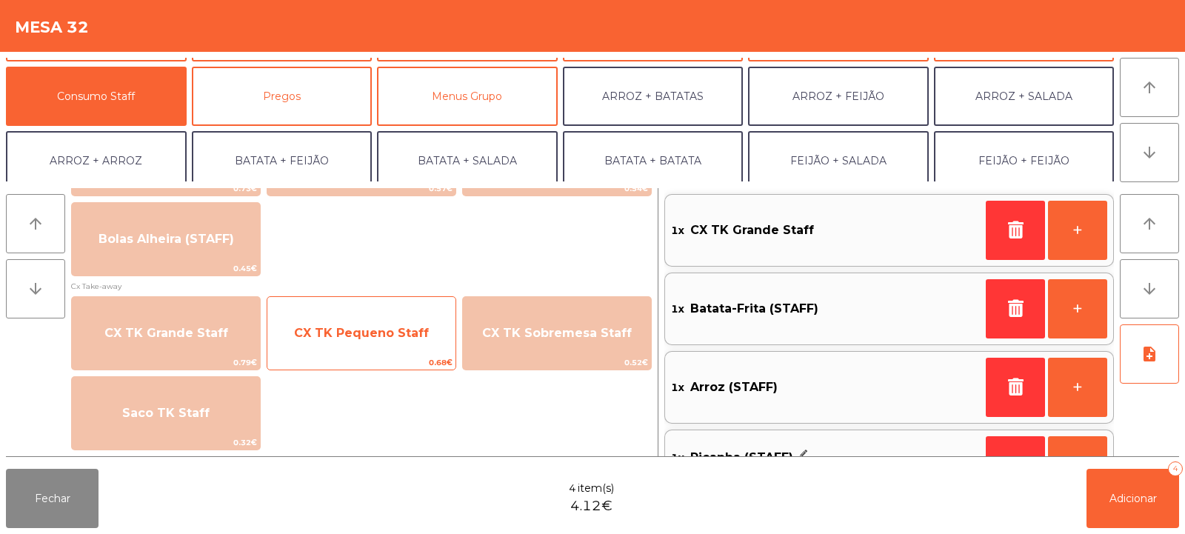
click at [364, 341] on span "CX TK Pequeno Staff" at bounding box center [361, 333] width 188 height 40
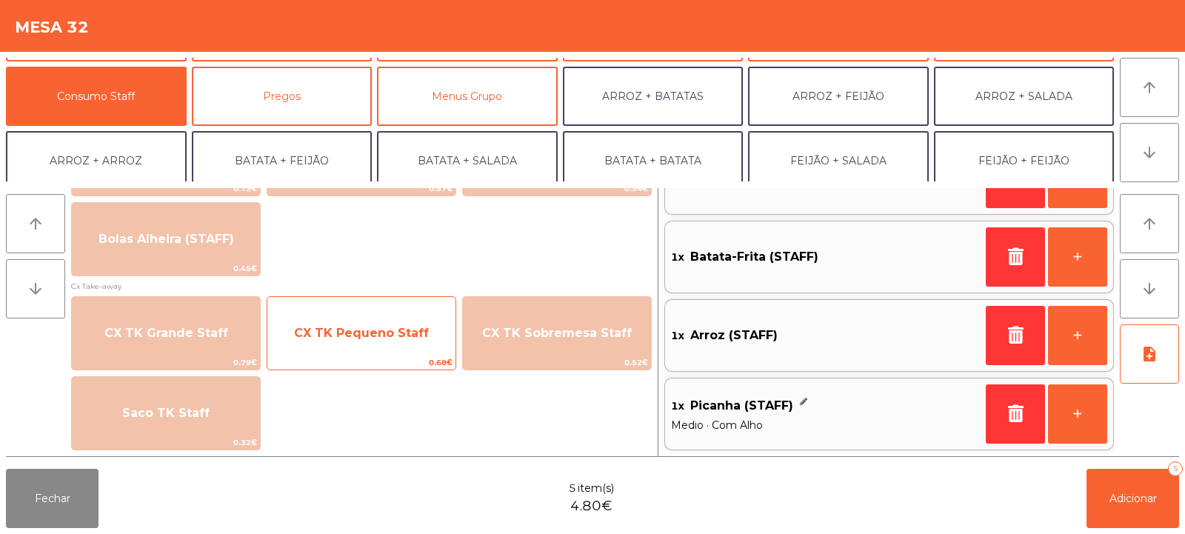
scroll to position [0, 0]
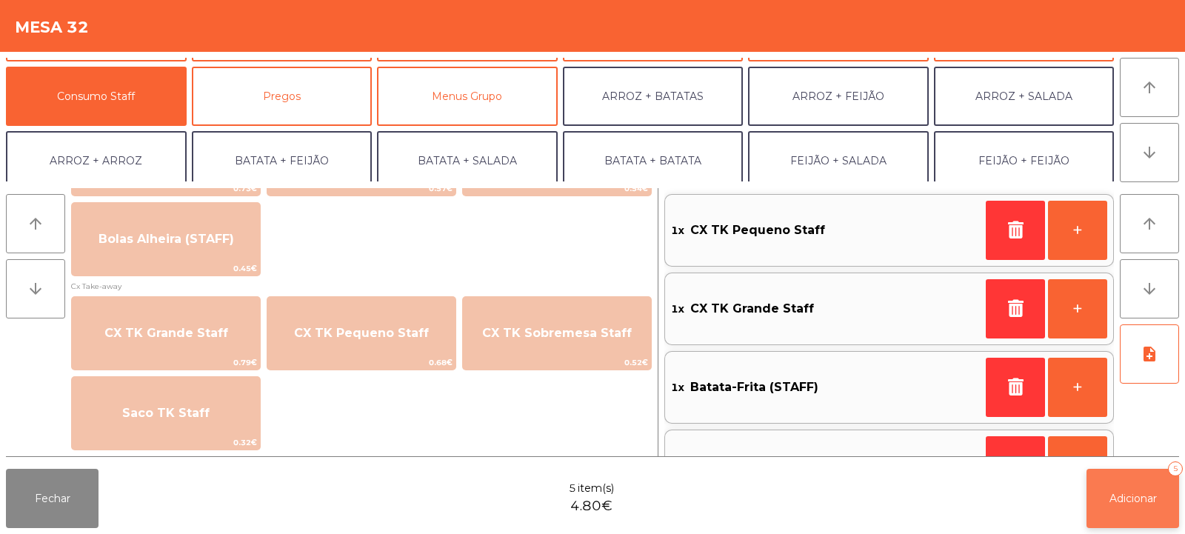
click at [1133, 498] on span "Adicionar" at bounding box center [1133, 498] width 47 height 13
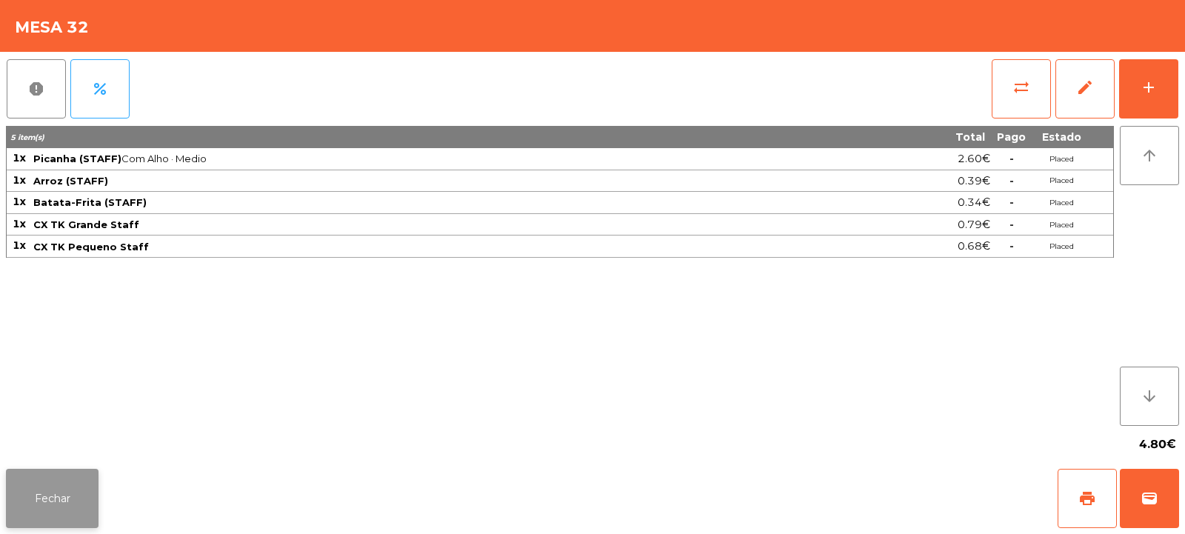
click at [90, 507] on button "Fechar" at bounding box center [52, 498] width 93 height 59
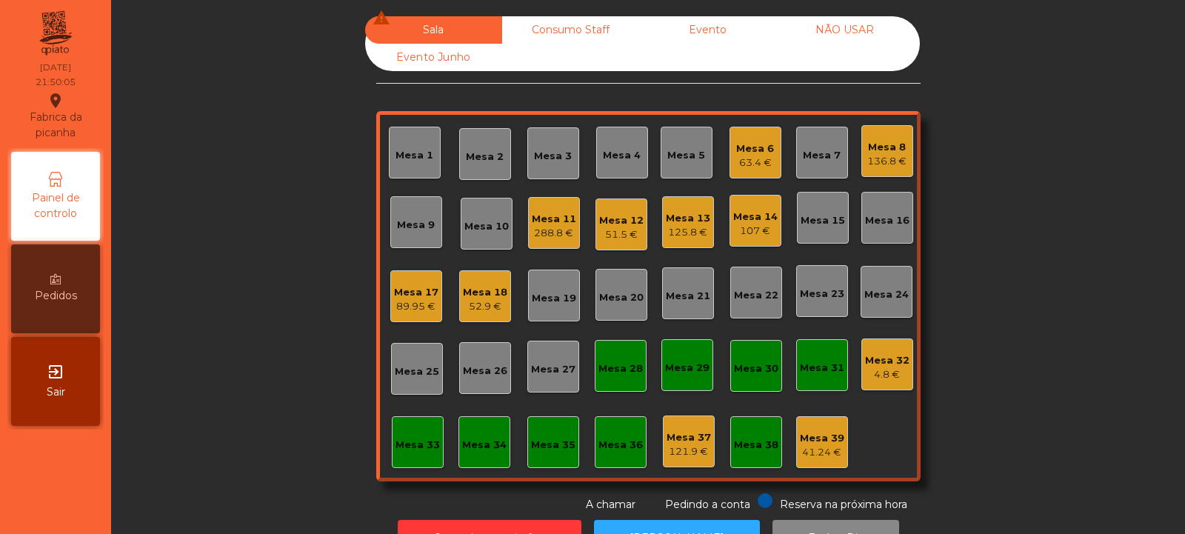
click at [503, 295] on div "Mesa 18 52.9 €" at bounding box center [485, 296] width 52 height 52
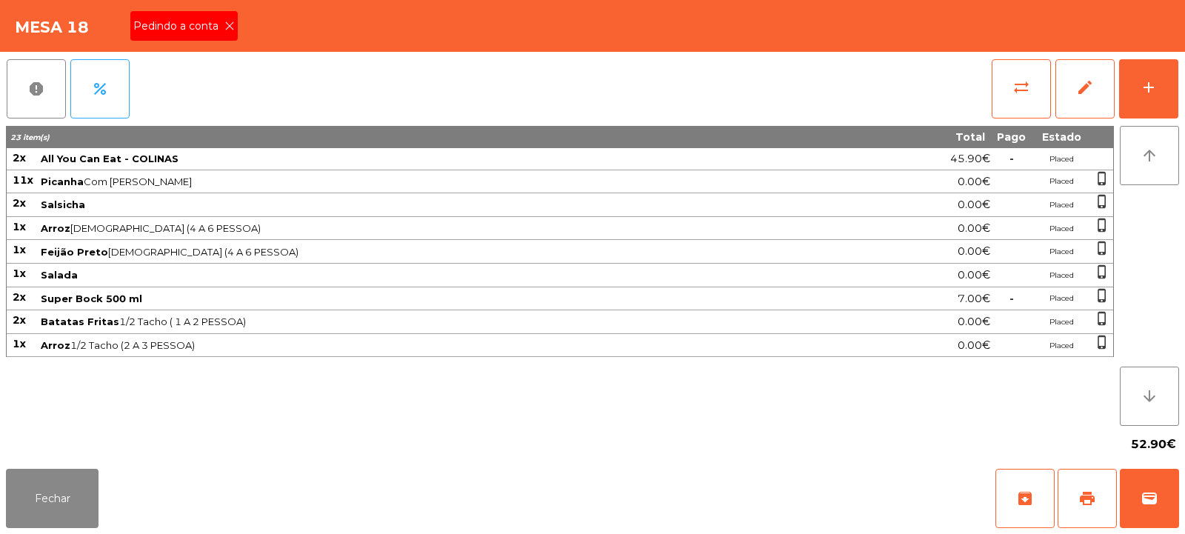
click at [227, 24] on icon at bounding box center [229, 26] width 10 height 10
click at [1092, 498] on span "print" at bounding box center [1087, 499] width 18 height 18
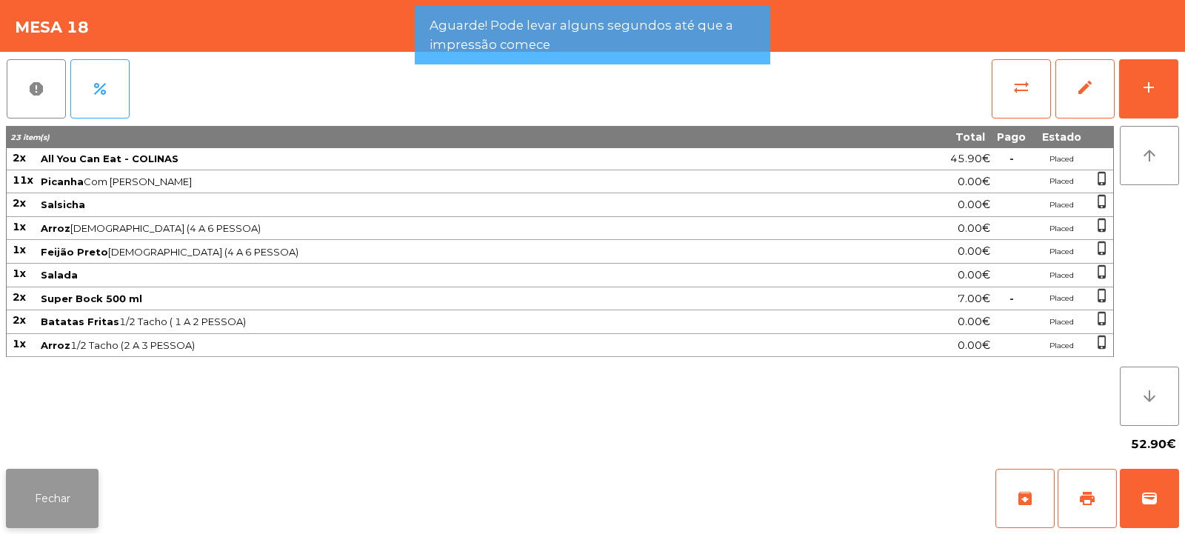
click at [58, 490] on button "Fechar" at bounding box center [52, 498] width 93 height 59
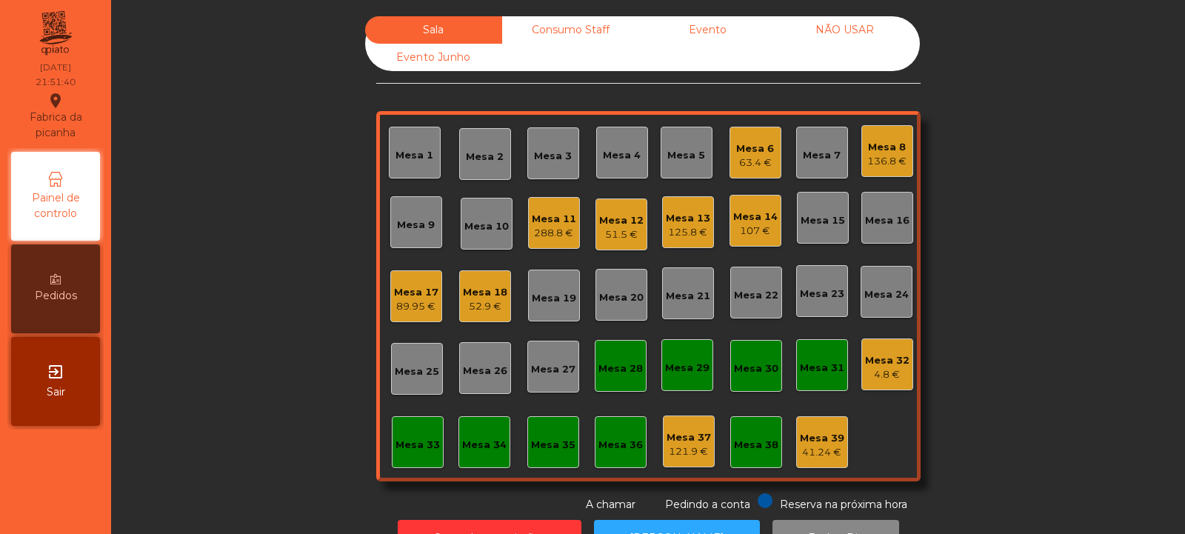
click at [479, 296] on div "Mesa 18" at bounding box center [485, 292] width 44 height 15
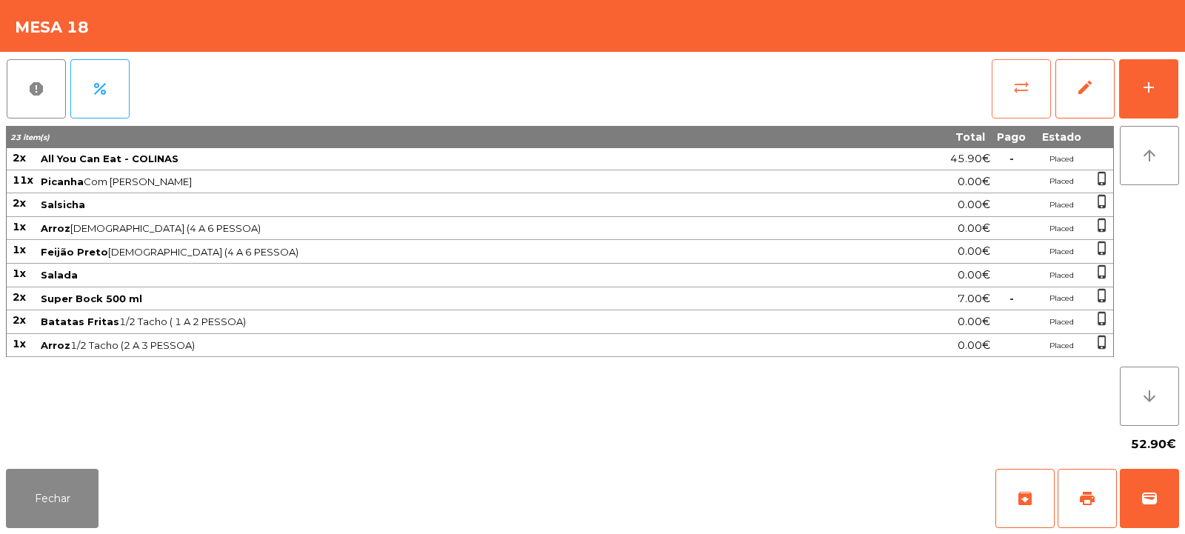
click at [1007, 87] on button "sync_alt" at bounding box center [1021, 88] width 59 height 59
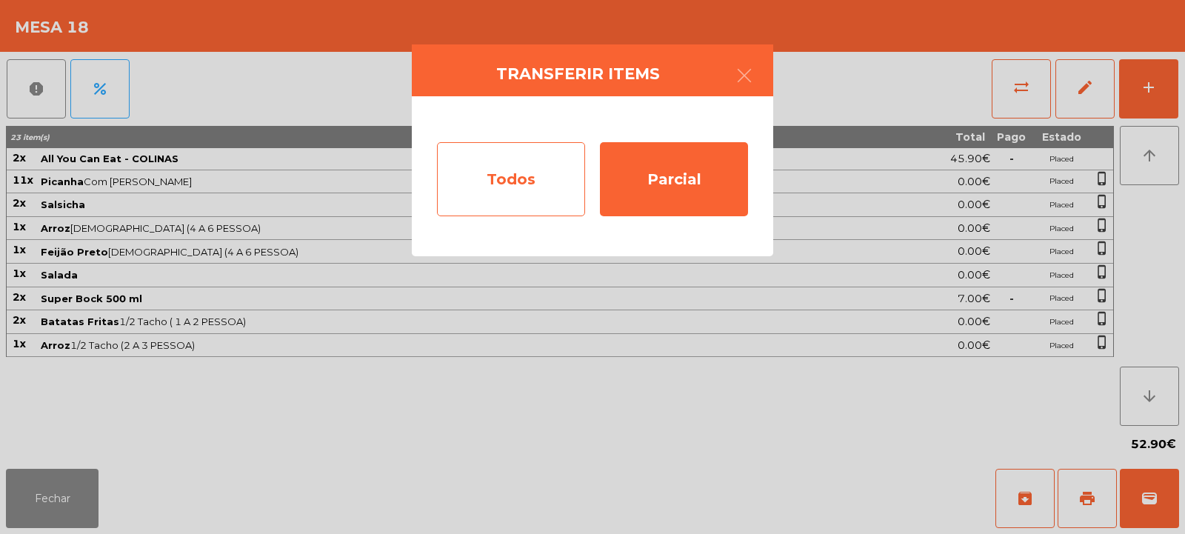
click at [476, 185] on div "Todos" at bounding box center [511, 179] width 148 height 74
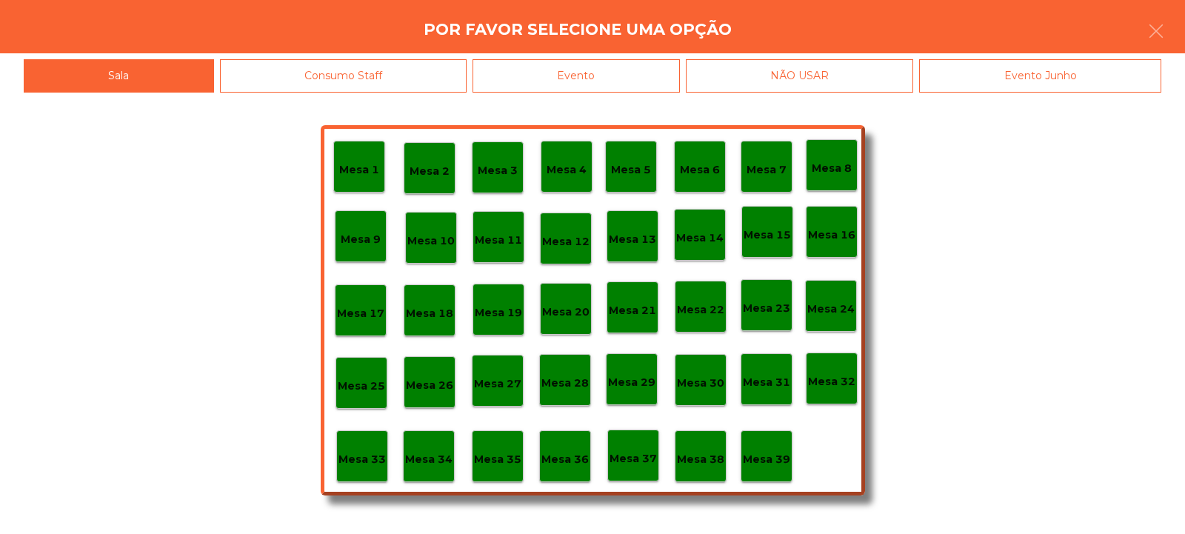
click at [590, 69] on div "Evento" at bounding box center [576, 75] width 207 height 33
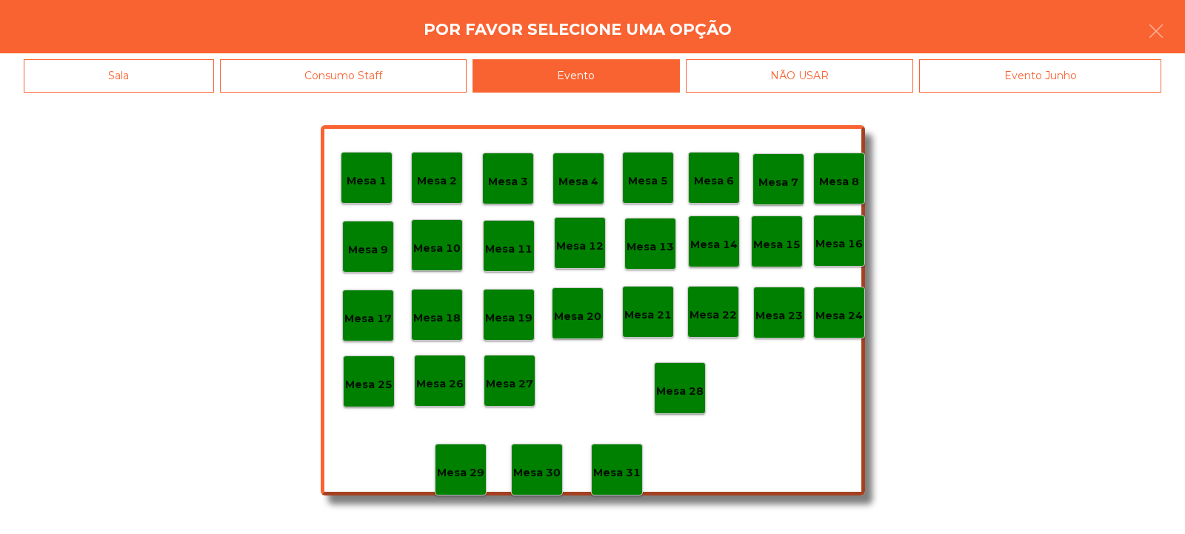
click at [677, 376] on div "Mesa 28" at bounding box center [680, 388] width 52 height 52
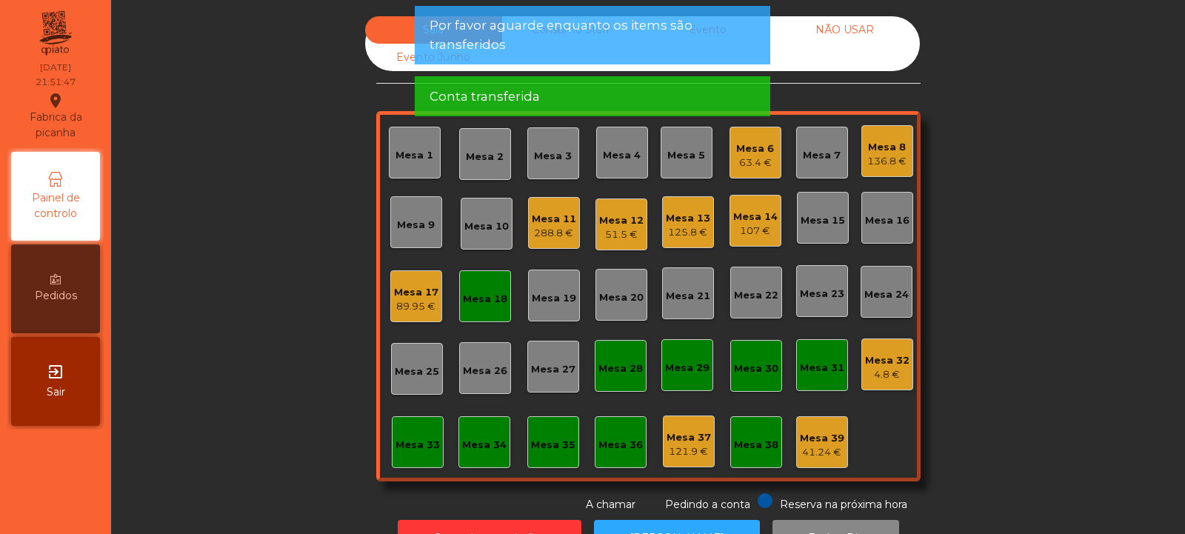
click at [474, 293] on div "Mesa 18" at bounding box center [485, 299] width 44 height 15
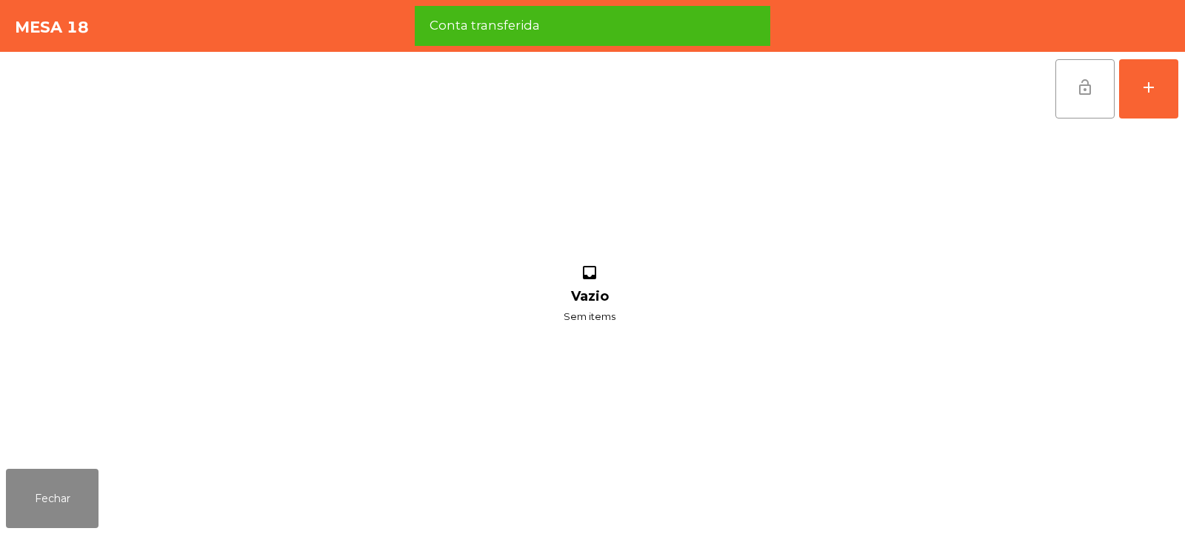
click at [1062, 84] on button "lock_open" at bounding box center [1084, 88] width 59 height 59
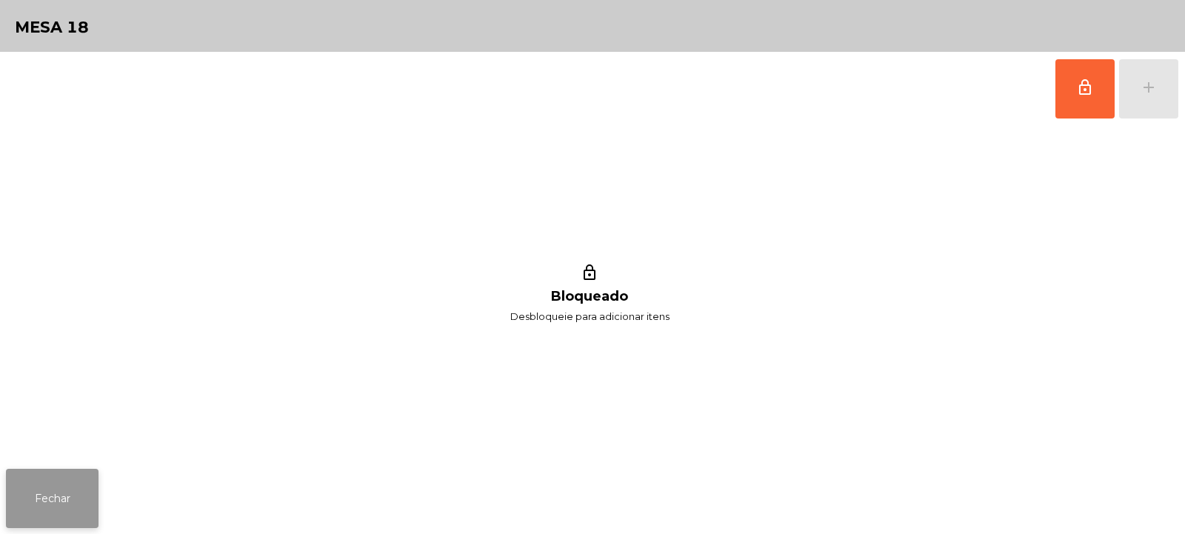
click at [71, 504] on button "Fechar" at bounding box center [52, 498] width 93 height 59
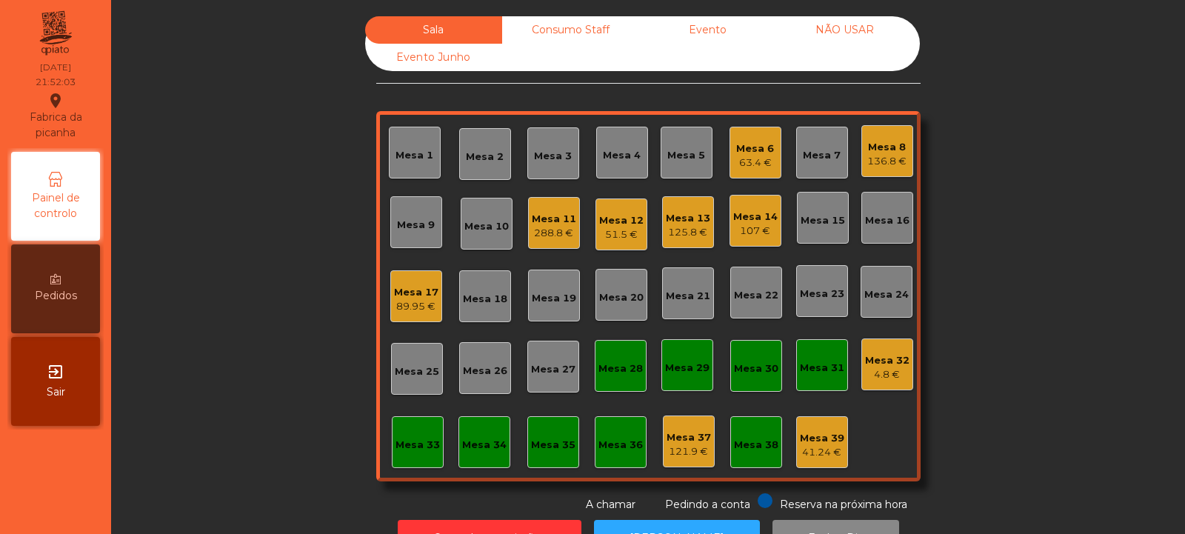
click at [895, 368] on div "4.8 €" at bounding box center [887, 374] width 44 height 15
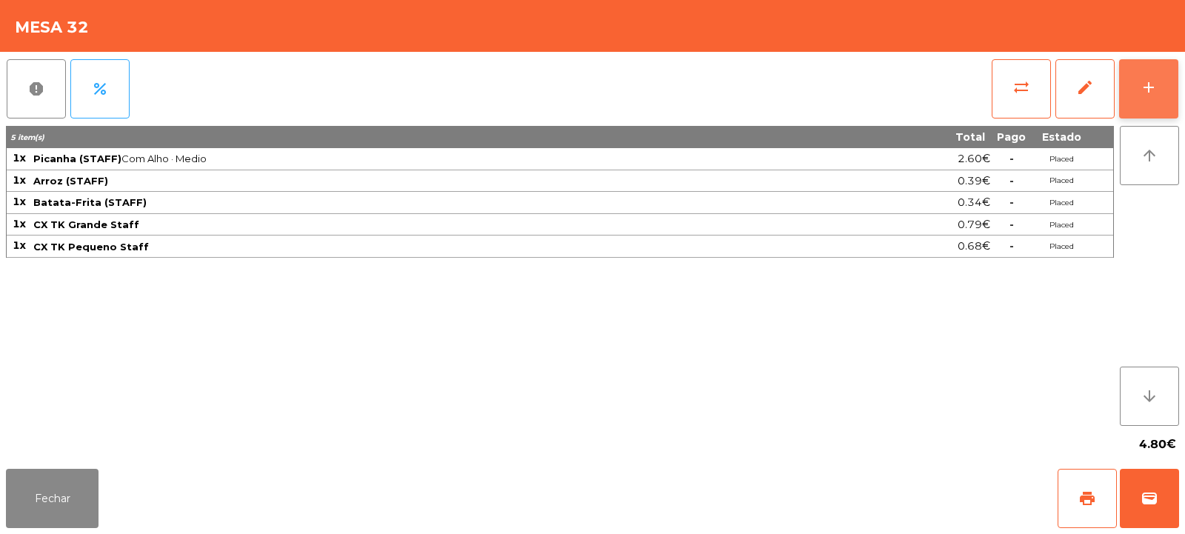
click at [1161, 69] on button "add" at bounding box center [1148, 88] width 59 height 59
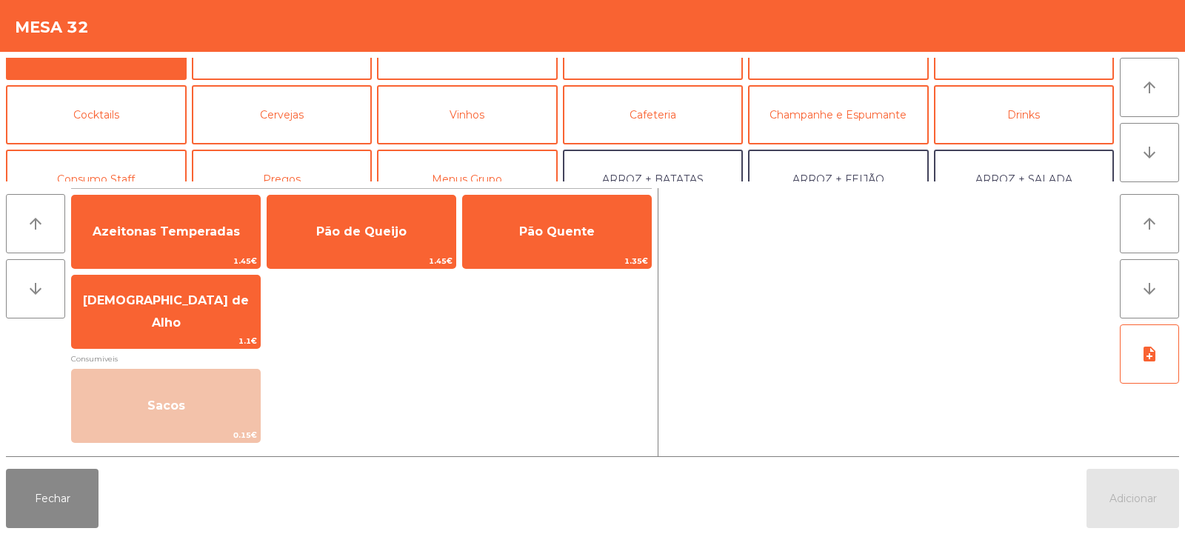
scroll to position [53, 0]
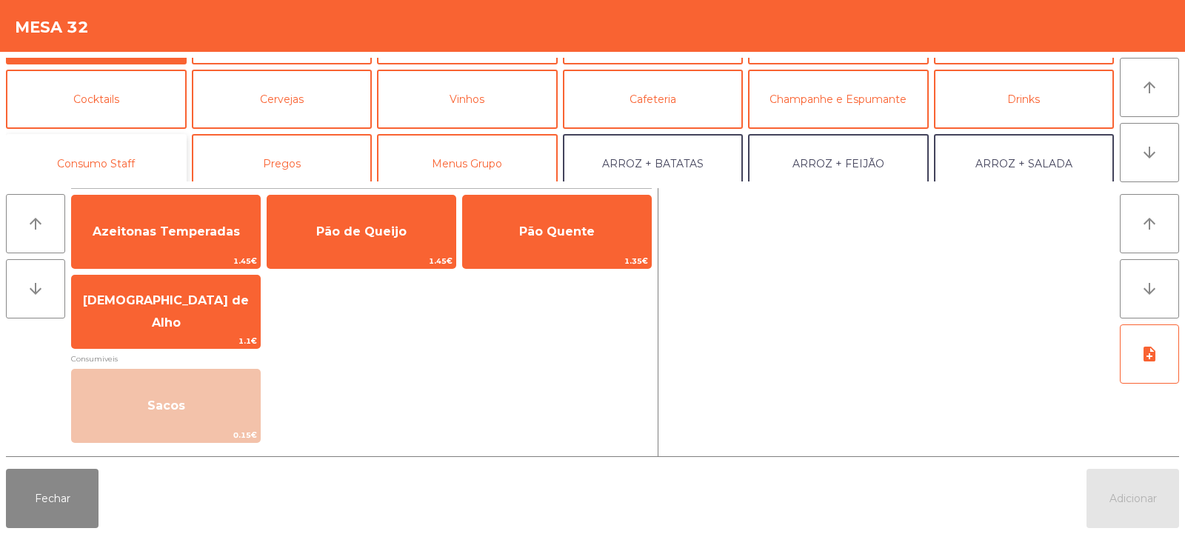
click at [161, 167] on button "Consumo Staff" at bounding box center [96, 163] width 181 height 59
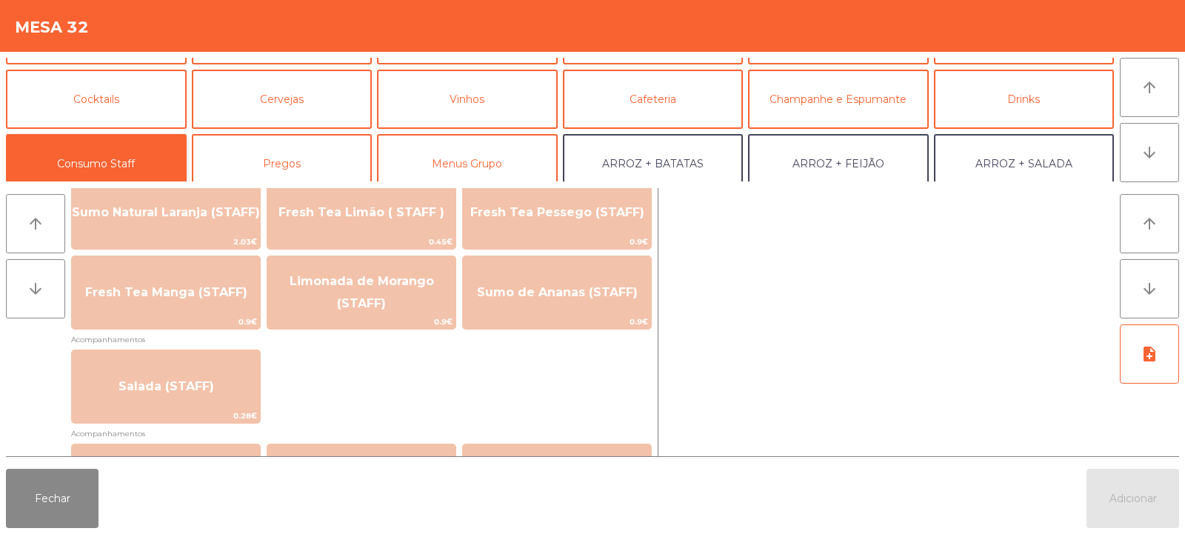
scroll to position [457, 0]
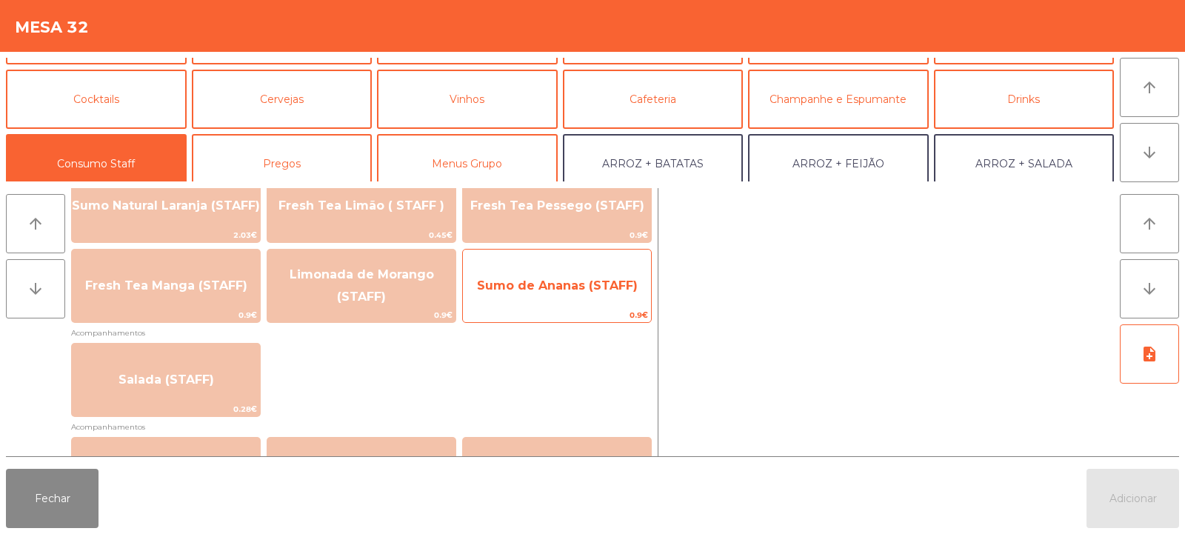
click at [617, 298] on span "Sumo de Ananas (STAFF)" at bounding box center [557, 286] width 188 height 40
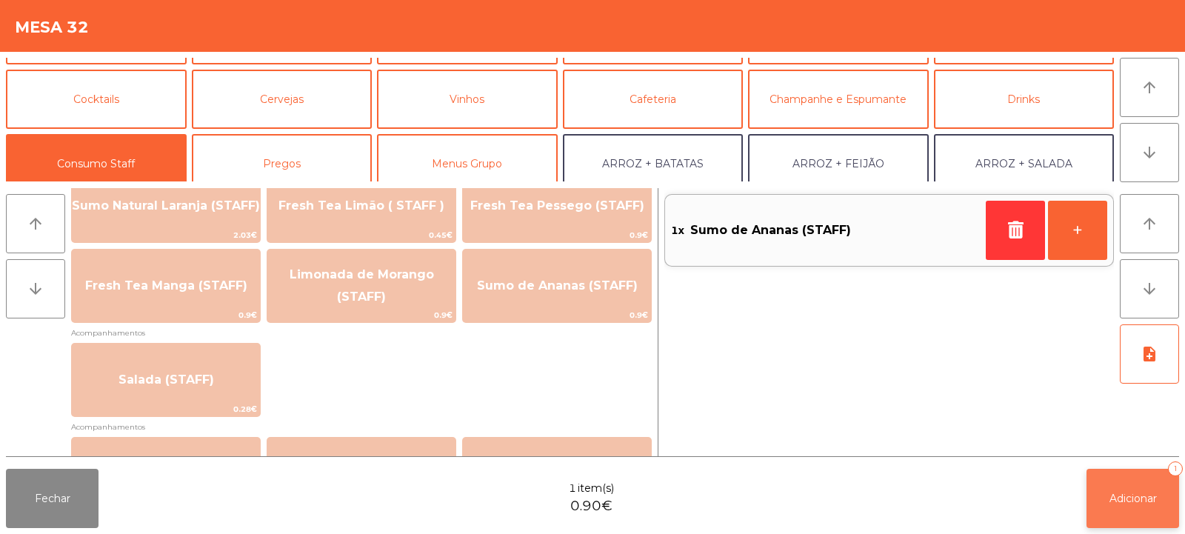
click at [1129, 471] on button "Adicionar 1" at bounding box center [1133, 498] width 93 height 59
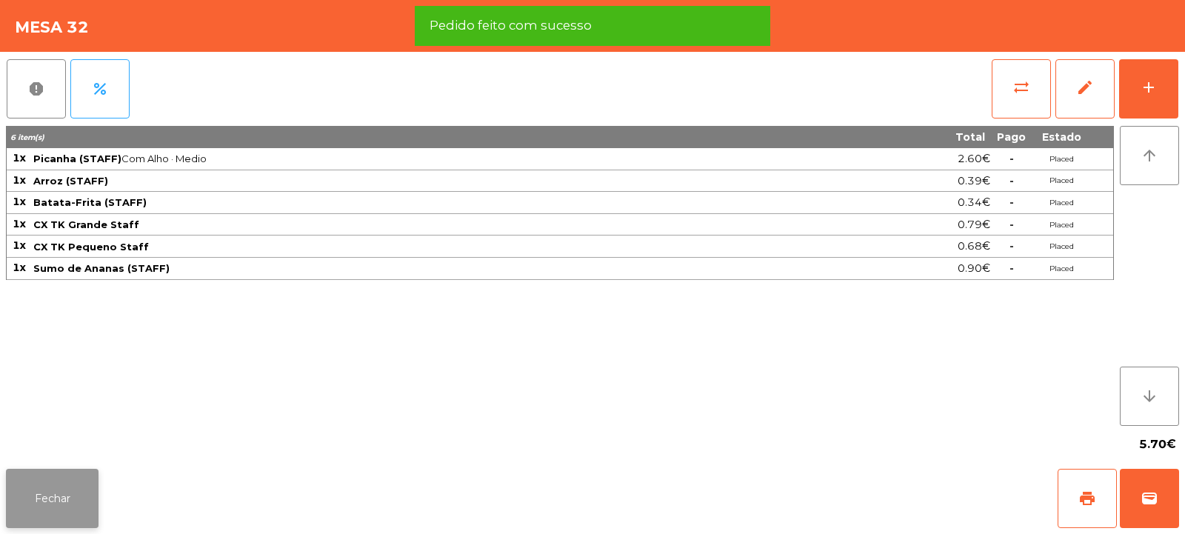
click at [70, 493] on button "Fechar" at bounding box center [52, 498] width 93 height 59
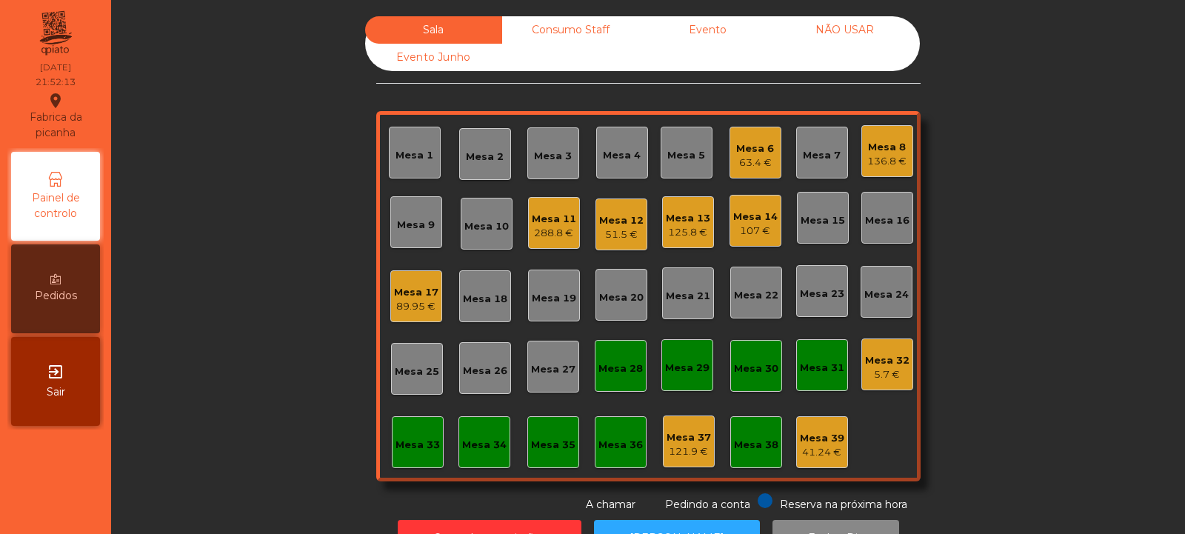
click at [1046, 163] on div "Sala Consumo Staff Evento NÃO USAR Evento Junho Mesa 1 Mesa 2 Mesa 3 Mesa 4 Mes…" at bounding box center [648, 264] width 1034 height 496
click at [569, 26] on div "Consumo Staff" at bounding box center [570, 29] width 137 height 27
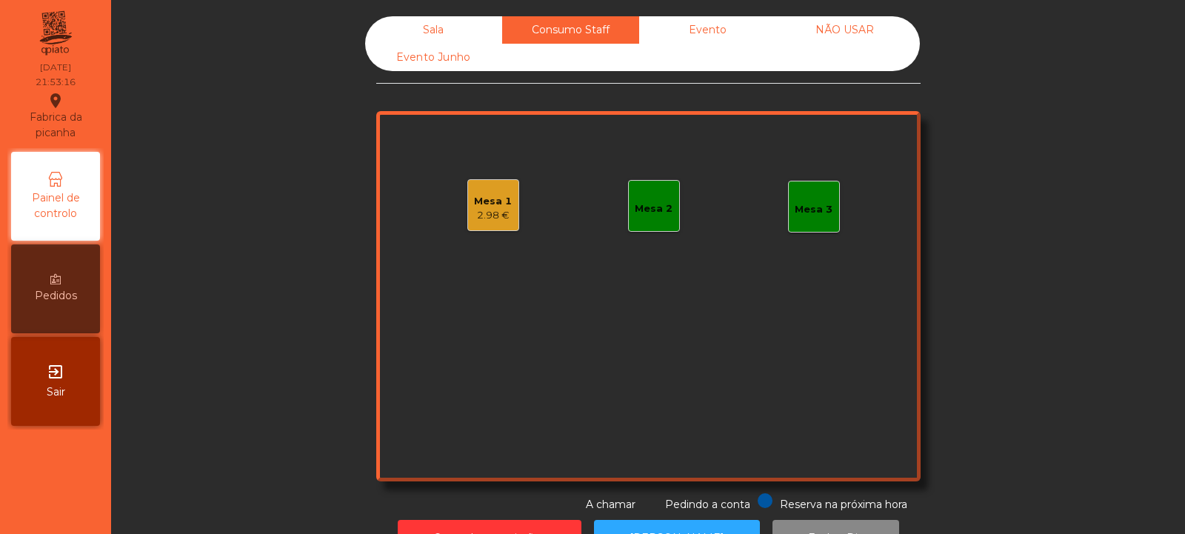
click at [429, 26] on div "Sala" at bounding box center [433, 29] width 137 height 27
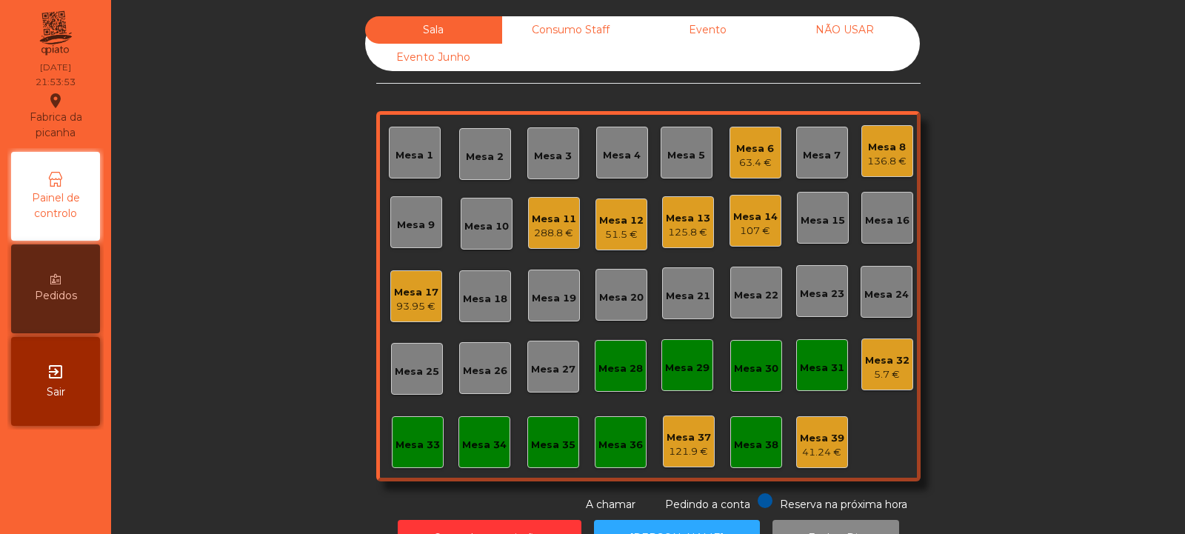
click at [566, 27] on div "Consumo Staff" at bounding box center [570, 29] width 137 height 27
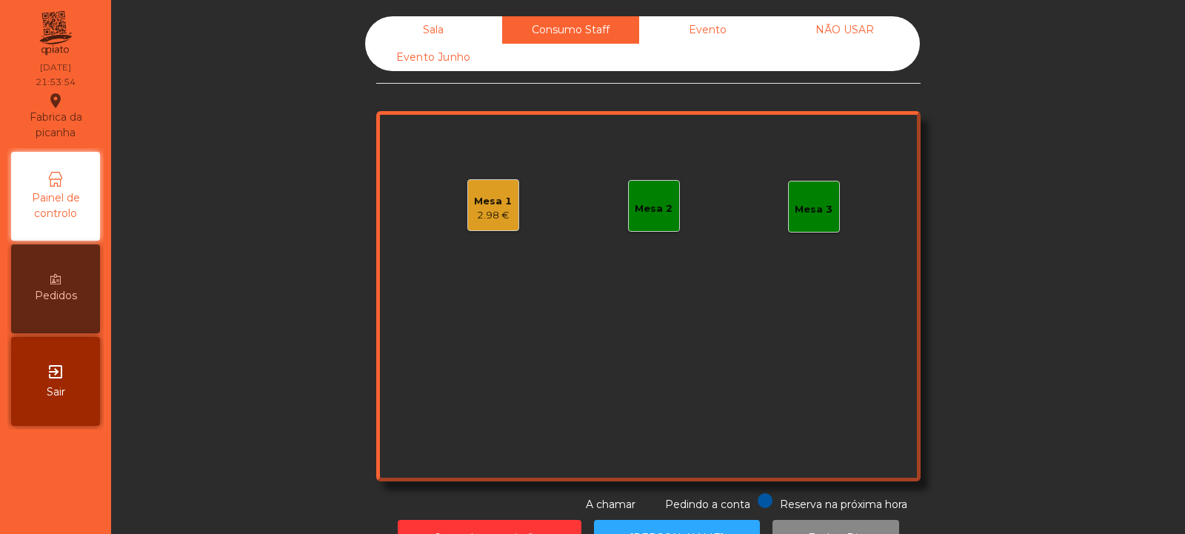
click at [480, 204] on div "Mesa 1" at bounding box center [493, 201] width 38 height 15
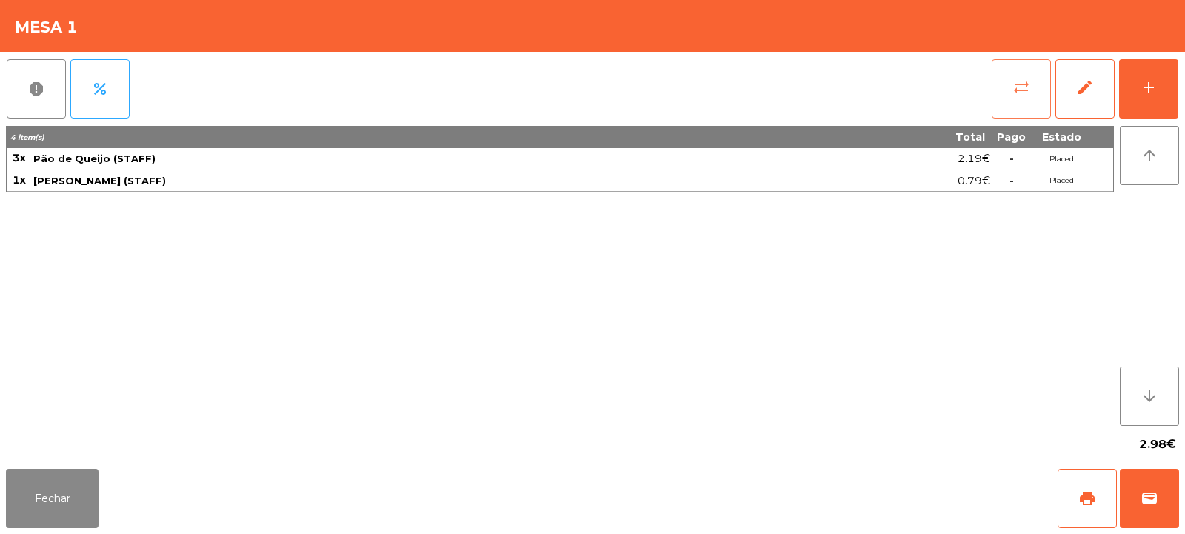
click at [1026, 75] on button "sync_alt" at bounding box center [1021, 88] width 59 height 59
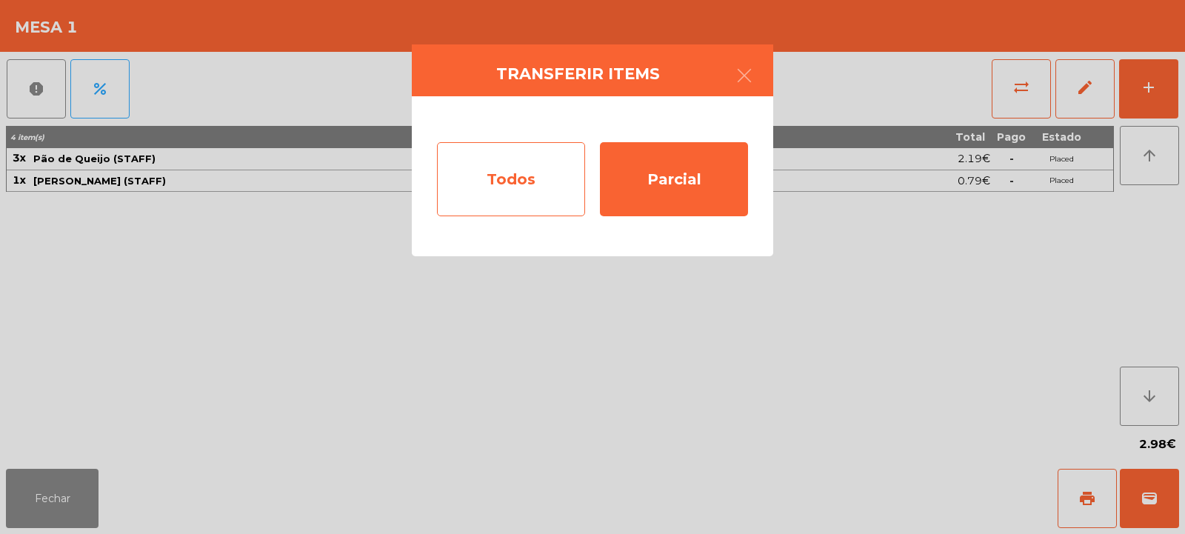
click at [512, 161] on div "Todos" at bounding box center [511, 179] width 148 height 74
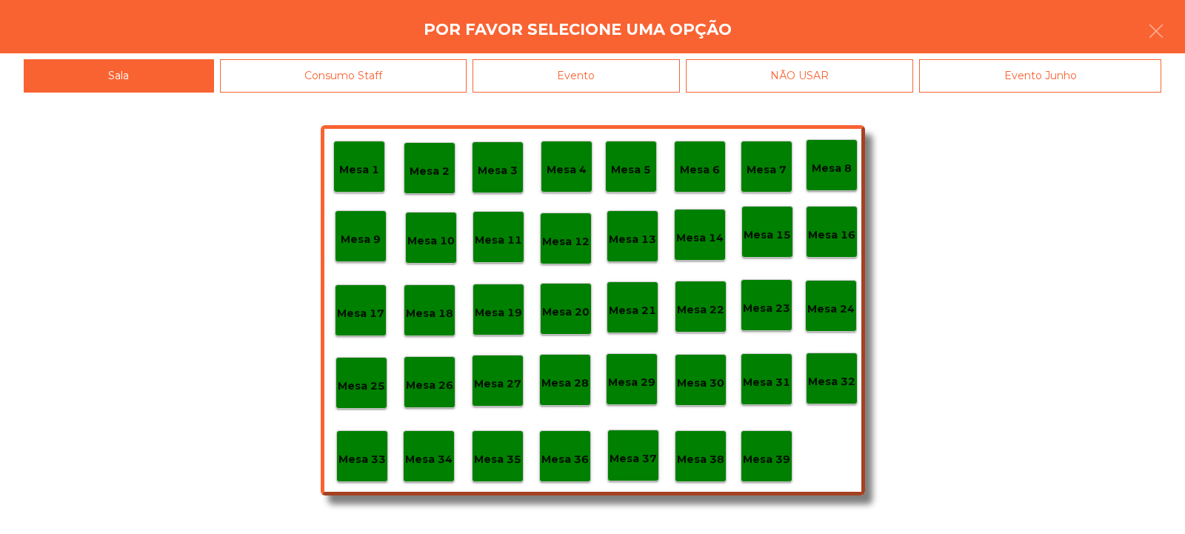
click at [823, 370] on div "Mesa 32" at bounding box center [831, 378] width 47 height 23
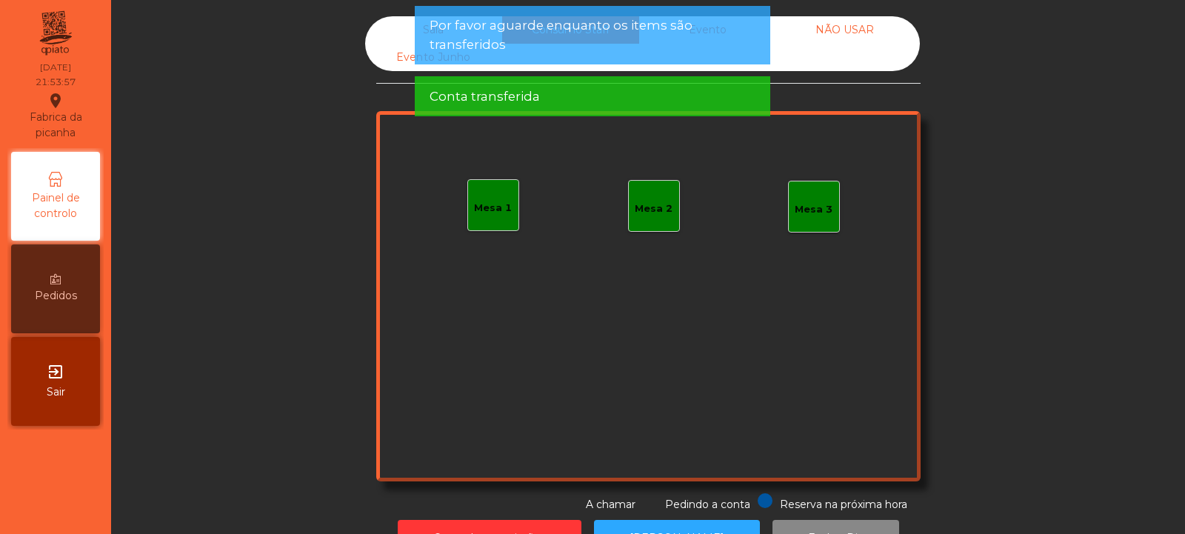
click at [404, 21] on div "Sala" at bounding box center [433, 29] width 137 height 27
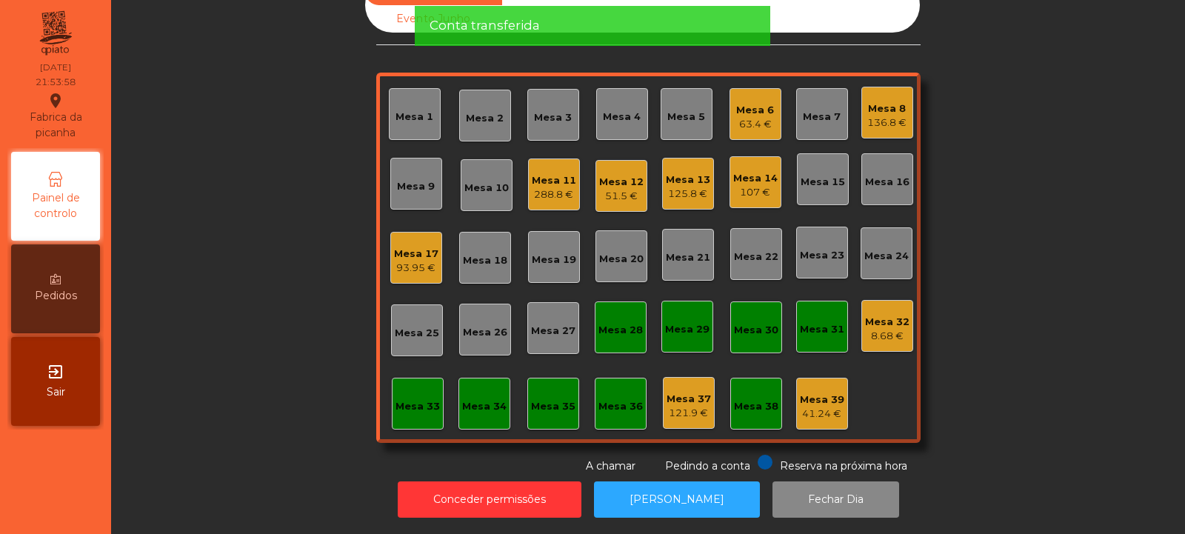
scroll to position [0, 0]
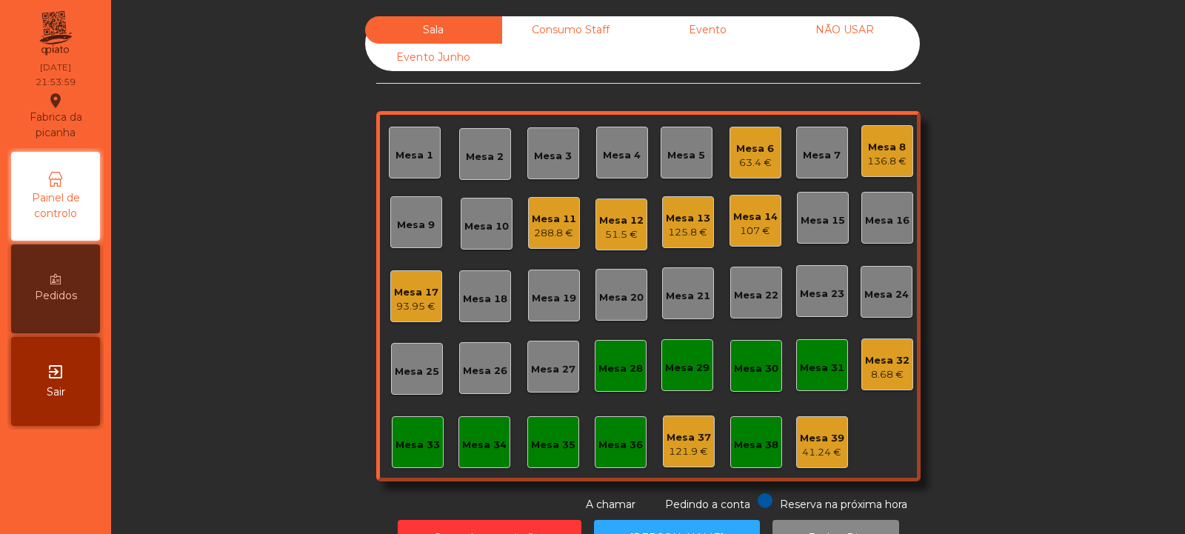
click at [877, 371] on div "8.68 €" at bounding box center [887, 374] width 44 height 15
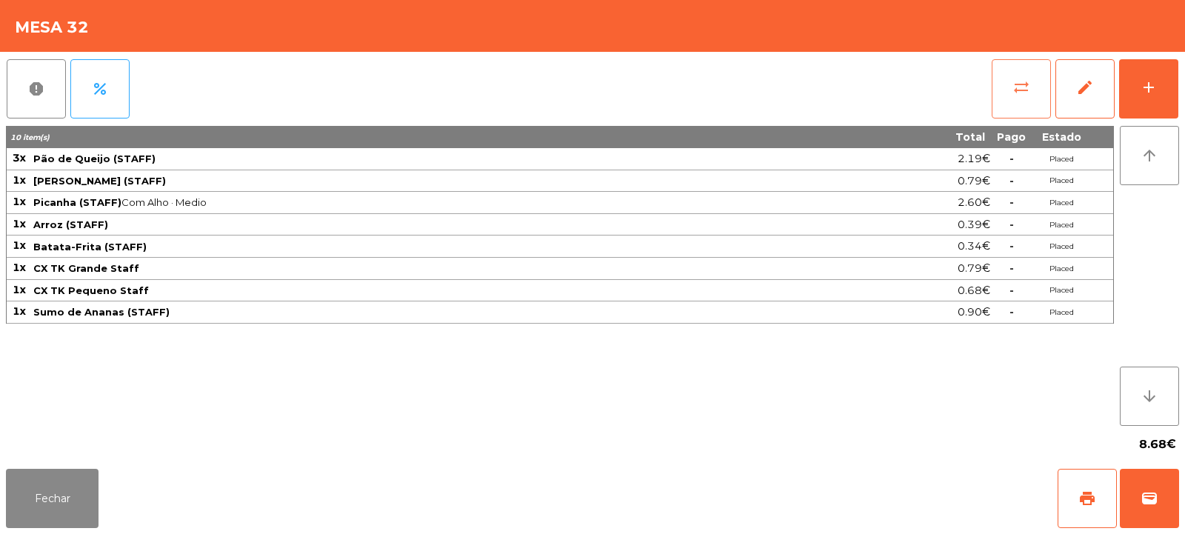
click at [1008, 97] on button "sync_alt" at bounding box center [1021, 88] width 59 height 59
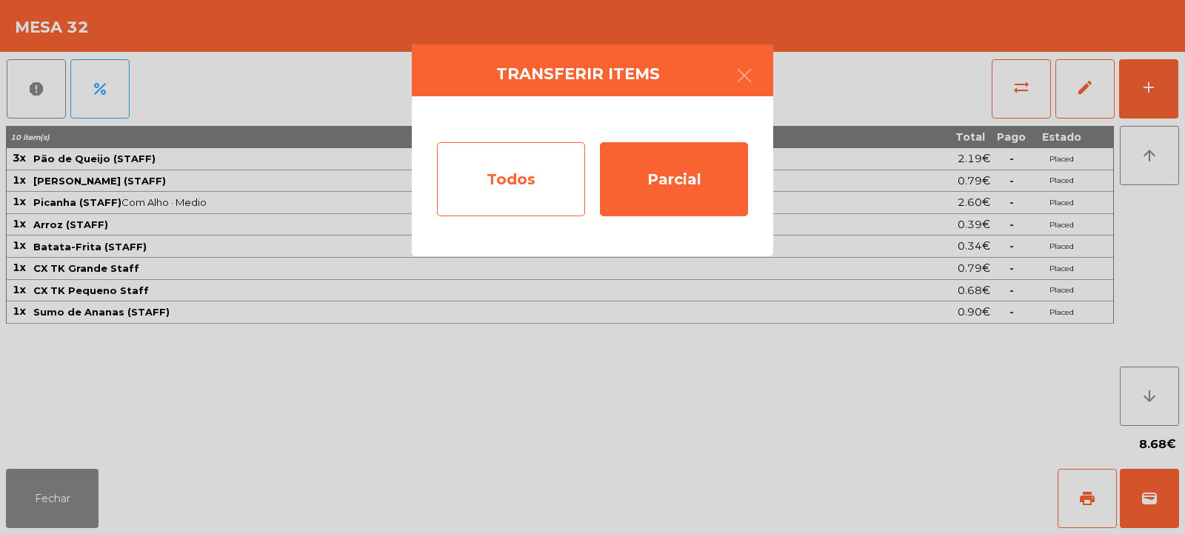
click at [516, 182] on div "Todos" at bounding box center [511, 179] width 148 height 74
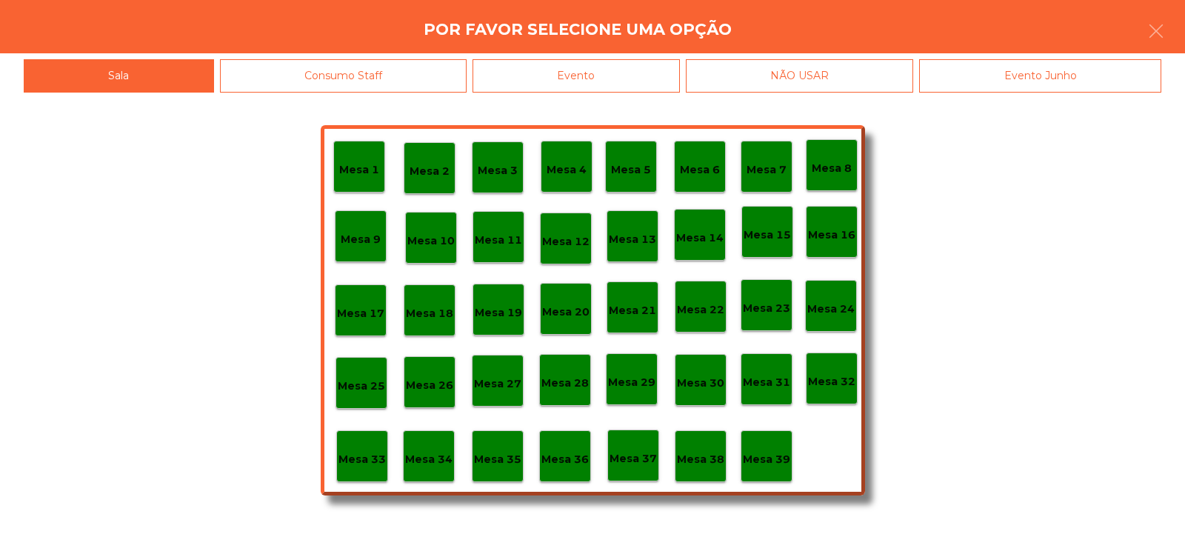
click at [767, 447] on div "Mesa 39" at bounding box center [766, 456] width 47 height 23
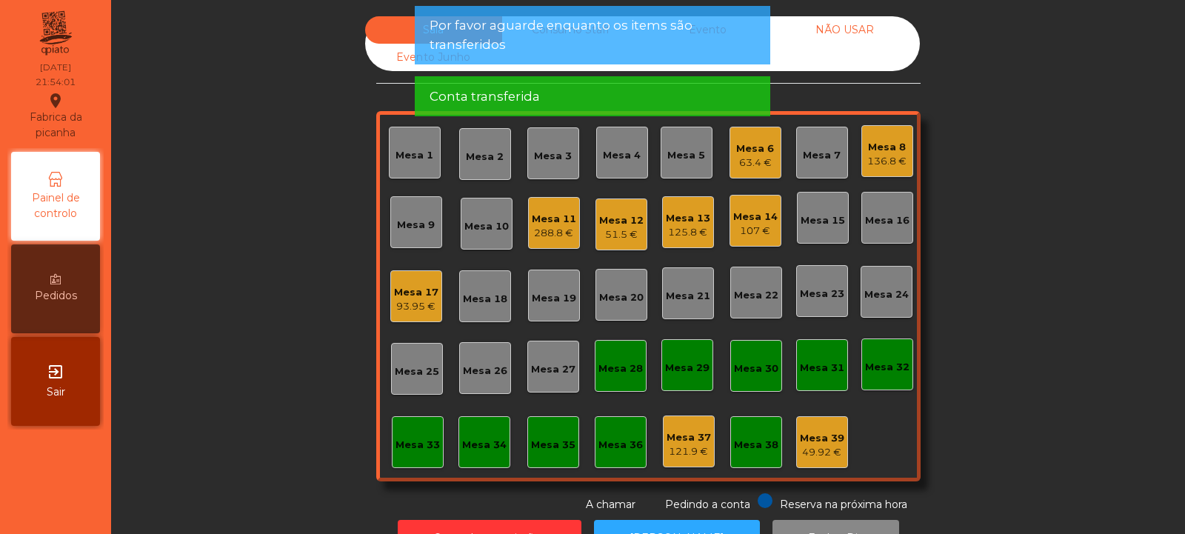
click at [814, 447] on div "49.92 €" at bounding box center [822, 452] width 44 height 15
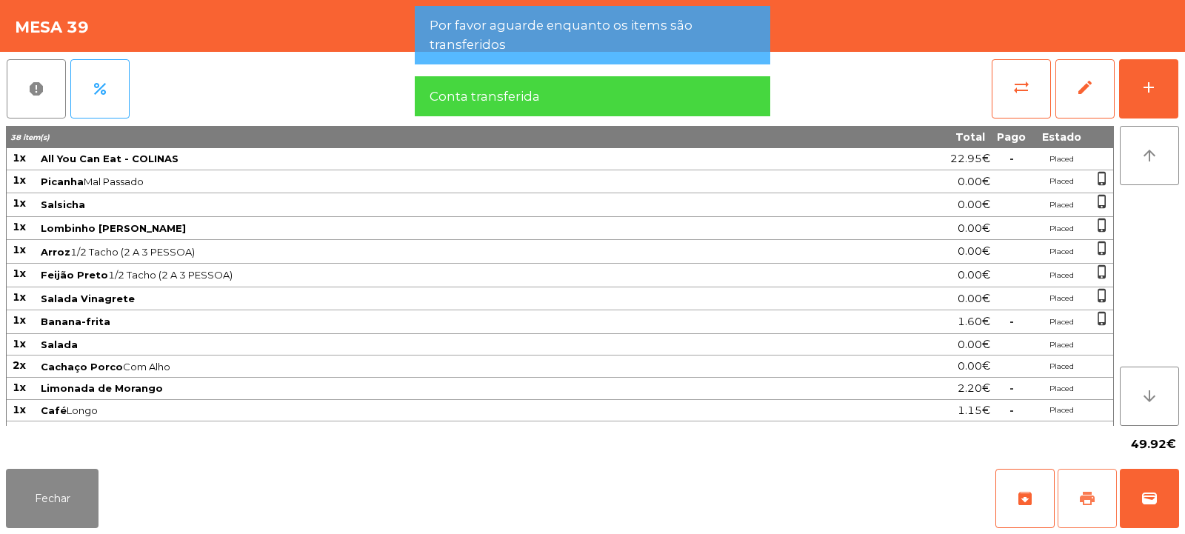
click at [1082, 498] on span "print" at bounding box center [1087, 499] width 18 height 18
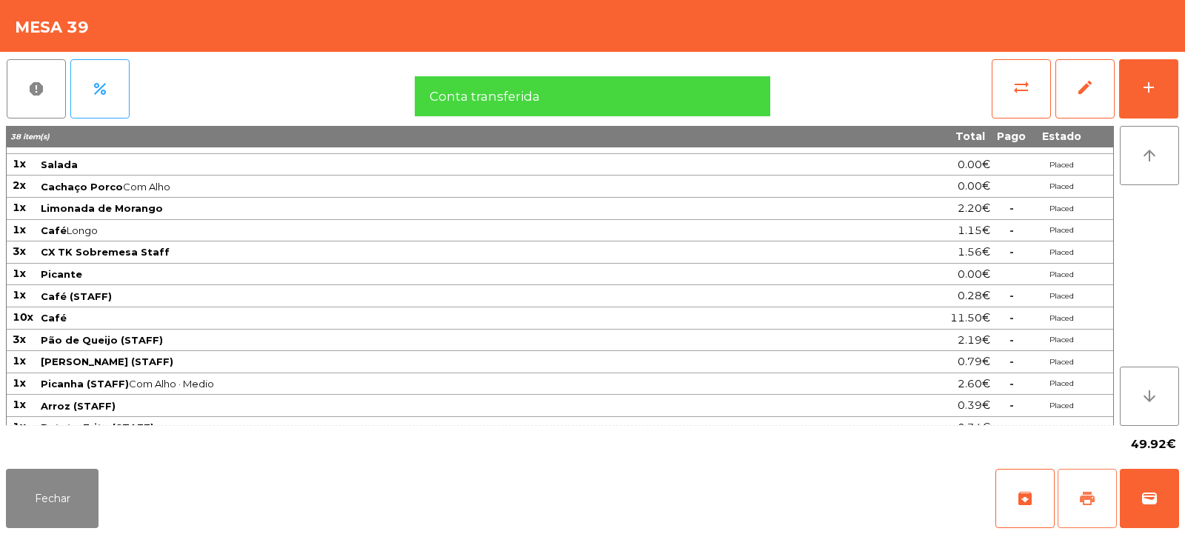
scroll to position [259, 0]
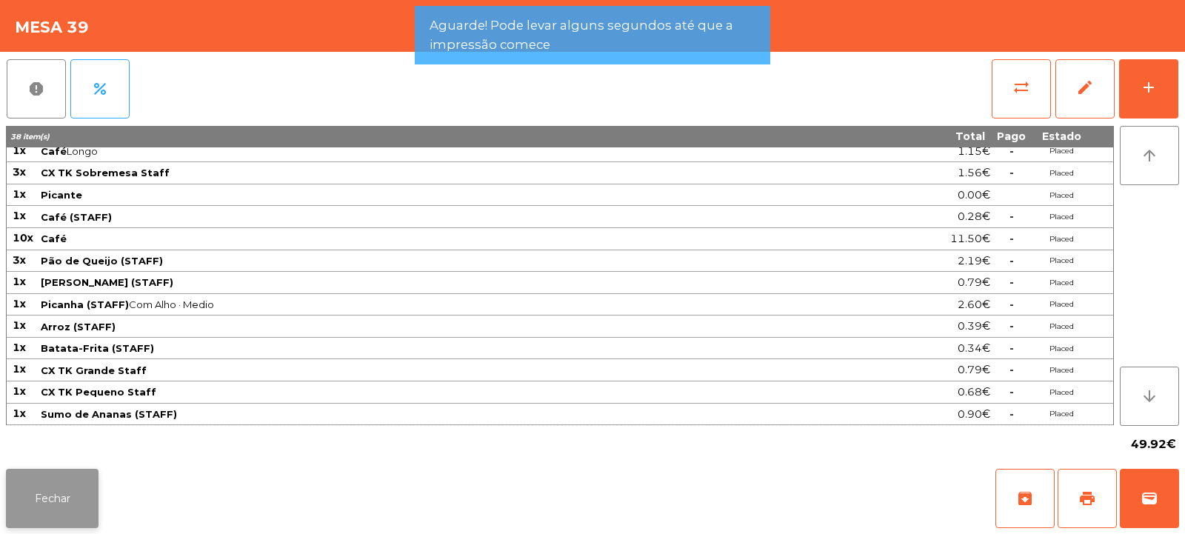
click at [54, 490] on button "Fechar" at bounding box center [52, 498] width 93 height 59
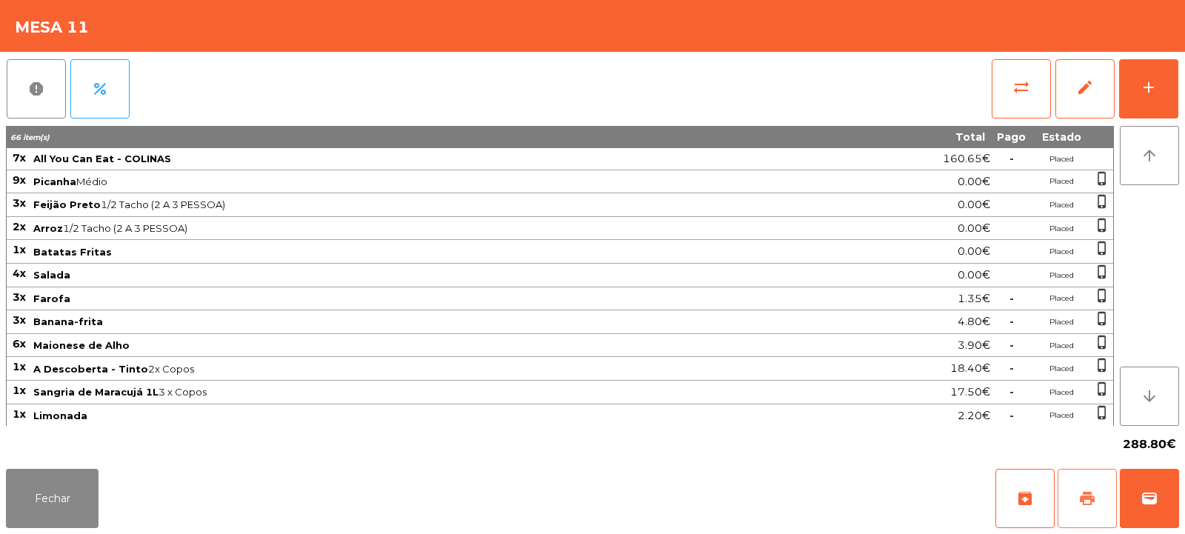
click at [1097, 496] on button "print" at bounding box center [1087, 498] width 59 height 59
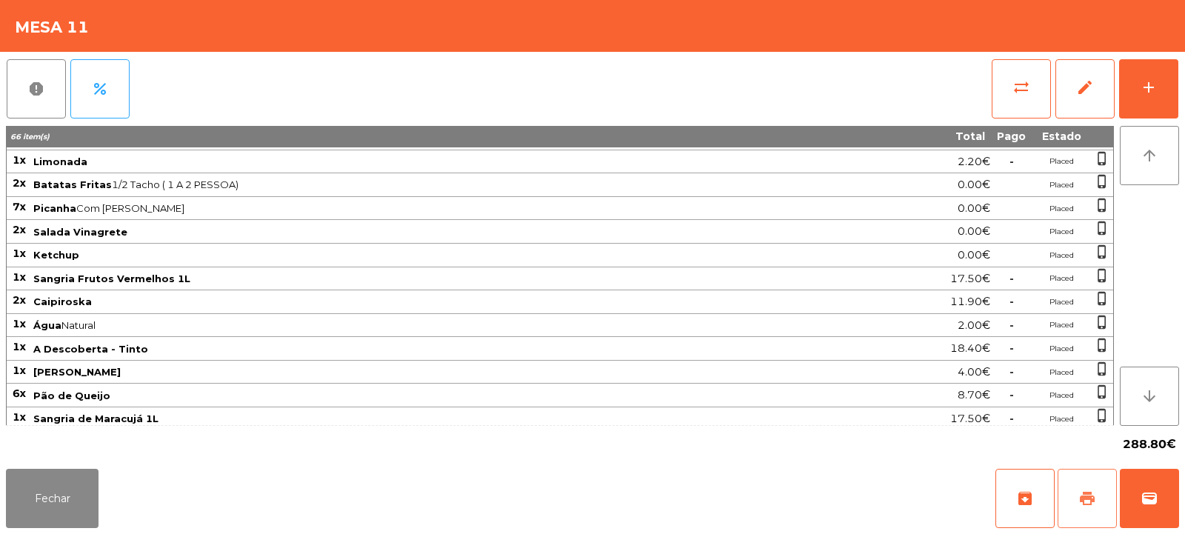
scroll to position [260, 0]
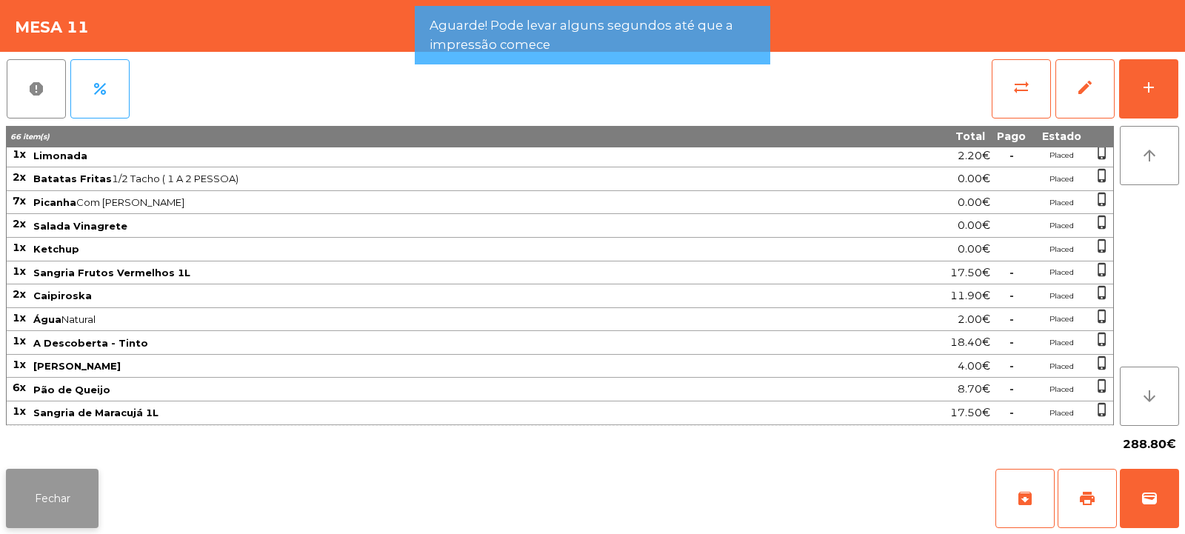
click at [67, 494] on button "Fechar" at bounding box center [52, 498] width 93 height 59
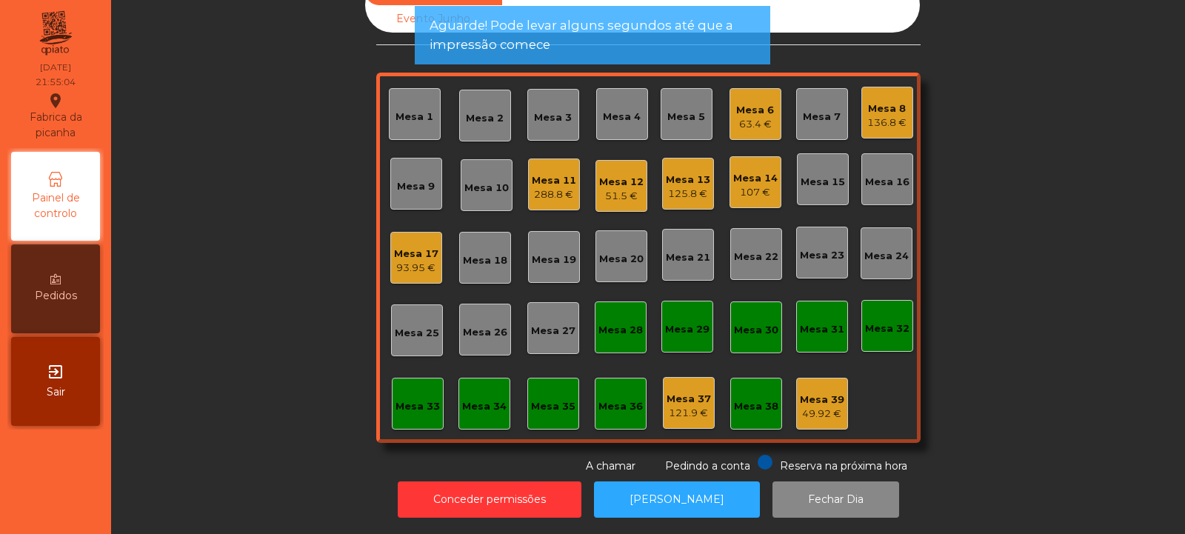
scroll to position [0, 0]
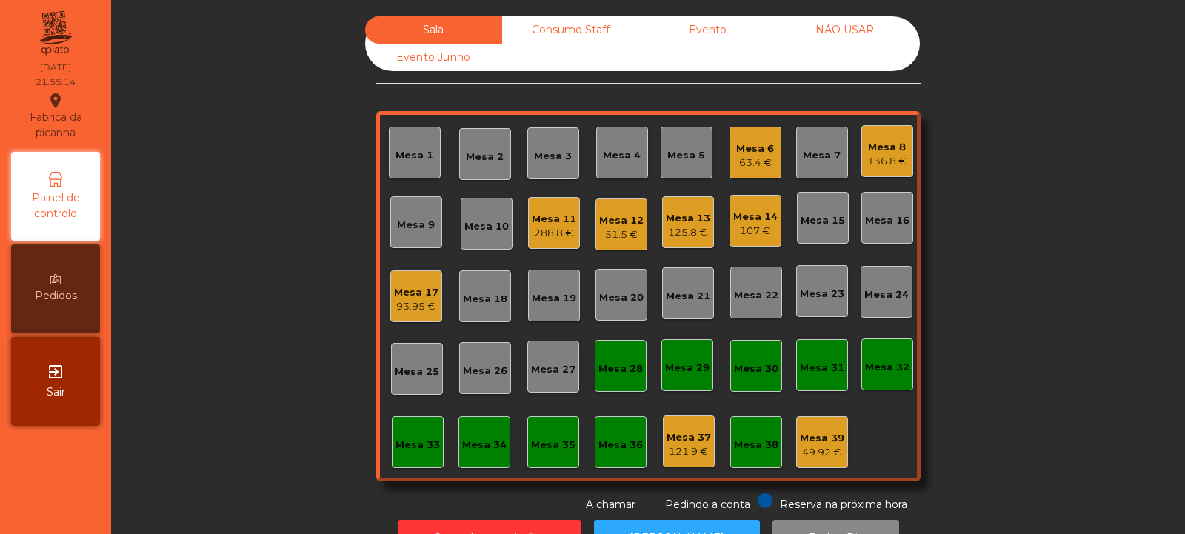
click at [546, 233] on div "288.8 €" at bounding box center [554, 233] width 44 height 15
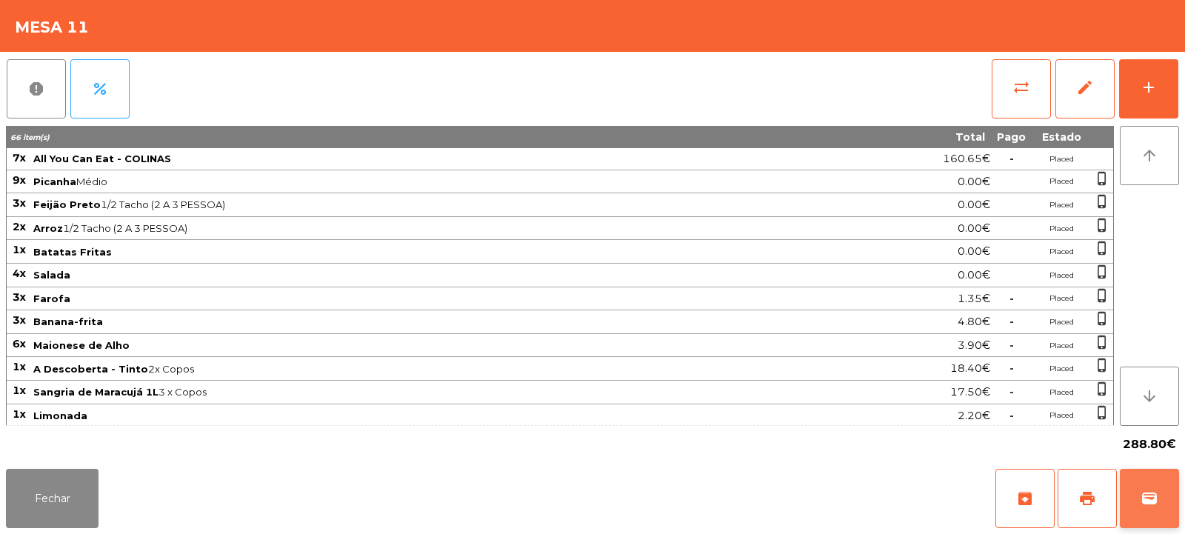
click at [1158, 508] on button "wallet" at bounding box center [1149, 498] width 59 height 59
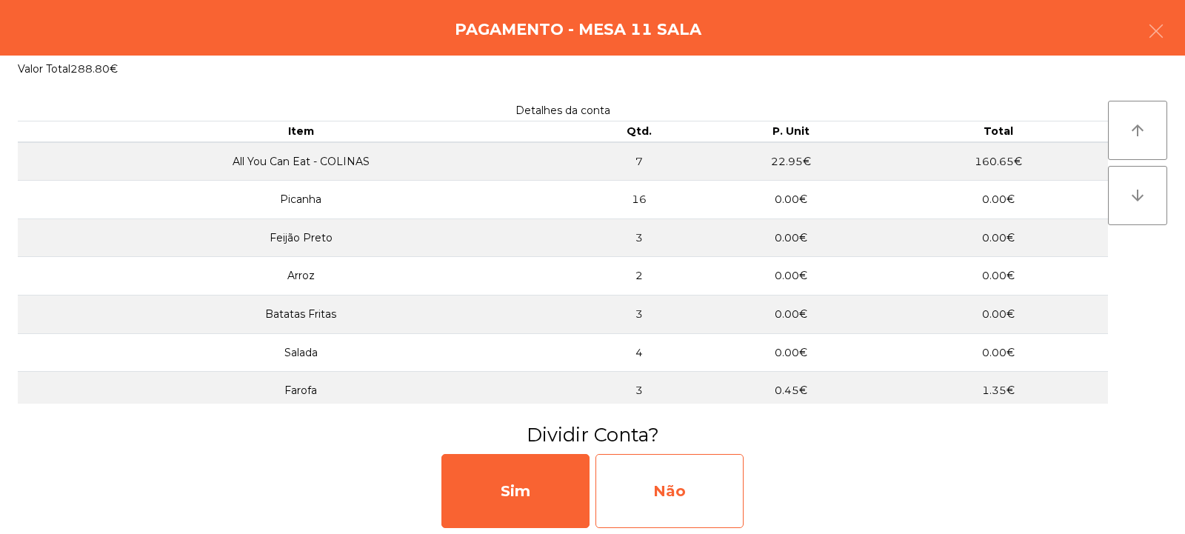
click at [717, 481] on div "Não" at bounding box center [670, 491] width 148 height 74
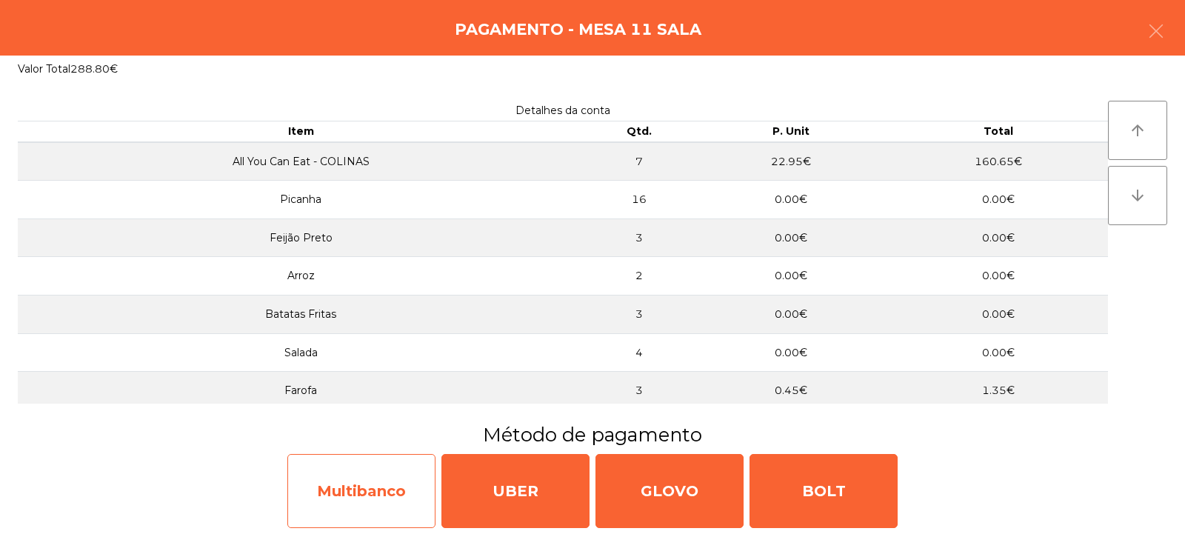
click at [413, 498] on div "Multibanco" at bounding box center [361, 491] width 148 height 74
select select "**"
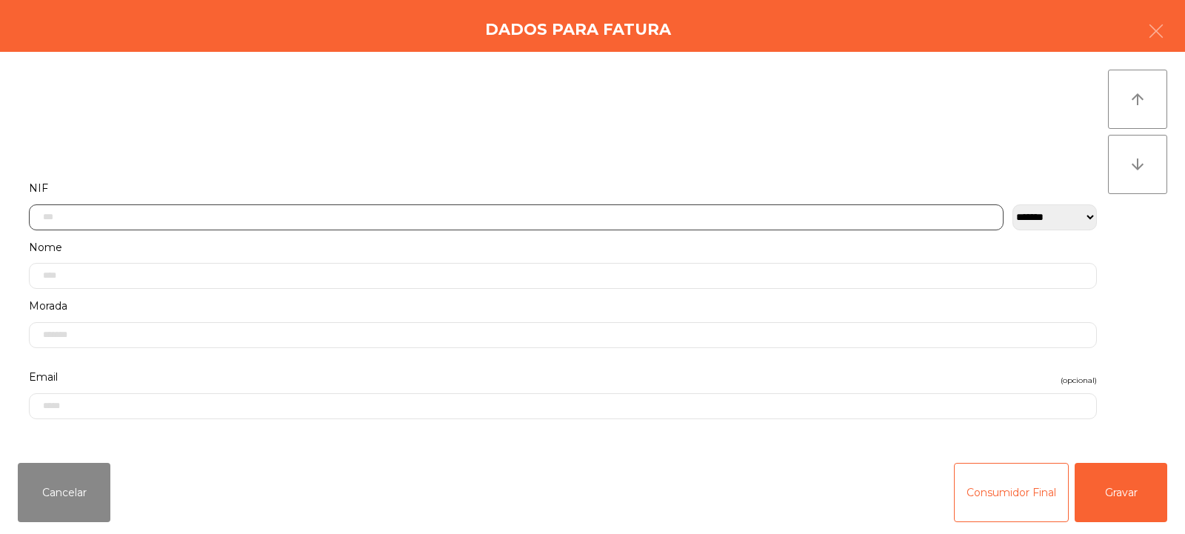
click at [550, 215] on input "text" at bounding box center [516, 217] width 975 height 26
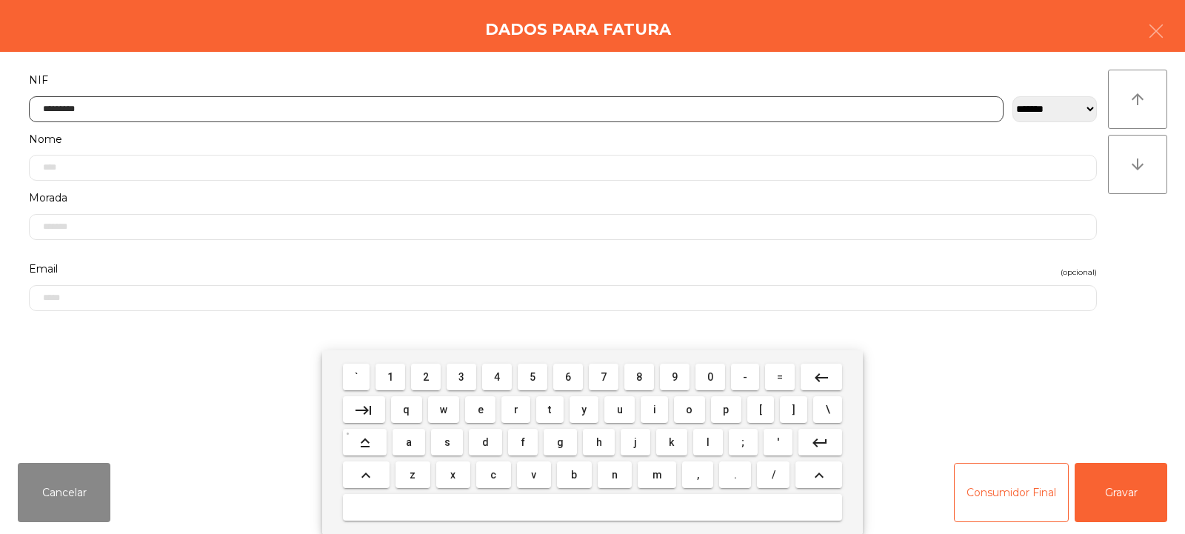
type input "*********"
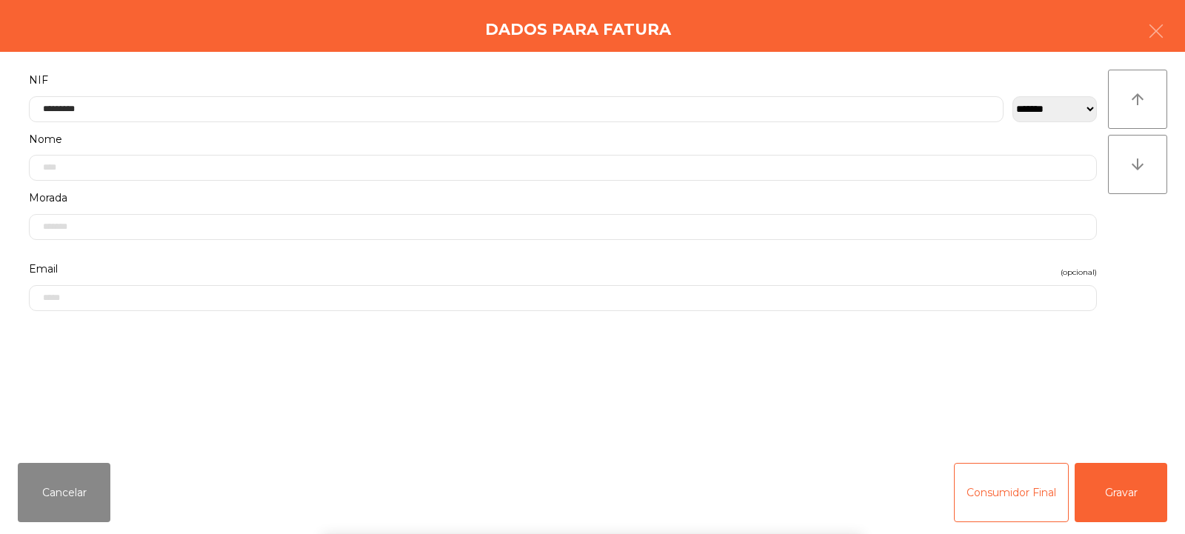
click at [1132, 508] on div "` 1 2 3 4 5 6 7 8 9 0 - = keyboard_backspace keyboard_tab q w e r t y u i o p […" at bounding box center [592, 442] width 1185 height 184
click at [1128, 498] on button "Gravar" at bounding box center [1121, 492] width 93 height 59
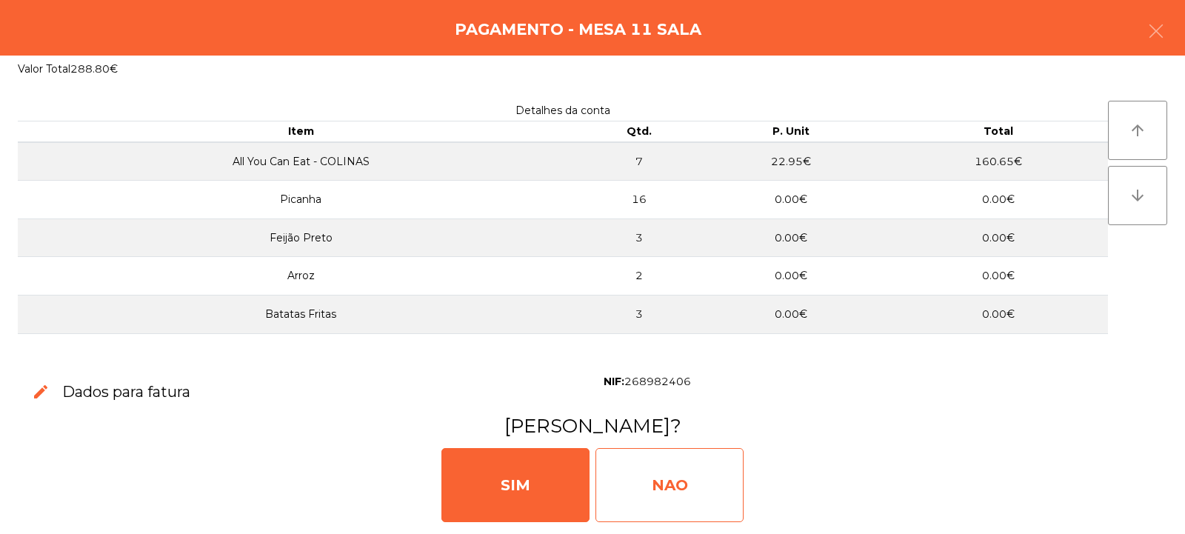
click at [653, 495] on div "NAO" at bounding box center [670, 485] width 148 height 74
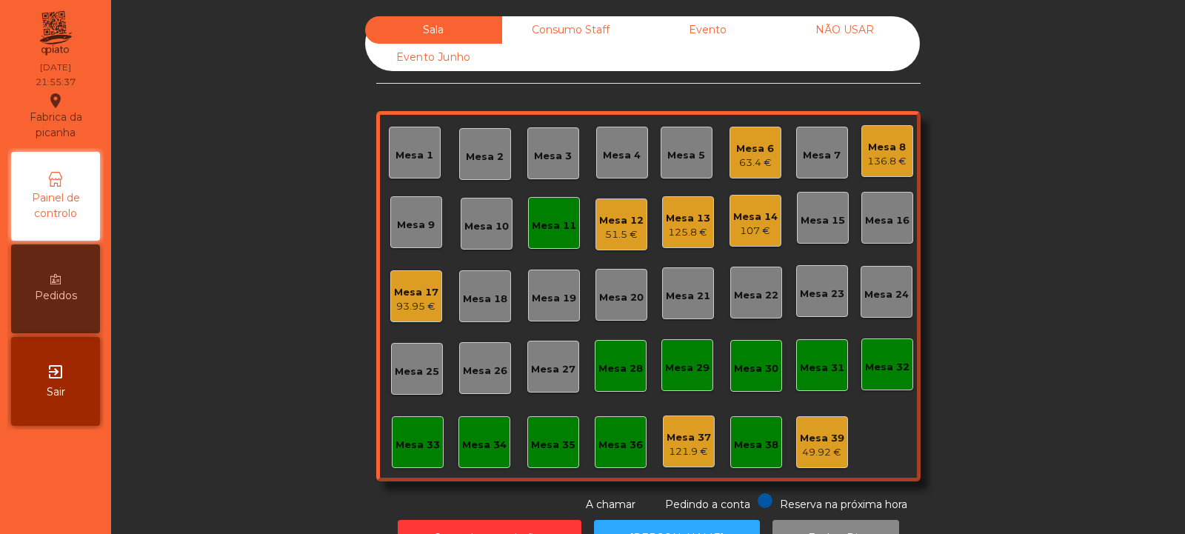
click at [551, 228] on div "Mesa 11" at bounding box center [554, 226] width 44 height 15
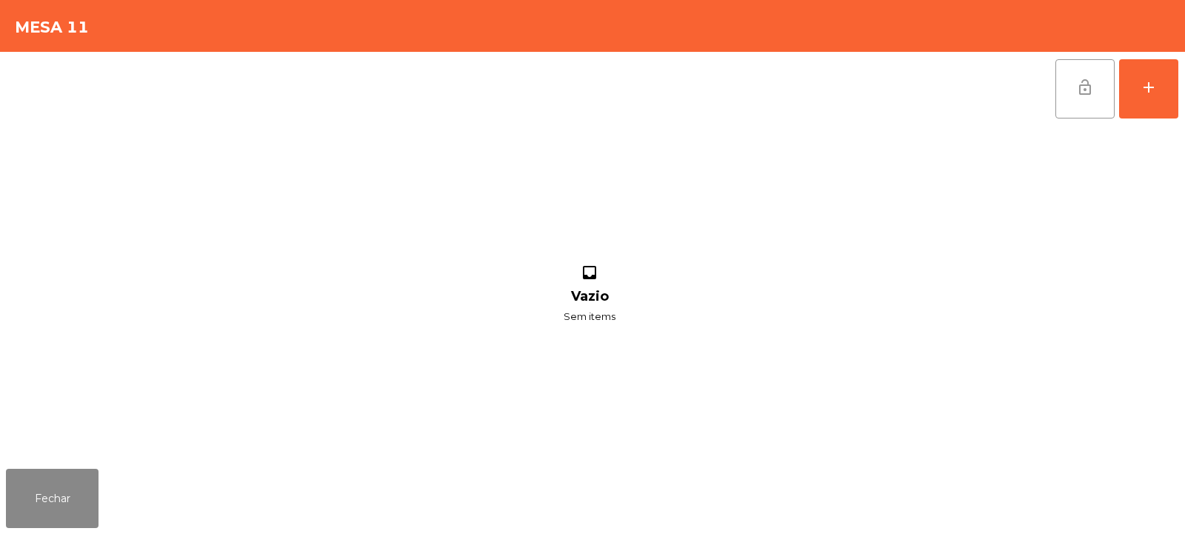
click at [1088, 97] on button "lock_open" at bounding box center [1084, 88] width 59 height 59
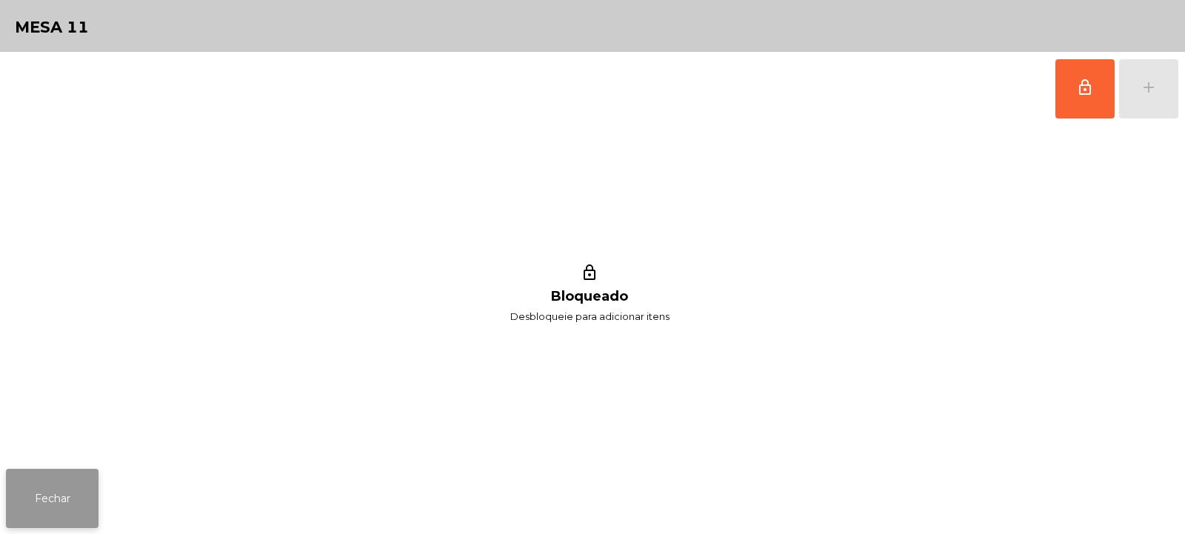
click at [41, 506] on button "Fechar" at bounding box center [52, 498] width 93 height 59
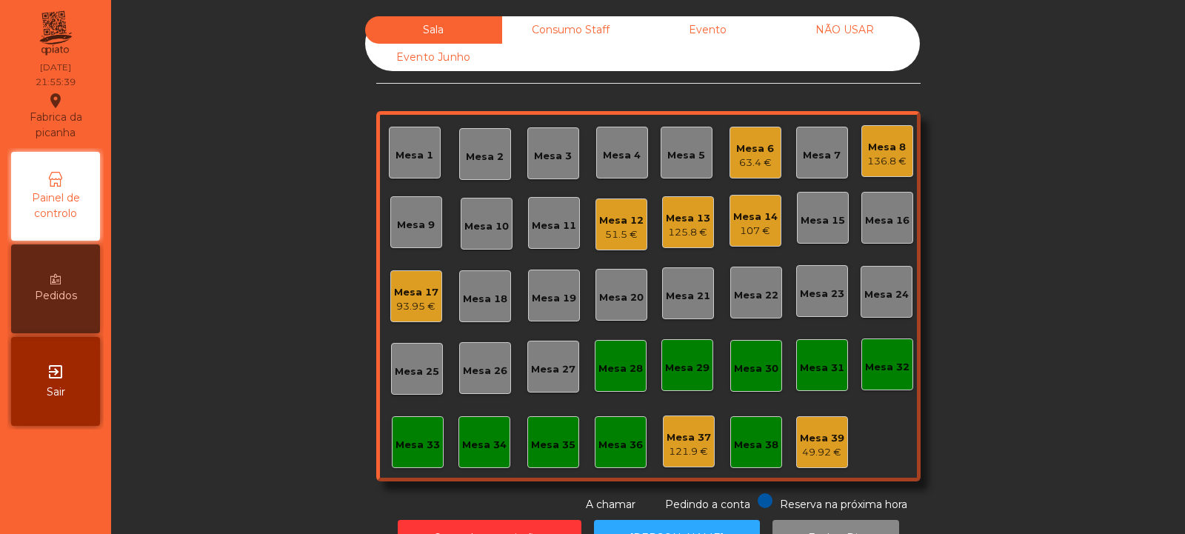
scroll to position [50, 0]
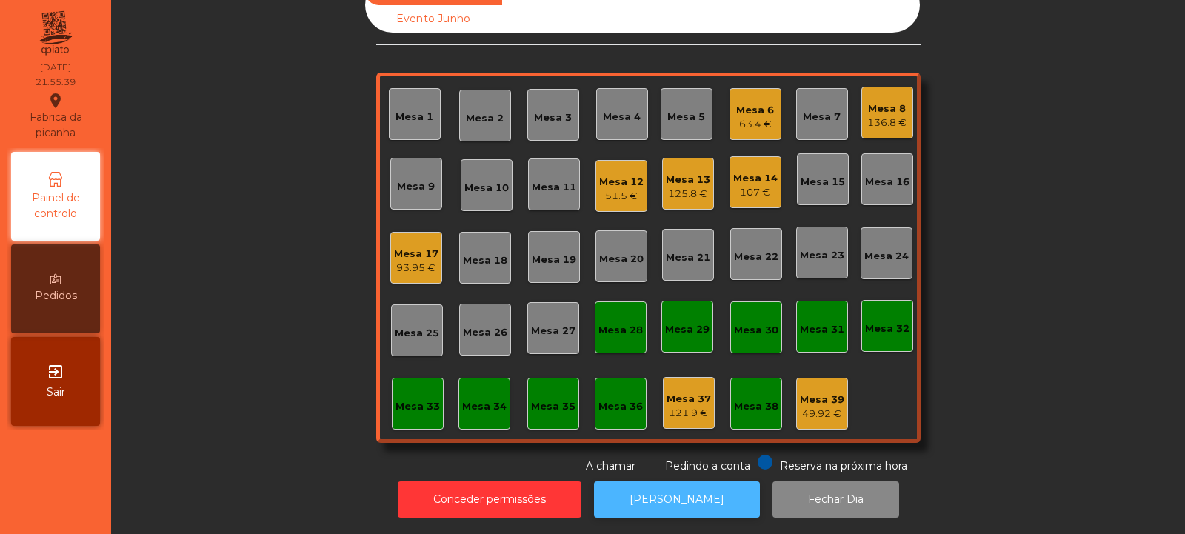
click at [683, 491] on button "[PERSON_NAME]" at bounding box center [677, 499] width 166 height 36
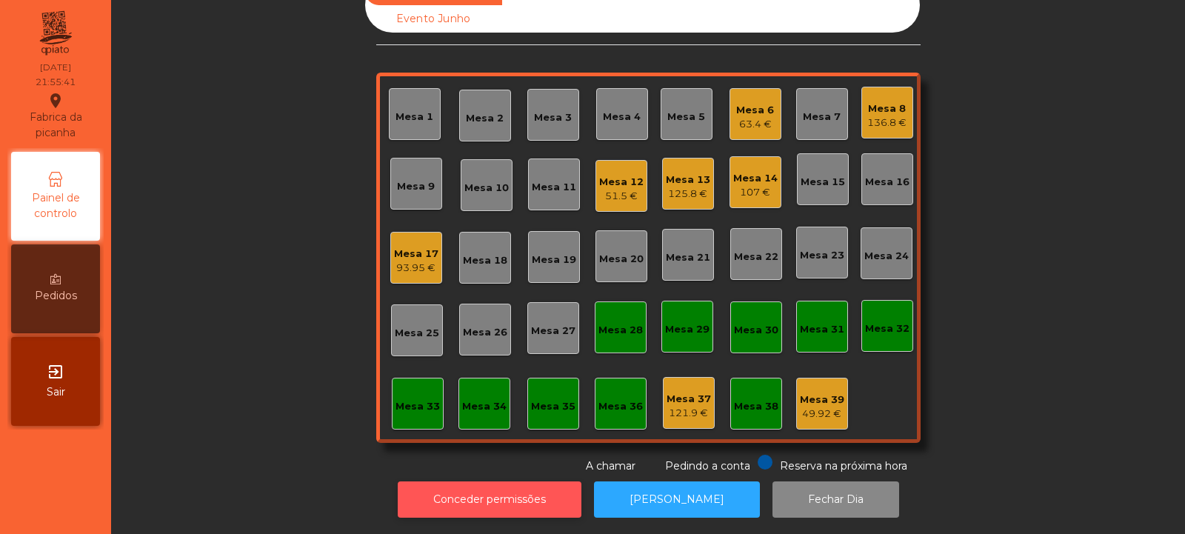
click at [519, 487] on button "Conceder permissões" at bounding box center [490, 499] width 184 height 36
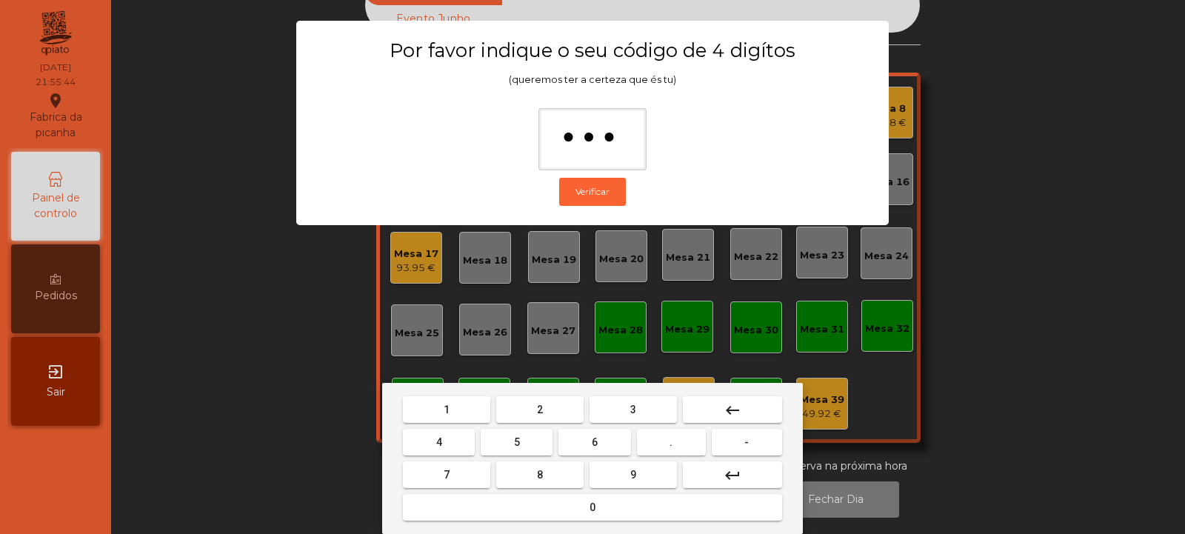
type input "****"
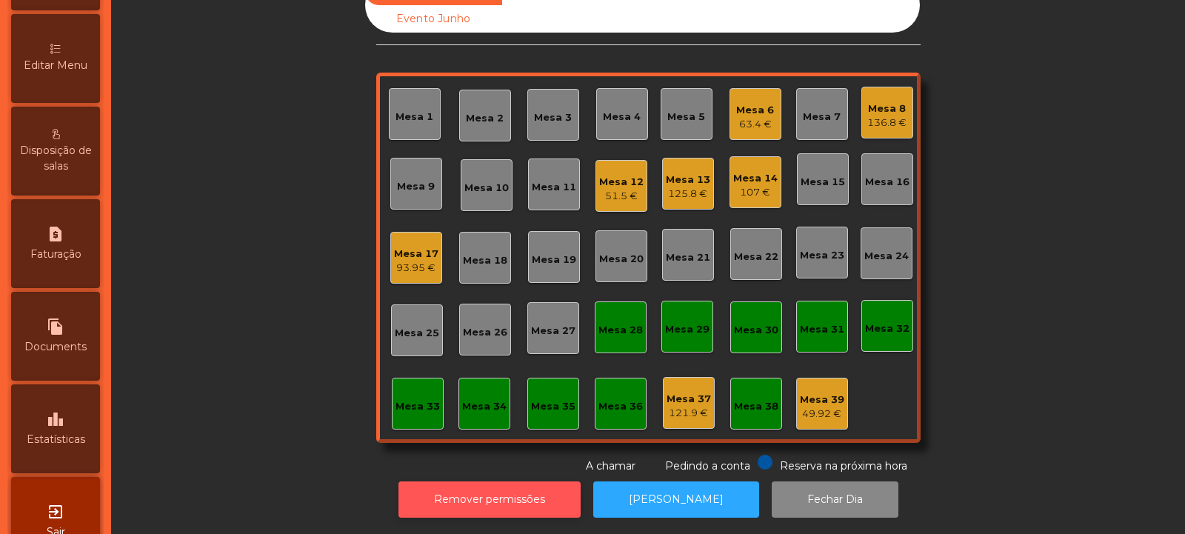
scroll to position [325, 0]
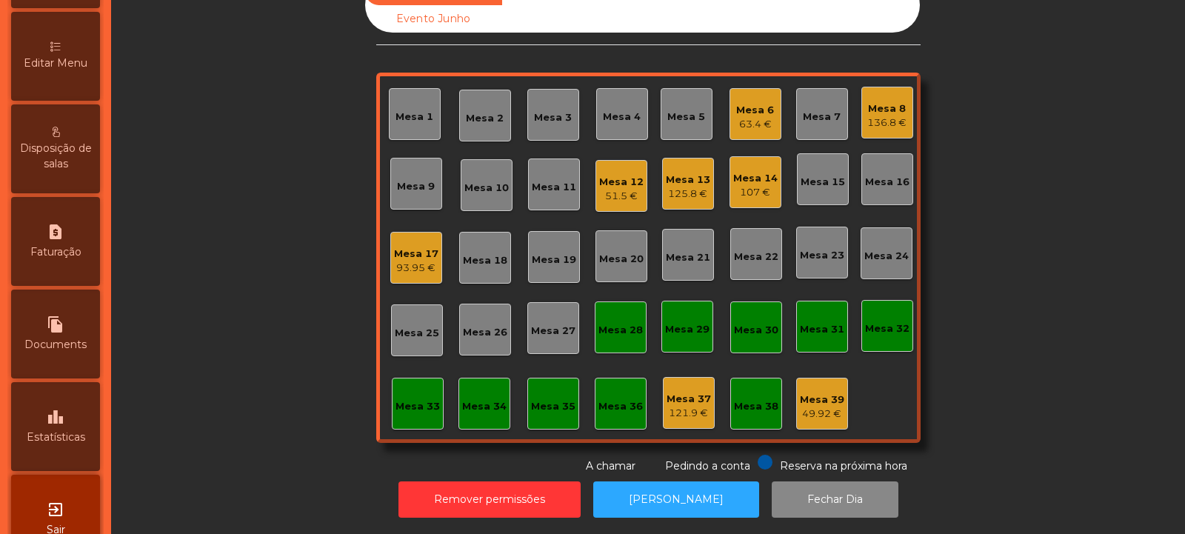
click at [64, 423] on icon "leaderboard" at bounding box center [56, 417] width 18 height 18
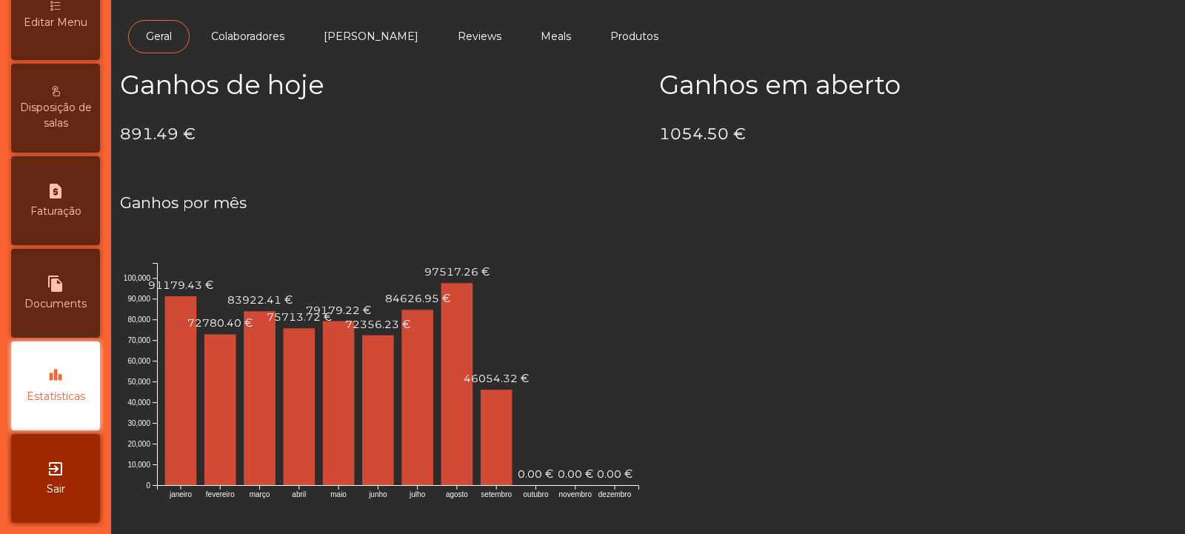
scroll to position [24, 0]
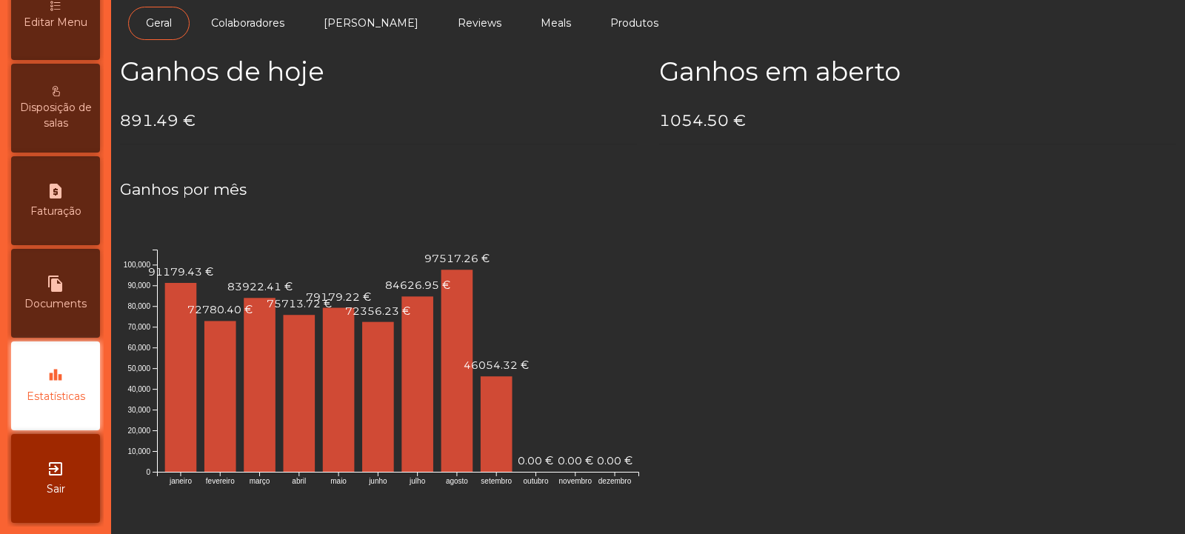
click at [69, 215] on span "Faturação" at bounding box center [55, 212] width 51 height 16
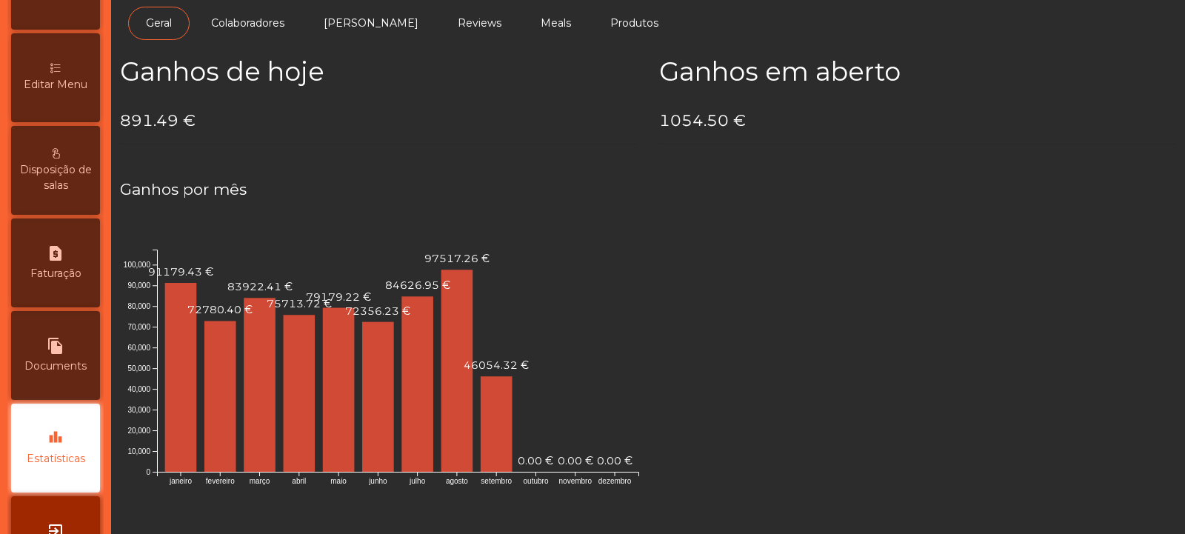
select select "*"
select select "****"
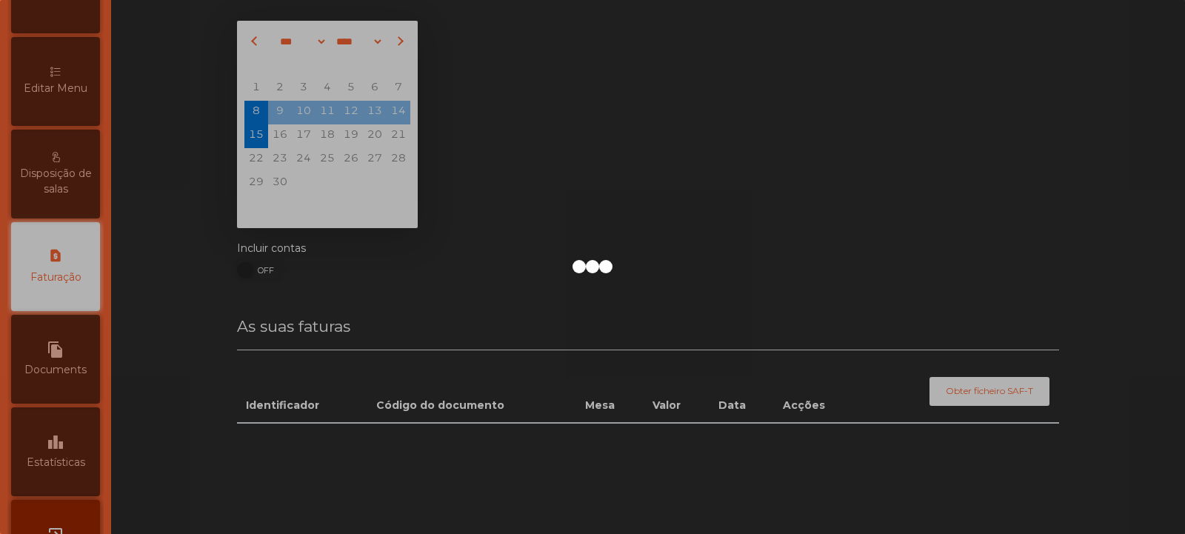
scroll to position [24, 0]
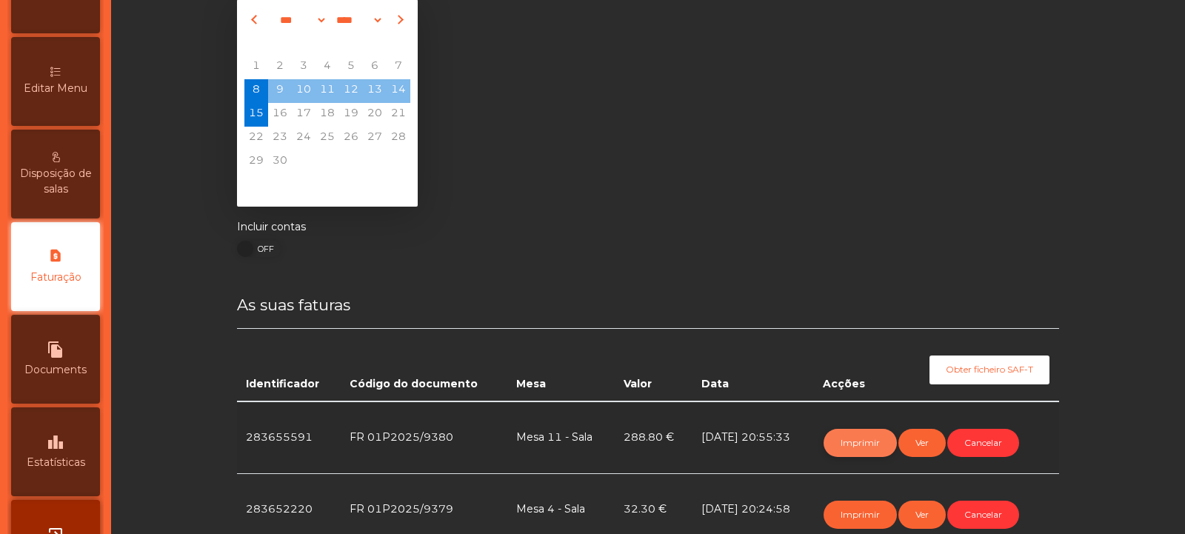
click at [858, 446] on button "Imprimir" at bounding box center [860, 443] width 73 height 28
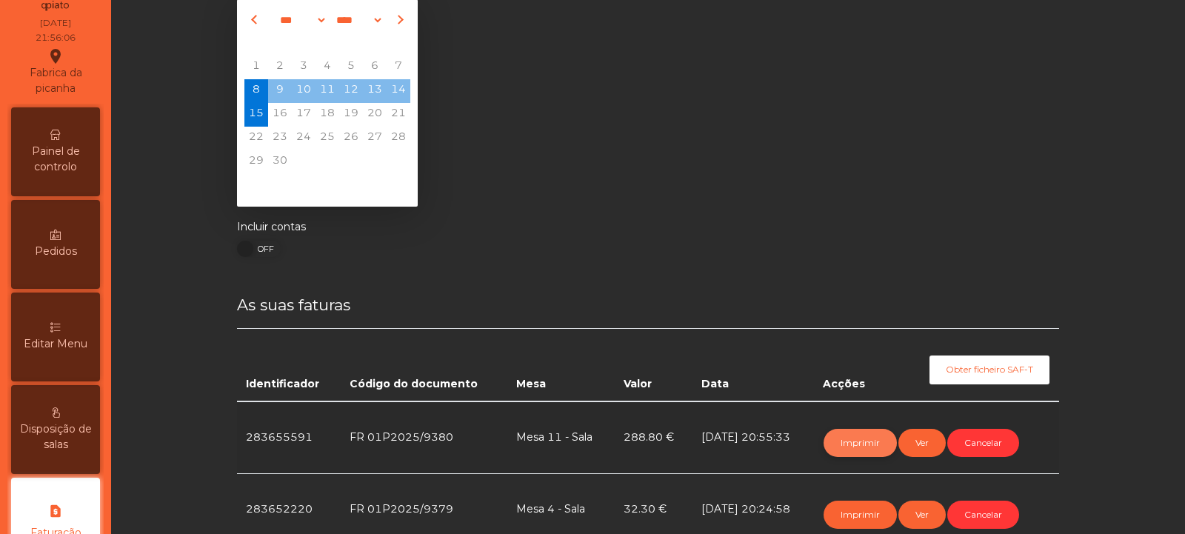
scroll to position [0, 0]
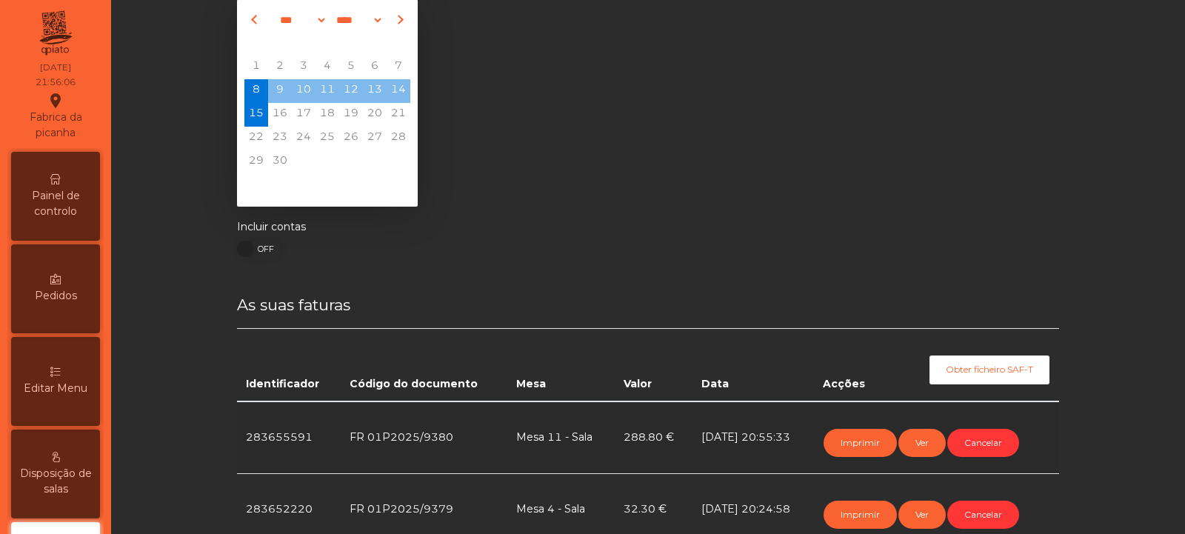
click at [65, 208] on span "Painel de controlo" at bounding box center [55, 203] width 81 height 31
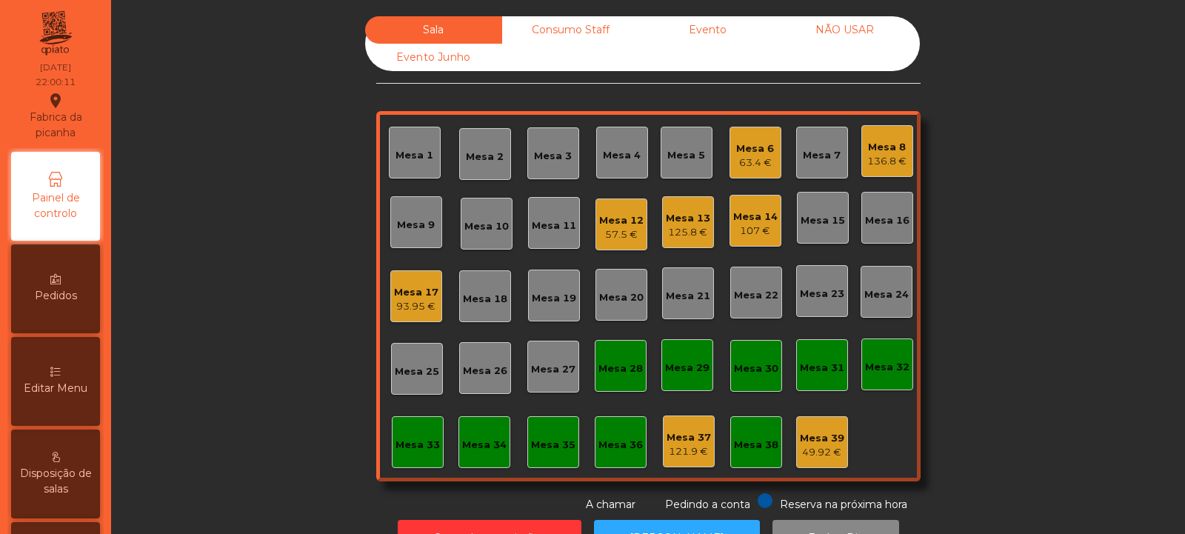
click at [884, 156] on div "136.8 €" at bounding box center [886, 161] width 39 height 15
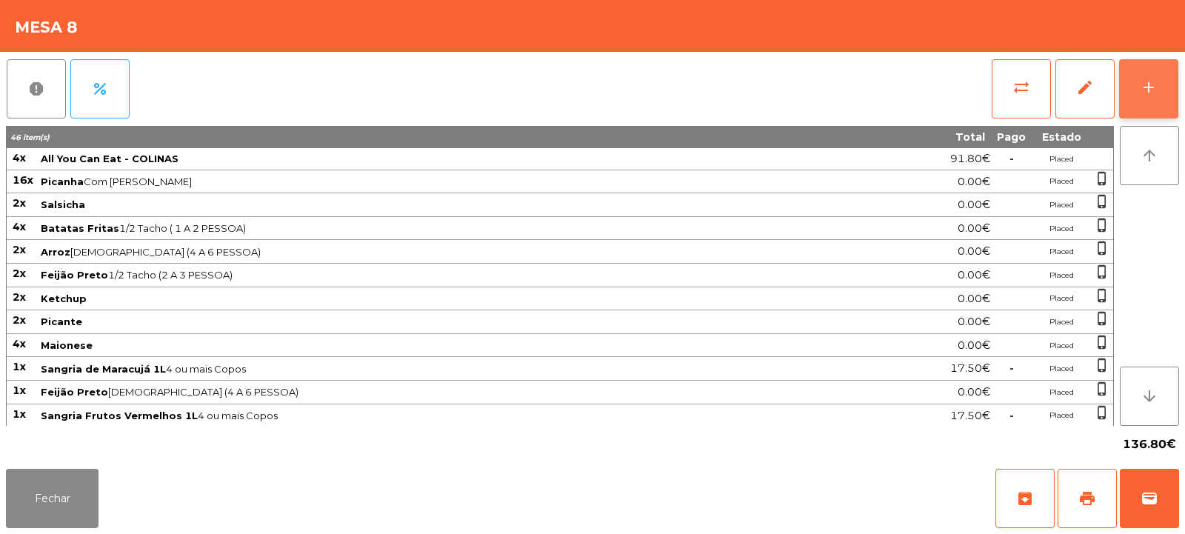
click at [1135, 82] on button "add" at bounding box center [1148, 88] width 59 height 59
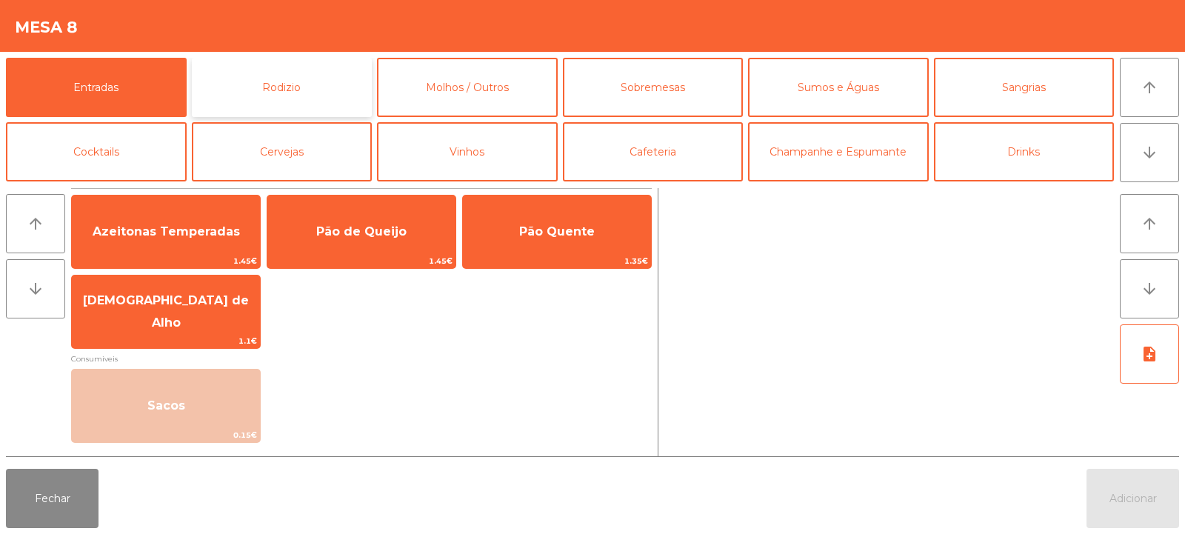
click at [306, 85] on button "Rodizio" at bounding box center [282, 87] width 181 height 59
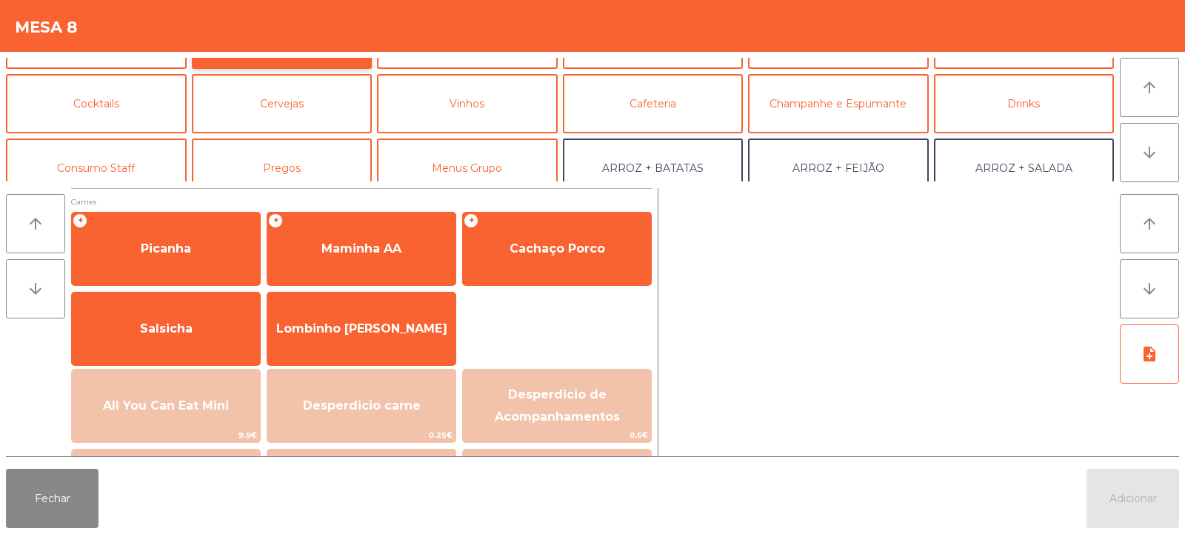
scroll to position [19, 0]
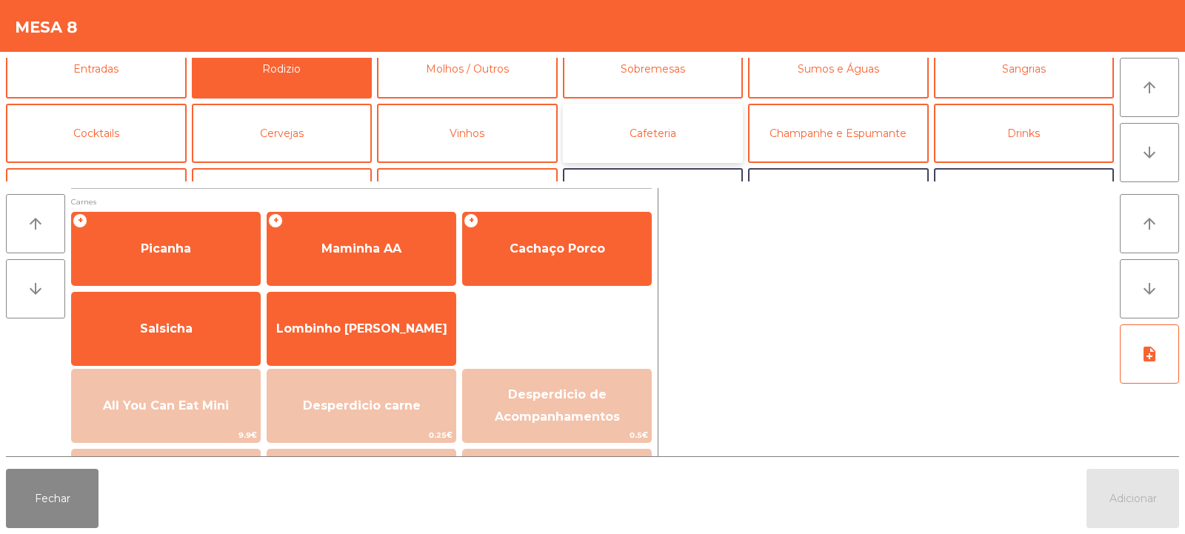
click at [654, 123] on button "Cafeteria" at bounding box center [653, 133] width 181 height 59
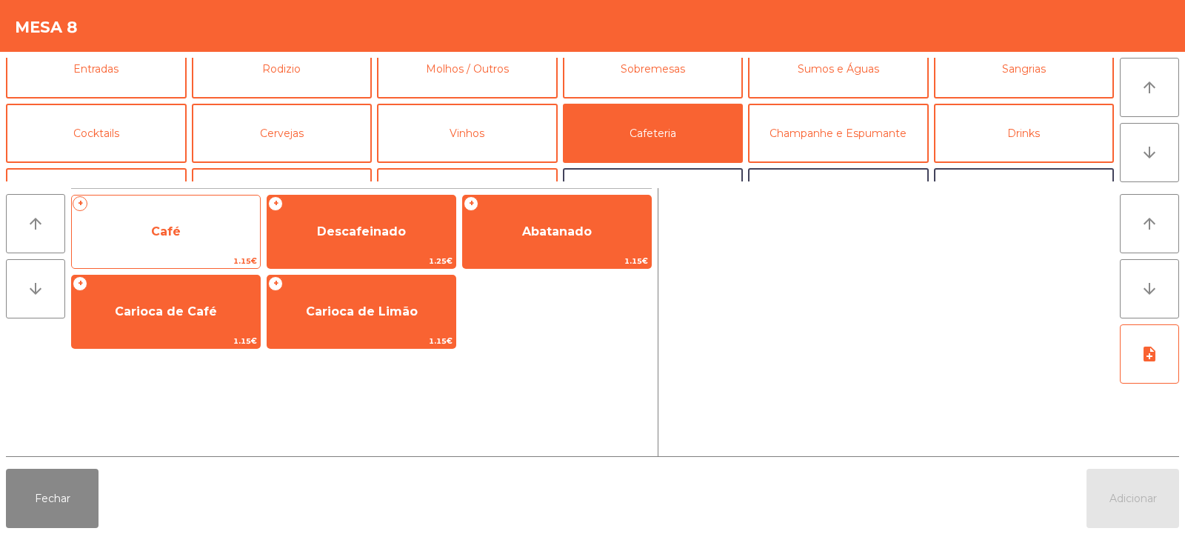
click at [168, 231] on span "Café" at bounding box center [166, 231] width 30 height 14
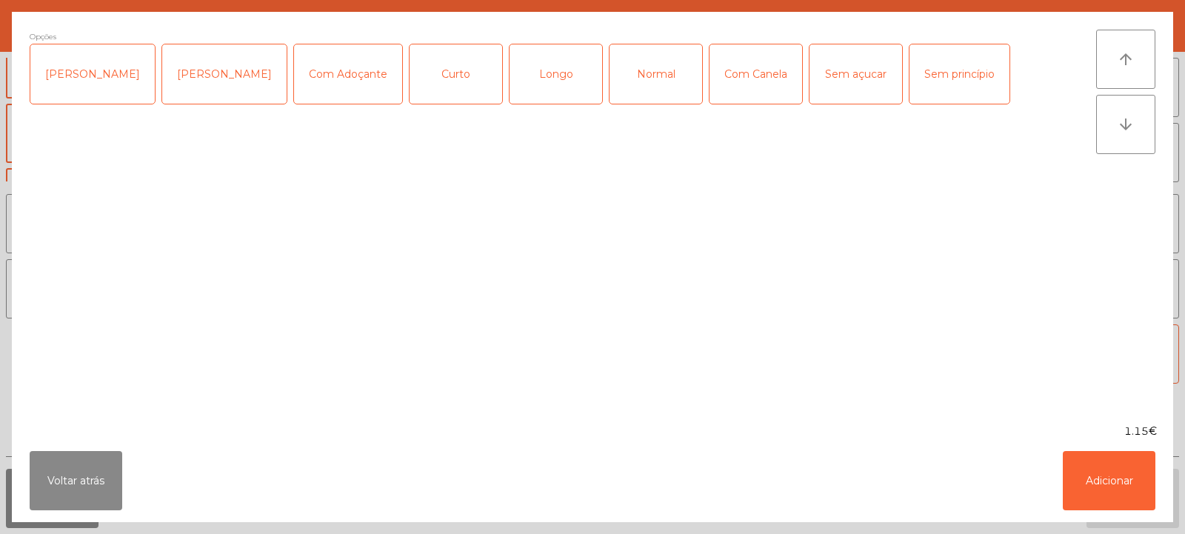
click at [631, 78] on div "Normal" at bounding box center [656, 73] width 93 height 59
click at [1112, 478] on button "Adicionar" at bounding box center [1109, 480] width 93 height 59
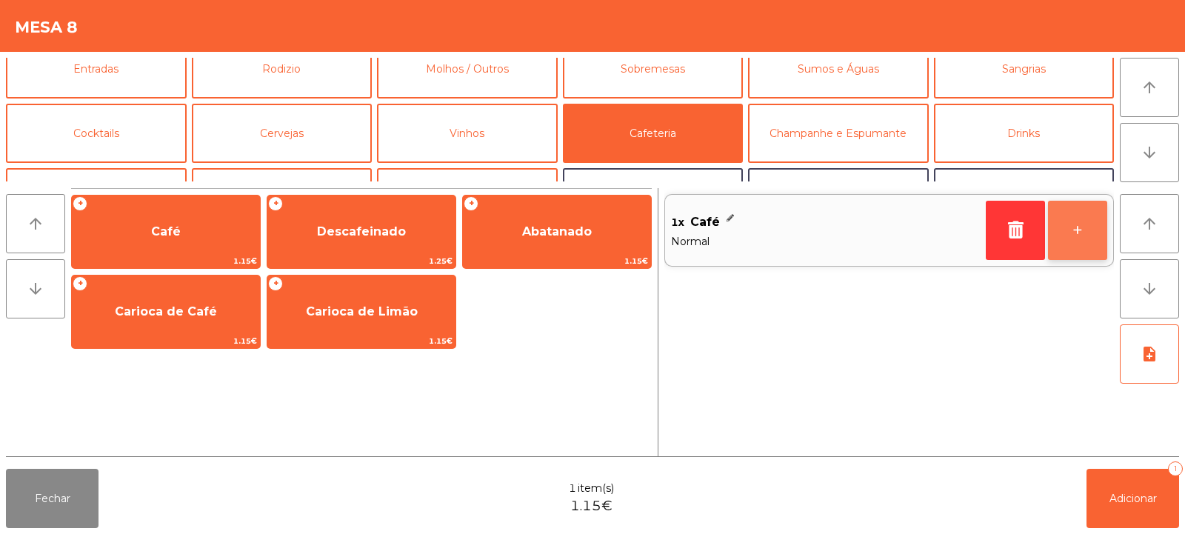
click at [1069, 236] on button "+" at bounding box center [1077, 230] width 59 height 59
click at [1075, 235] on button "+" at bounding box center [1077, 230] width 59 height 59
click at [1066, 230] on button "+" at bounding box center [1077, 230] width 59 height 59
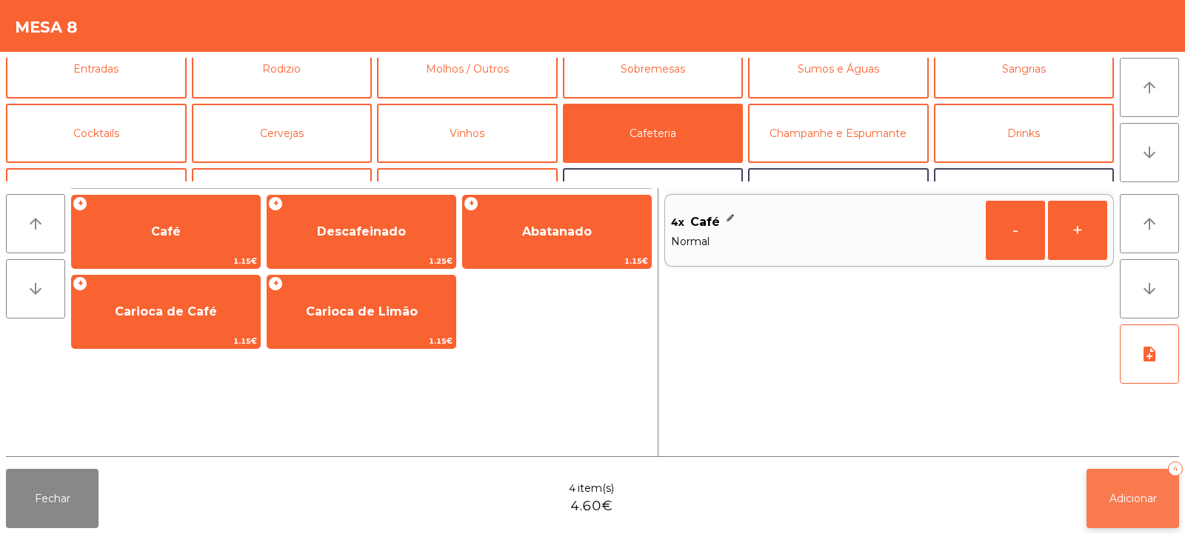
click at [1133, 500] on span "Adicionar" at bounding box center [1133, 498] width 47 height 13
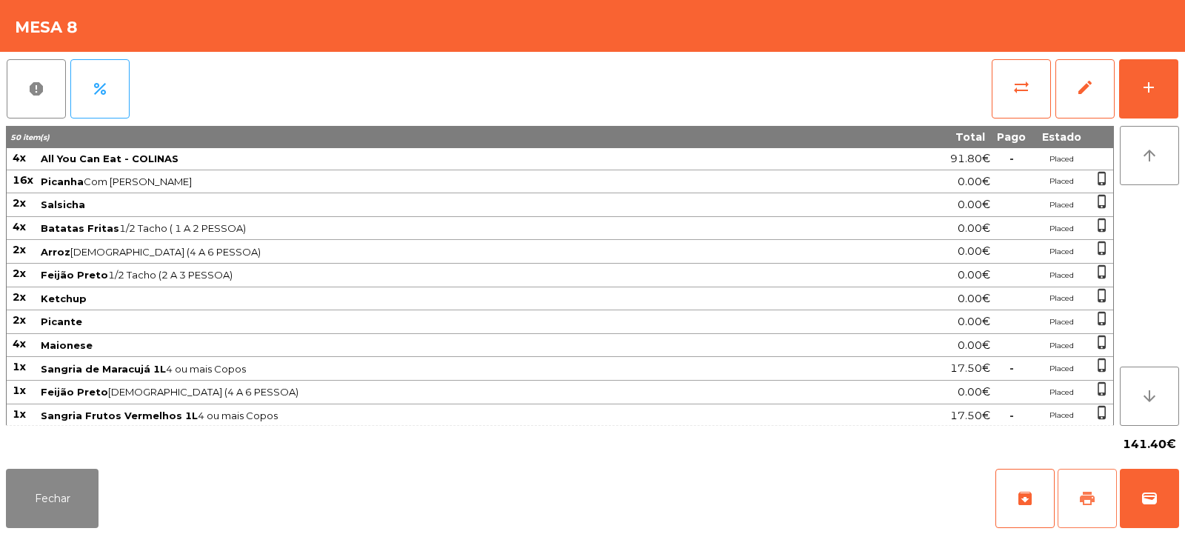
click at [1091, 481] on button "print" at bounding box center [1087, 498] width 59 height 59
click at [72, 494] on button "Fechar" at bounding box center [52, 498] width 93 height 59
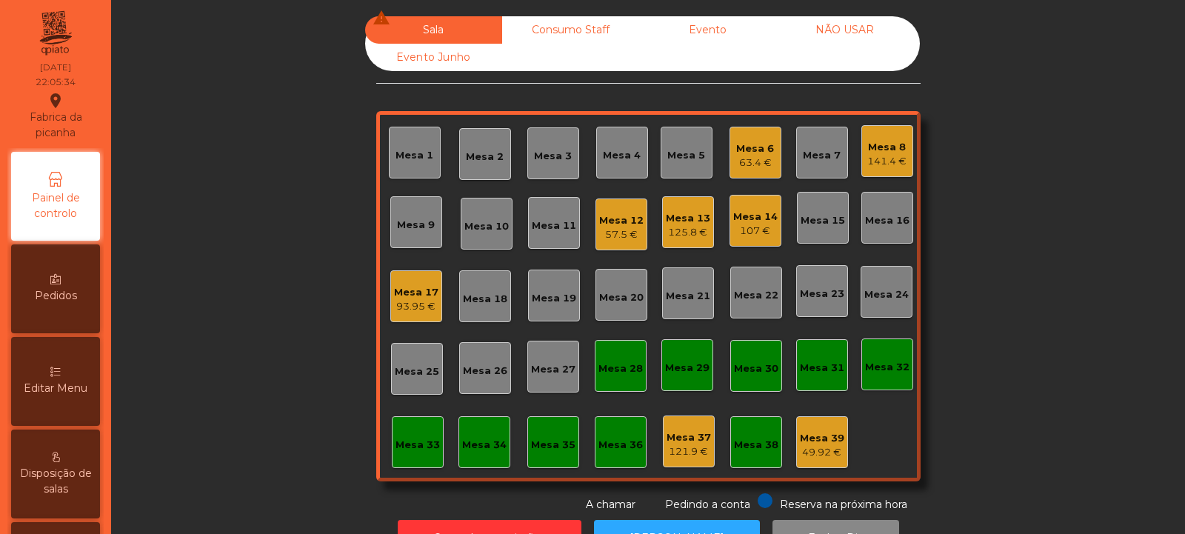
click at [409, 308] on div "93.95 €" at bounding box center [416, 306] width 44 height 15
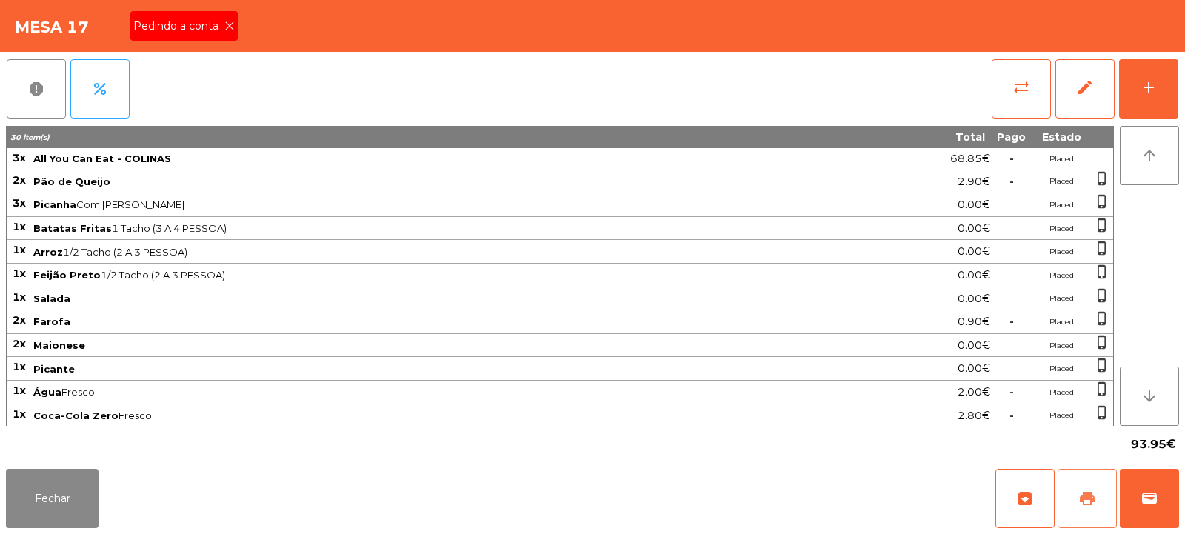
click at [1087, 501] on span "print" at bounding box center [1087, 499] width 18 height 18
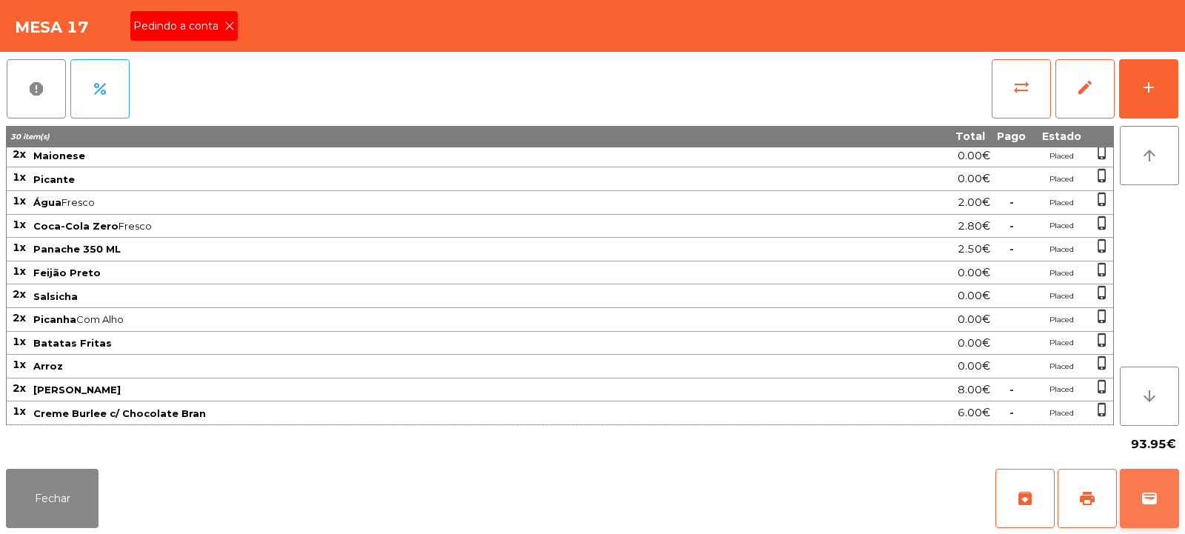
click at [1140, 514] on button "wallet" at bounding box center [1149, 498] width 59 height 59
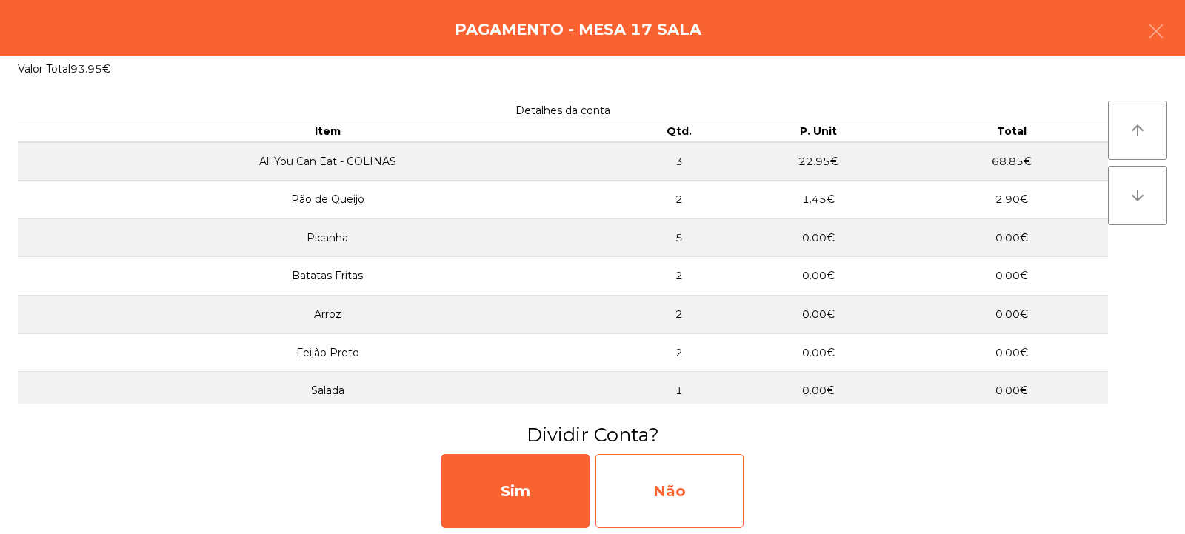
click at [678, 478] on div "Não" at bounding box center [670, 491] width 148 height 74
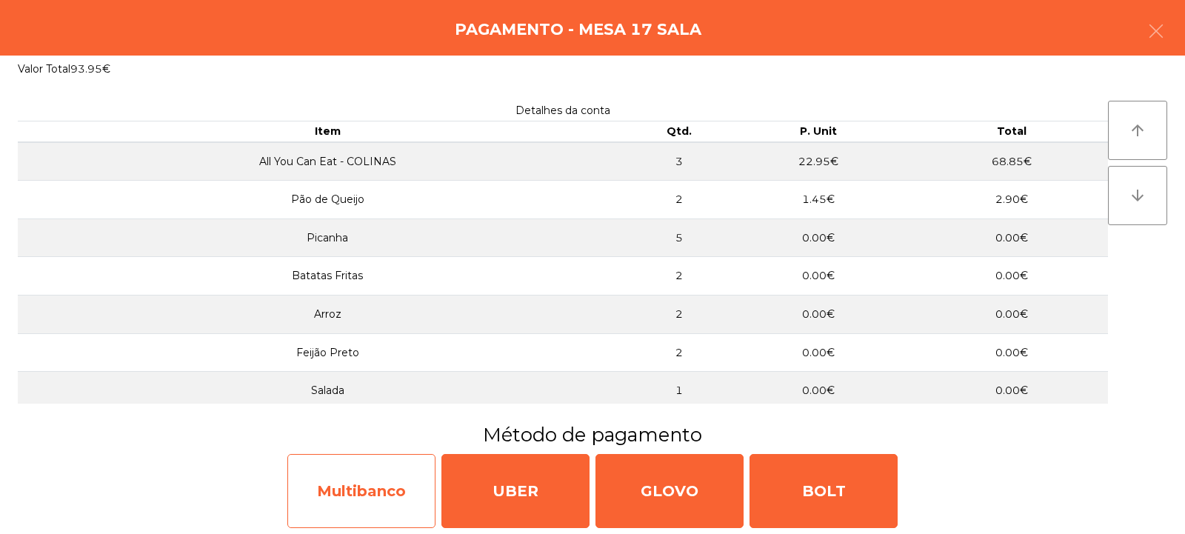
click at [395, 498] on div "Multibanco" at bounding box center [361, 491] width 148 height 74
select select "**"
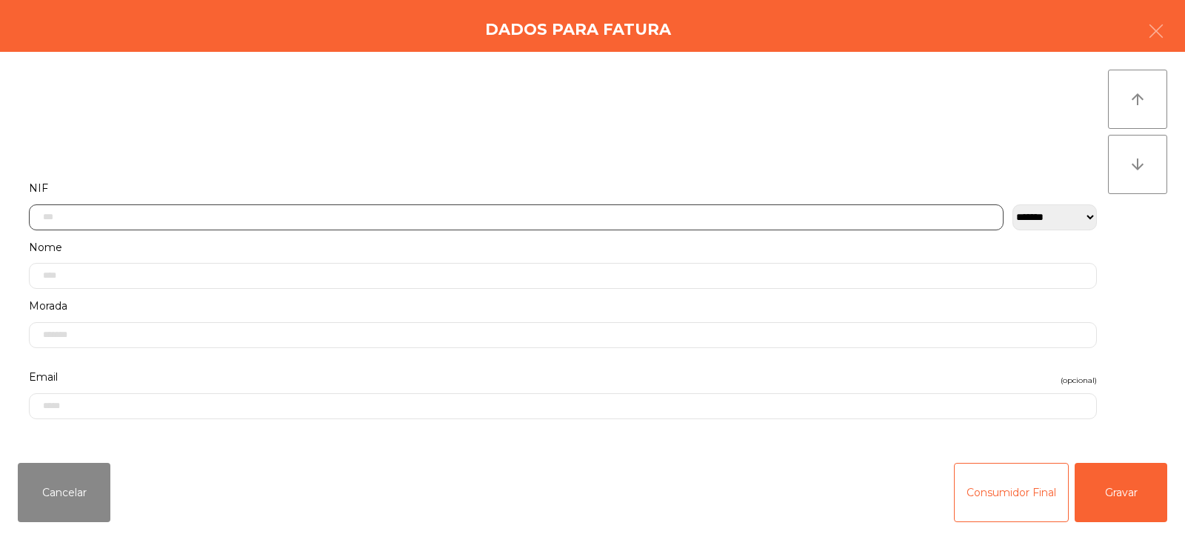
click at [545, 214] on input "text" at bounding box center [516, 217] width 975 height 26
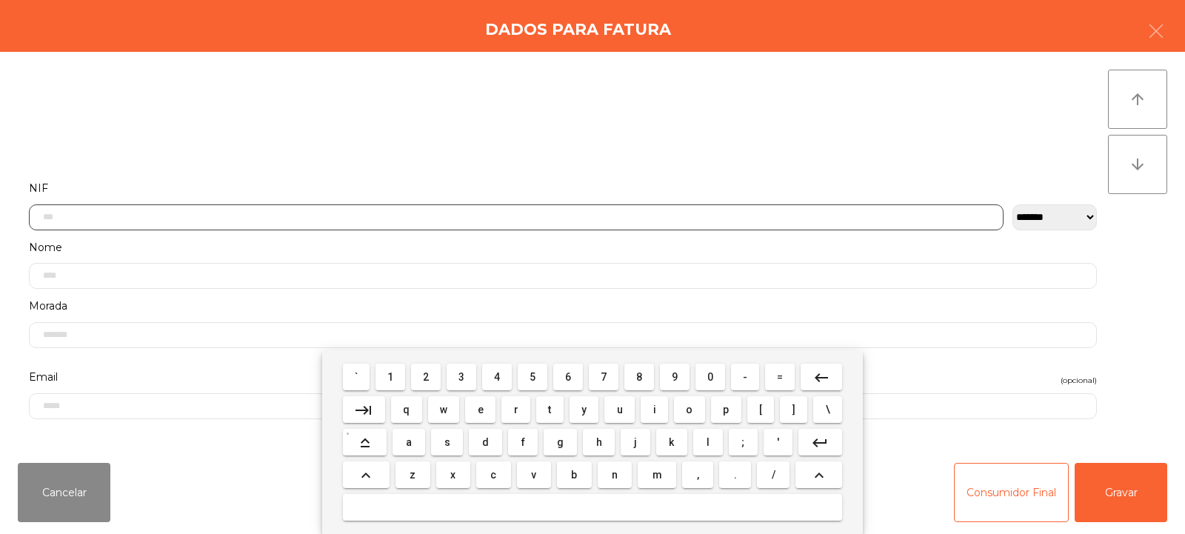
scroll to position [108, 0]
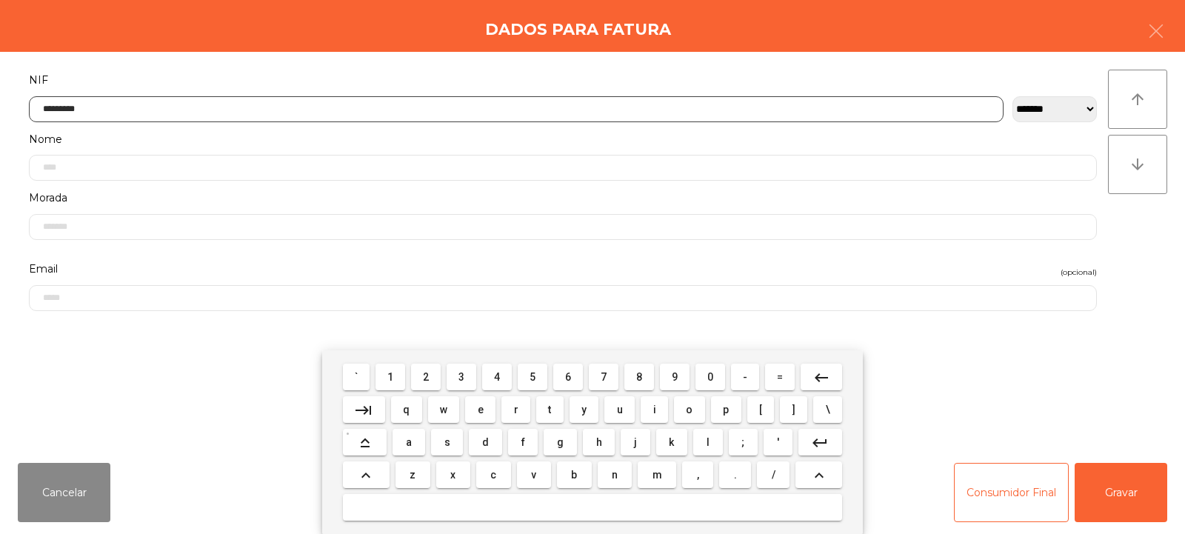
type input "*********"
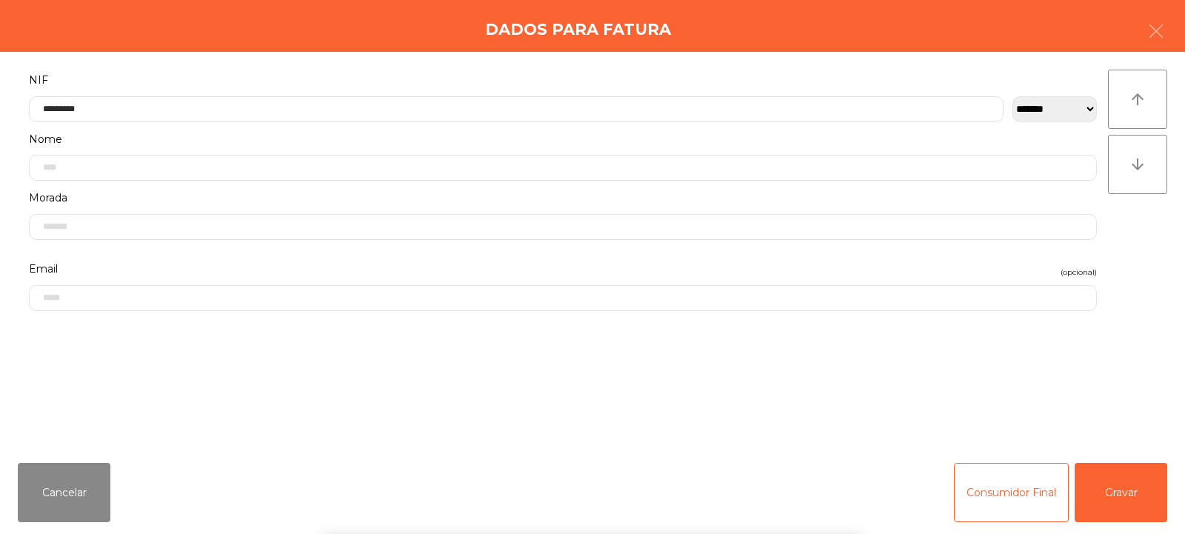
click at [1141, 230] on div "arrow_upward arrow_downward" at bounding box center [1137, 252] width 59 height 364
click at [1153, 493] on button "Gravar" at bounding box center [1121, 492] width 93 height 59
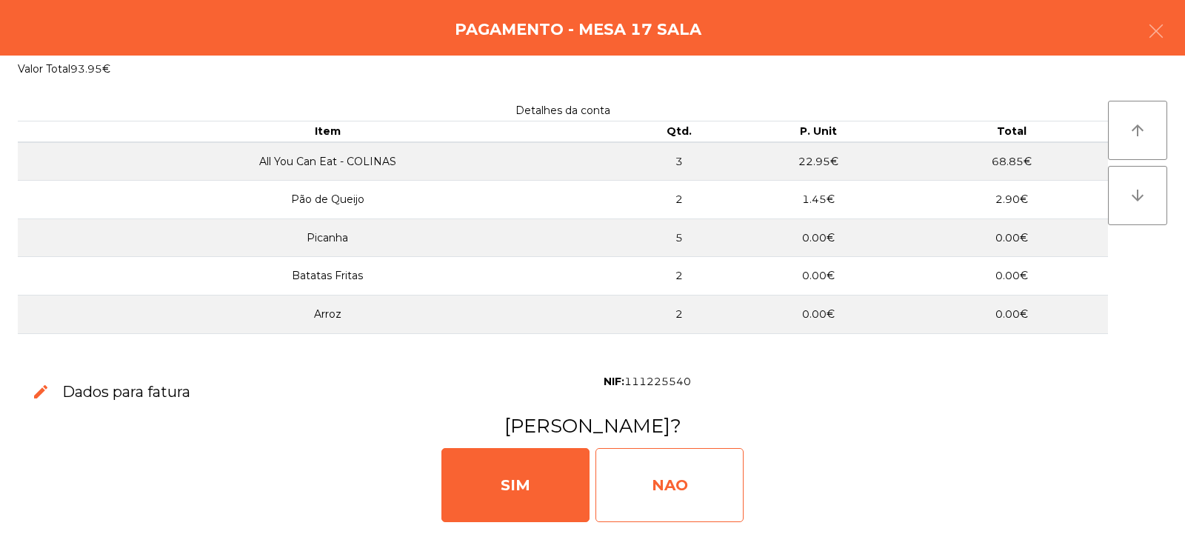
click at [674, 494] on div "NAO" at bounding box center [670, 485] width 148 height 74
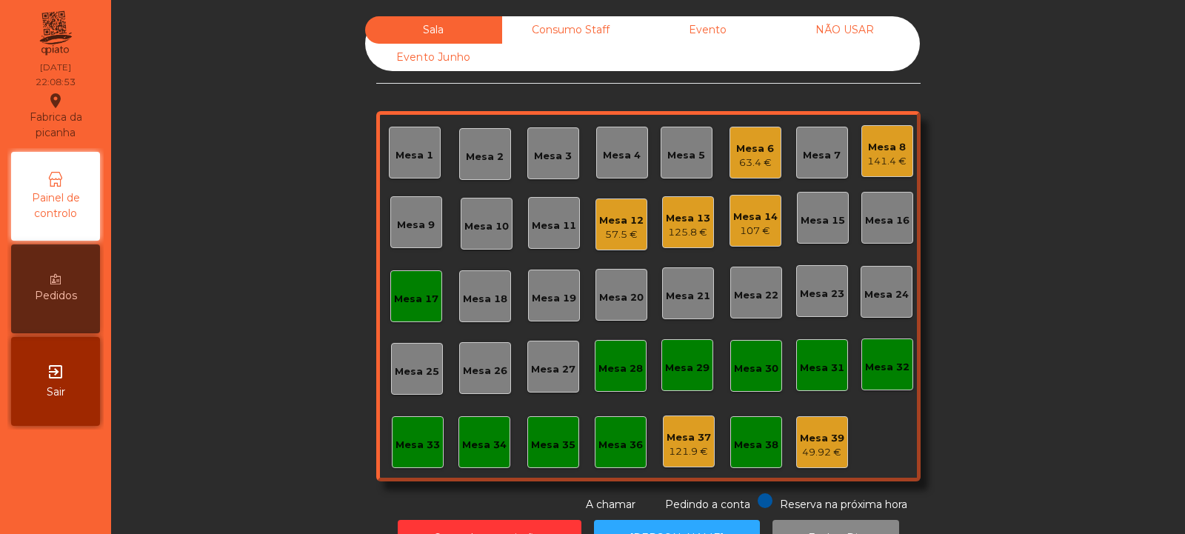
click at [429, 299] on div "Mesa 17" at bounding box center [416, 299] width 44 height 15
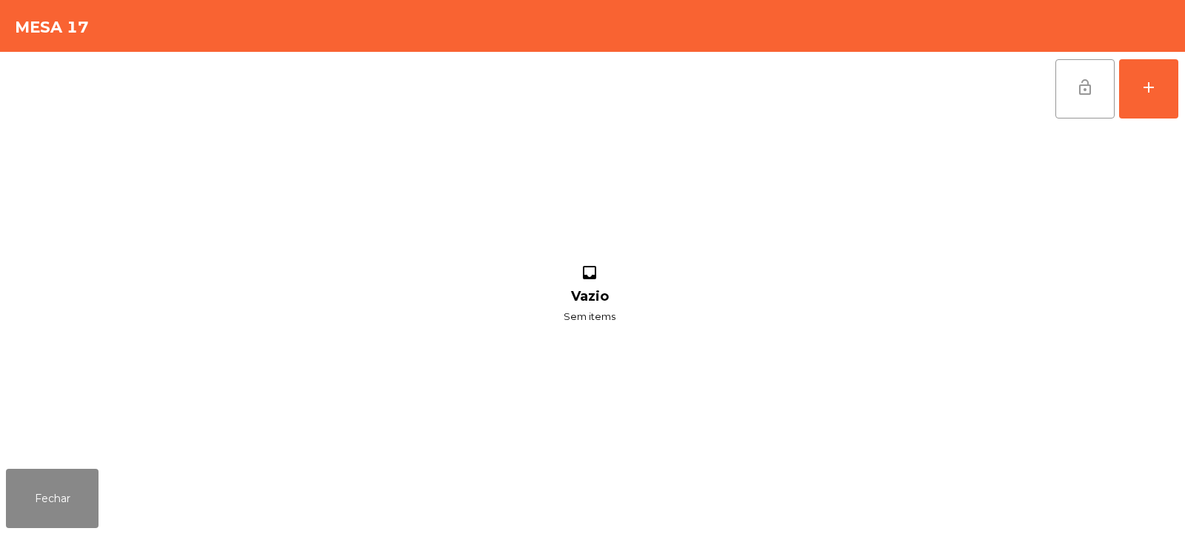
click at [1094, 101] on button "lock_open" at bounding box center [1084, 88] width 59 height 59
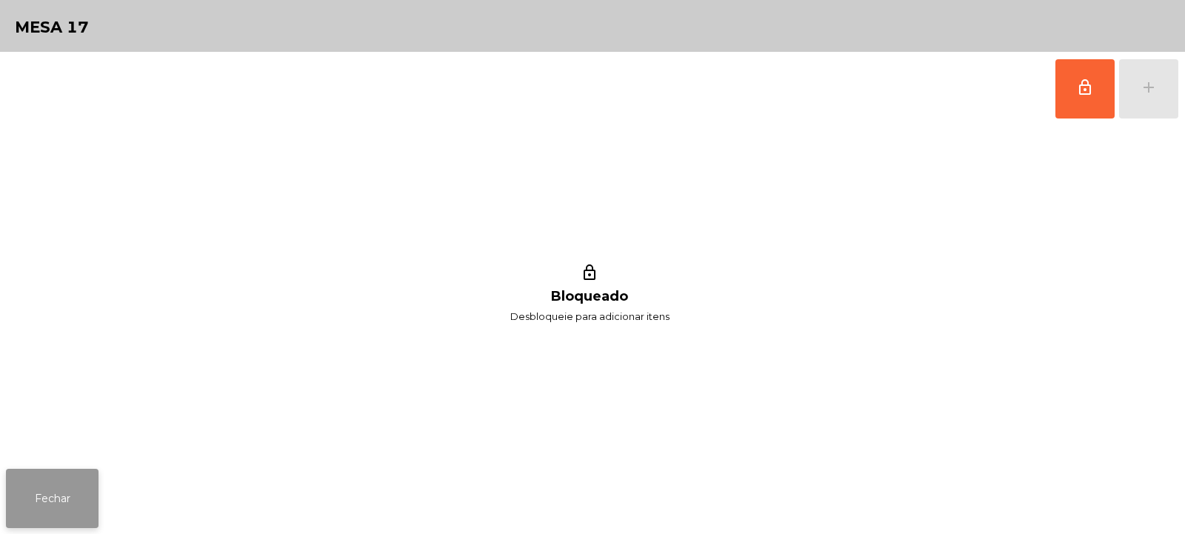
click at [23, 490] on button "Fechar" at bounding box center [52, 498] width 93 height 59
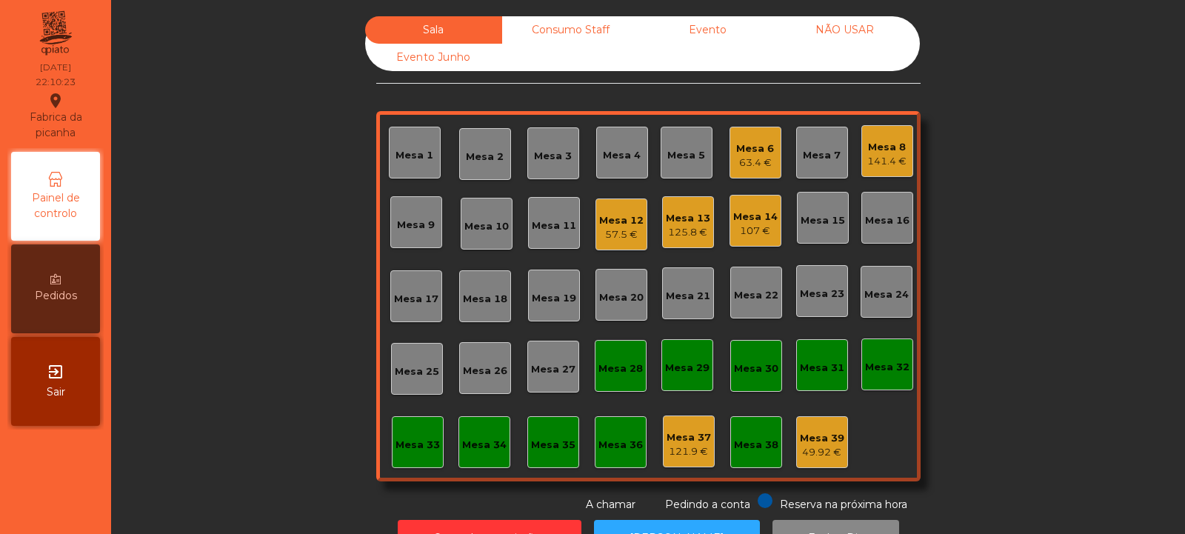
click at [696, 226] on div "125.8 €" at bounding box center [688, 232] width 44 height 15
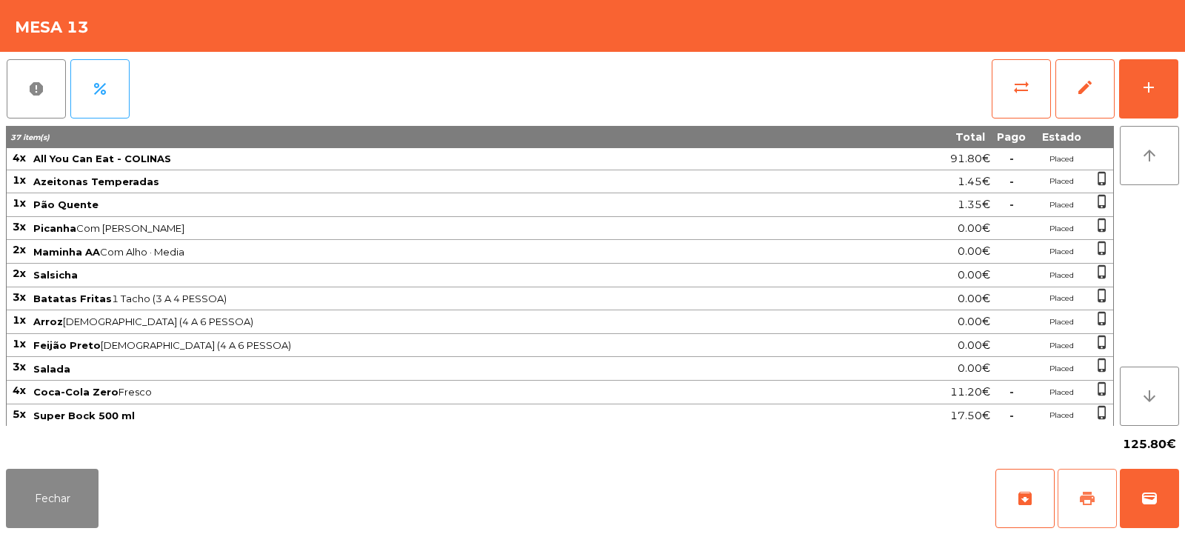
click at [1086, 482] on button "print" at bounding box center [1087, 498] width 59 height 59
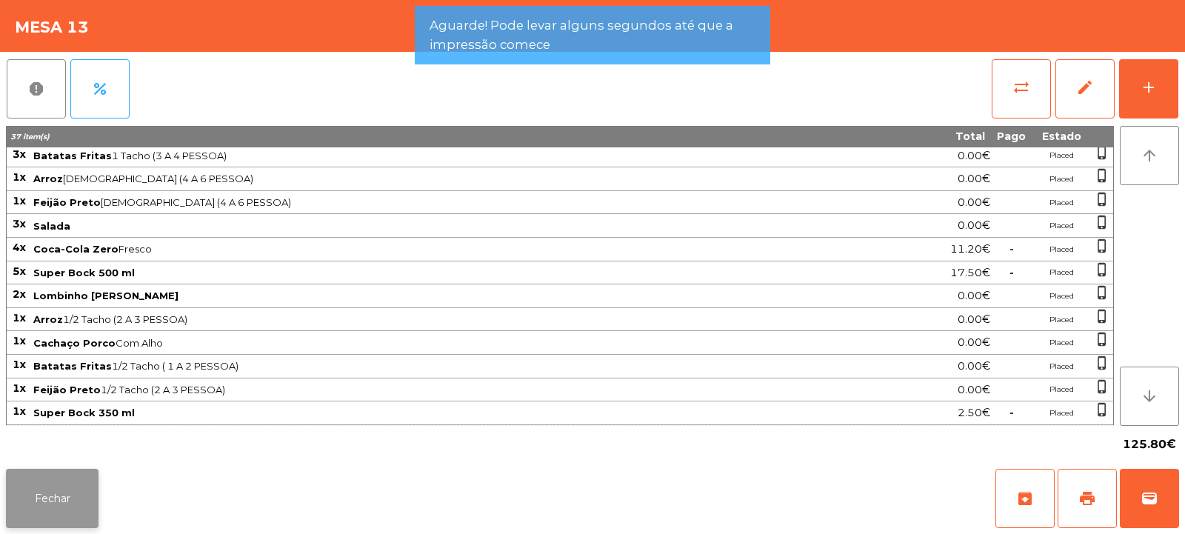
click at [81, 470] on button "Fechar" at bounding box center [52, 498] width 93 height 59
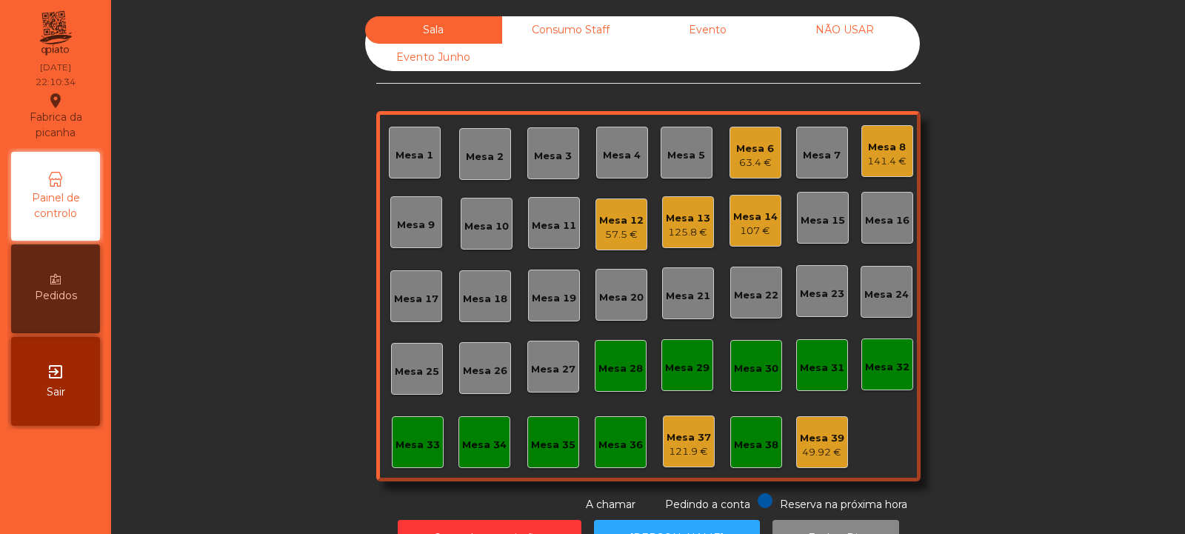
click at [698, 218] on div "Mesa 13" at bounding box center [688, 218] width 44 height 15
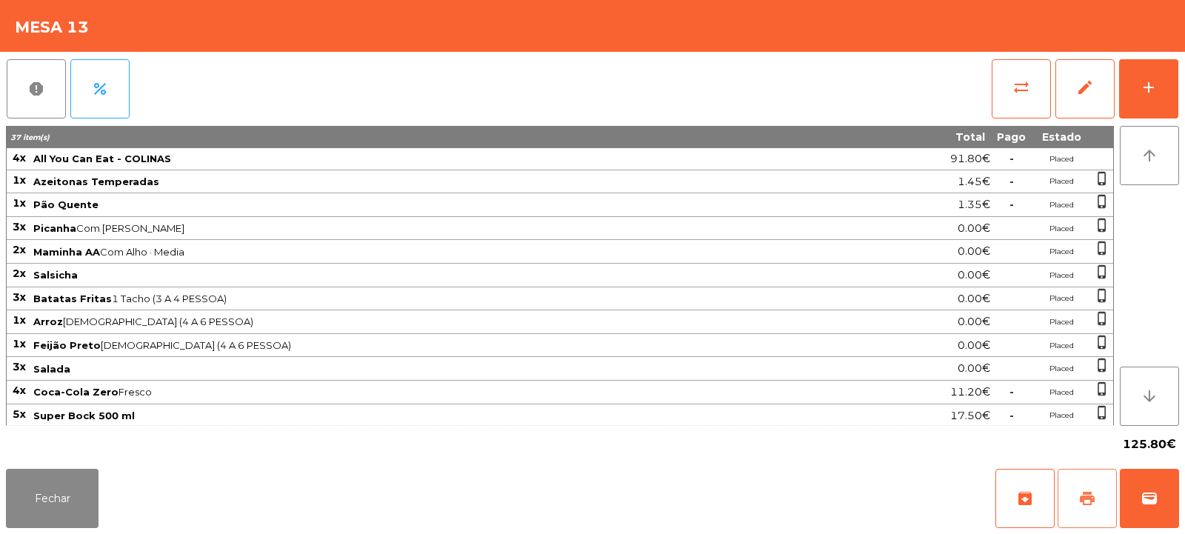
click at [1076, 504] on button "print" at bounding box center [1087, 498] width 59 height 59
click at [1017, 96] on button "sync_alt" at bounding box center [1021, 88] width 59 height 59
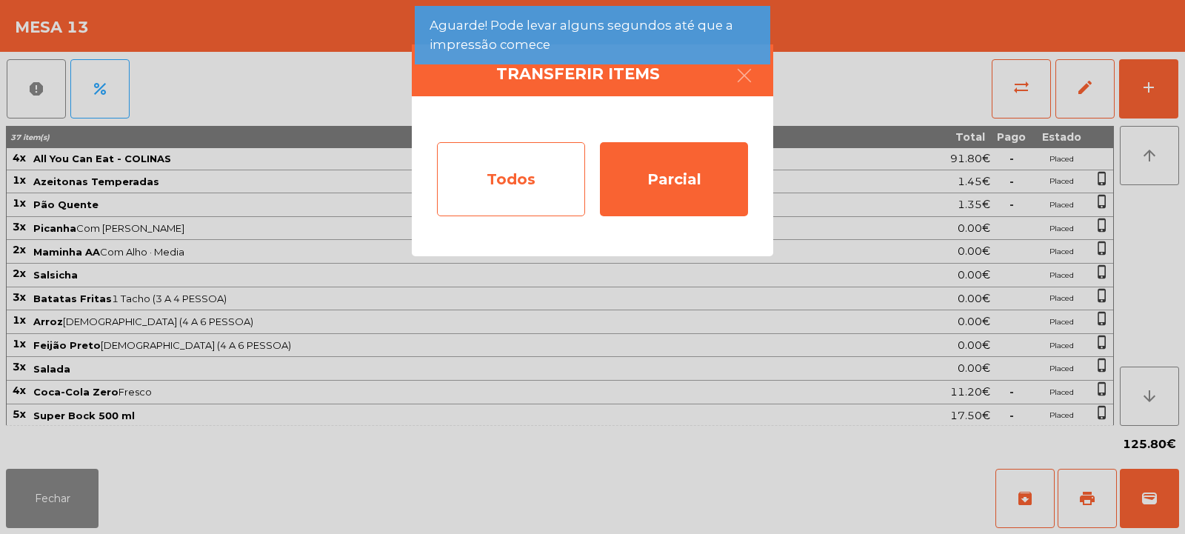
click at [558, 174] on div "Todos" at bounding box center [511, 179] width 148 height 74
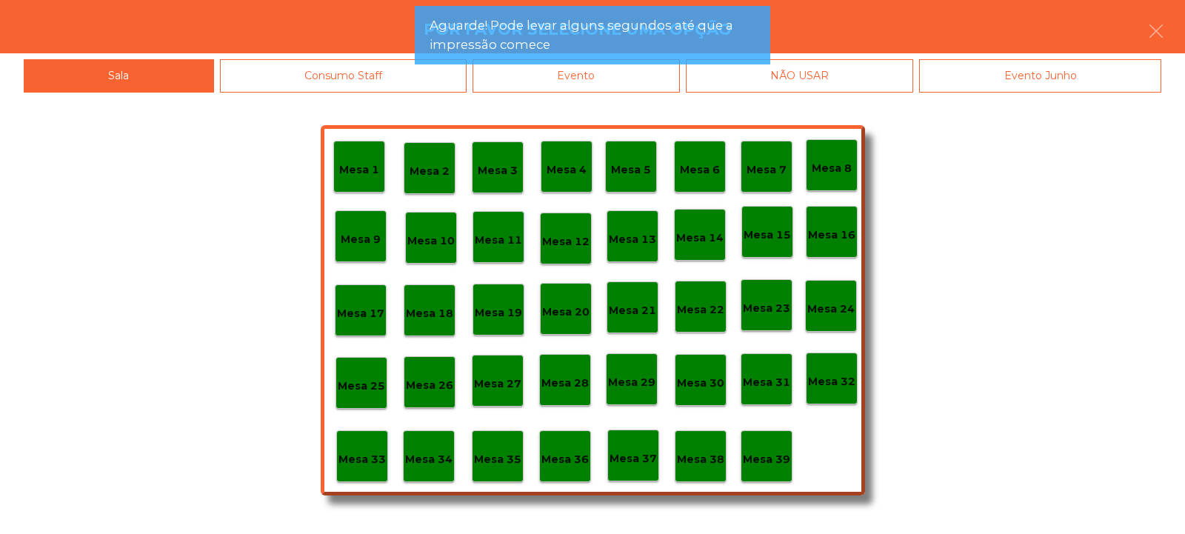
click at [645, 81] on div "Evento" at bounding box center [576, 75] width 207 height 33
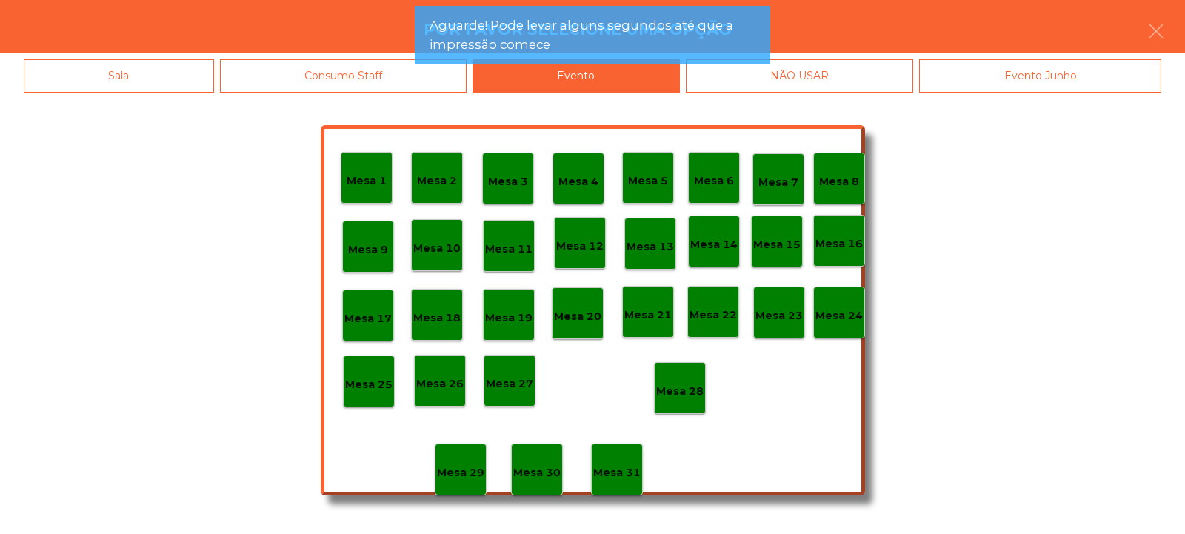
click at [684, 398] on p "Mesa 28" at bounding box center [679, 391] width 47 height 17
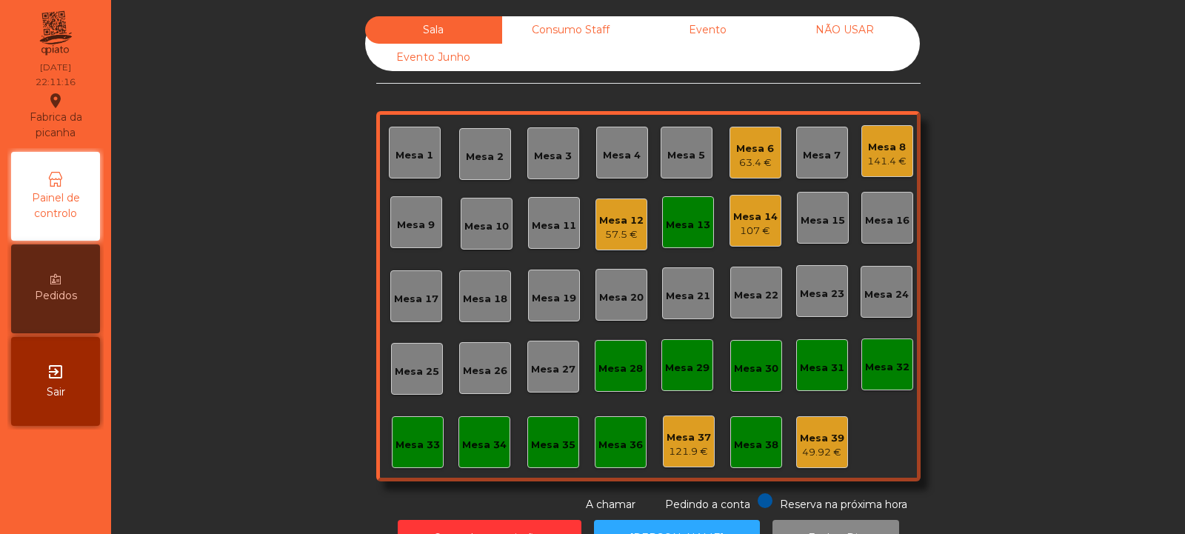
click at [886, 164] on div "141.4 €" at bounding box center [886, 161] width 39 height 15
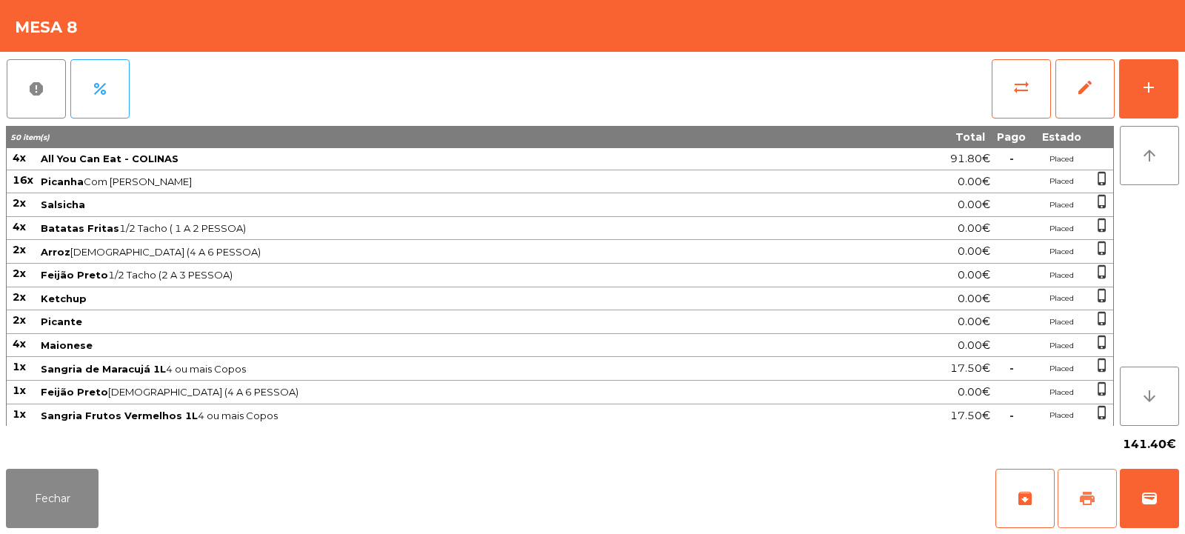
click at [1075, 495] on button "print" at bounding box center [1087, 498] width 59 height 59
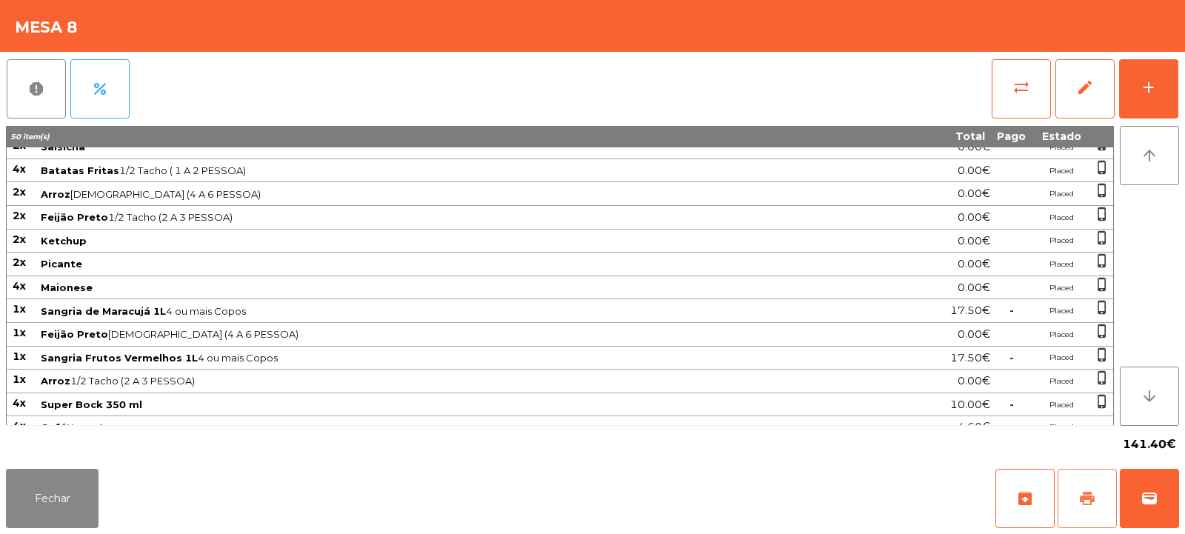
scroll to position [71, 0]
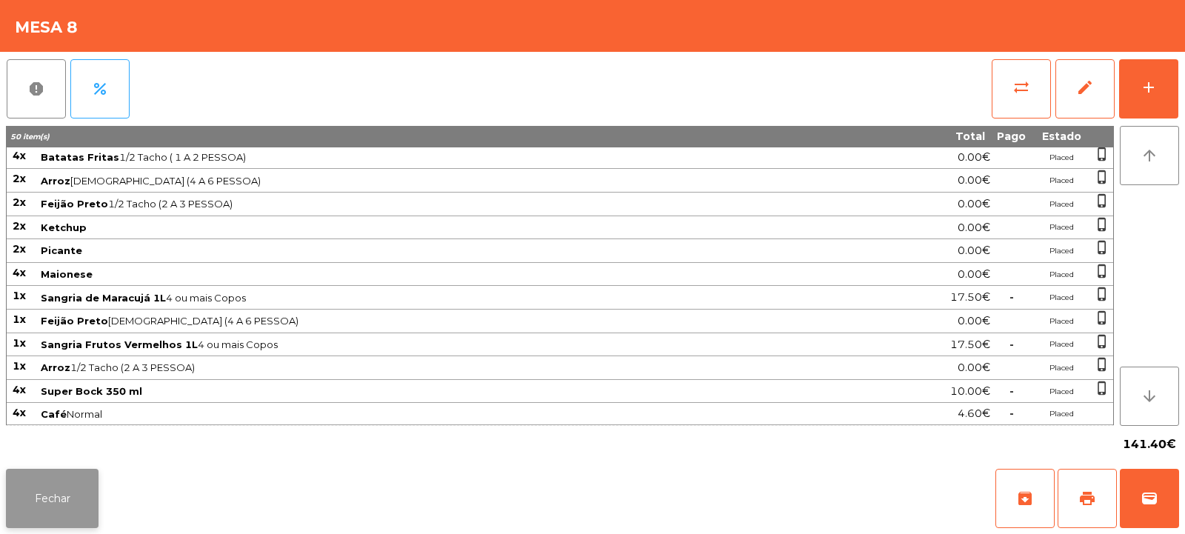
click at [53, 507] on button "Fechar" at bounding box center [52, 498] width 93 height 59
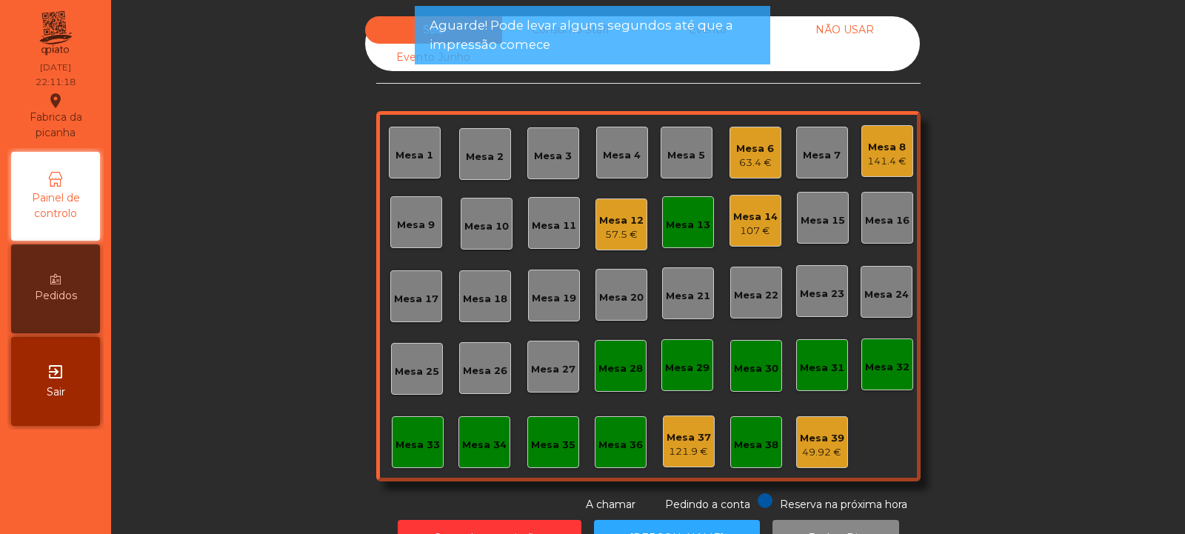
click at [693, 217] on div "Mesa 13" at bounding box center [688, 222] width 44 height 21
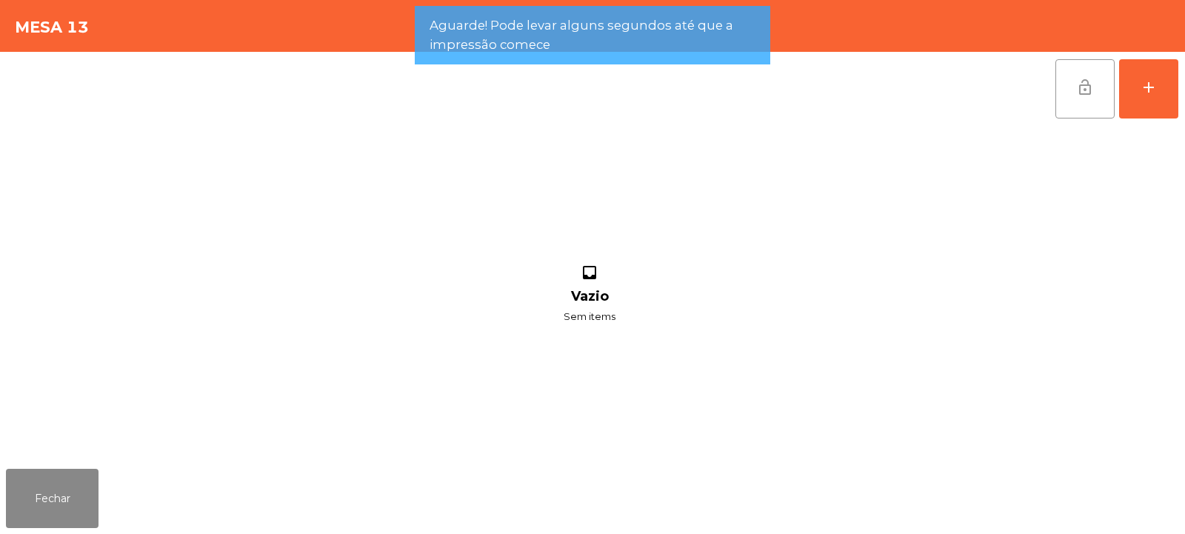
click at [1091, 93] on span "lock_open" at bounding box center [1085, 88] width 18 height 18
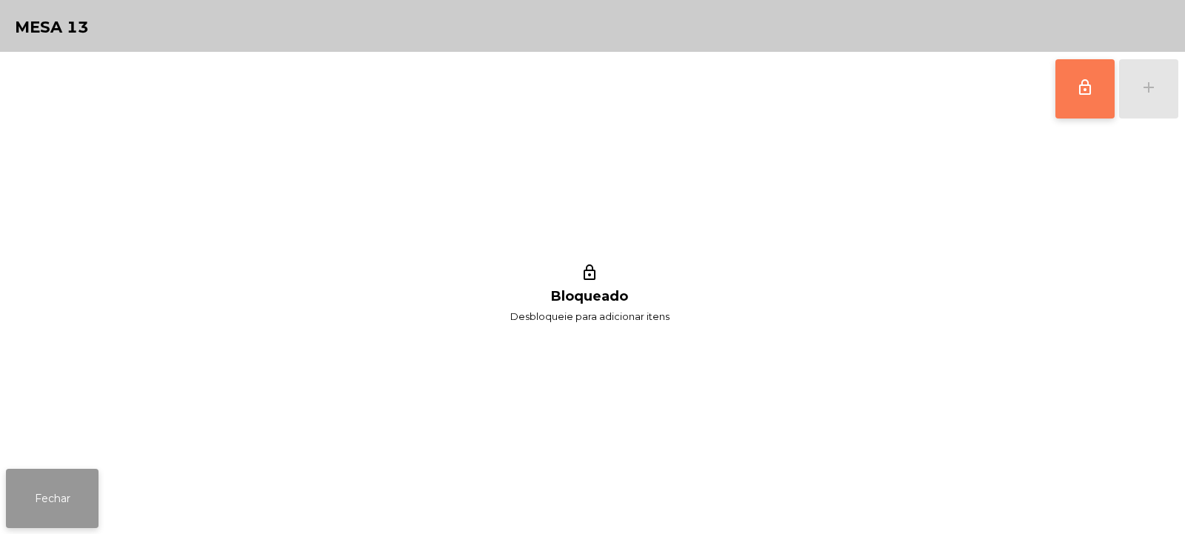
click at [79, 491] on button "Fechar" at bounding box center [52, 498] width 93 height 59
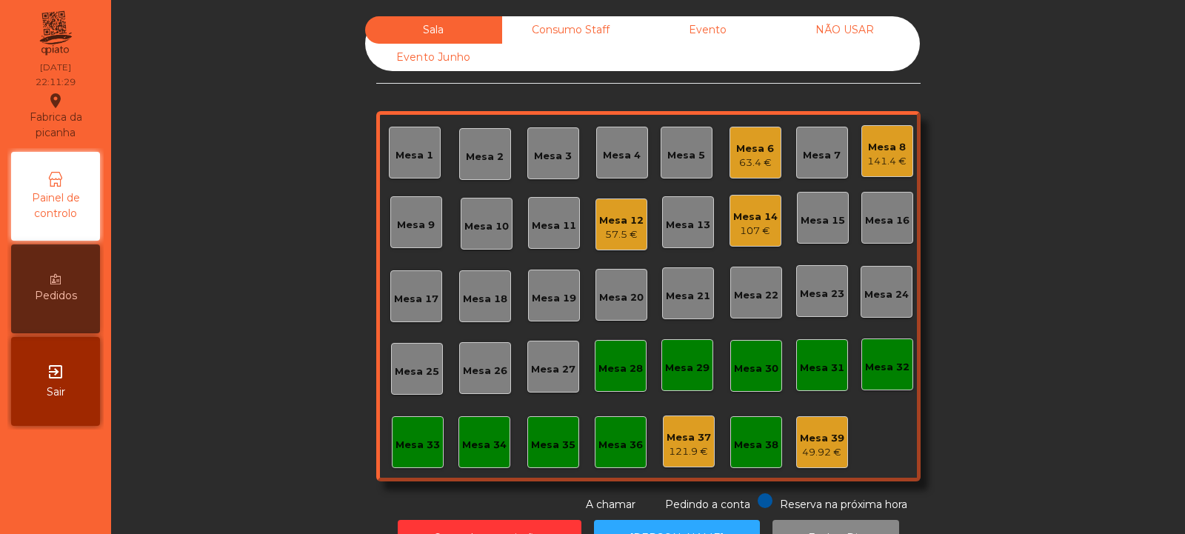
click at [873, 154] on div "141.4 €" at bounding box center [886, 161] width 39 height 15
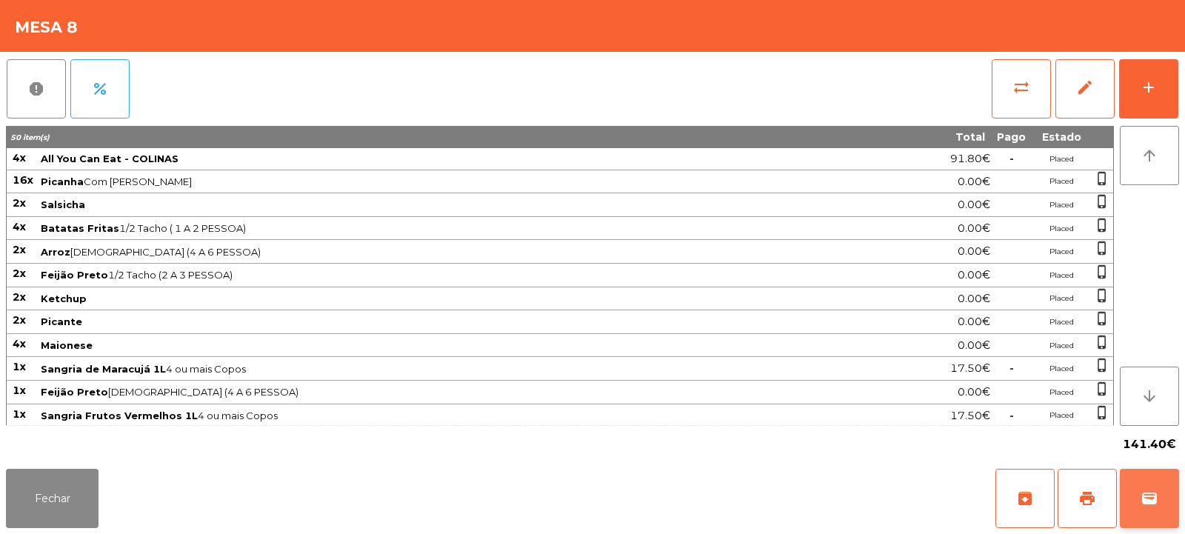
click at [1158, 501] on span "wallet" at bounding box center [1150, 499] width 18 height 18
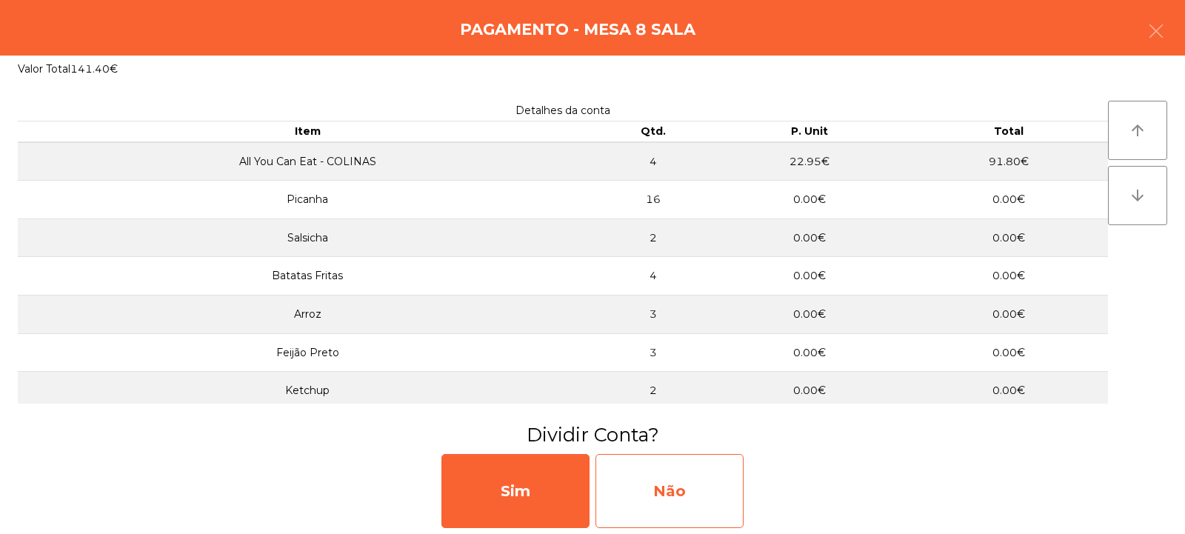
click at [680, 501] on div "Não" at bounding box center [670, 491] width 148 height 74
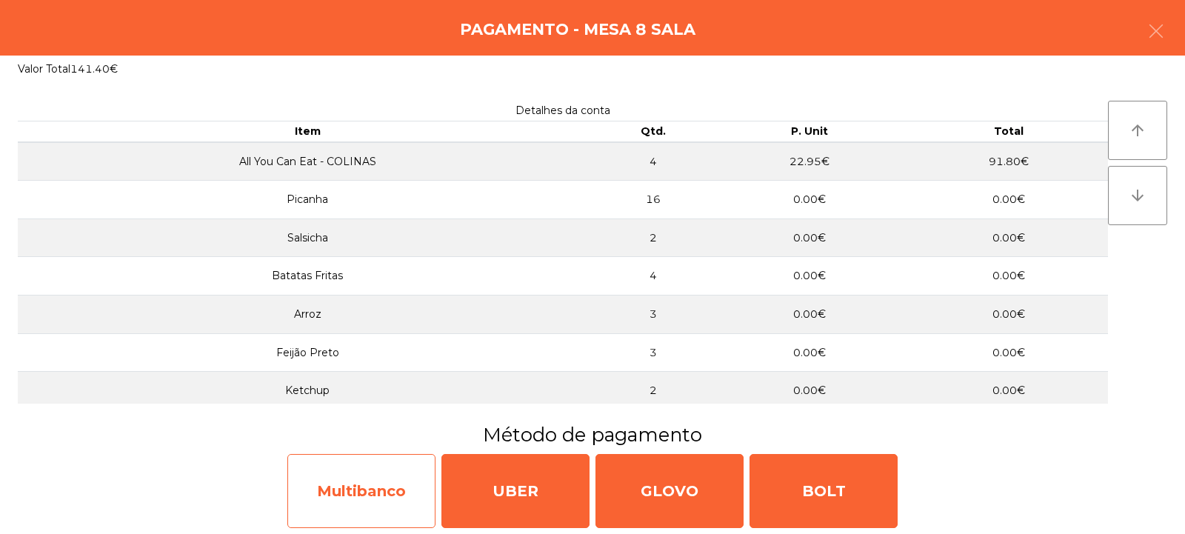
click at [387, 496] on div "Multibanco" at bounding box center [361, 491] width 148 height 74
select select "**"
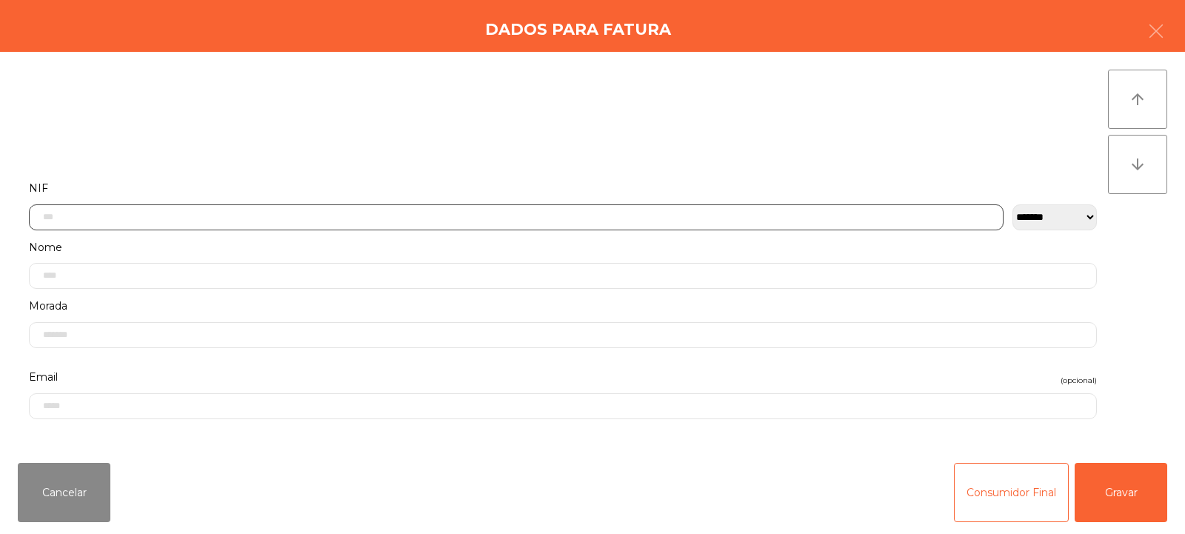
click at [699, 218] on input "text" at bounding box center [516, 217] width 975 height 26
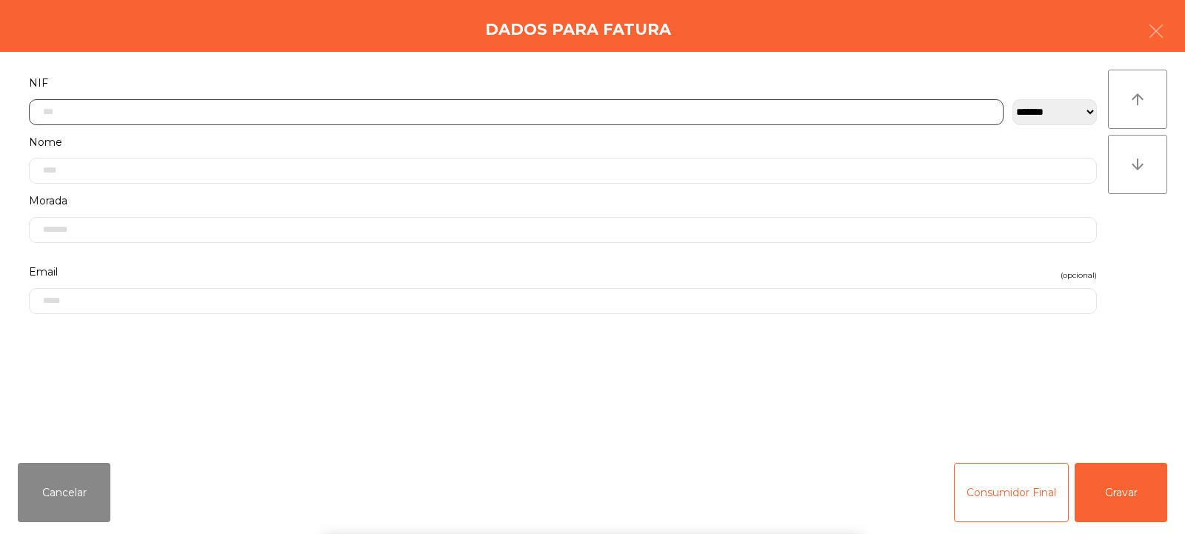
scroll to position [108, 0]
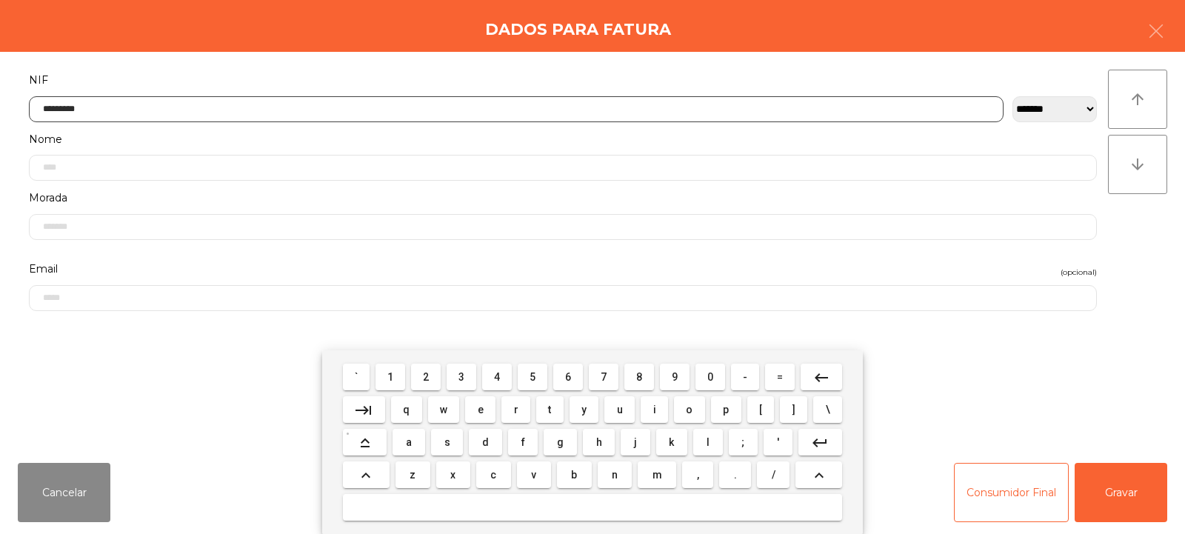
type input "*********"
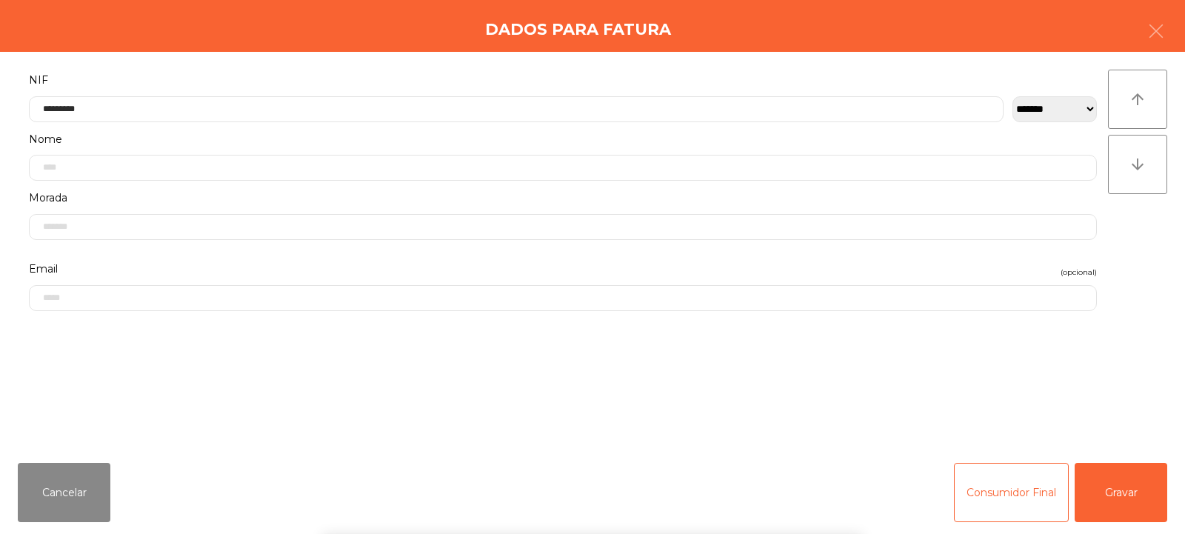
click at [1127, 494] on div "` 1 2 3 4 5 6 7 8 9 0 - = keyboard_backspace keyboard_tab q w e r t y u i o p […" at bounding box center [592, 442] width 1185 height 184
click at [1129, 497] on button "Gravar" at bounding box center [1121, 492] width 93 height 59
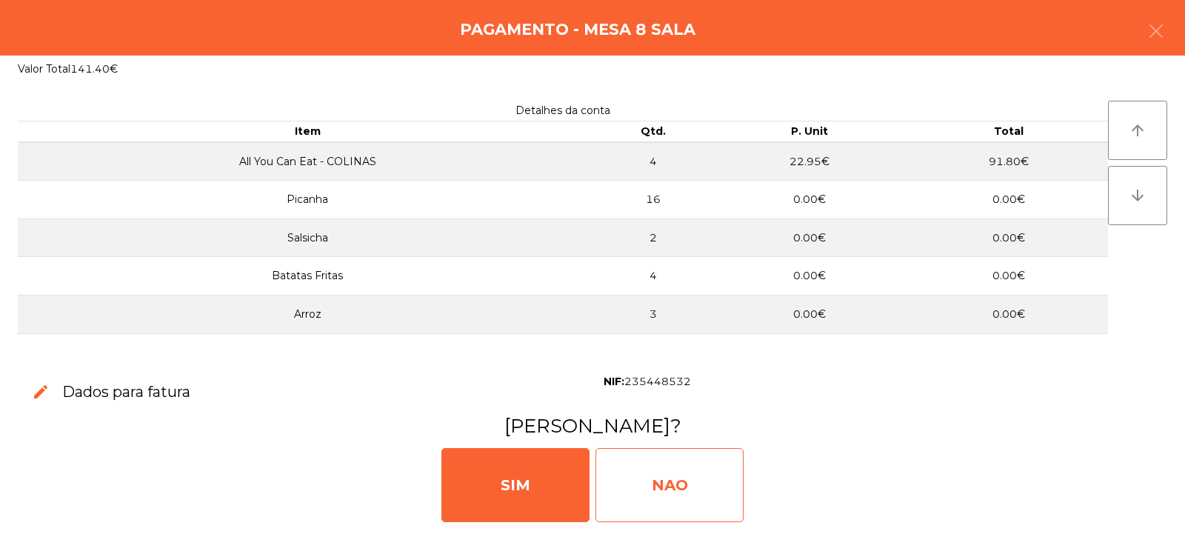
click at [688, 491] on div "NAO" at bounding box center [670, 485] width 148 height 74
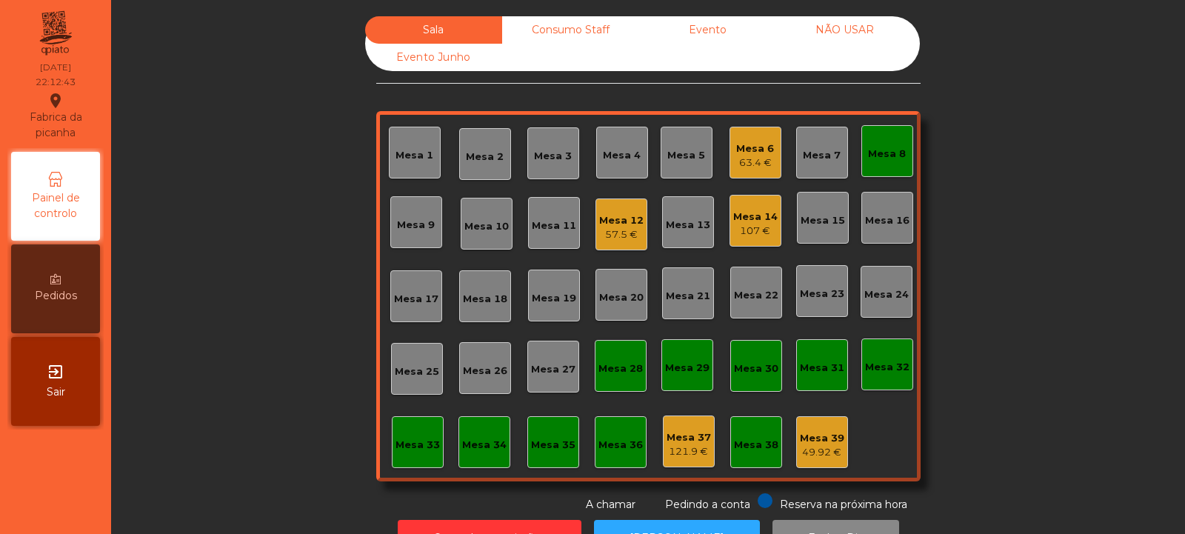
click at [901, 141] on div "Mesa 8" at bounding box center [887, 151] width 52 height 52
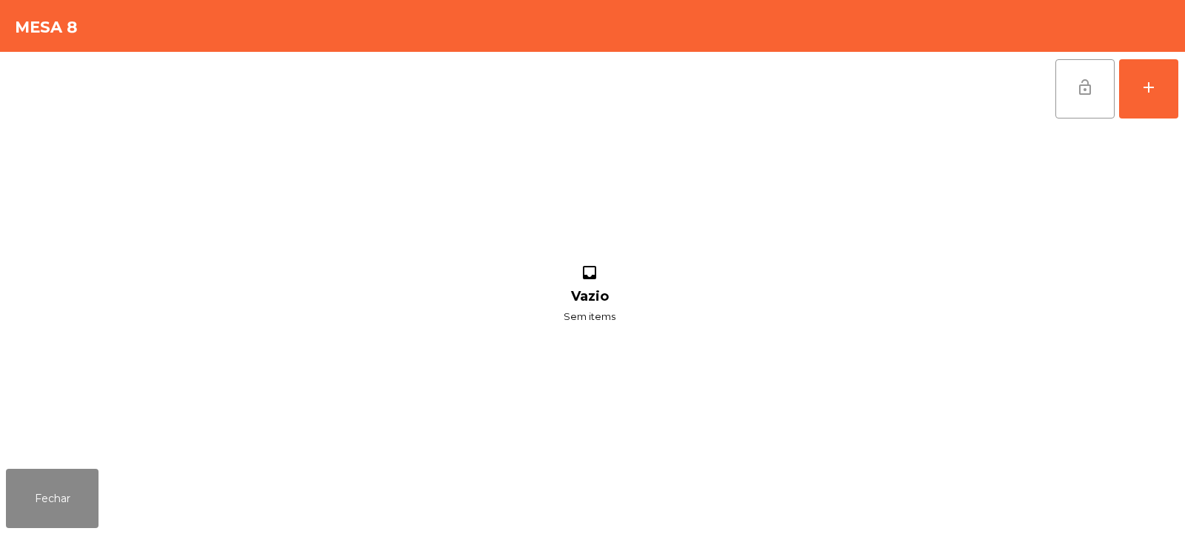
click at [1076, 95] on span "lock_open" at bounding box center [1085, 88] width 18 height 18
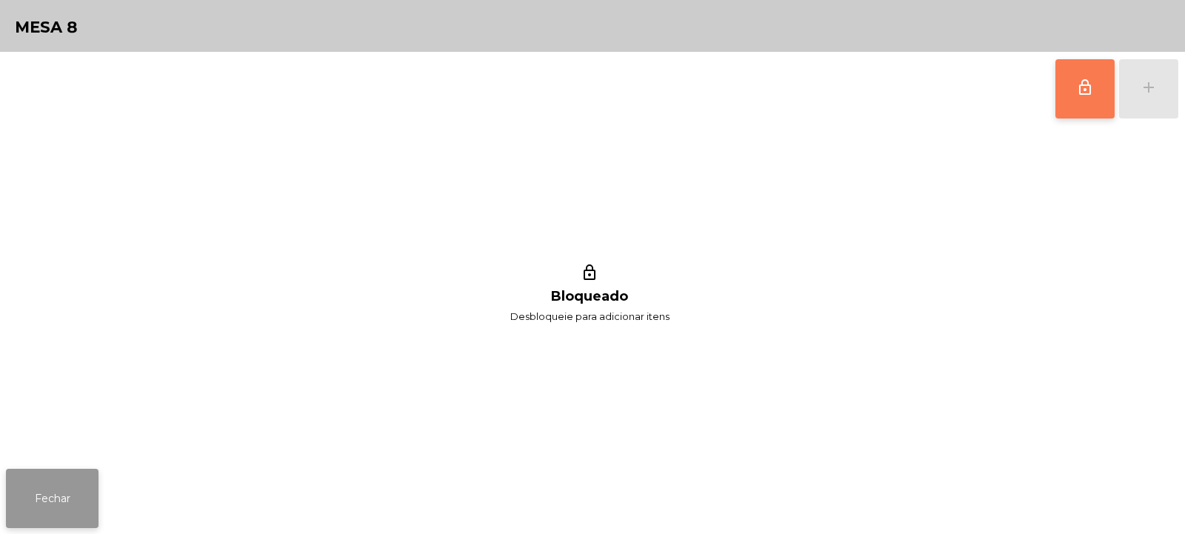
click at [61, 499] on button "Fechar" at bounding box center [52, 498] width 93 height 59
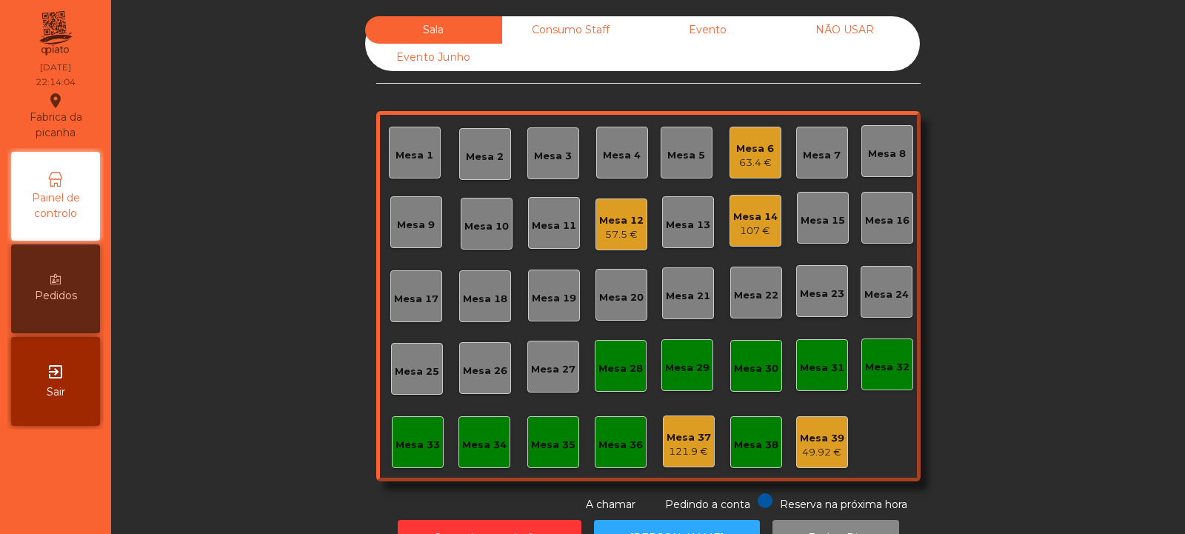
click at [631, 209] on div "Mesa 12 57.5 €" at bounding box center [621, 224] width 44 height 35
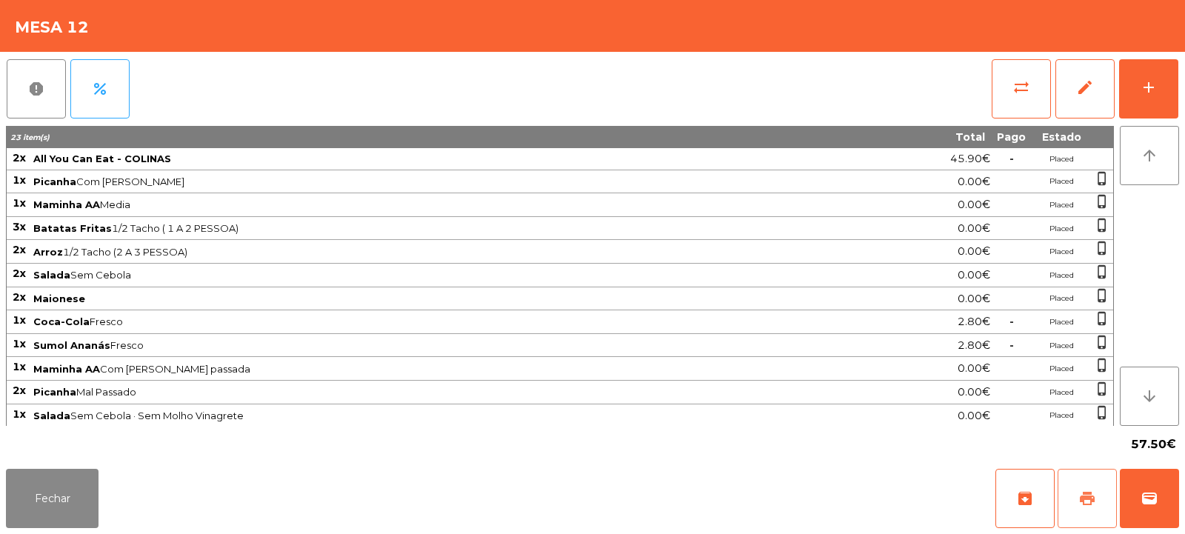
click at [1087, 487] on button "print" at bounding box center [1087, 498] width 59 height 59
click at [61, 510] on button "Fechar" at bounding box center [52, 498] width 93 height 59
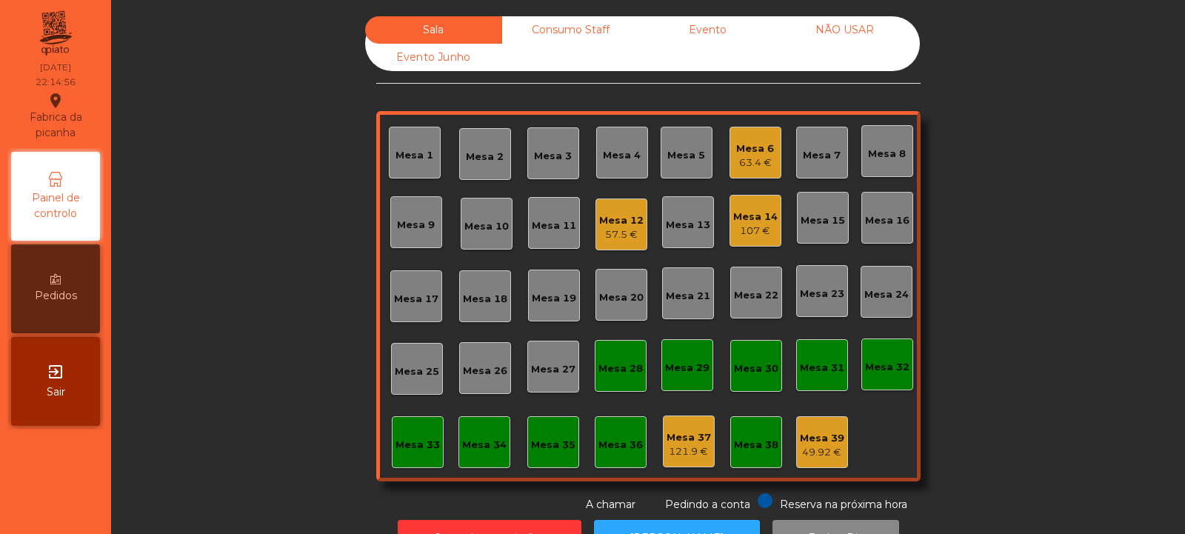
scroll to position [50, 0]
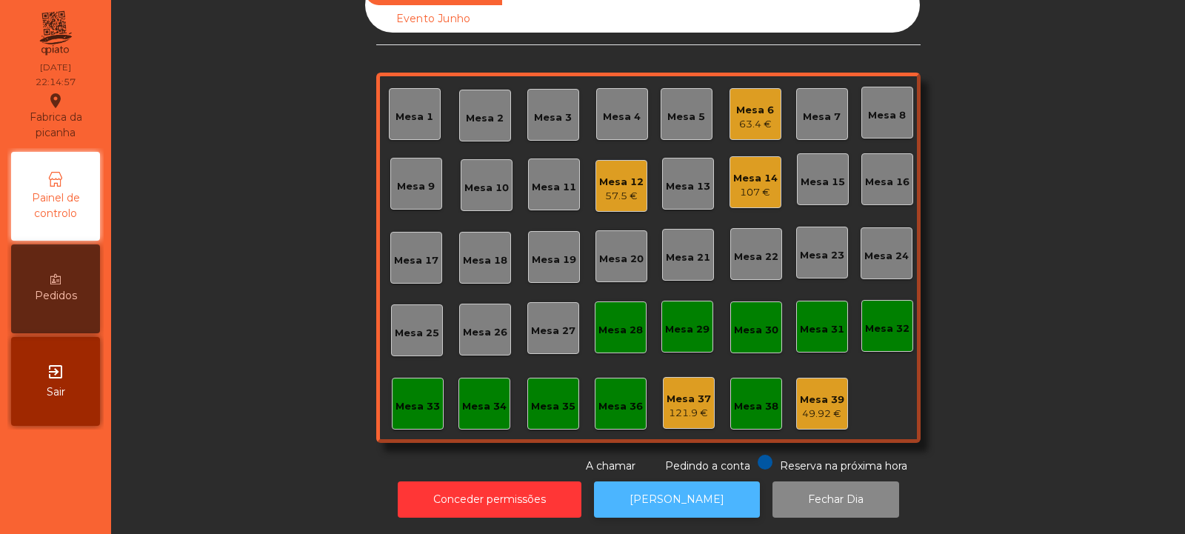
click at [672, 490] on button "[PERSON_NAME]" at bounding box center [677, 499] width 166 height 36
click at [617, 189] on div "57.5 €" at bounding box center [621, 196] width 44 height 15
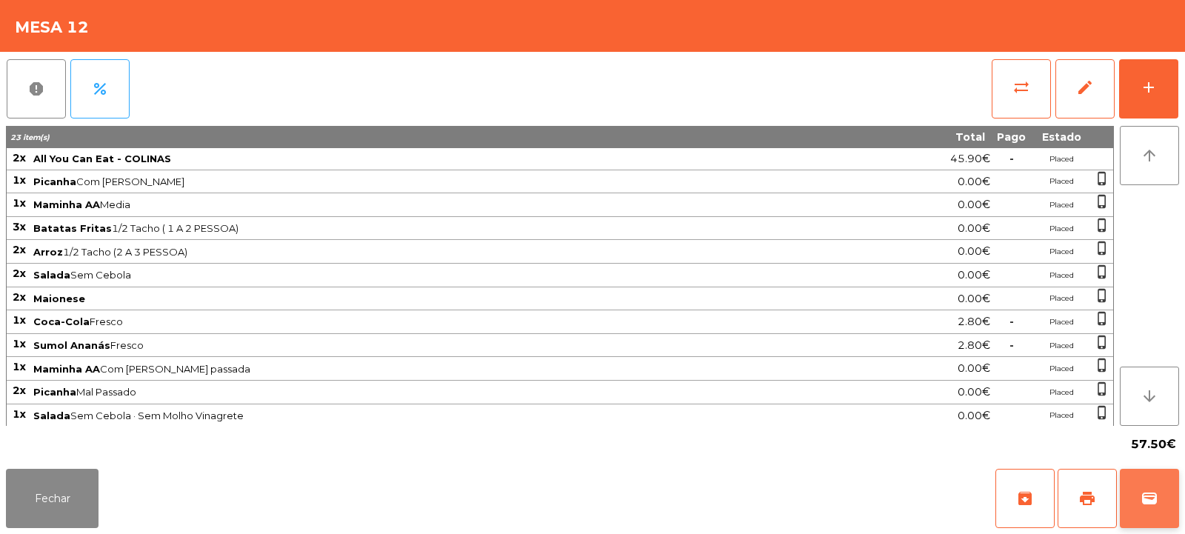
click at [1148, 503] on span "wallet" at bounding box center [1150, 499] width 18 height 18
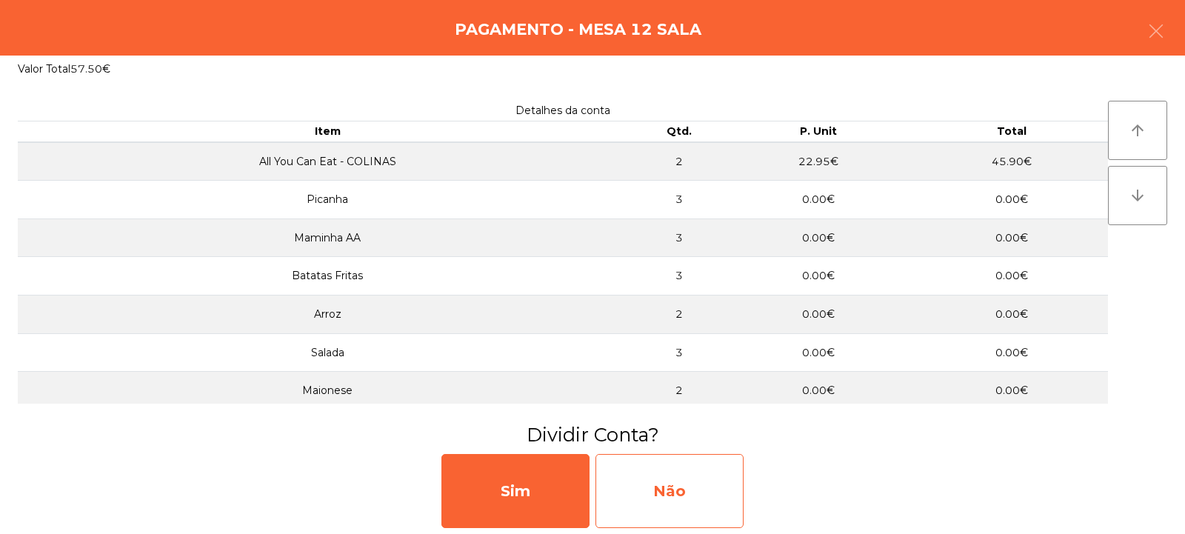
click at [678, 490] on div "Não" at bounding box center [670, 491] width 148 height 74
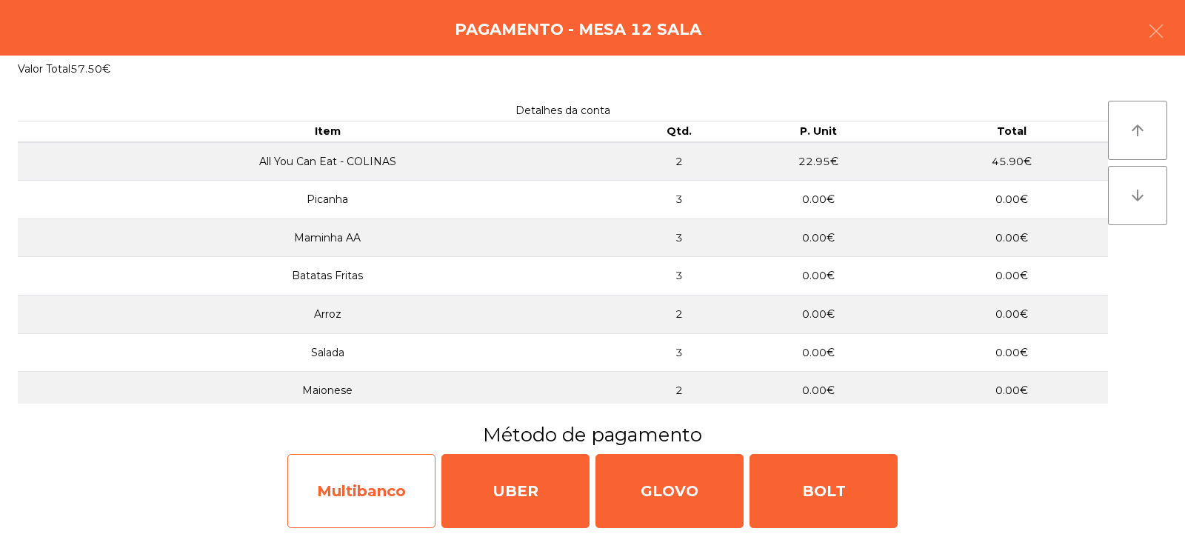
click at [388, 498] on div "Multibanco" at bounding box center [361, 491] width 148 height 74
select select "**"
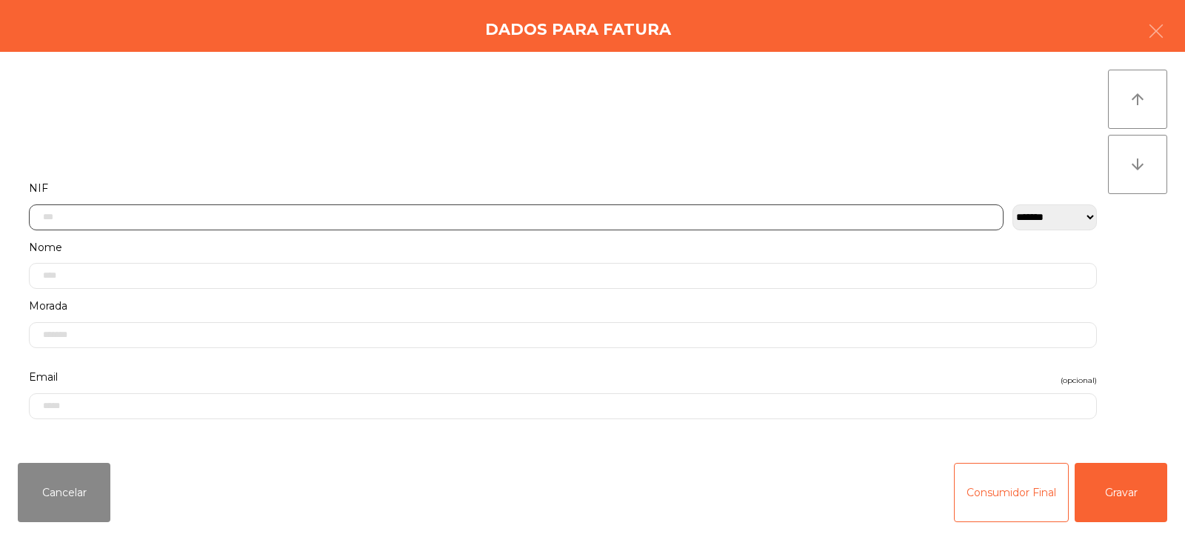
click at [596, 211] on input "text" at bounding box center [516, 217] width 975 height 26
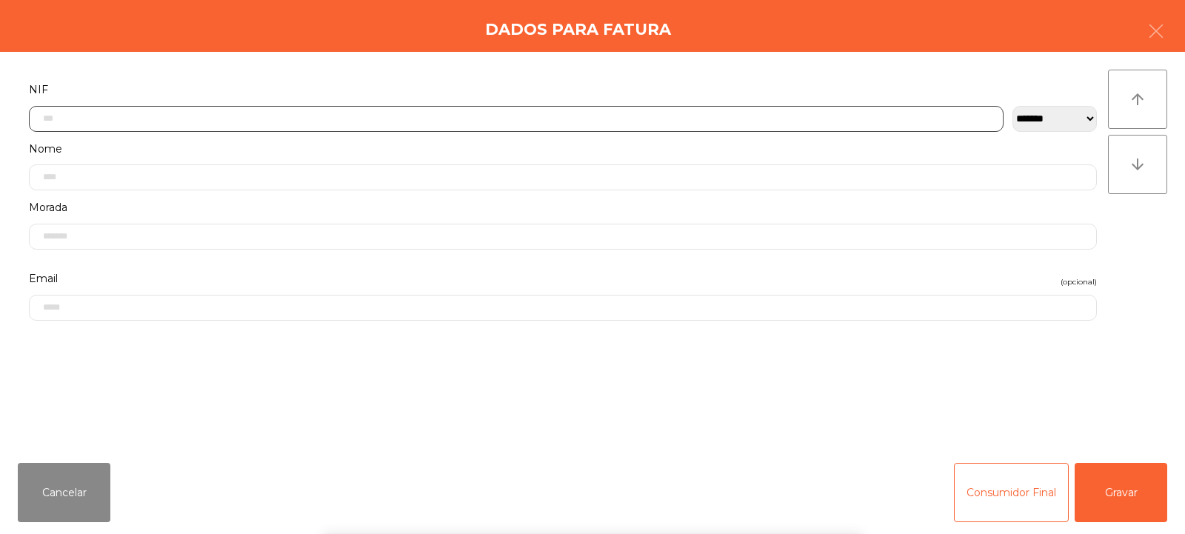
scroll to position [108, 0]
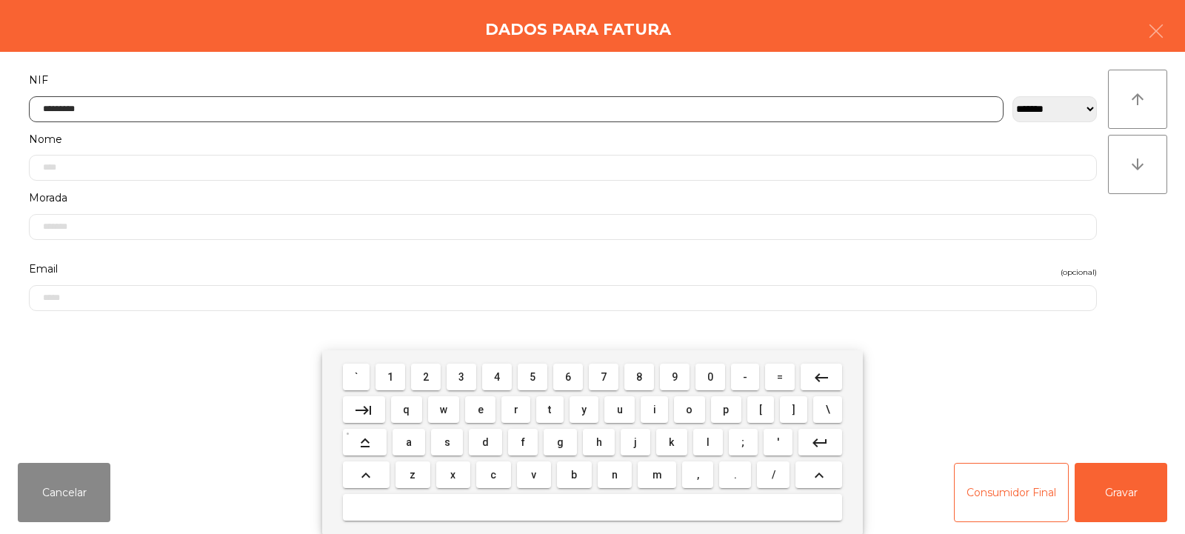
type input "*********"
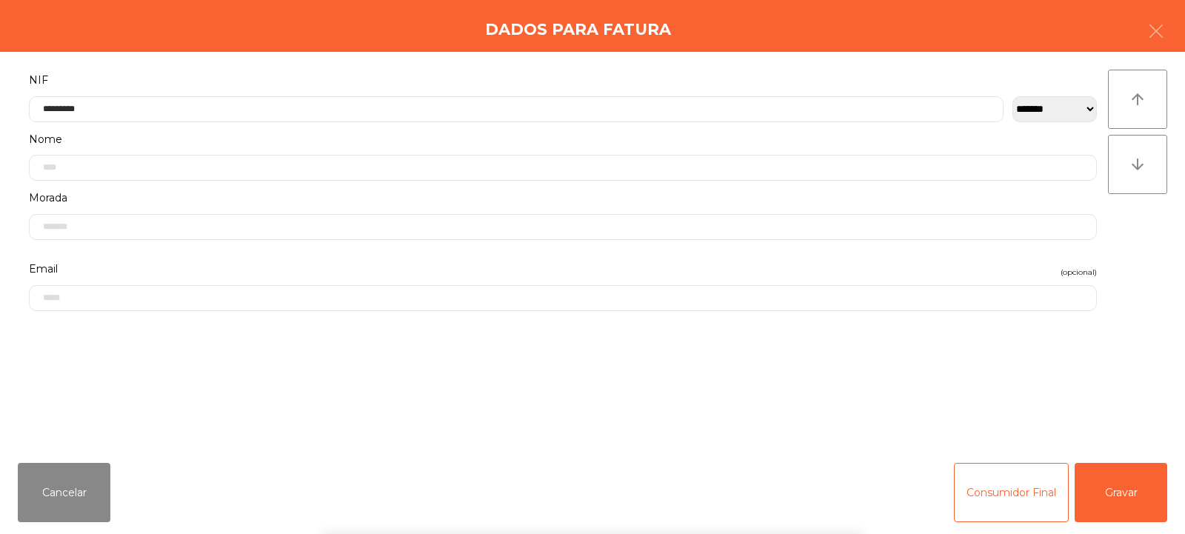
click at [1152, 232] on div "arrow_upward arrow_downward" at bounding box center [1137, 252] width 59 height 364
click at [1110, 483] on button "Gravar" at bounding box center [1121, 492] width 93 height 59
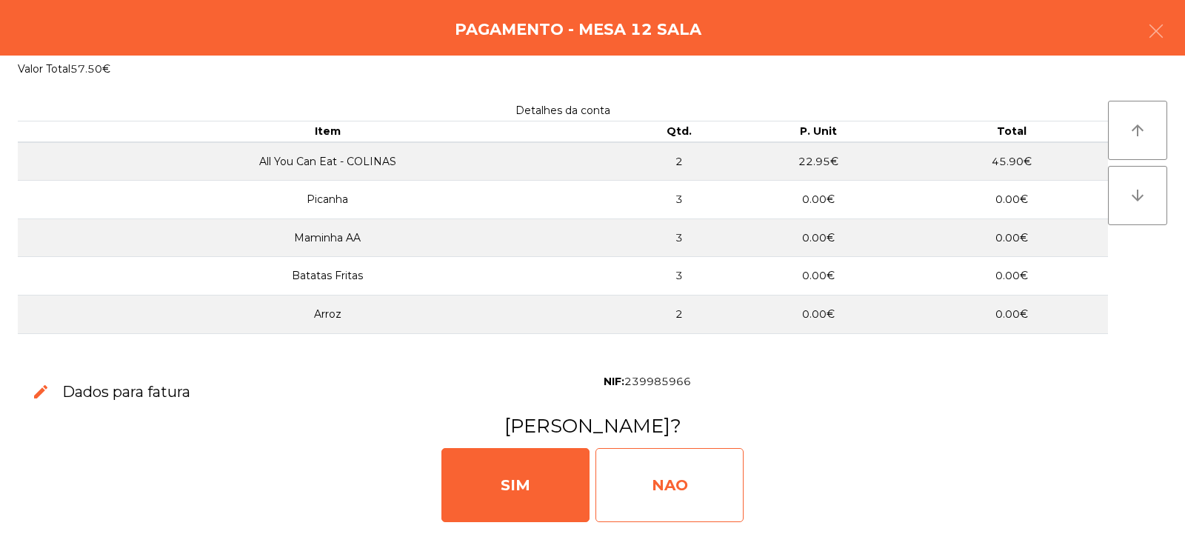
click at [664, 476] on div "NAO" at bounding box center [670, 485] width 148 height 74
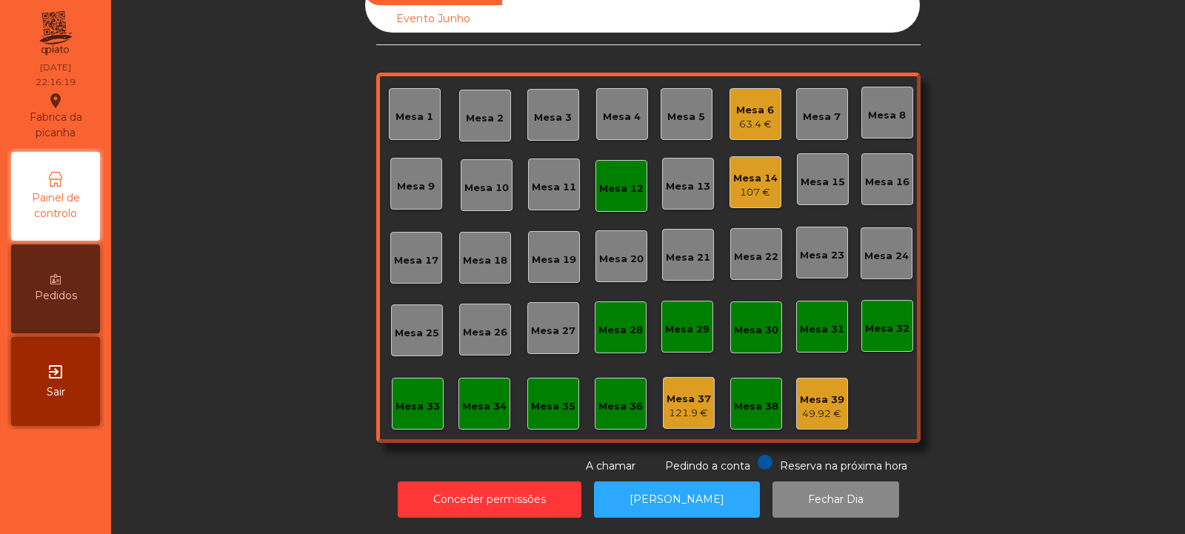
click at [624, 192] on div "Mesa 12" at bounding box center [622, 186] width 52 height 52
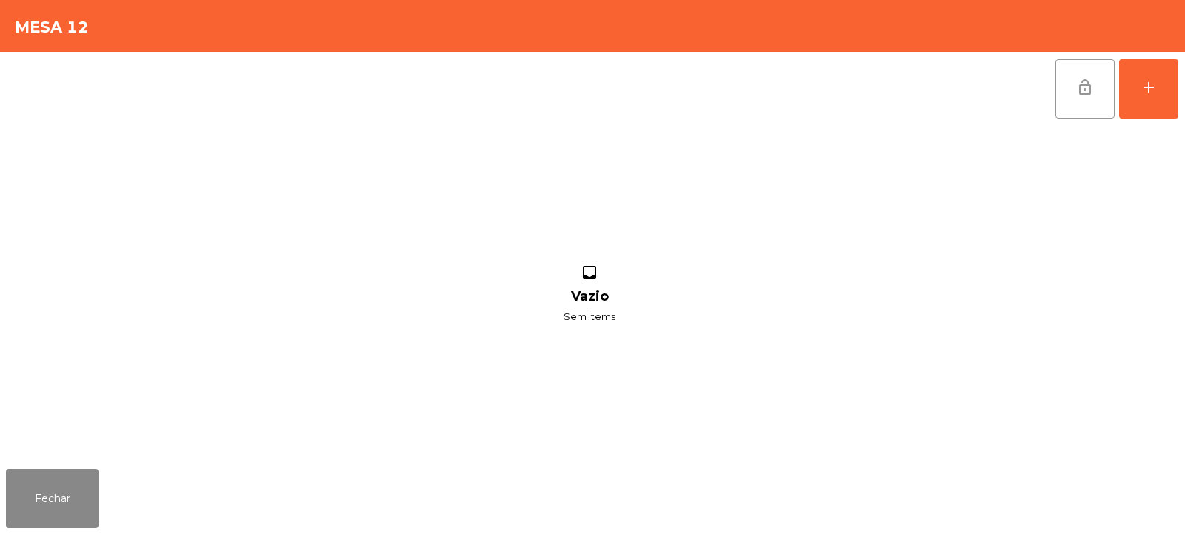
click at [1087, 92] on span "lock_open" at bounding box center [1085, 88] width 18 height 18
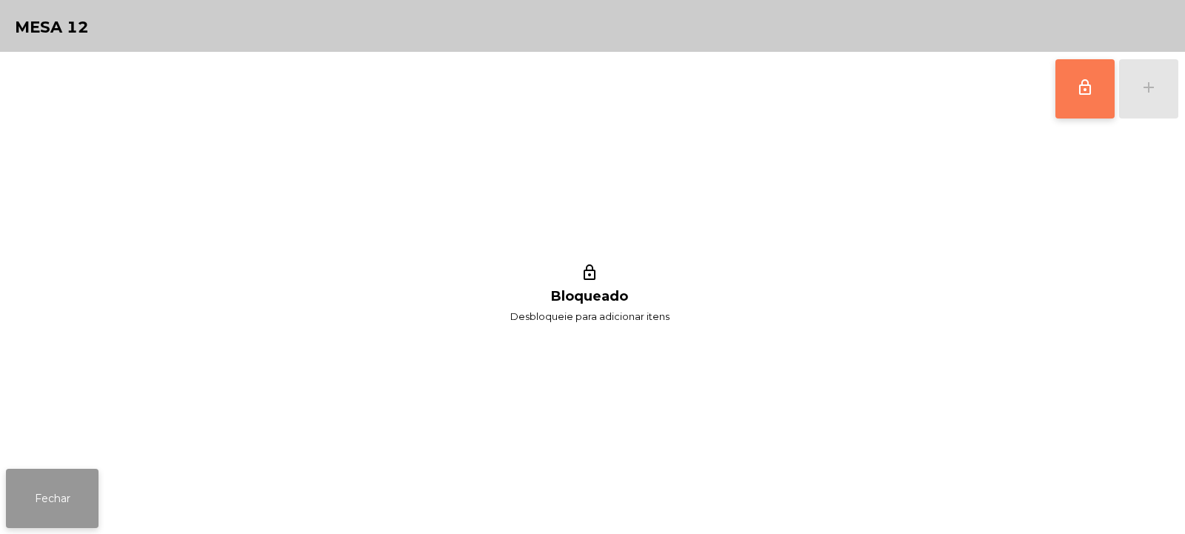
click at [81, 477] on button "Fechar" at bounding box center [52, 498] width 93 height 59
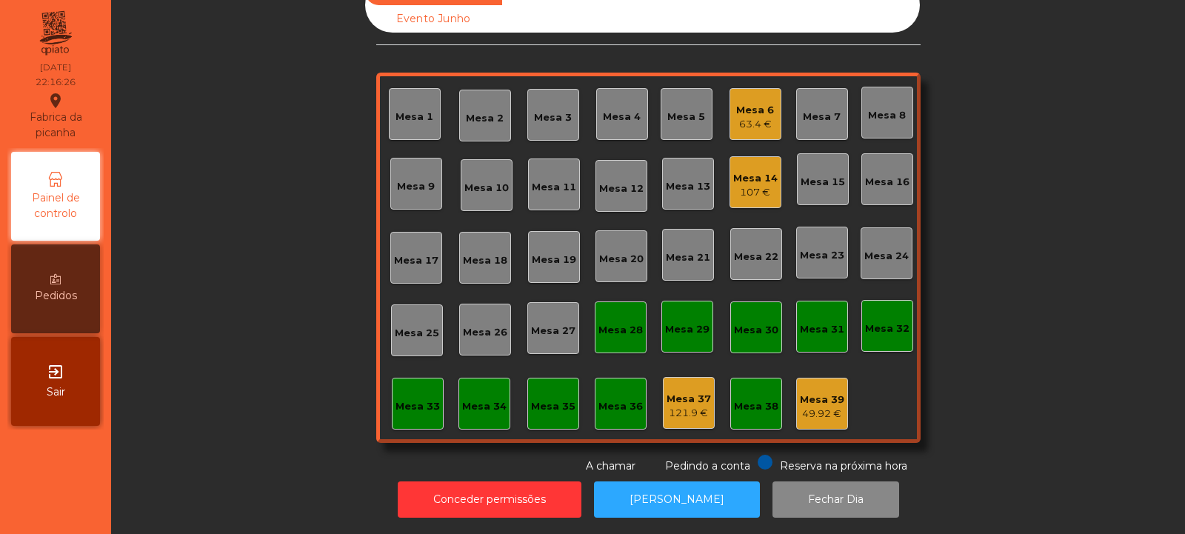
scroll to position [0, 0]
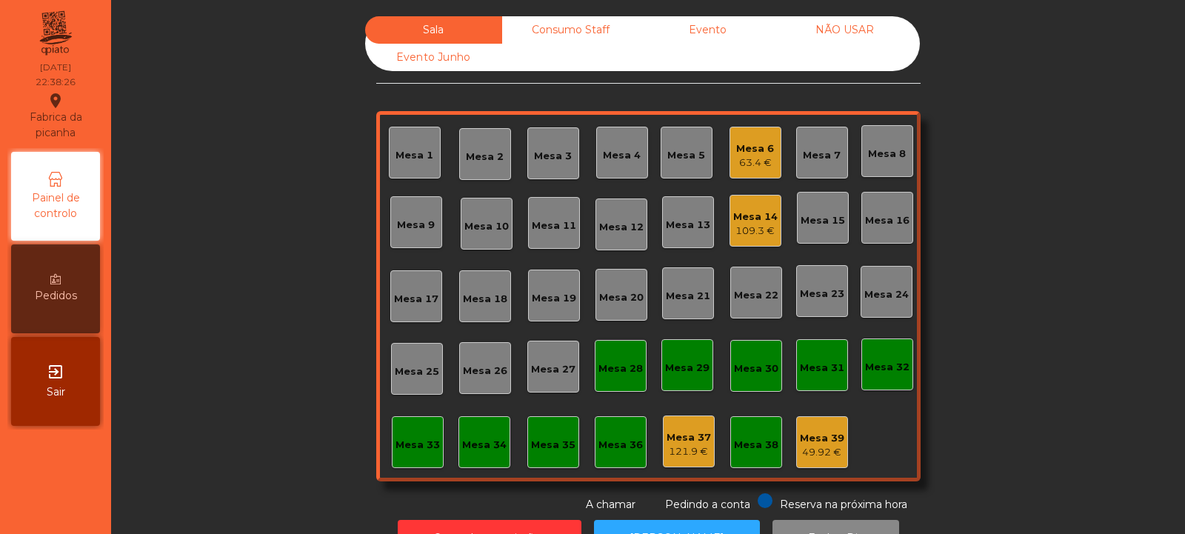
click at [553, 441] on div "Mesa 35" at bounding box center [553, 445] width 44 height 15
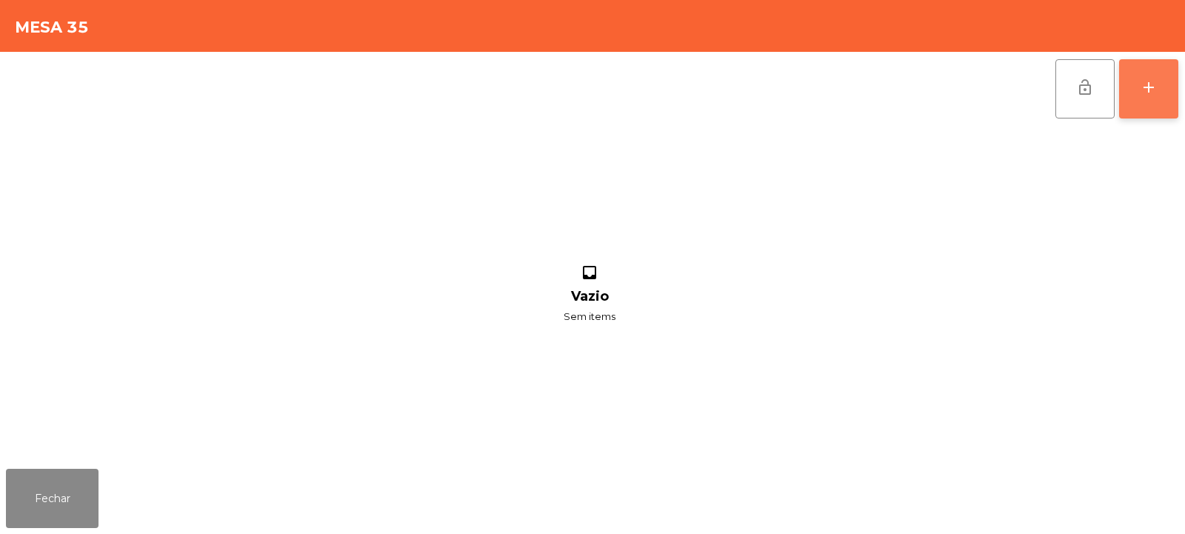
click at [1152, 105] on button "add" at bounding box center [1148, 88] width 59 height 59
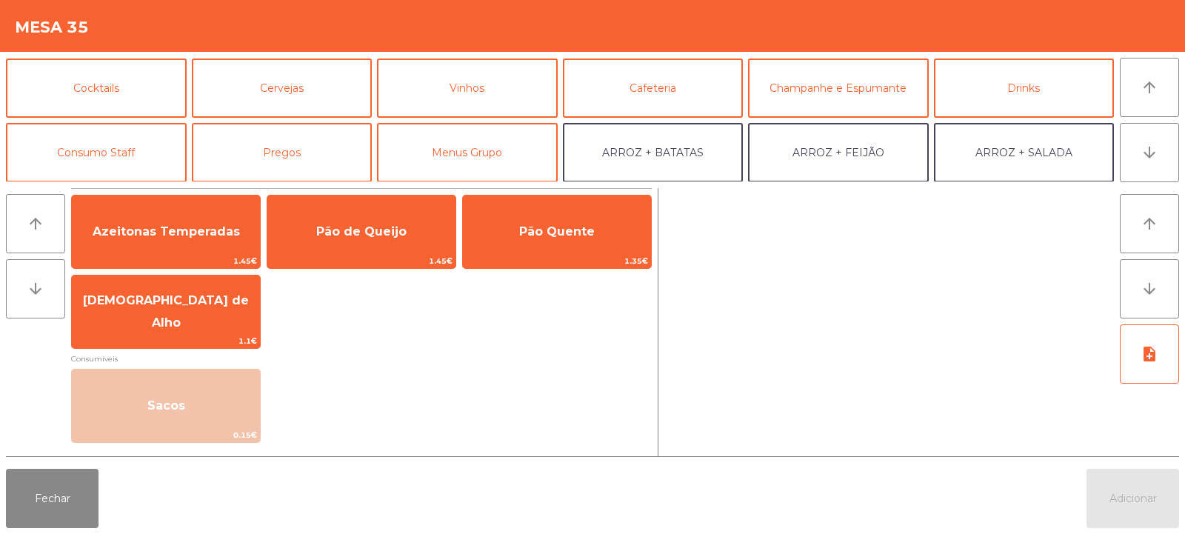
scroll to position [70, 0]
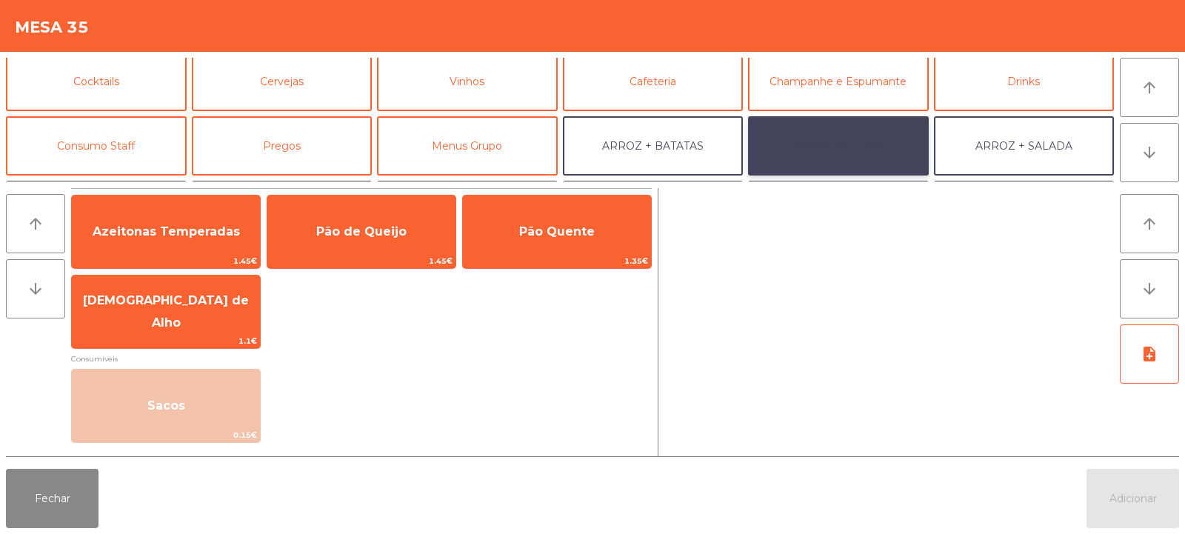
click at [833, 141] on button "ARROZ + FEIJÃO" at bounding box center [838, 145] width 181 height 59
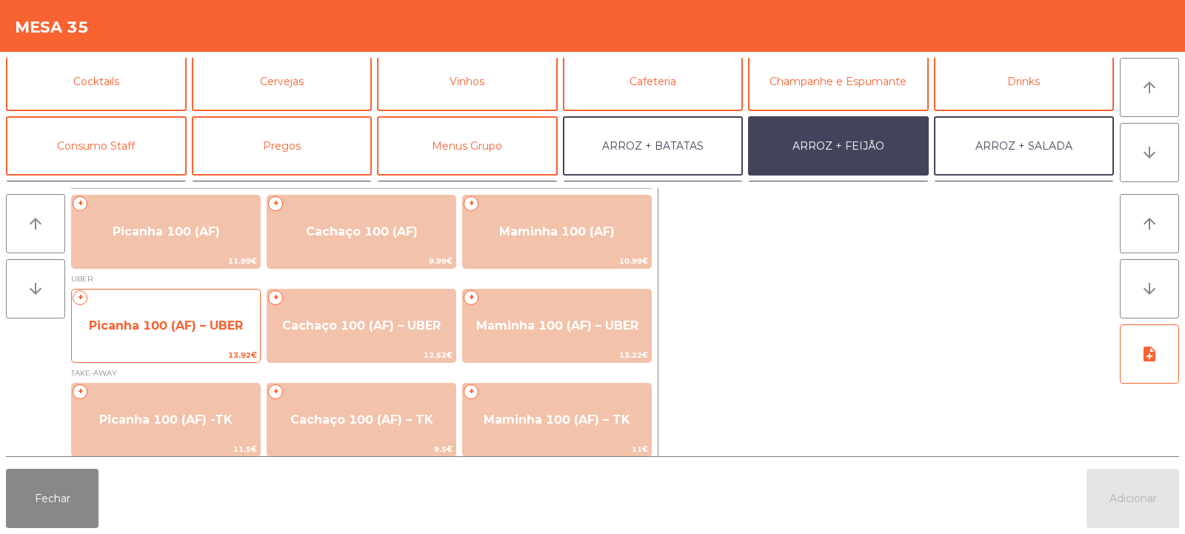
click at [145, 327] on span "Picanha 100 (AF) – UBER" at bounding box center [166, 325] width 154 height 14
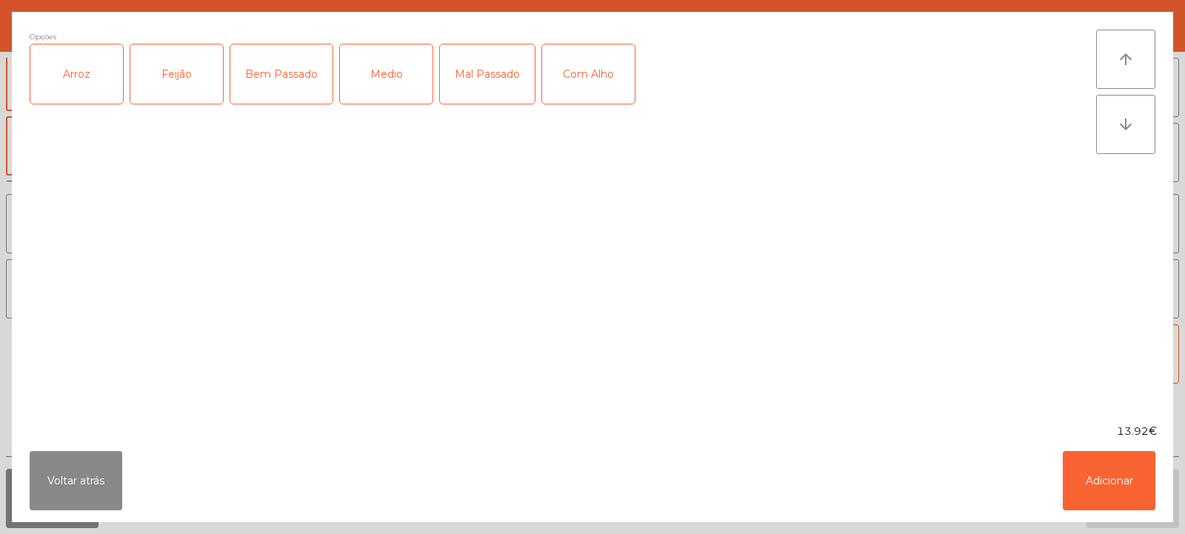
click at [77, 68] on div "Arroz" at bounding box center [76, 73] width 93 height 59
click at [180, 64] on div "Feijão" at bounding box center [176, 73] width 93 height 59
click at [397, 92] on div "Medio" at bounding box center [386, 73] width 93 height 59
click at [1095, 476] on button "Adicionar" at bounding box center [1109, 480] width 93 height 59
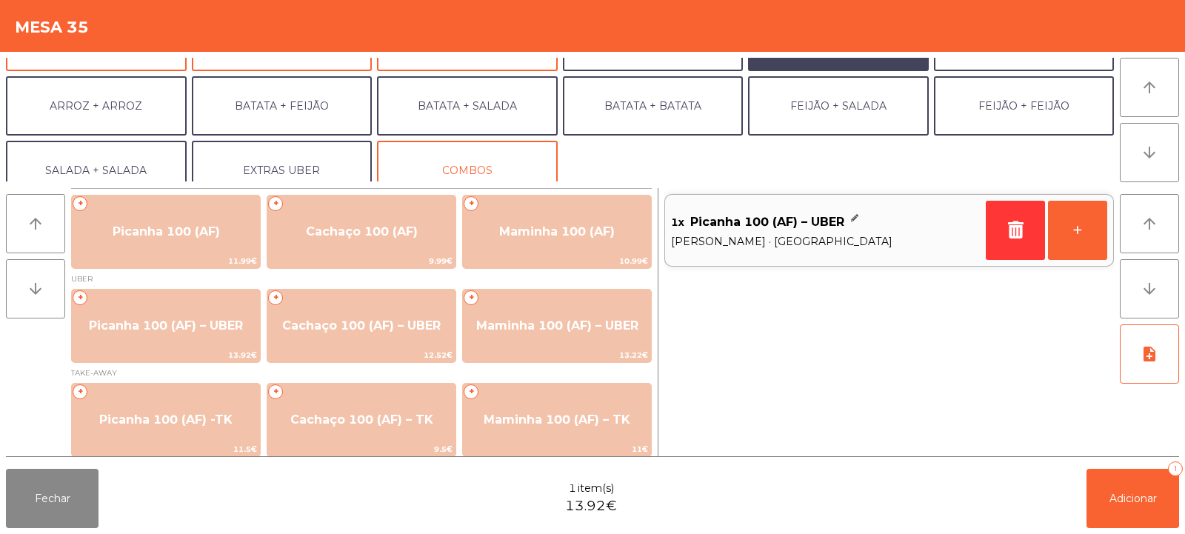
scroll to position [193, 0]
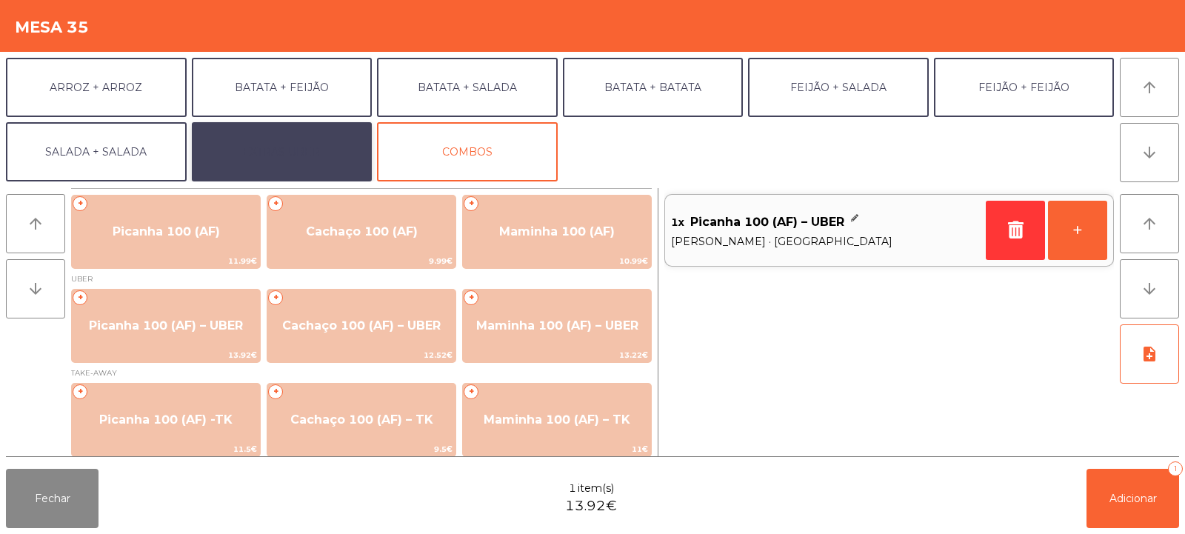
click at [286, 139] on button "EXTRAS UBER" at bounding box center [282, 151] width 181 height 59
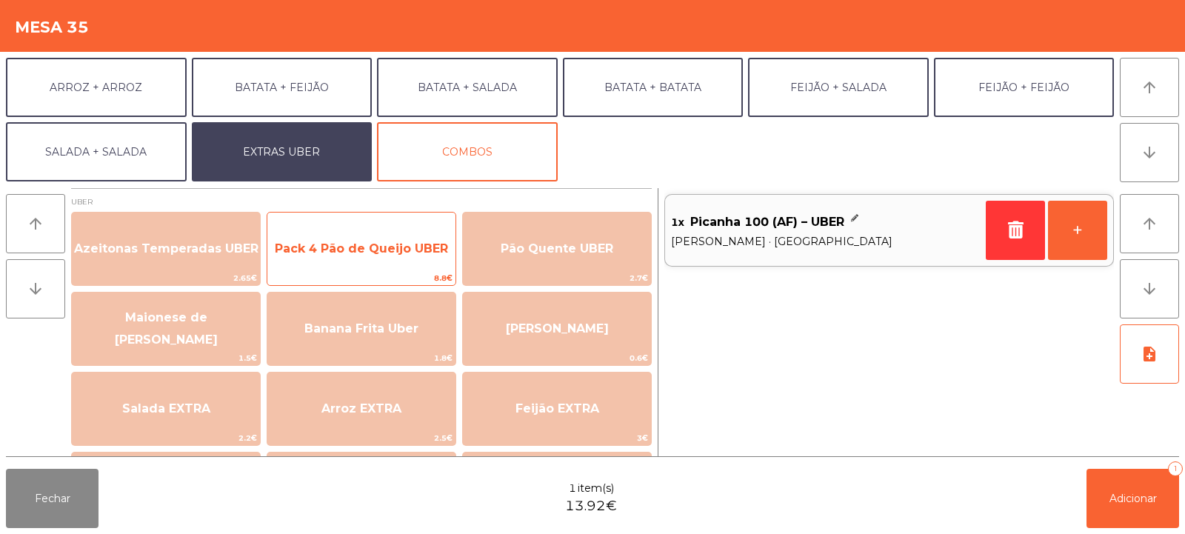
click at [344, 258] on span "Pack 4 Pão de Queijo UBER" at bounding box center [361, 249] width 188 height 40
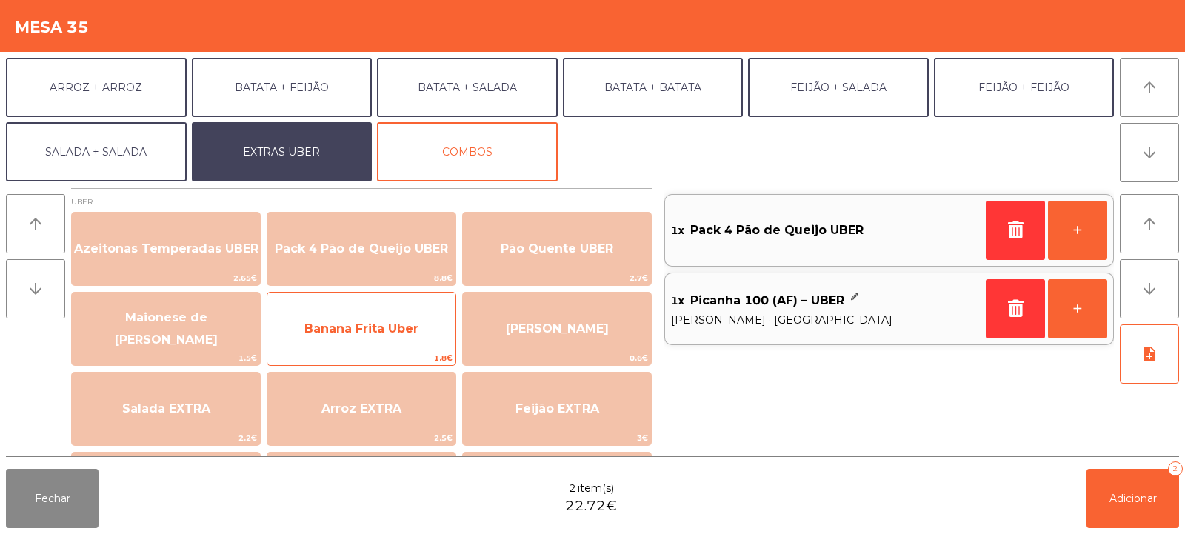
click at [357, 337] on span "Banana Frita Uber" at bounding box center [361, 329] width 188 height 40
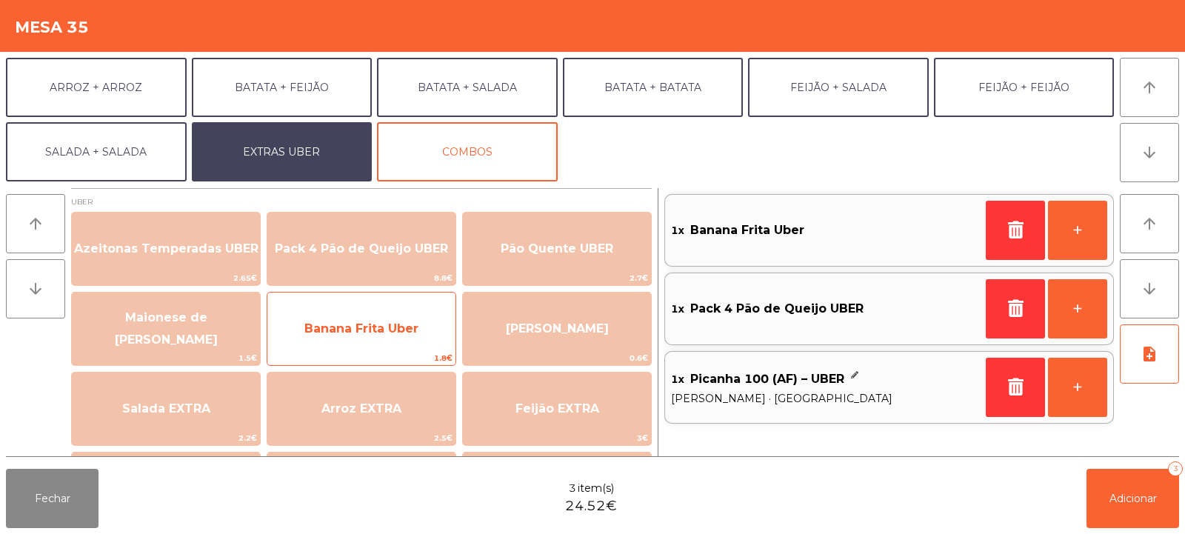
click at [347, 320] on span "Banana Frita Uber" at bounding box center [361, 329] width 188 height 40
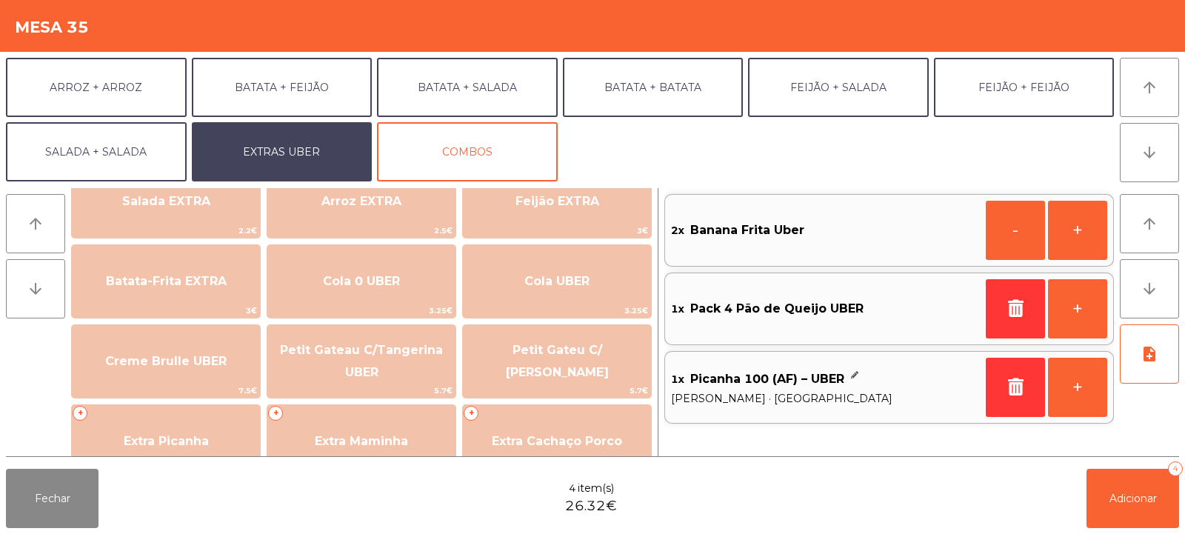
scroll to position [0, 0]
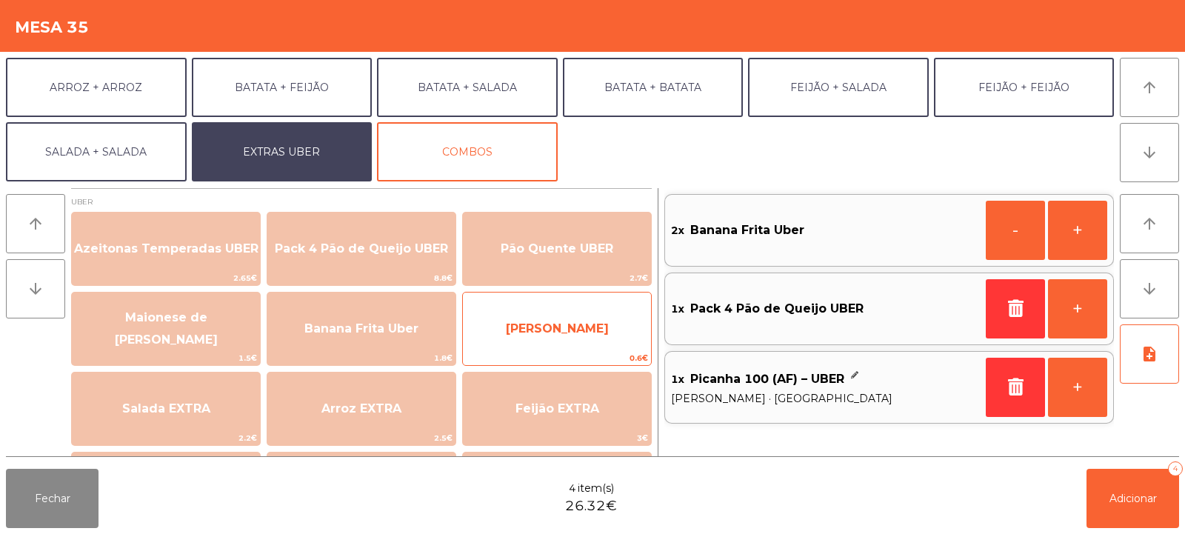
click at [547, 325] on span "[PERSON_NAME]" at bounding box center [557, 328] width 103 height 14
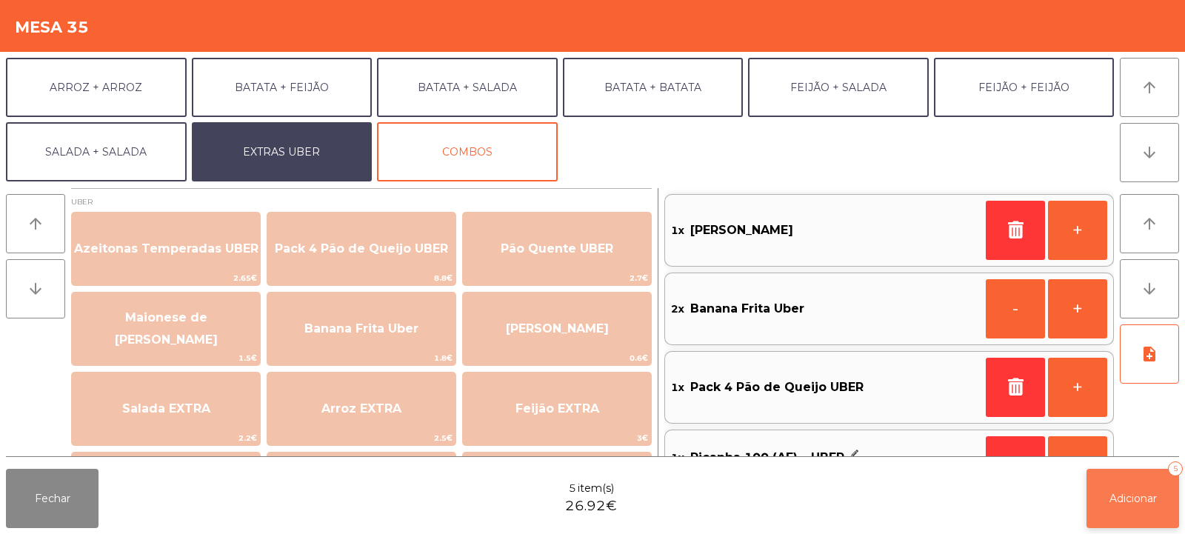
click at [1123, 490] on button "Adicionar 5" at bounding box center [1133, 498] width 93 height 59
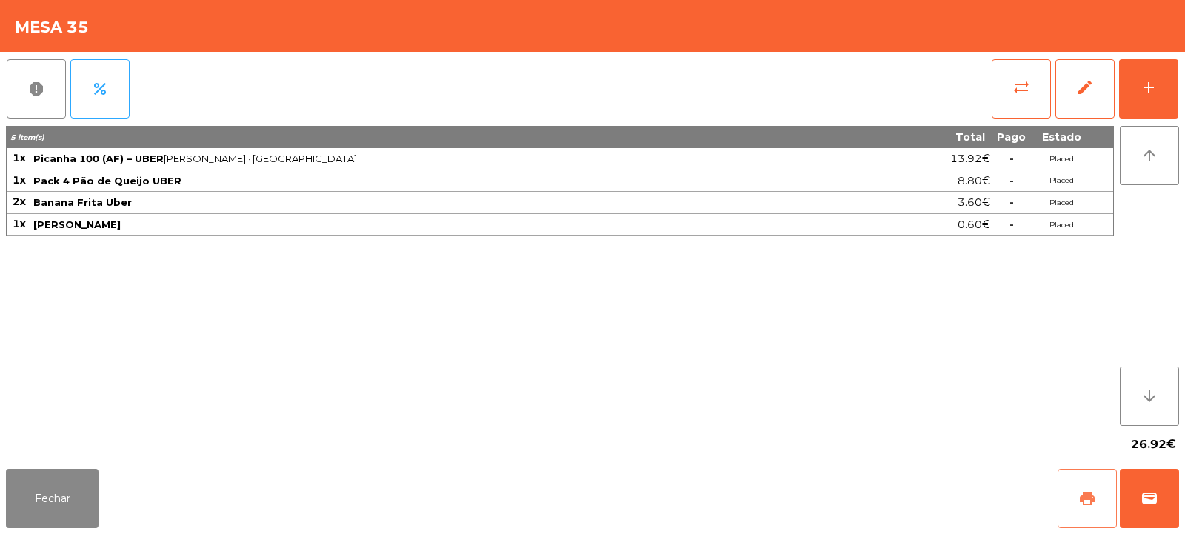
click at [1062, 491] on button "print" at bounding box center [1087, 498] width 59 height 59
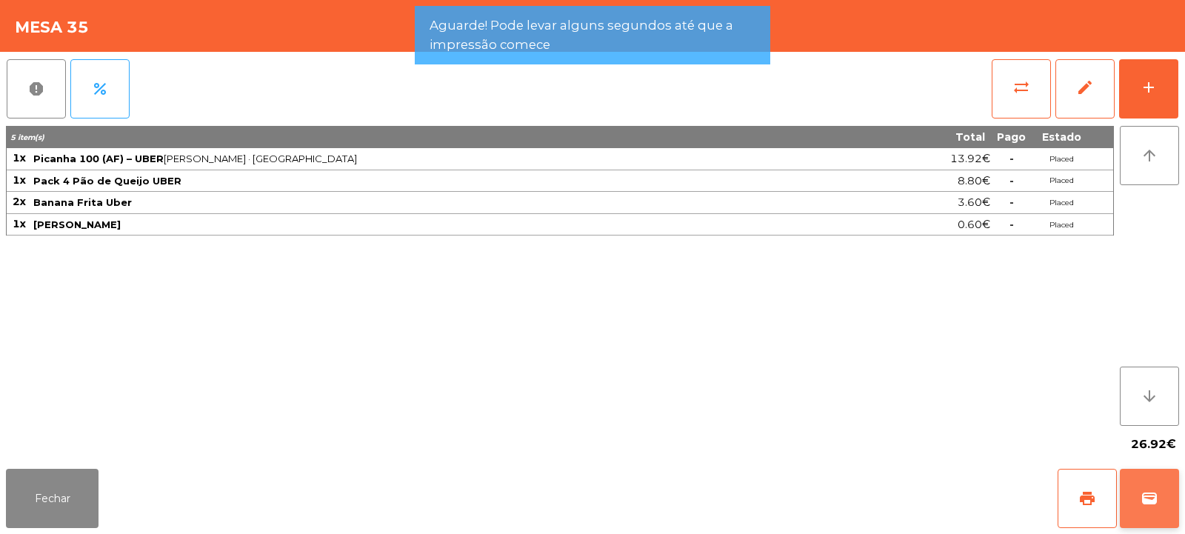
click at [1154, 493] on span "wallet" at bounding box center [1150, 499] width 18 height 18
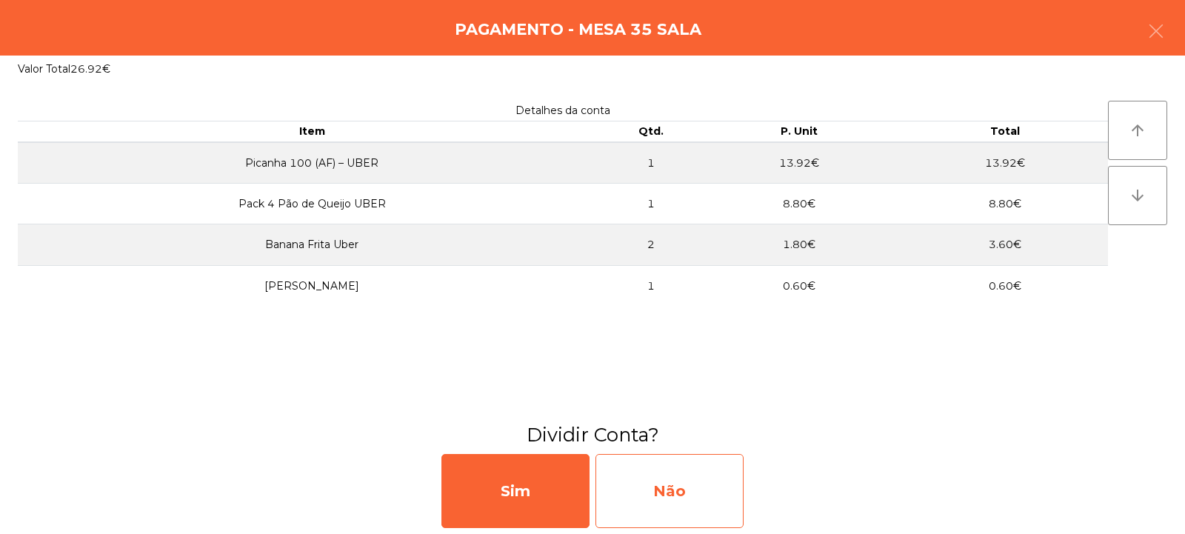
click at [687, 492] on div "Não" at bounding box center [670, 491] width 148 height 74
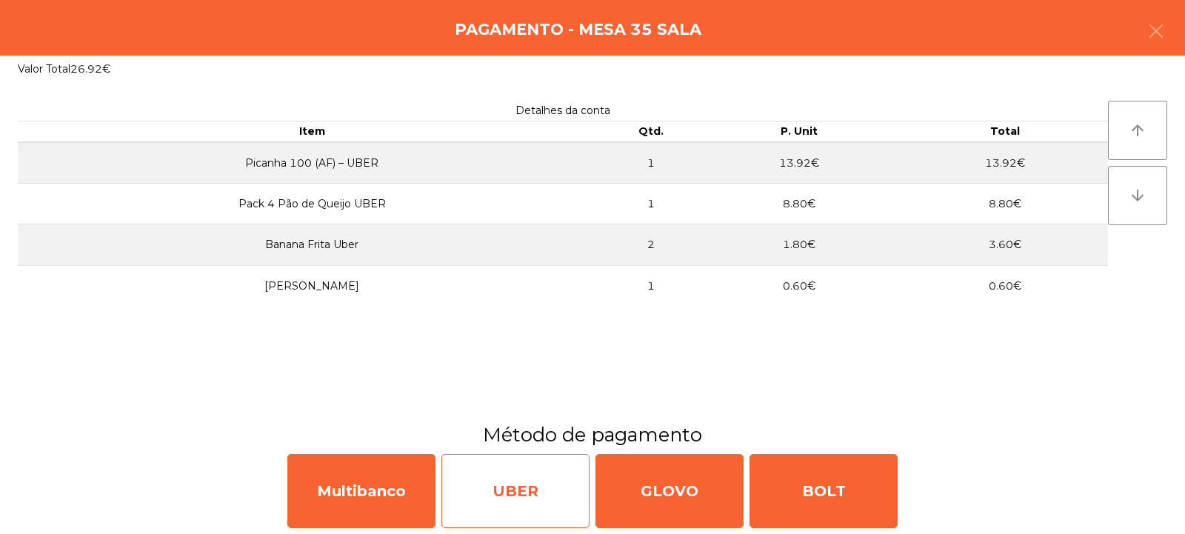
click at [520, 485] on div "UBER" at bounding box center [515, 491] width 148 height 74
select select "**"
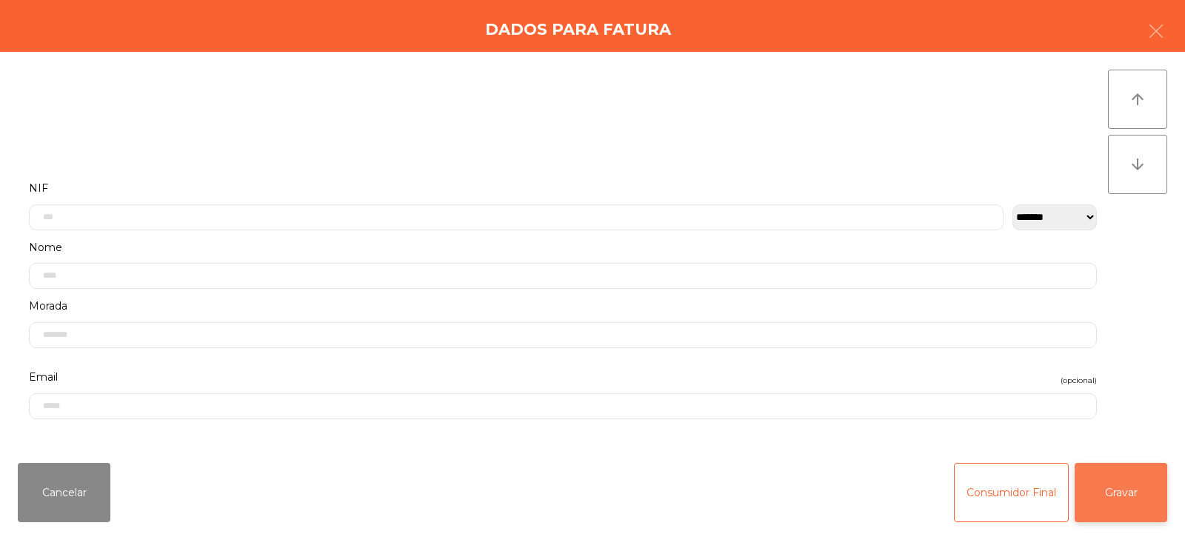
click at [1117, 493] on button "Gravar" at bounding box center [1121, 492] width 93 height 59
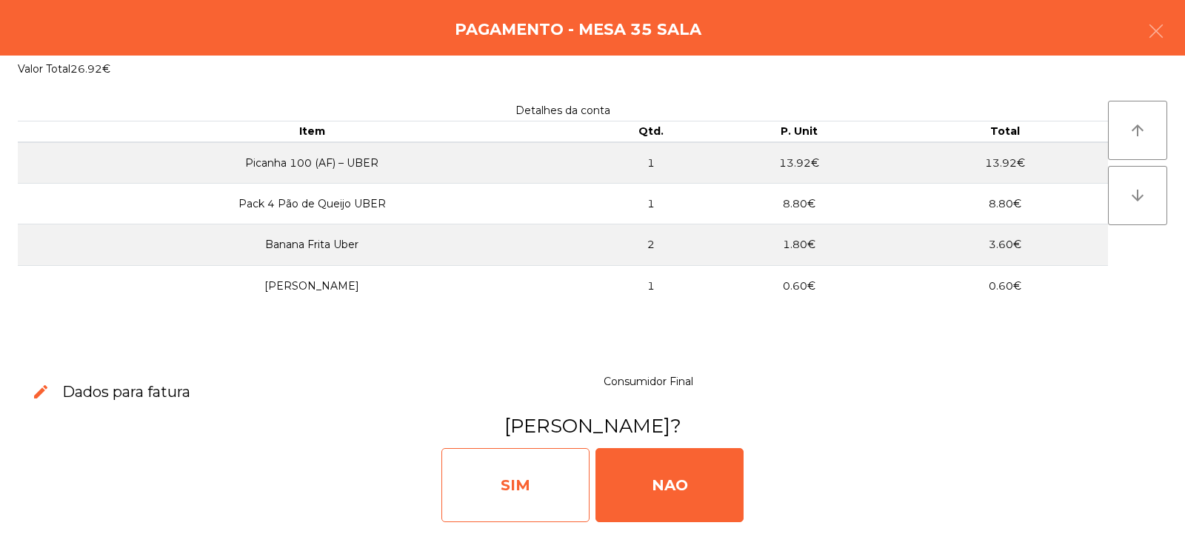
click at [522, 483] on div "SIM" at bounding box center [515, 485] width 148 height 74
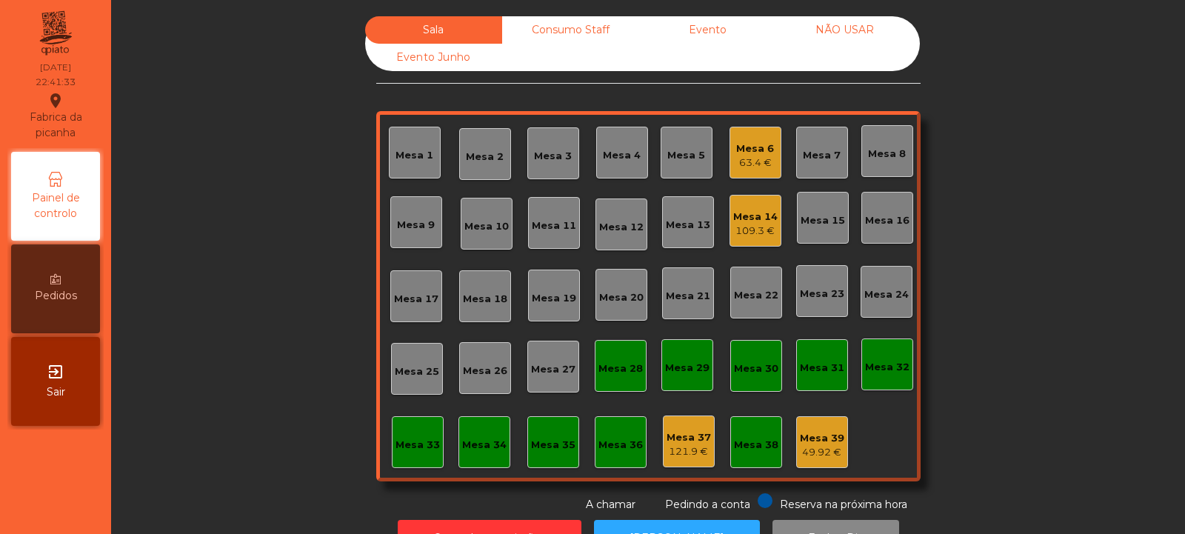
click at [752, 212] on div "Mesa 14" at bounding box center [755, 217] width 44 height 15
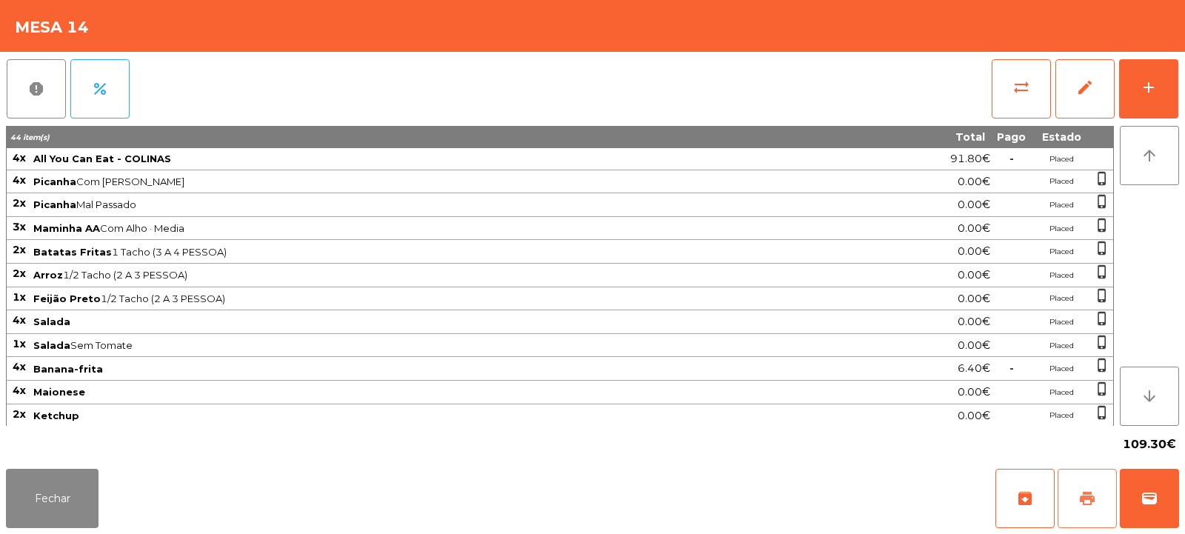
click at [1070, 500] on button "print" at bounding box center [1087, 498] width 59 height 59
click at [1030, 100] on button "sync_alt" at bounding box center [1021, 88] width 59 height 59
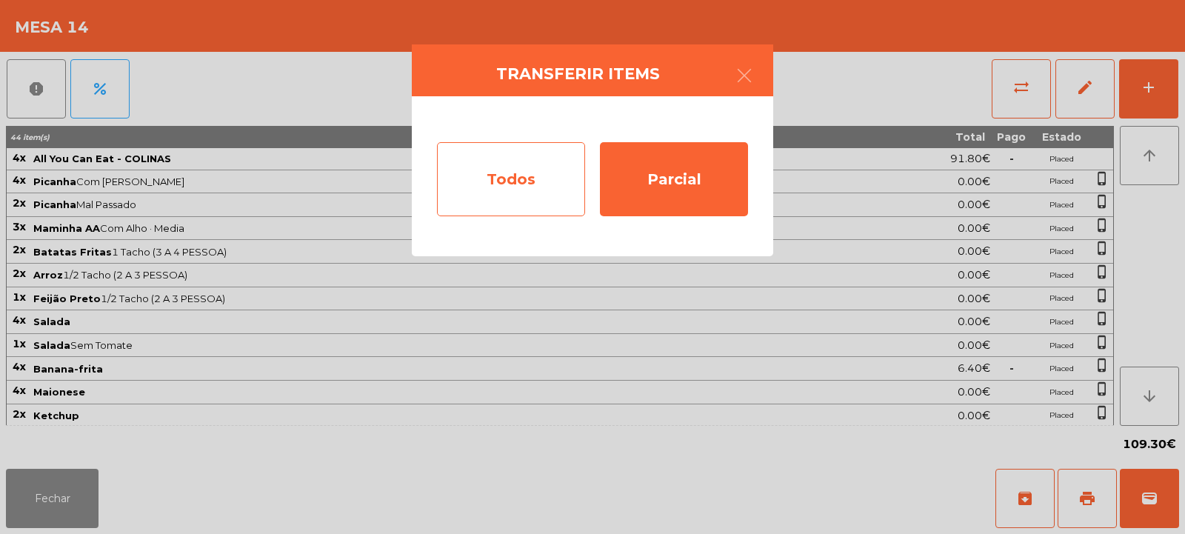
click at [536, 175] on div "Todos" at bounding box center [511, 179] width 148 height 74
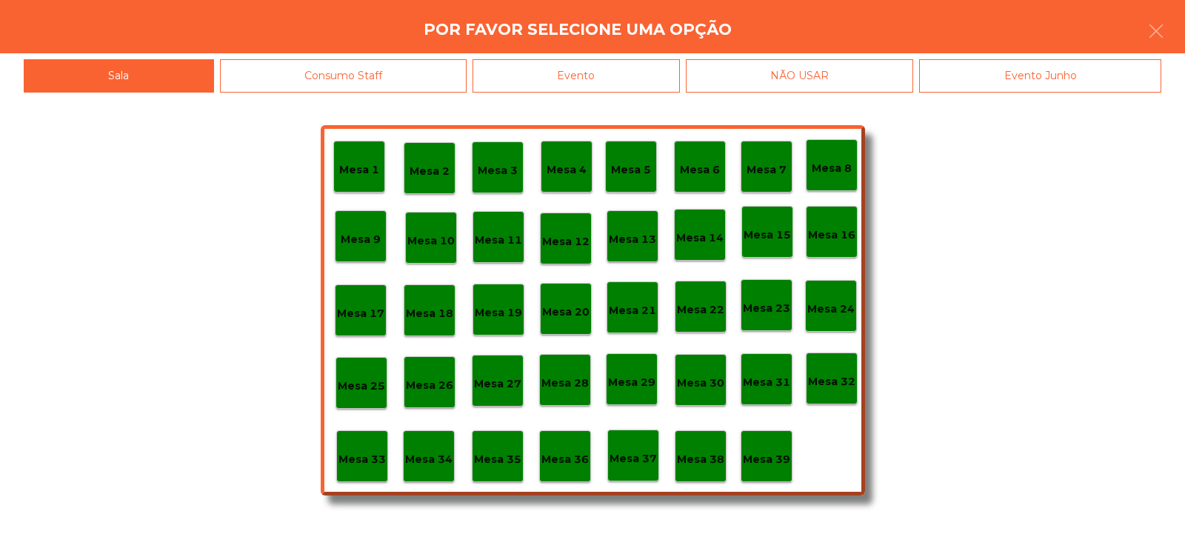
click at [614, 70] on div "Evento" at bounding box center [576, 75] width 207 height 33
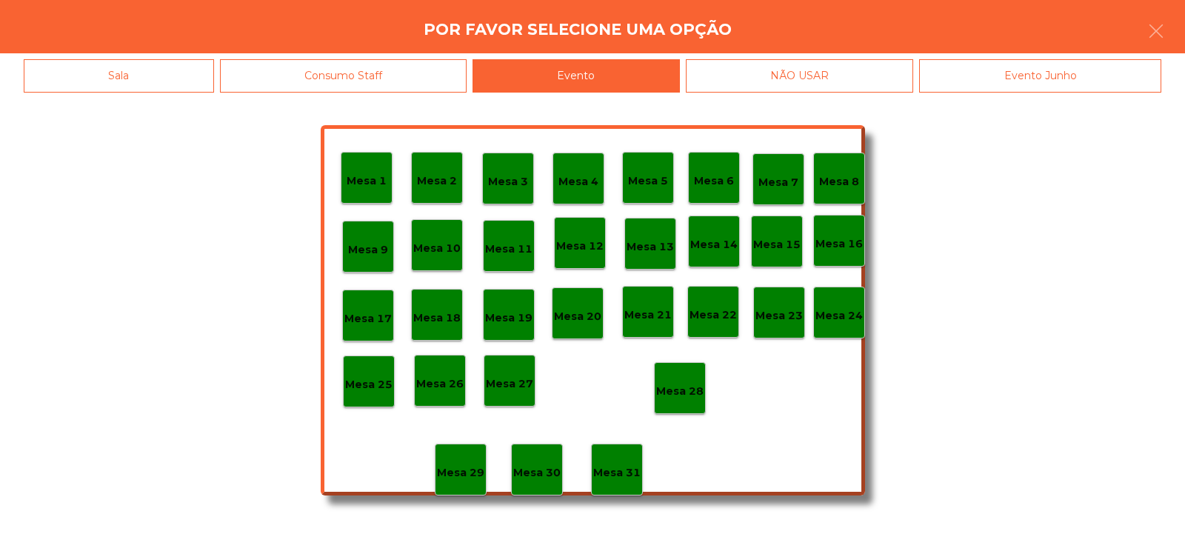
click at [684, 395] on p "Mesa 28" at bounding box center [679, 391] width 47 height 17
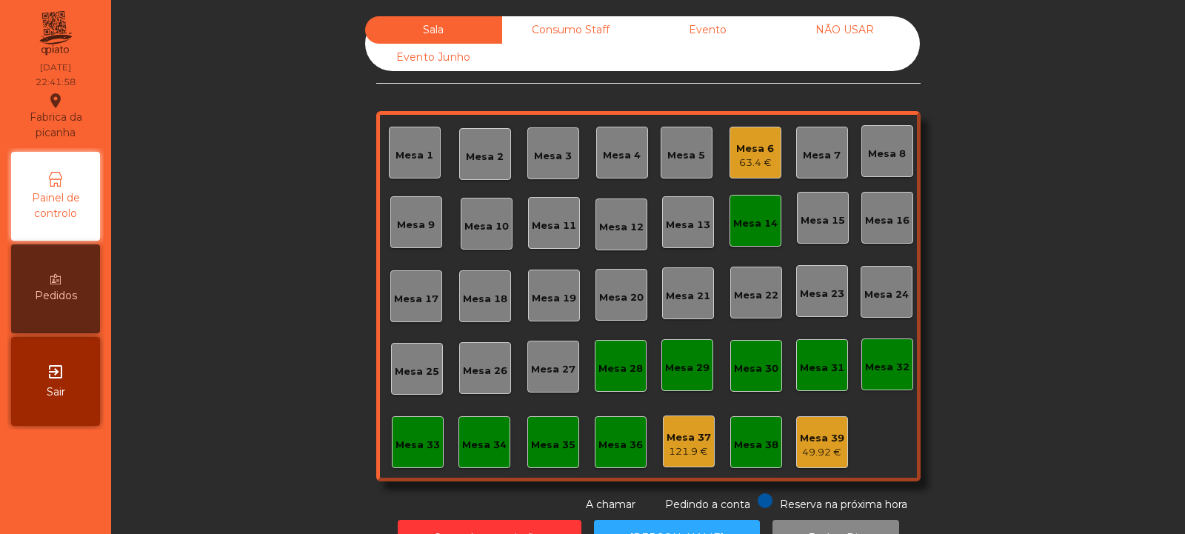
click at [730, 238] on div "Mesa 14" at bounding box center [756, 221] width 52 height 52
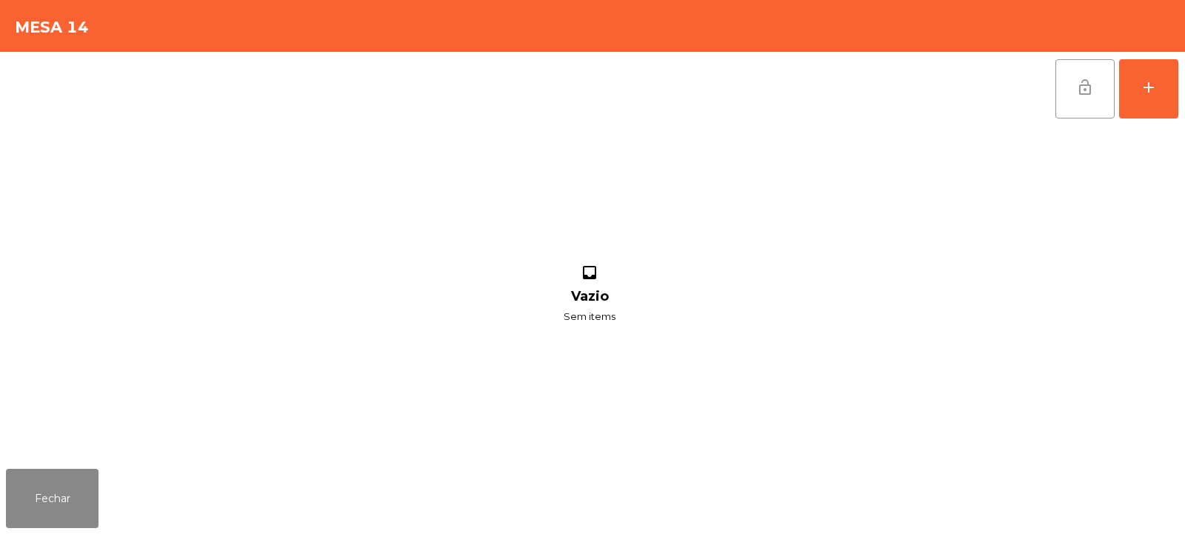
click at [1100, 76] on button "lock_open" at bounding box center [1084, 88] width 59 height 59
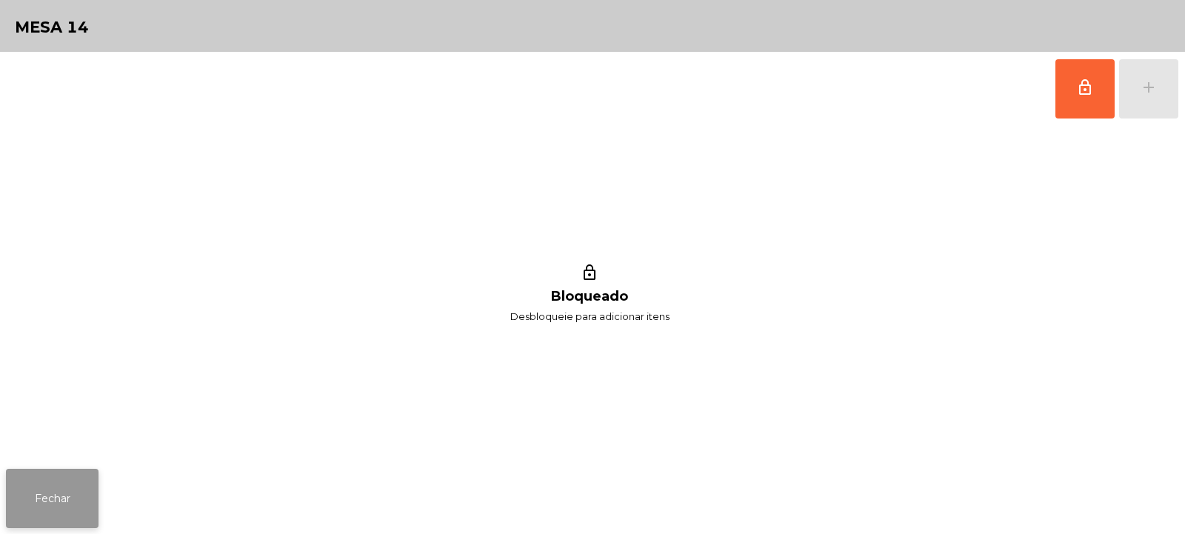
click at [64, 502] on button "Fechar" at bounding box center [52, 498] width 93 height 59
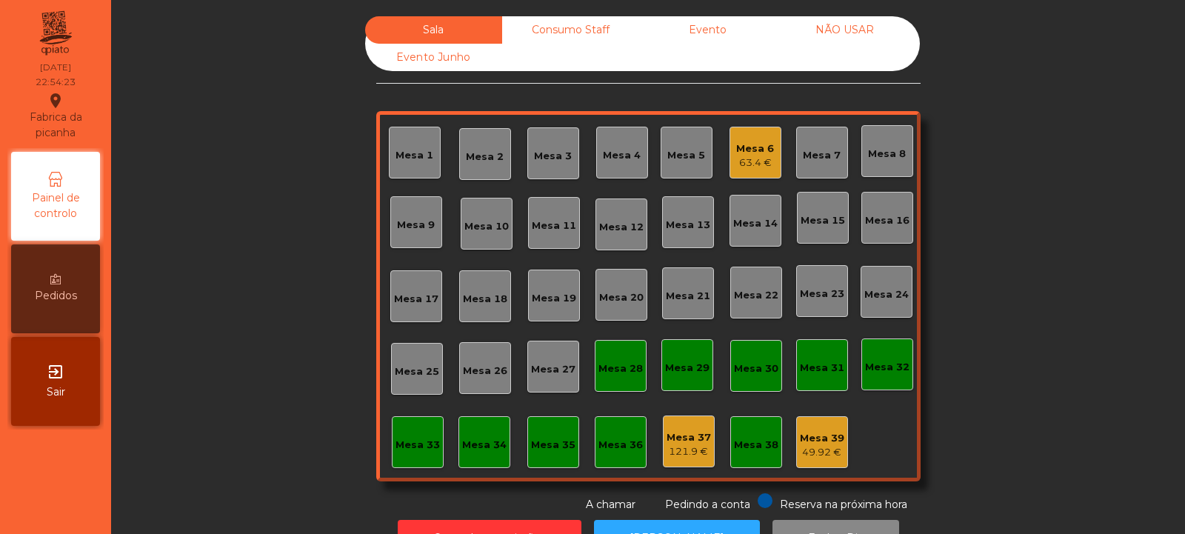
click at [809, 438] on div "Mesa 39" at bounding box center [822, 438] width 44 height 15
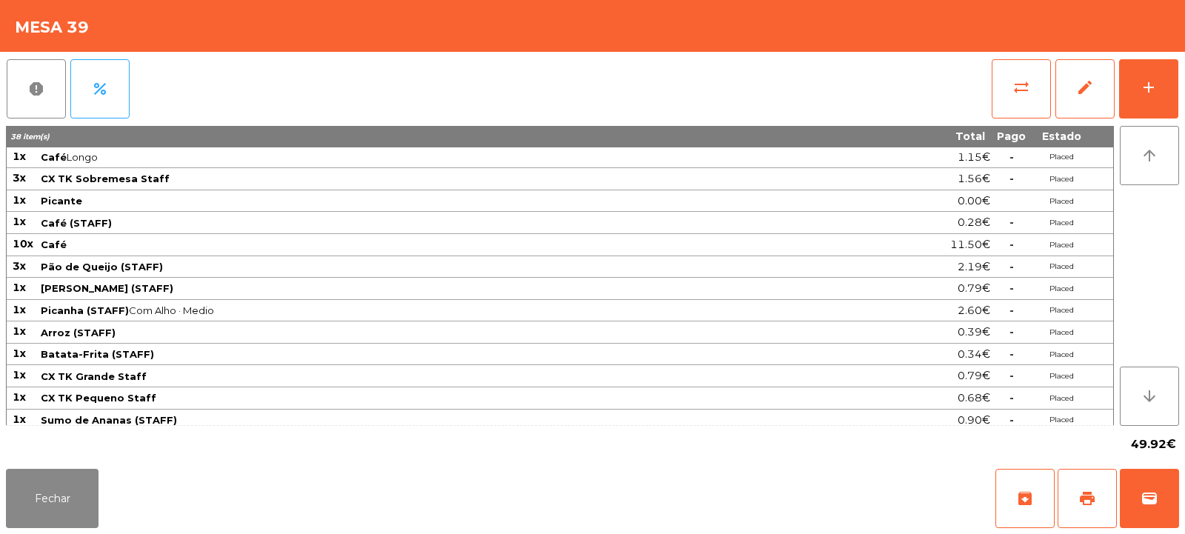
scroll to position [259, 0]
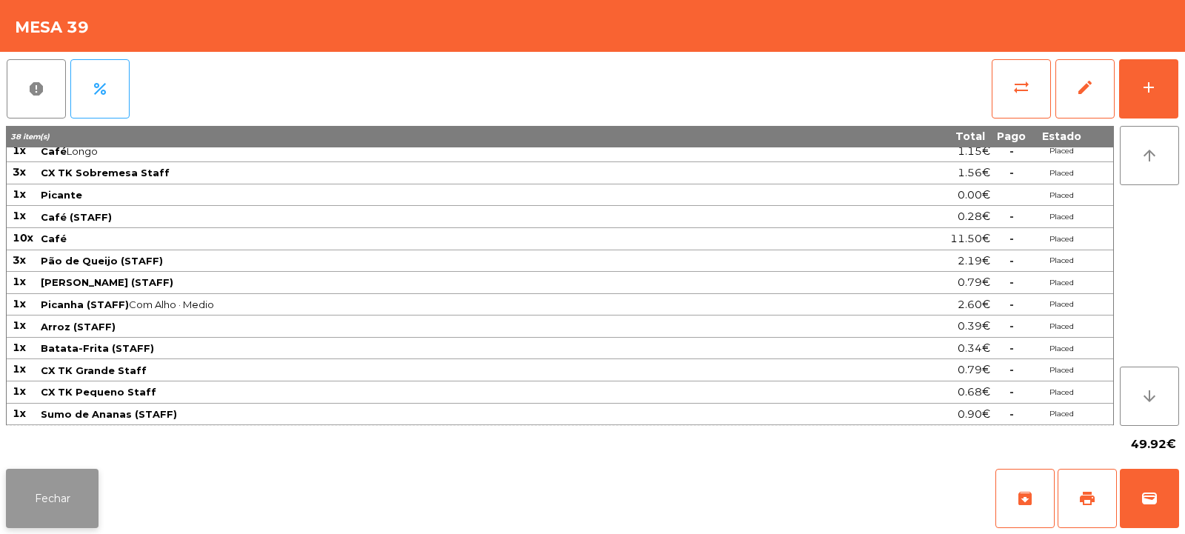
click at [56, 504] on button "Fechar" at bounding box center [52, 498] width 93 height 59
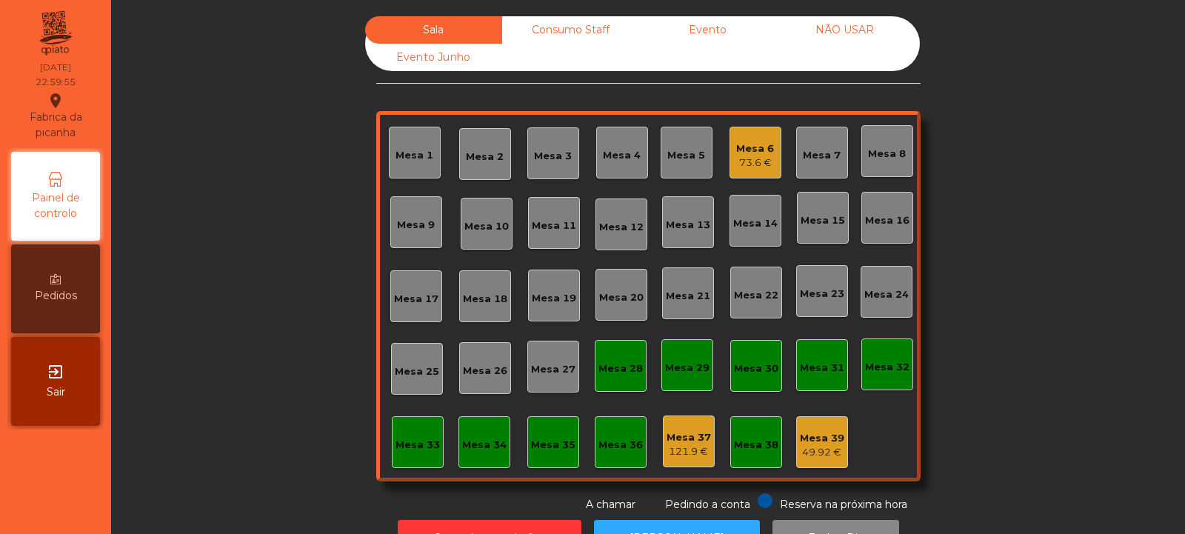
click at [895, 347] on div "Mesa 32" at bounding box center [887, 364] width 52 height 52
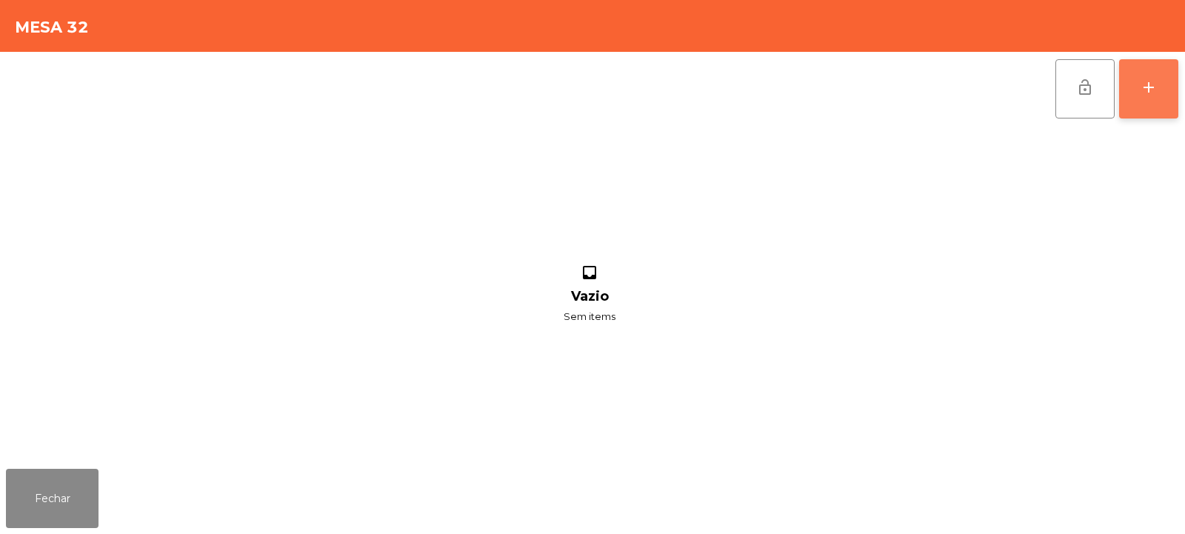
click at [1141, 79] on div "add" at bounding box center [1149, 88] width 18 height 18
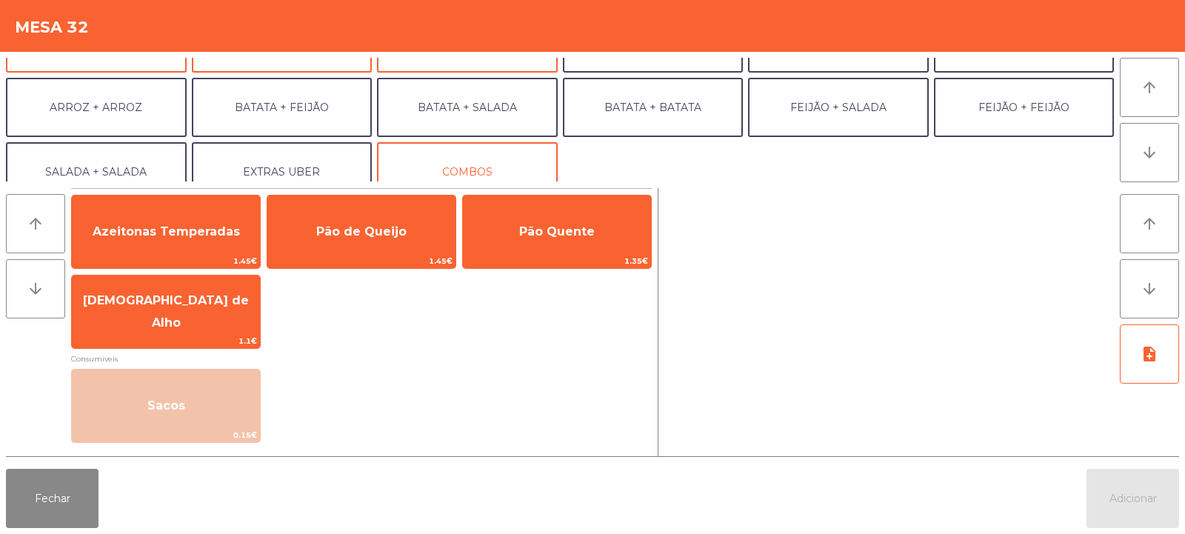
scroll to position [185, 0]
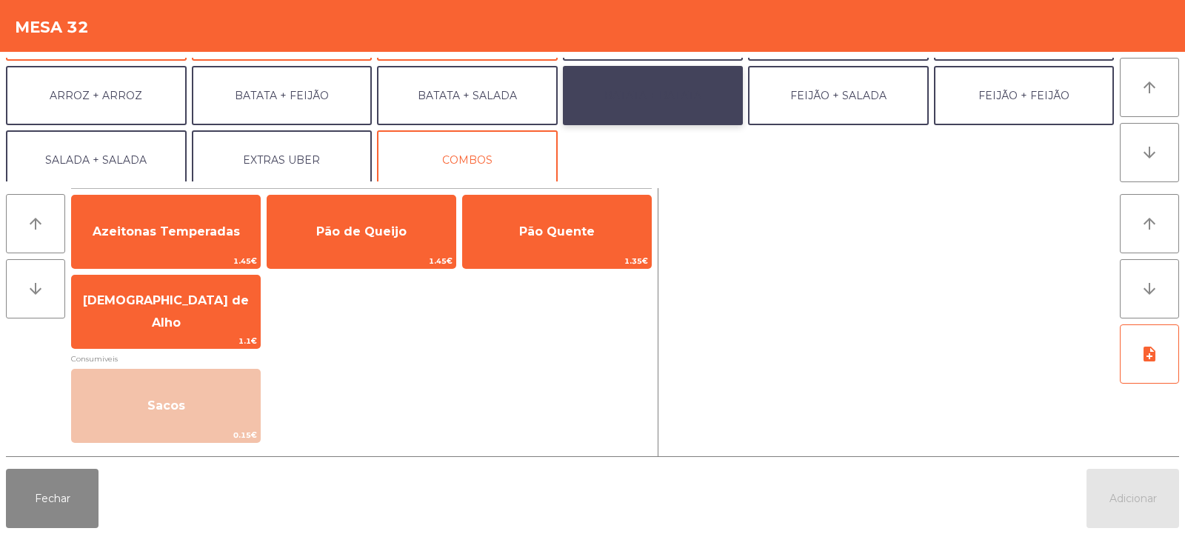
click at [694, 94] on button "BATATA + BATATA" at bounding box center [653, 95] width 181 height 59
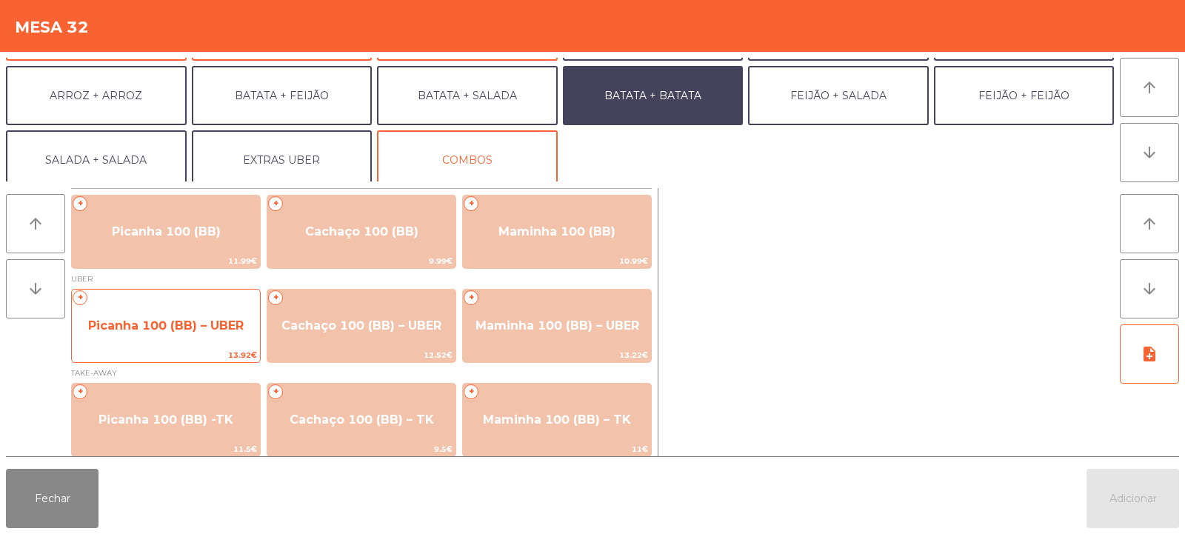
click at [159, 328] on span "Picanha 100 (BB) – UBER" at bounding box center [166, 325] width 156 height 14
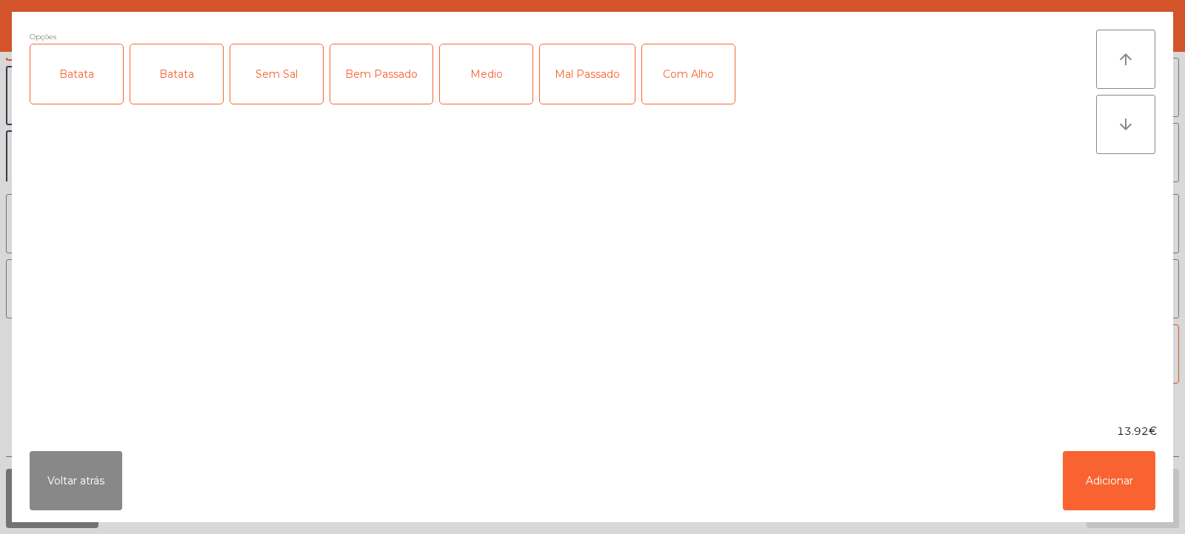
click at [96, 81] on div "Batata" at bounding box center [76, 73] width 93 height 59
click at [494, 52] on div "Medio" at bounding box center [486, 73] width 93 height 59
click at [1110, 476] on button "Adicionar" at bounding box center [1109, 480] width 93 height 59
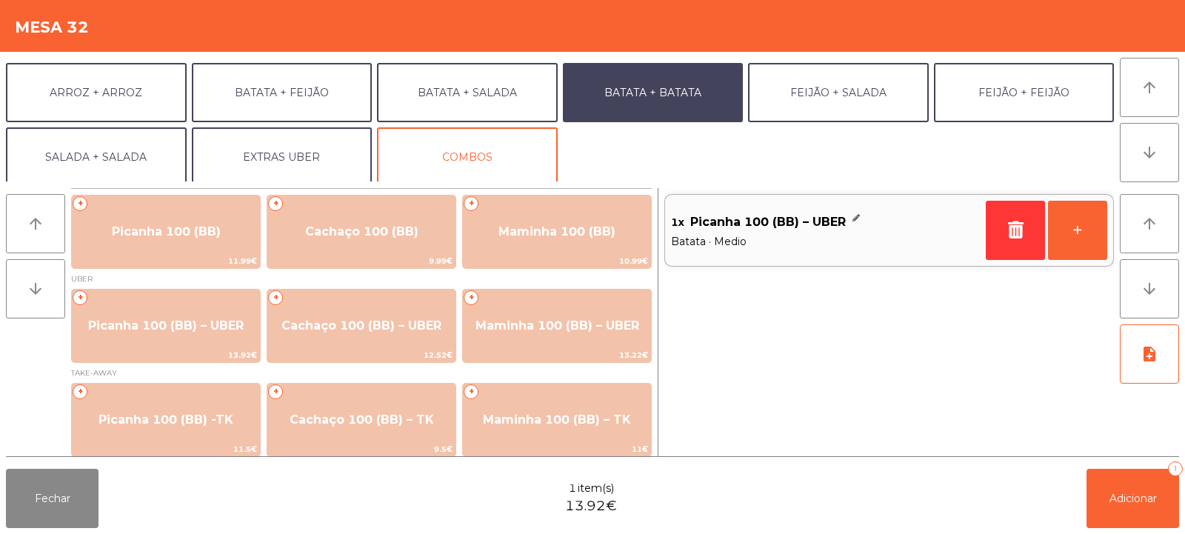
scroll to position [193, 0]
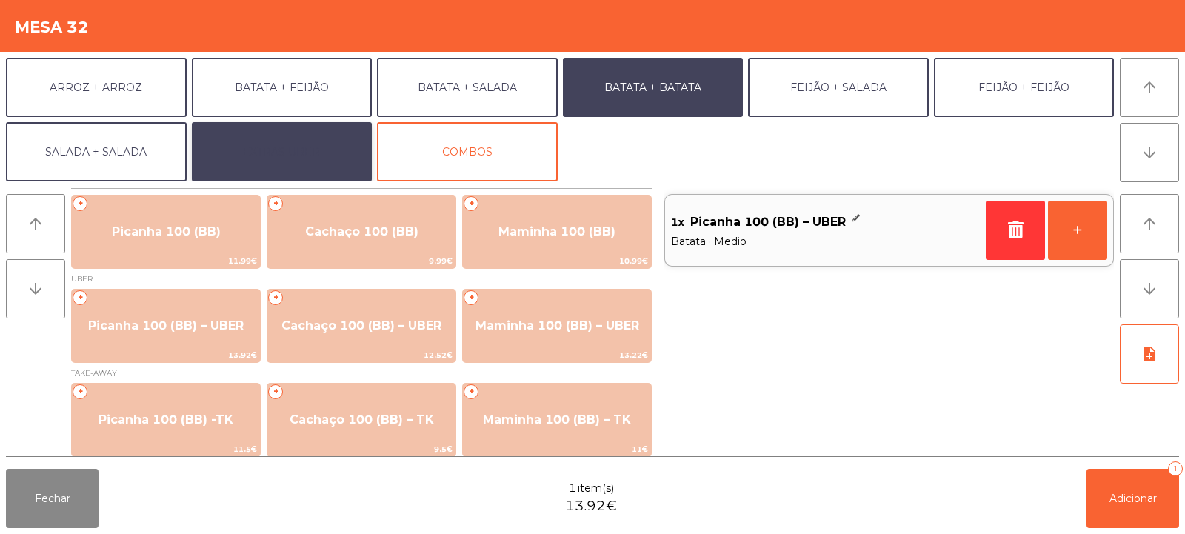
click at [240, 151] on button "EXTRAS UBER" at bounding box center [282, 151] width 181 height 59
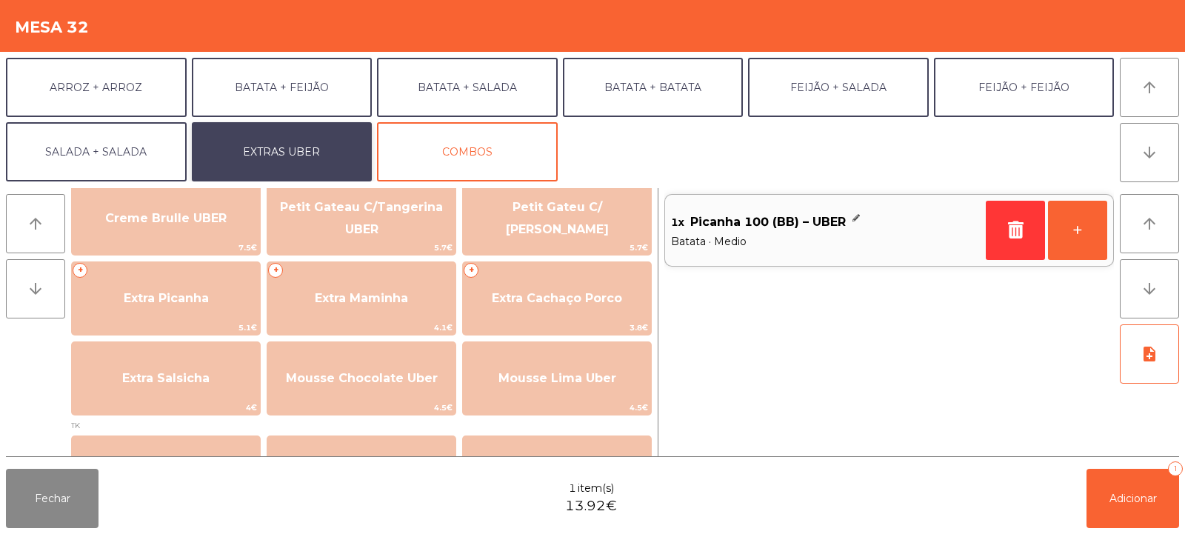
scroll to position [381, 0]
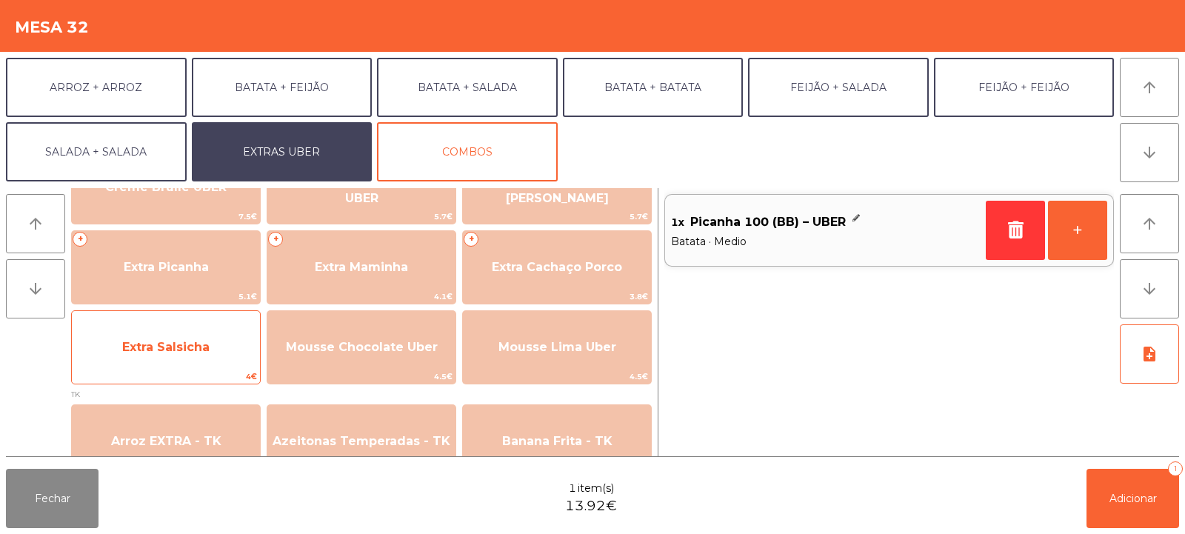
click at [148, 340] on span "Extra Salsicha" at bounding box center [165, 347] width 87 height 14
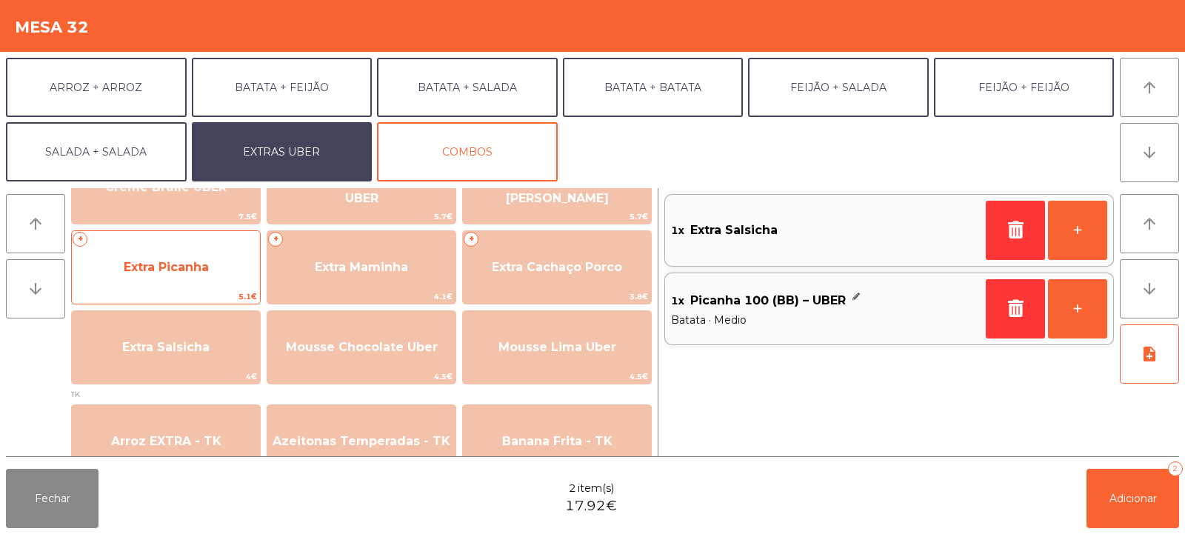
click at [139, 260] on span "Extra Picanha" at bounding box center [166, 267] width 85 height 14
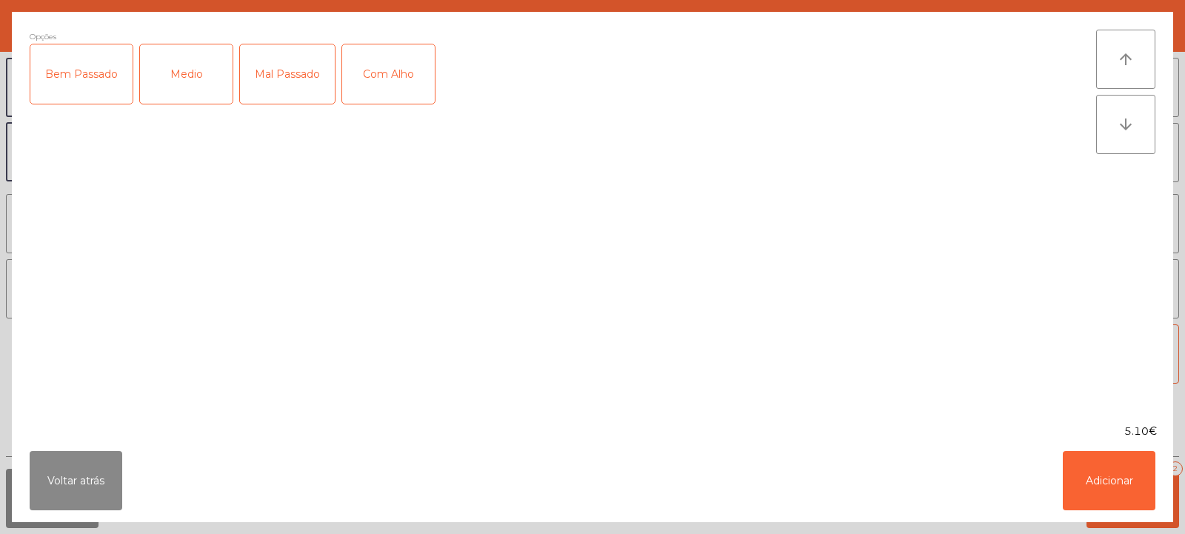
click at [180, 80] on div "Medio" at bounding box center [186, 73] width 93 height 59
click at [1106, 463] on button "Adicionar" at bounding box center [1109, 480] width 93 height 59
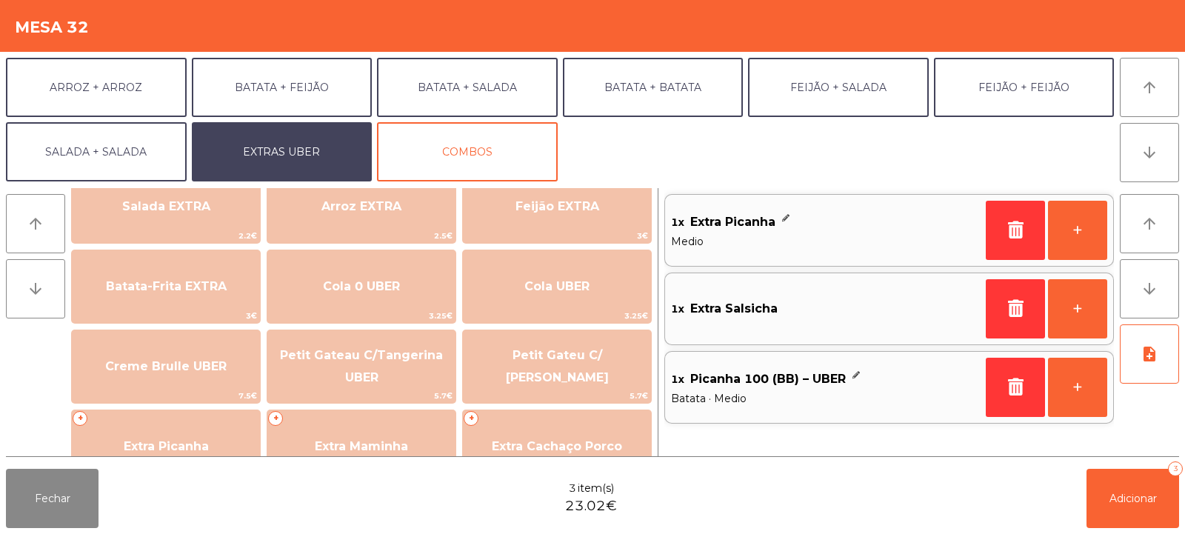
scroll to position [0, 0]
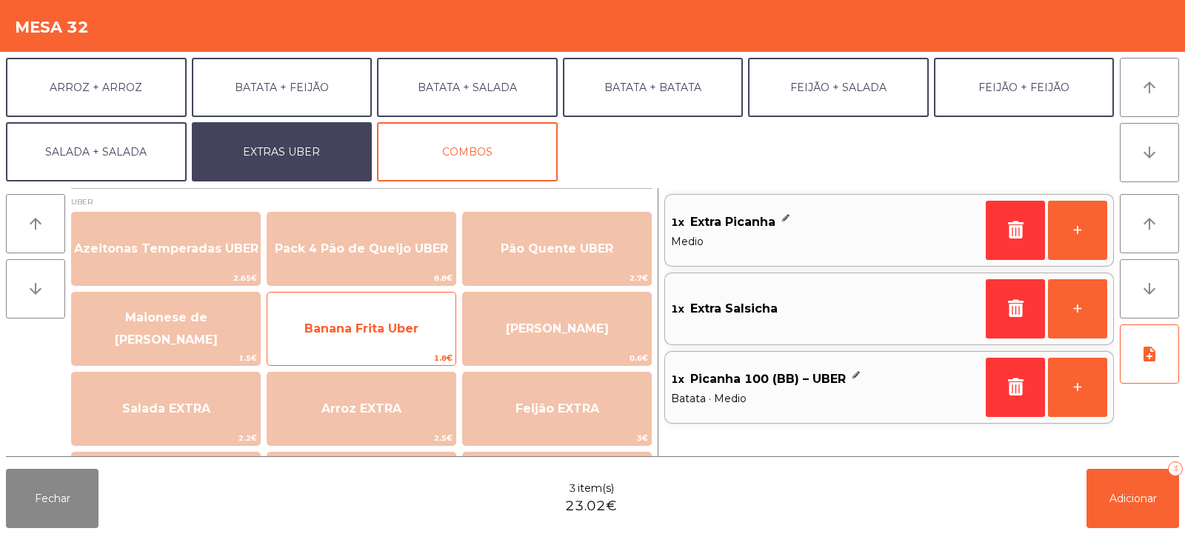
click at [330, 333] on span "Banana Frita Uber" at bounding box center [361, 328] width 114 height 14
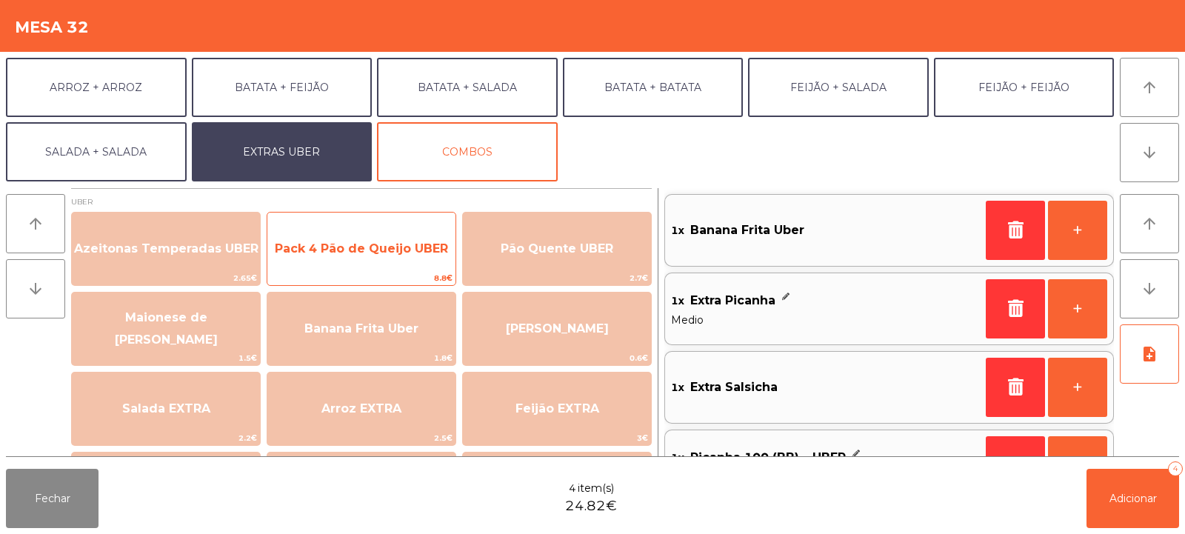
click at [341, 253] on span "Pack 4 Pão de Queijo UBER" at bounding box center [361, 248] width 173 height 14
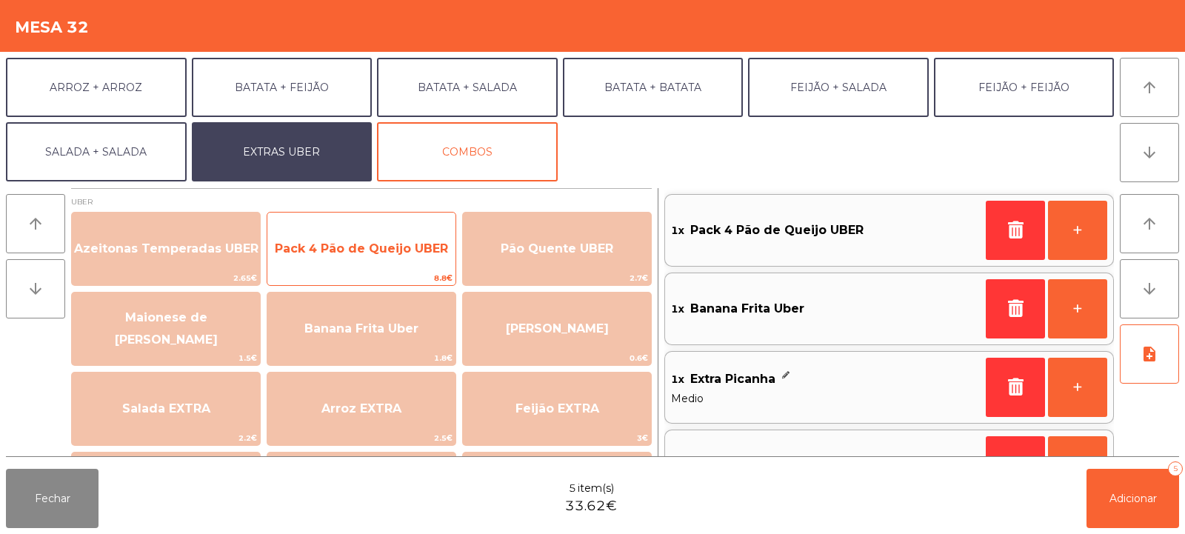
scroll to position [6, 0]
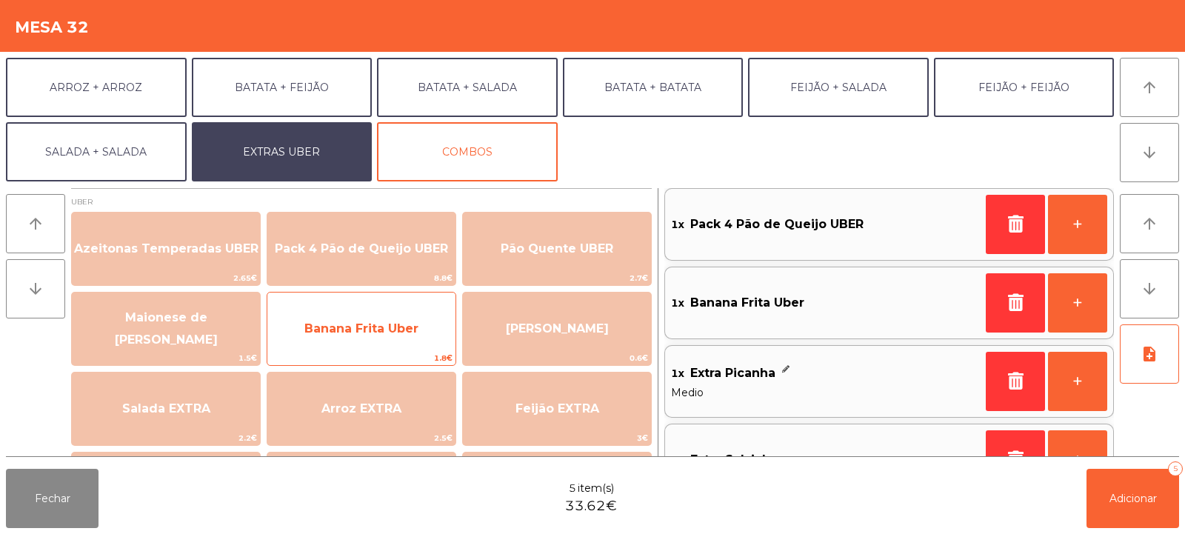
click at [332, 327] on span "Banana Frita Uber" at bounding box center [361, 328] width 114 height 14
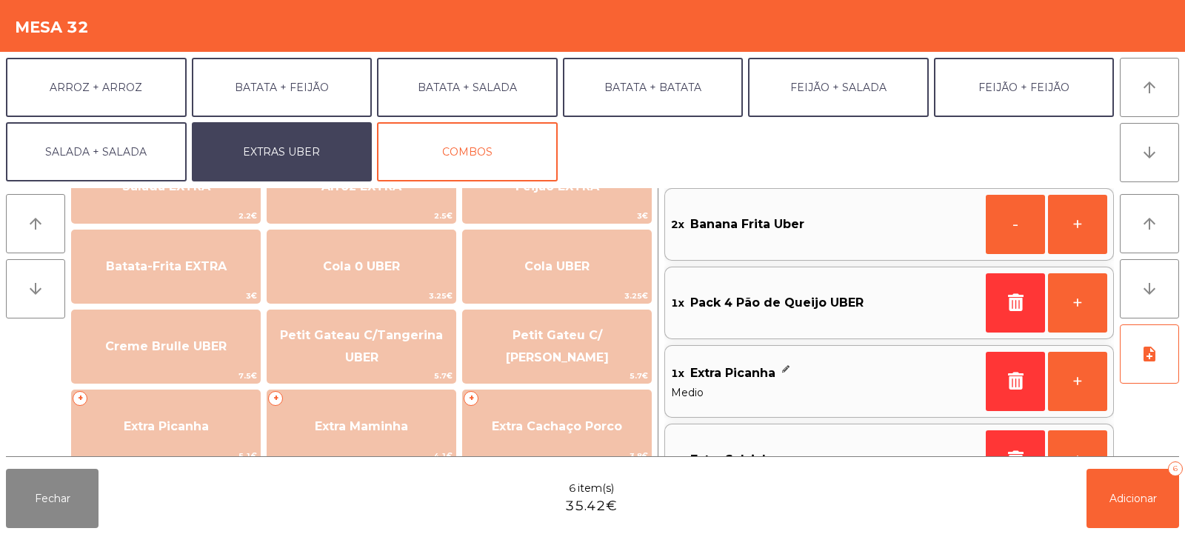
scroll to position [240, 0]
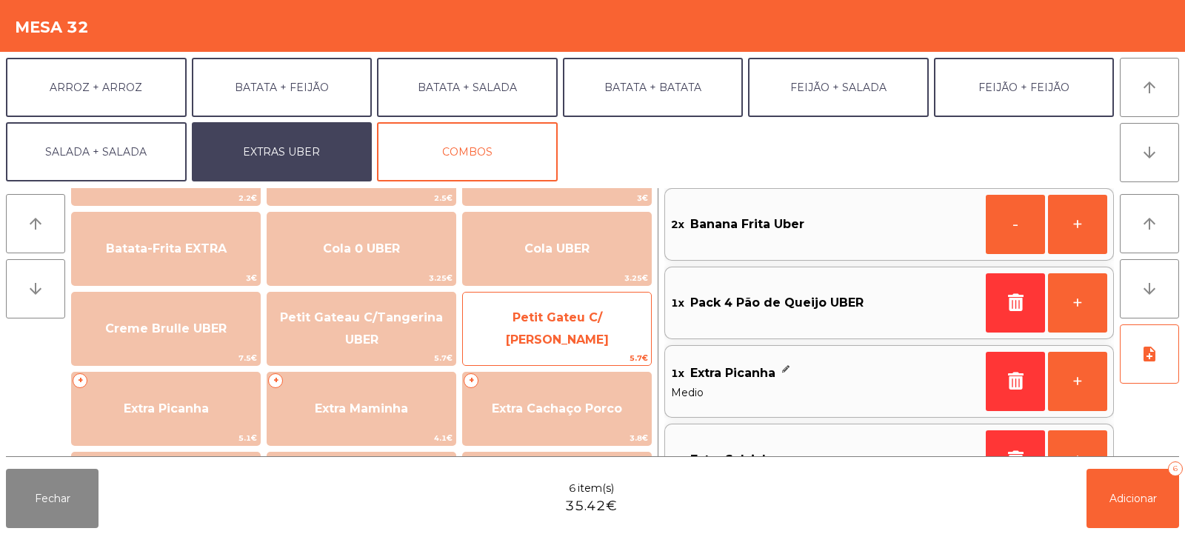
click at [514, 330] on span "Petit Gateu C/ [PERSON_NAME]" at bounding box center [557, 328] width 103 height 36
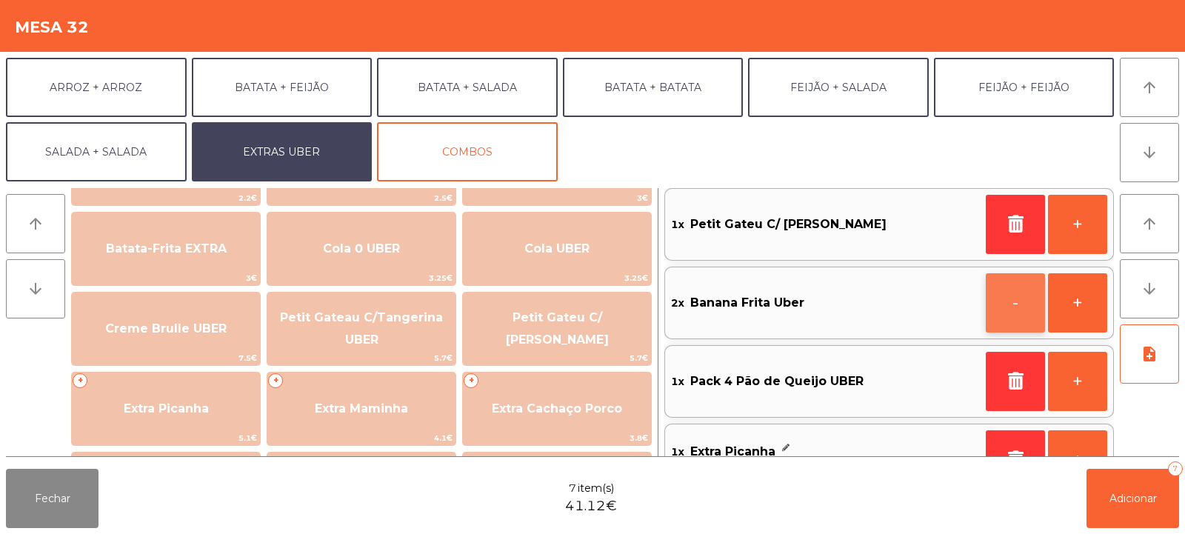
click at [1008, 293] on button "-" at bounding box center [1015, 302] width 59 height 59
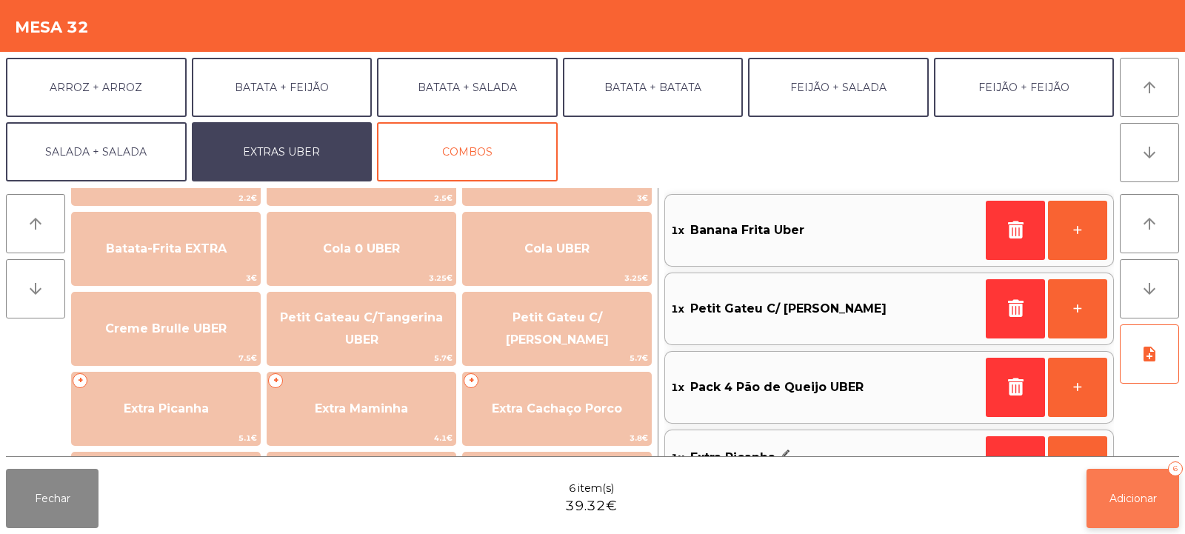
click at [1150, 507] on button "Adicionar 6" at bounding box center [1133, 498] width 93 height 59
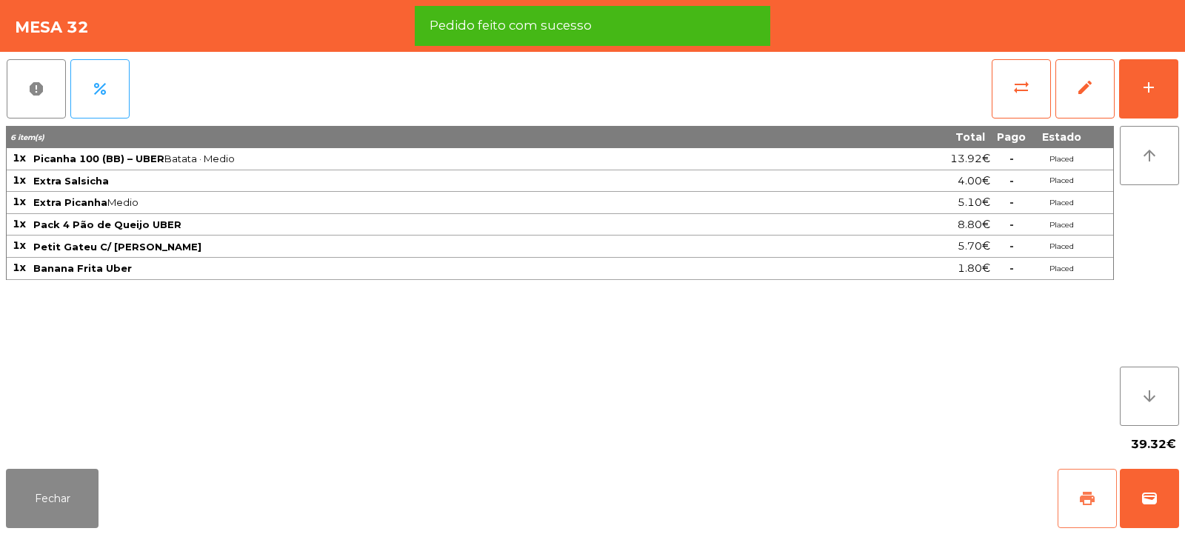
click at [1080, 502] on span "print" at bounding box center [1087, 499] width 18 height 18
click at [1145, 497] on span "wallet" at bounding box center [1150, 499] width 18 height 18
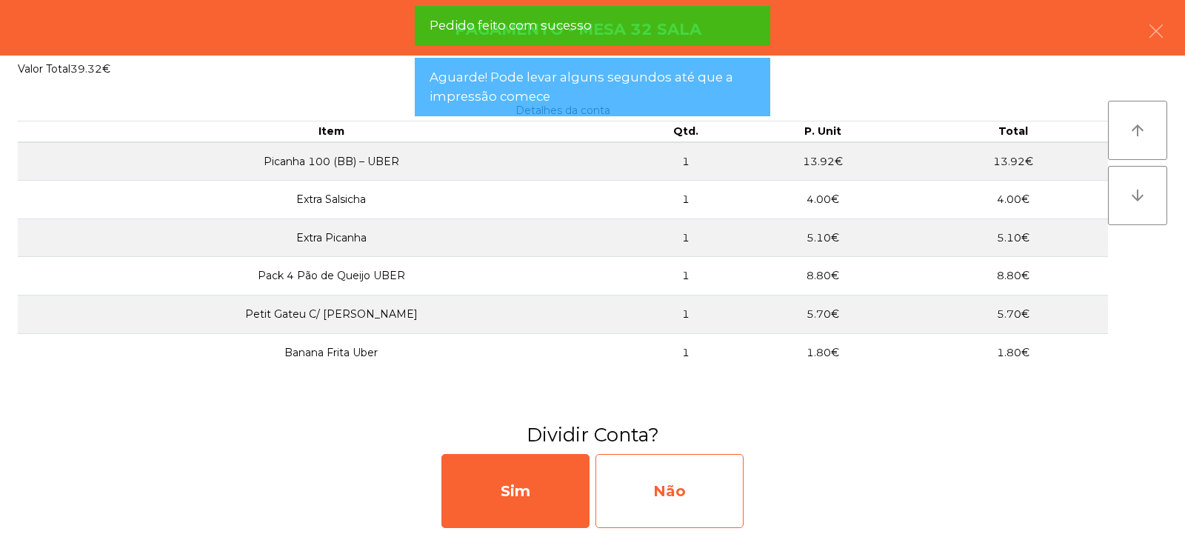
click at [691, 493] on div "Não" at bounding box center [670, 491] width 148 height 74
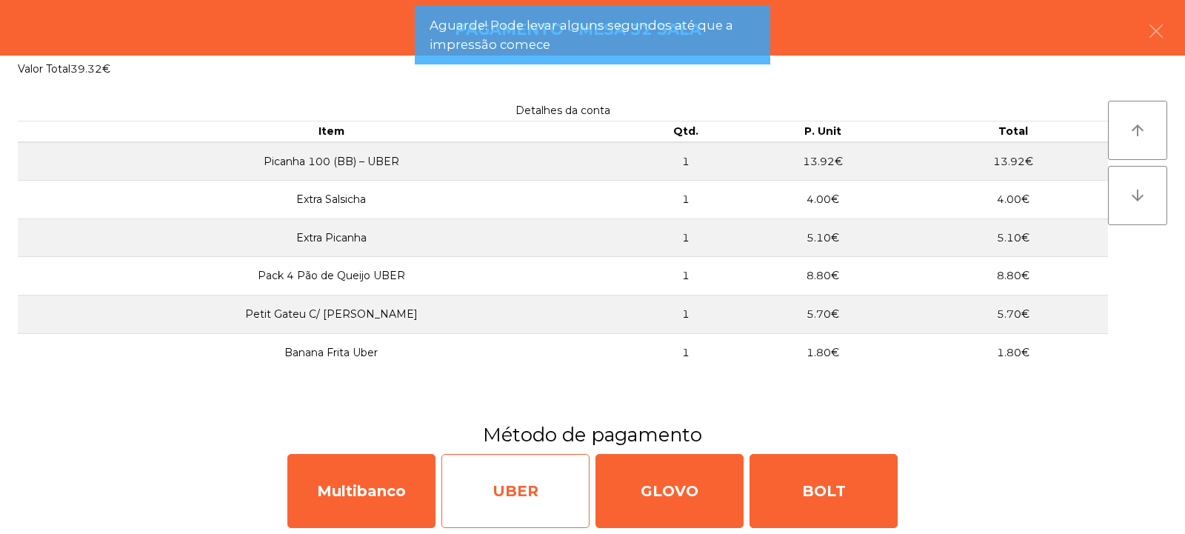
click at [544, 494] on div "UBER" at bounding box center [515, 491] width 148 height 74
select select "**"
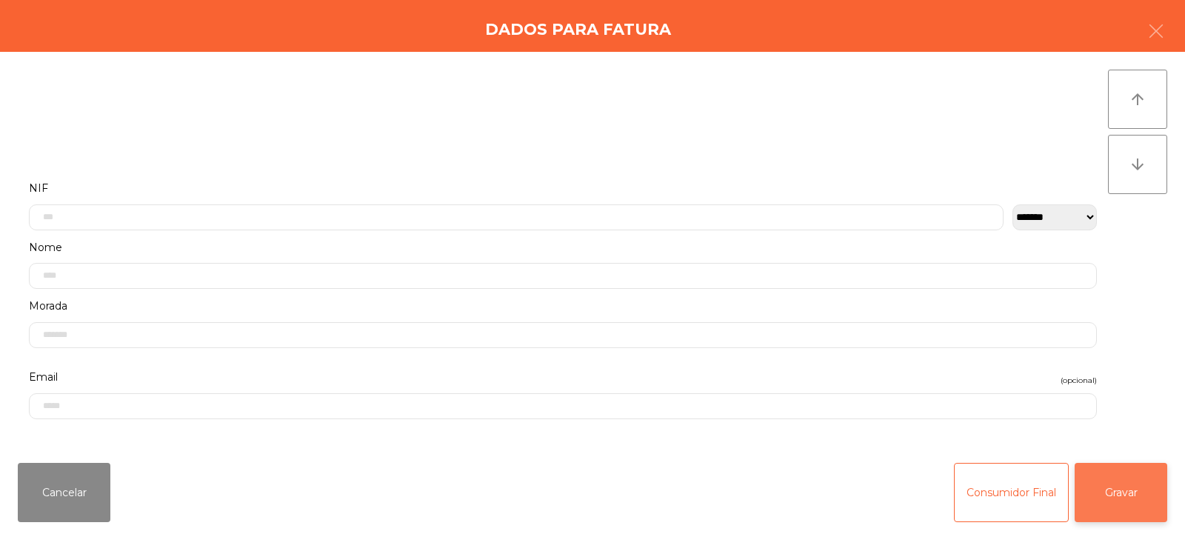
click at [1113, 503] on button "Gravar" at bounding box center [1121, 492] width 93 height 59
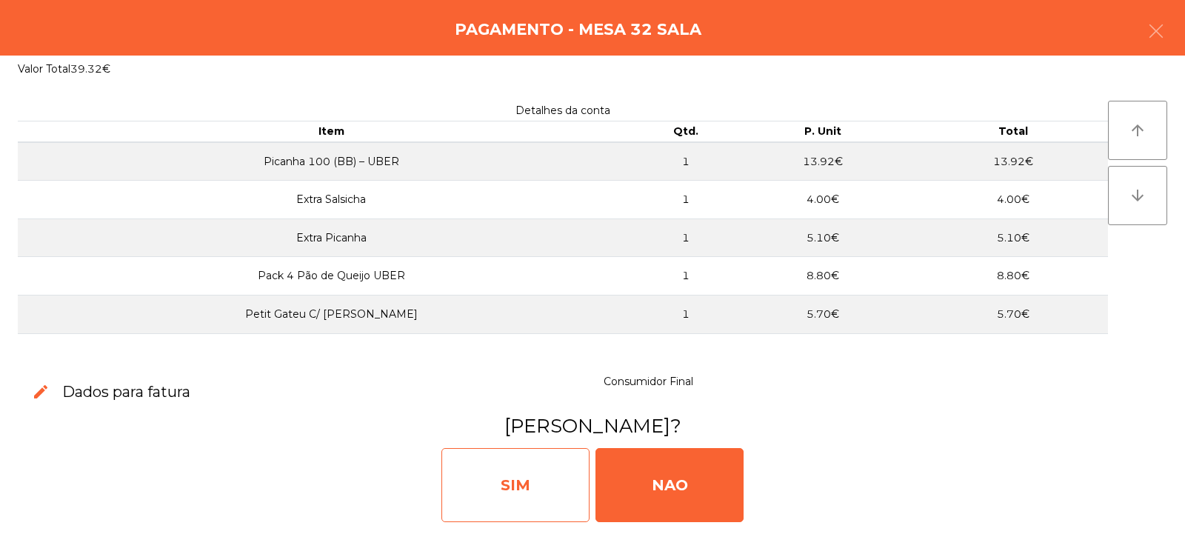
click at [538, 492] on div "SIM" at bounding box center [515, 485] width 148 height 74
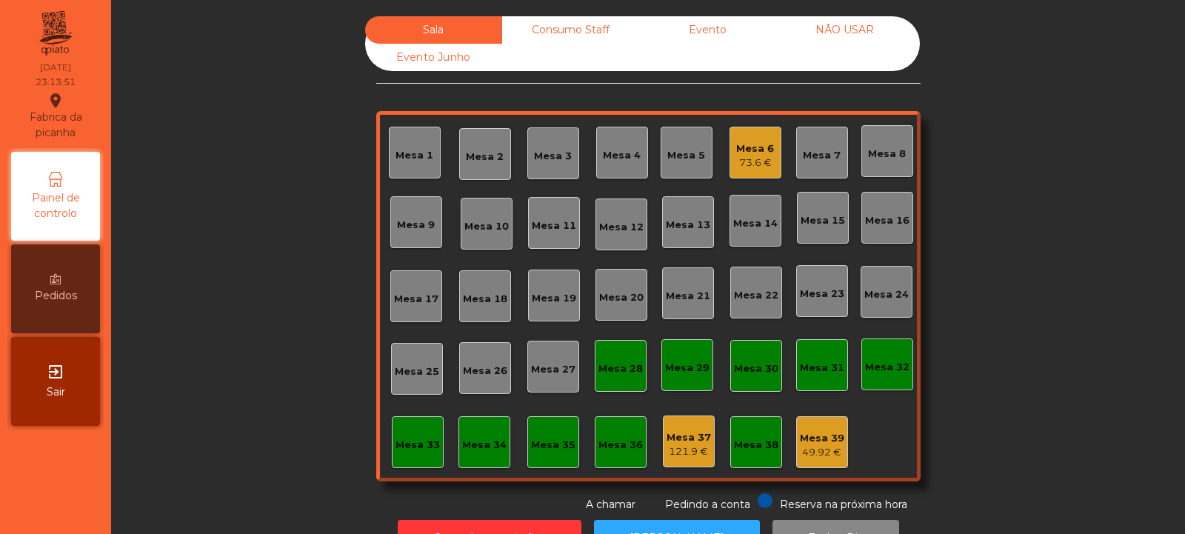
click at [893, 356] on div "Mesa 32" at bounding box center [887, 364] width 44 height 21
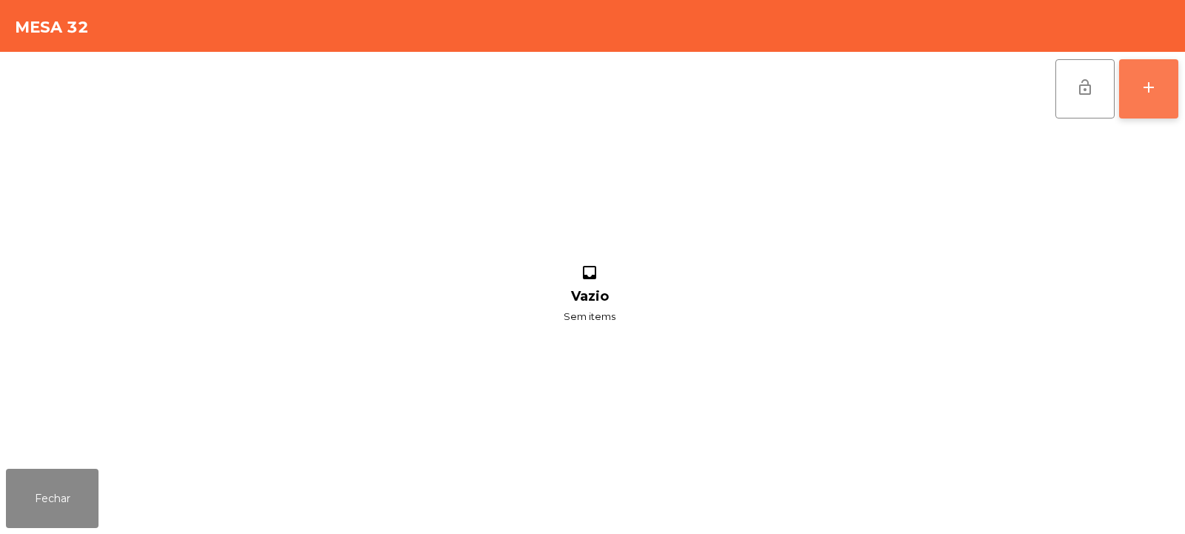
click at [1156, 96] on div "add" at bounding box center [1149, 88] width 18 height 18
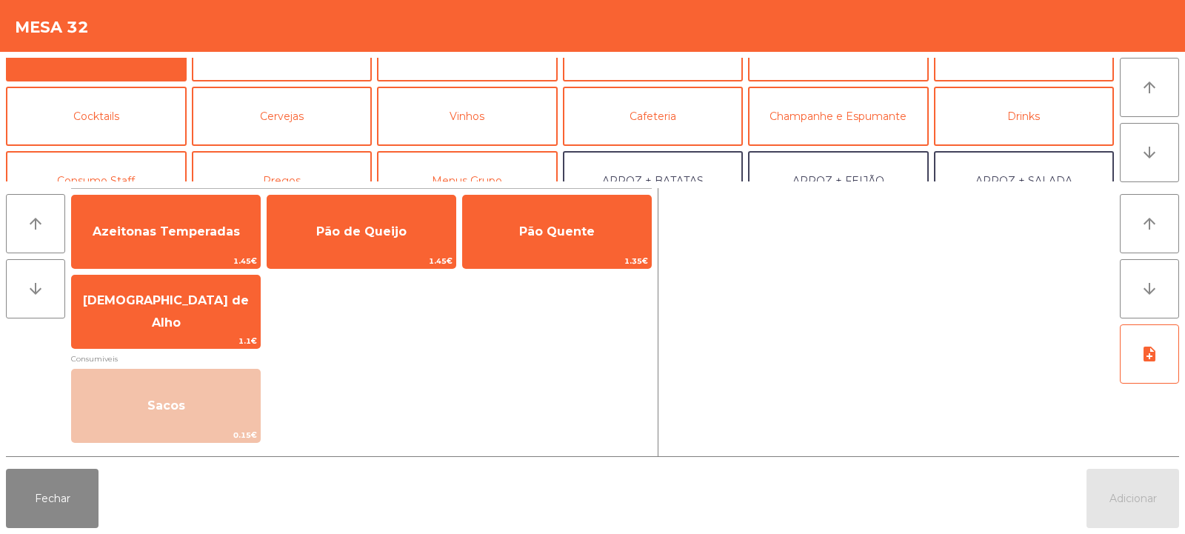
scroll to position [82, 0]
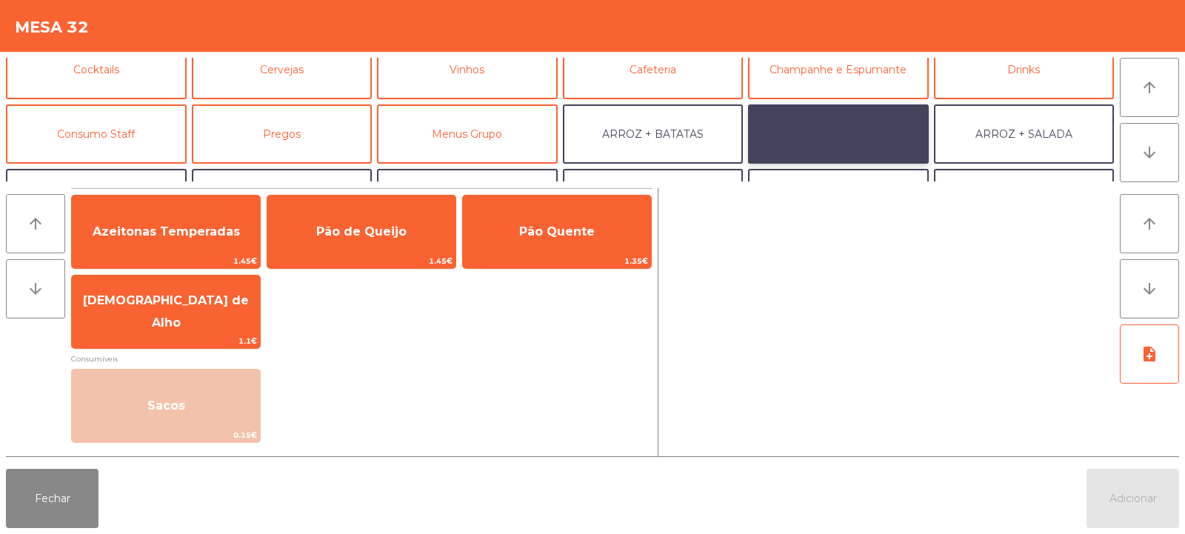
click at [876, 127] on button "ARROZ + FEIJÃO" at bounding box center [838, 133] width 181 height 59
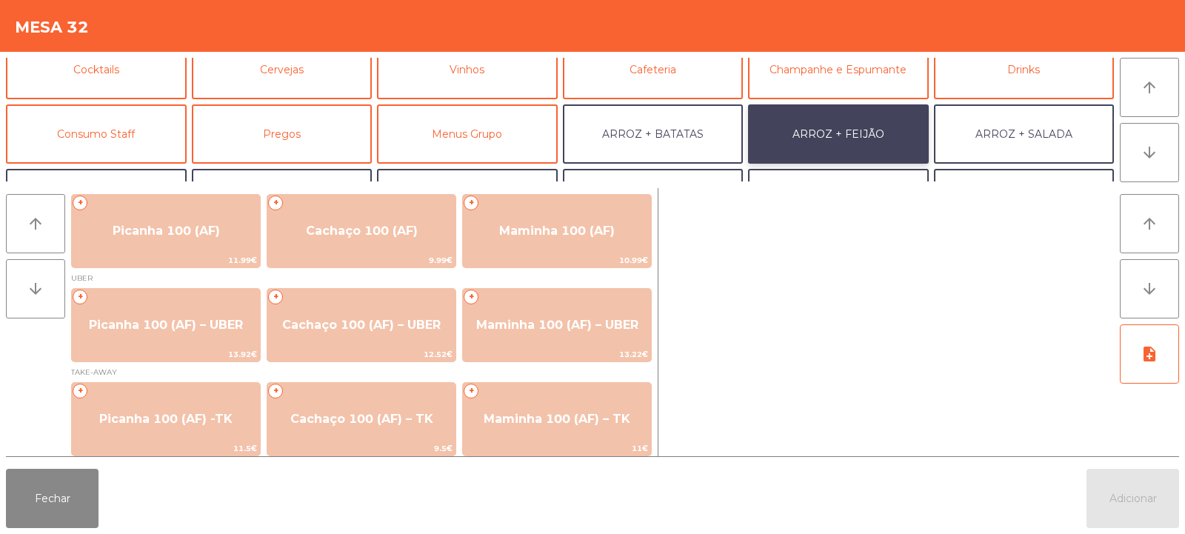
scroll to position [0, 0]
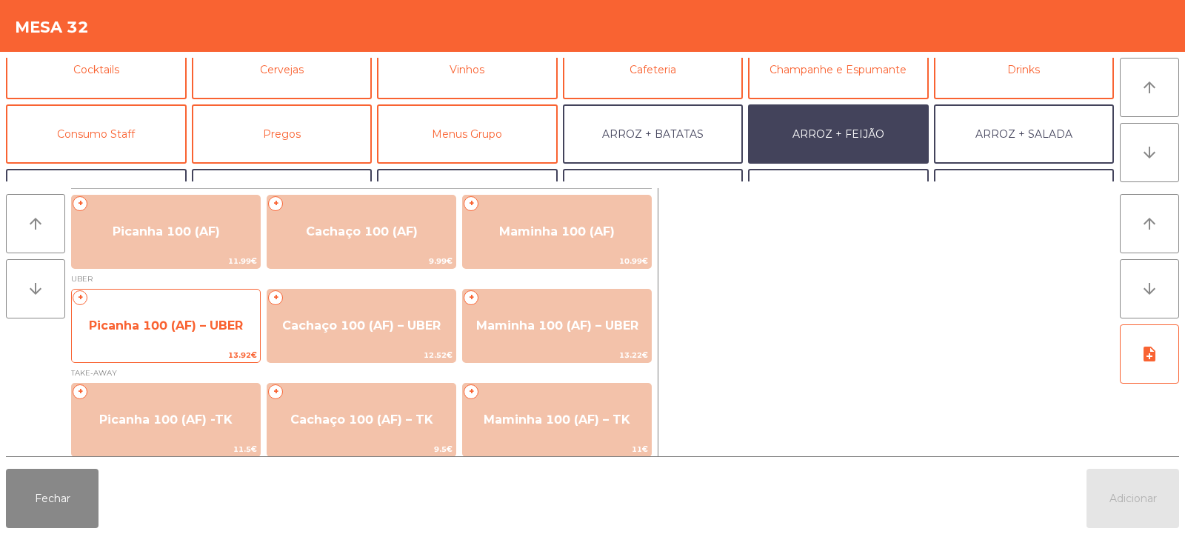
click at [177, 315] on span "Picanha 100 (AF) – UBER" at bounding box center [166, 326] width 188 height 40
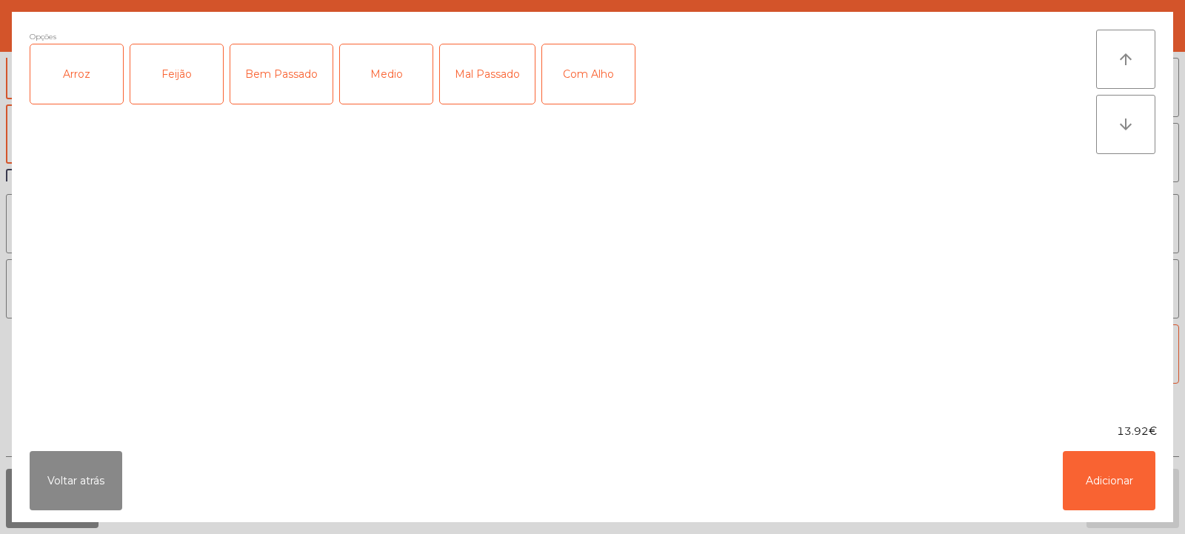
click at [85, 90] on div "Arroz" at bounding box center [76, 73] width 93 height 59
click at [173, 93] on div "Feijão" at bounding box center [176, 73] width 93 height 59
click at [404, 63] on div "Medio" at bounding box center [386, 73] width 93 height 59
click at [1115, 483] on button "Adicionar" at bounding box center [1109, 480] width 93 height 59
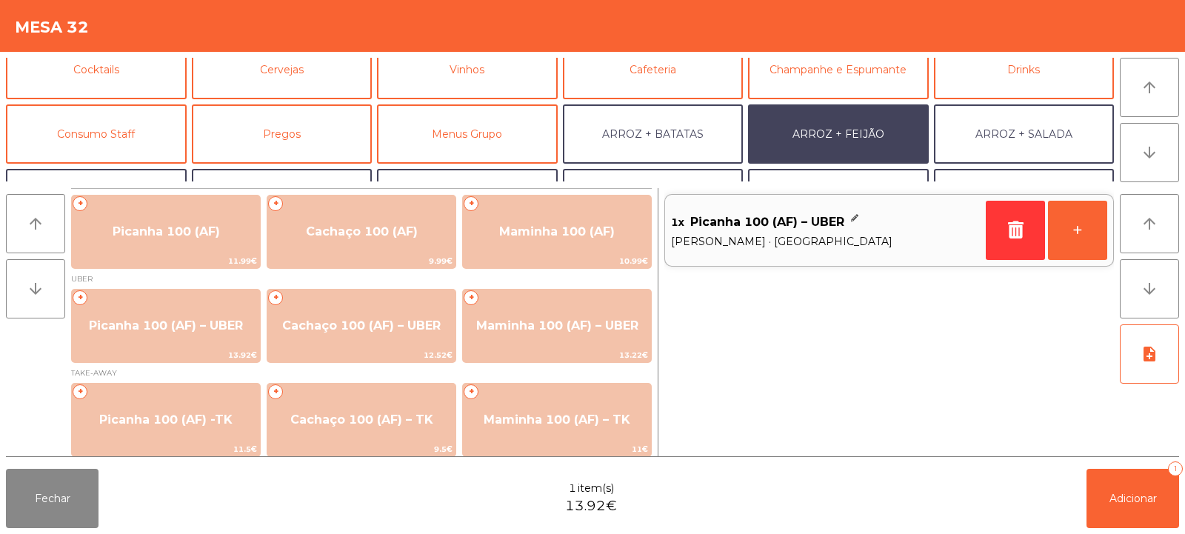
scroll to position [193, 0]
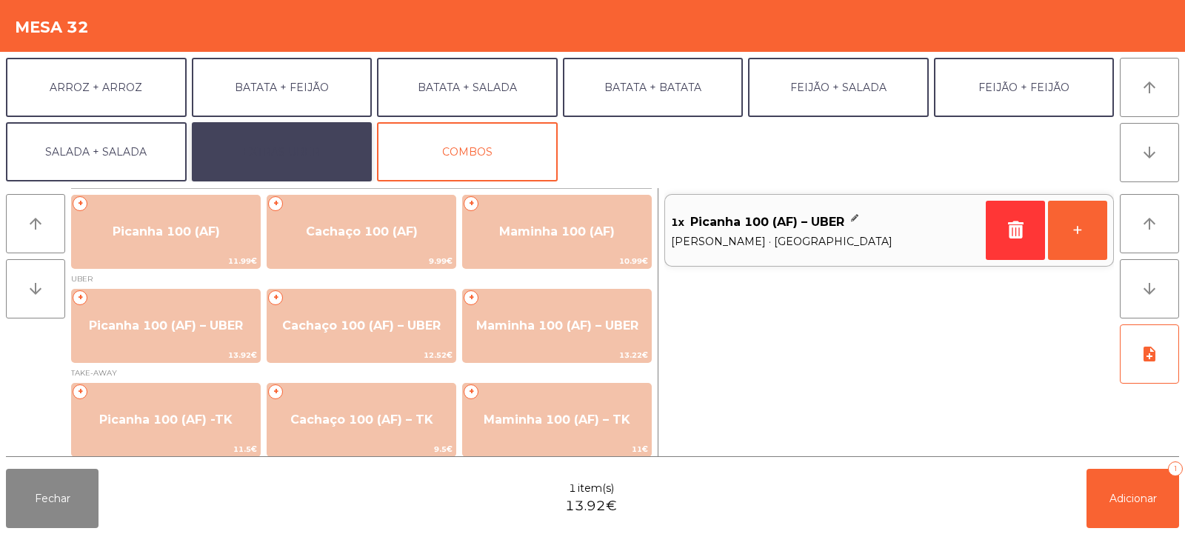
click at [249, 147] on button "EXTRAS UBER" at bounding box center [282, 151] width 181 height 59
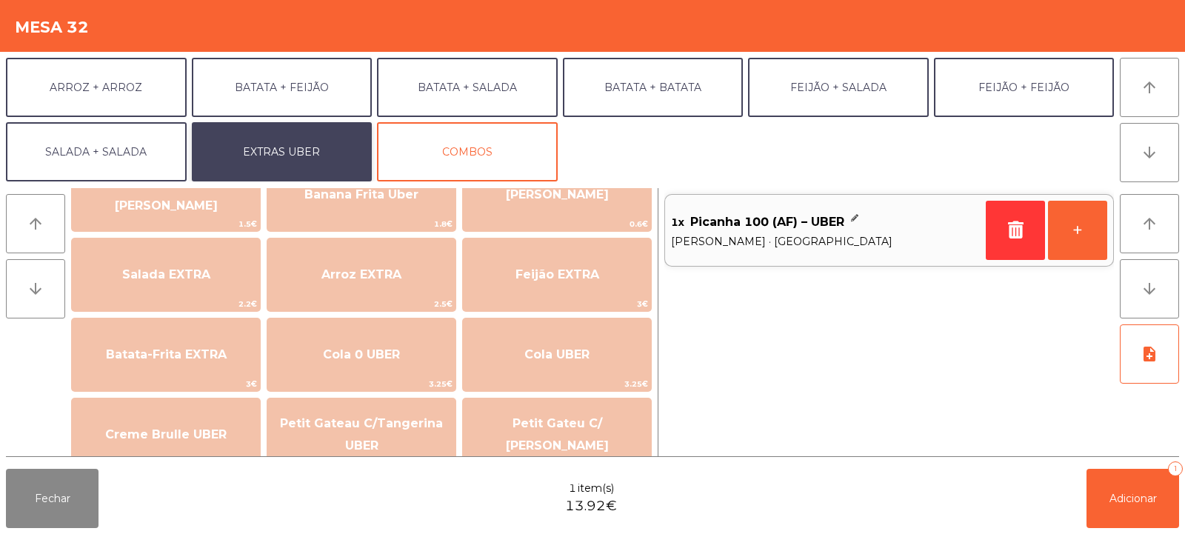
scroll to position [159, 0]
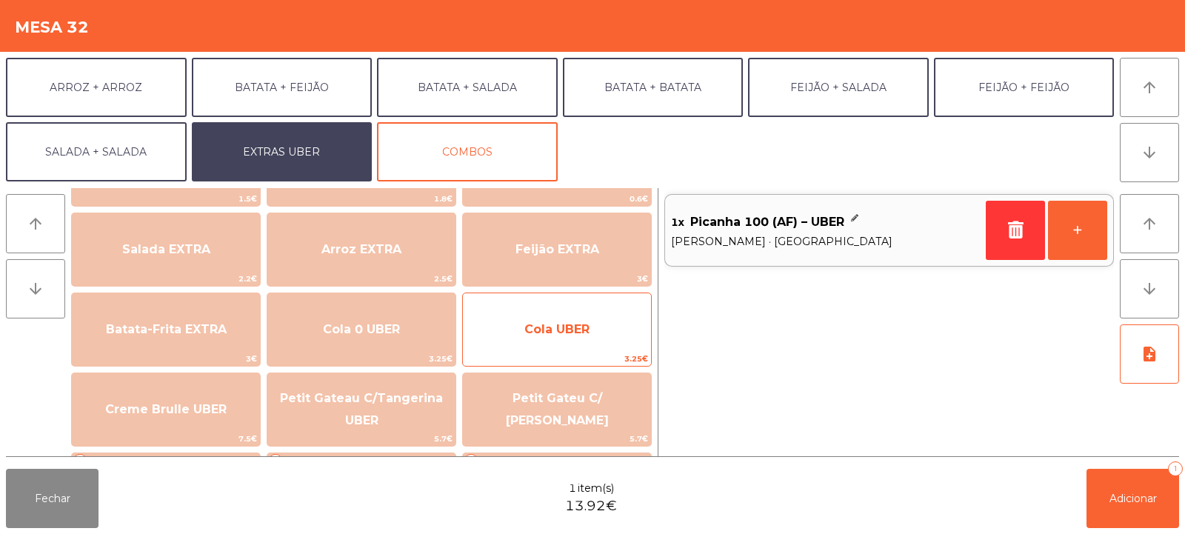
click at [534, 337] on span "Cola UBER" at bounding box center [557, 330] width 188 height 40
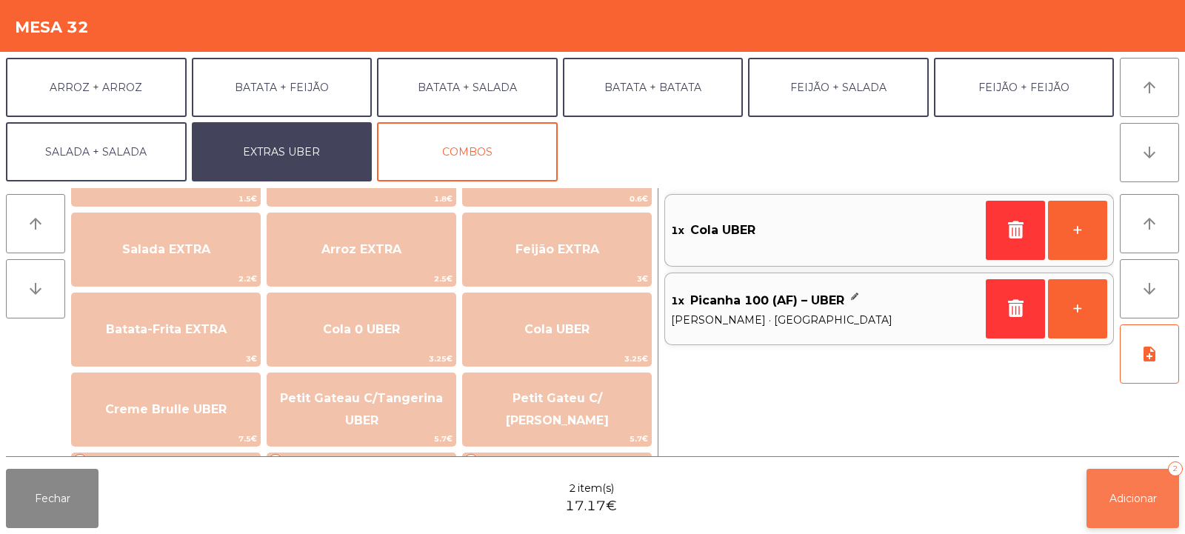
click at [1151, 511] on button "Adicionar 2" at bounding box center [1133, 498] width 93 height 59
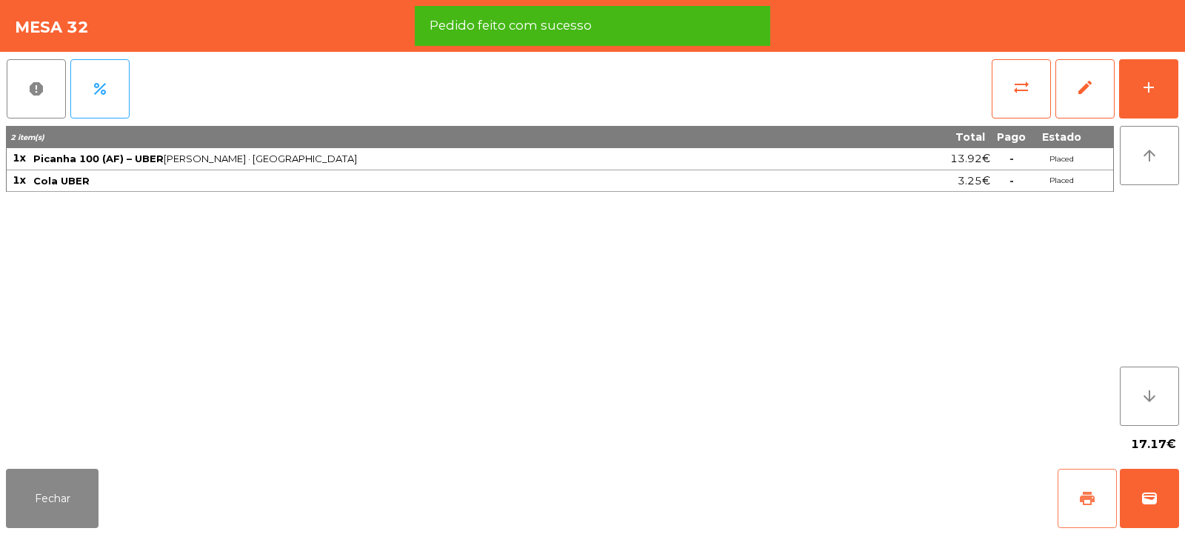
click at [1090, 501] on span "print" at bounding box center [1087, 499] width 18 height 18
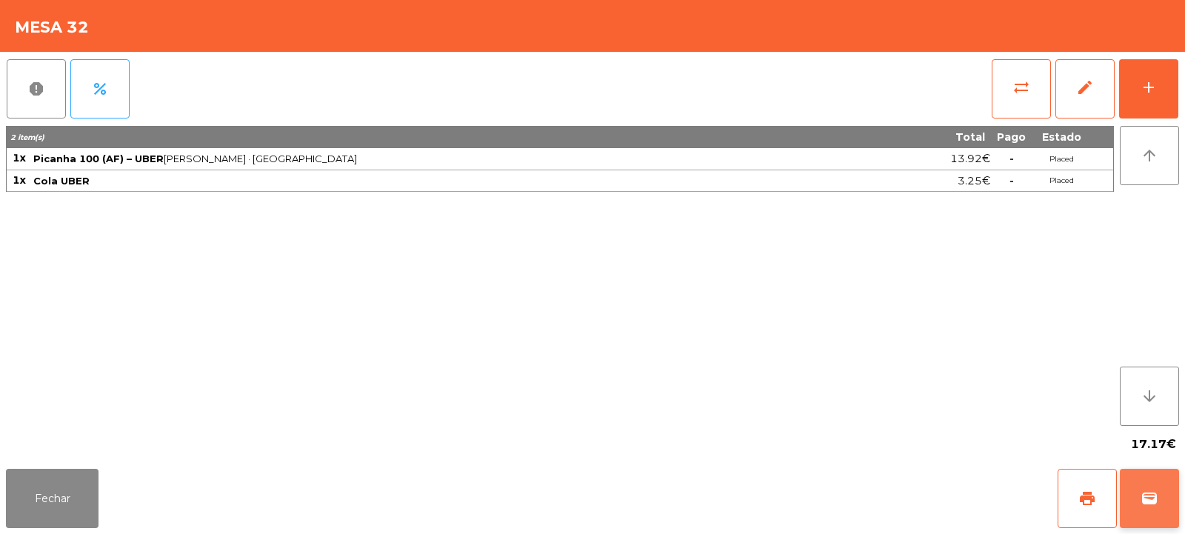
click at [1158, 510] on button "wallet" at bounding box center [1149, 498] width 59 height 59
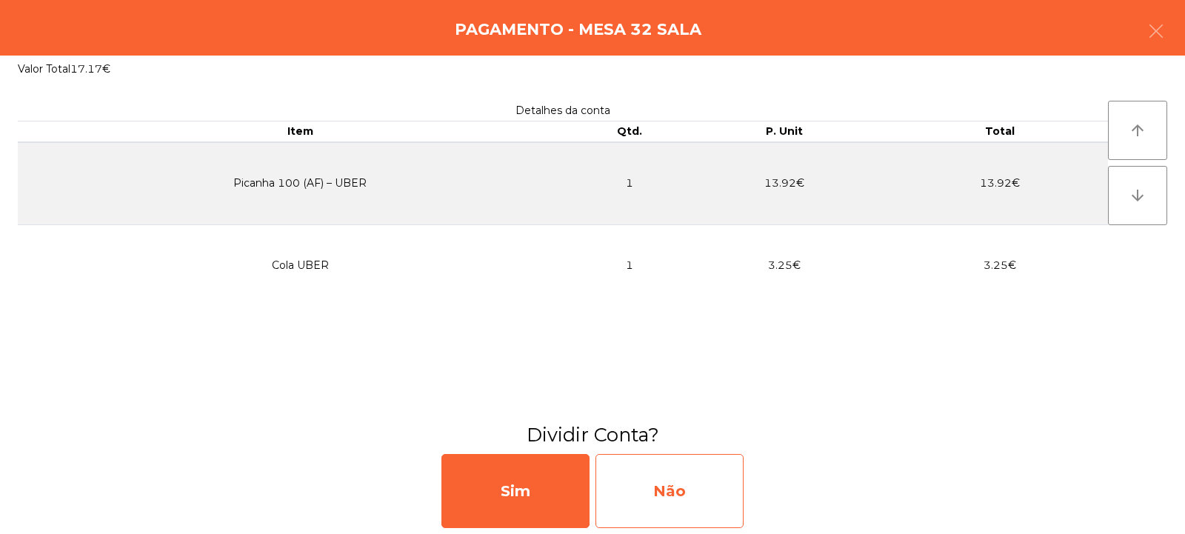
click at [724, 500] on div "Não" at bounding box center [670, 491] width 148 height 74
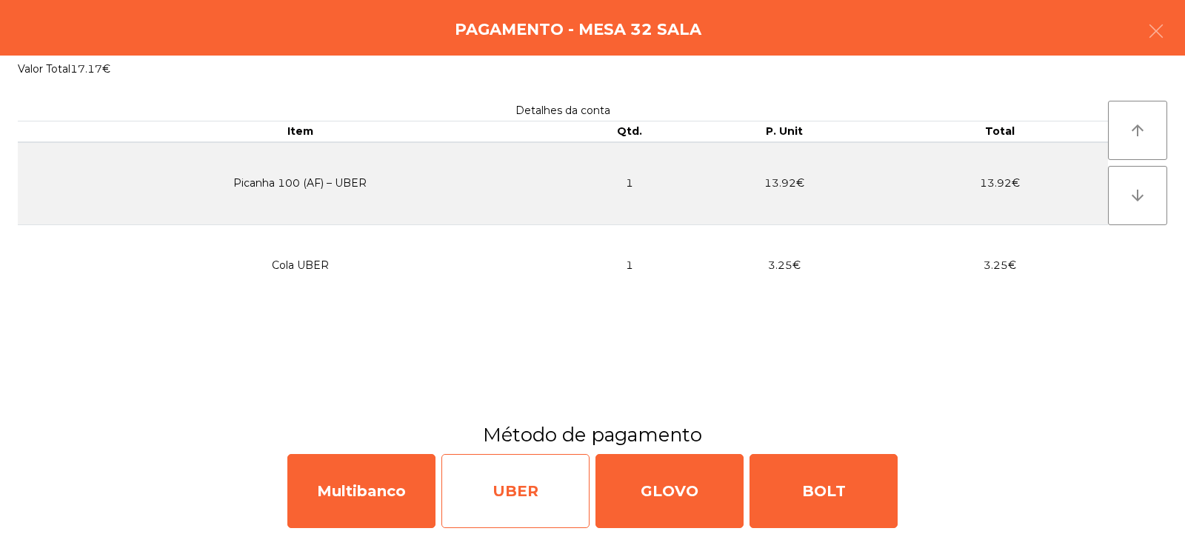
click at [561, 503] on div "UBER" at bounding box center [515, 491] width 148 height 74
select select "**"
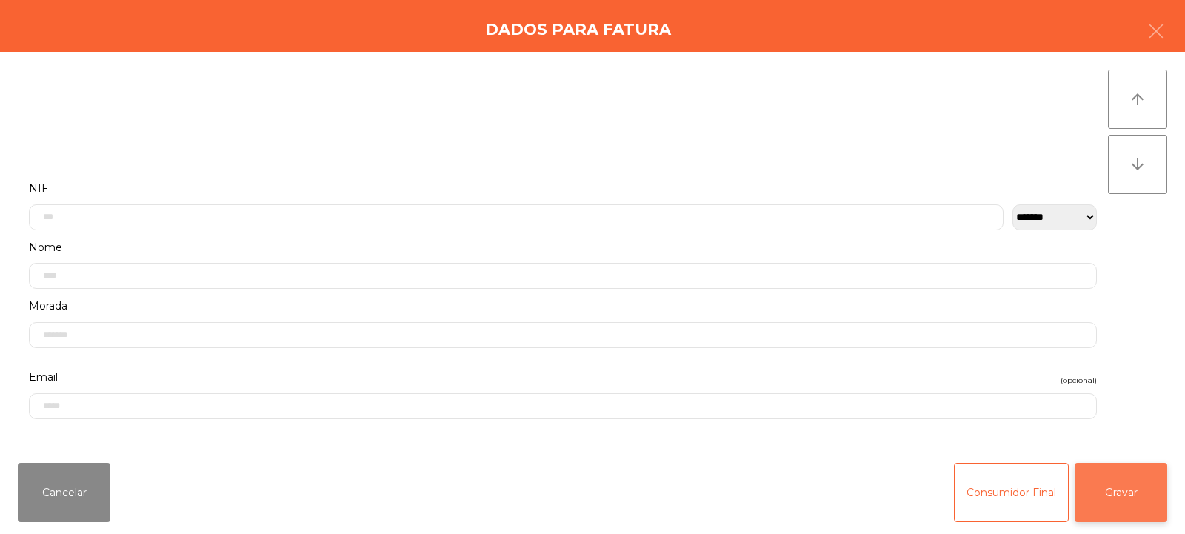
click at [1114, 494] on button "Gravar" at bounding box center [1121, 492] width 93 height 59
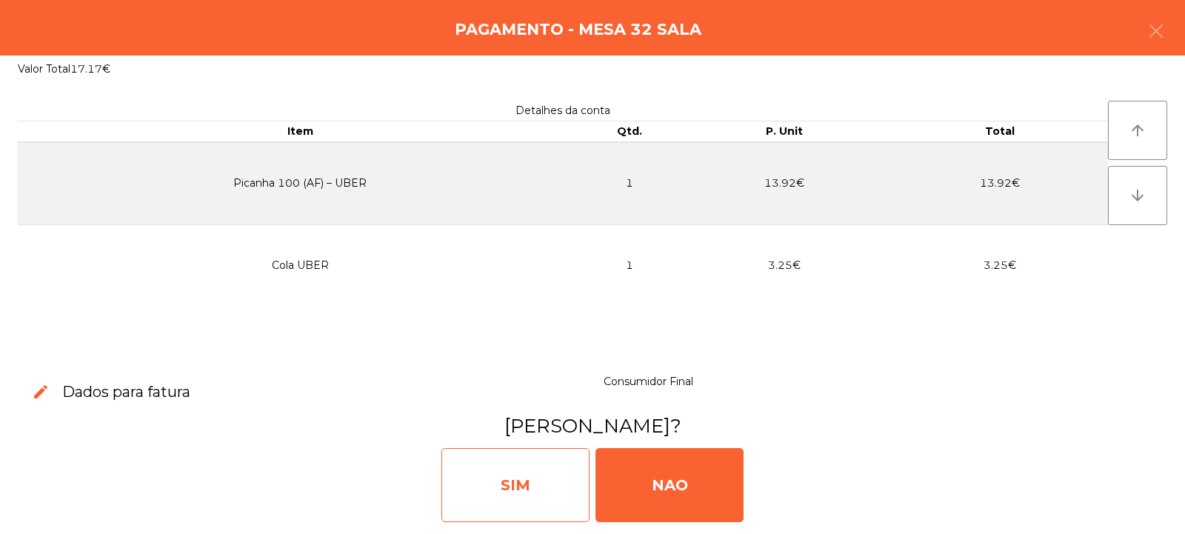
click at [556, 491] on div "SIM" at bounding box center [515, 485] width 148 height 74
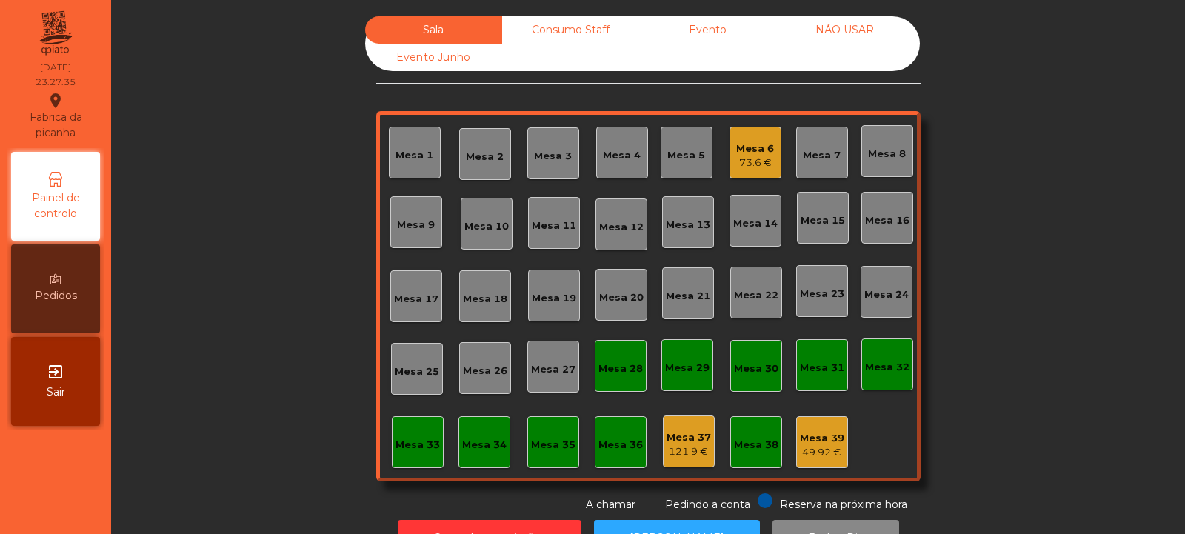
scroll to position [50, 0]
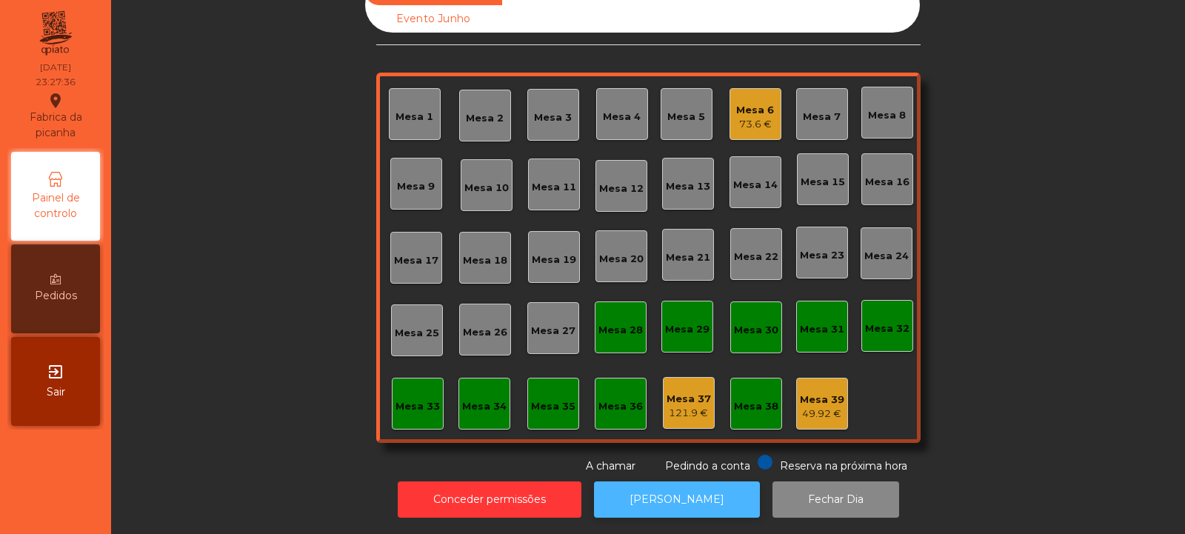
click at [647, 484] on button "[PERSON_NAME]" at bounding box center [677, 499] width 166 height 36
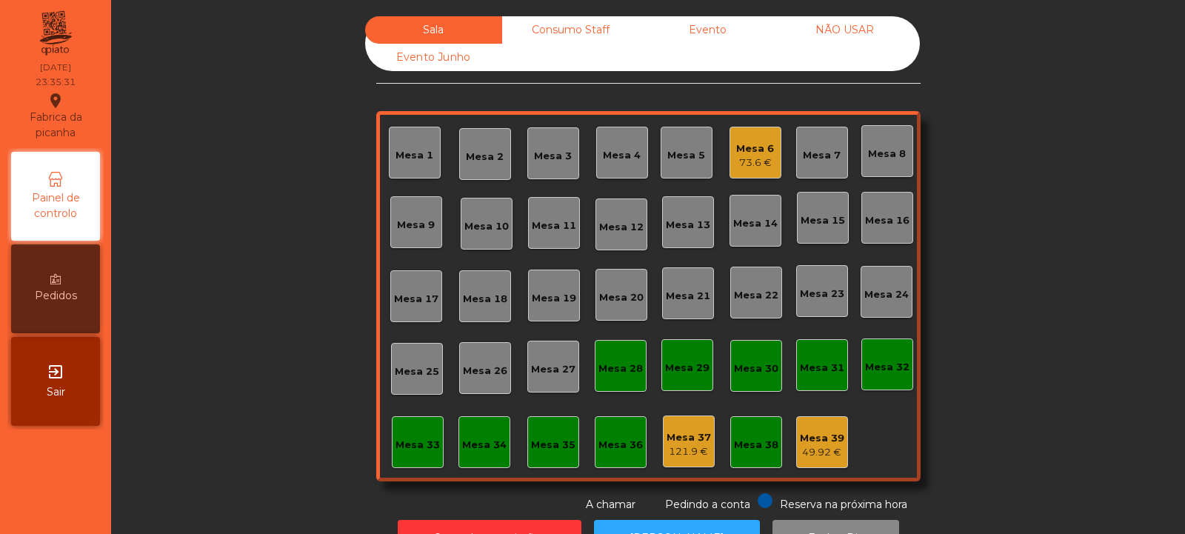
click at [550, 32] on div "Consumo Staff" at bounding box center [570, 29] width 137 height 27
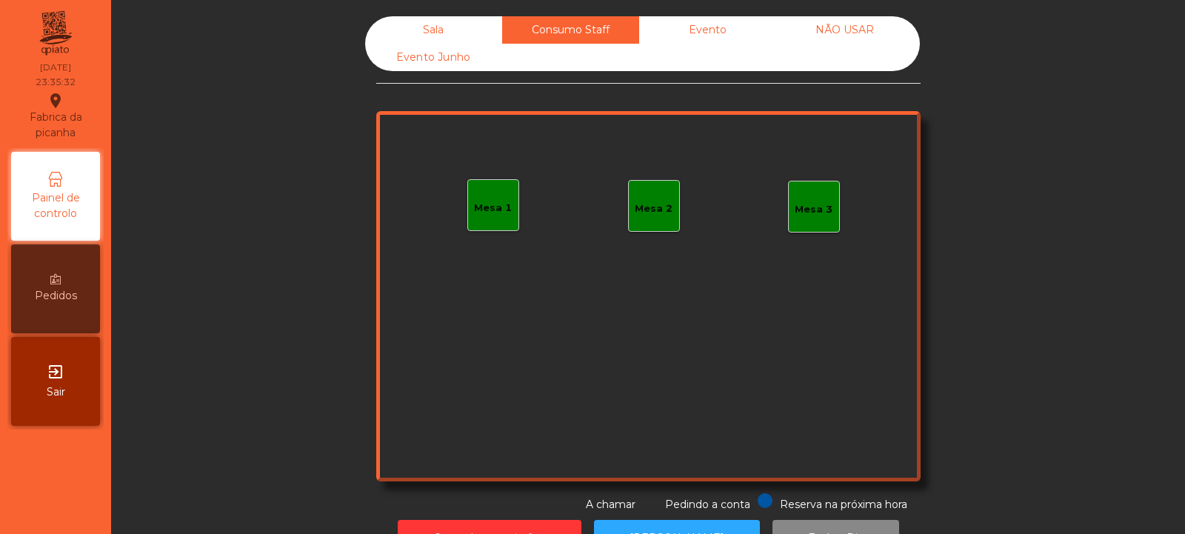
click at [687, 31] on div "Evento" at bounding box center [707, 29] width 137 height 27
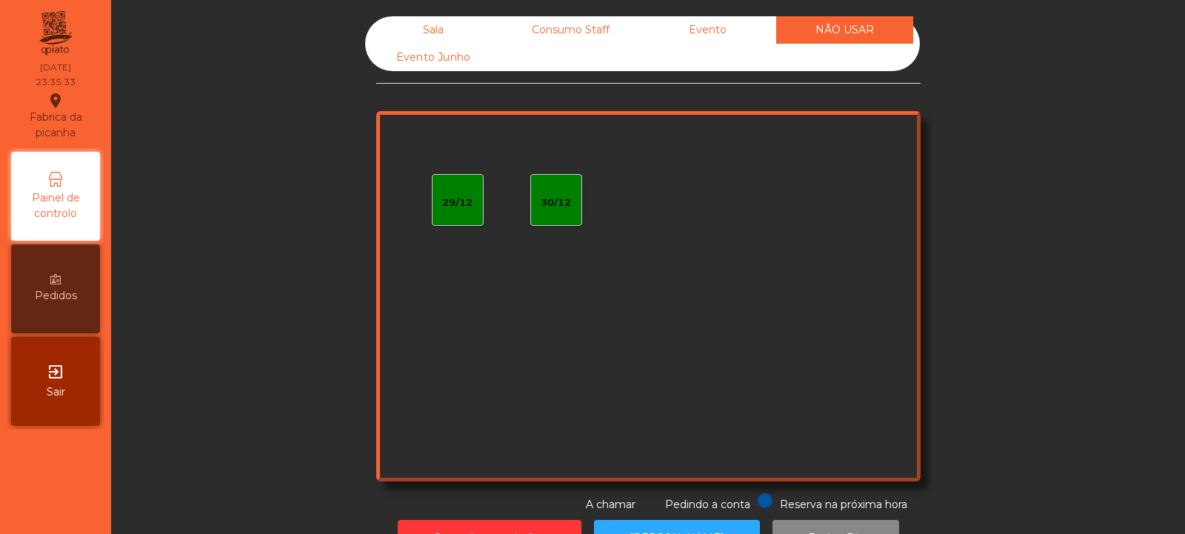
click at [448, 70] on div "Evento Junho" at bounding box center [433, 57] width 137 height 27
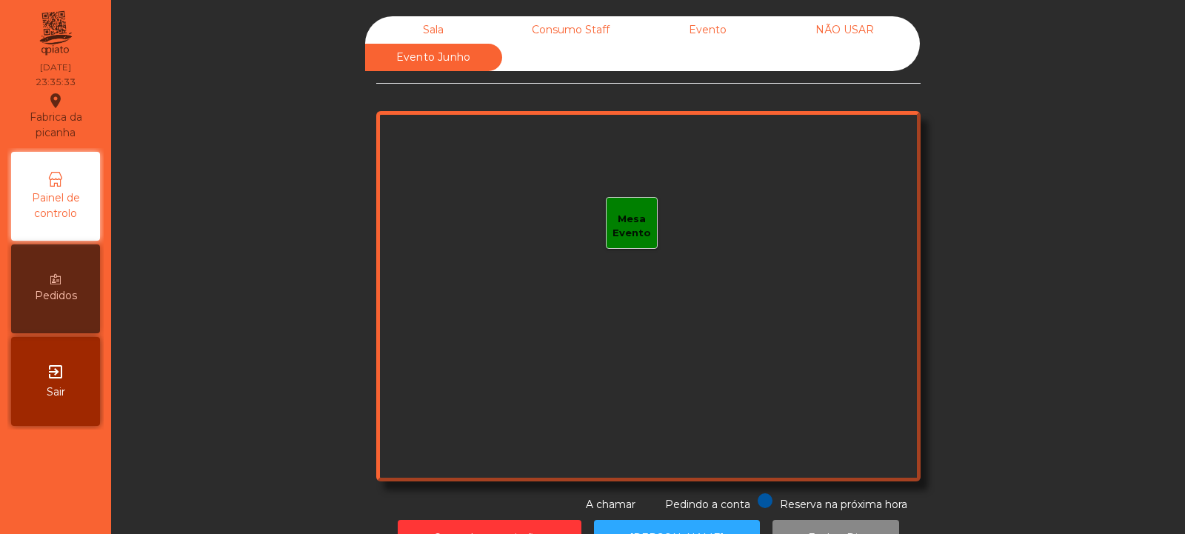
click at [417, 21] on div "Sala" at bounding box center [433, 29] width 137 height 27
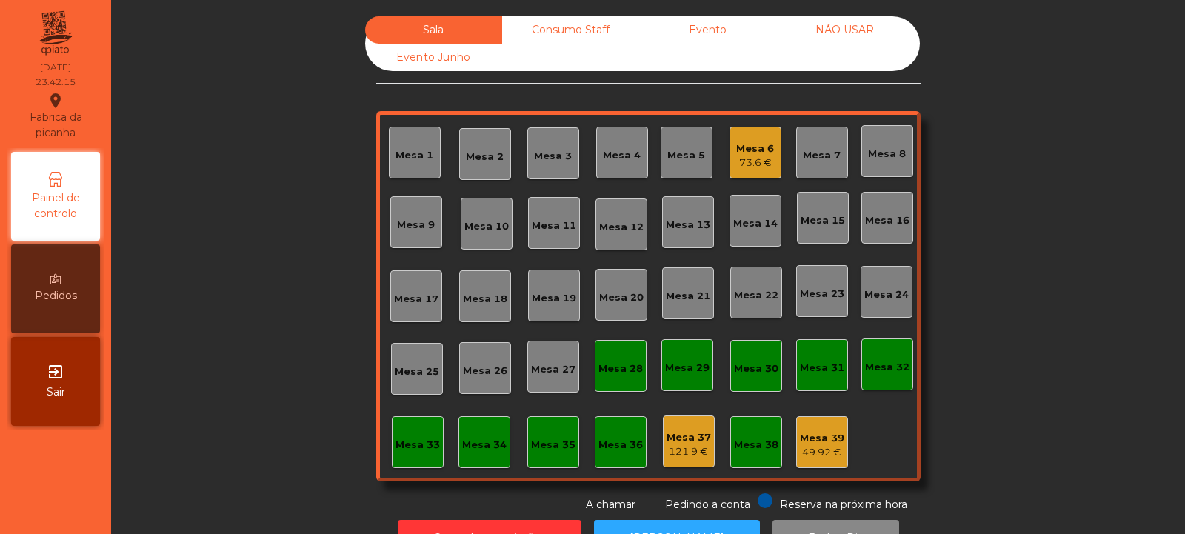
click at [771, 156] on div "Mesa 6 73.6 €" at bounding box center [756, 153] width 52 height 52
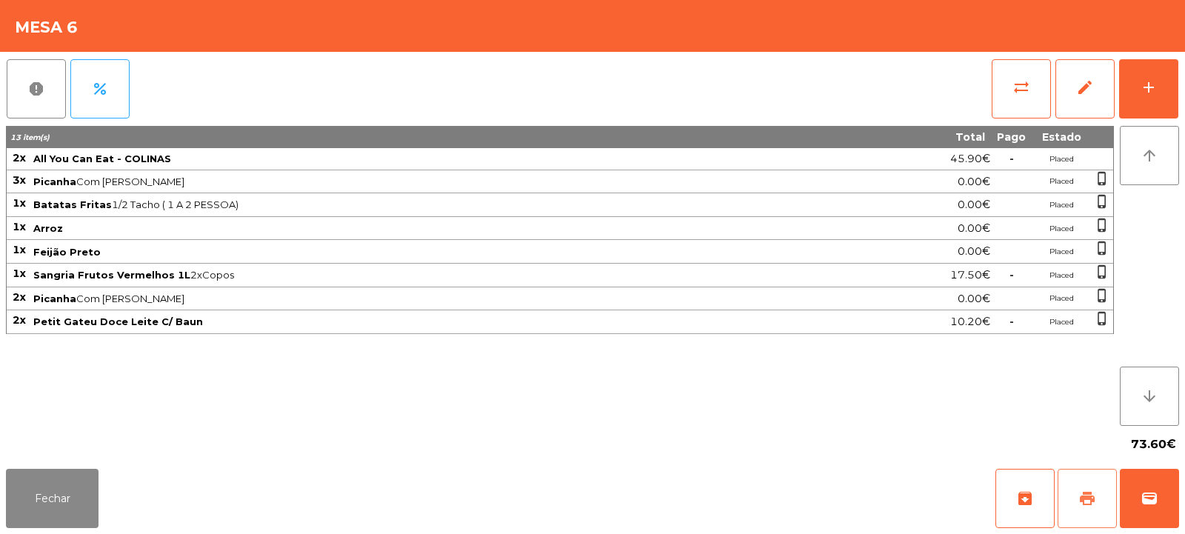
click at [1091, 500] on span "print" at bounding box center [1087, 499] width 18 height 18
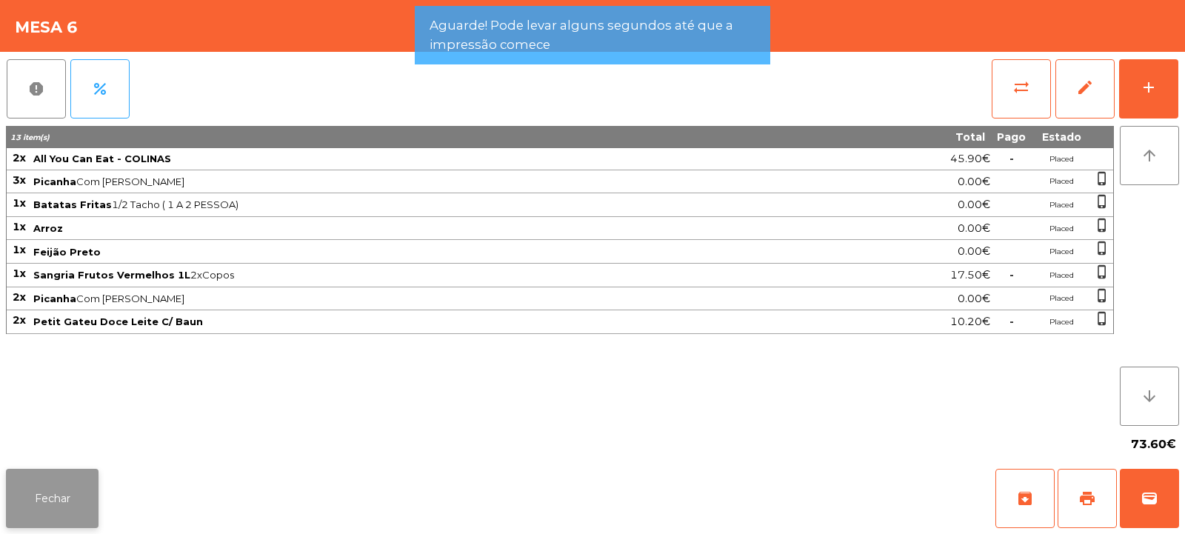
click at [70, 491] on button "Fechar" at bounding box center [52, 498] width 93 height 59
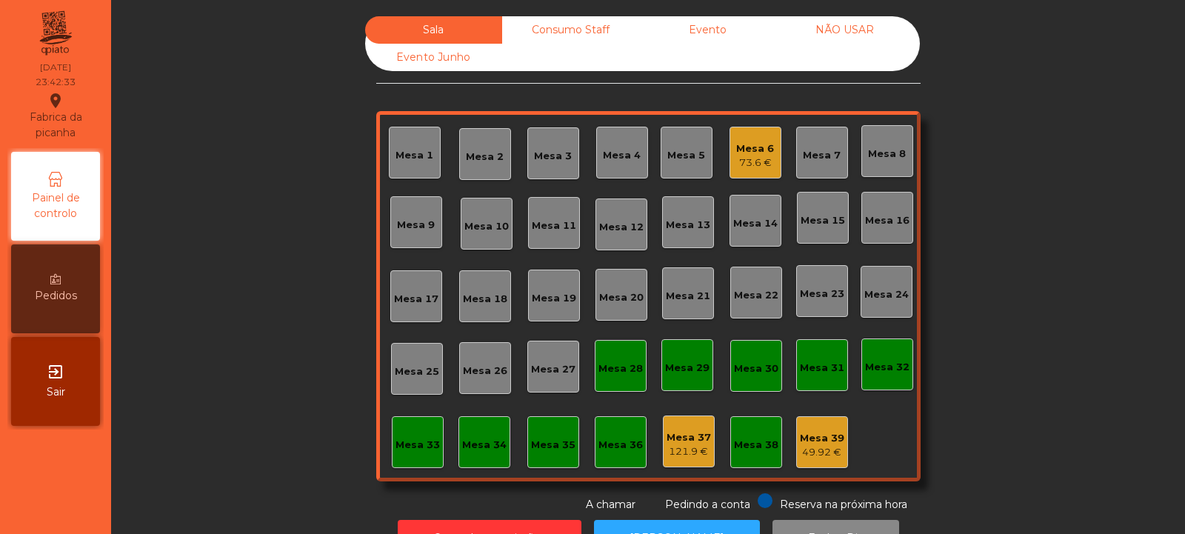
click at [746, 165] on div "73.6 €" at bounding box center [755, 163] width 38 height 15
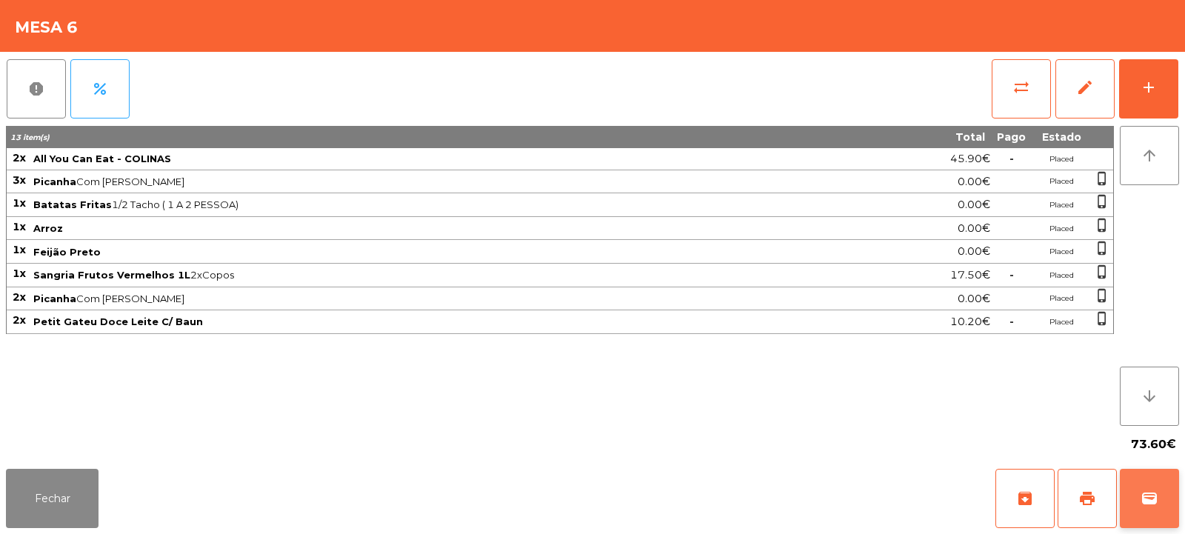
click at [1157, 507] on button "wallet" at bounding box center [1149, 498] width 59 height 59
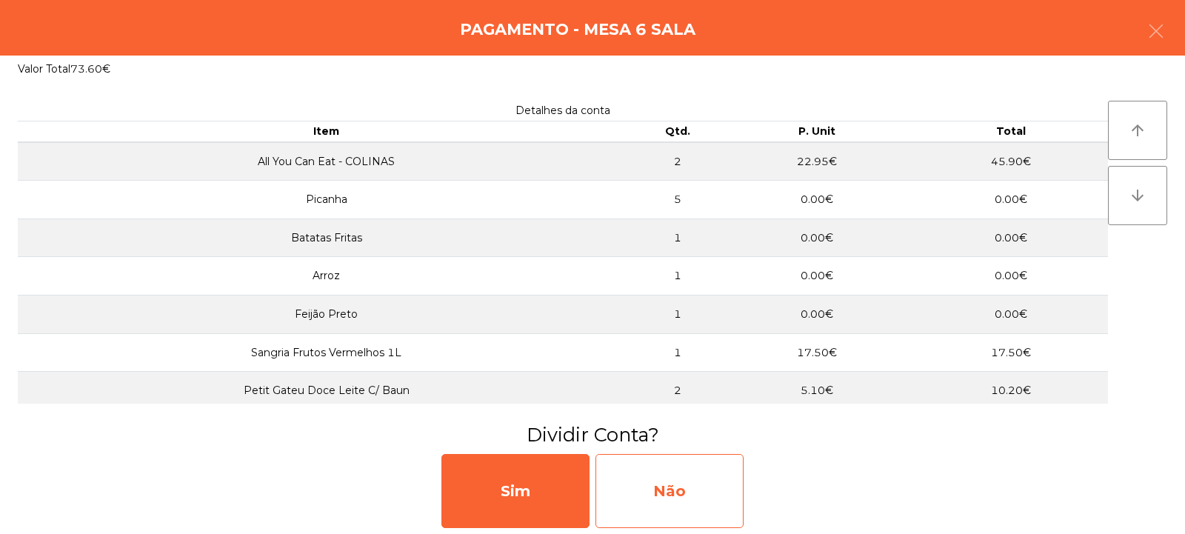
click at [727, 487] on div "Não" at bounding box center [670, 491] width 148 height 74
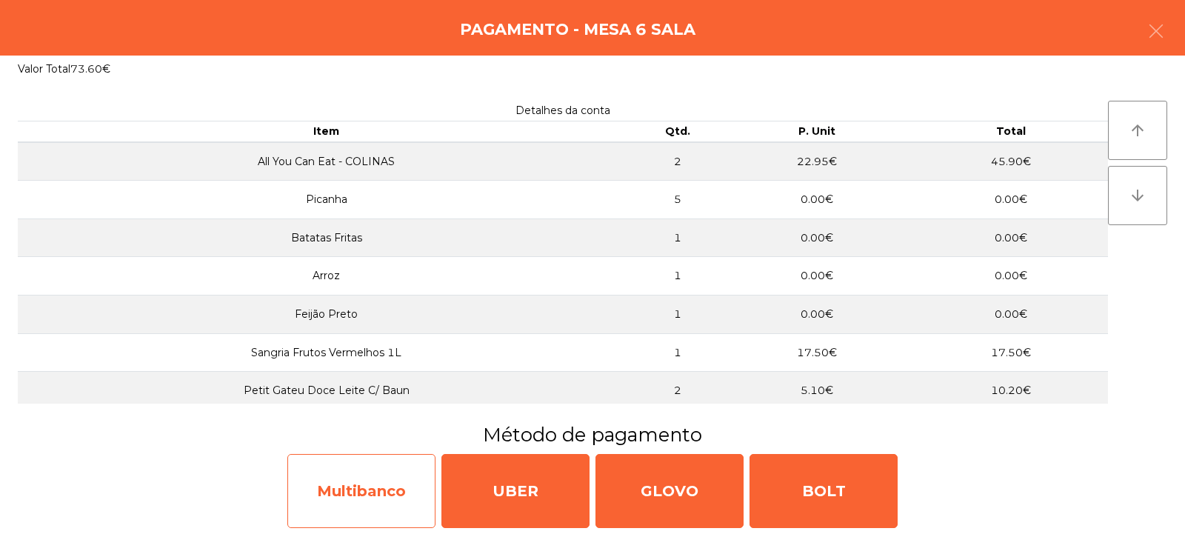
click at [414, 475] on div "Multibanco" at bounding box center [361, 491] width 148 height 74
select select "**"
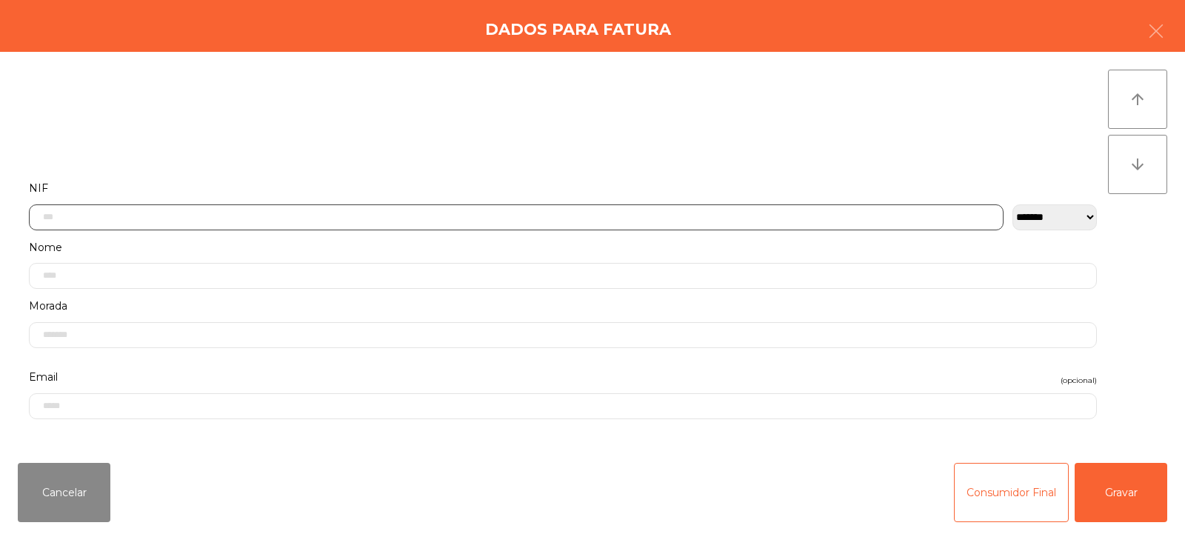
click at [568, 215] on input "text" at bounding box center [516, 217] width 975 height 26
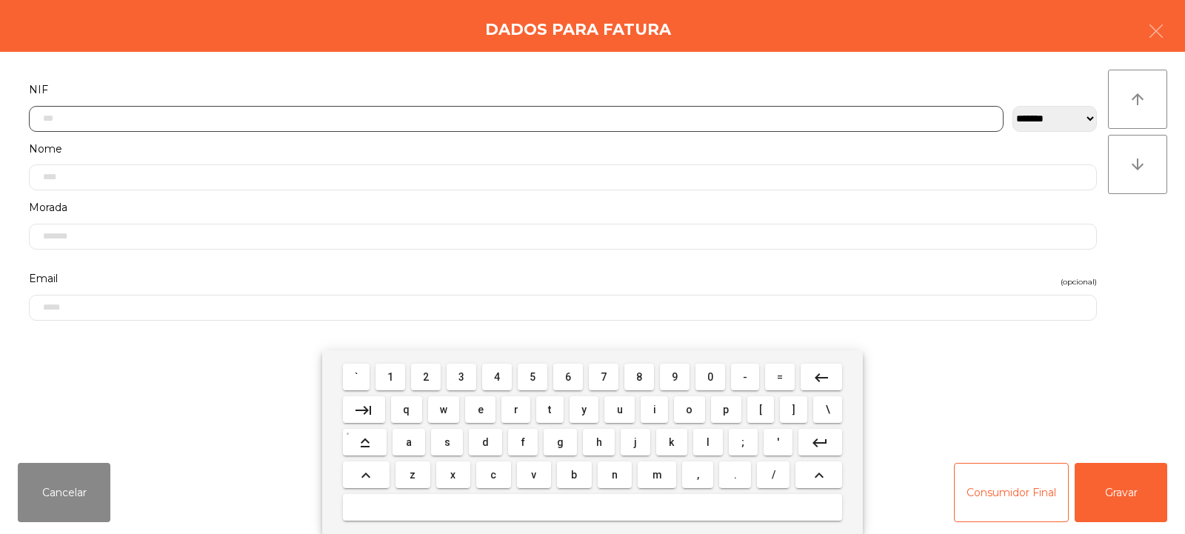
scroll to position [108, 0]
type input "*********"
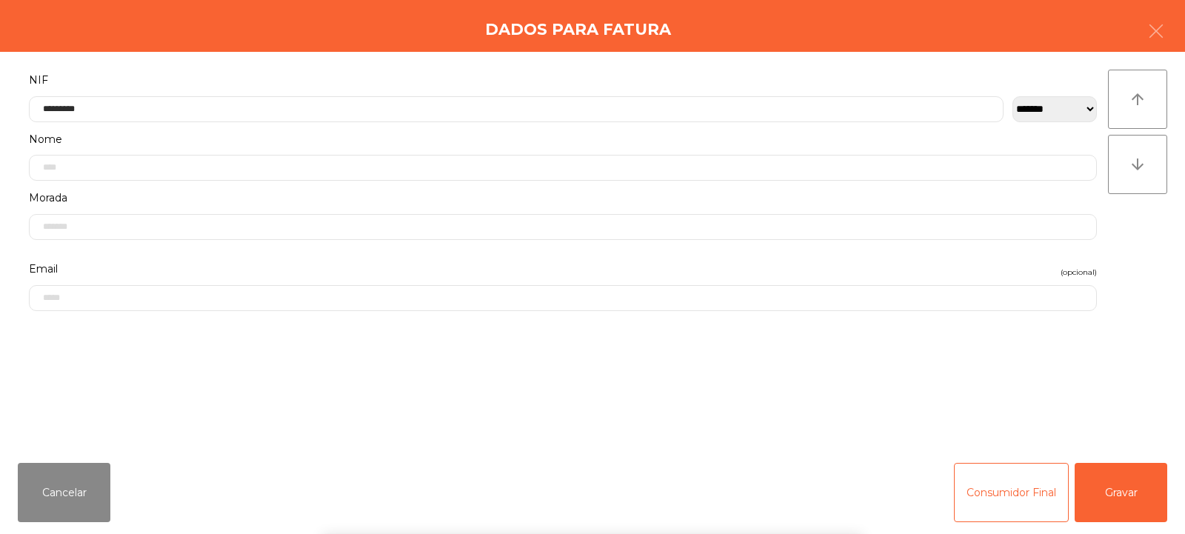
click at [1152, 498] on div "` 1 2 3 4 5 6 7 8 9 0 - = keyboard_backspace keyboard_tab q w e r t y u i o p […" at bounding box center [592, 442] width 1185 height 184
click at [1114, 499] on button "Gravar" at bounding box center [1121, 492] width 93 height 59
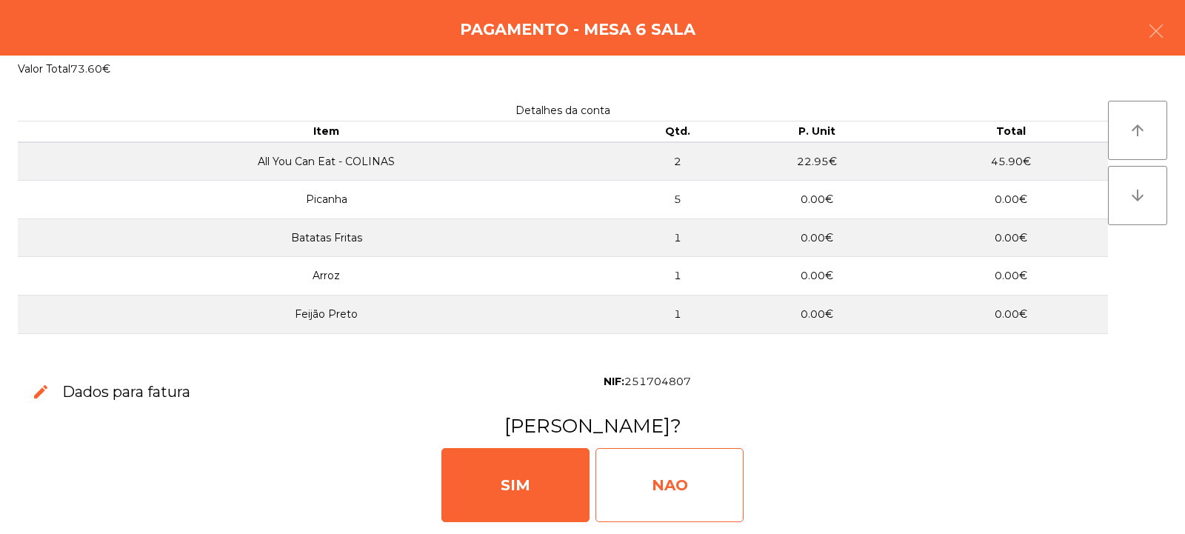
click at [706, 484] on div "NAO" at bounding box center [670, 485] width 148 height 74
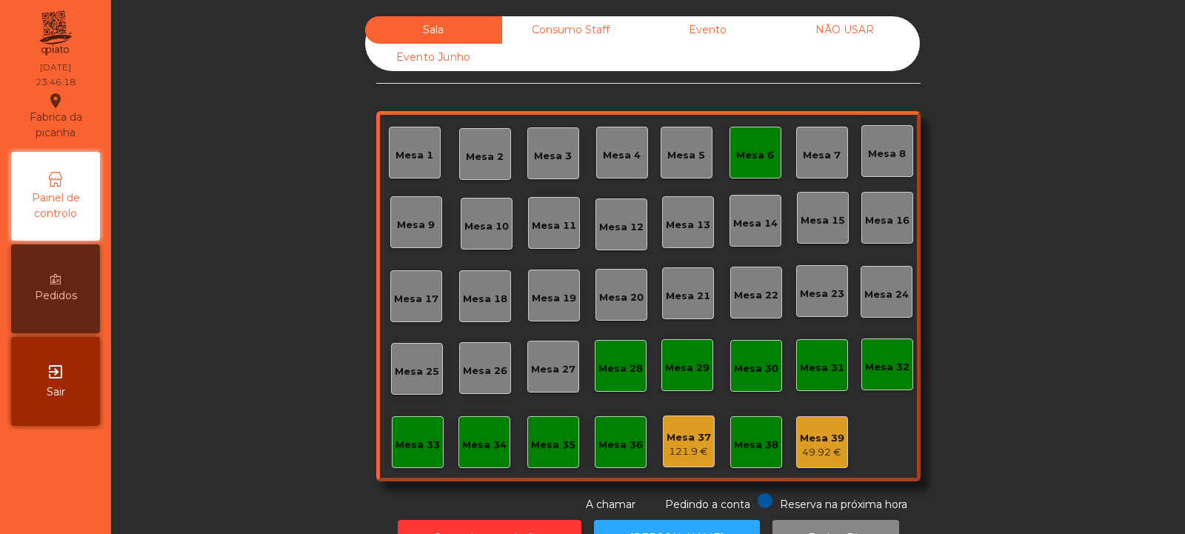
scroll to position [50, 0]
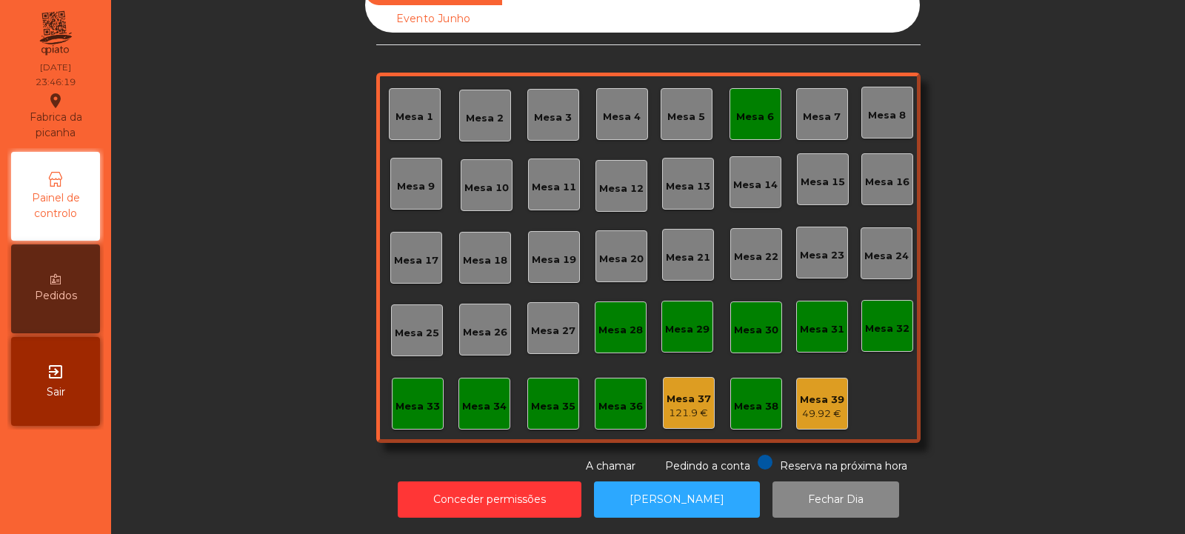
click at [742, 112] on div "Mesa 6" at bounding box center [755, 117] width 38 height 15
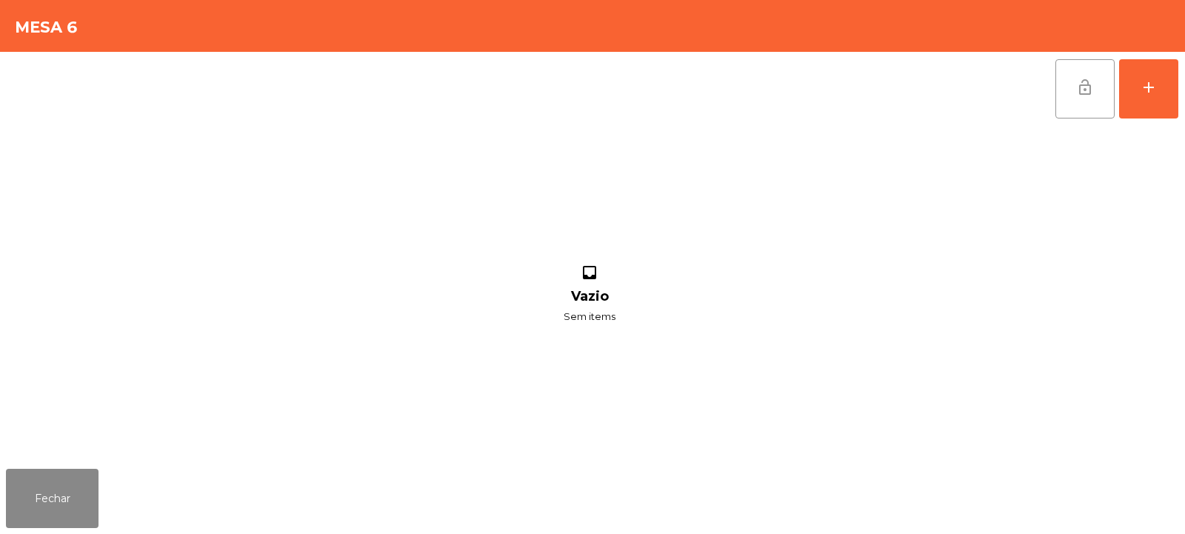
click at [1083, 89] on span "lock_open" at bounding box center [1085, 88] width 18 height 18
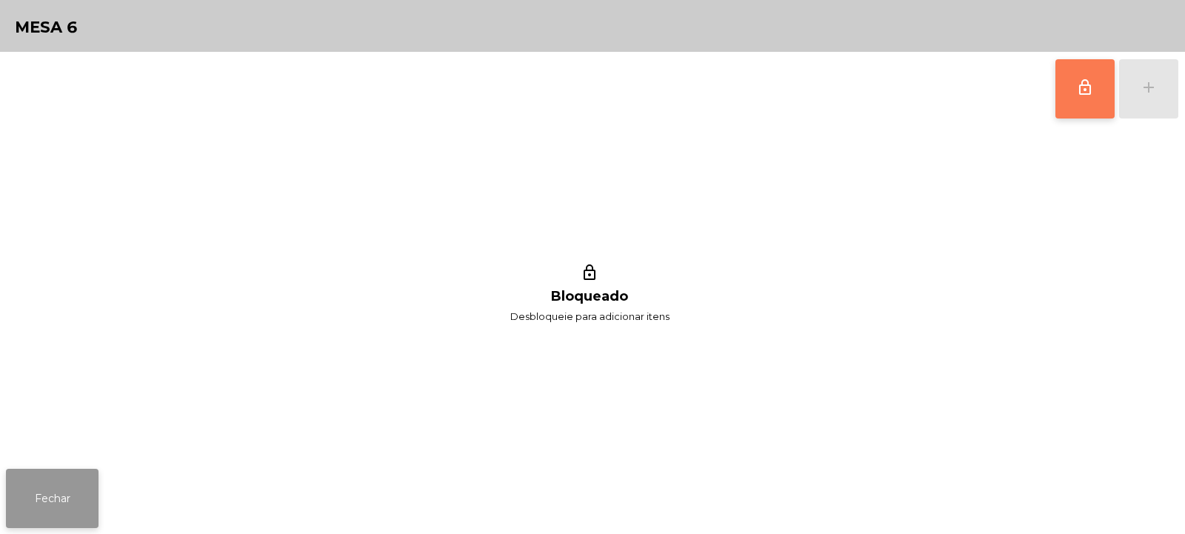
click at [43, 503] on button "Fechar" at bounding box center [52, 498] width 93 height 59
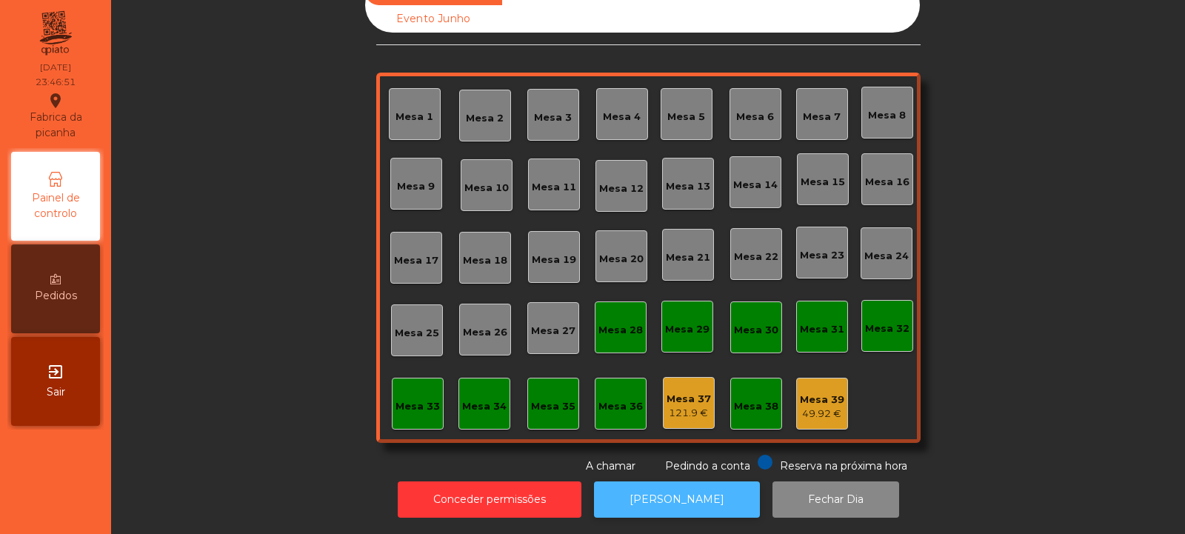
click at [628, 481] on button "[PERSON_NAME]" at bounding box center [677, 499] width 166 height 36
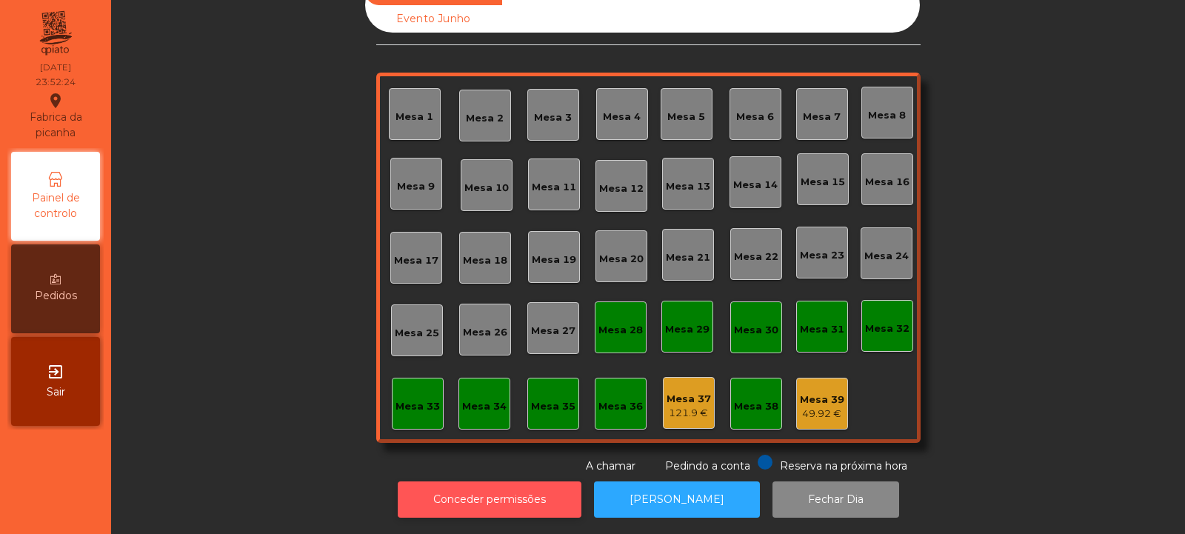
click at [530, 496] on button "Conceder permissões" at bounding box center [490, 499] width 184 height 36
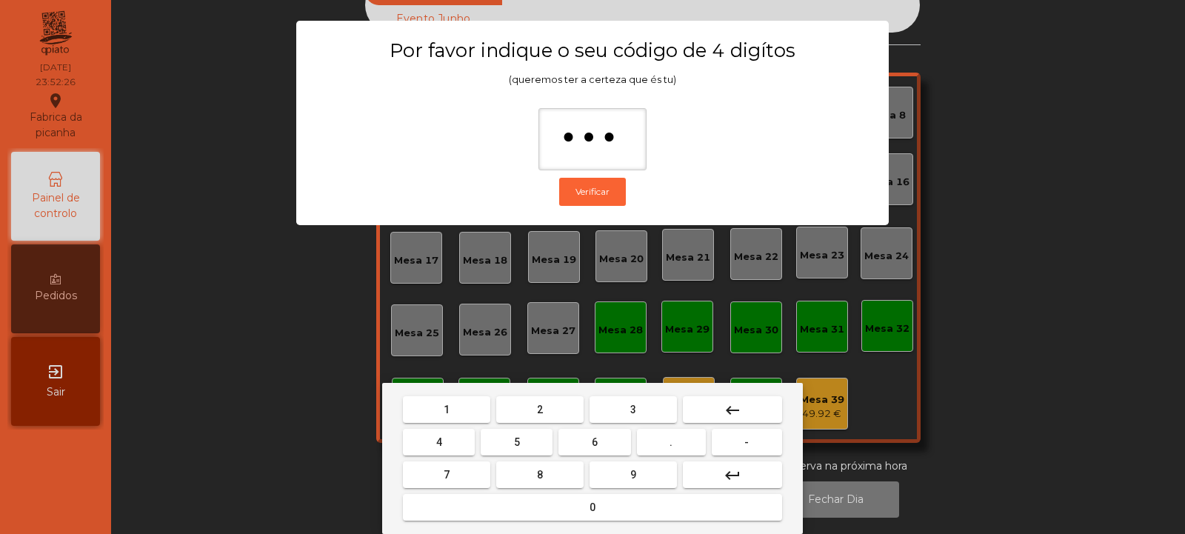
type input "****"
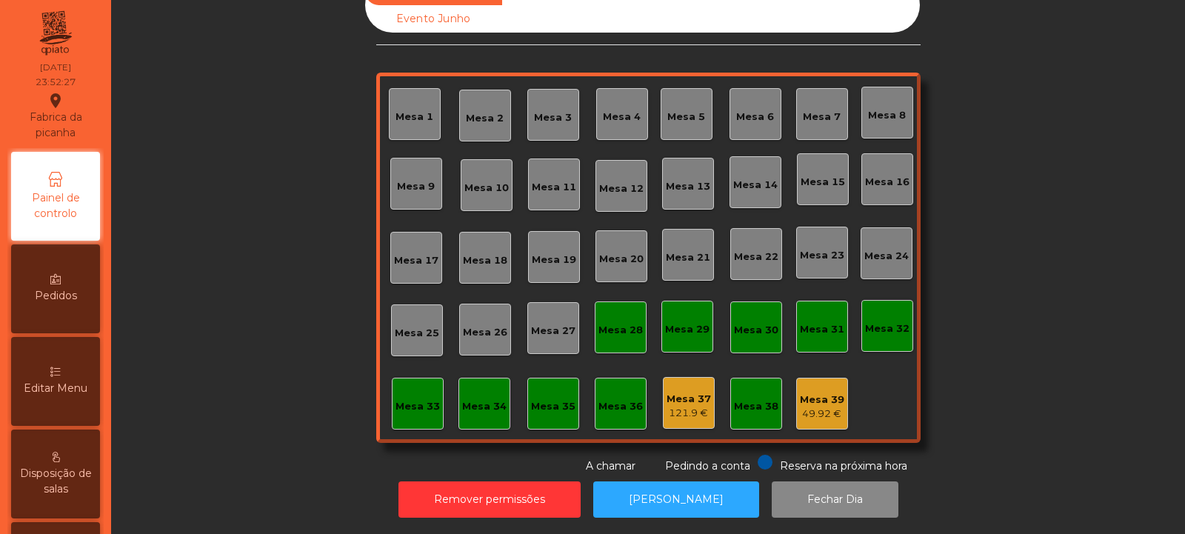
click at [678, 406] on div "121.9 €" at bounding box center [689, 413] width 44 height 15
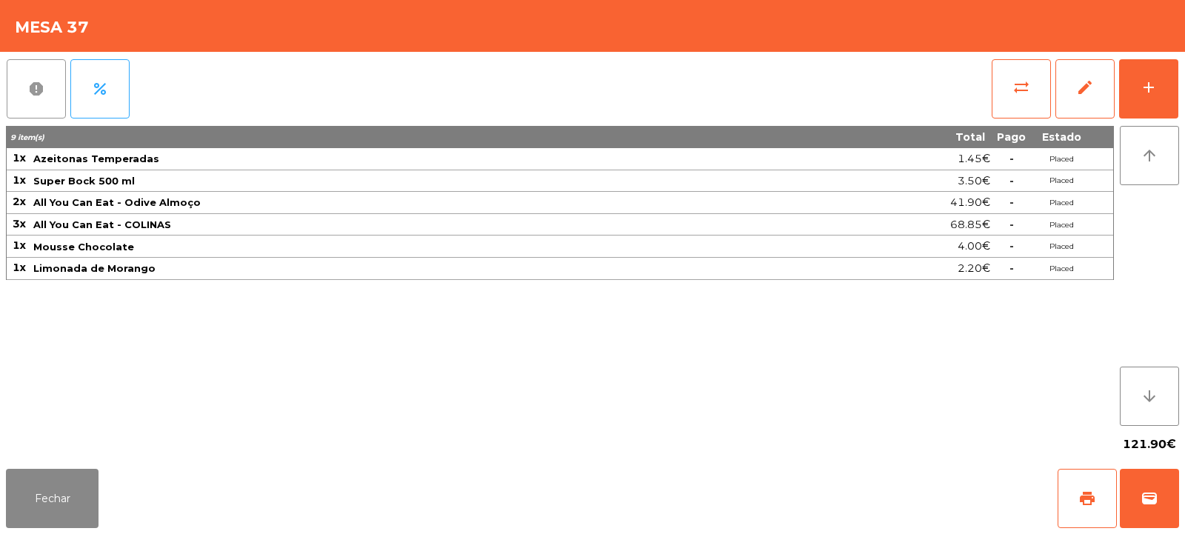
click at [37, 93] on span "report" at bounding box center [36, 89] width 18 height 18
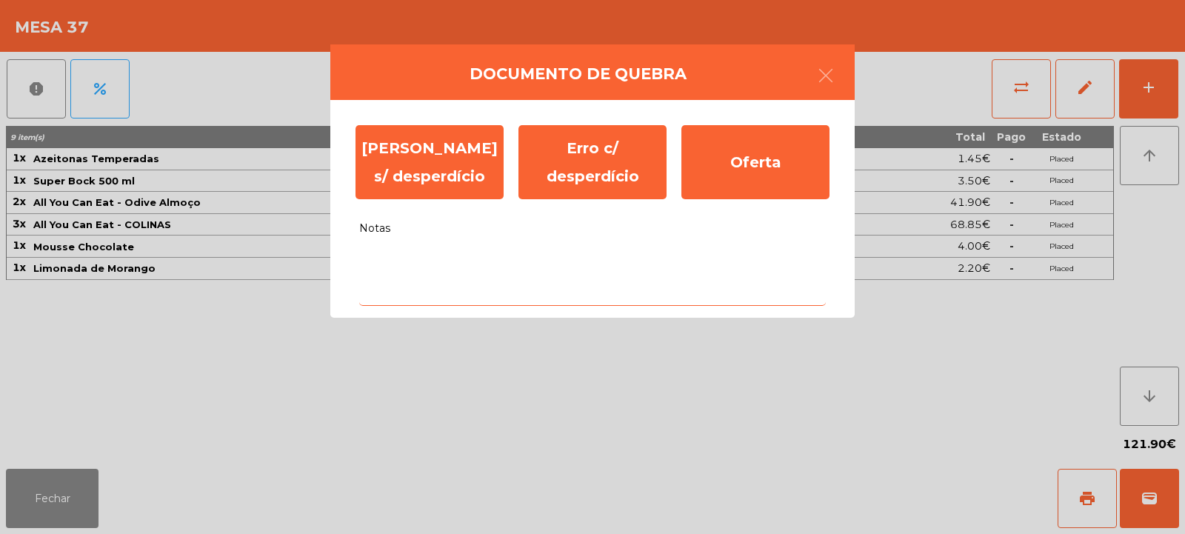
click at [483, 269] on textarea "Notas" at bounding box center [592, 274] width 467 height 61
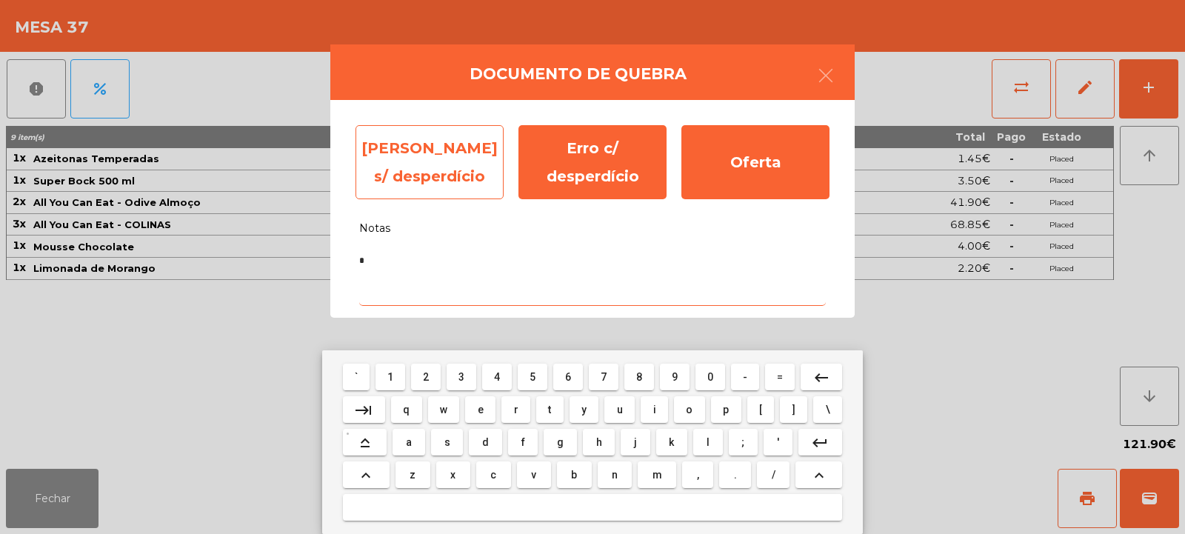
type textarea "*"
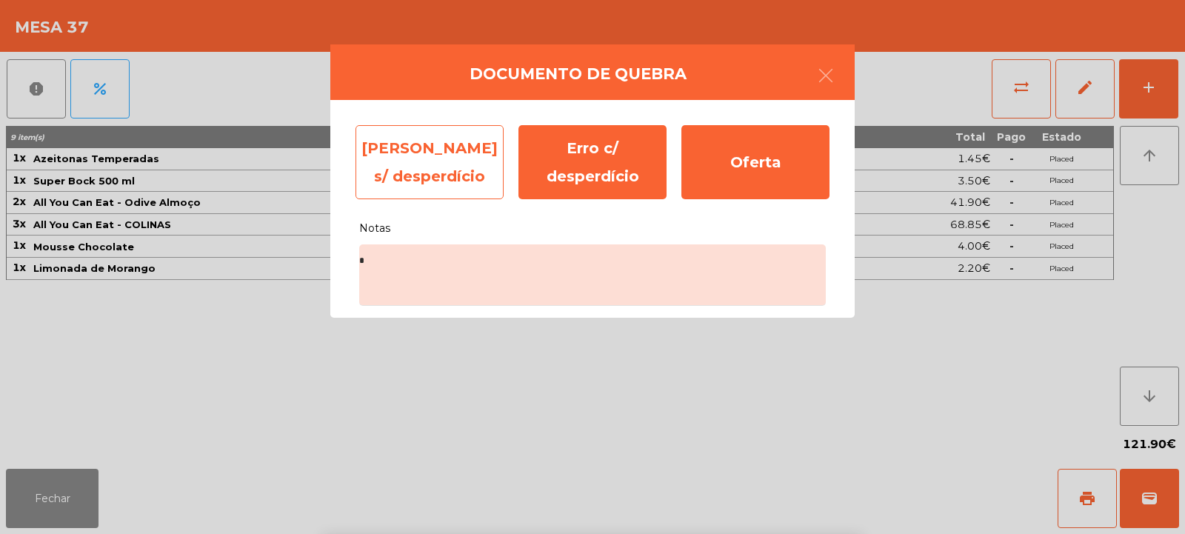
click at [455, 160] on div "Erro s/ desperdício" at bounding box center [430, 162] width 148 height 74
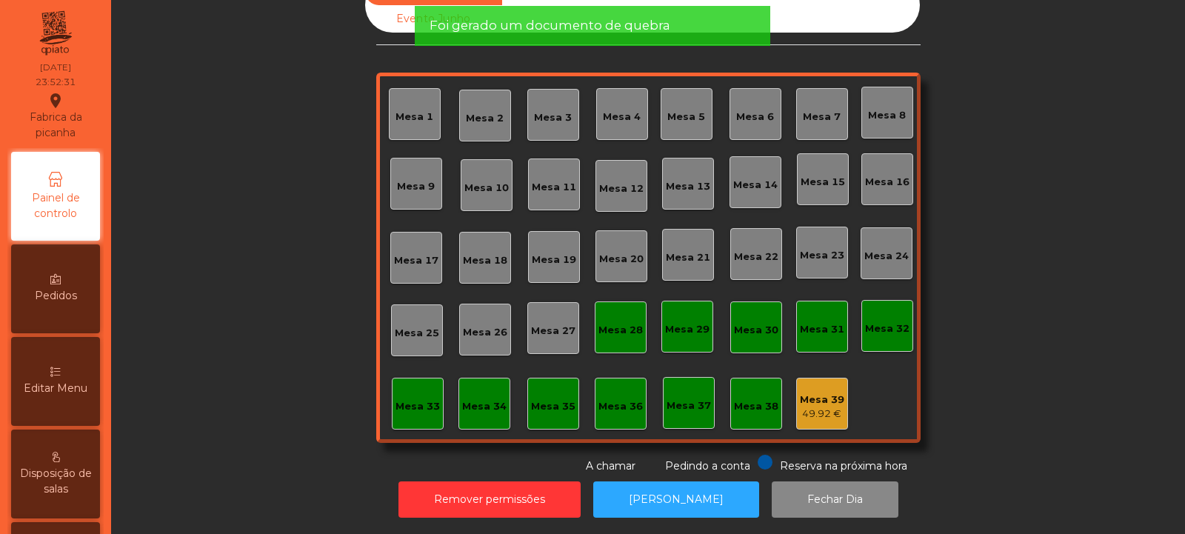
click at [818, 407] on div "49.92 €" at bounding box center [822, 414] width 44 height 15
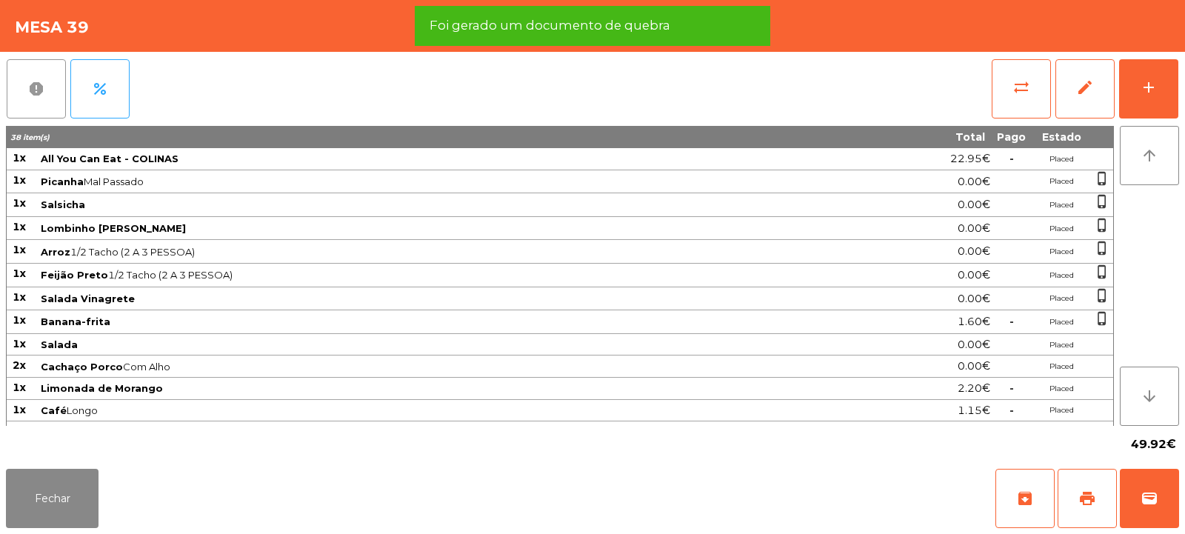
click at [39, 93] on span "report" at bounding box center [36, 89] width 18 height 18
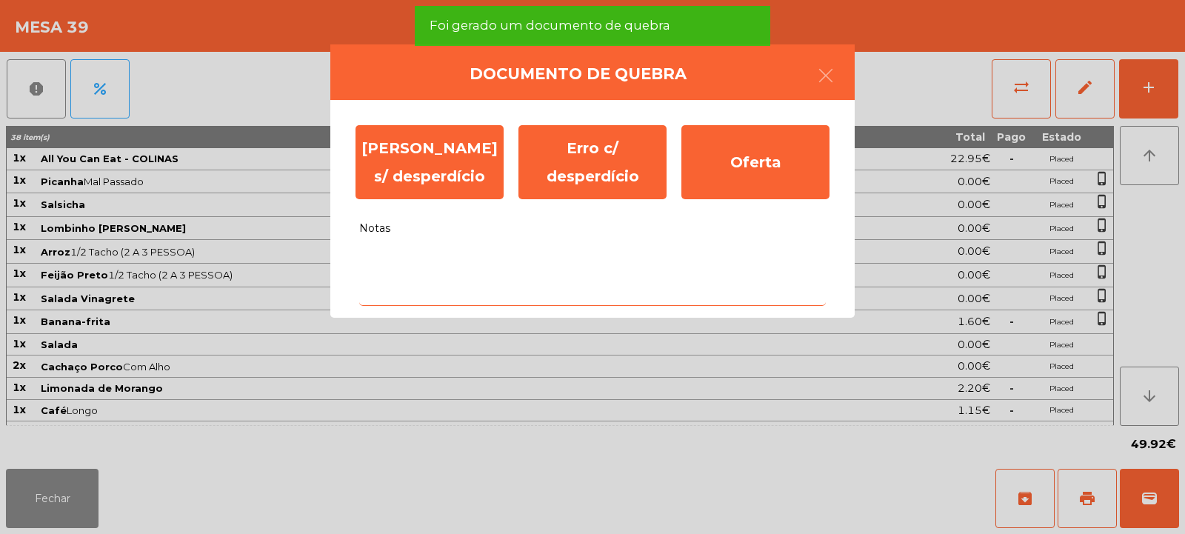
click at [419, 256] on textarea "Notas" at bounding box center [592, 274] width 467 height 61
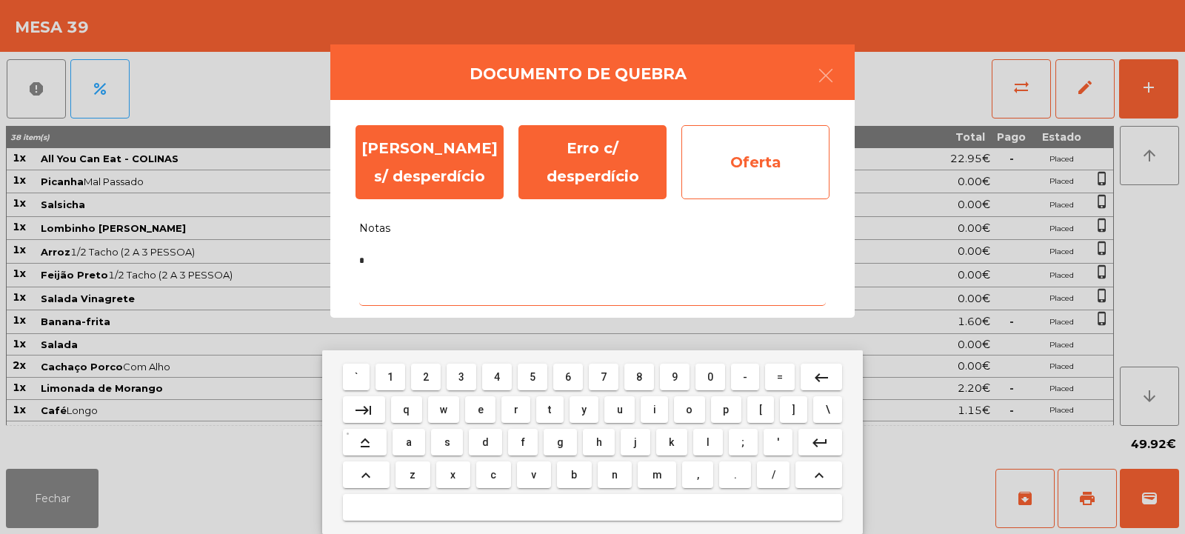
type textarea "*"
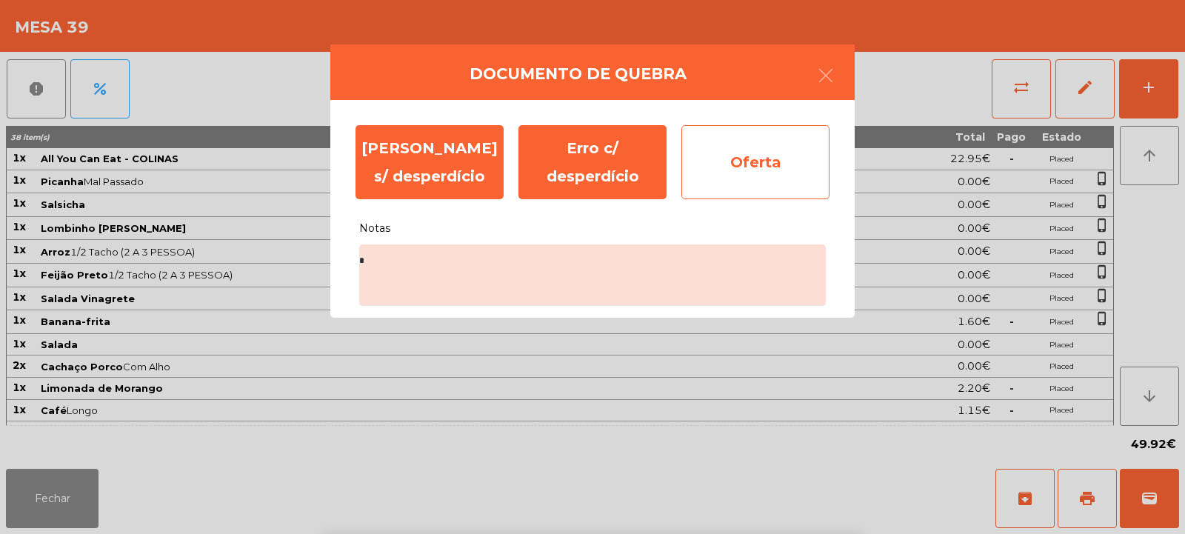
click at [750, 172] on div "Oferta" at bounding box center [755, 162] width 148 height 74
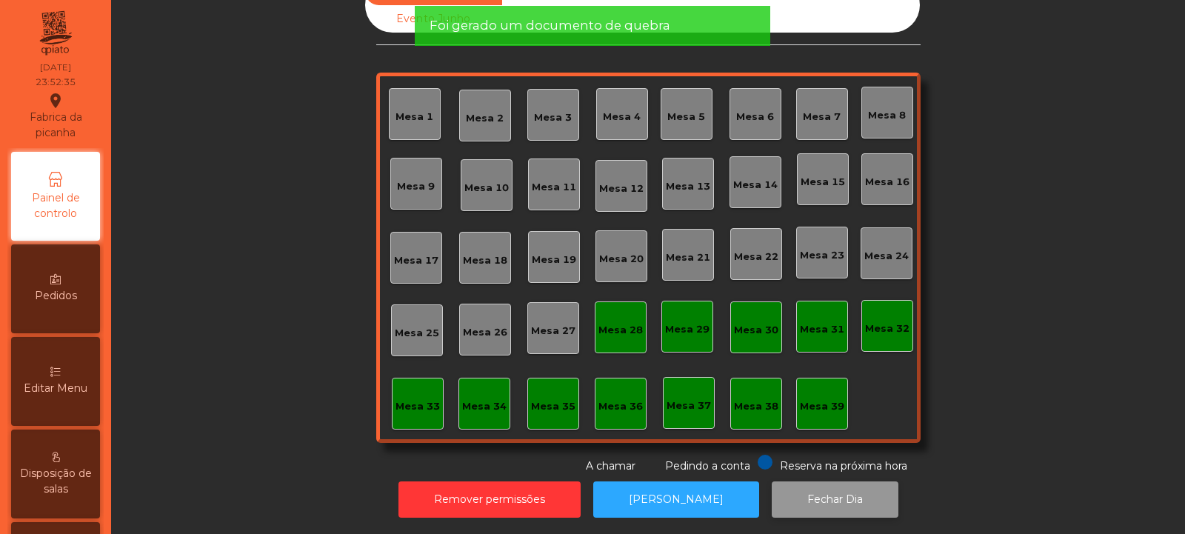
click at [824, 487] on button "Fechar Dia" at bounding box center [835, 499] width 127 height 36
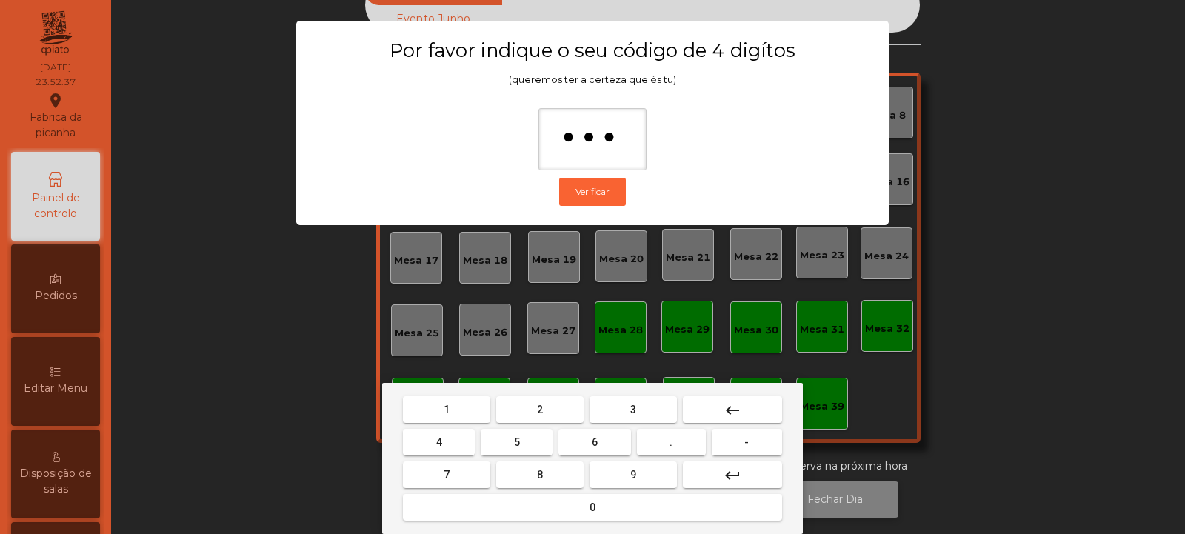
type input "****"
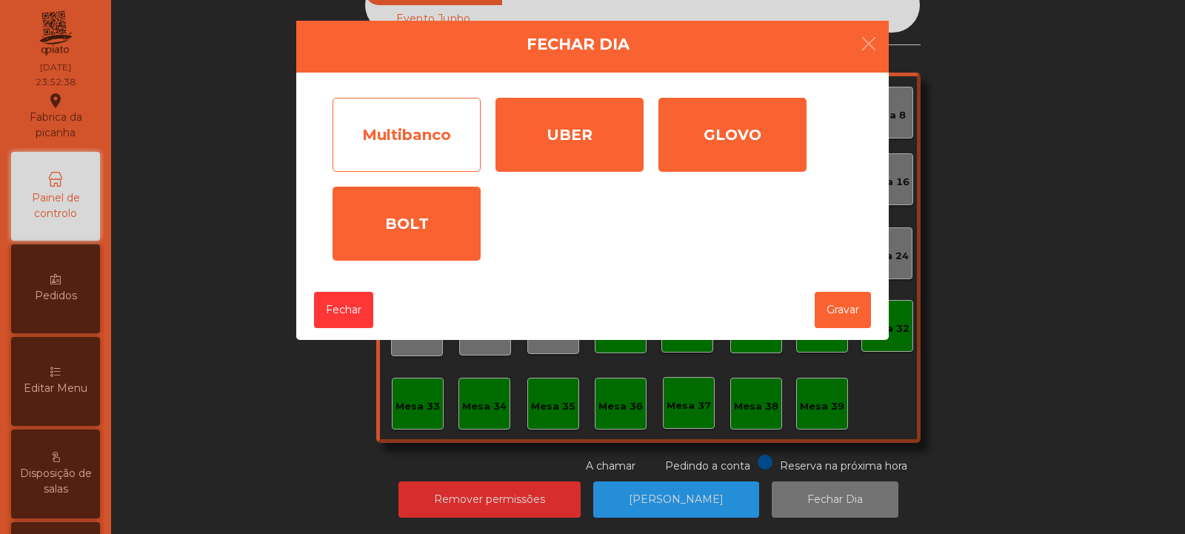
click at [433, 139] on div "Multibanco" at bounding box center [407, 135] width 148 height 74
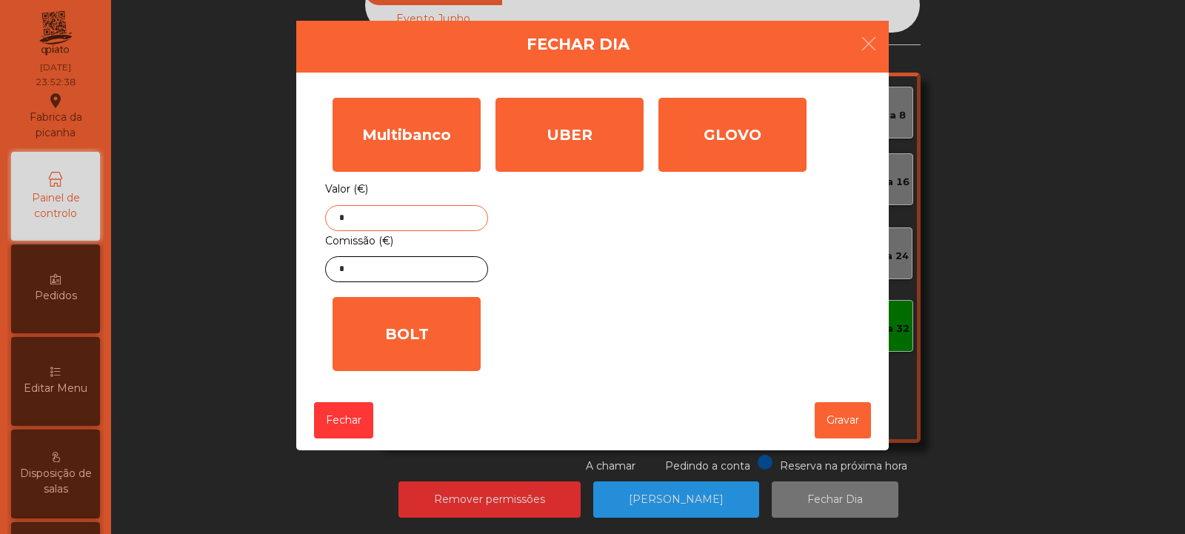
click at [439, 214] on input "*" at bounding box center [406, 218] width 163 height 26
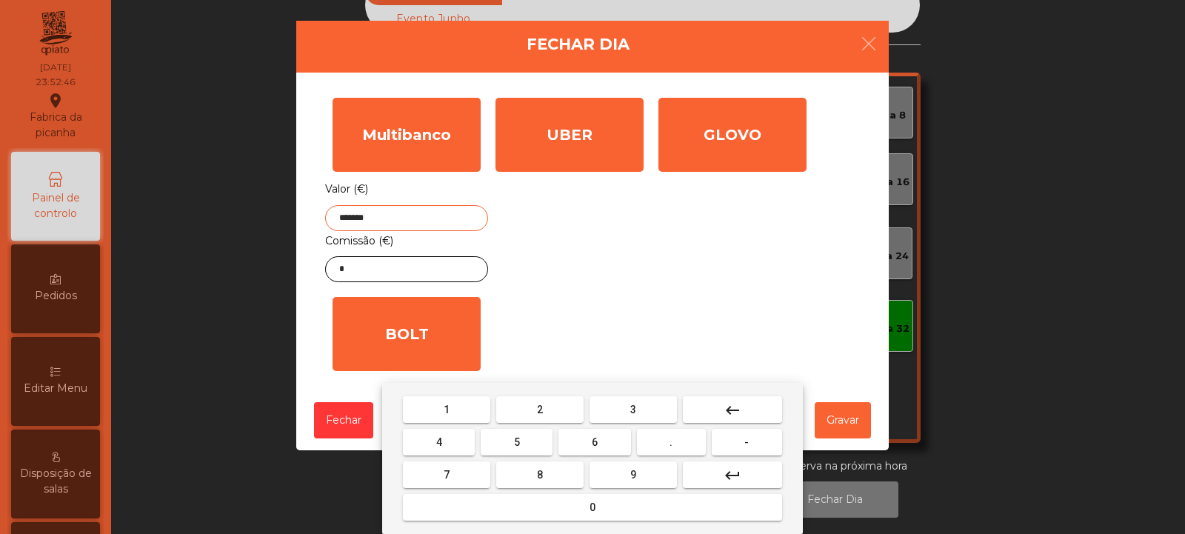
type input "*******"
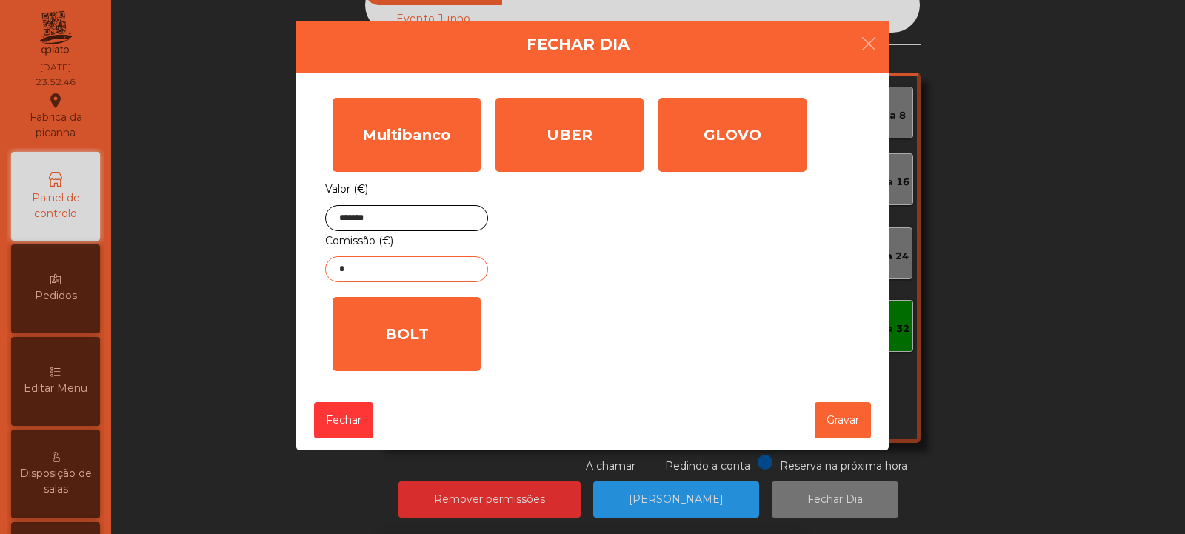
click at [456, 277] on input "*" at bounding box center [406, 269] width 163 height 26
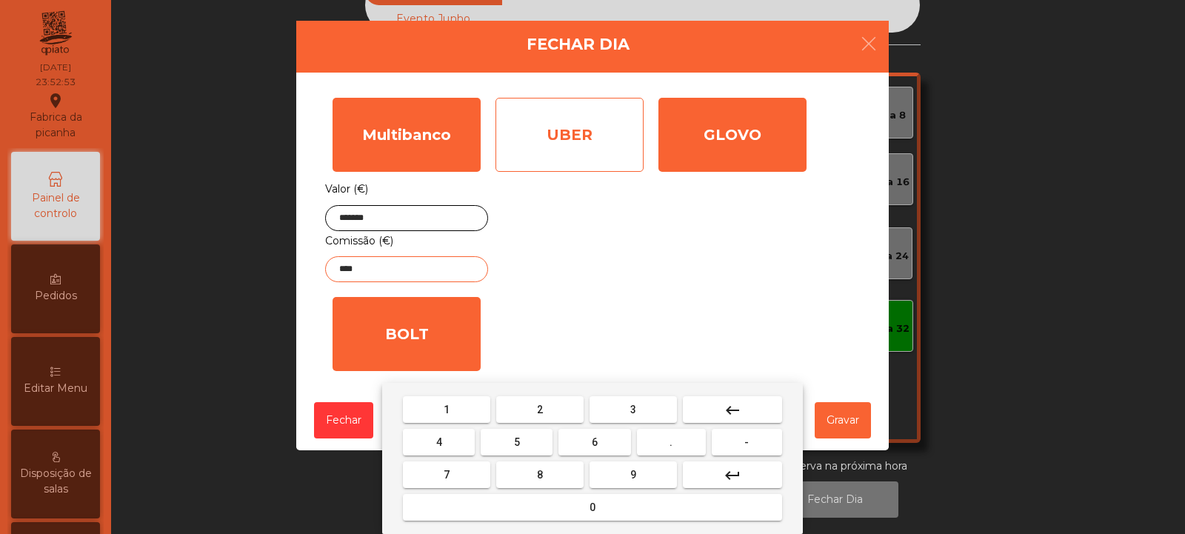
type input "****"
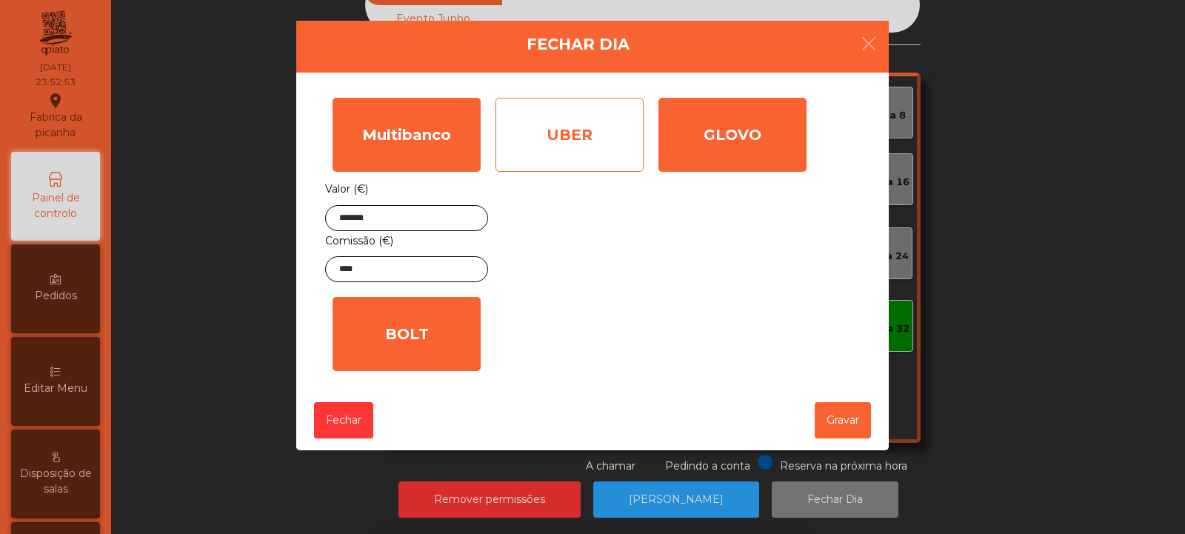
click at [615, 138] on div "UBER" at bounding box center [570, 135] width 148 height 74
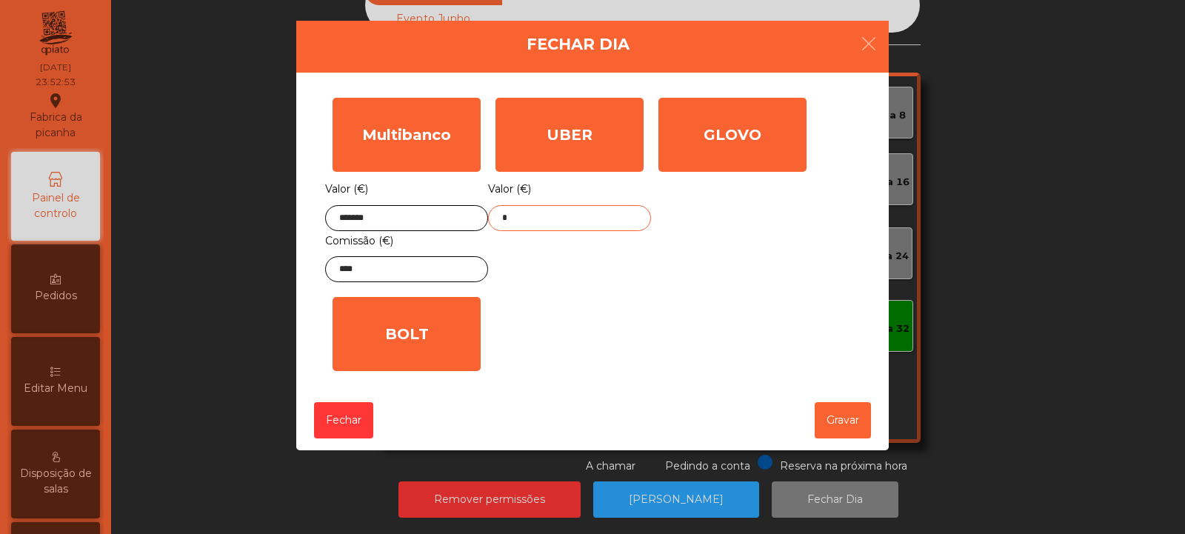
click at [623, 214] on input "*" at bounding box center [569, 218] width 163 height 26
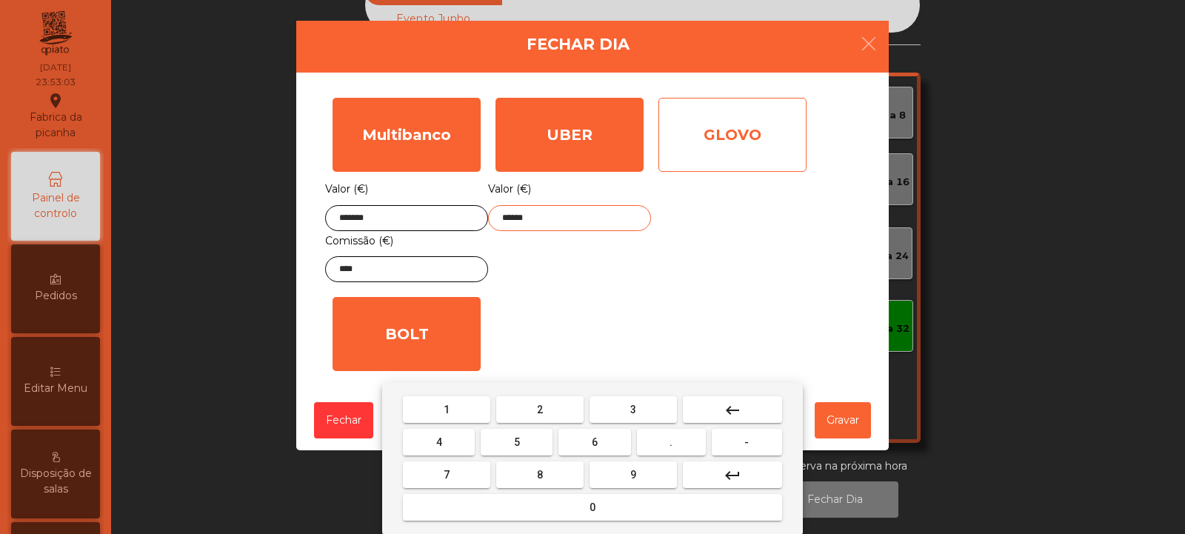
type input "******"
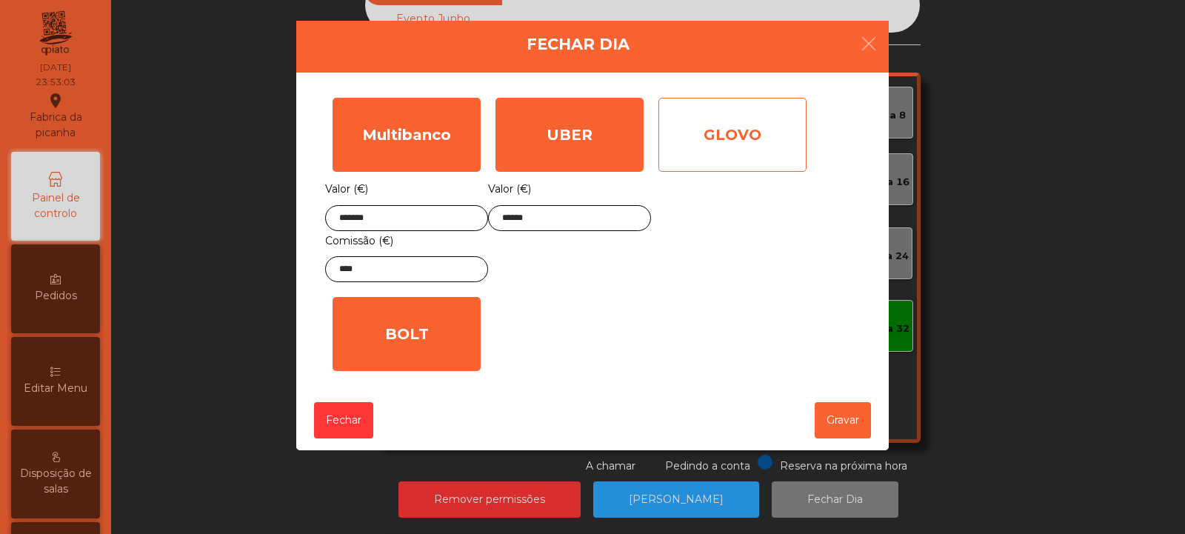
click at [773, 145] on div "GLOVO" at bounding box center [732, 135] width 148 height 74
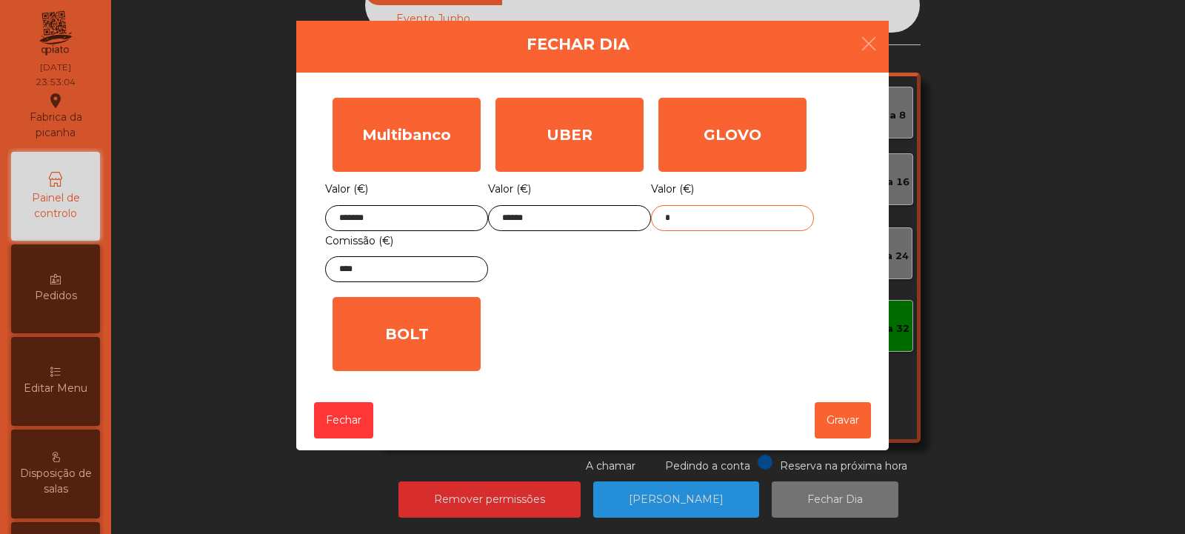
click at [734, 213] on input "*" at bounding box center [732, 218] width 163 height 26
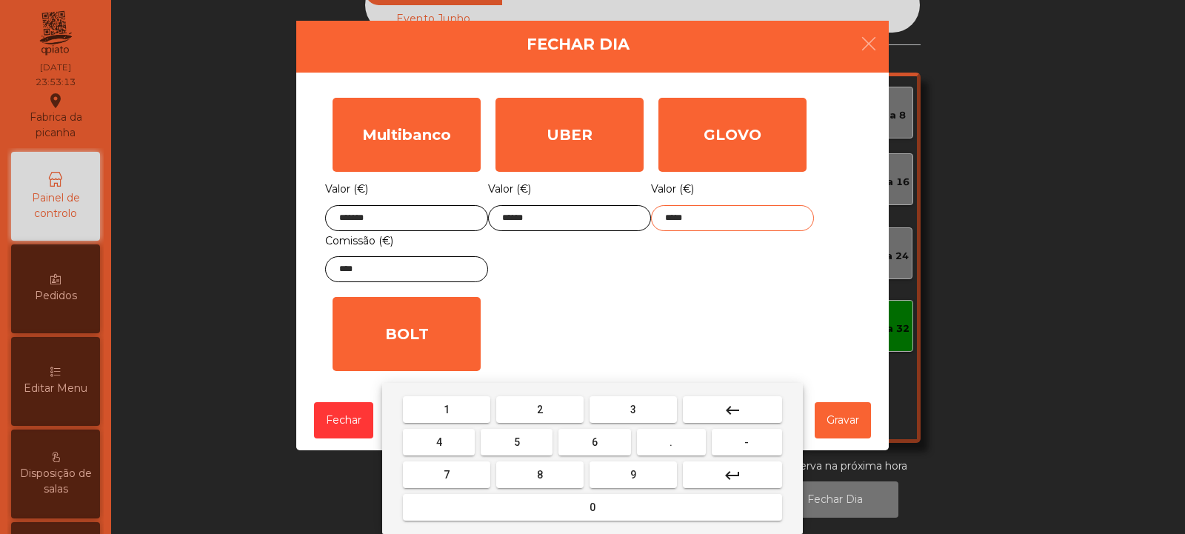
type input "*****"
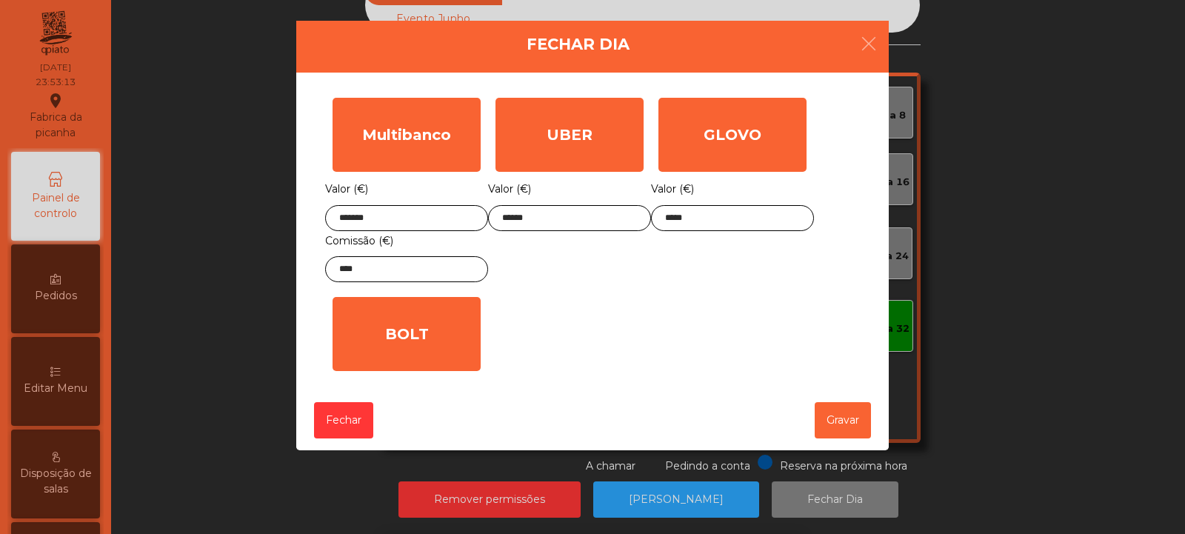
click at [854, 423] on div "1 2 3 keyboard_backspace 4 5 6 . - 7 8 9 keyboard_return 0" at bounding box center [592, 458] width 1185 height 151
click at [849, 427] on button "Gravar" at bounding box center [843, 420] width 56 height 36
